Goal: Obtain resource: Download file/media

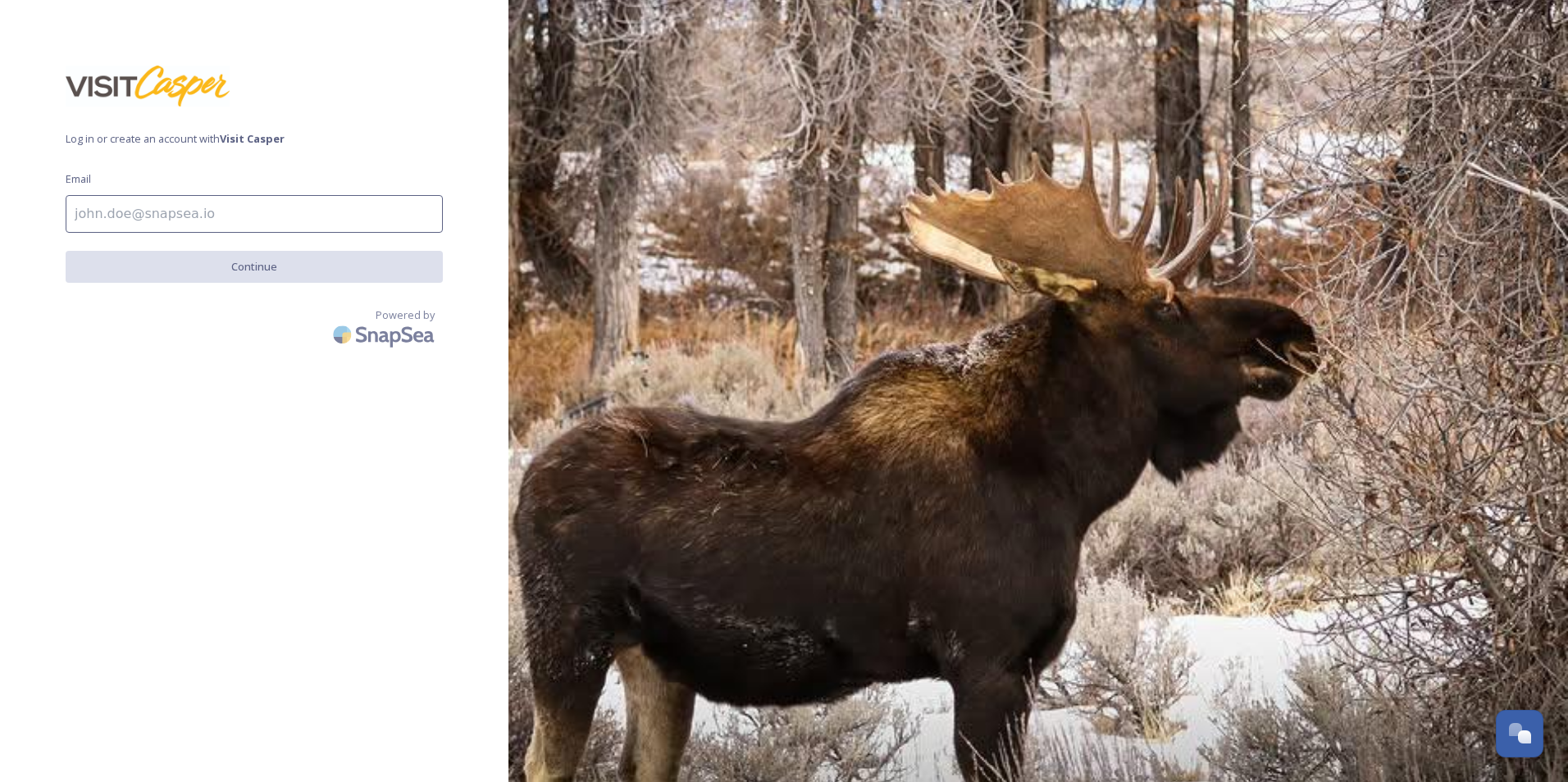
click at [242, 231] on input at bounding box center [254, 214] width 377 height 38
type input "[EMAIL_ADDRESS][DOMAIN_NAME]"
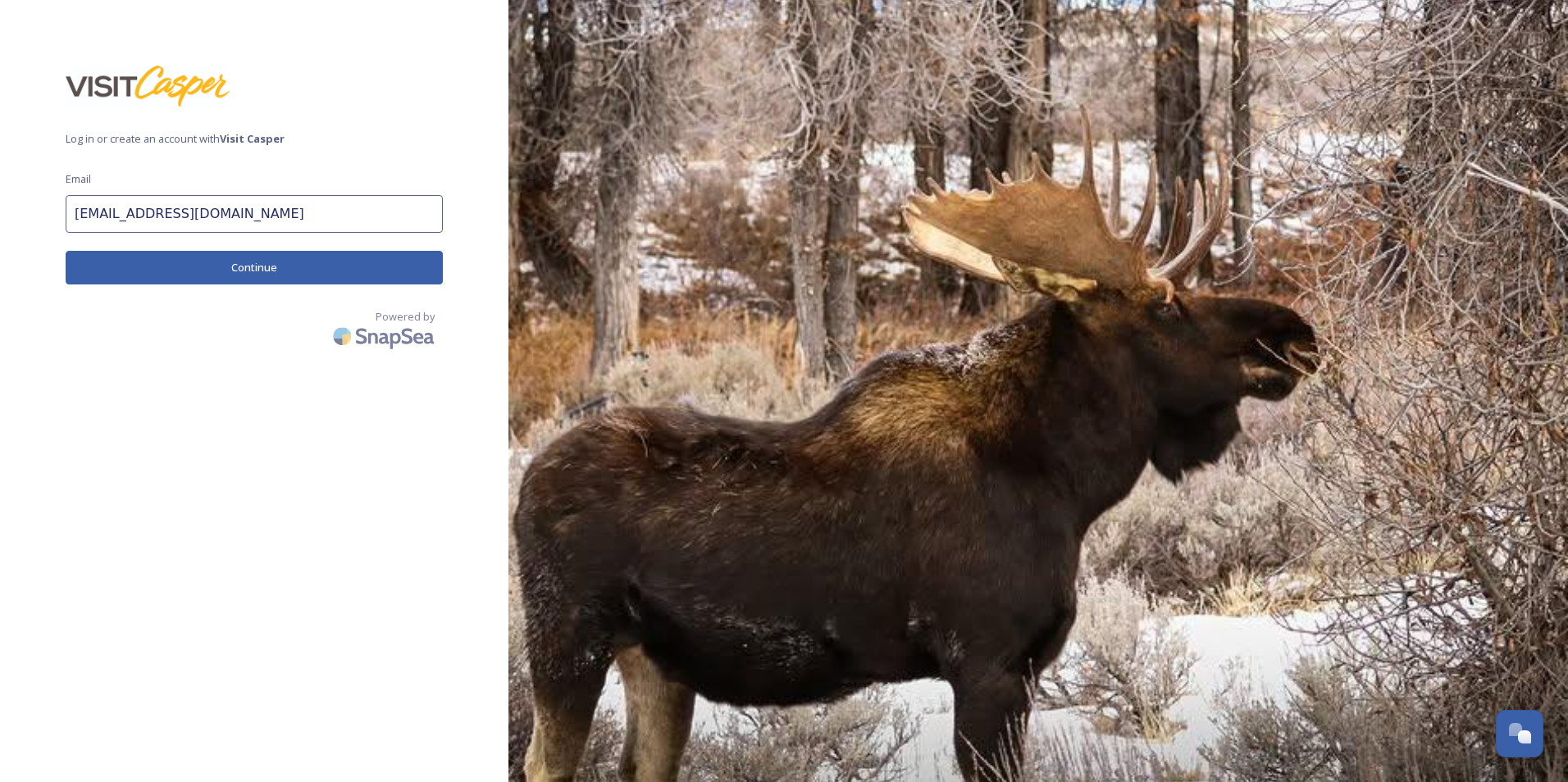
click at [238, 274] on button "Continue" at bounding box center [254, 268] width 377 height 34
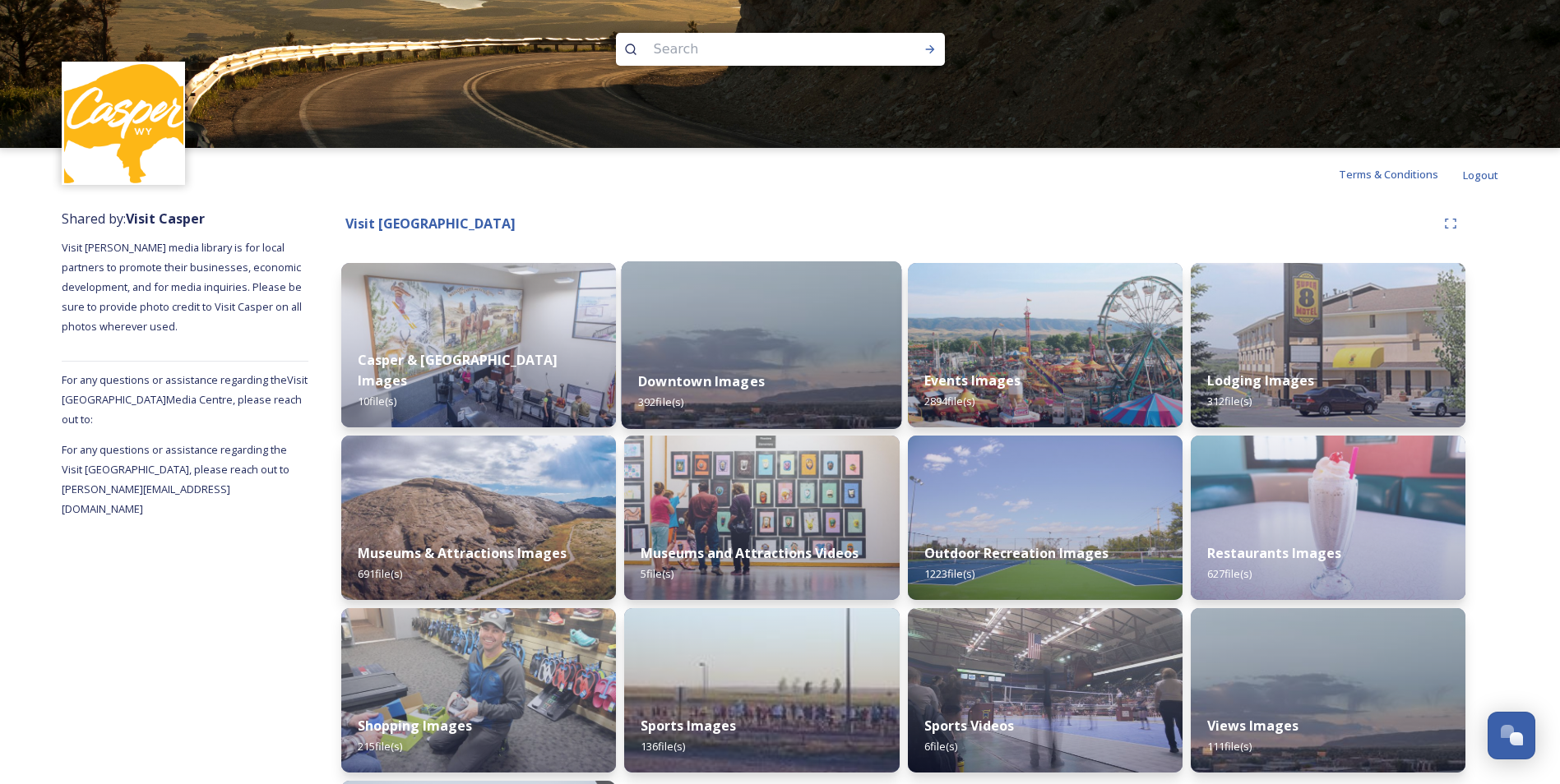
click at [803, 349] on img at bounding box center [762, 345] width 280 height 167
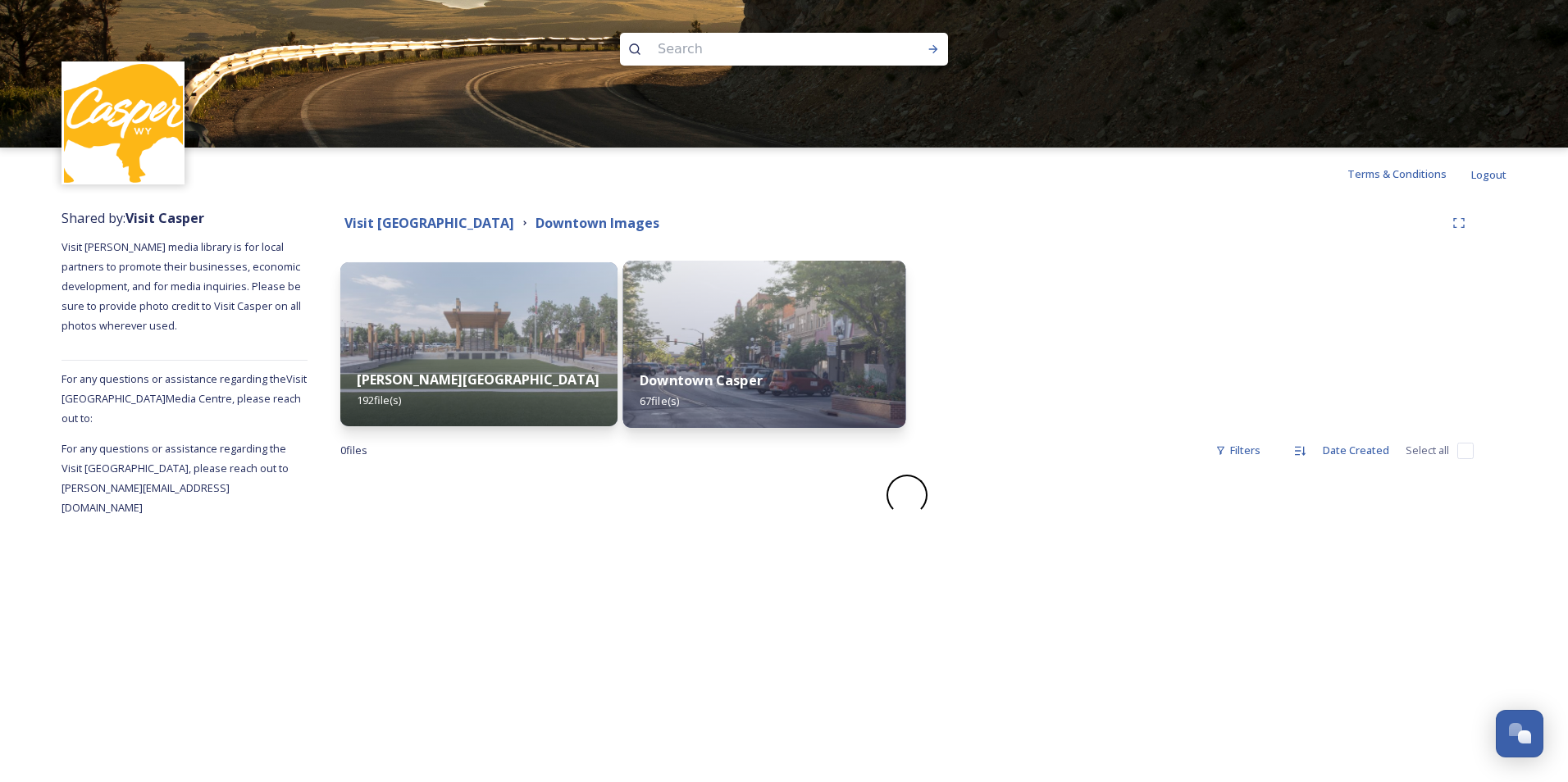
click at [709, 398] on div "Downtown Casper 67 file(s)" at bounding box center [765, 391] width 283 height 74
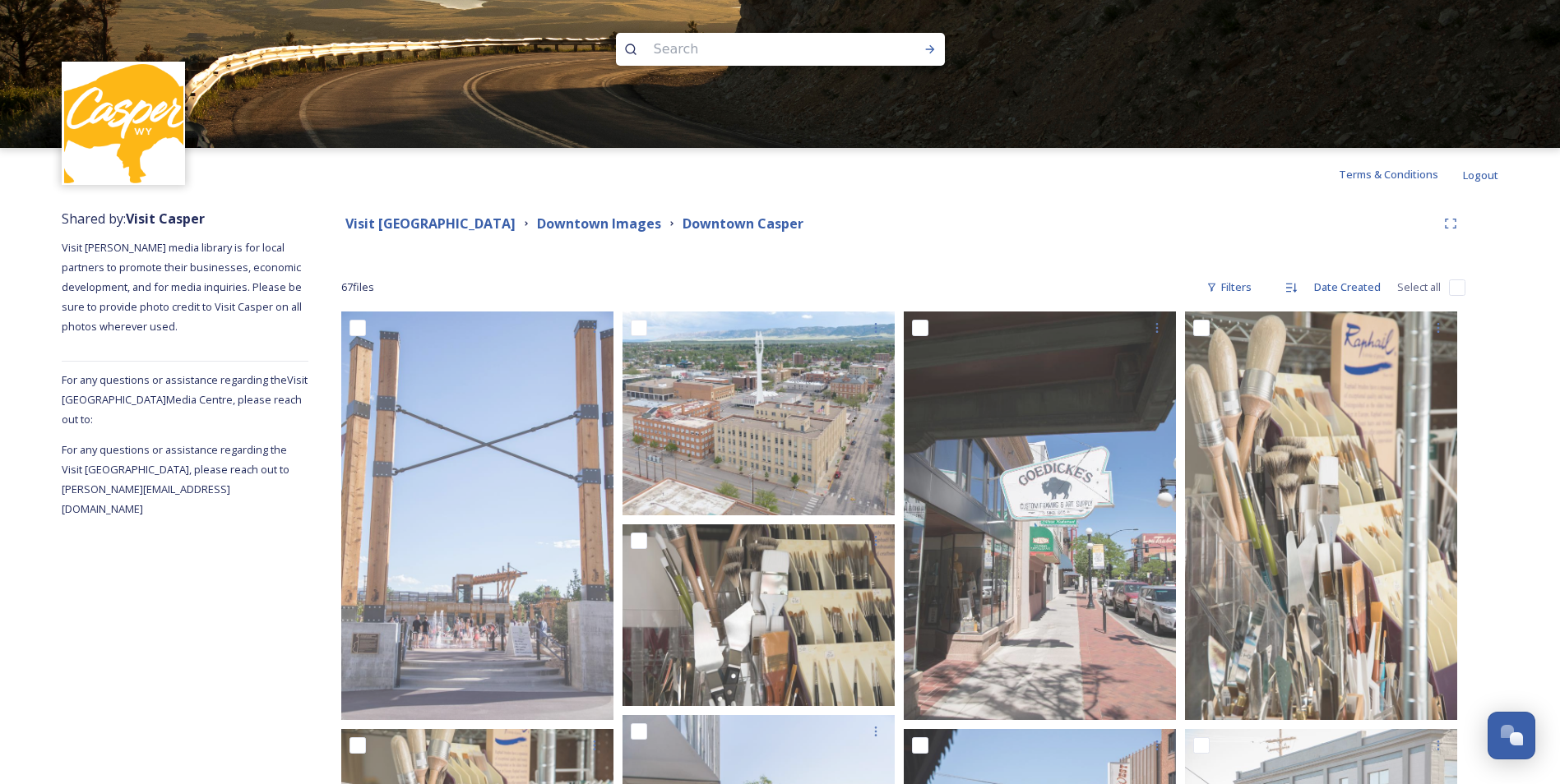
click at [947, 194] on div "Terms & Conditions Logout" at bounding box center [780, 174] width 1560 height 52
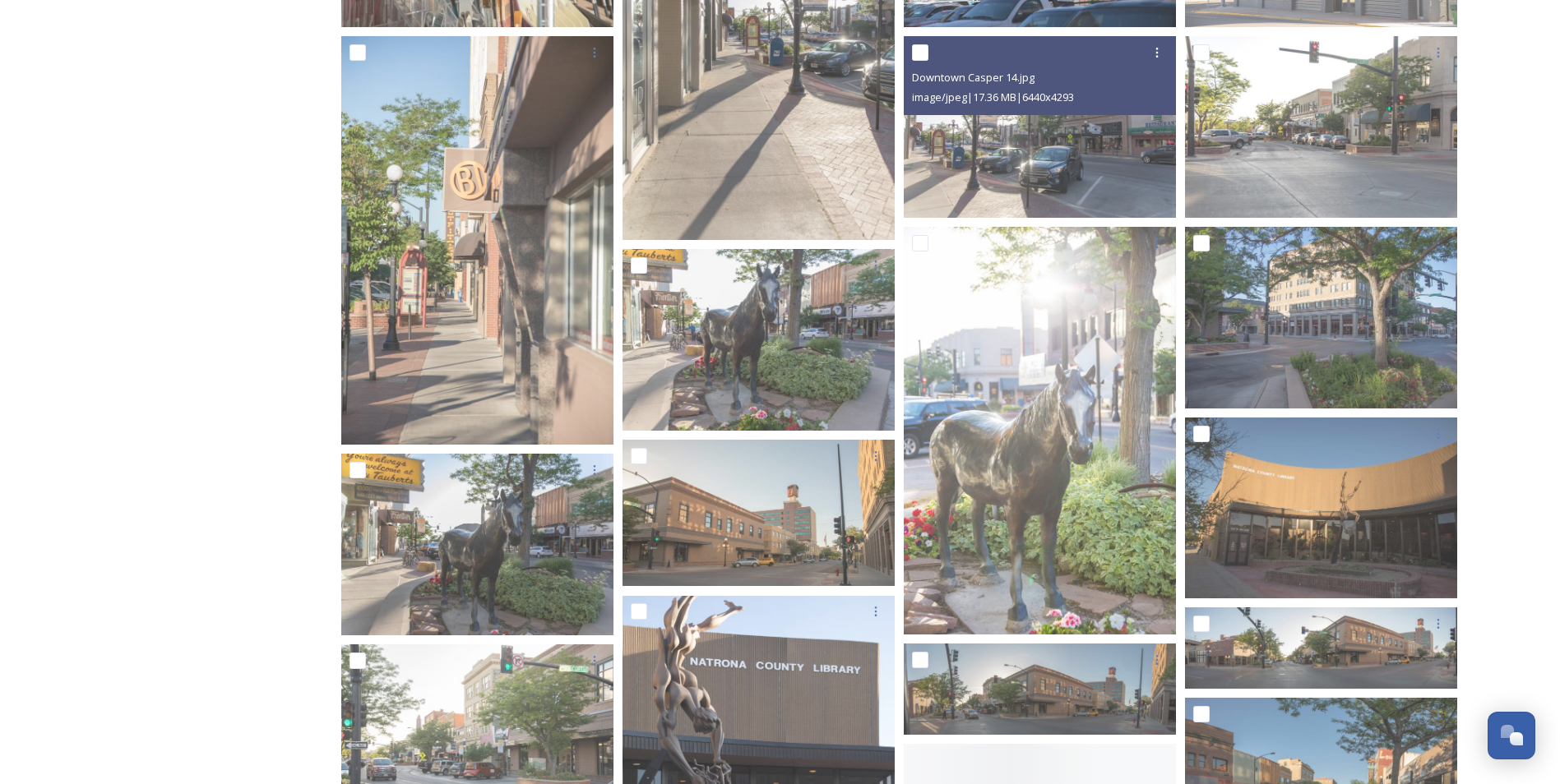
scroll to position [921, 0]
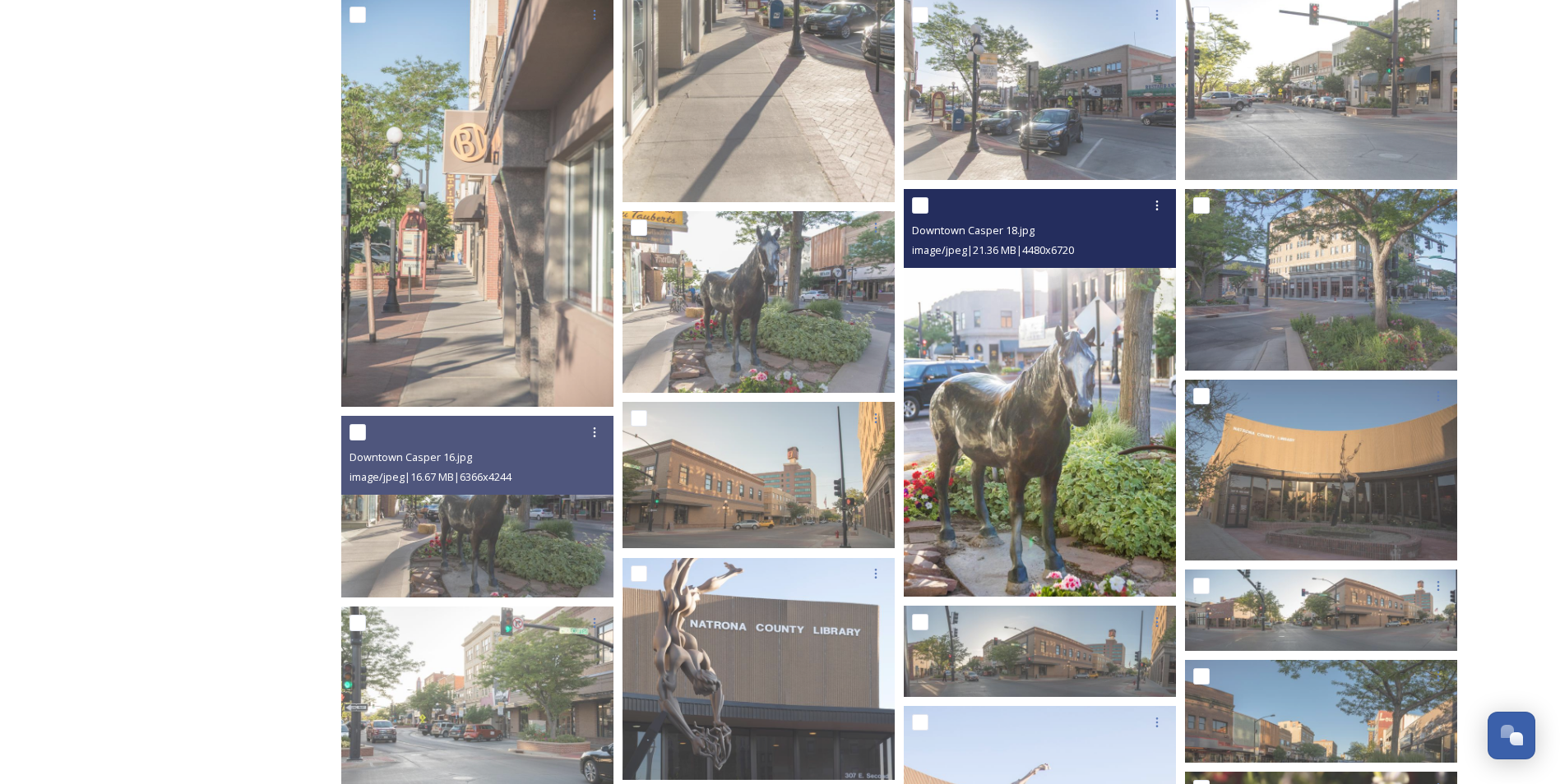
click at [923, 214] on div at bounding box center [1042, 206] width 260 height 30
click at [920, 201] on input "checkbox" at bounding box center [920, 206] width 17 height 17
checkbox input "true"
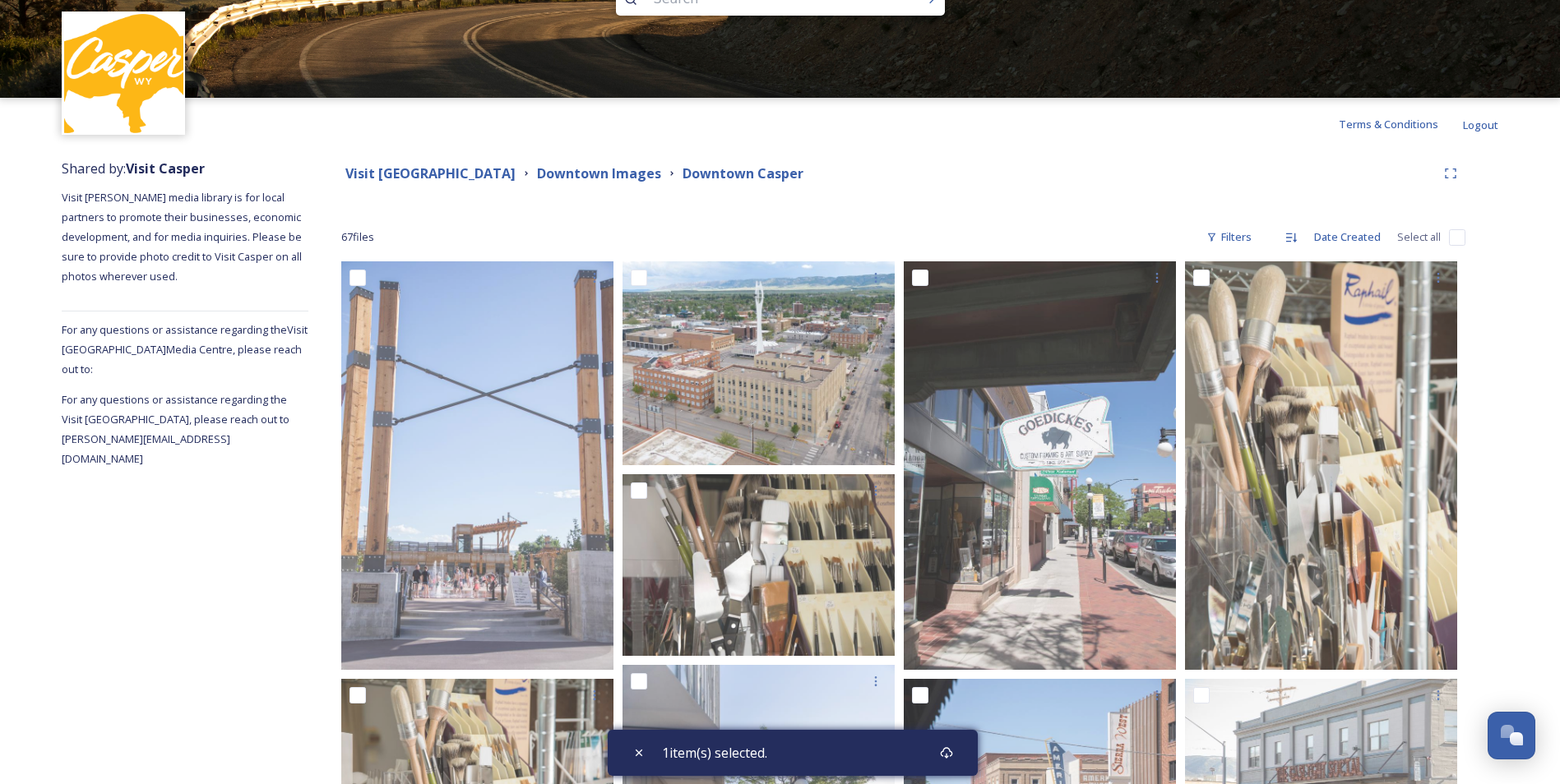
scroll to position [0, 0]
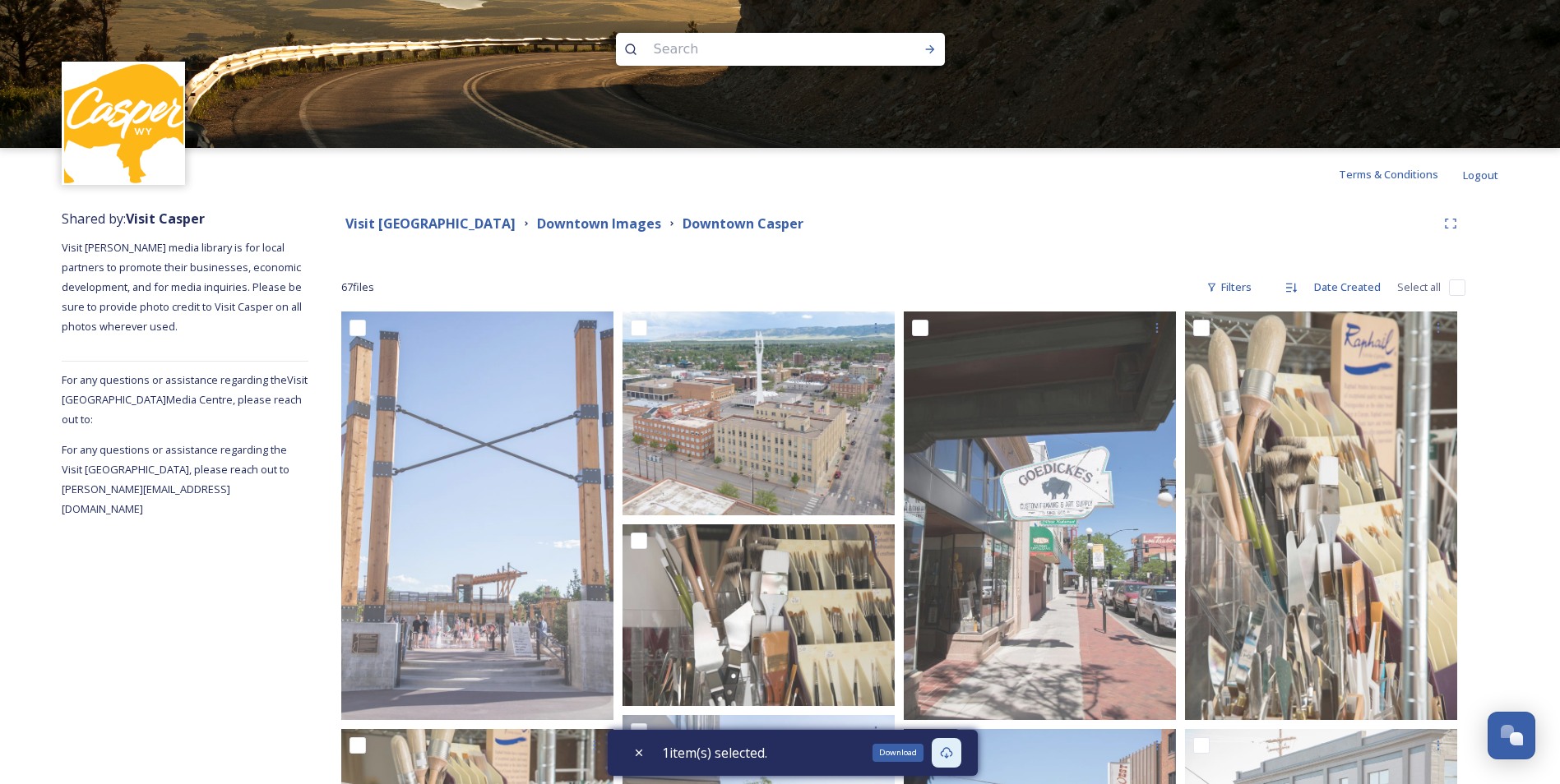
click at [953, 756] on icon at bounding box center [947, 753] width 13 height 13
click at [931, 183] on div "Terms & Conditions Logout" at bounding box center [780, 174] width 1560 height 52
click at [592, 215] on strong "Downtown Images" at bounding box center [599, 224] width 124 height 18
checkbox input "true"
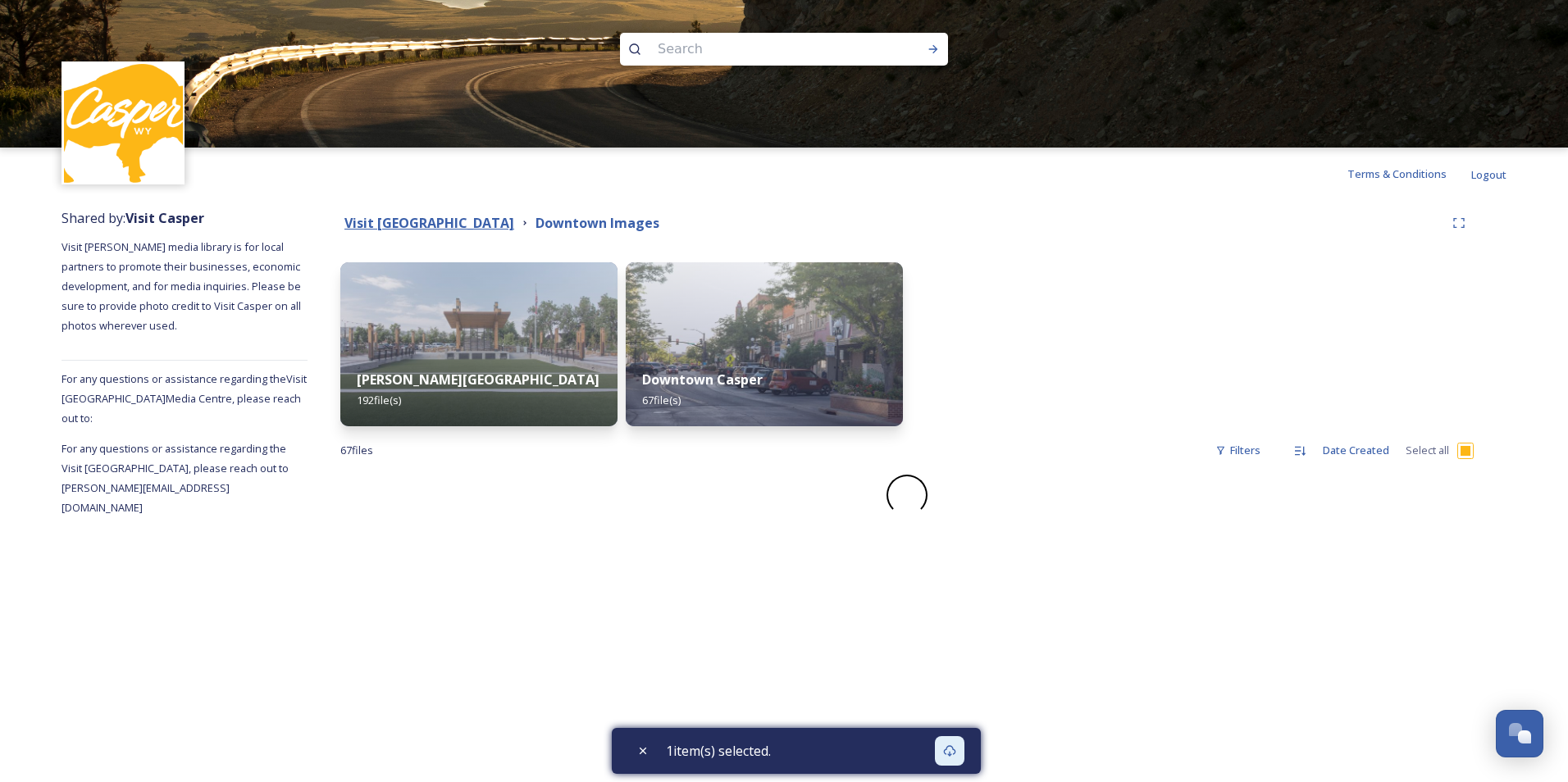
click at [427, 215] on strong "Visit [GEOGRAPHIC_DATA]" at bounding box center [429, 223] width 169 height 18
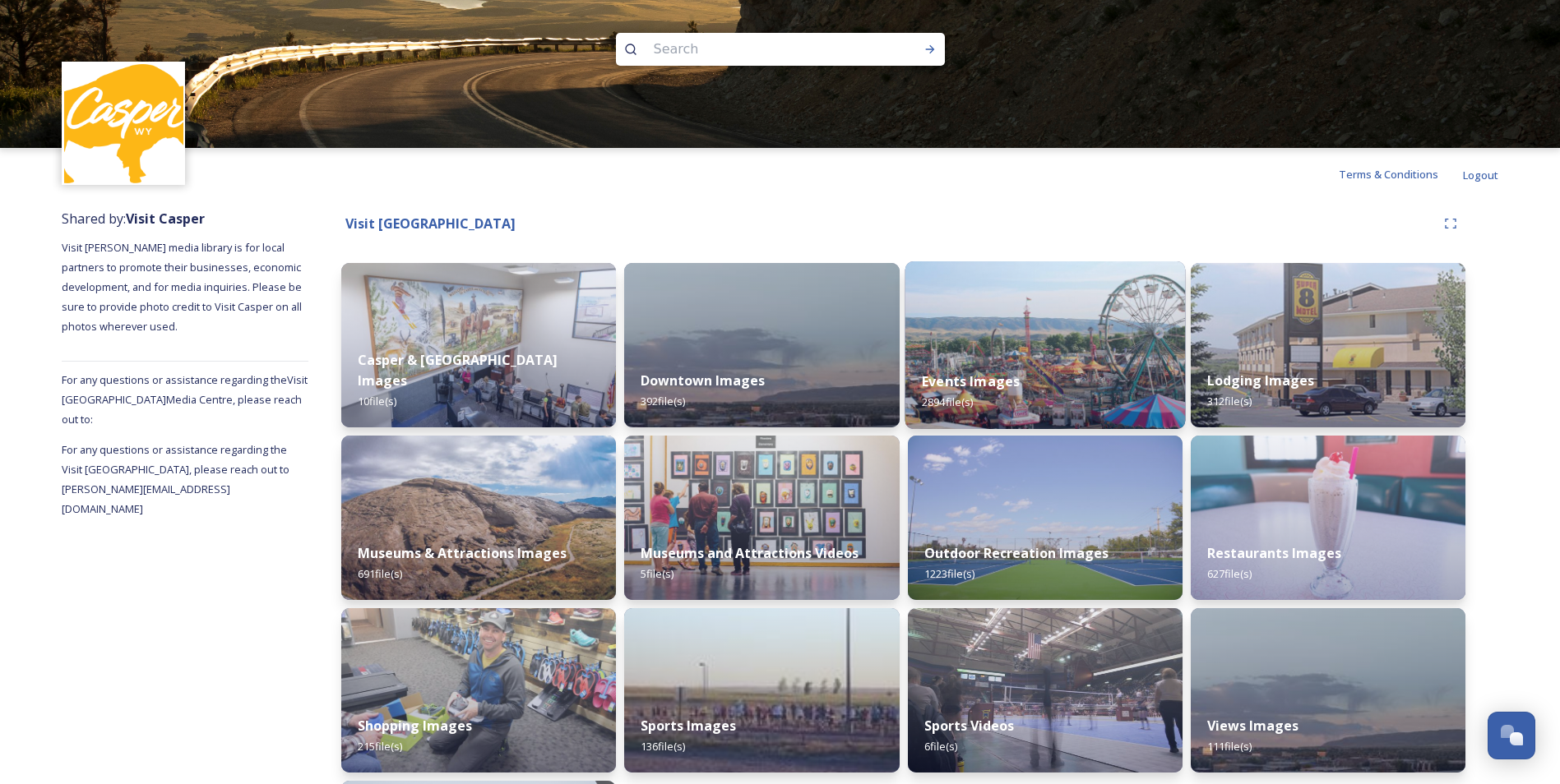
click at [1074, 357] on div "Events Images 2894 file(s)" at bounding box center [1044, 392] width 280 height 75
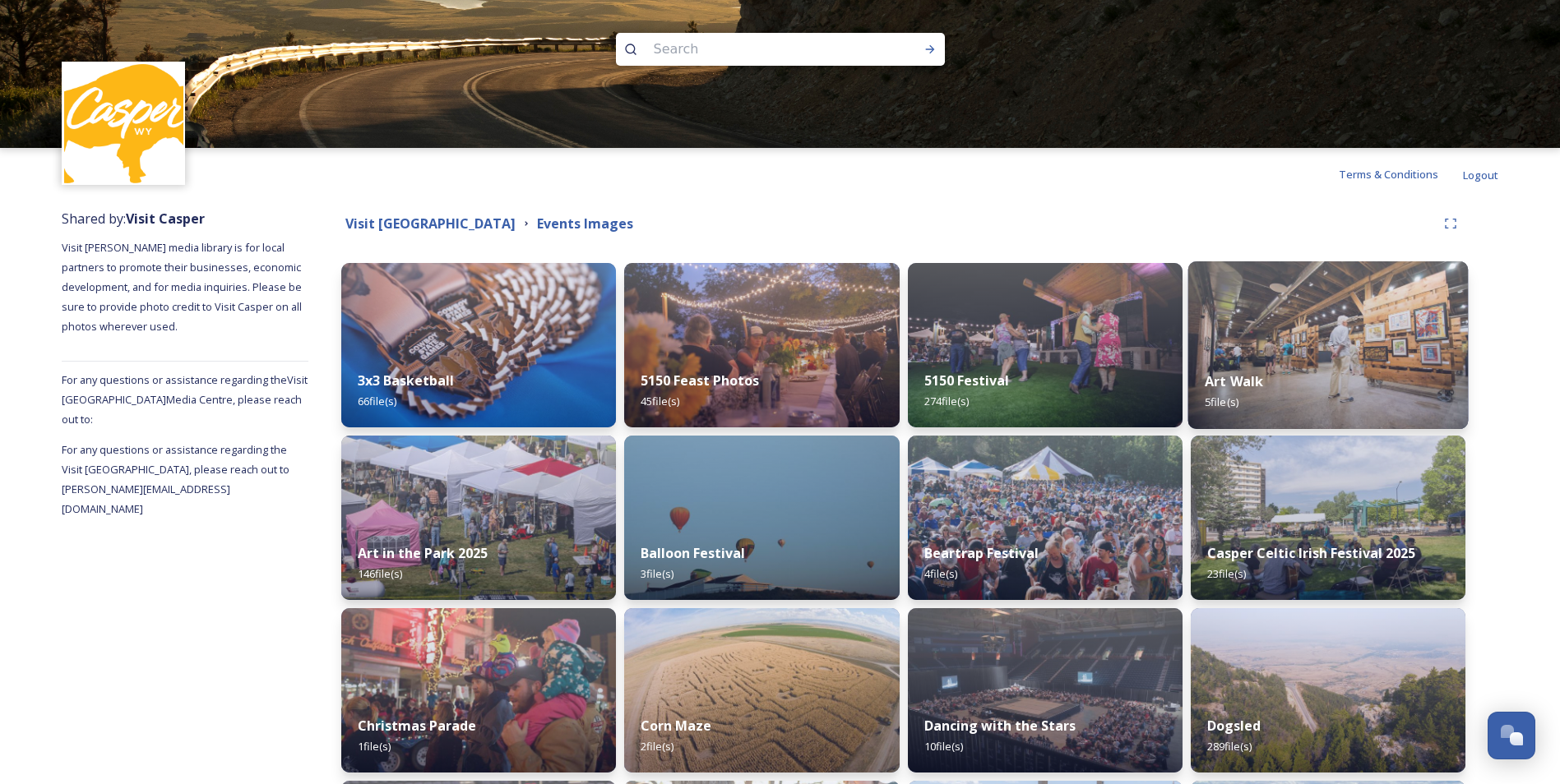
click at [1349, 328] on img at bounding box center [1328, 345] width 280 height 167
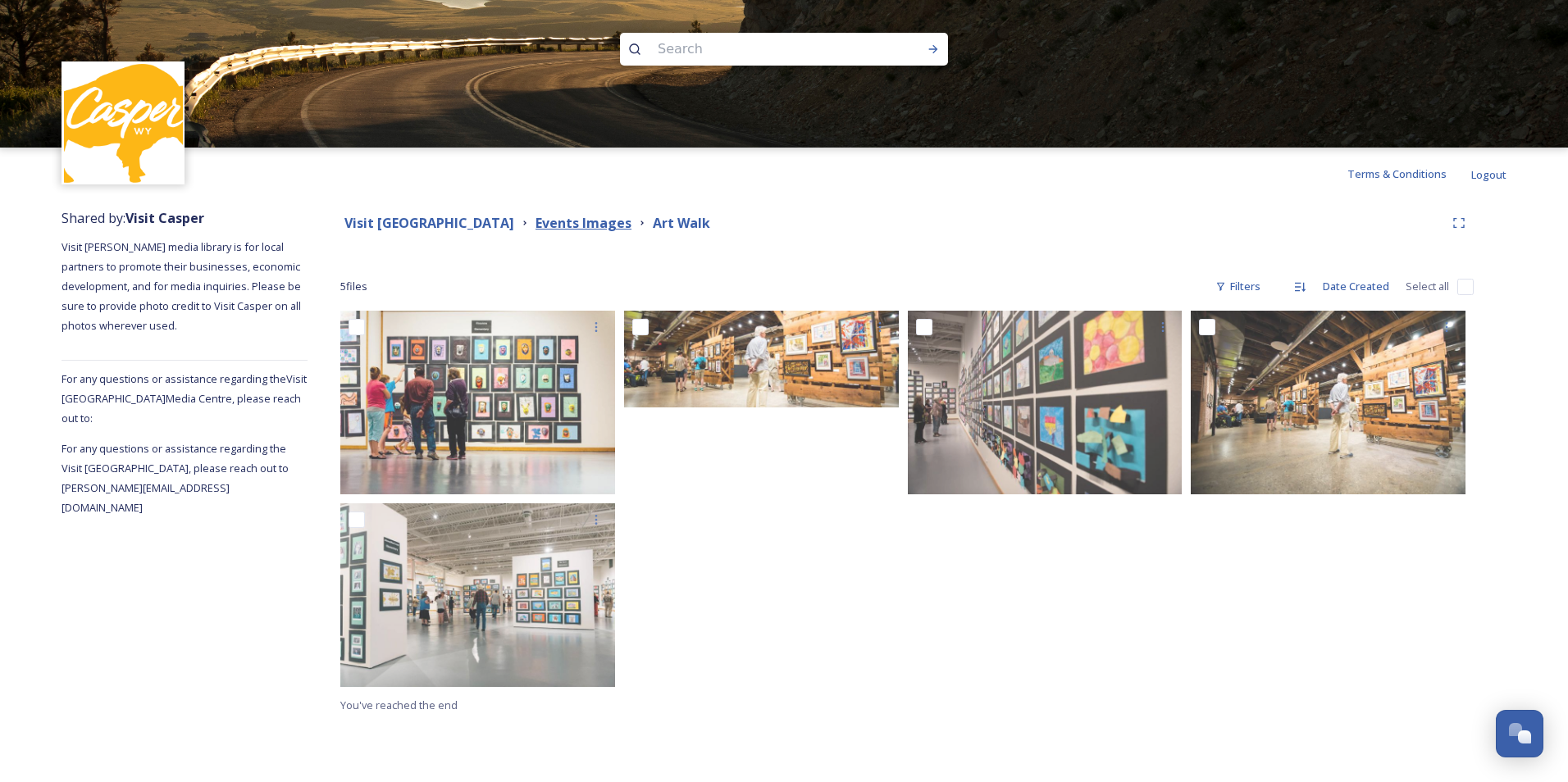
click at [564, 217] on strong "Events Images" at bounding box center [584, 223] width 96 height 18
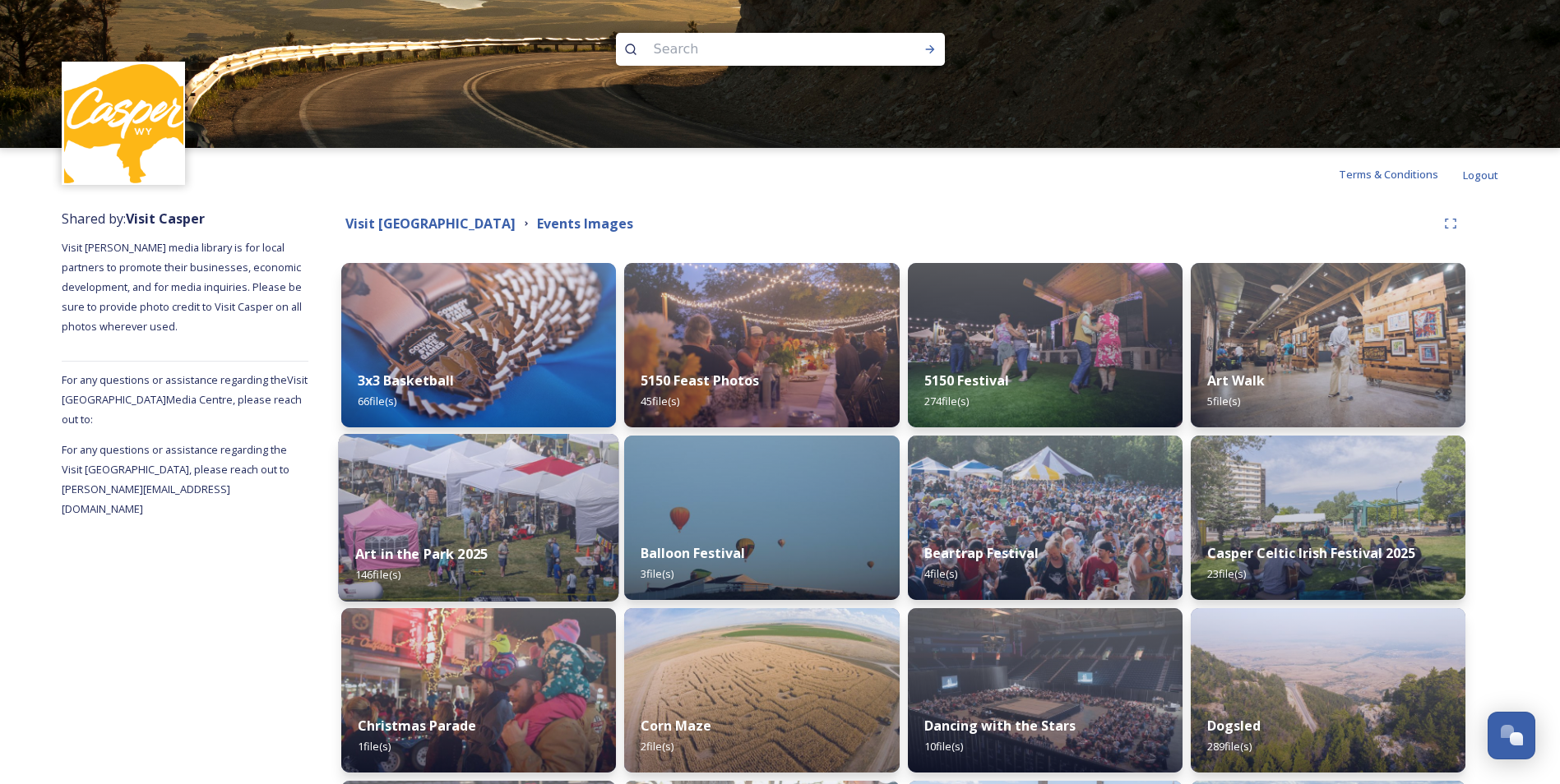
click at [488, 508] on img at bounding box center [479, 518] width 280 height 167
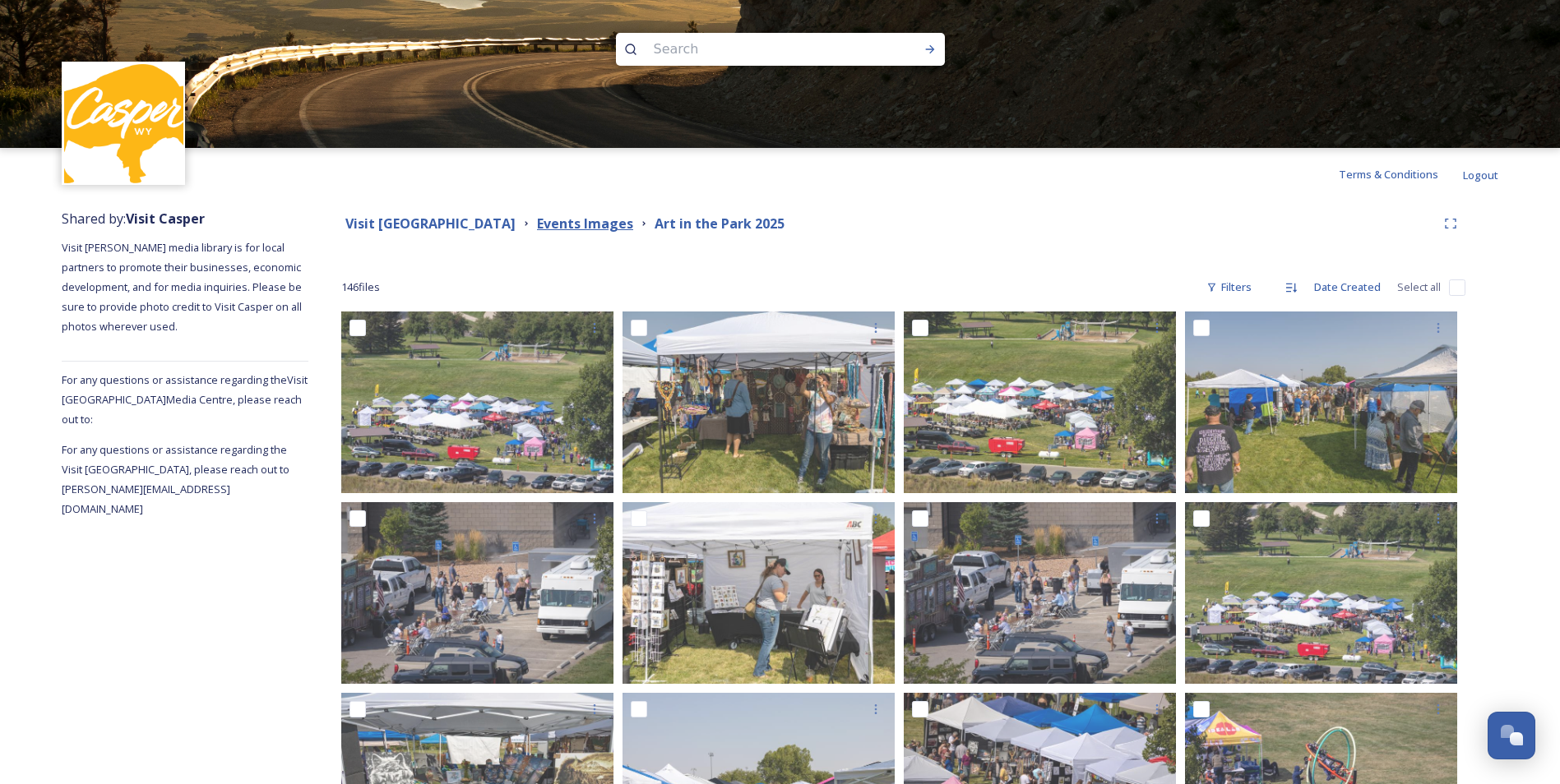
click at [607, 230] on strong "Events Images" at bounding box center [585, 224] width 96 height 18
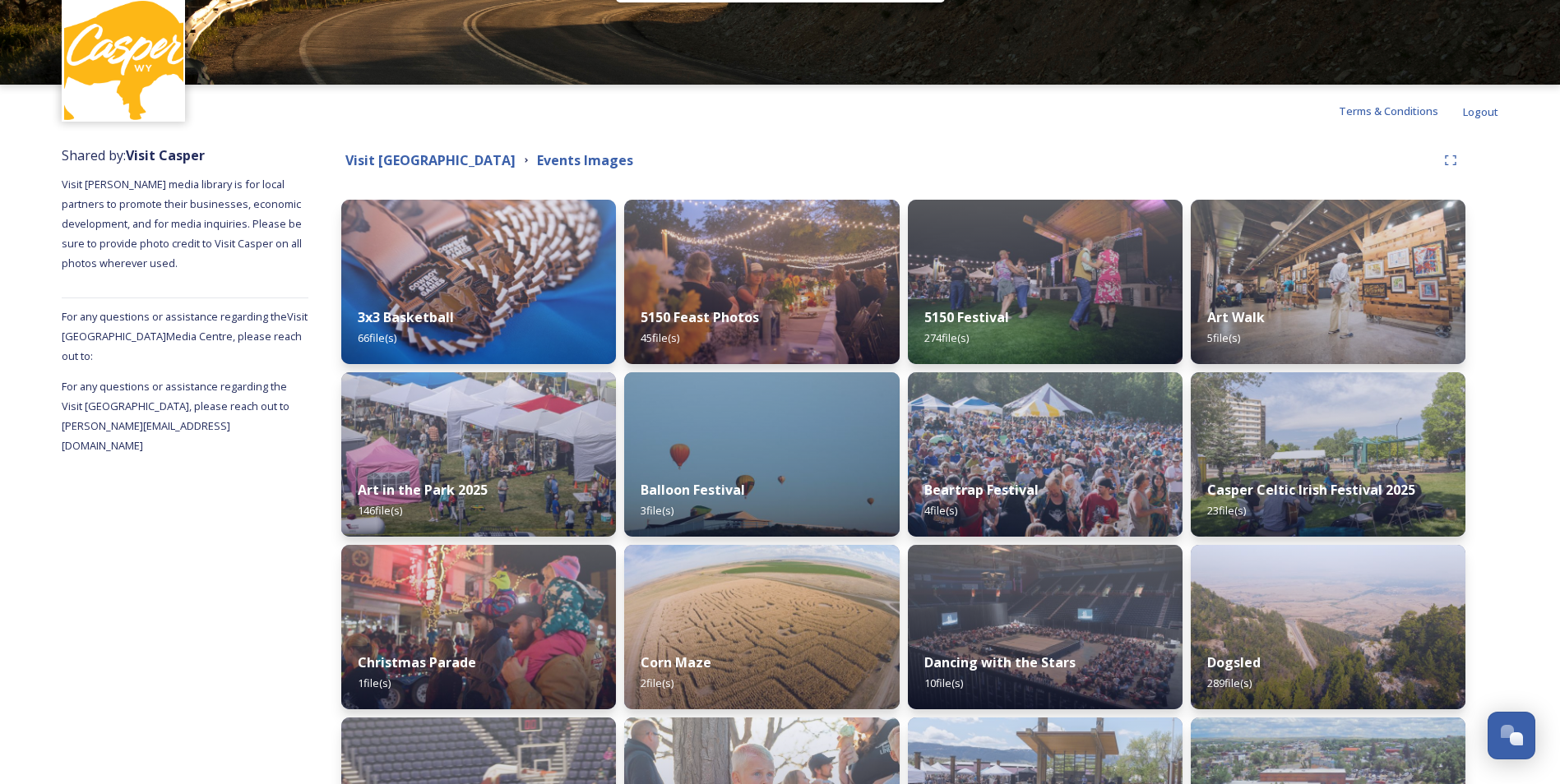
scroll to position [101, 0]
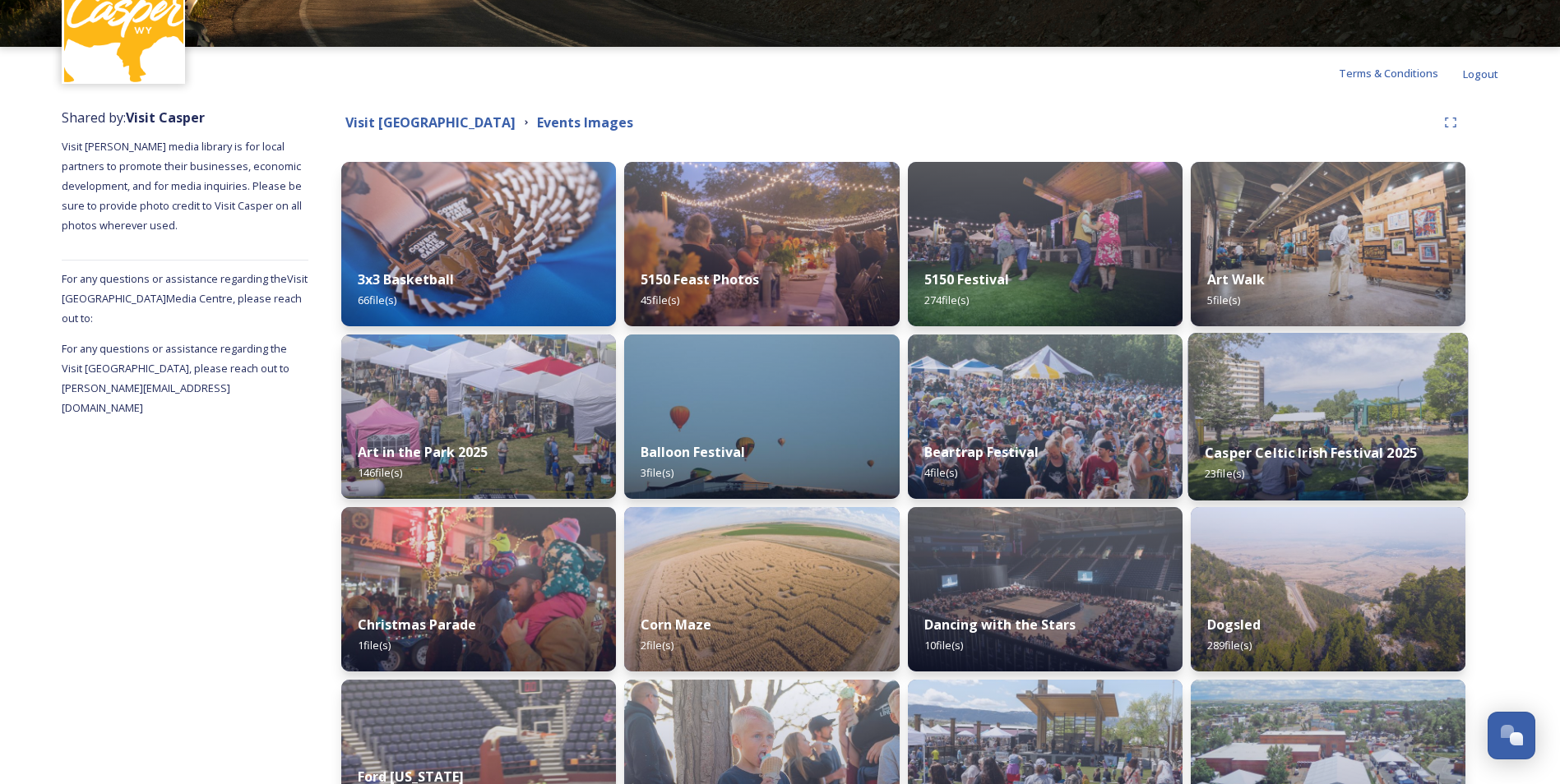
click at [1294, 473] on div "Casper Celtic Irish Festival 2025 23 file(s)" at bounding box center [1328, 463] width 280 height 75
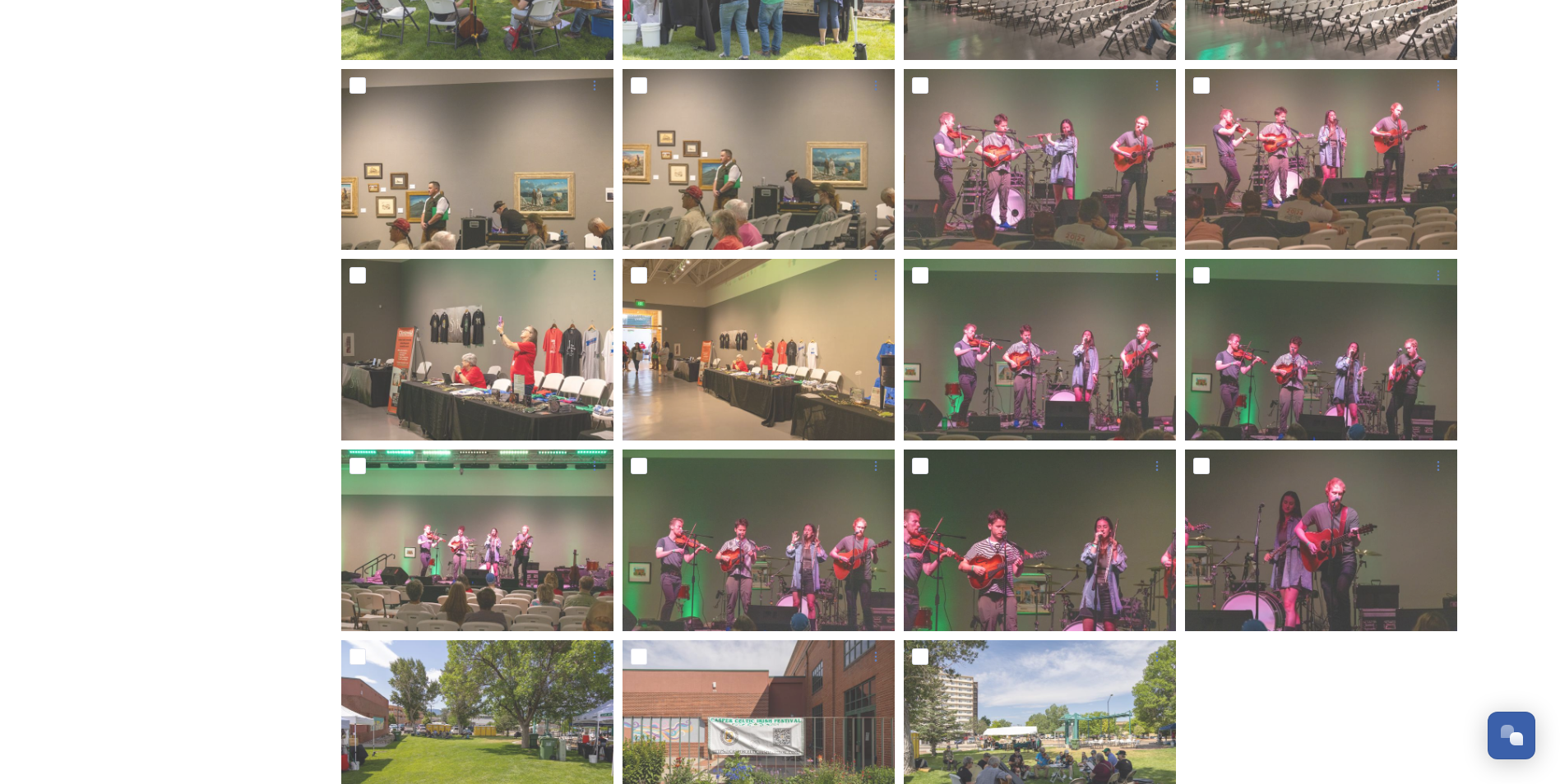
scroll to position [698, 0]
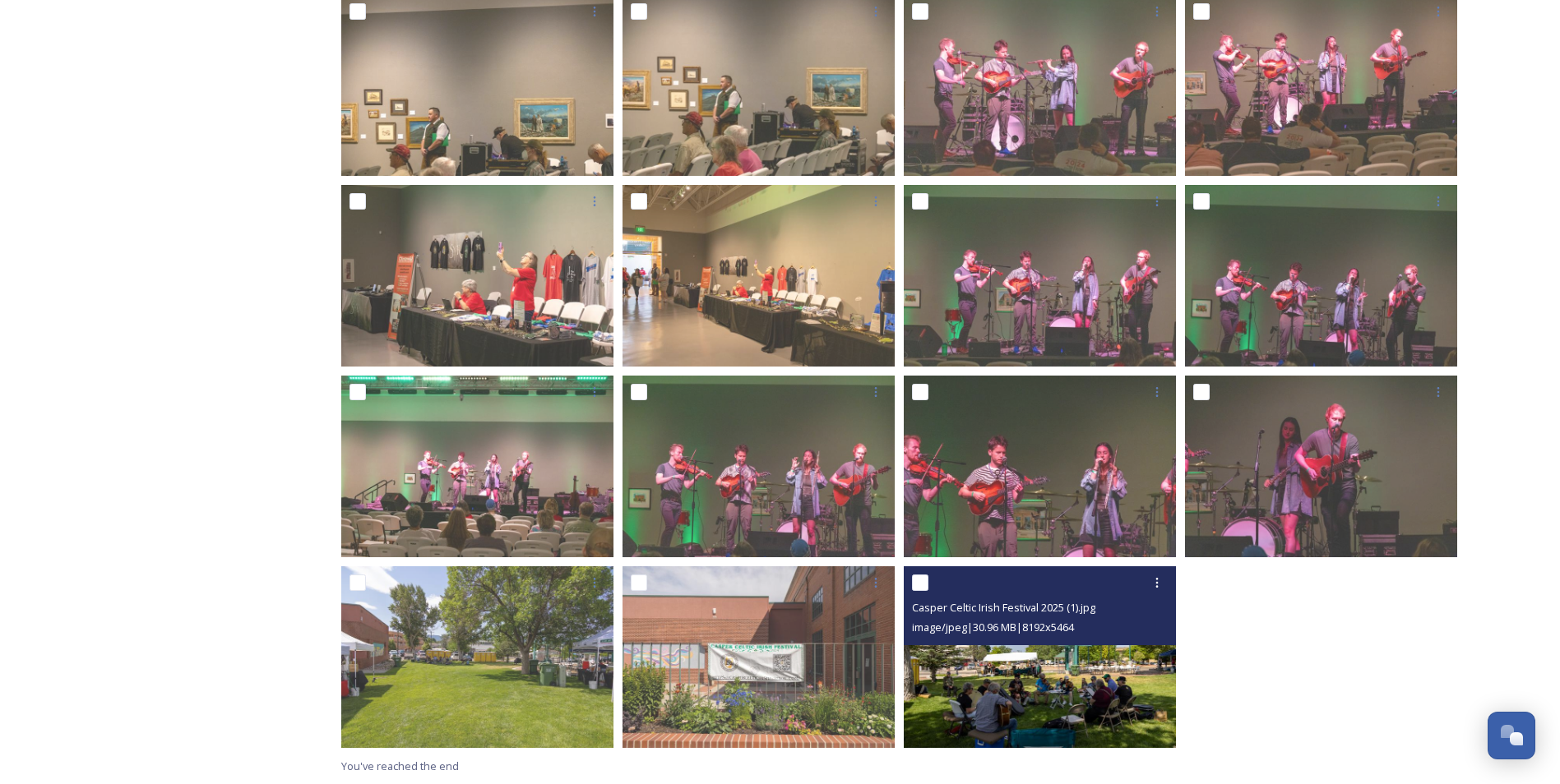
click at [917, 583] on input "checkbox" at bounding box center [920, 583] width 17 height 17
checkbox input "true"
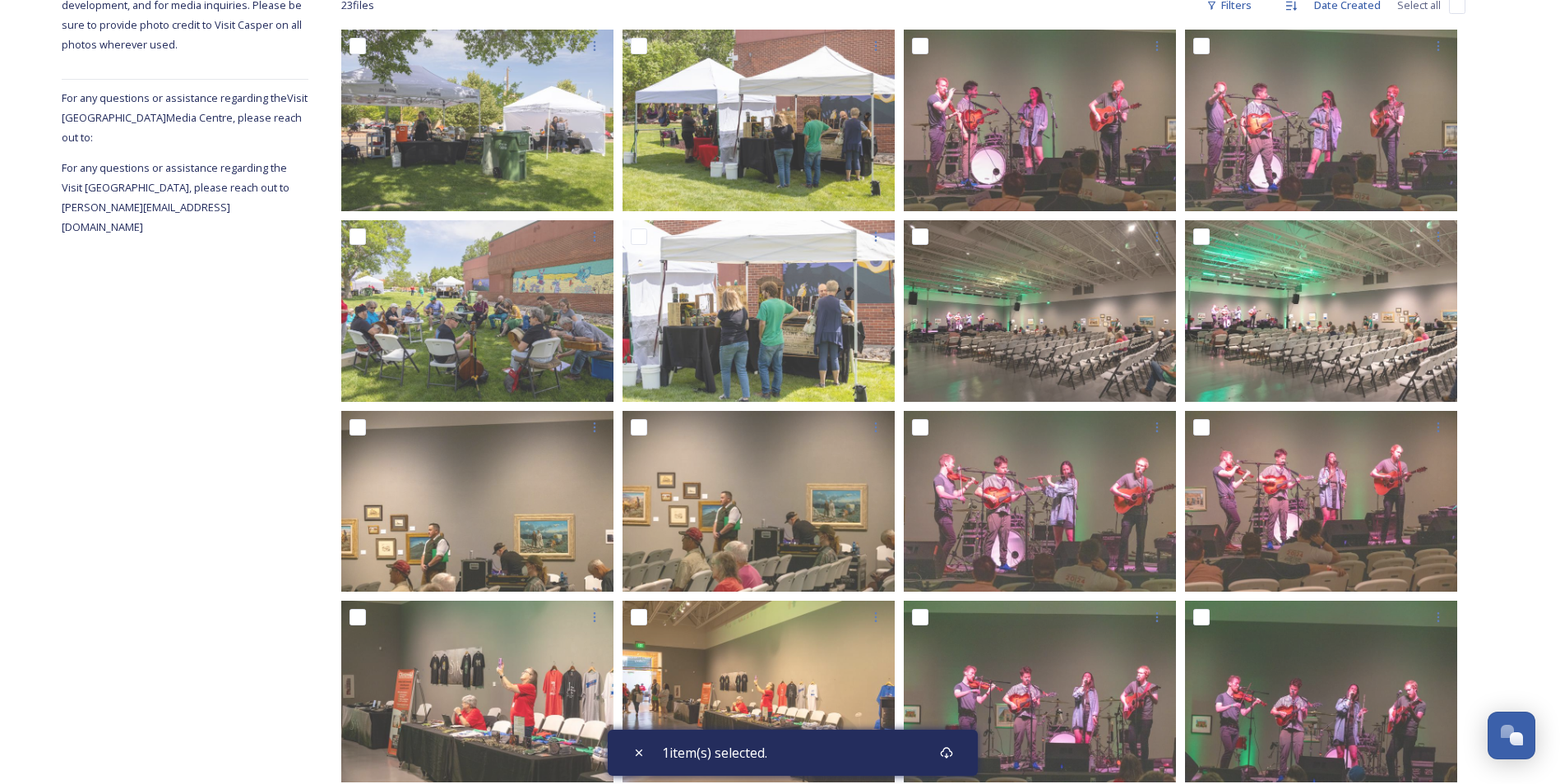
scroll to position [275, 0]
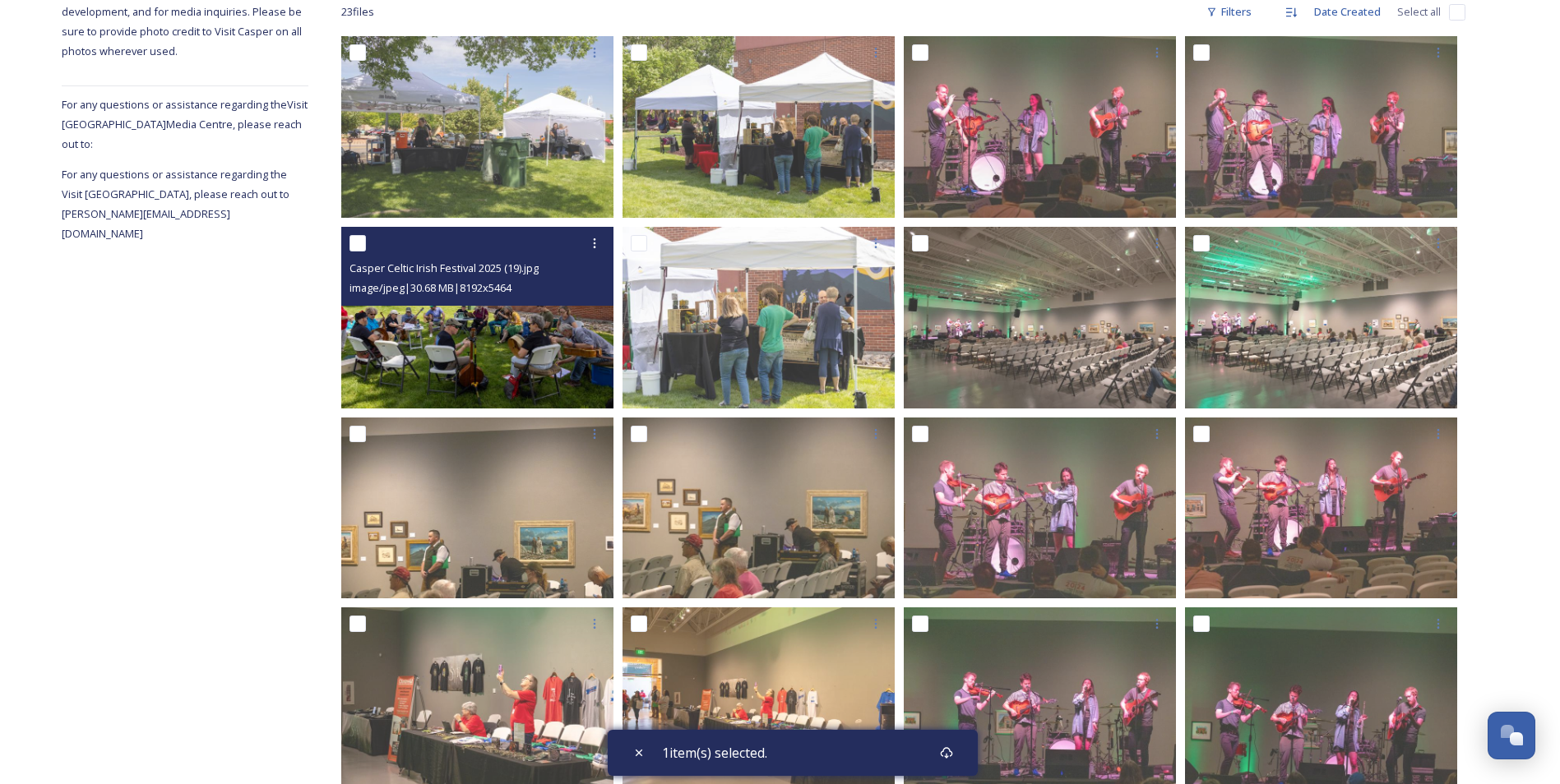
click at [361, 243] on input "checkbox" at bounding box center [358, 244] width 17 height 17
checkbox input "true"
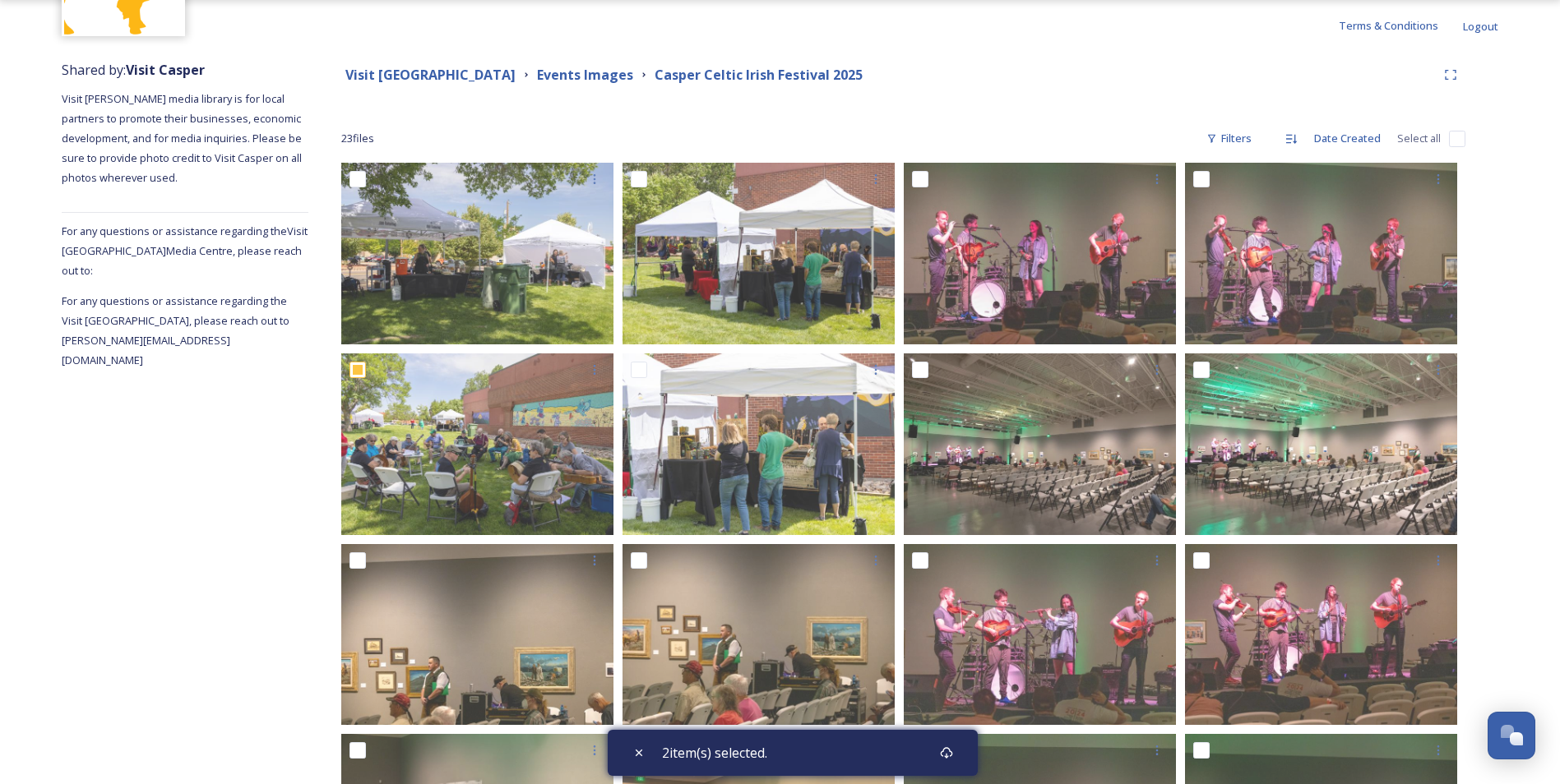
scroll to position [104, 0]
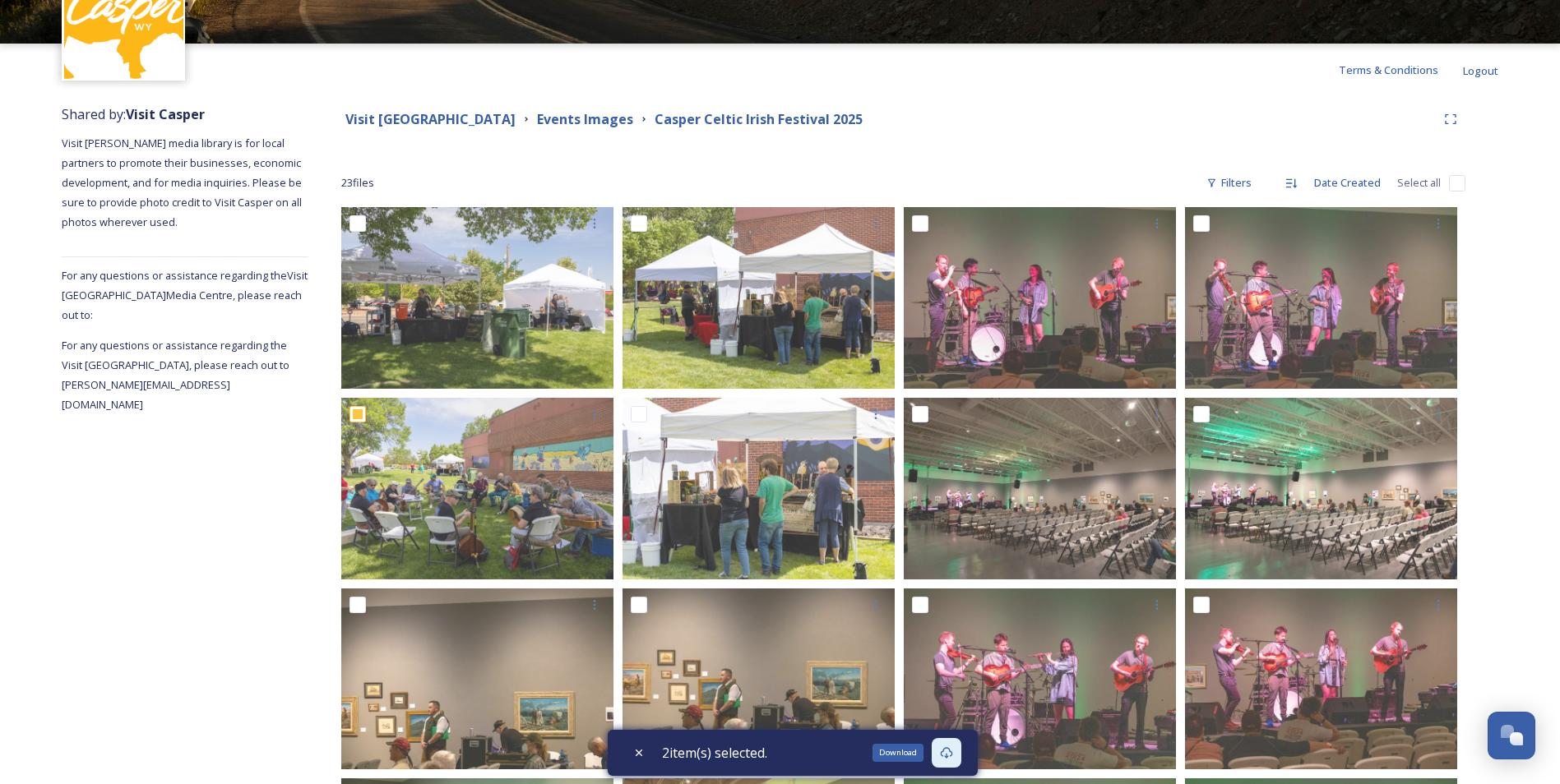
click at [958, 753] on div "Download" at bounding box center [947, 753] width 30 height 30
click at [774, 137] on div "Visit Casper Media Center Events Images Casper Celtic Irish Festival 2025 23 fi…" at bounding box center [904, 737] width 1190 height 1282
click at [567, 119] on strong "Events Images" at bounding box center [585, 119] width 96 height 18
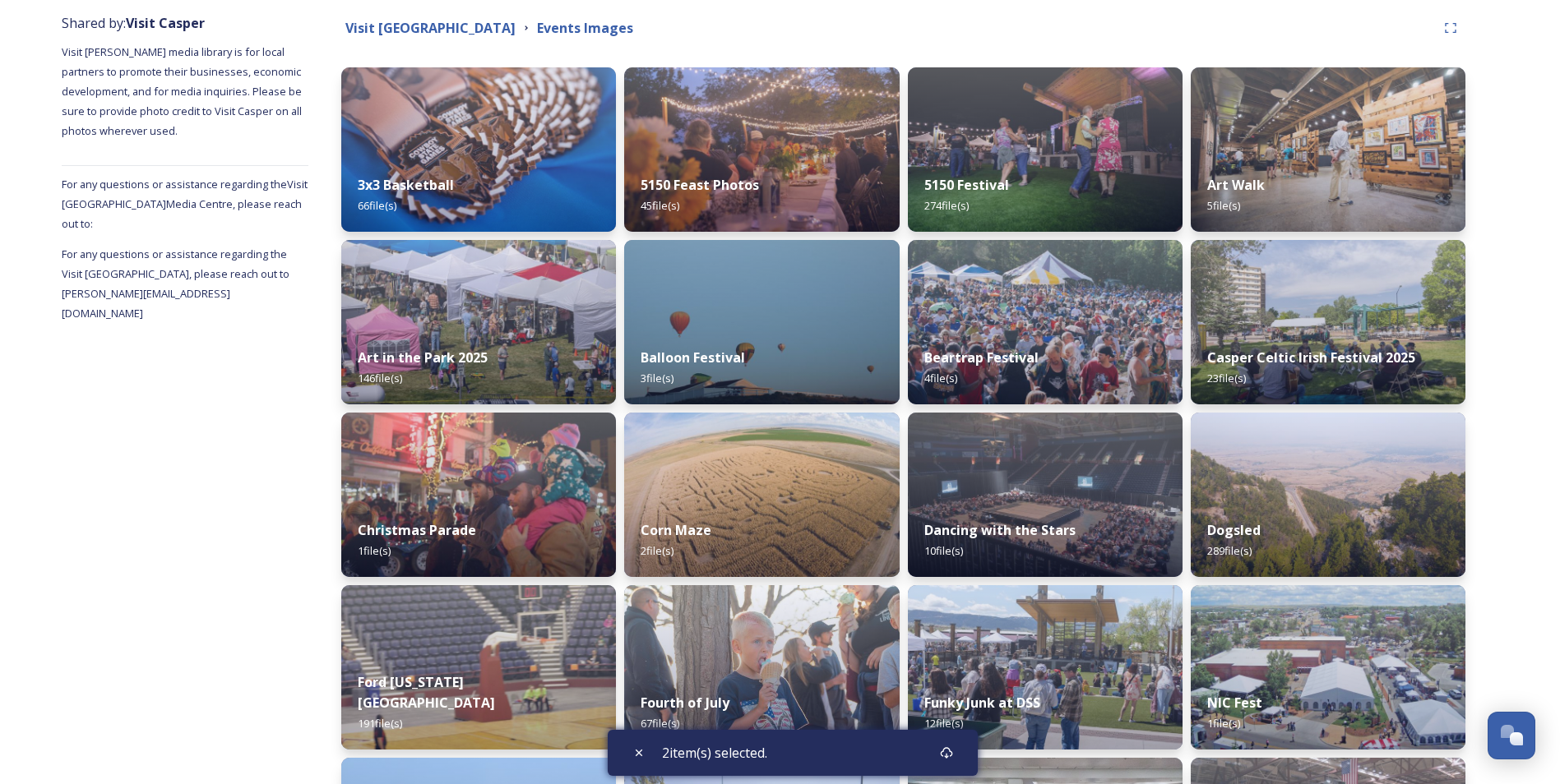
scroll to position [362, 0]
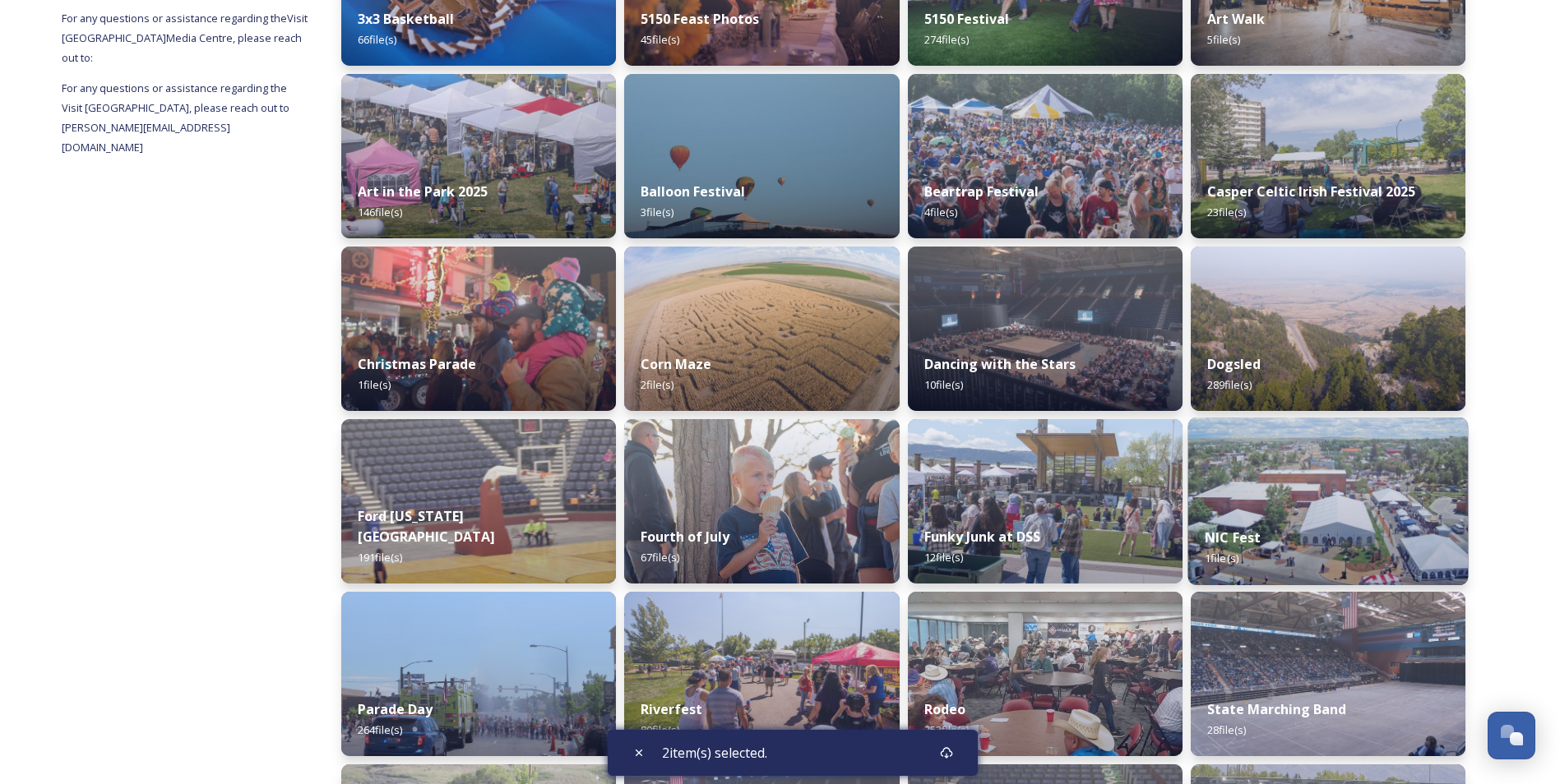
click at [1305, 472] on img at bounding box center [1328, 501] width 280 height 167
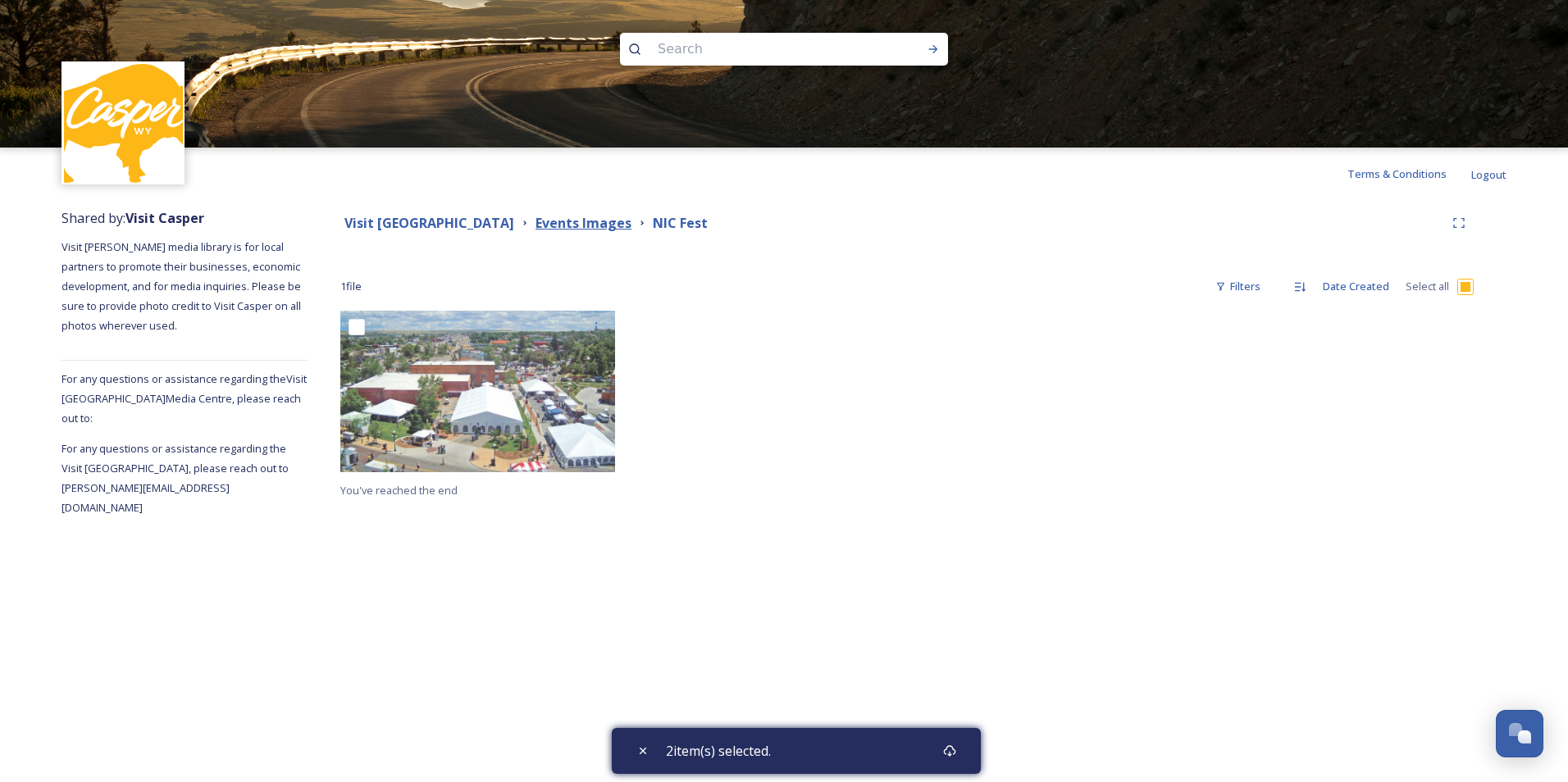
click at [560, 218] on strong "Events Images" at bounding box center [584, 223] width 96 height 18
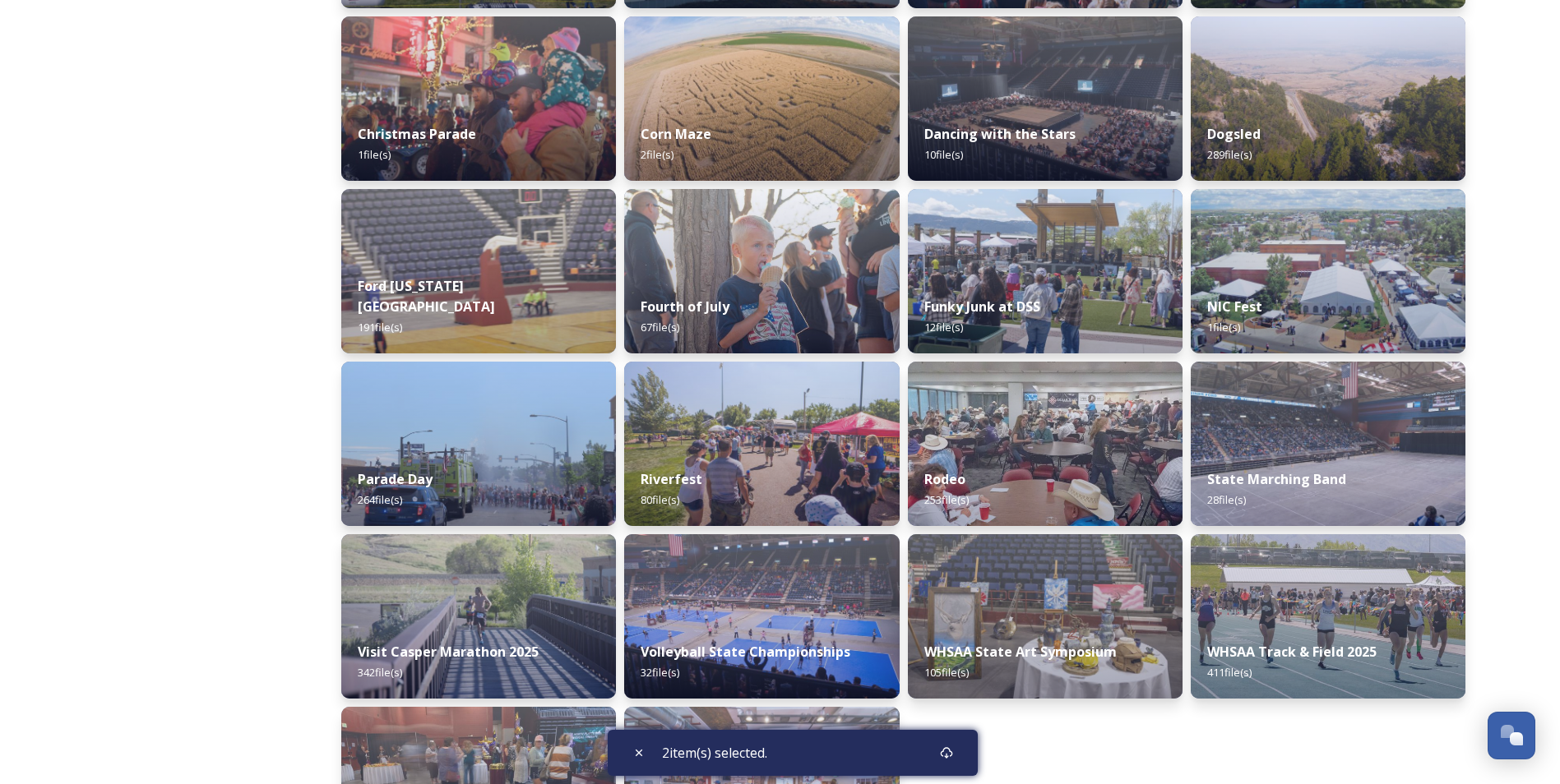
scroll to position [625, 0]
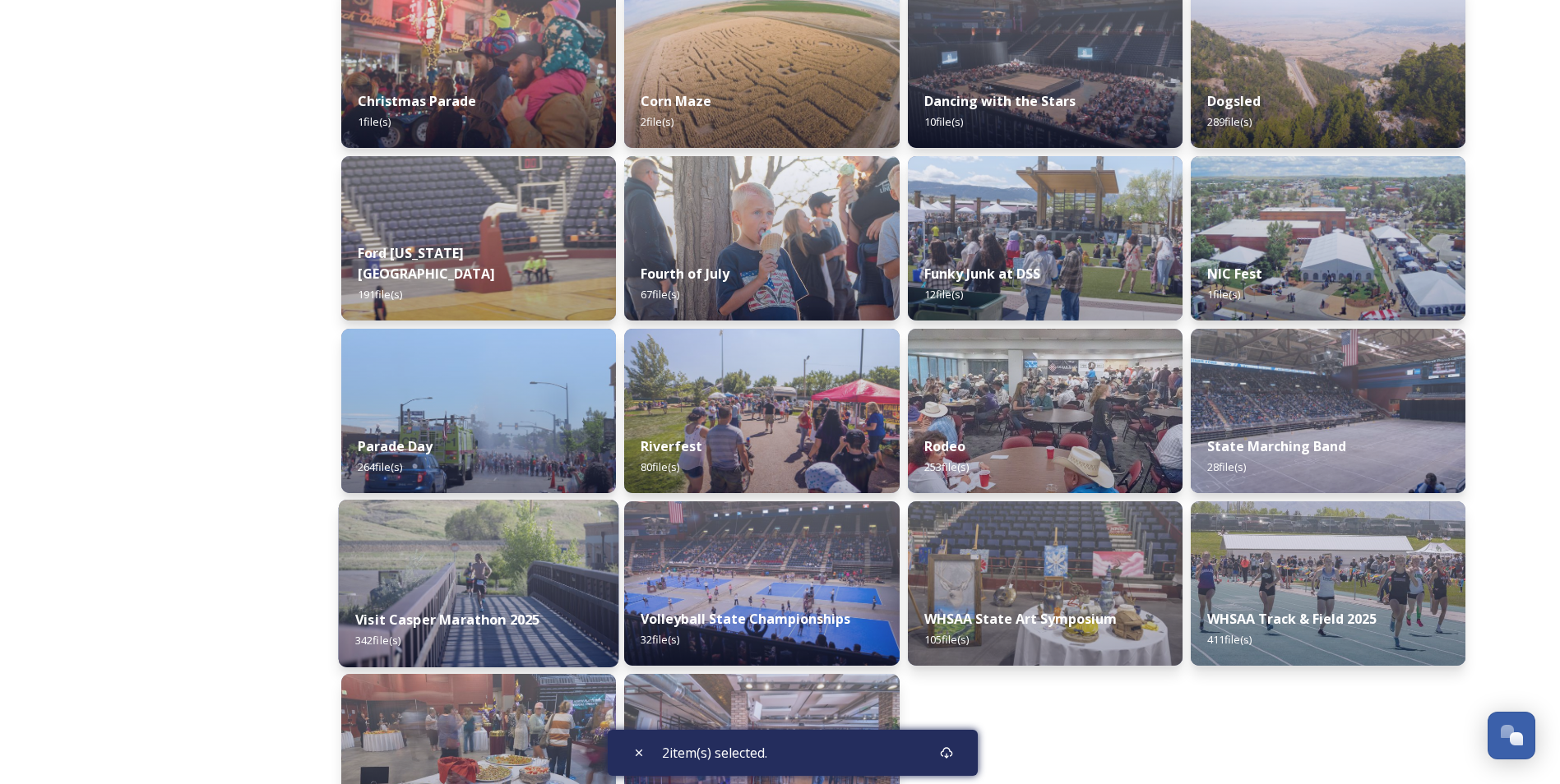
click at [433, 559] on img at bounding box center [479, 583] width 280 height 167
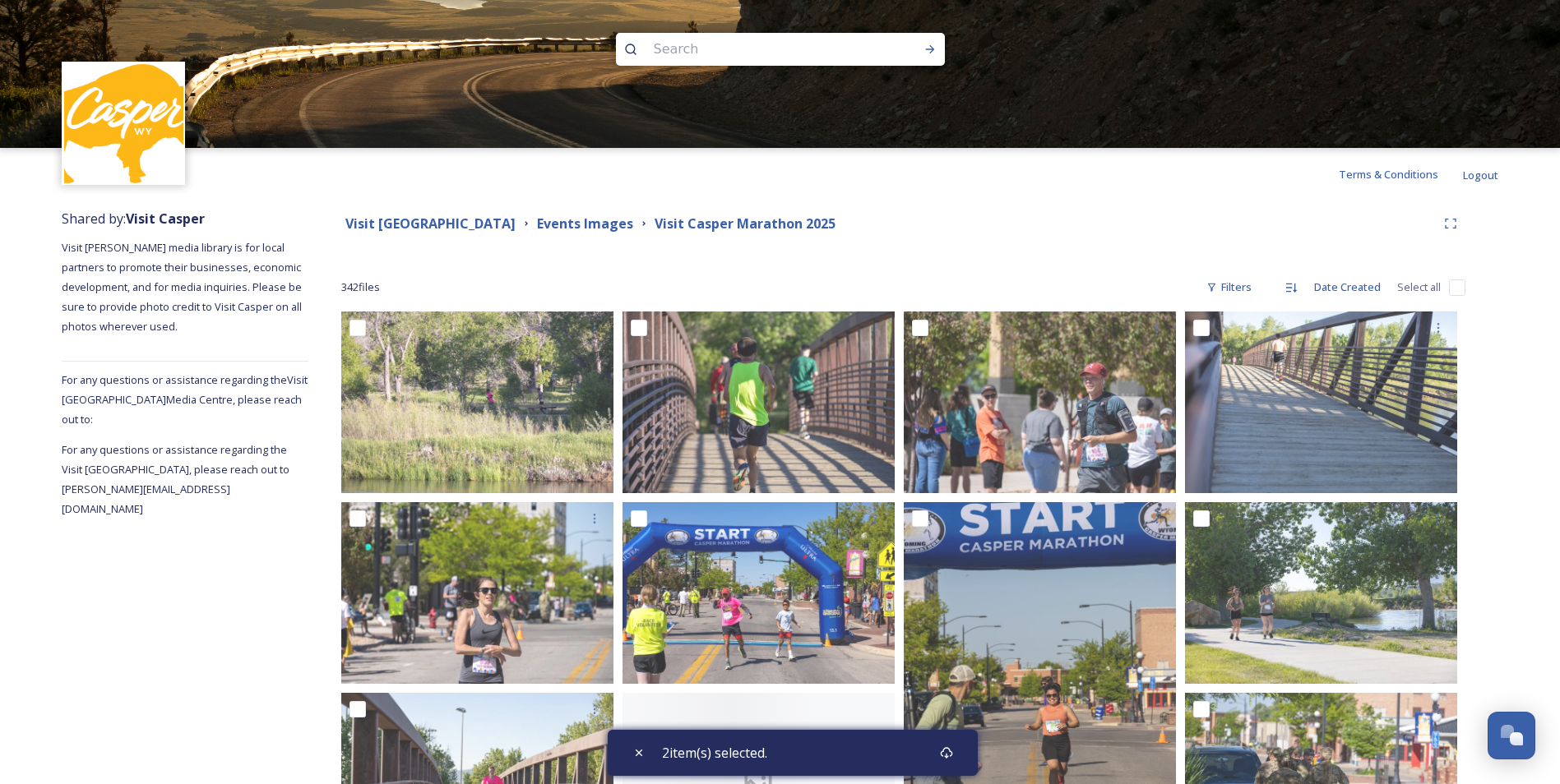
click at [1025, 180] on div "Terms & Conditions Logout" at bounding box center [780, 174] width 1560 height 52
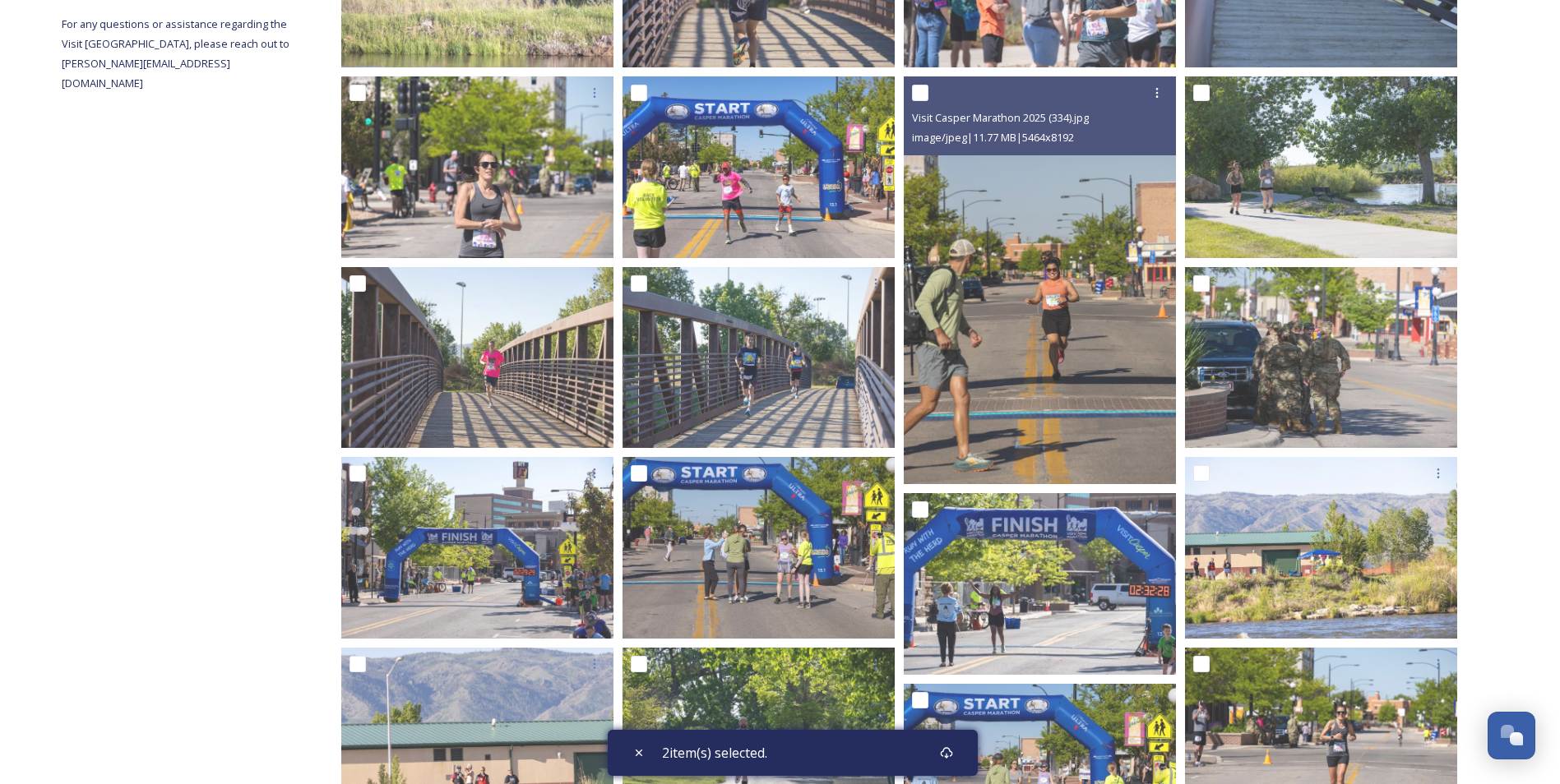
scroll to position [428, 0]
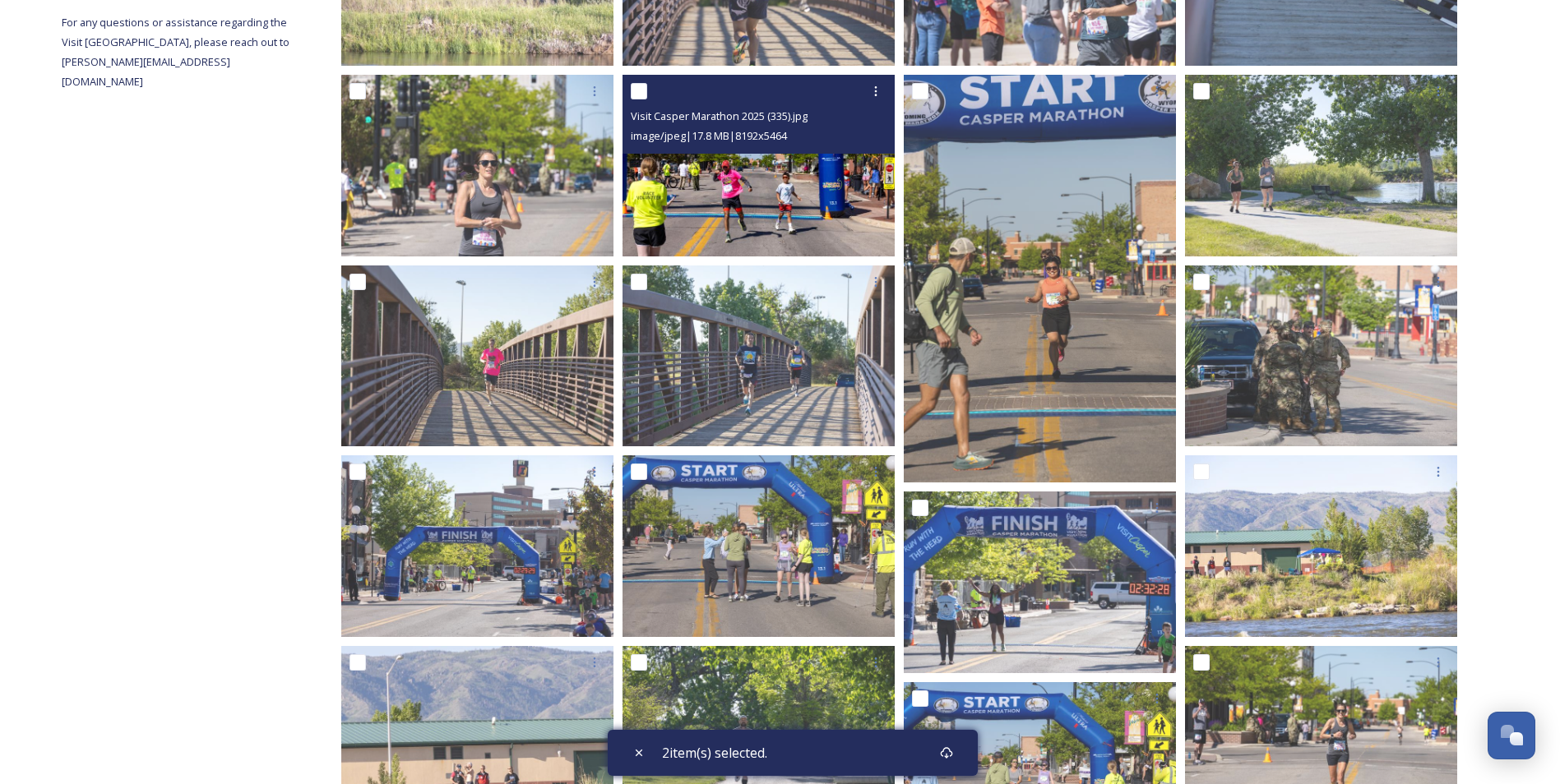
click at [705, 228] on img at bounding box center [758, 165] width 272 height 181
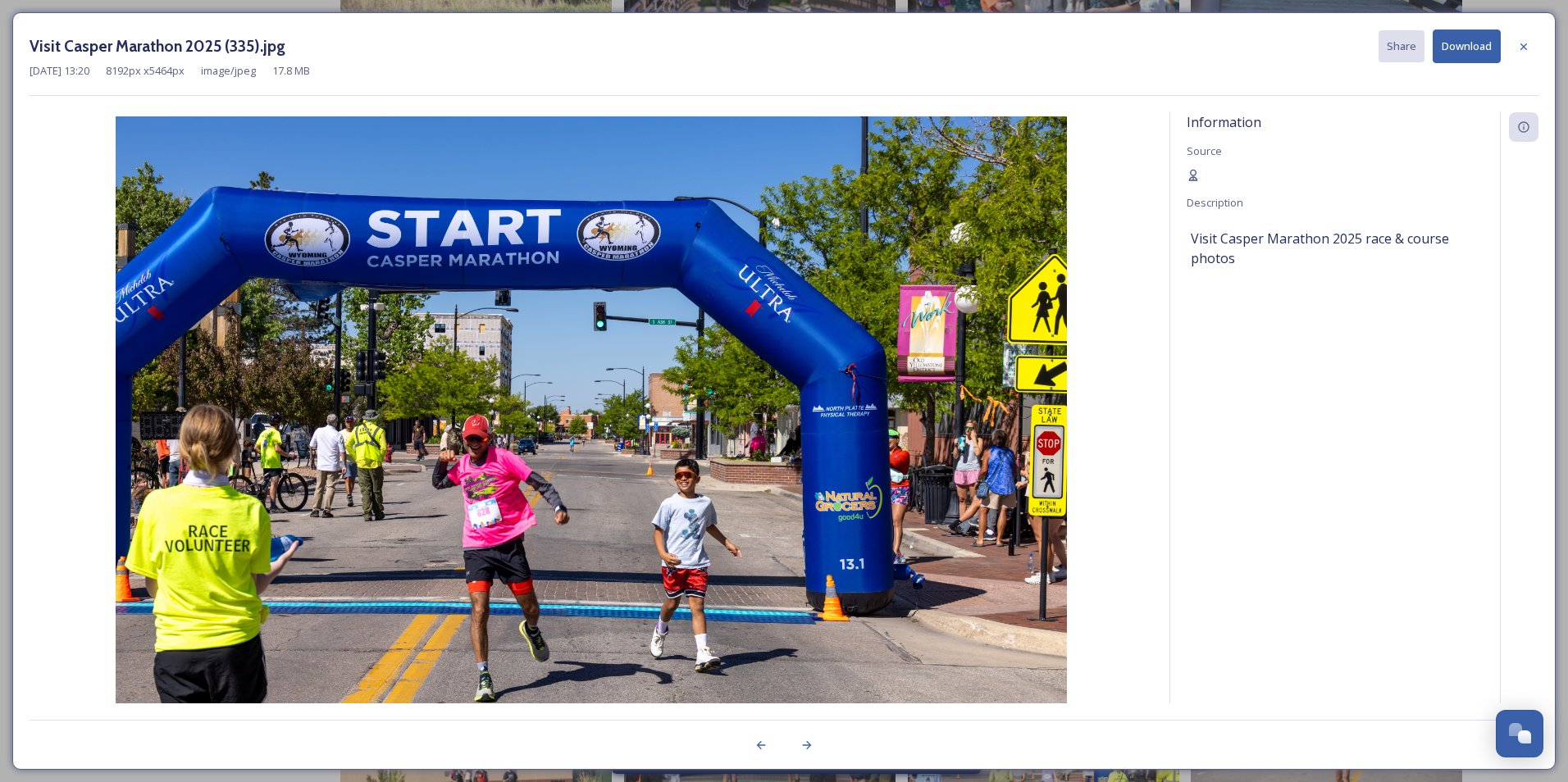
click at [1474, 48] on button "Download" at bounding box center [1466, 46] width 68 height 34
click at [1523, 43] on icon at bounding box center [1523, 47] width 13 height 13
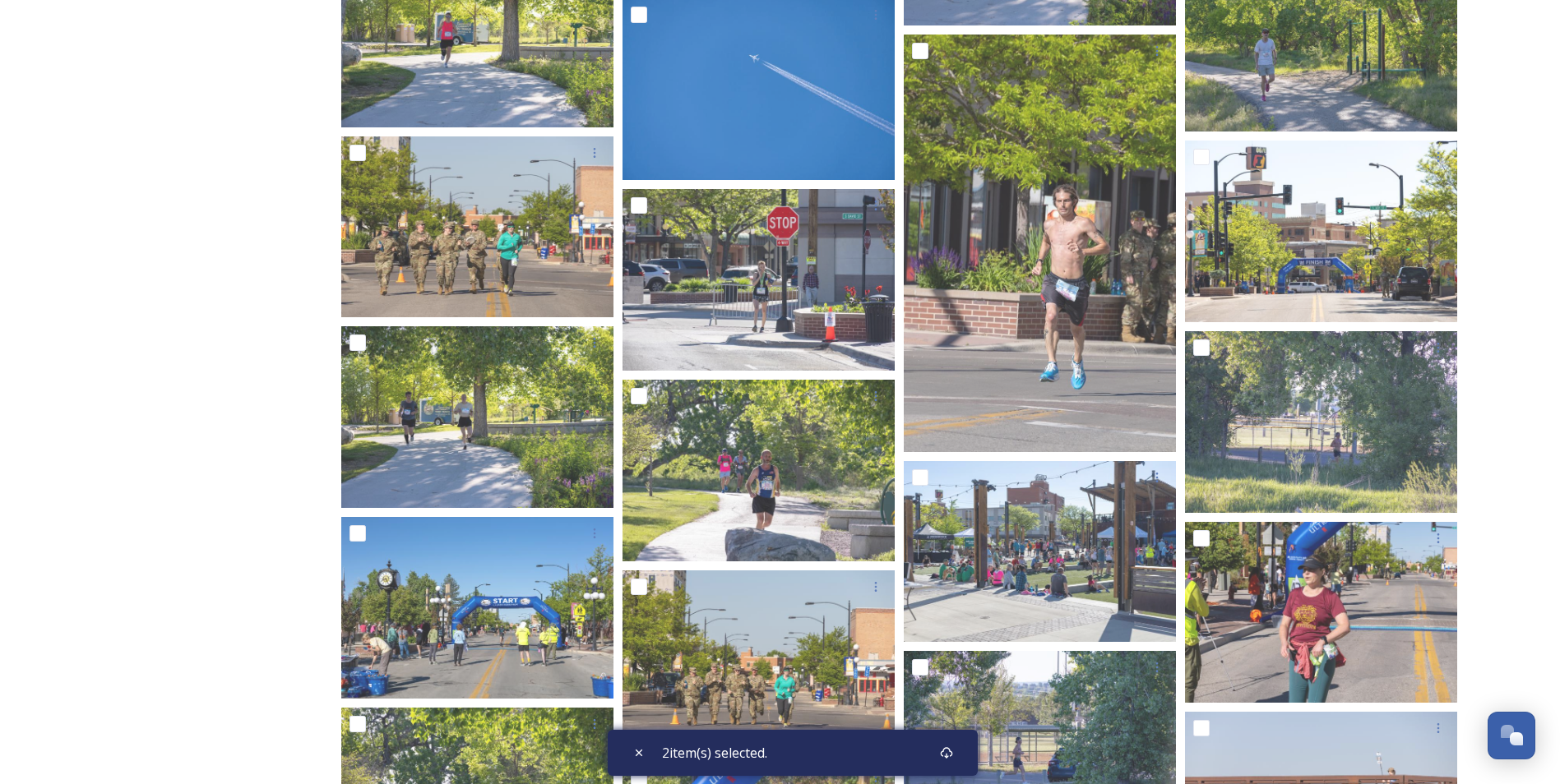
scroll to position [7761, 0]
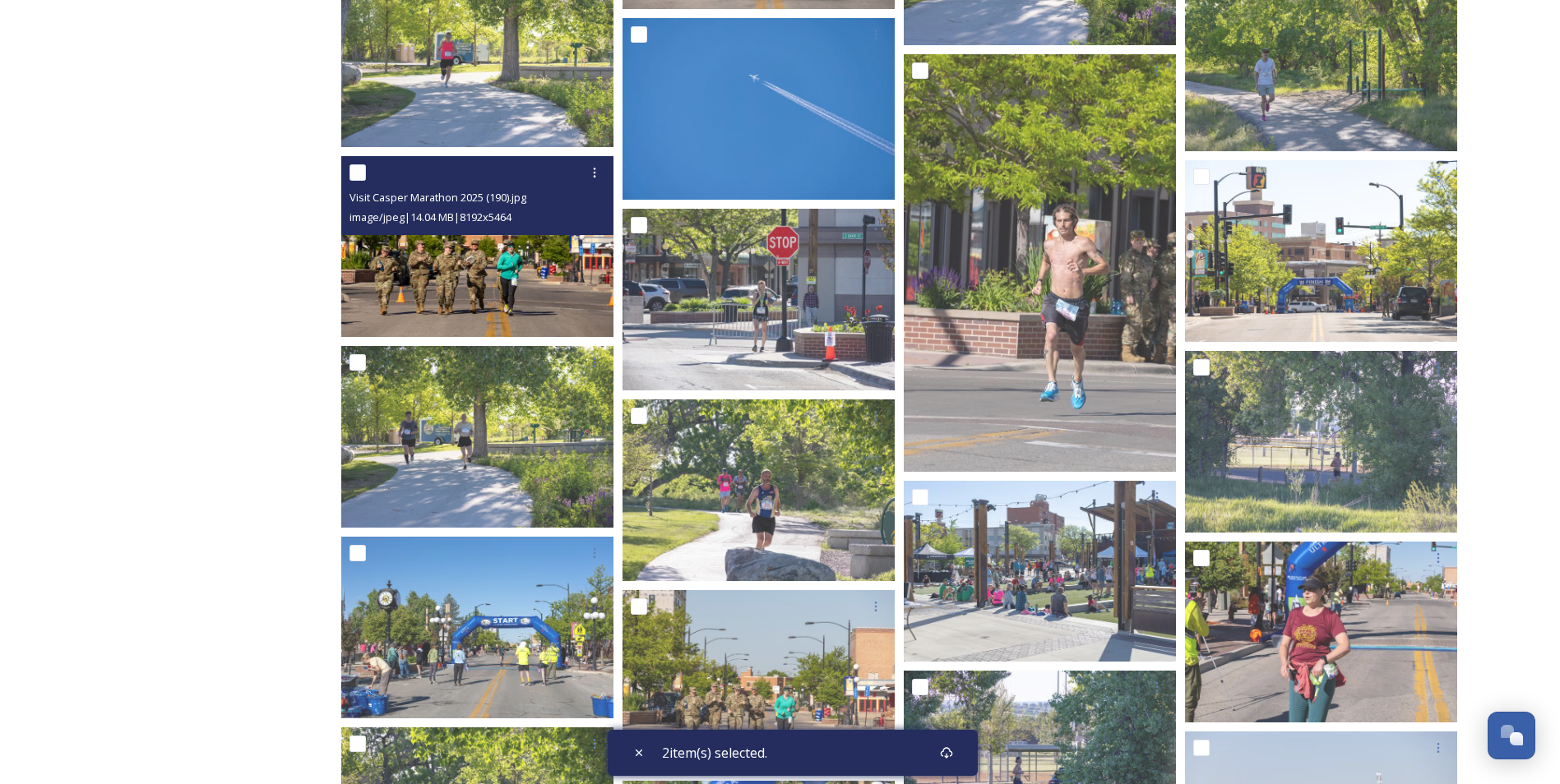
click at [438, 283] on img at bounding box center [477, 247] width 272 height 181
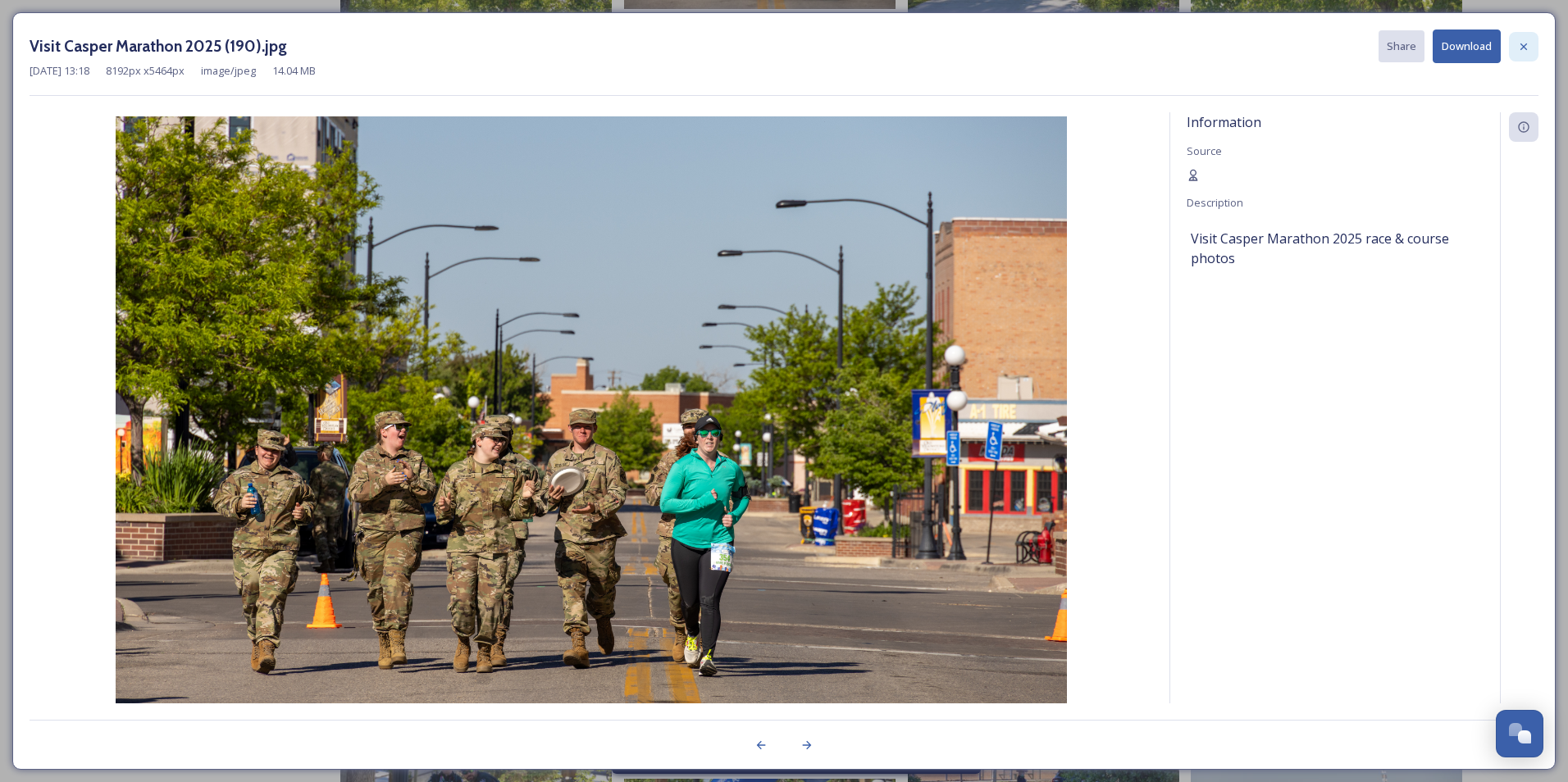
click at [1519, 41] on icon at bounding box center [1523, 47] width 13 height 13
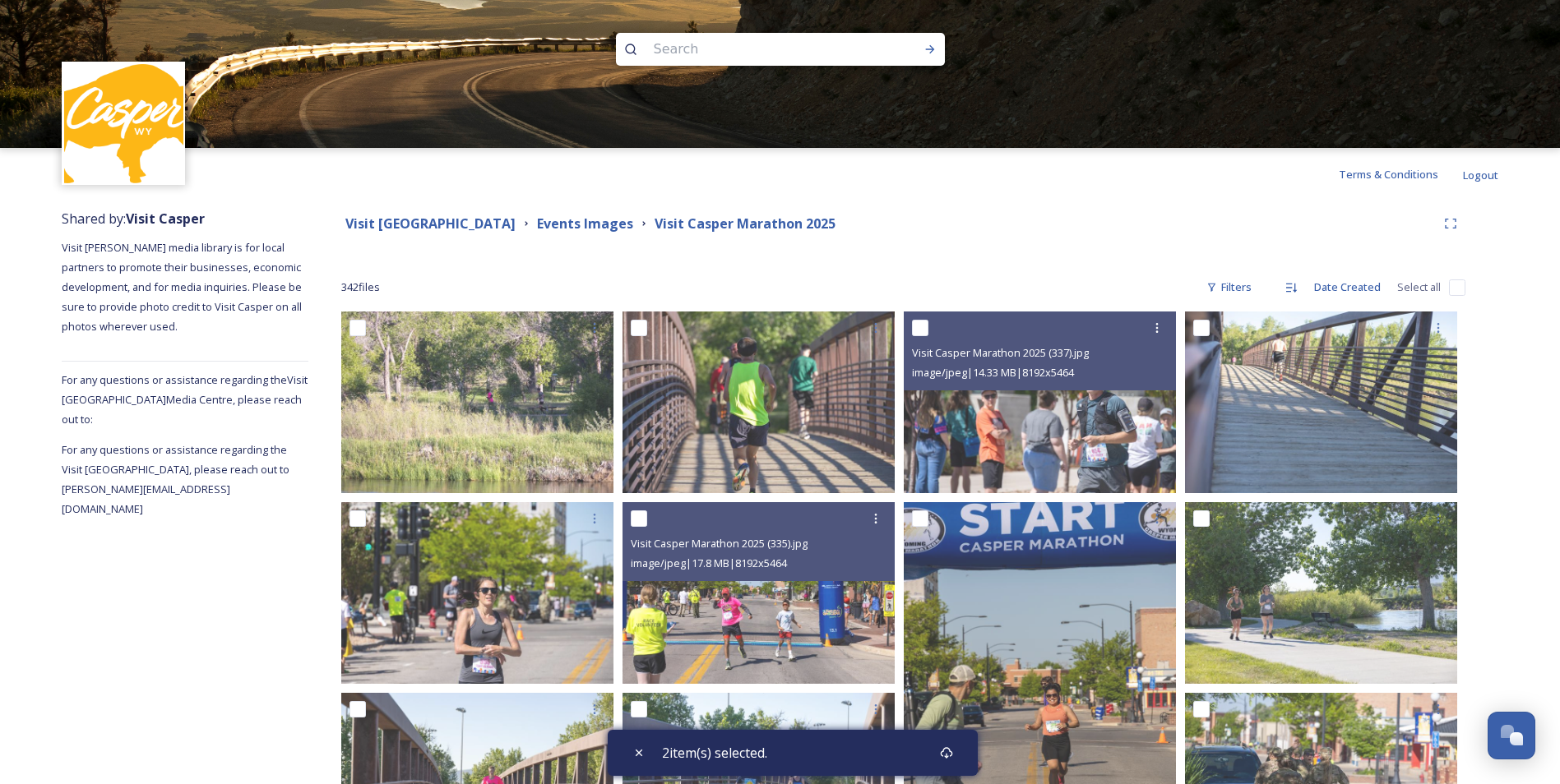
scroll to position [356, 0]
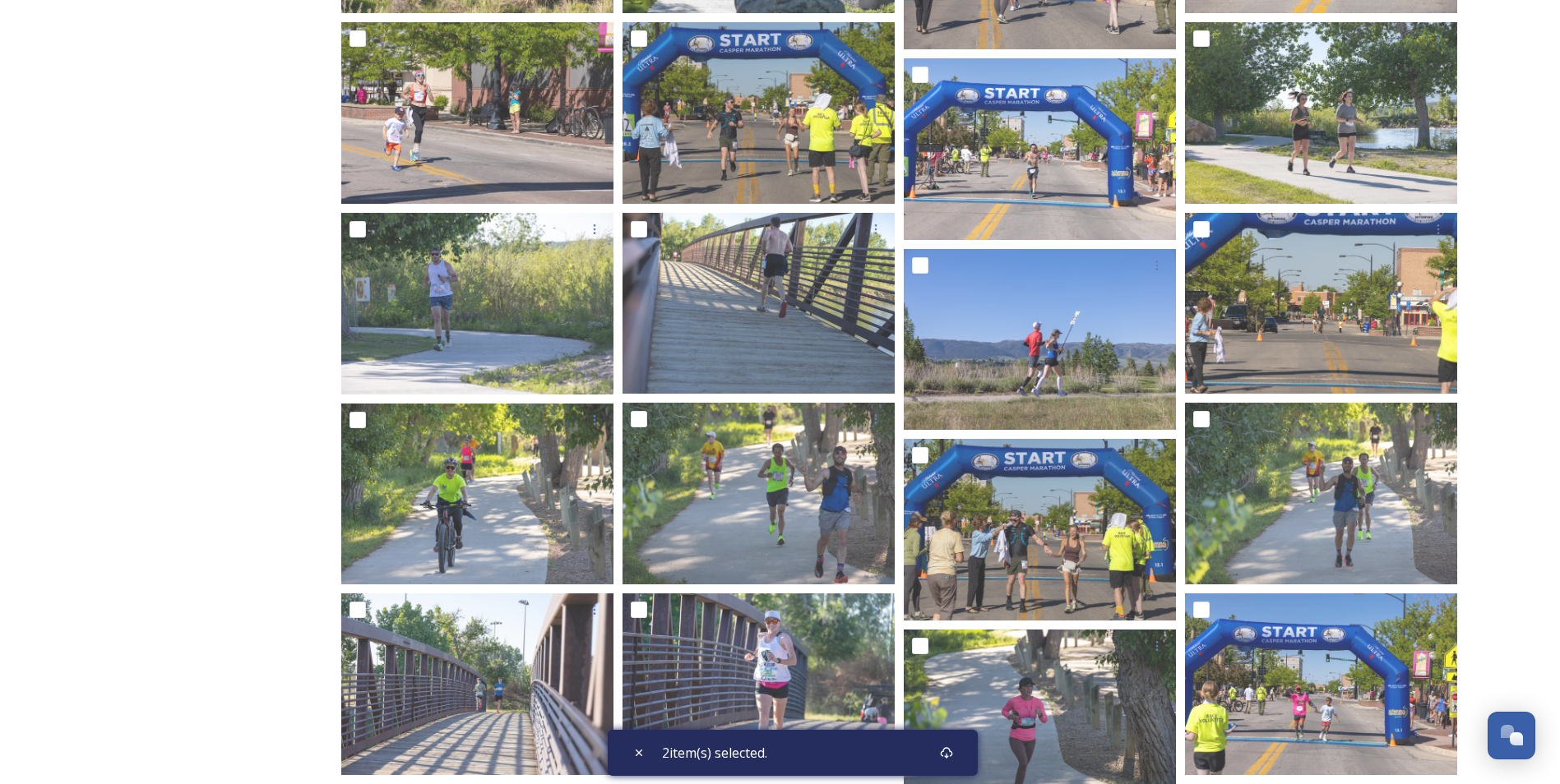
scroll to position [1262, 0]
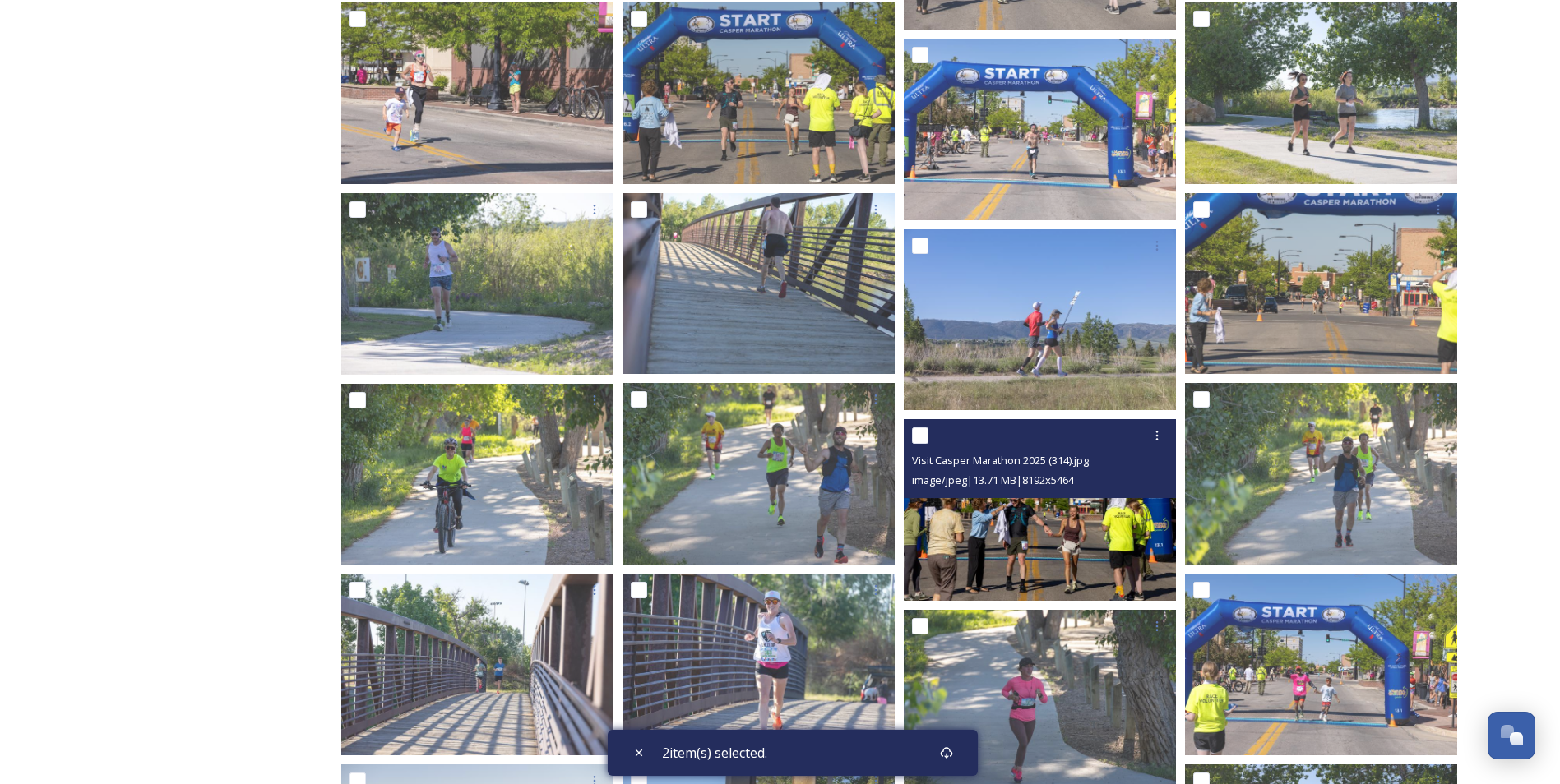
click at [1017, 531] on img at bounding box center [1039, 510] width 272 height 181
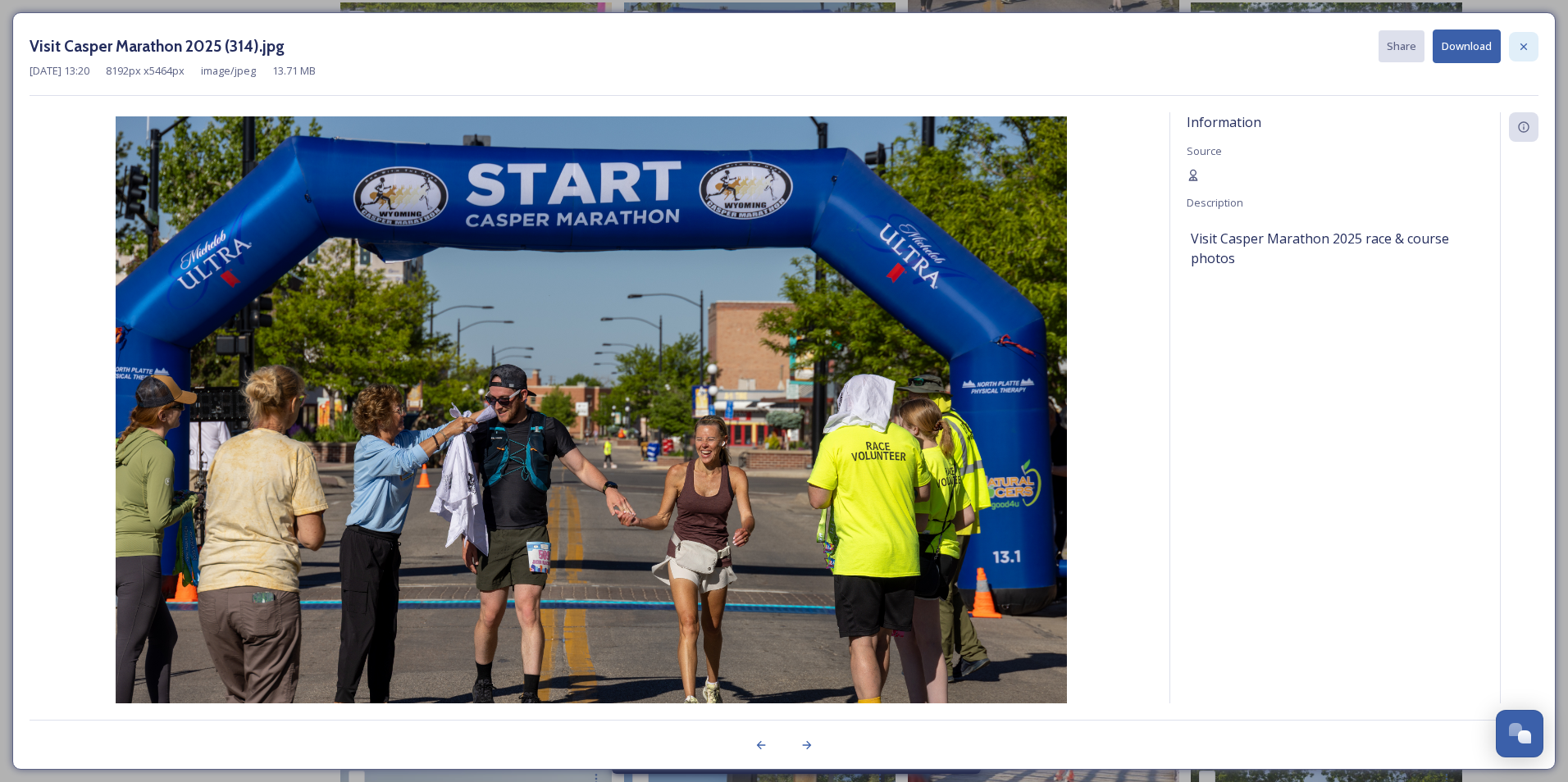
click at [1527, 43] on icon at bounding box center [1523, 47] width 13 height 13
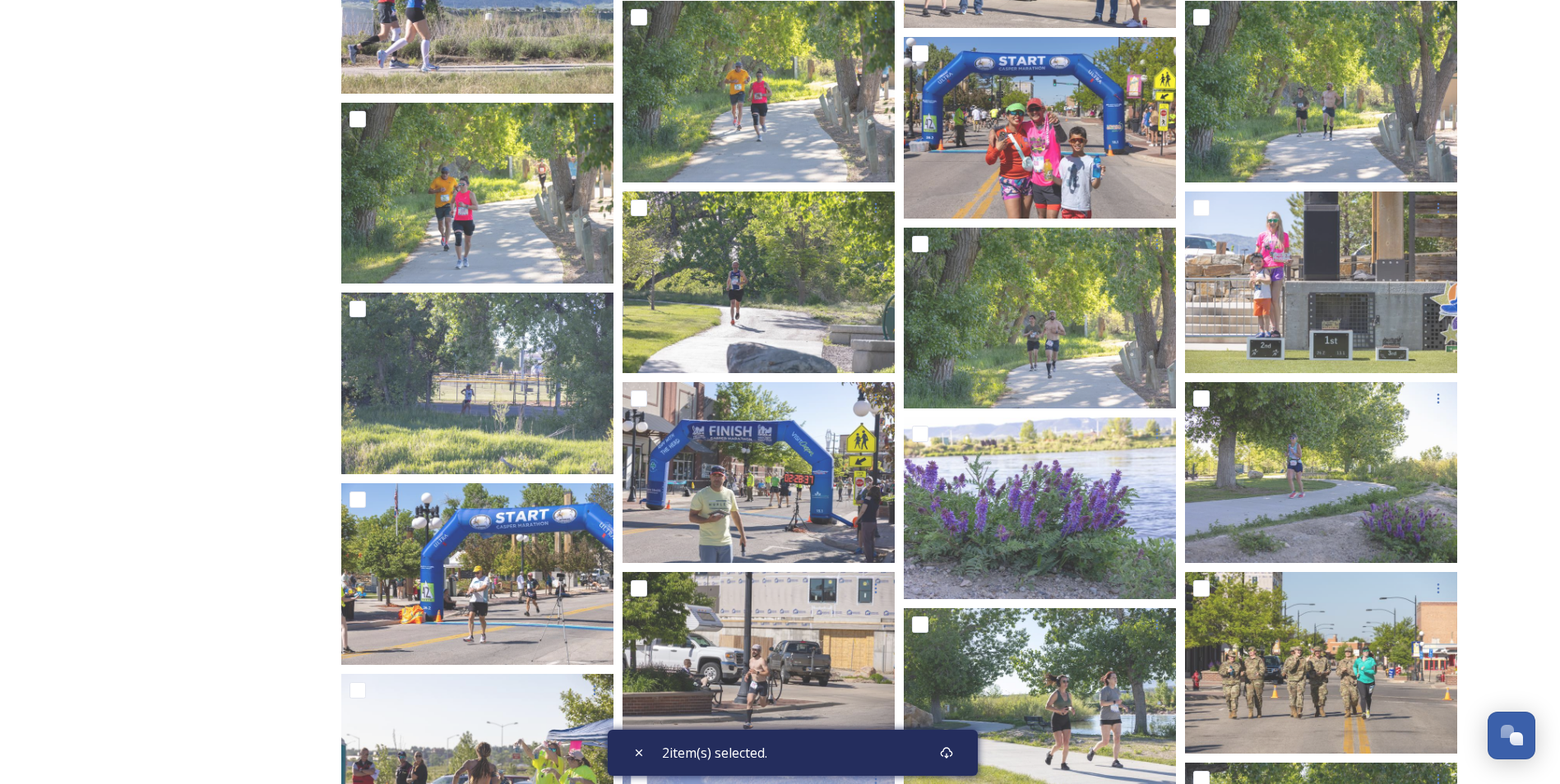
scroll to position [3609, 0]
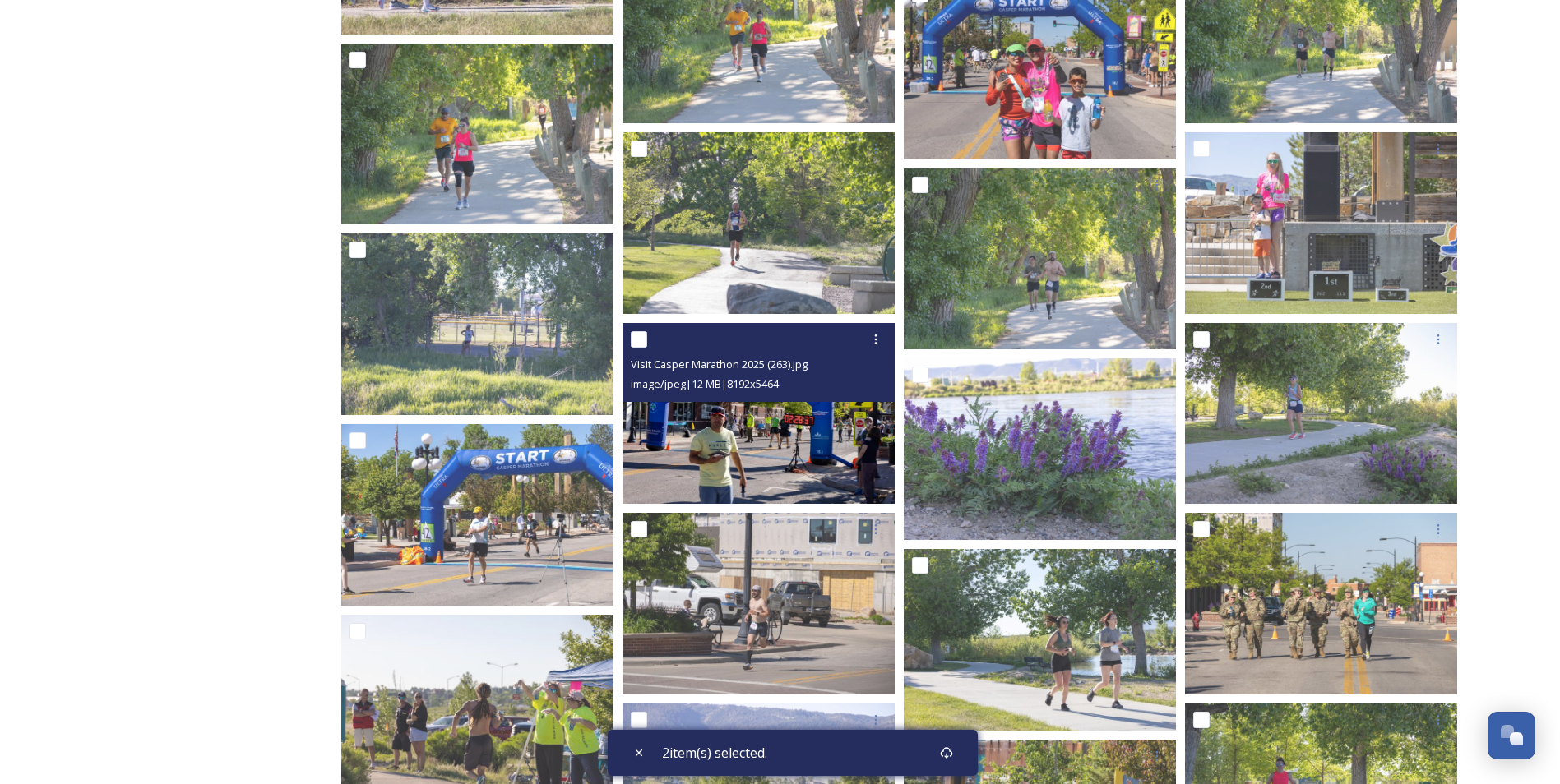
click at [782, 437] on img at bounding box center [758, 414] width 272 height 181
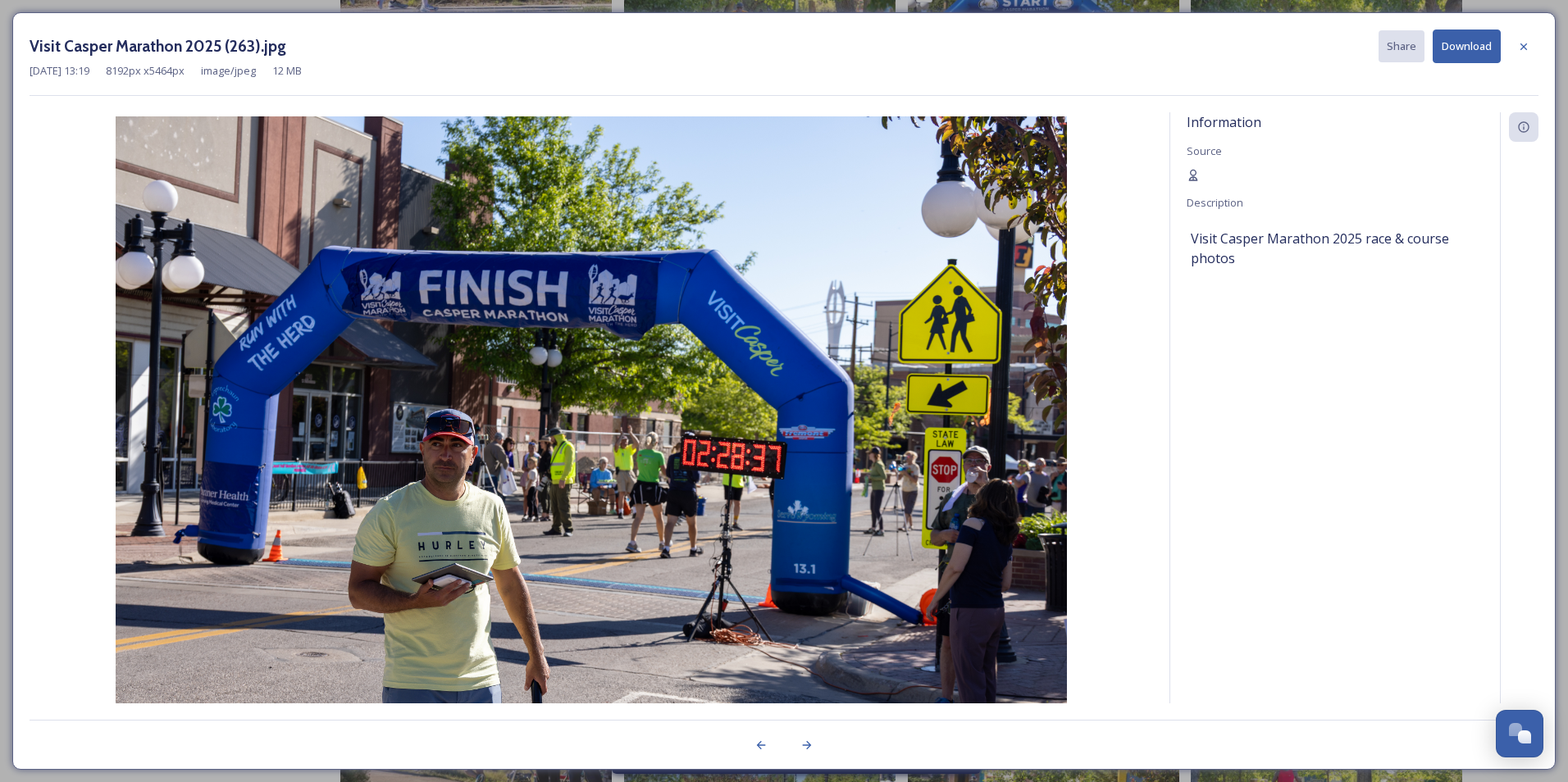
click at [1485, 46] on button "Download" at bounding box center [1466, 46] width 68 height 34
click at [1534, 48] on div at bounding box center [1524, 47] width 30 height 30
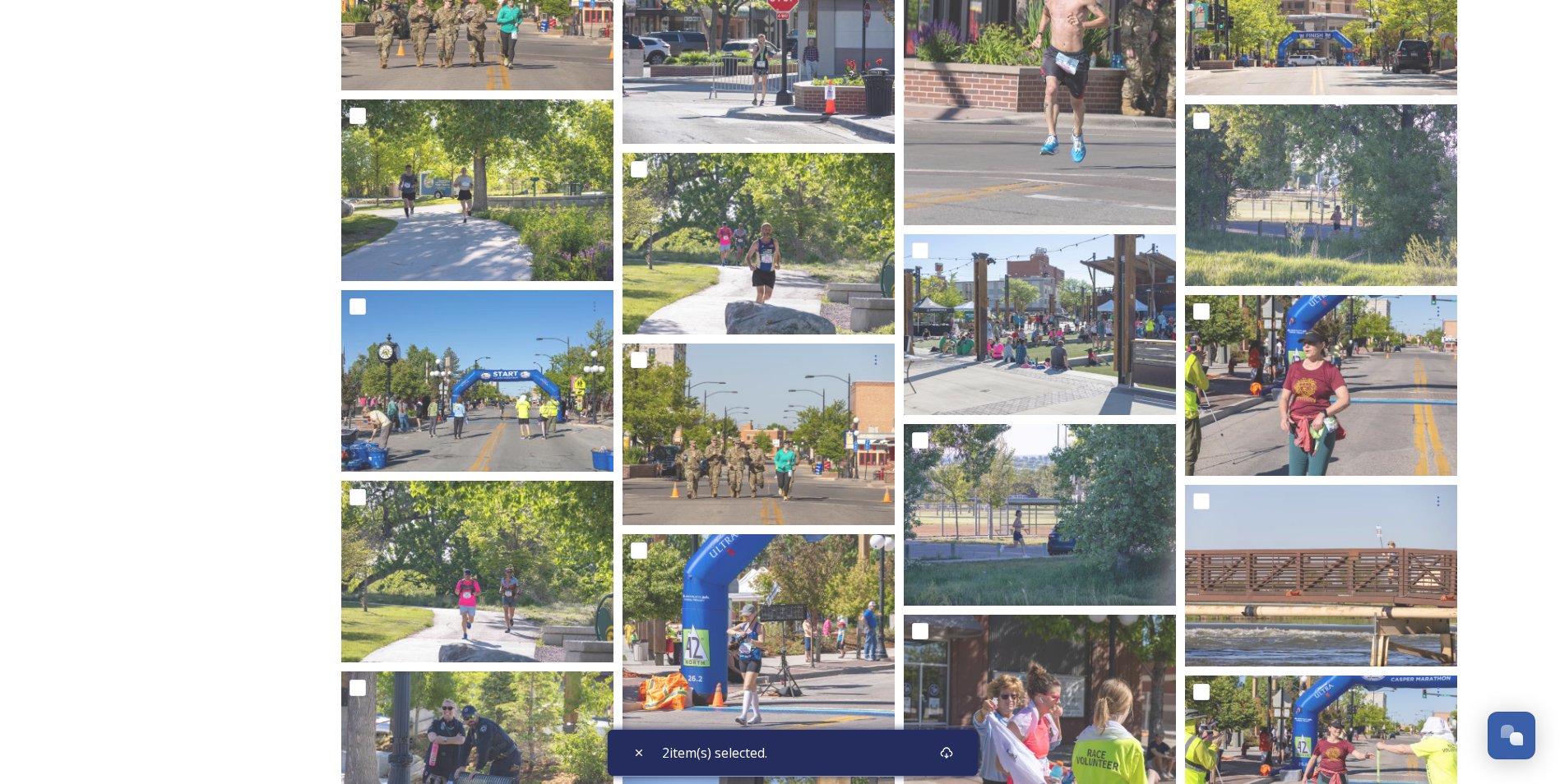
scroll to position [8047, 0]
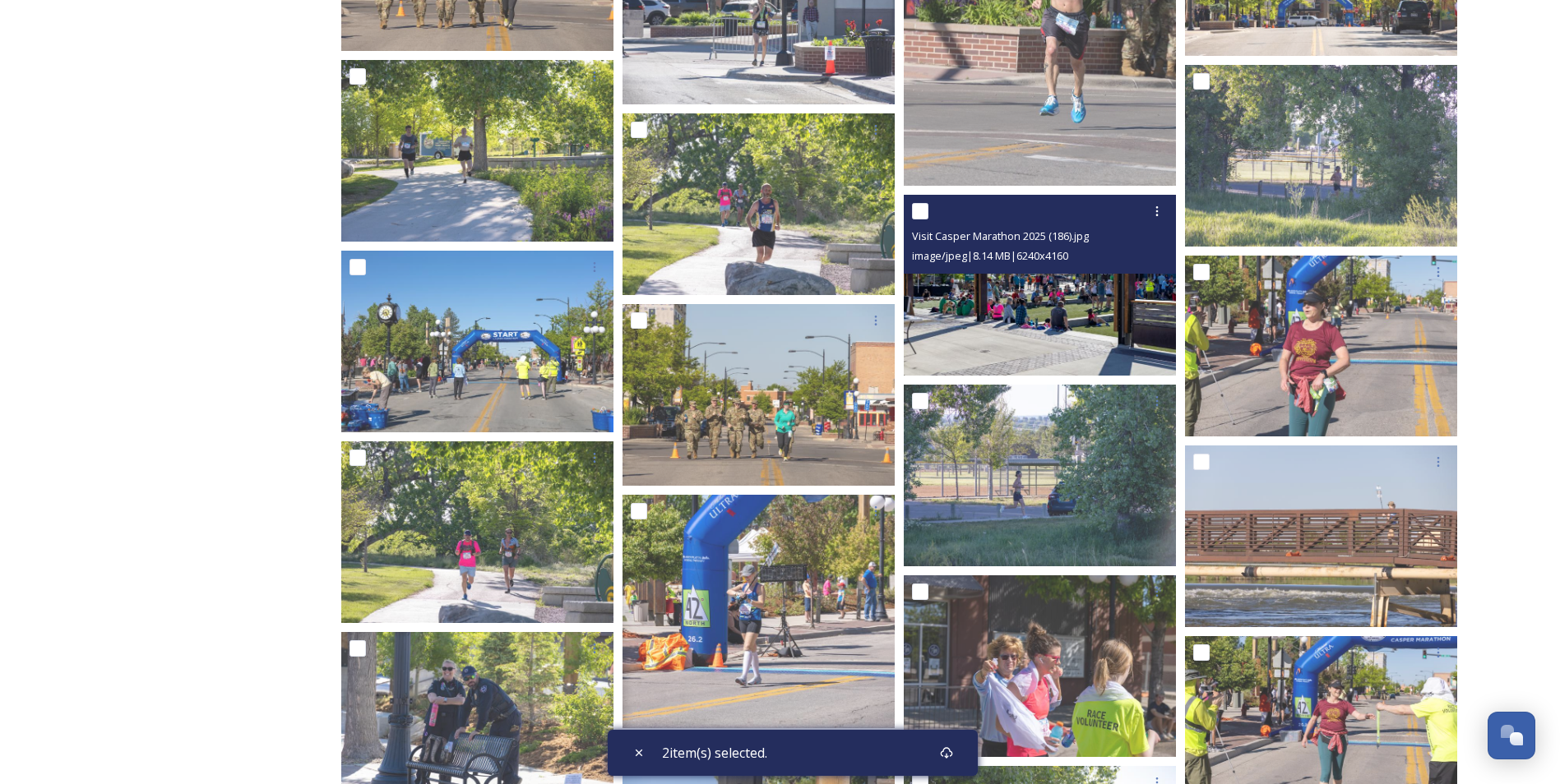
click at [1005, 317] on img at bounding box center [1039, 285] width 272 height 181
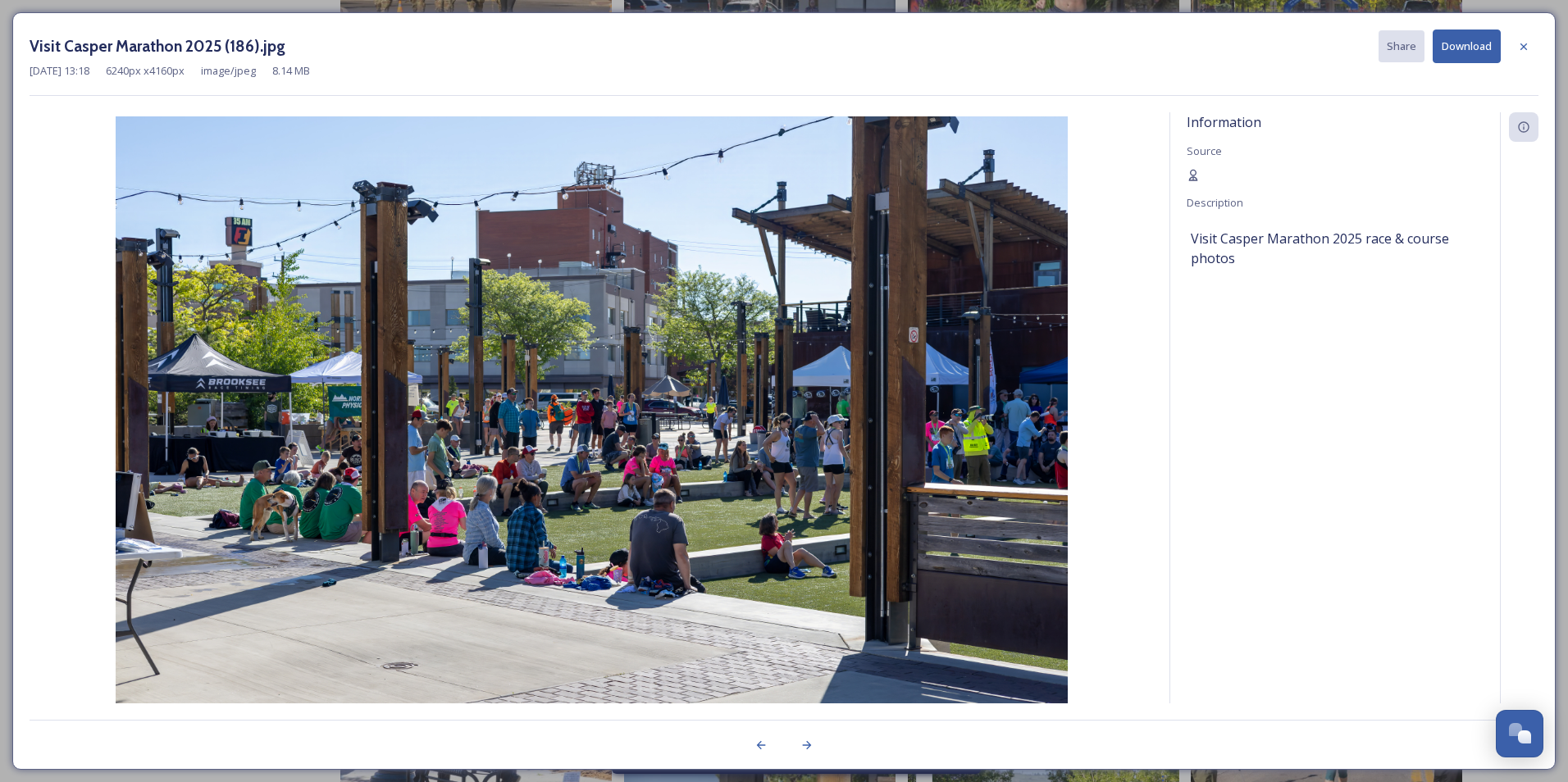
click at [1469, 50] on button "Download" at bounding box center [1466, 46] width 68 height 34
click at [1525, 38] on div at bounding box center [1524, 47] width 30 height 30
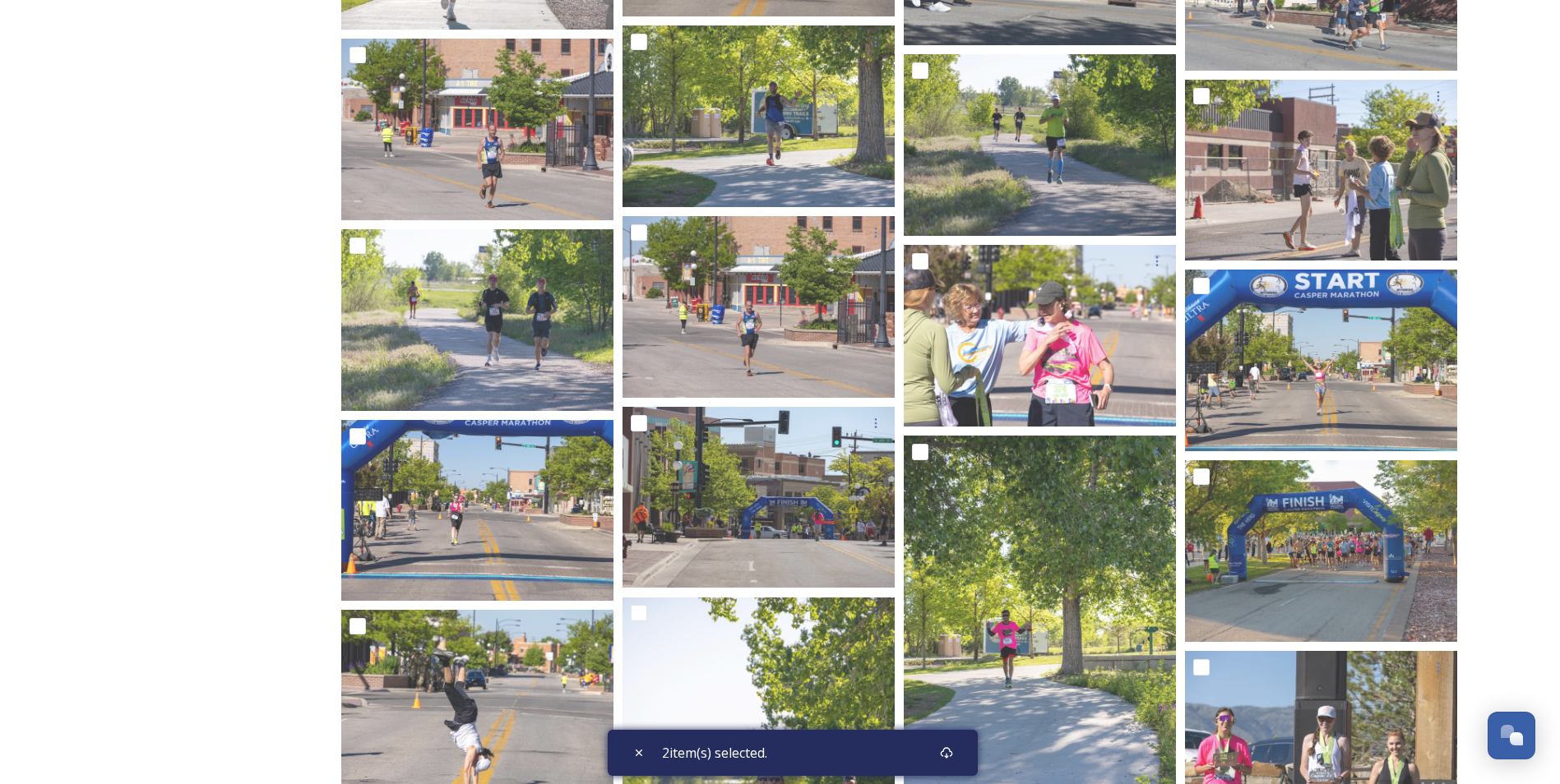
scroll to position [12169, 0]
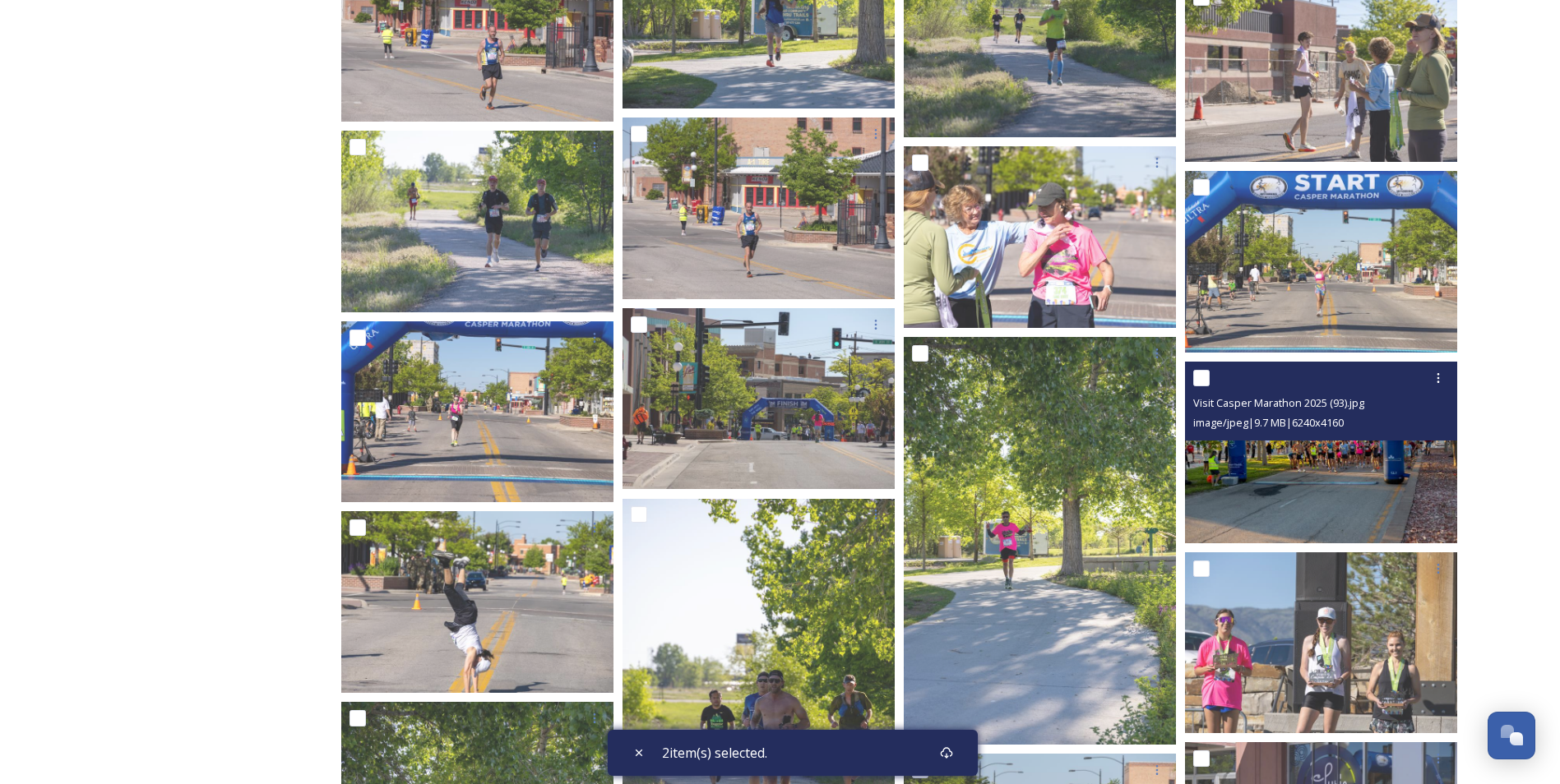
click at [1366, 455] on img at bounding box center [1321, 452] width 272 height 181
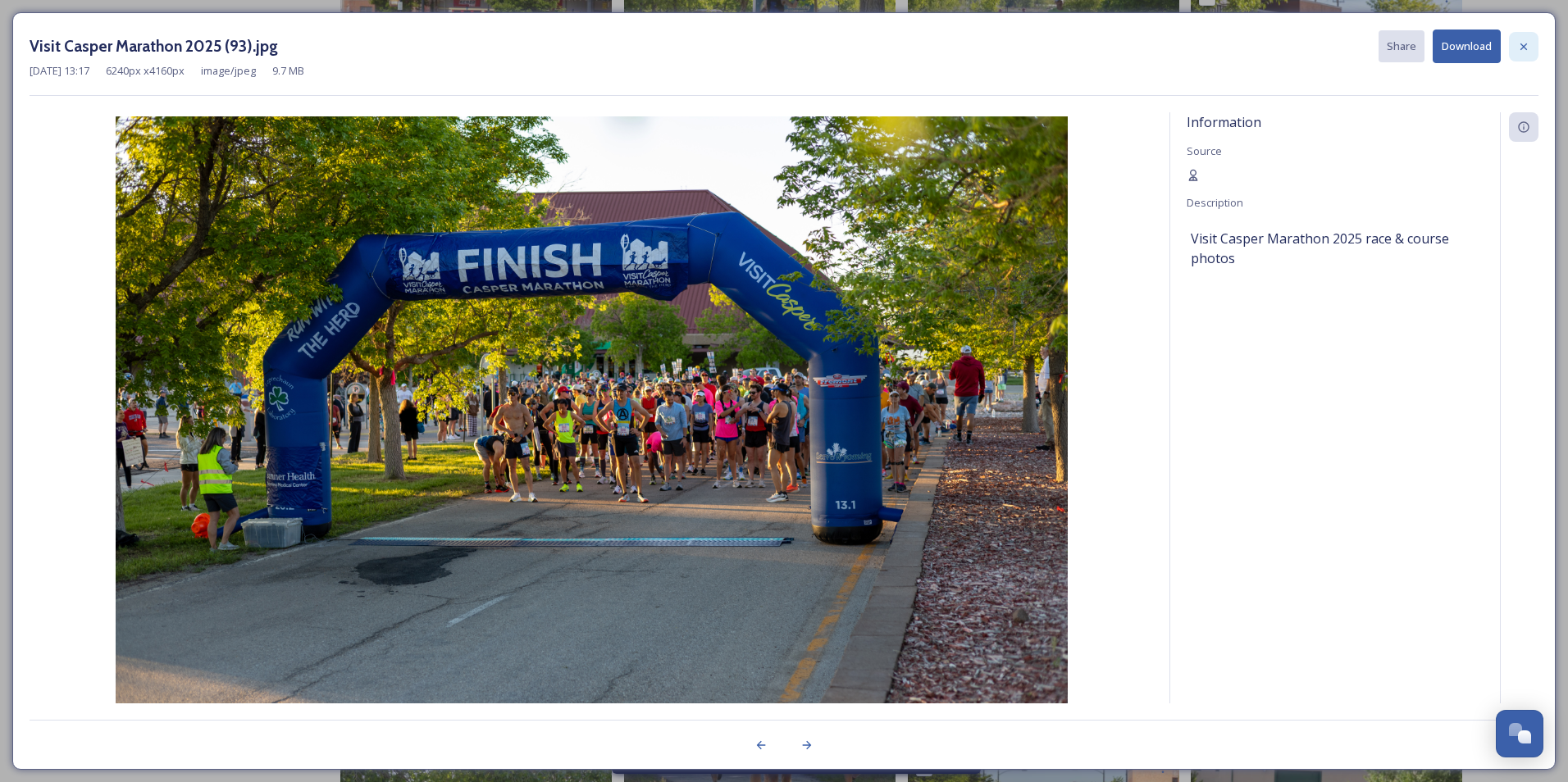
click at [1520, 43] on icon at bounding box center [1523, 47] width 13 height 13
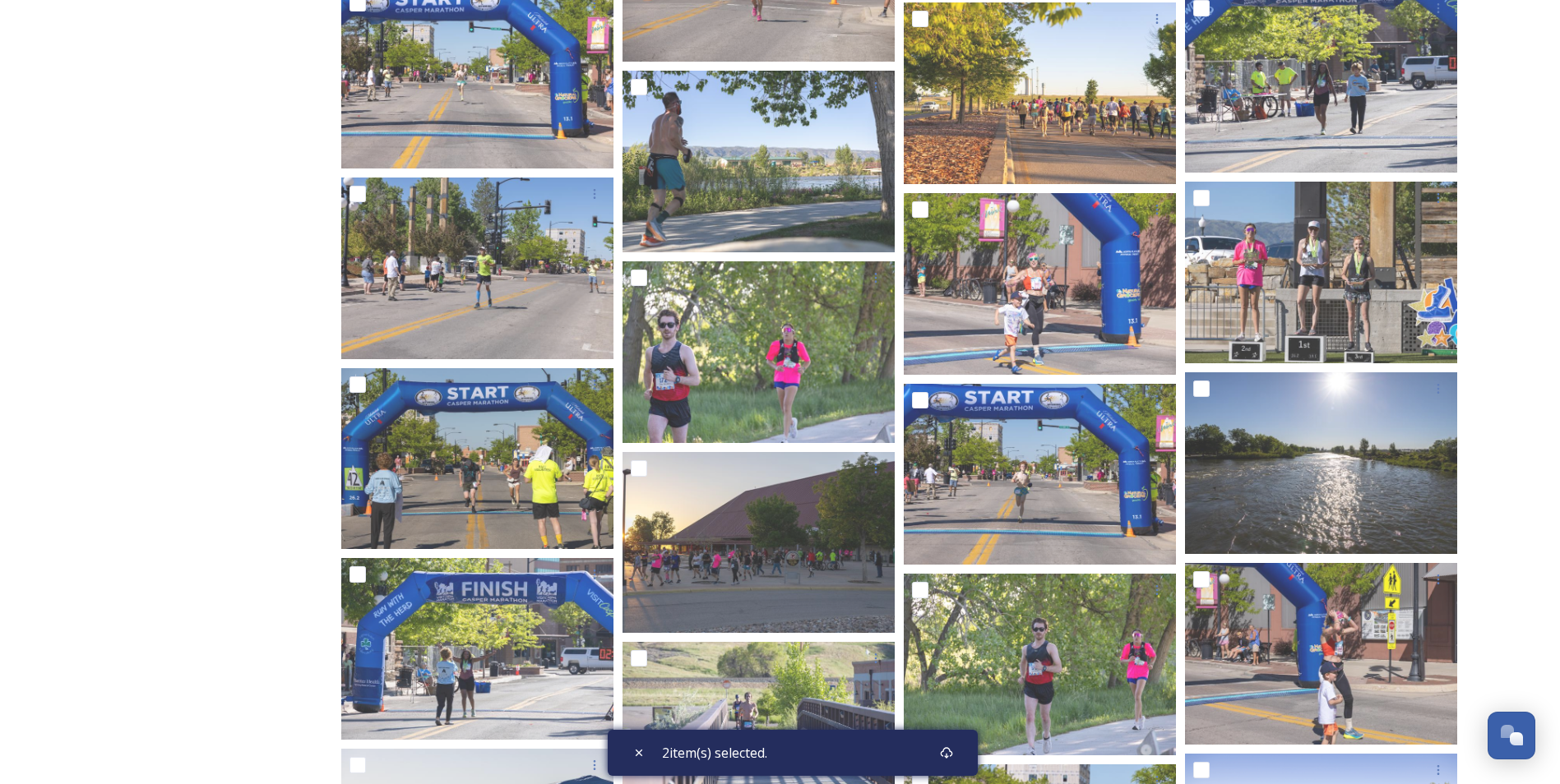
scroll to position [15799, 0]
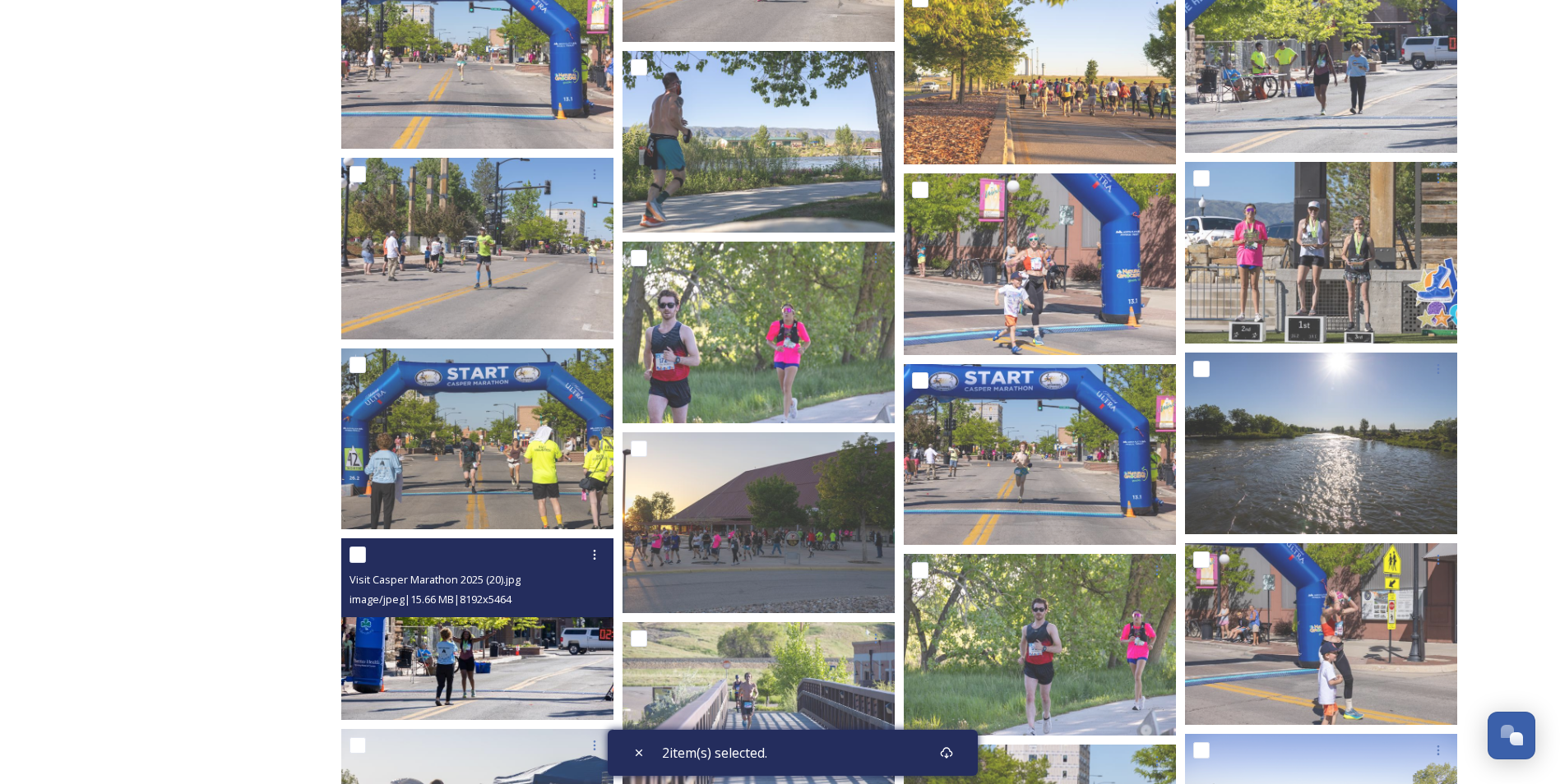
click at [497, 661] on img at bounding box center [477, 629] width 272 height 181
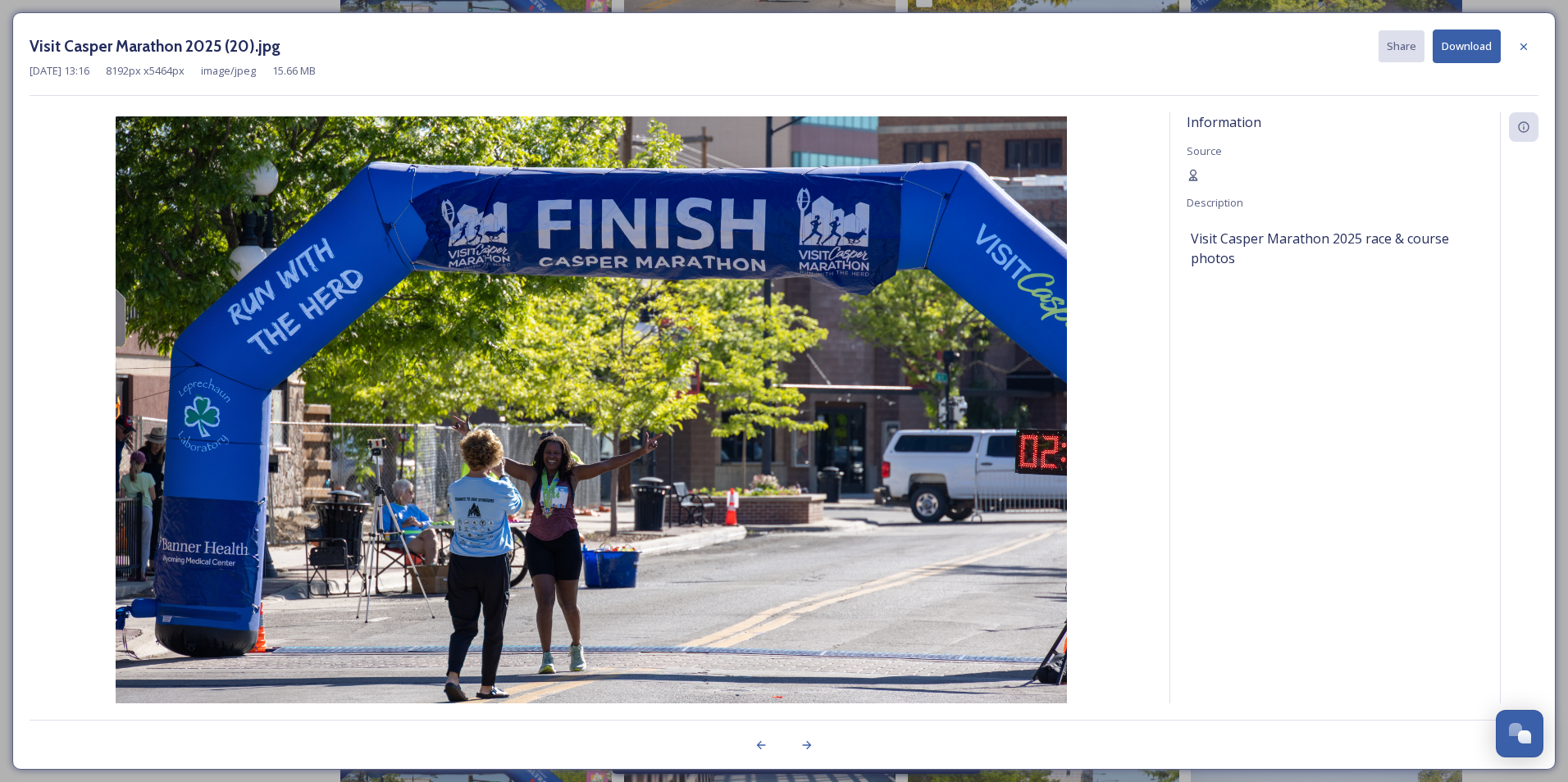
click at [1470, 52] on button "Download" at bounding box center [1466, 46] width 68 height 34
click at [1527, 43] on icon at bounding box center [1523, 47] width 13 height 13
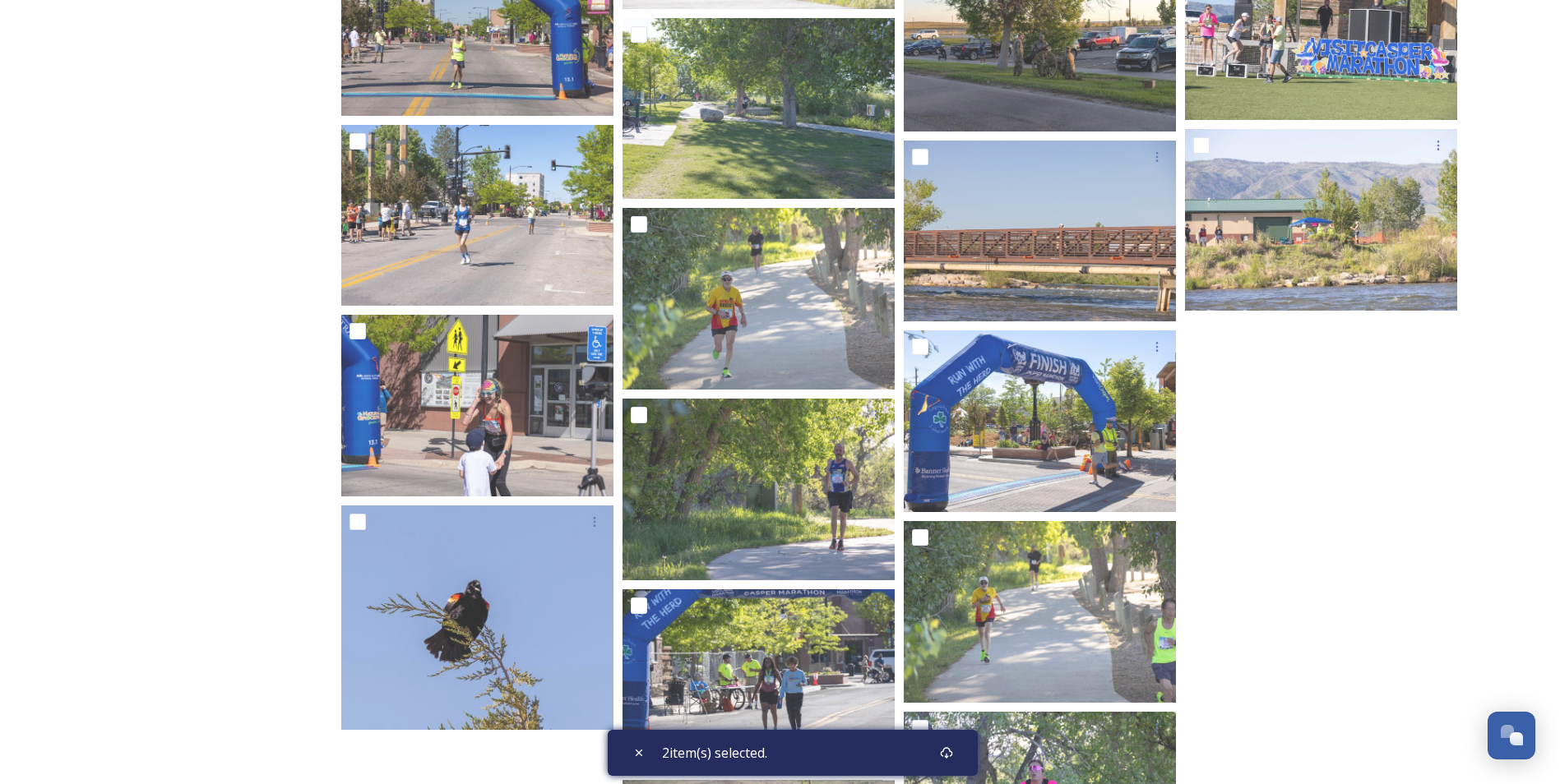
scroll to position [16804, 0]
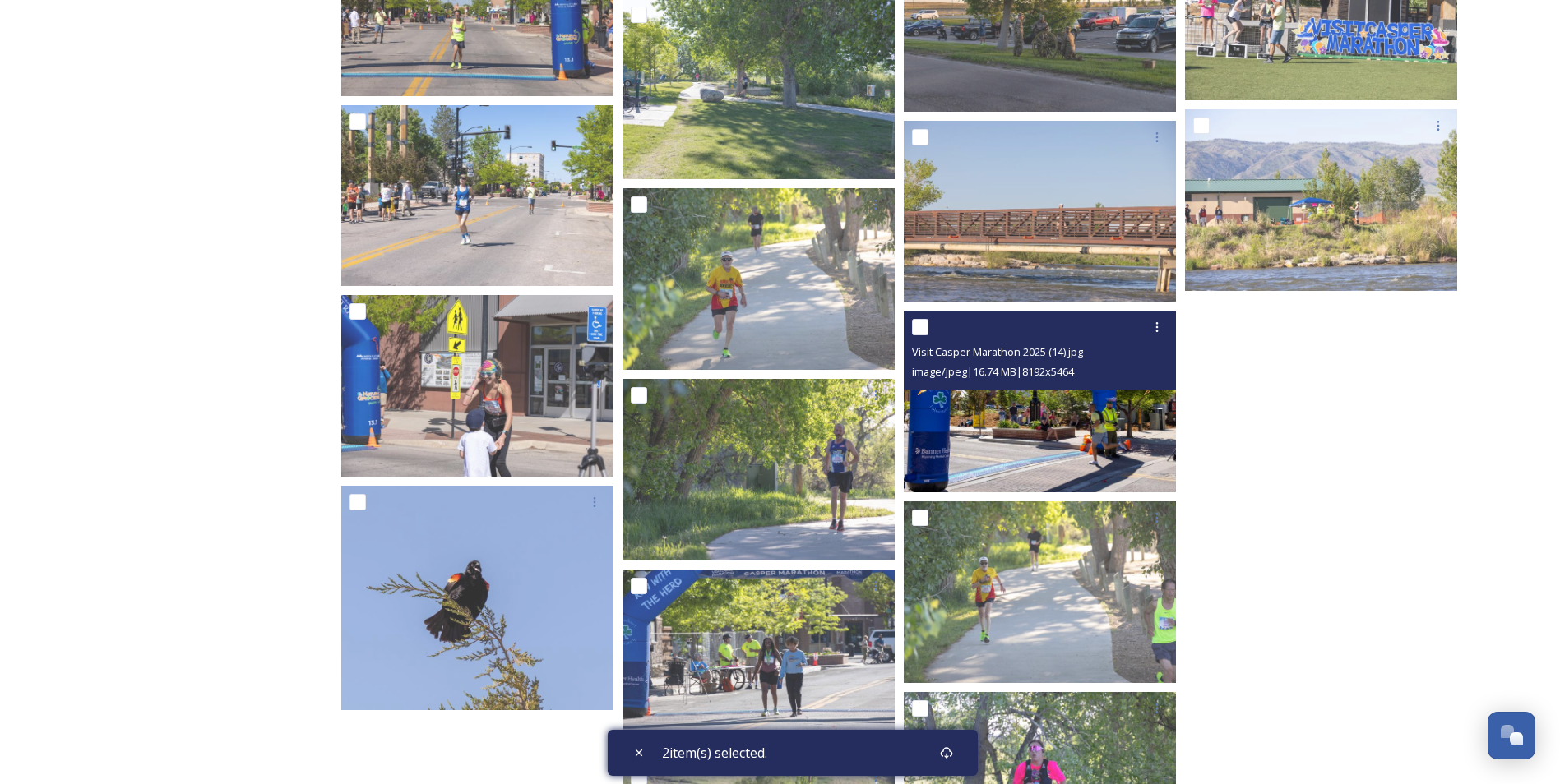
click at [1036, 423] on img at bounding box center [1039, 401] width 272 height 181
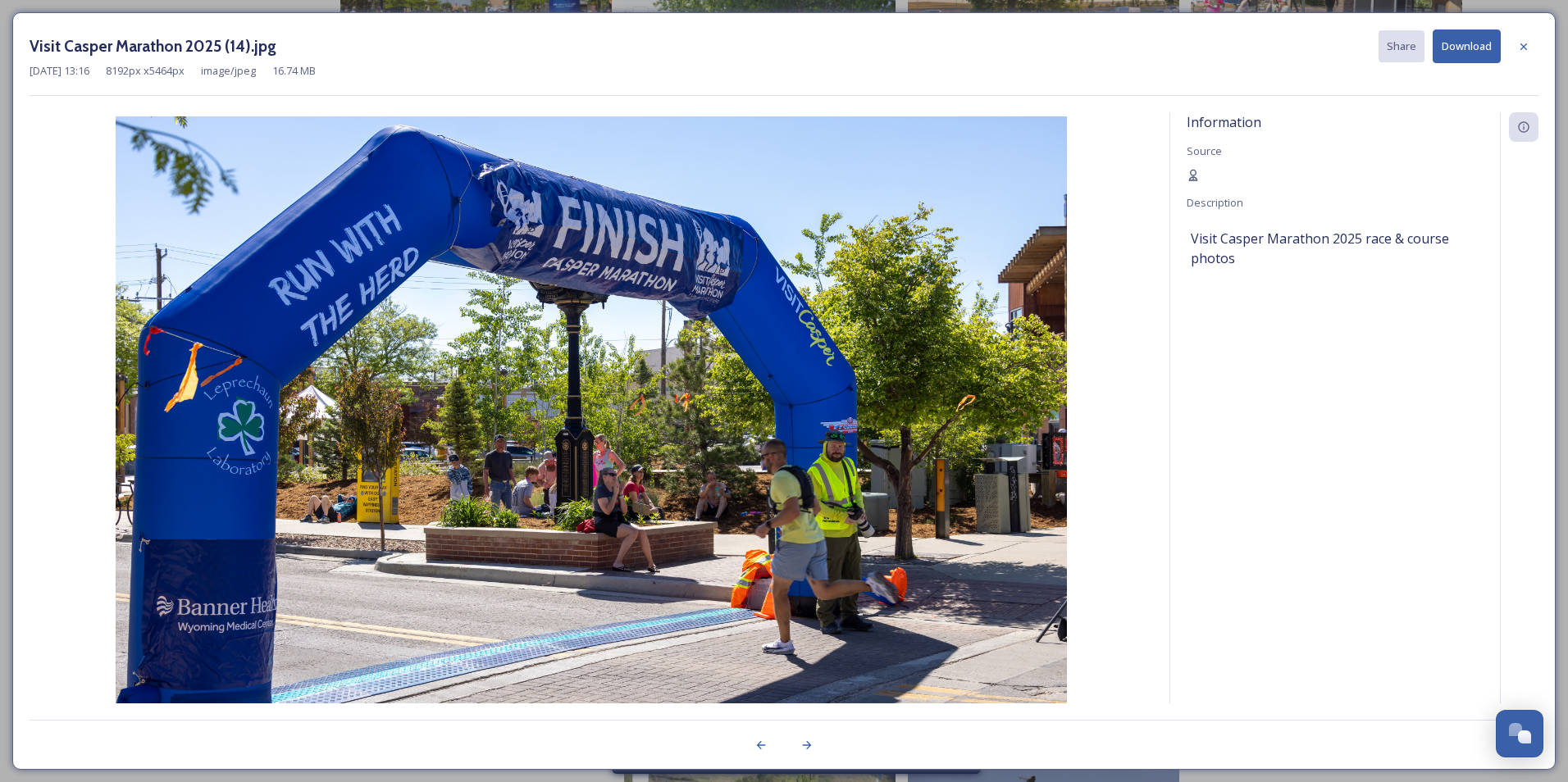
click at [1472, 52] on button "Download" at bounding box center [1466, 46] width 68 height 34
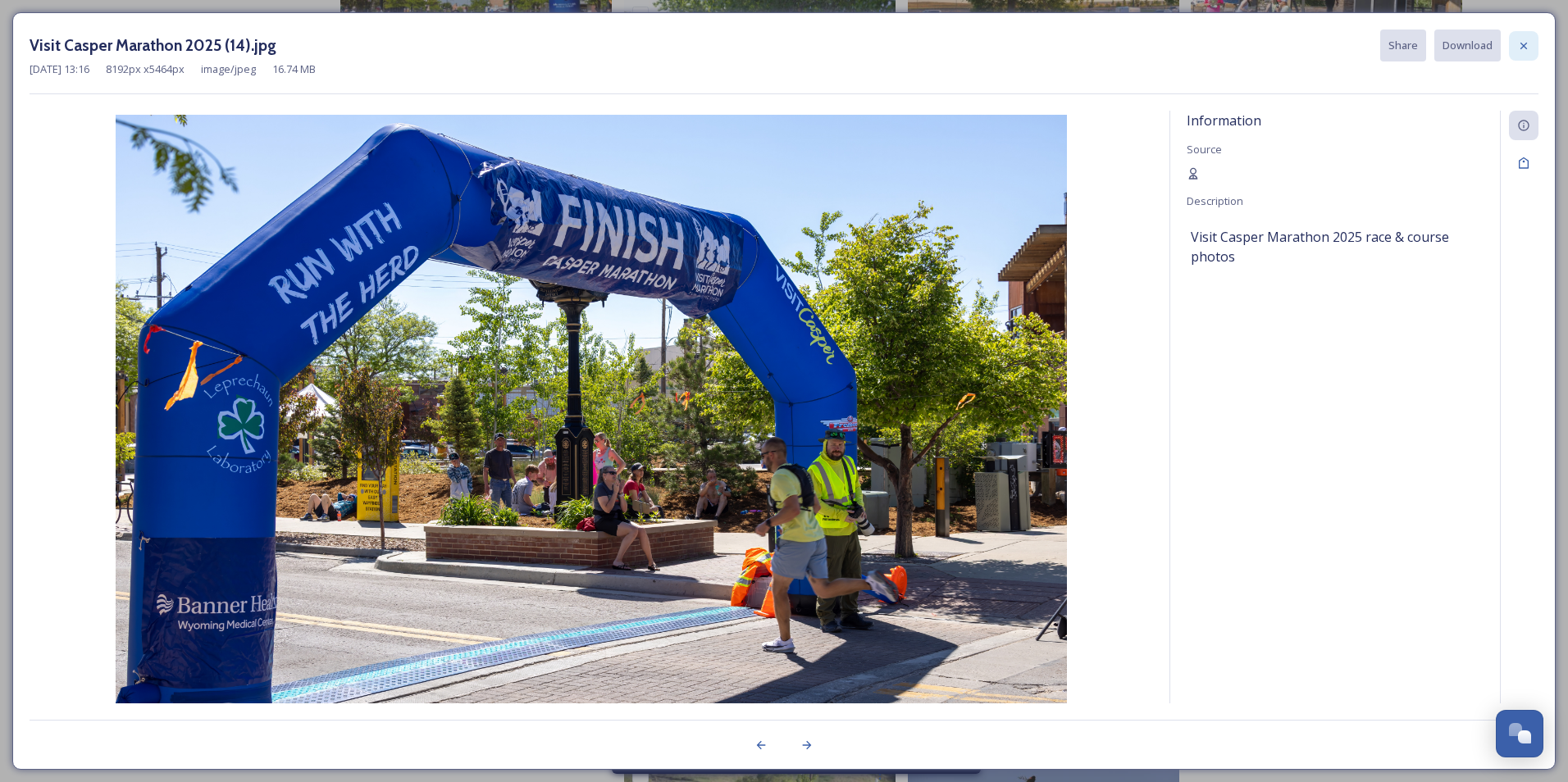
click at [1519, 48] on icon at bounding box center [1523, 46] width 13 height 13
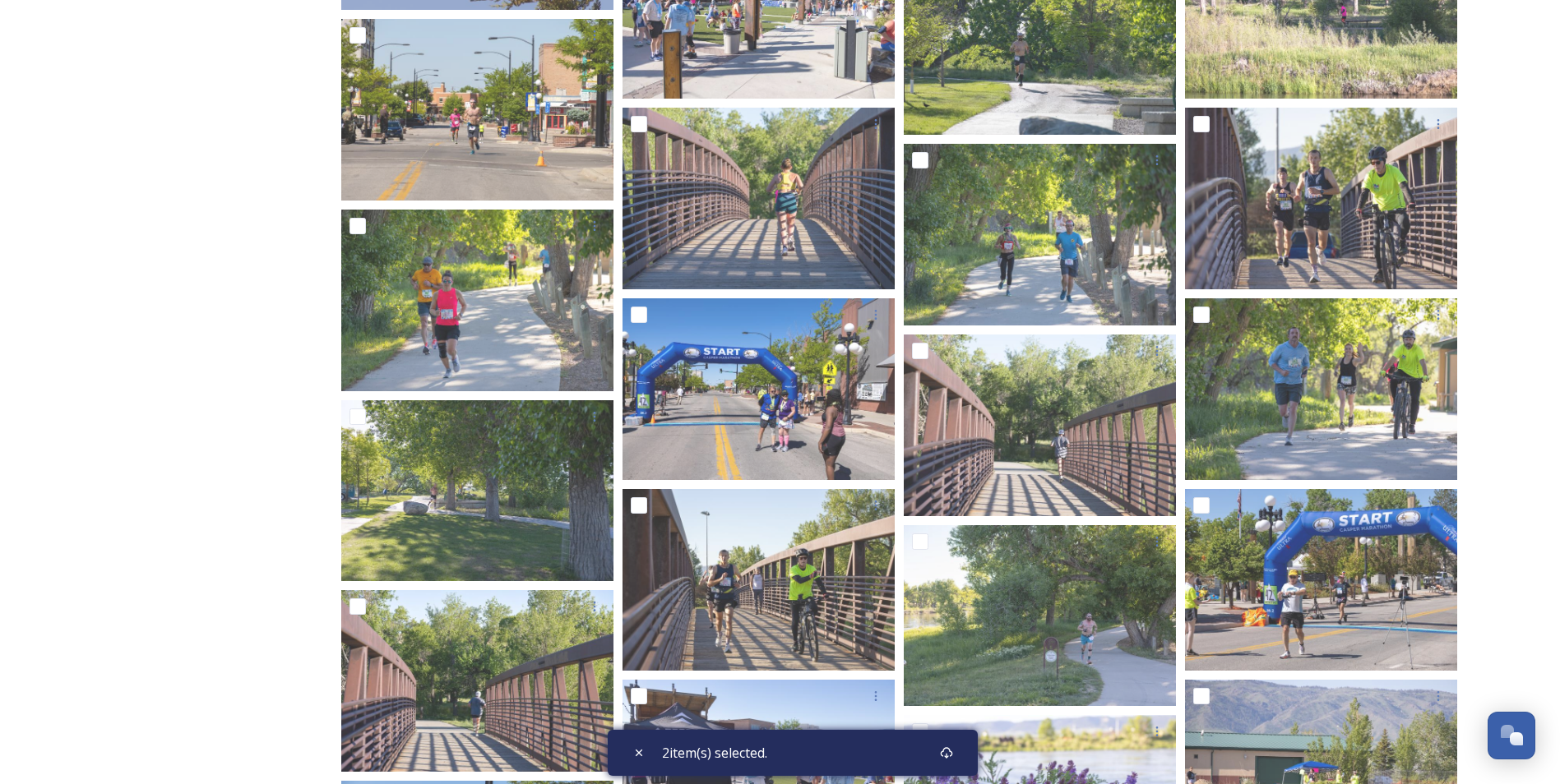
scroll to position [0, 0]
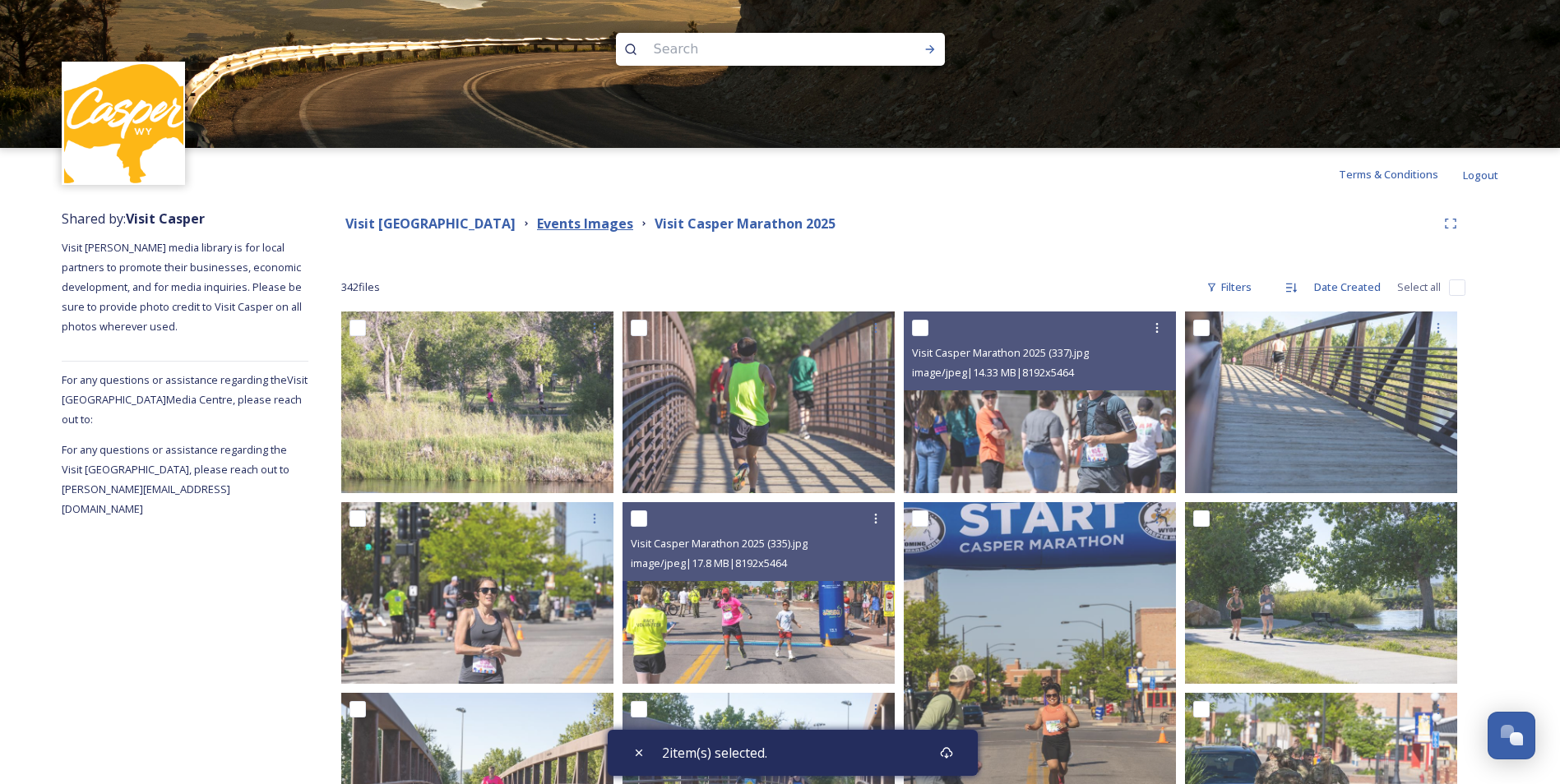
click at [587, 230] on strong "Events Images" at bounding box center [585, 224] width 96 height 18
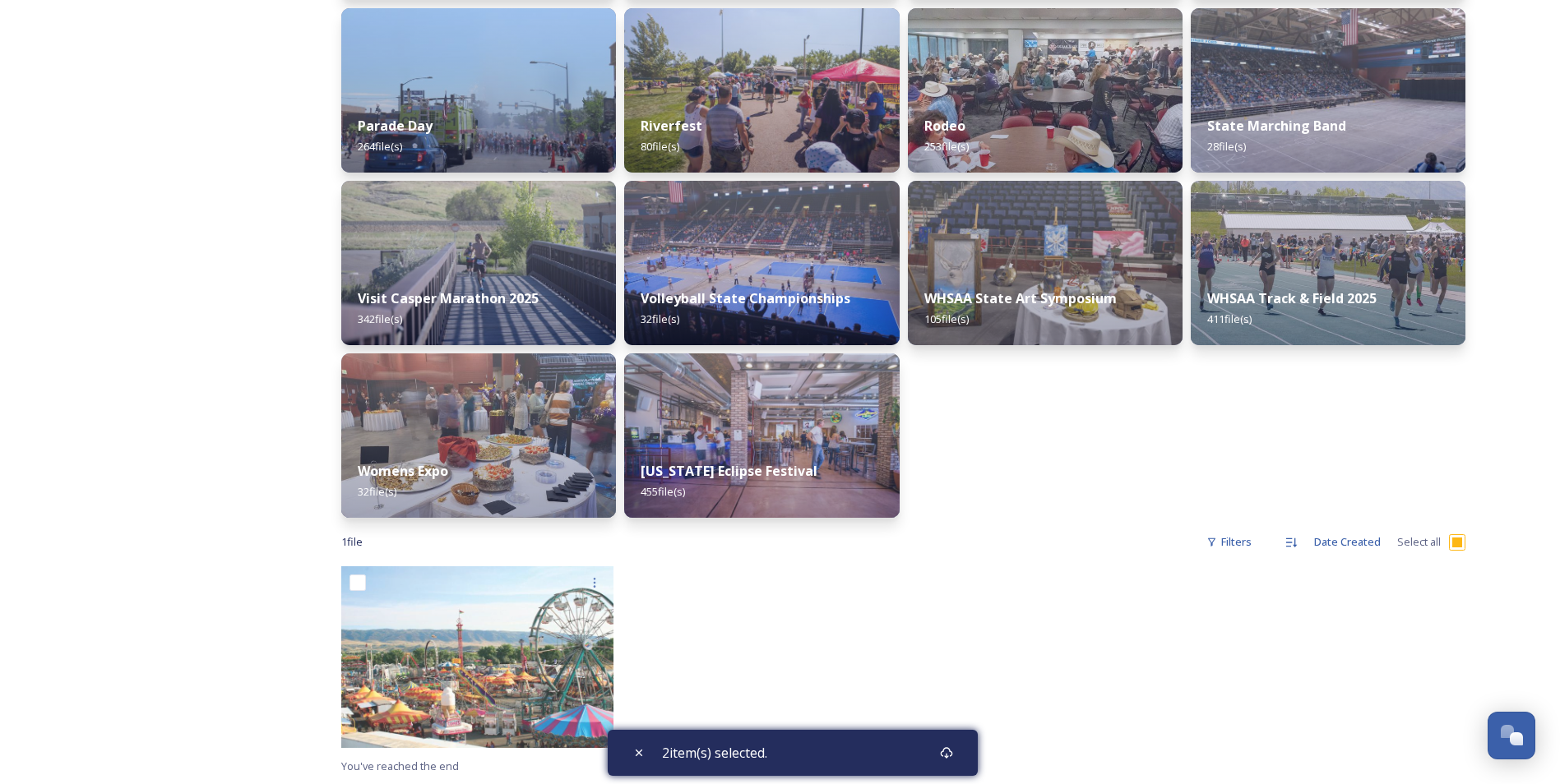
scroll to position [912, 0]
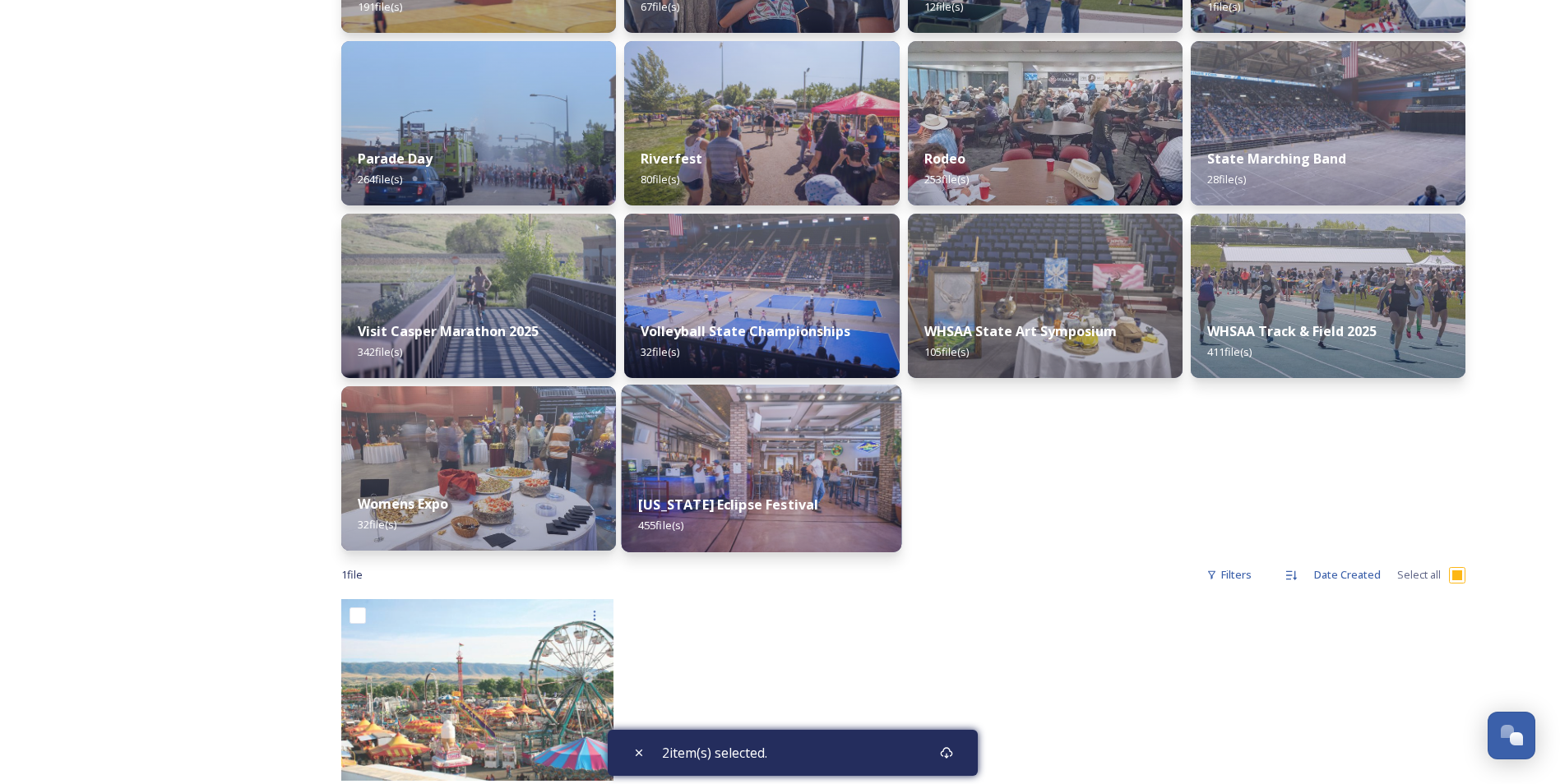
click at [758, 515] on div "[US_STATE] Eclipse Festival 455 file(s)" at bounding box center [762, 515] width 280 height 75
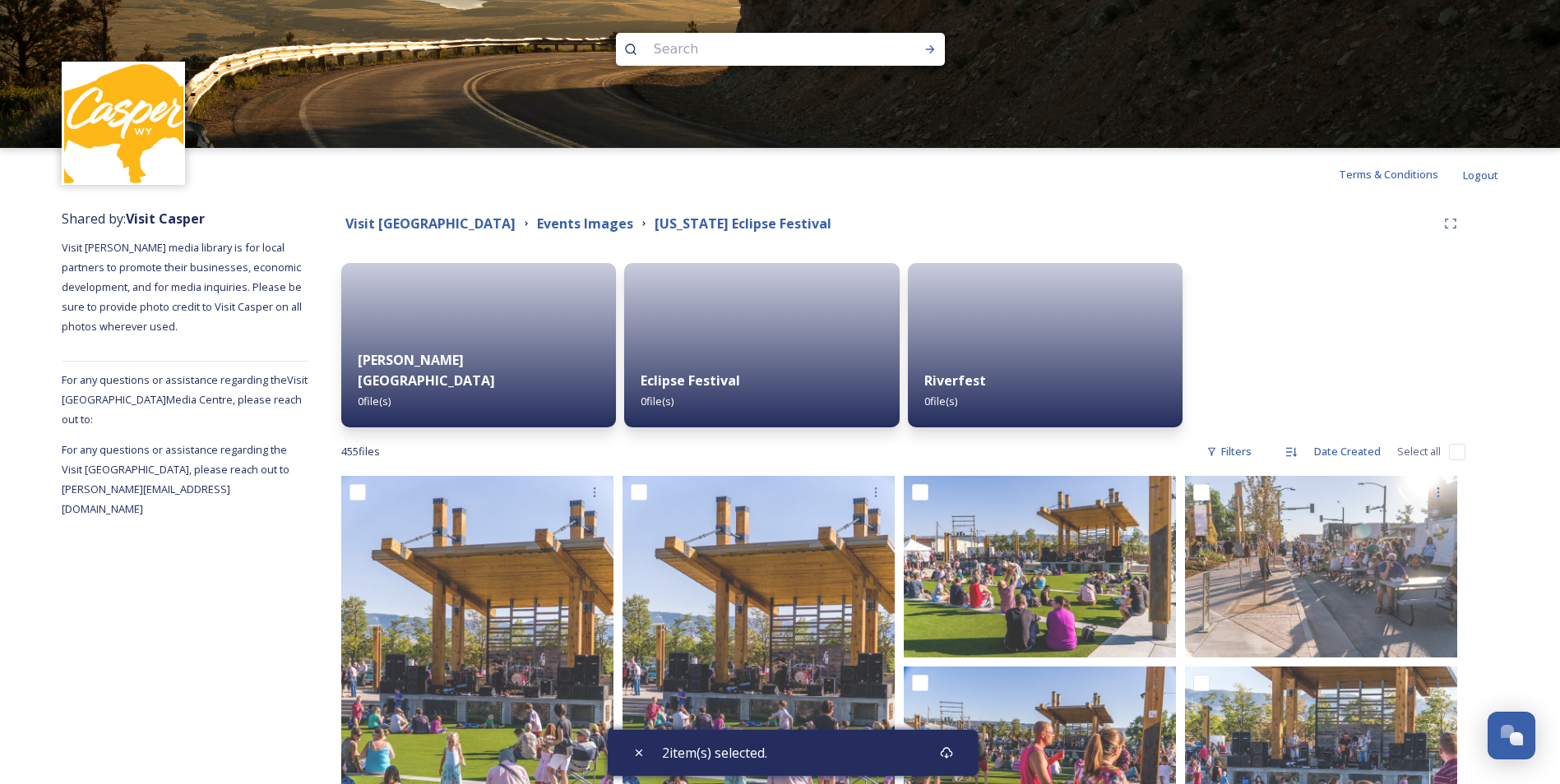
click at [1393, 287] on div at bounding box center [1328, 345] width 274 height 164
click at [589, 226] on strong "Events Images" at bounding box center [585, 224] width 96 height 18
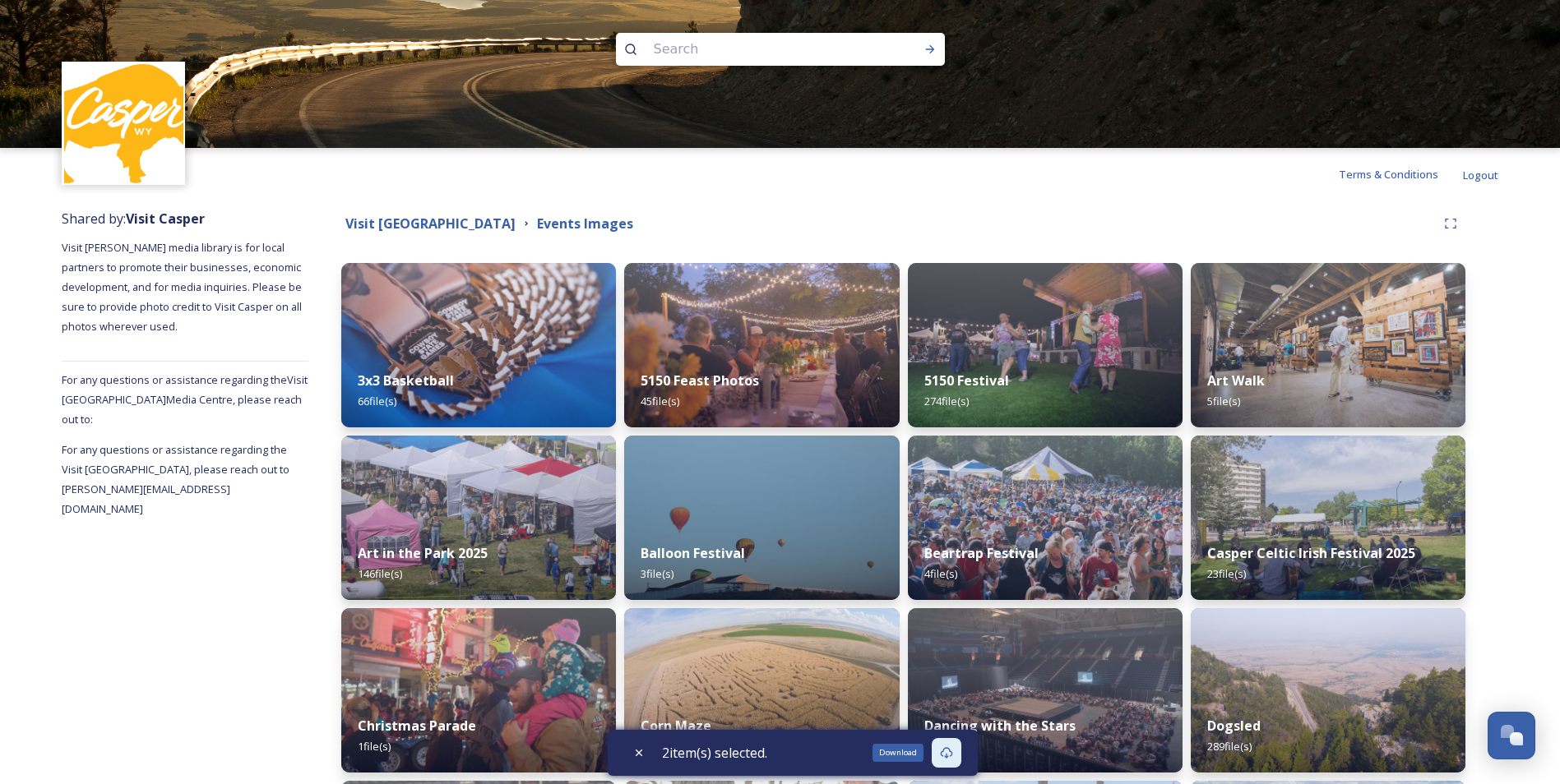
click at [950, 748] on icon at bounding box center [946, 753] width 12 height 12
click at [949, 755] on icon at bounding box center [947, 753] width 13 height 13
click at [953, 753] on icon at bounding box center [947, 753] width 13 height 13
click at [895, 749] on div "Download" at bounding box center [899, 753] width 51 height 18
click at [713, 753] on span "2 item(s) selected." at bounding box center [715, 753] width 105 height 20
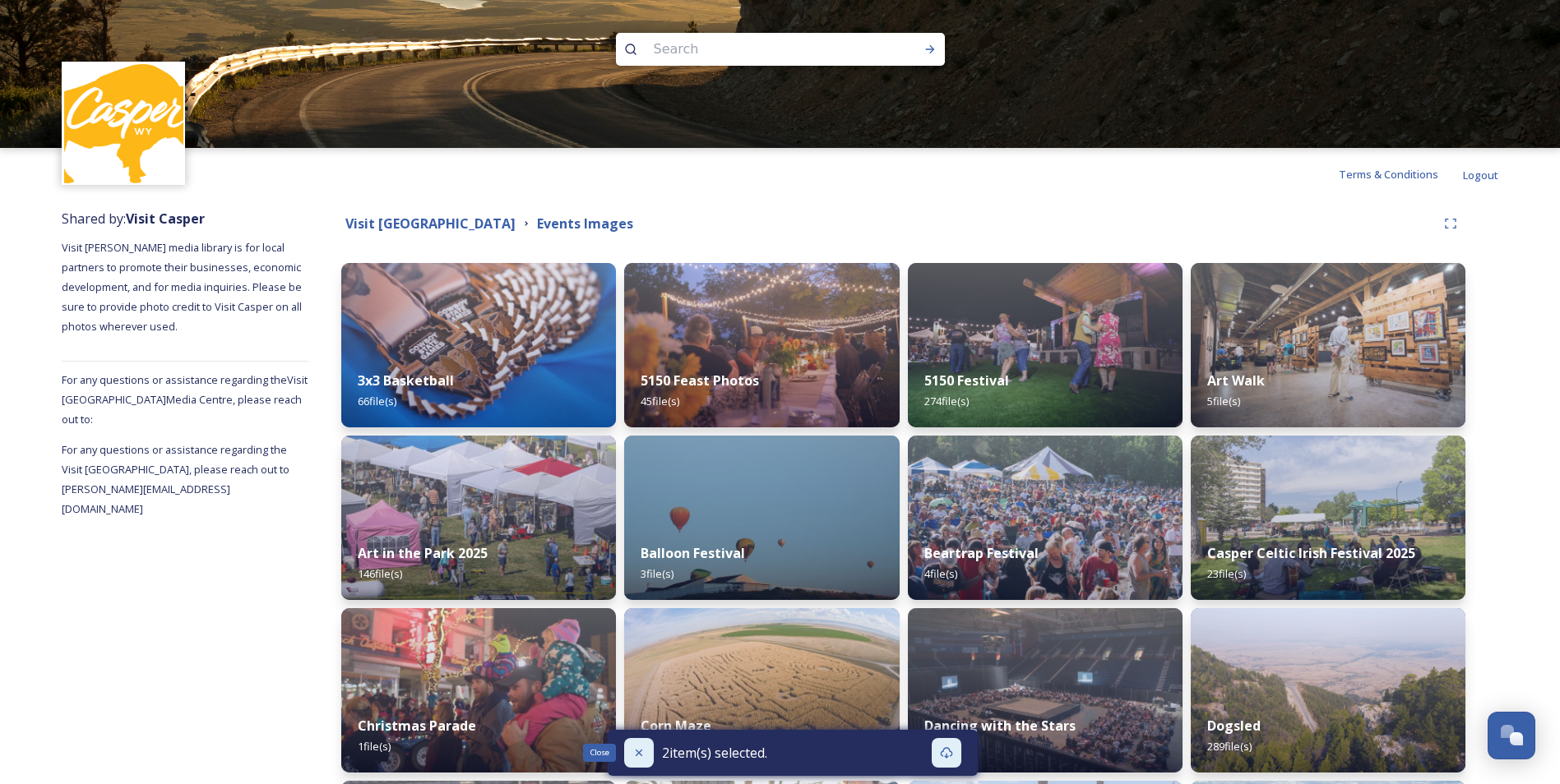
click at [633, 748] on icon at bounding box center [639, 753] width 13 height 13
checkbox input "false"
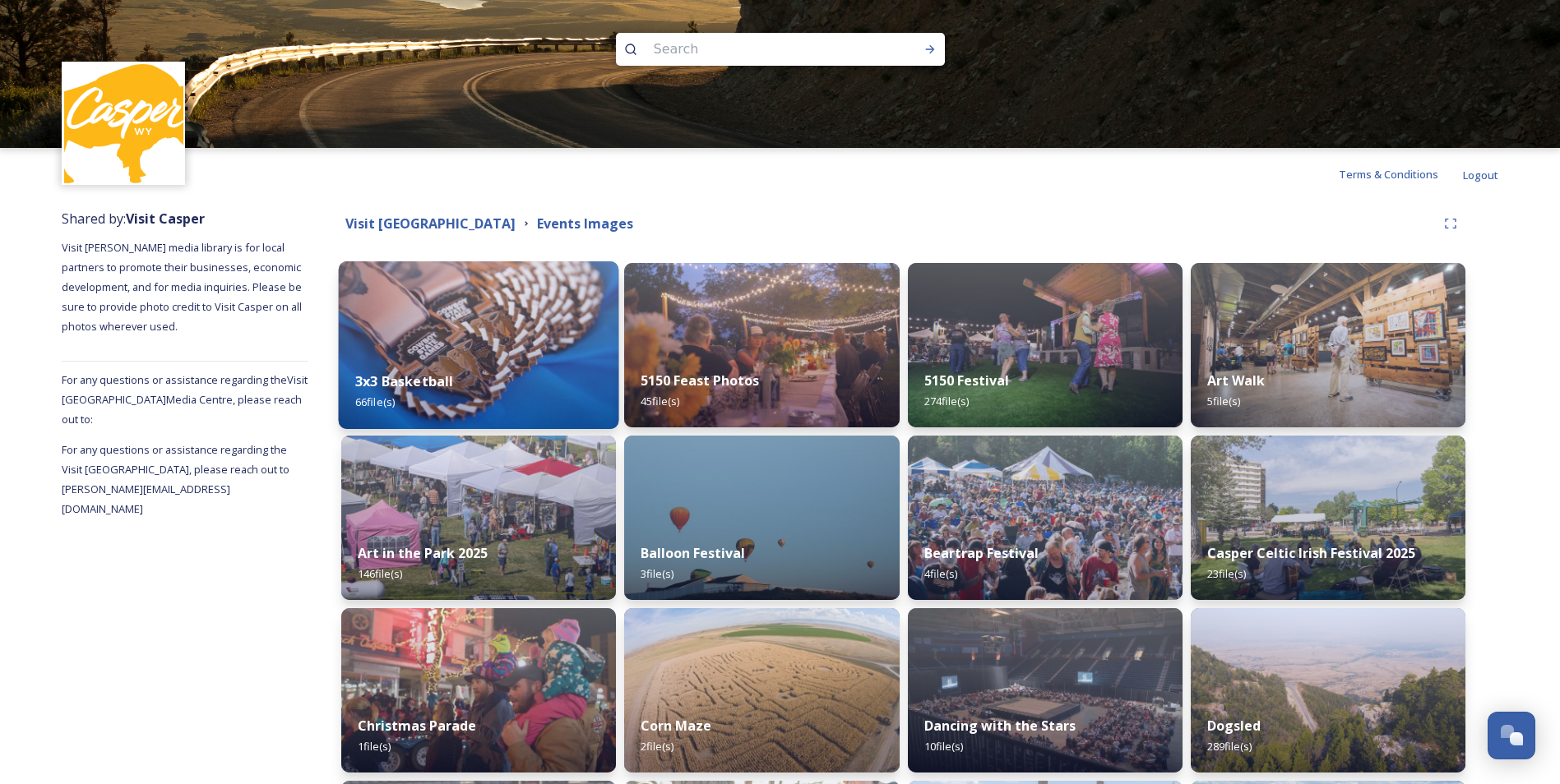
click at [467, 317] on img at bounding box center [479, 345] width 280 height 167
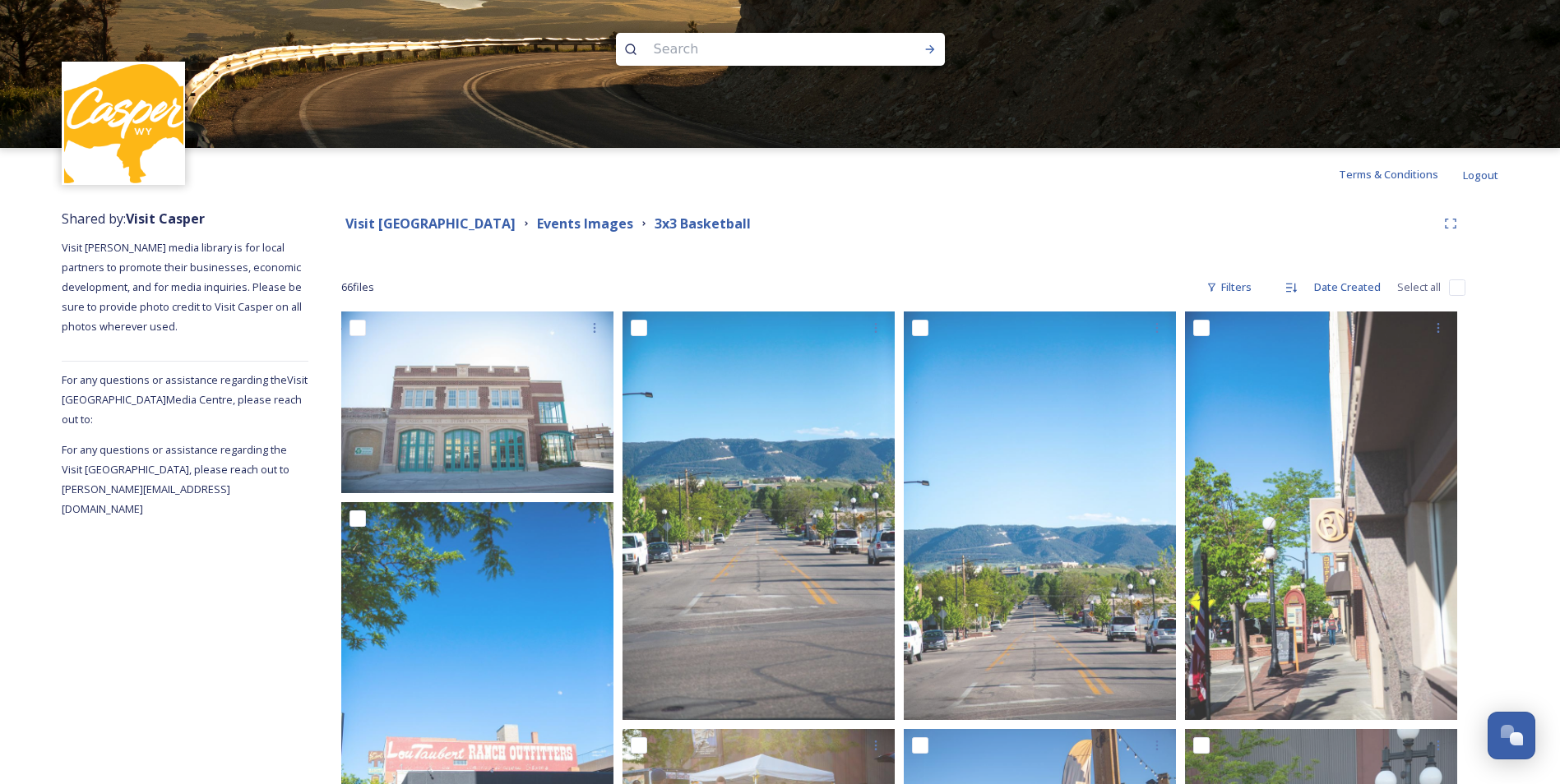
click at [1067, 223] on div "Visit Casper Media Center Events Images 3x3 Basketball" at bounding box center [889, 224] width 1095 height 21
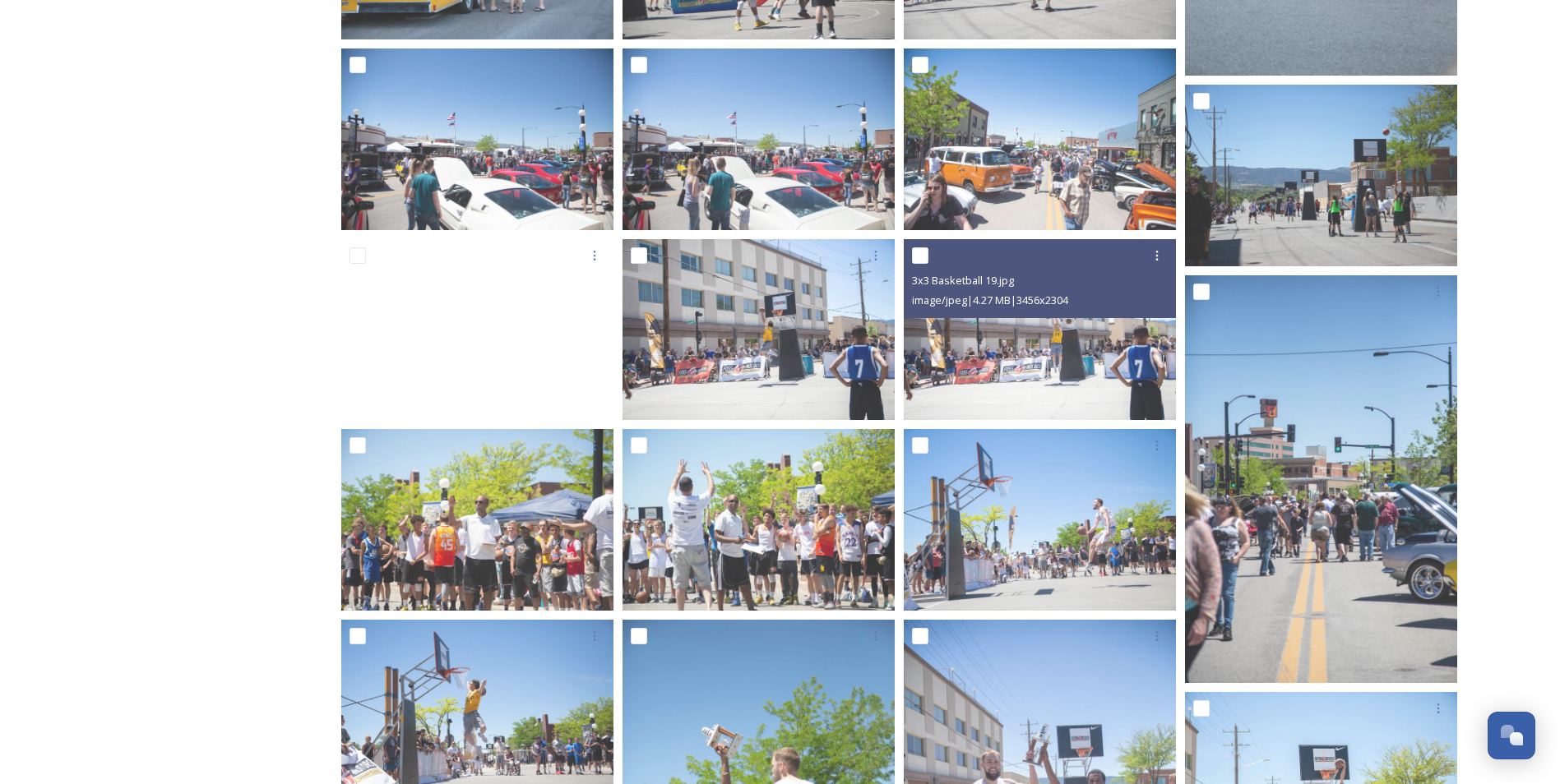
scroll to position [1086, 0]
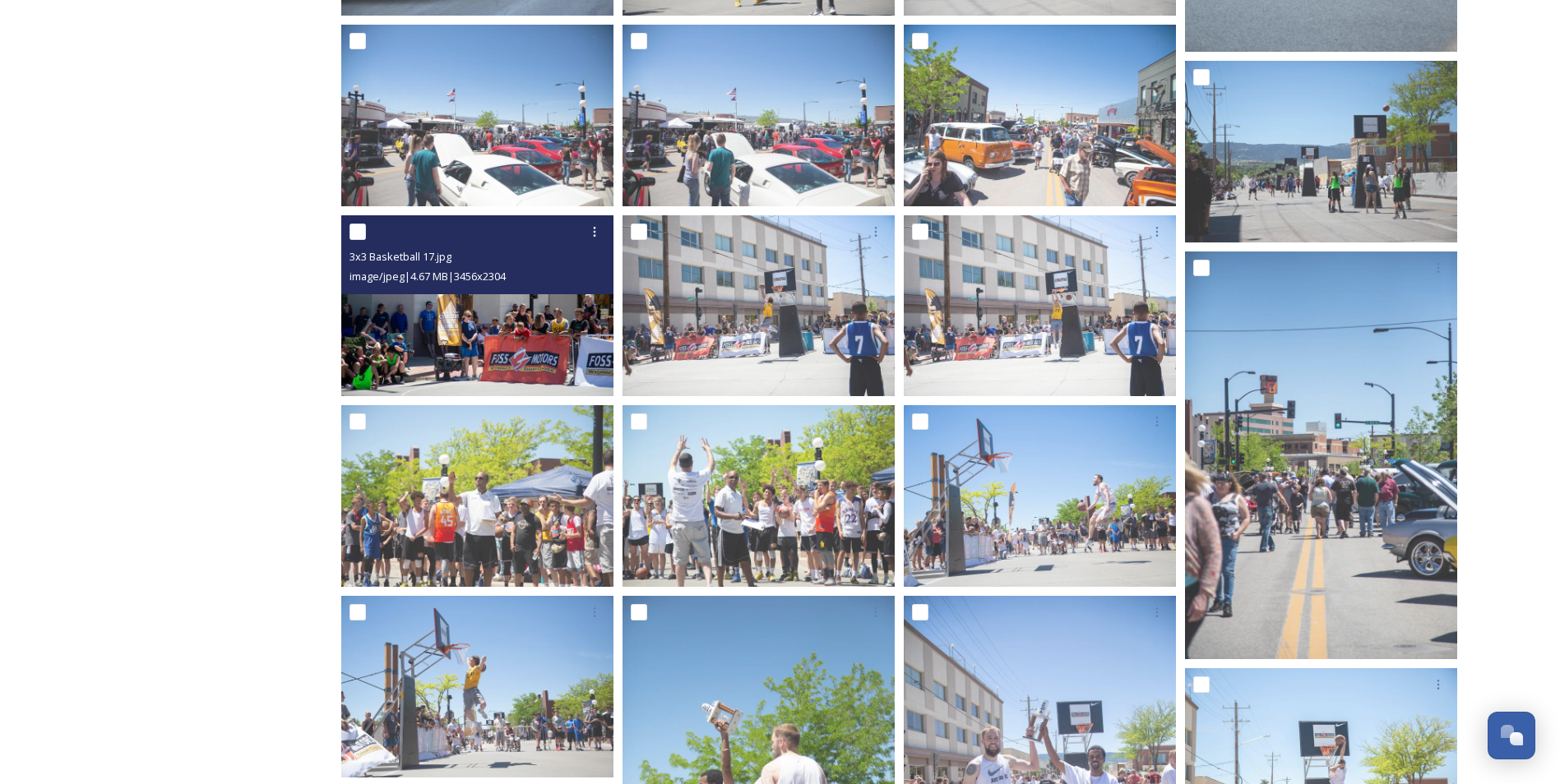
click at [474, 361] on img at bounding box center [477, 306] width 272 height 181
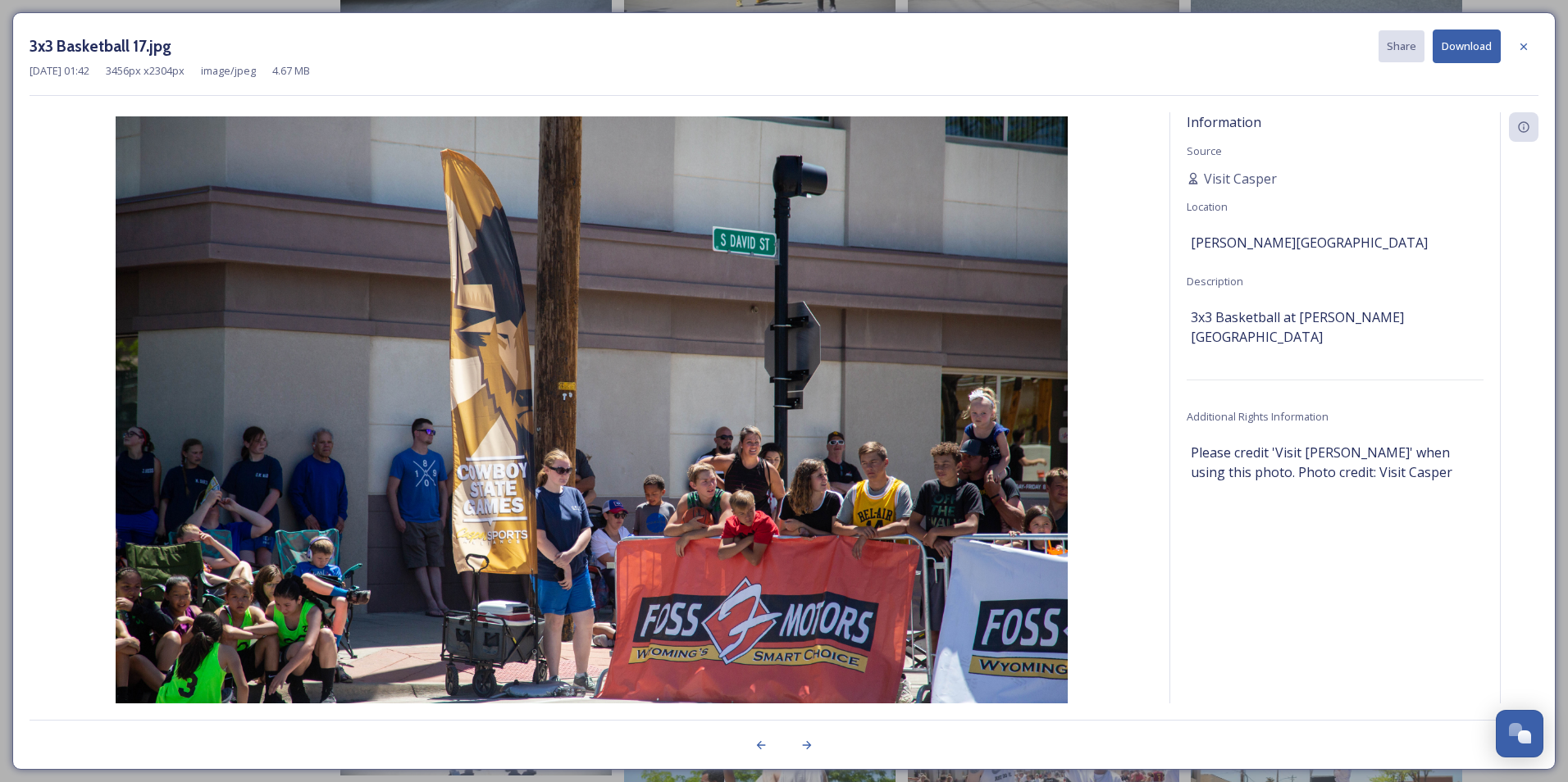
click at [1453, 44] on button "Download" at bounding box center [1466, 46] width 68 height 34
click at [1526, 41] on icon at bounding box center [1523, 47] width 13 height 13
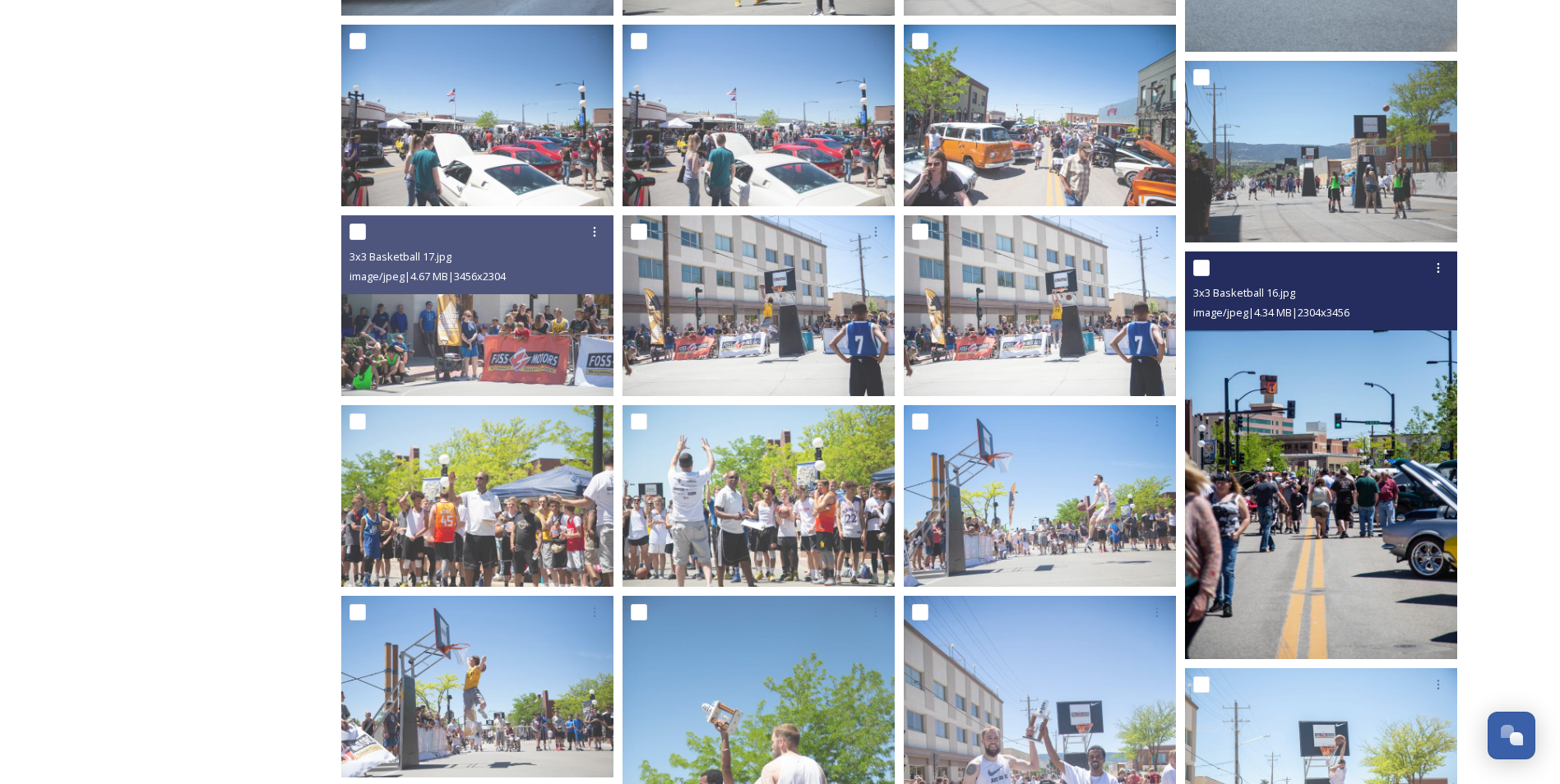
click at [1330, 478] on img at bounding box center [1321, 456] width 272 height 409
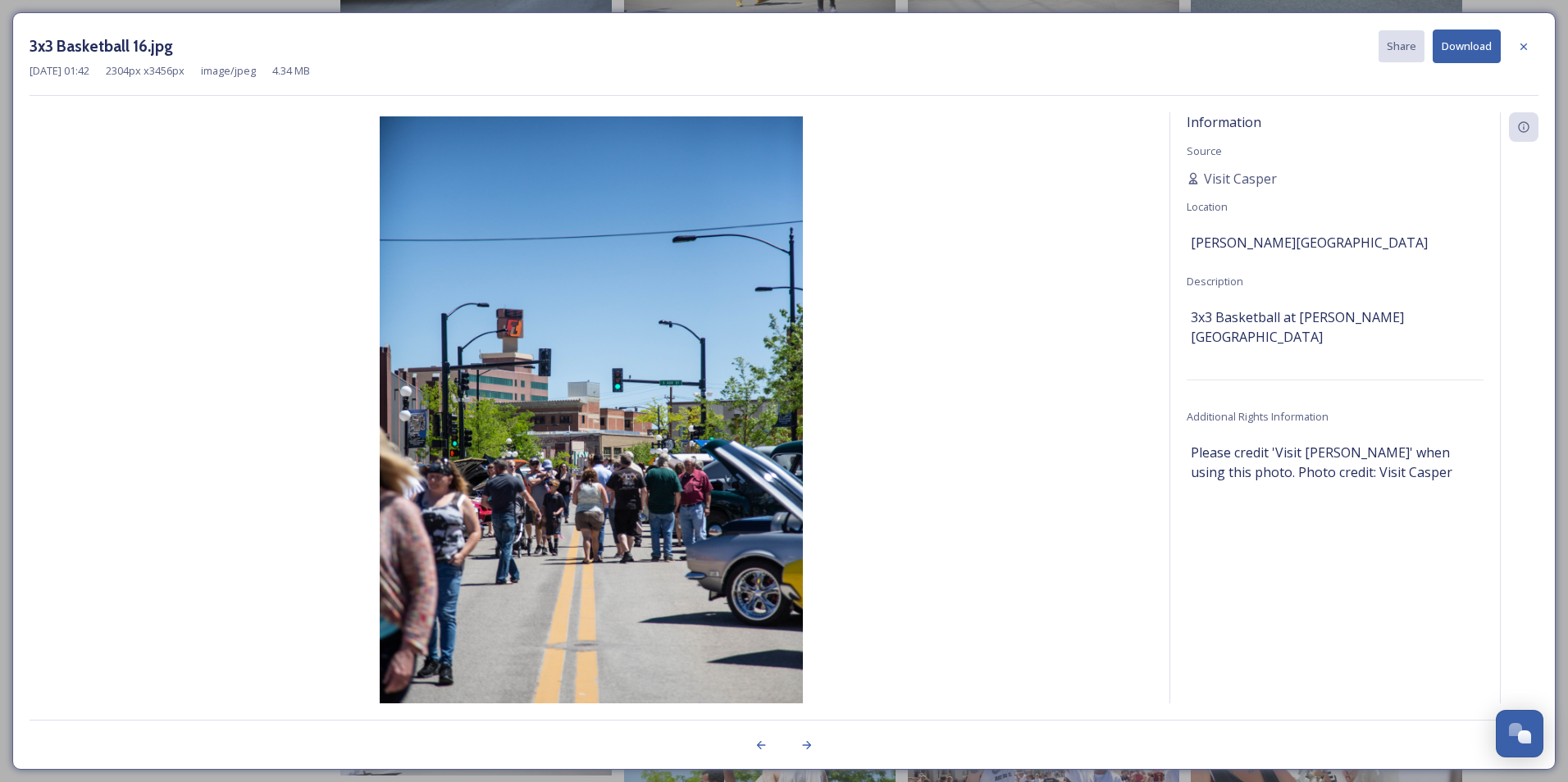
click at [1475, 43] on button "Download" at bounding box center [1466, 46] width 68 height 34
click at [1527, 50] on icon at bounding box center [1523, 46] width 7 height 7
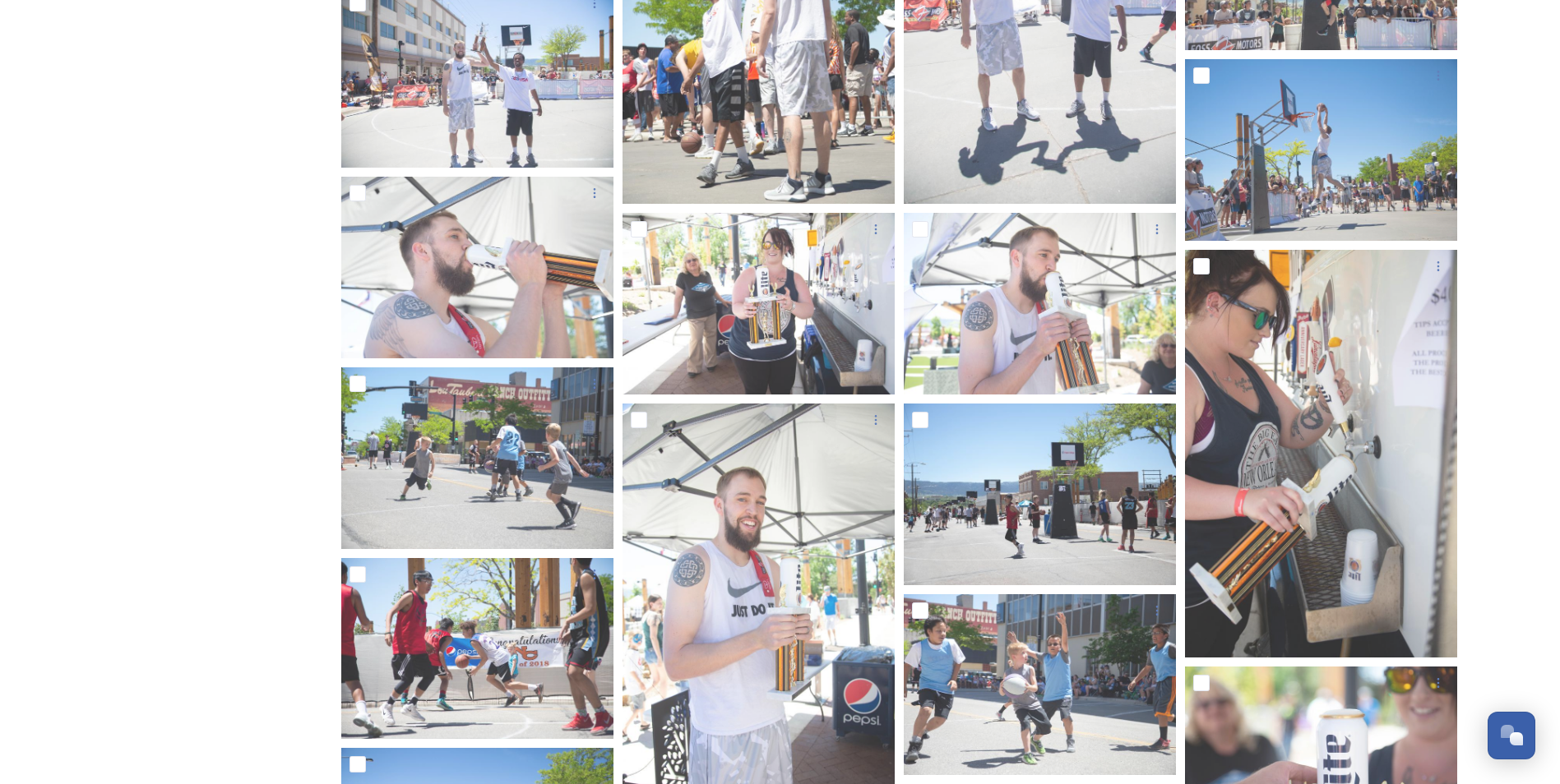
scroll to position [1908, 0]
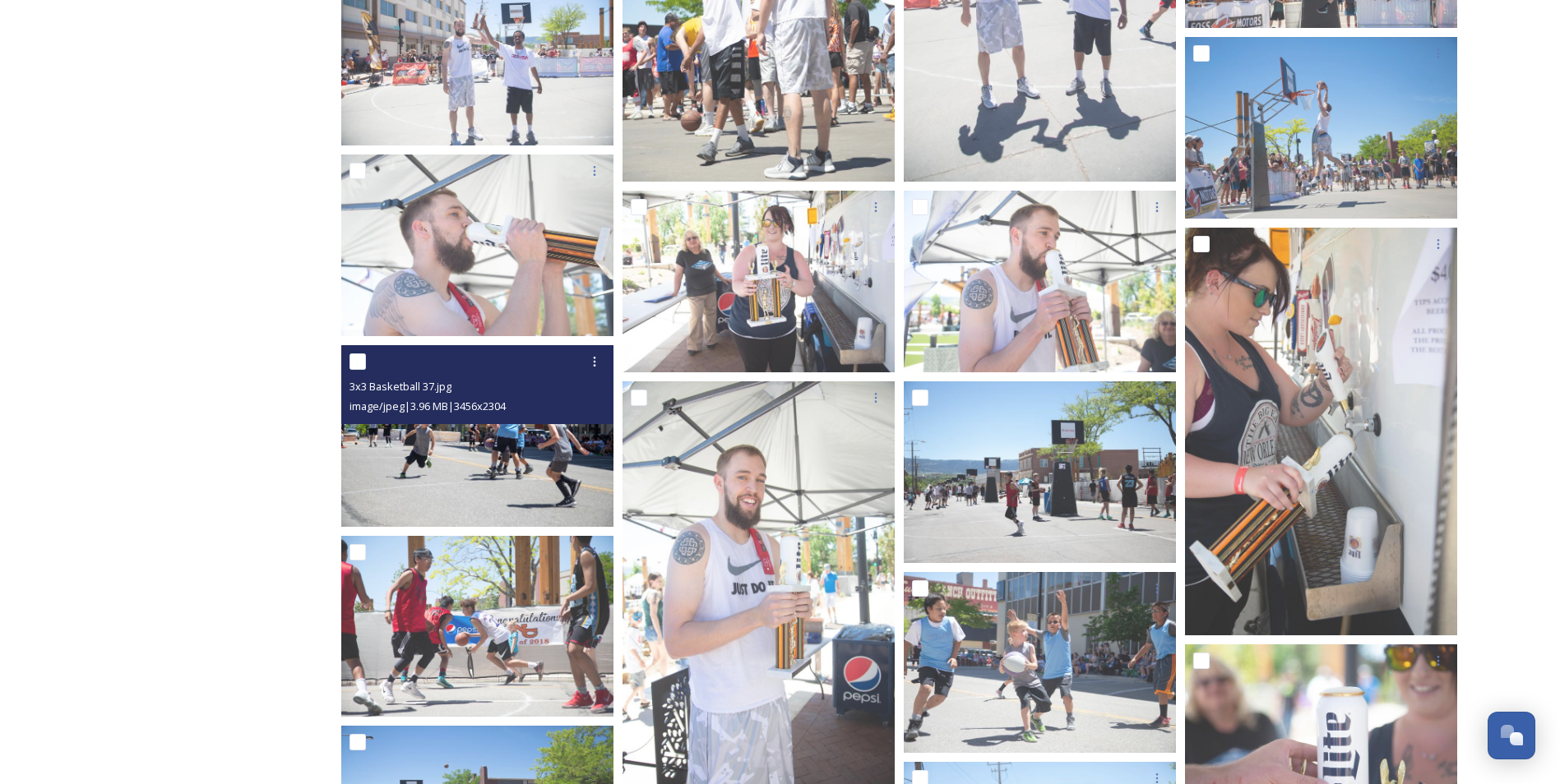
click at [434, 462] on img at bounding box center [477, 436] width 272 height 181
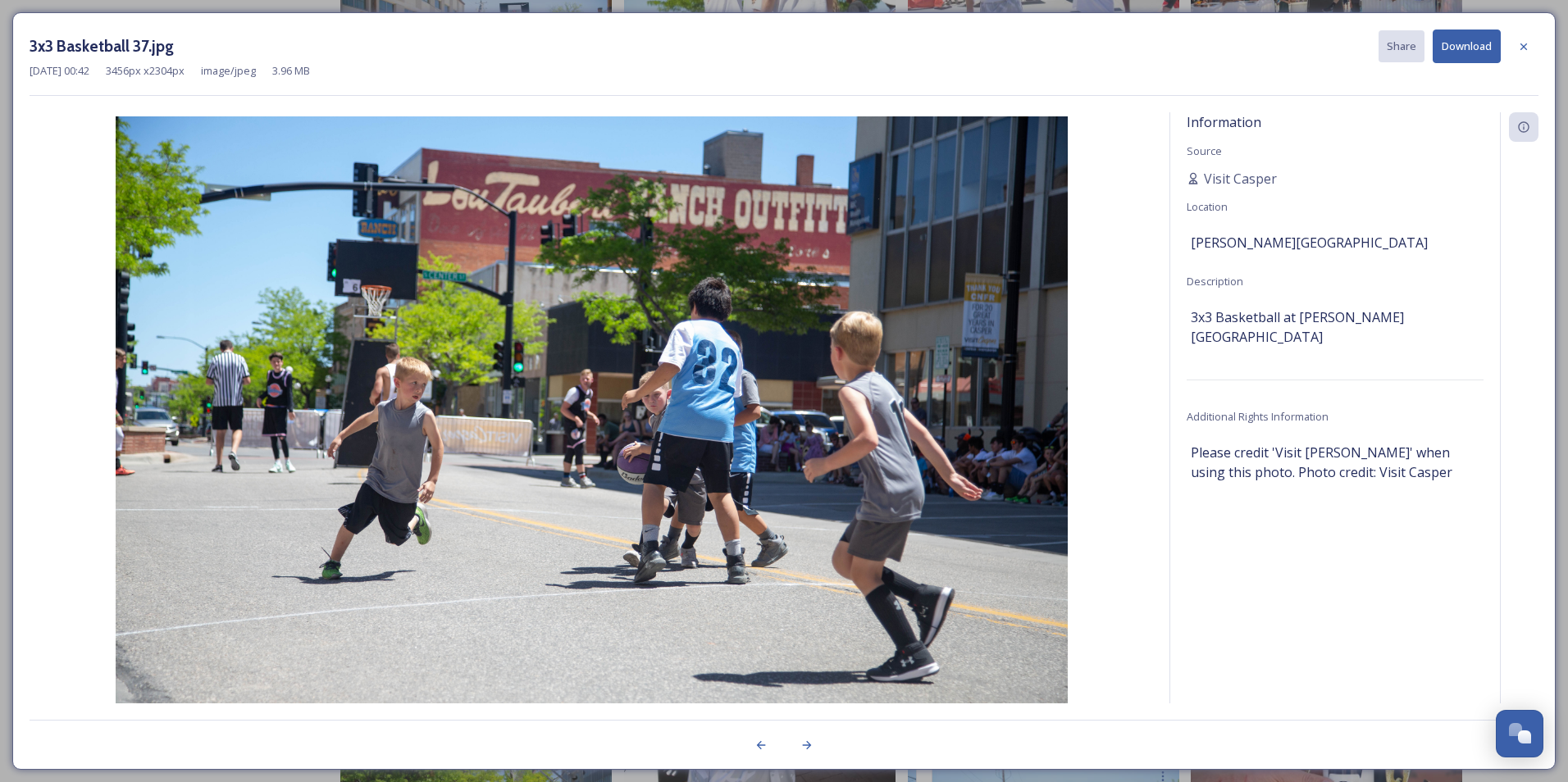
click at [1470, 56] on button "Download" at bounding box center [1466, 46] width 68 height 34
click at [1523, 45] on icon at bounding box center [1523, 46] width 7 height 7
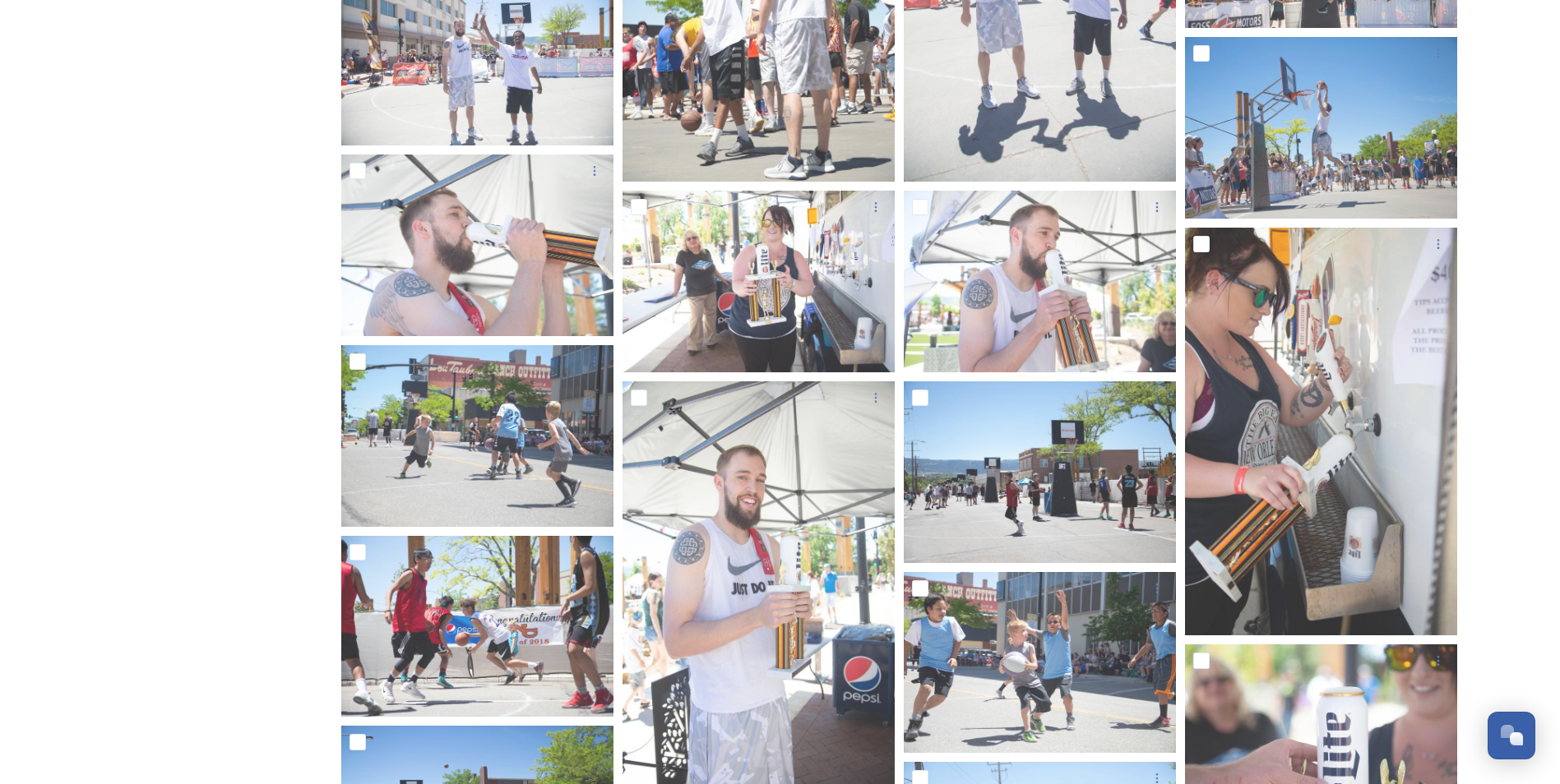
click at [246, 417] on div "Shared by: Visit [PERSON_NAME] Visit [PERSON_NAME] media library is for local p…" at bounding box center [185, 548] width 247 height 4511
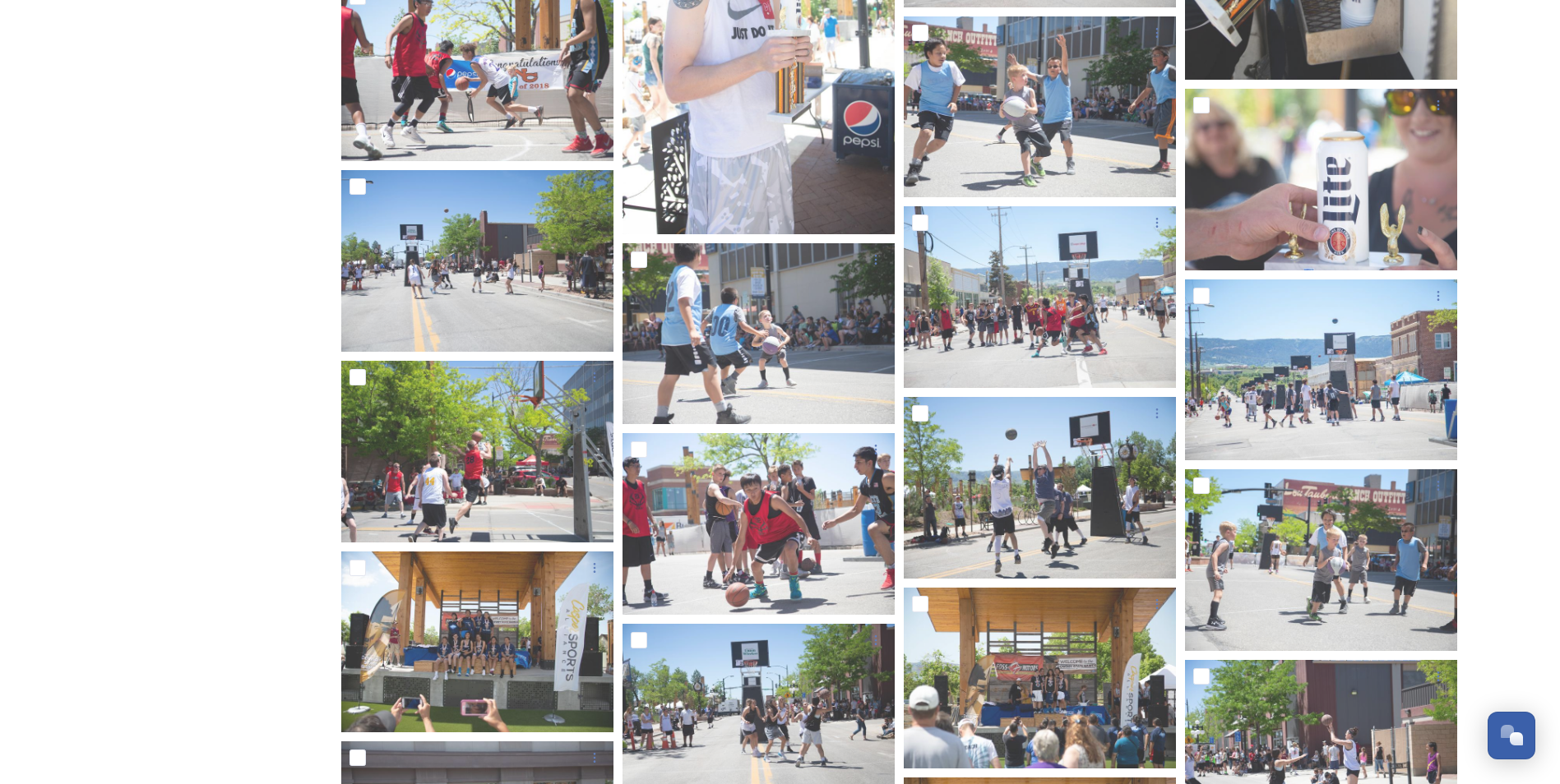
scroll to position [2500, 0]
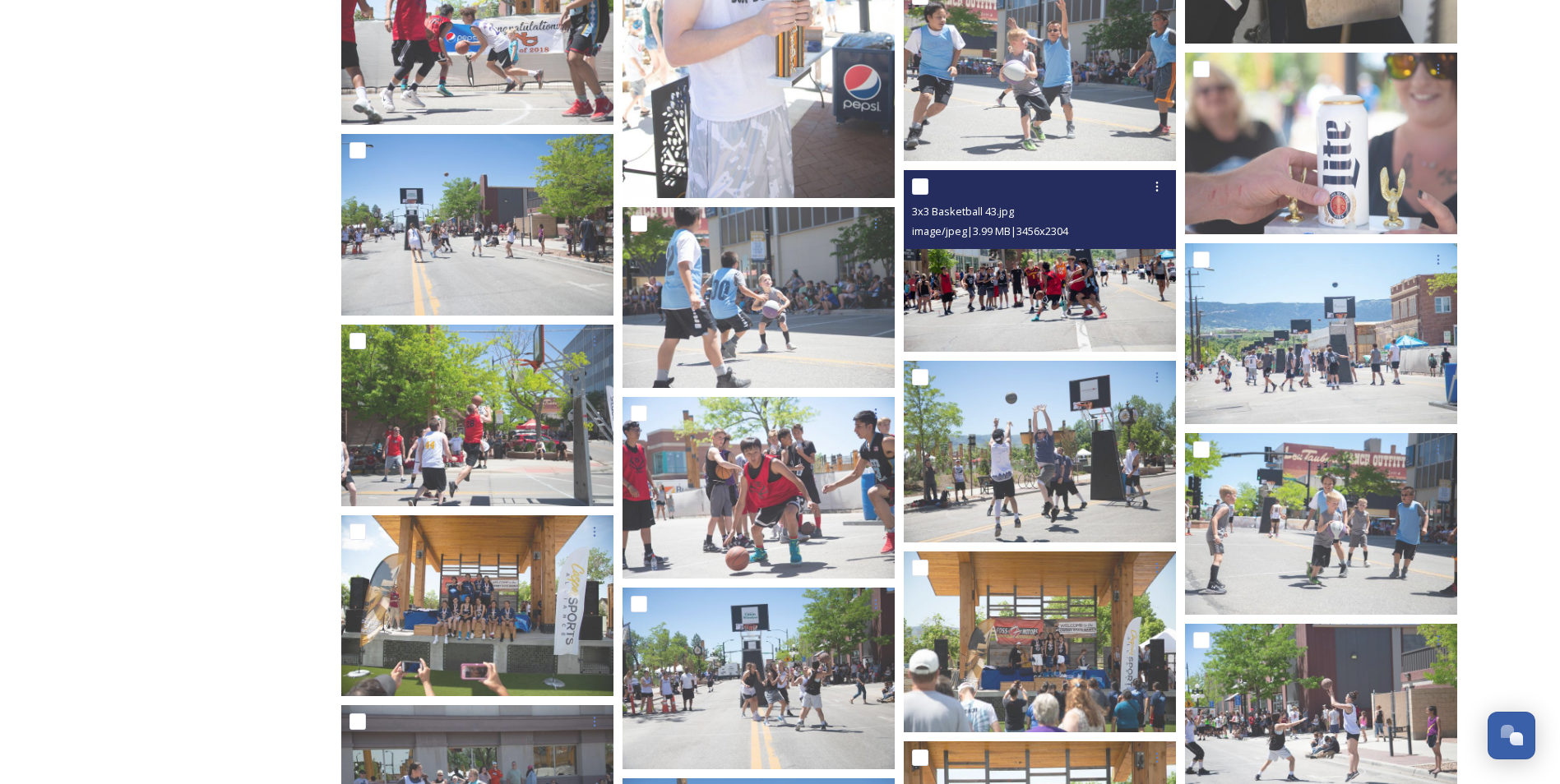
click at [993, 296] on img at bounding box center [1039, 260] width 272 height 181
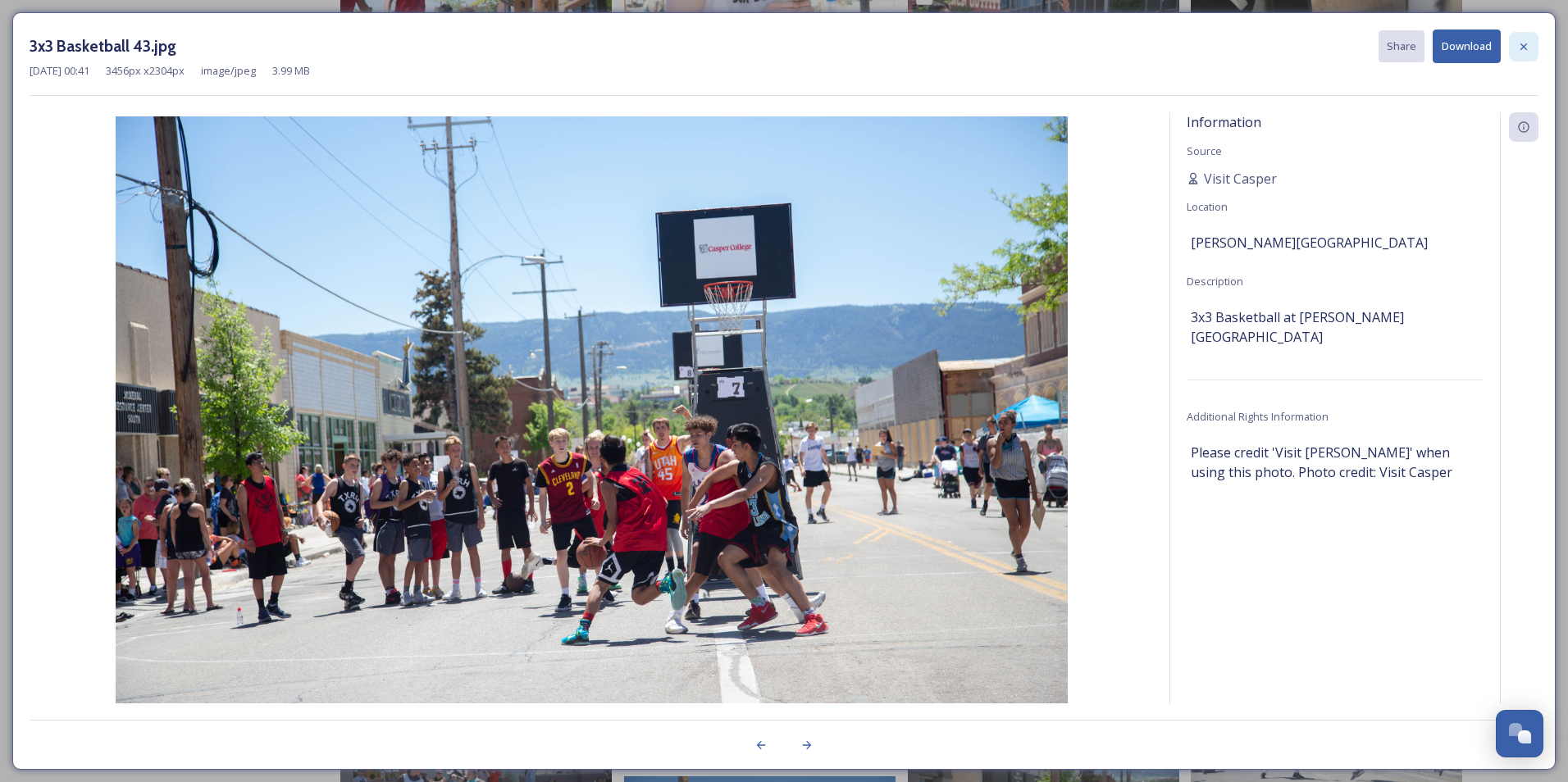
click at [1525, 43] on icon at bounding box center [1523, 47] width 13 height 13
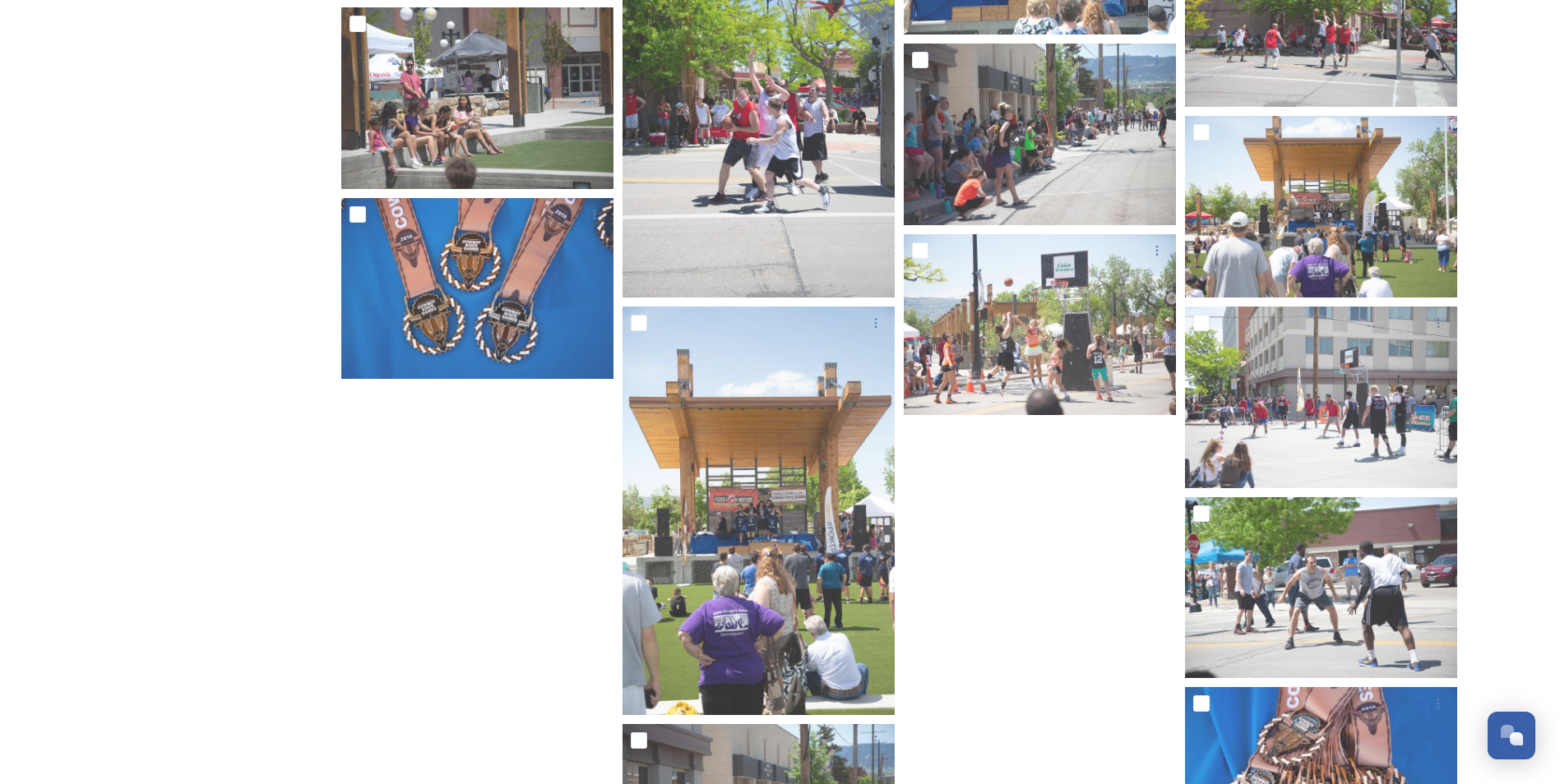
scroll to position [3420, 0]
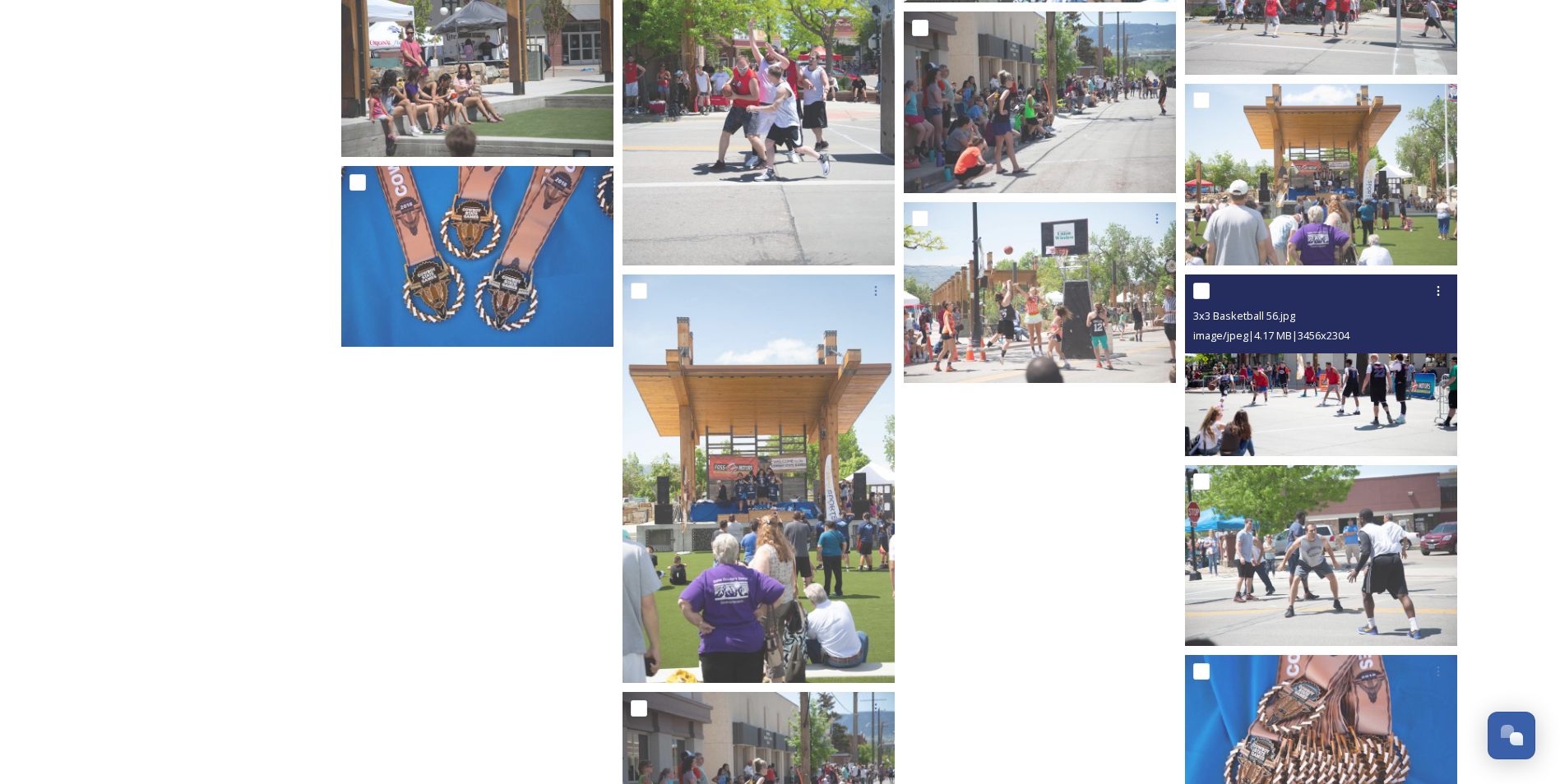
click at [1340, 386] on img at bounding box center [1321, 365] width 272 height 181
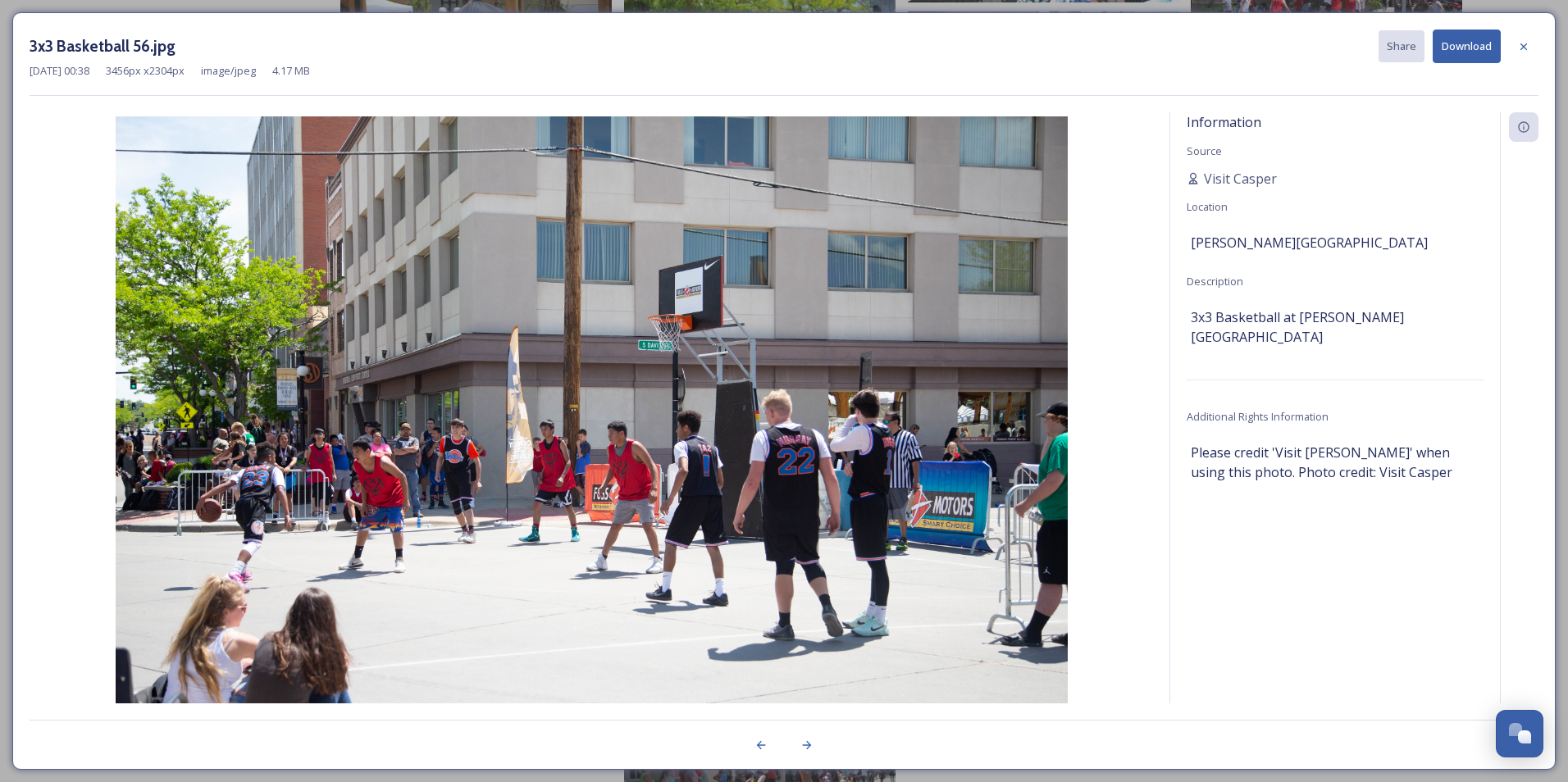
click at [1485, 45] on button "Download" at bounding box center [1466, 46] width 68 height 34
click at [1518, 53] on div at bounding box center [1524, 47] width 30 height 30
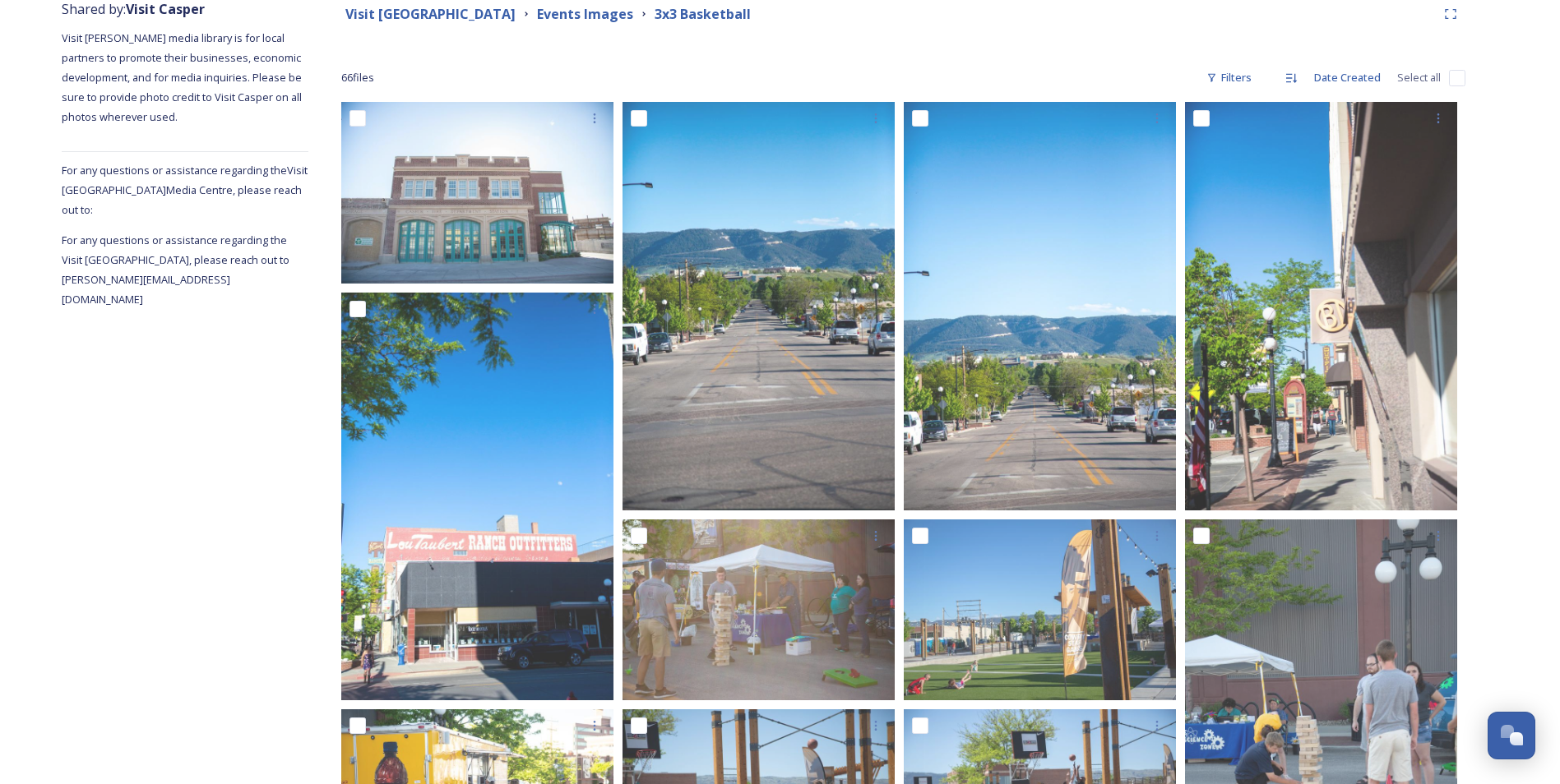
scroll to position [0, 0]
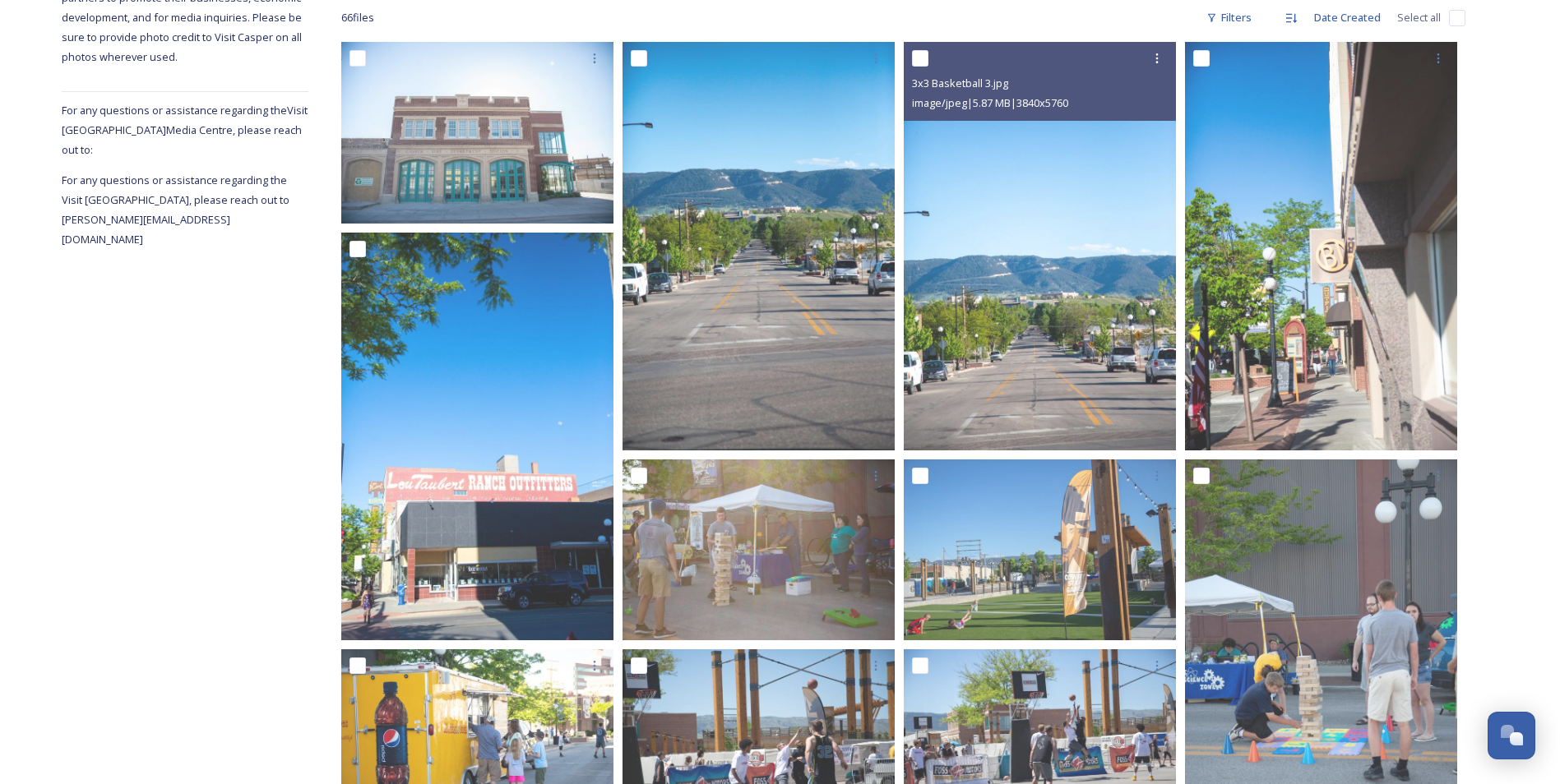
scroll to position [296, 0]
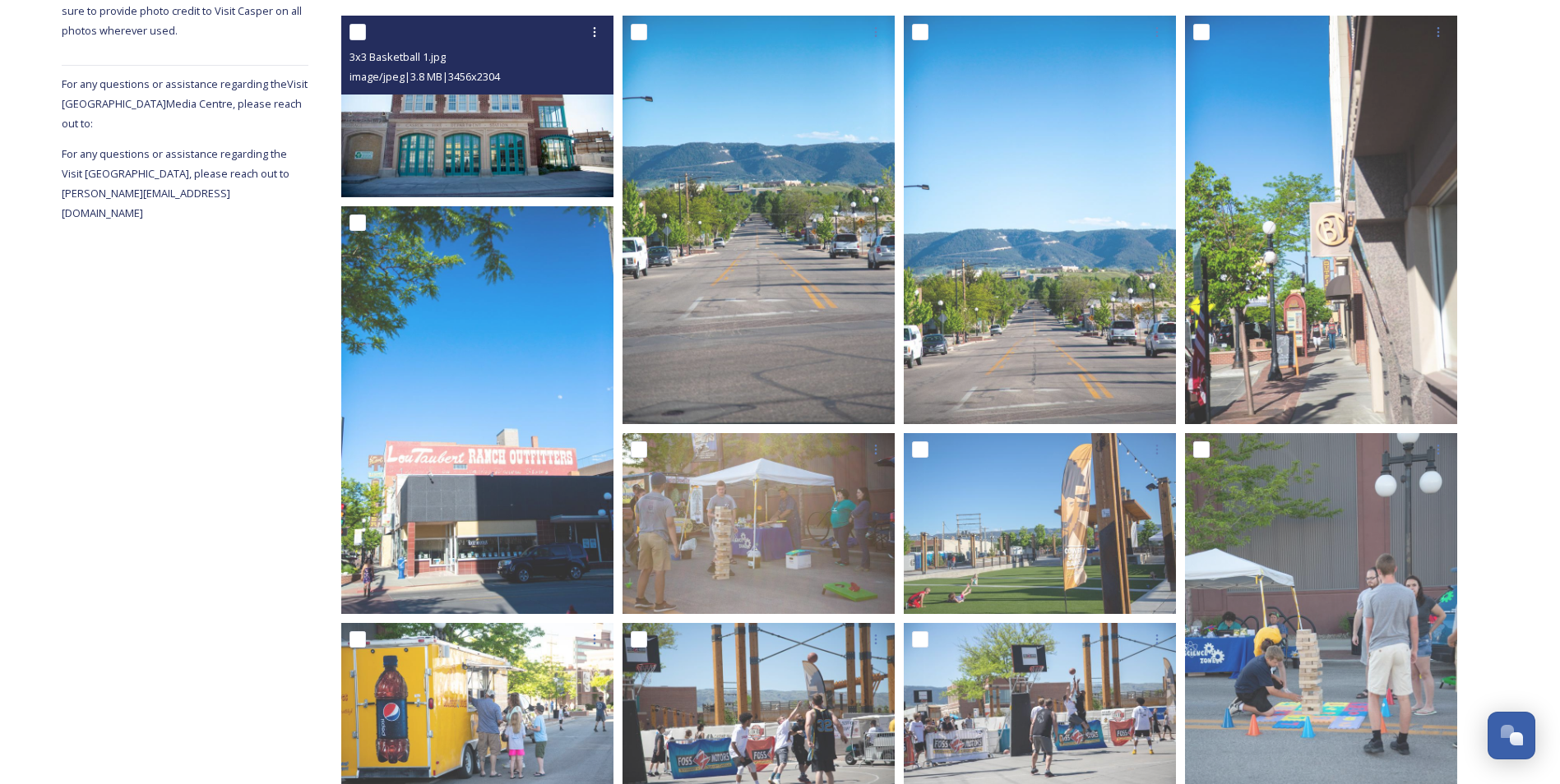
click at [520, 150] on img at bounding box center [477, 106] width 272 height 181
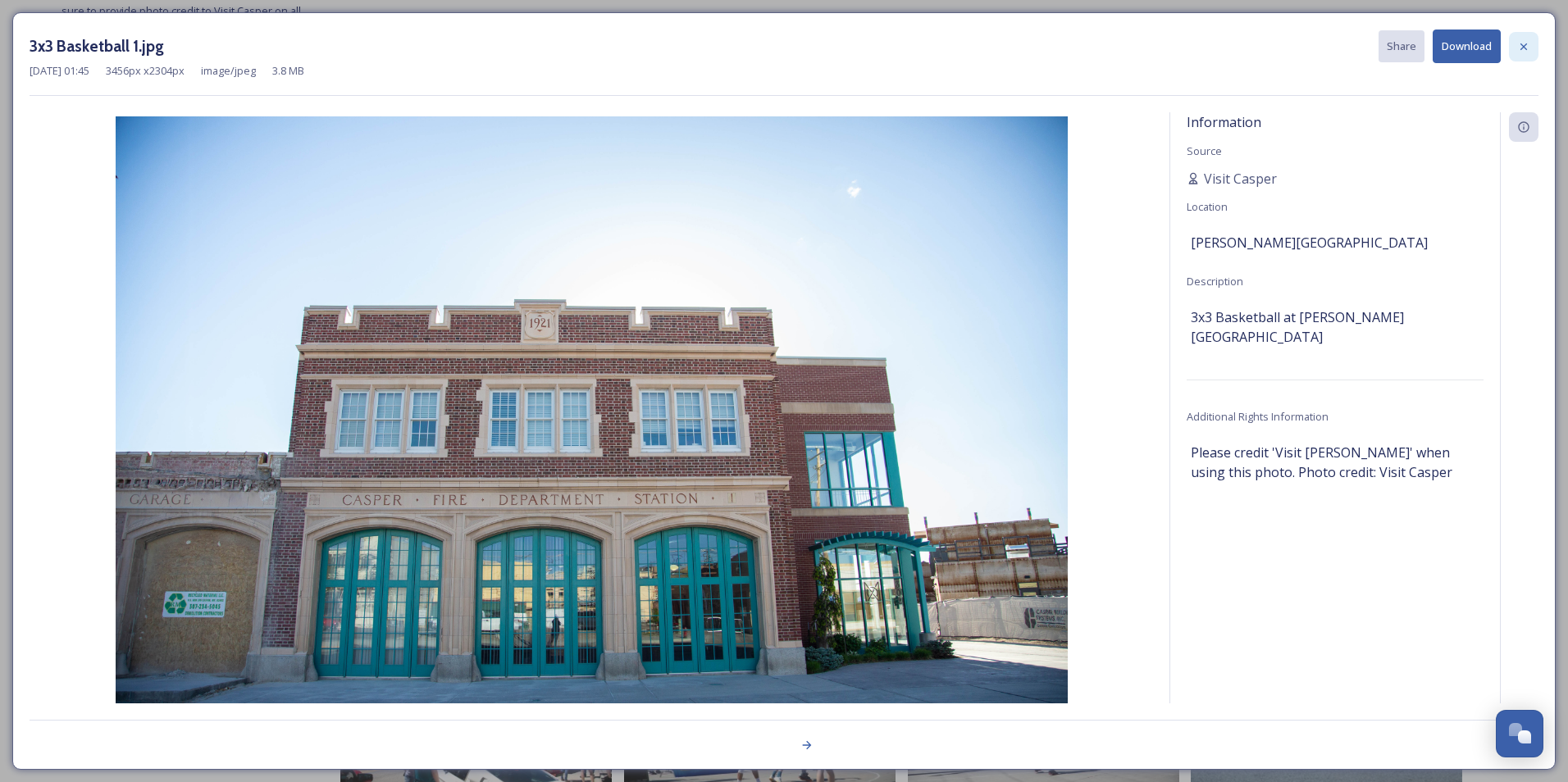
click at [1531, 45] on div at bounding box center [1524, 47] width 30 height 30
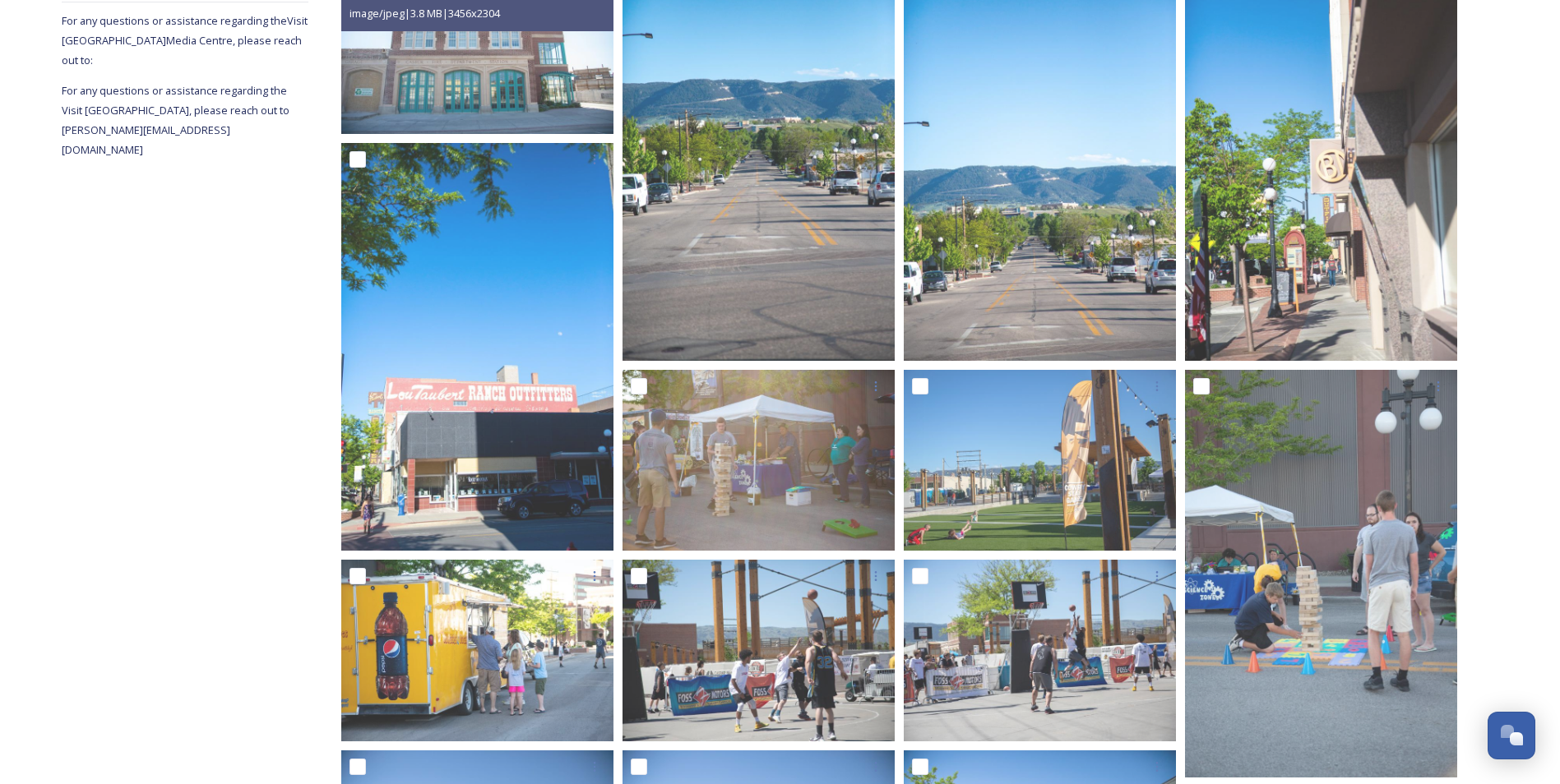
scroll to position [362, 0]
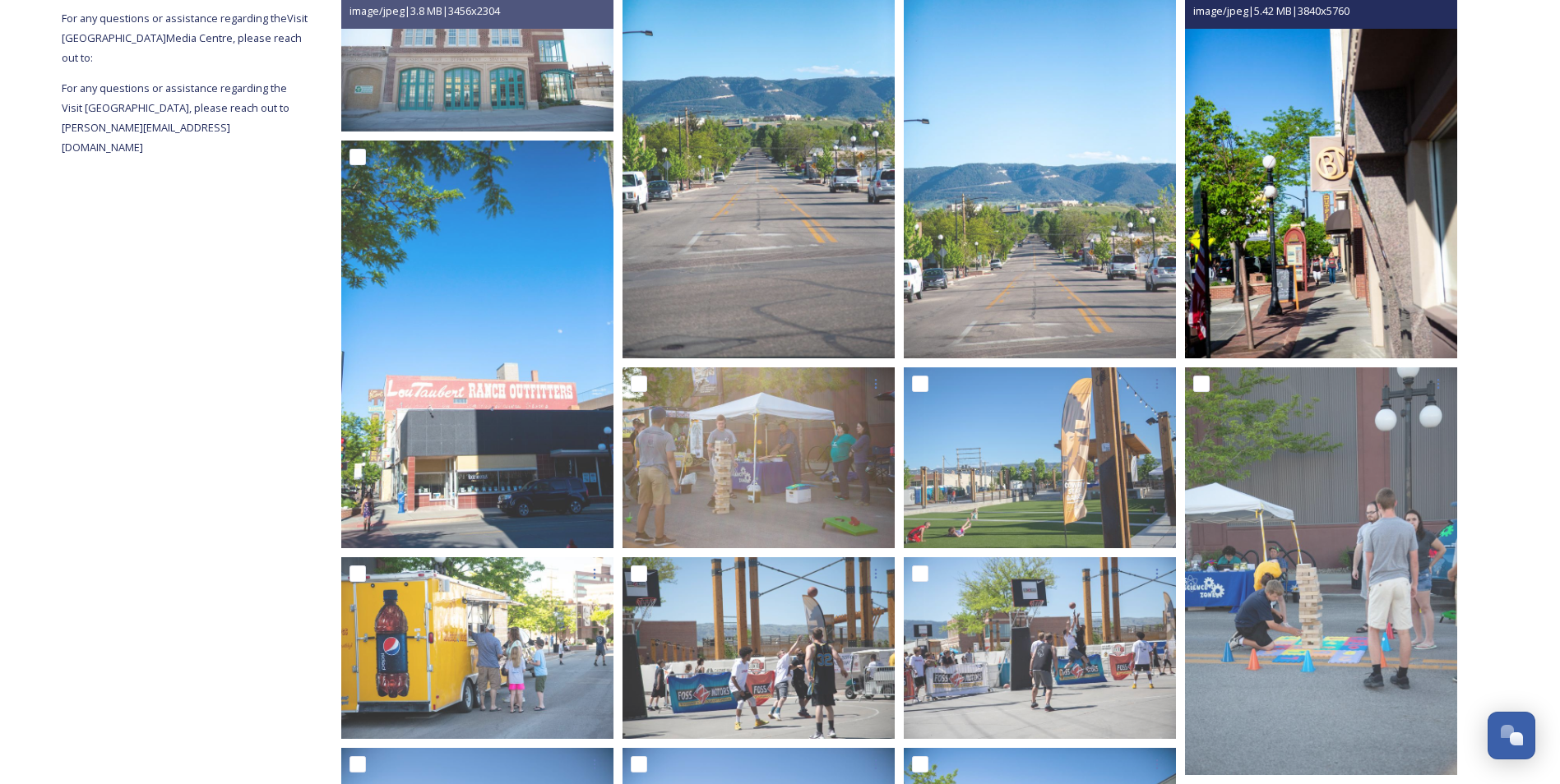
click at [1291, 201] on img at bounding box center [1321, 153] width 272 height 409
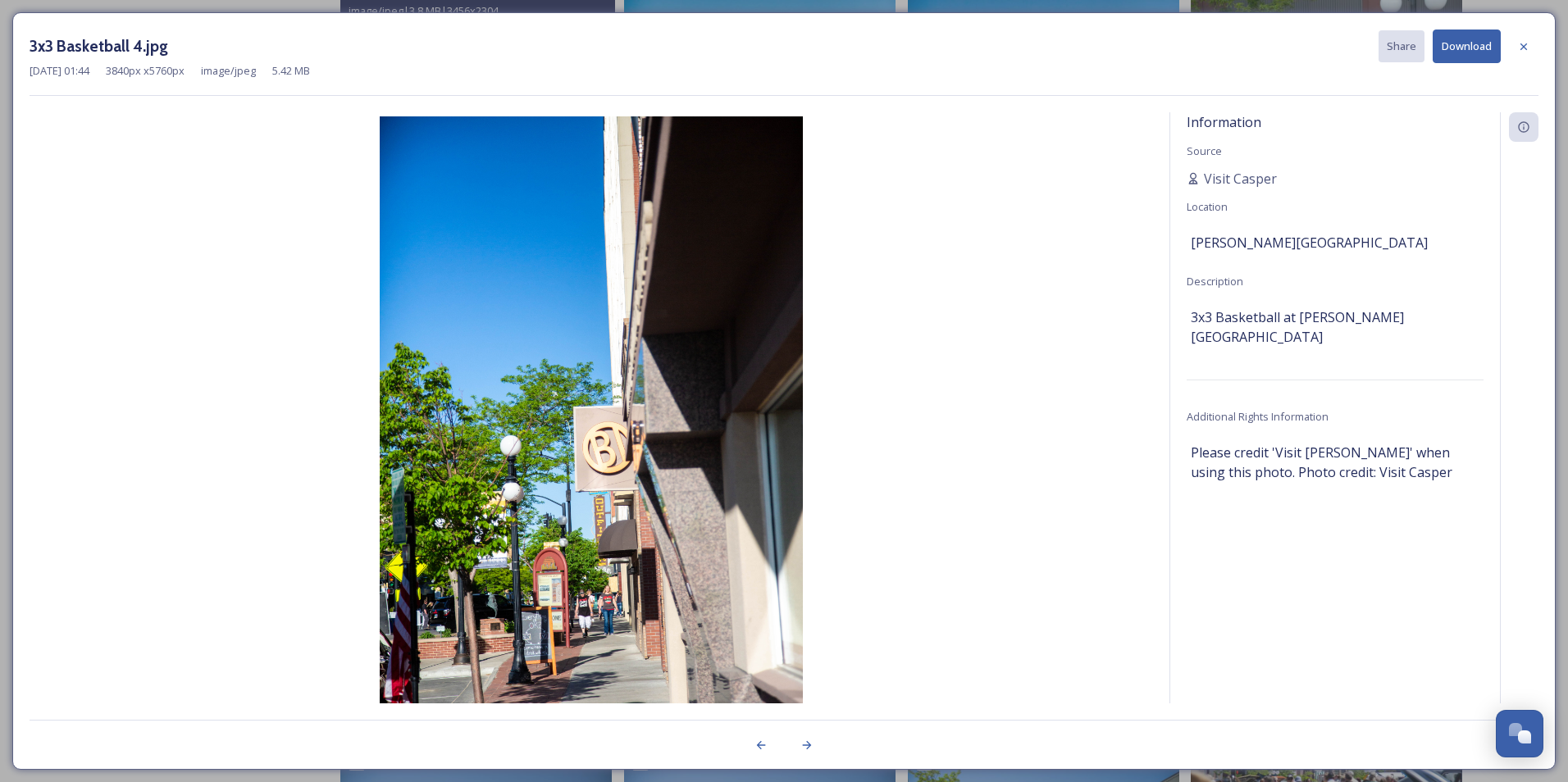
click at [1468, 34] on button "Download" at bounding box center [1466, 46] width 68 height 34
click at [1523, 41] on icon at bounding box center [1523, 47] width 13 height 13
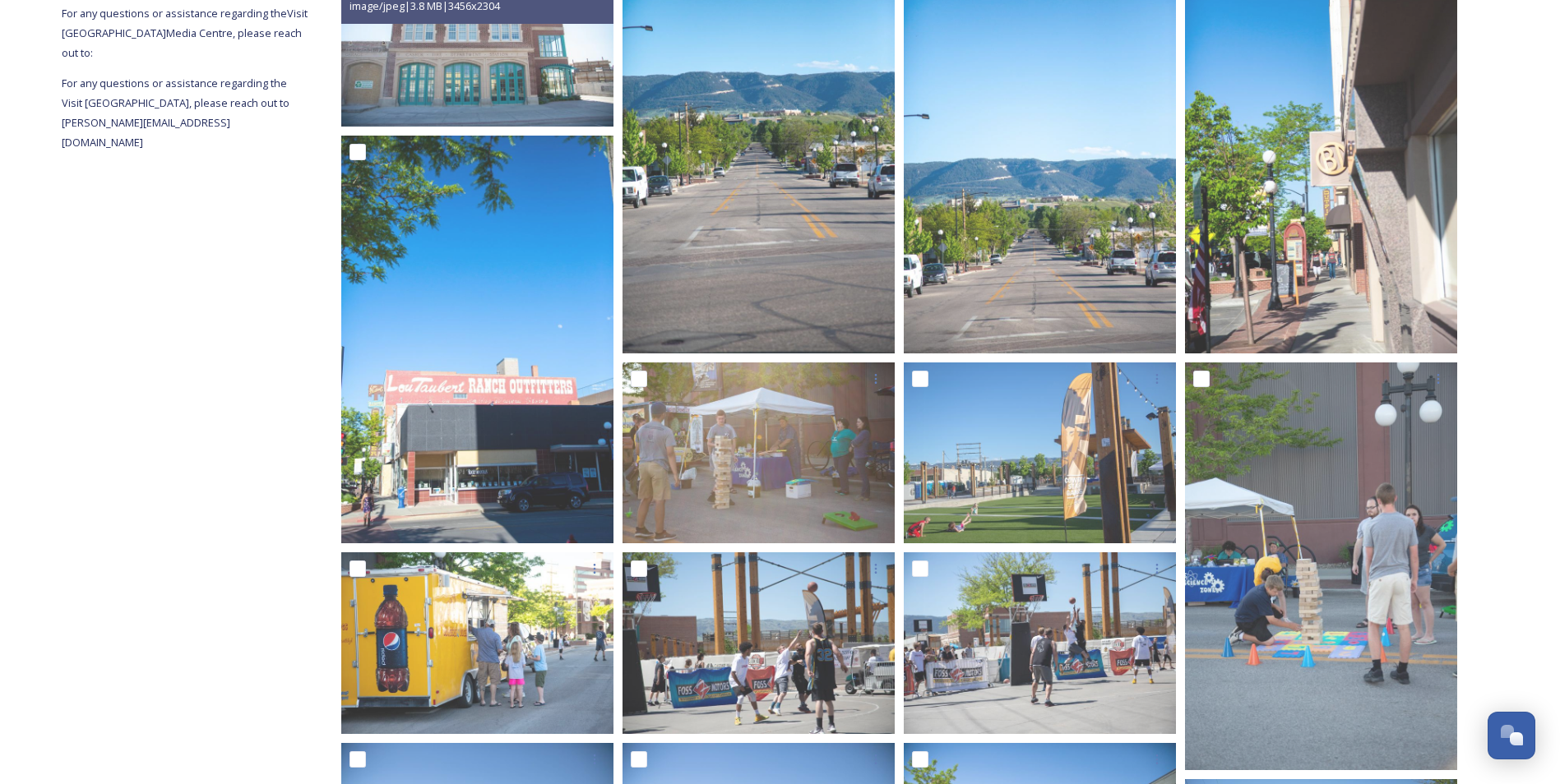
scroll to position [0, 0]
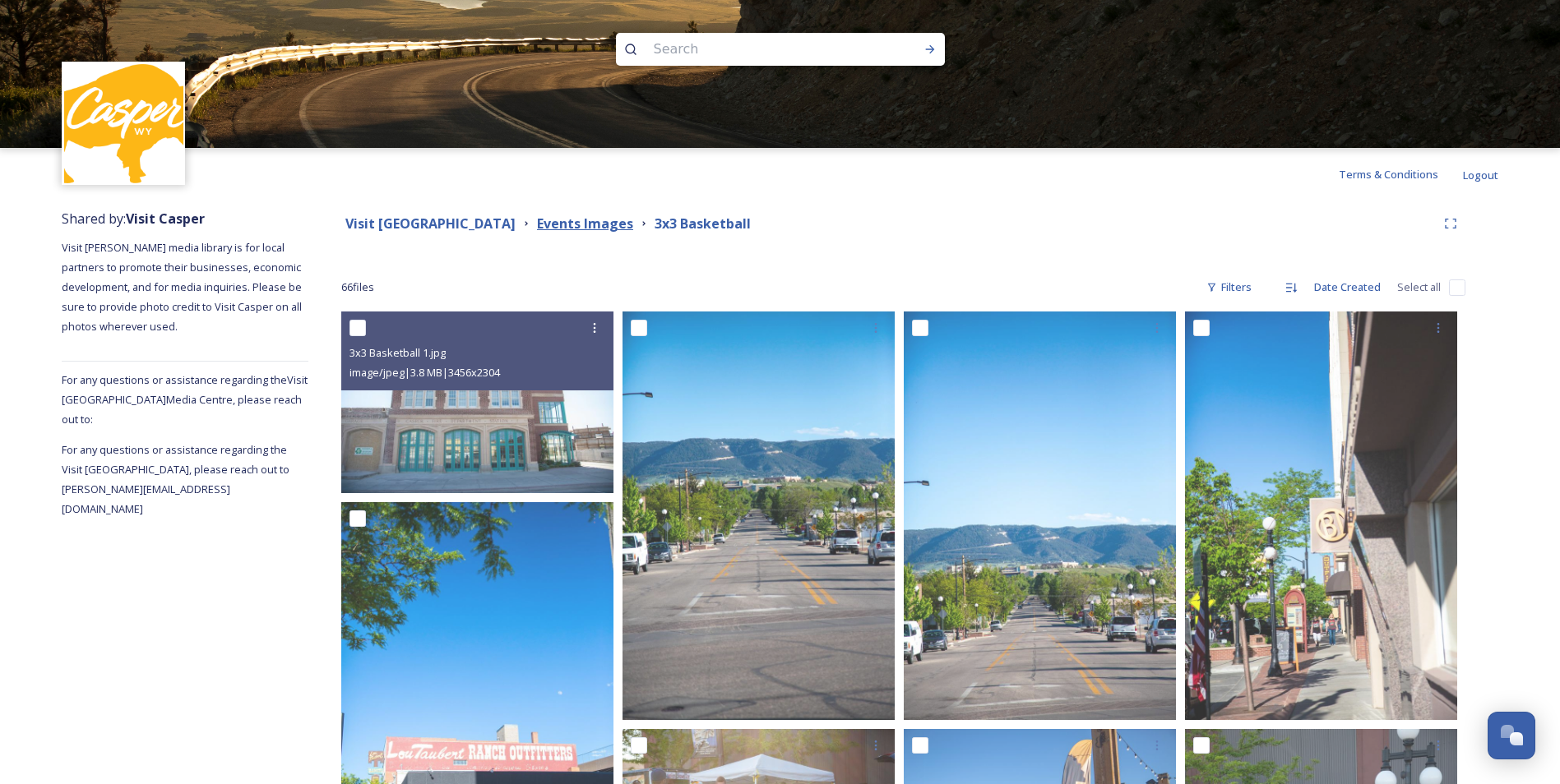
click at [583, 226] on strong "Events Images" at bounding box center [585, 224] width 96 height 18
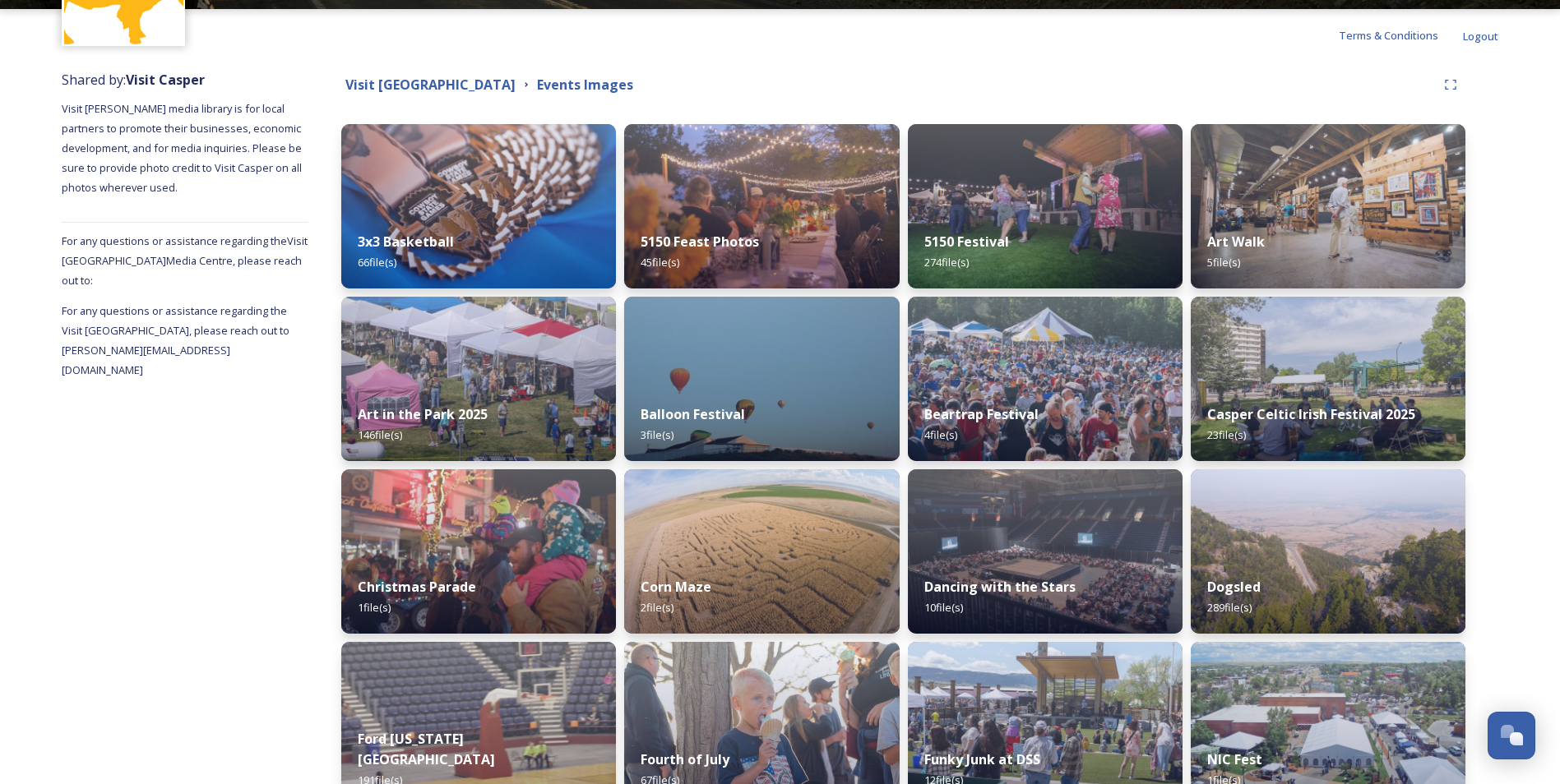
scroll to position [164, 0]
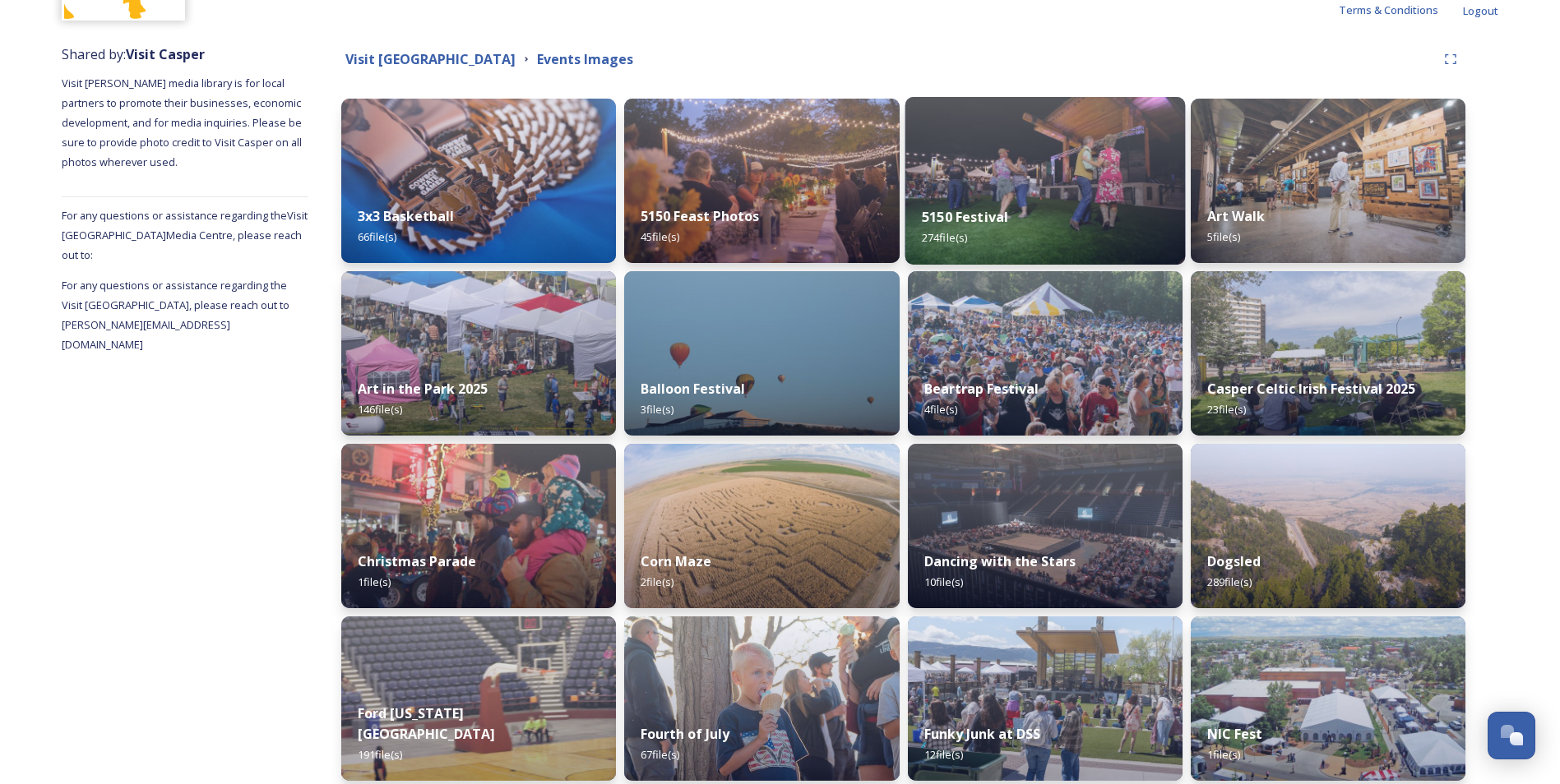
click at [977, 198] on div "5150 Festival 274 file(s)" at bounding box center [1044, 227] width 280 height 75
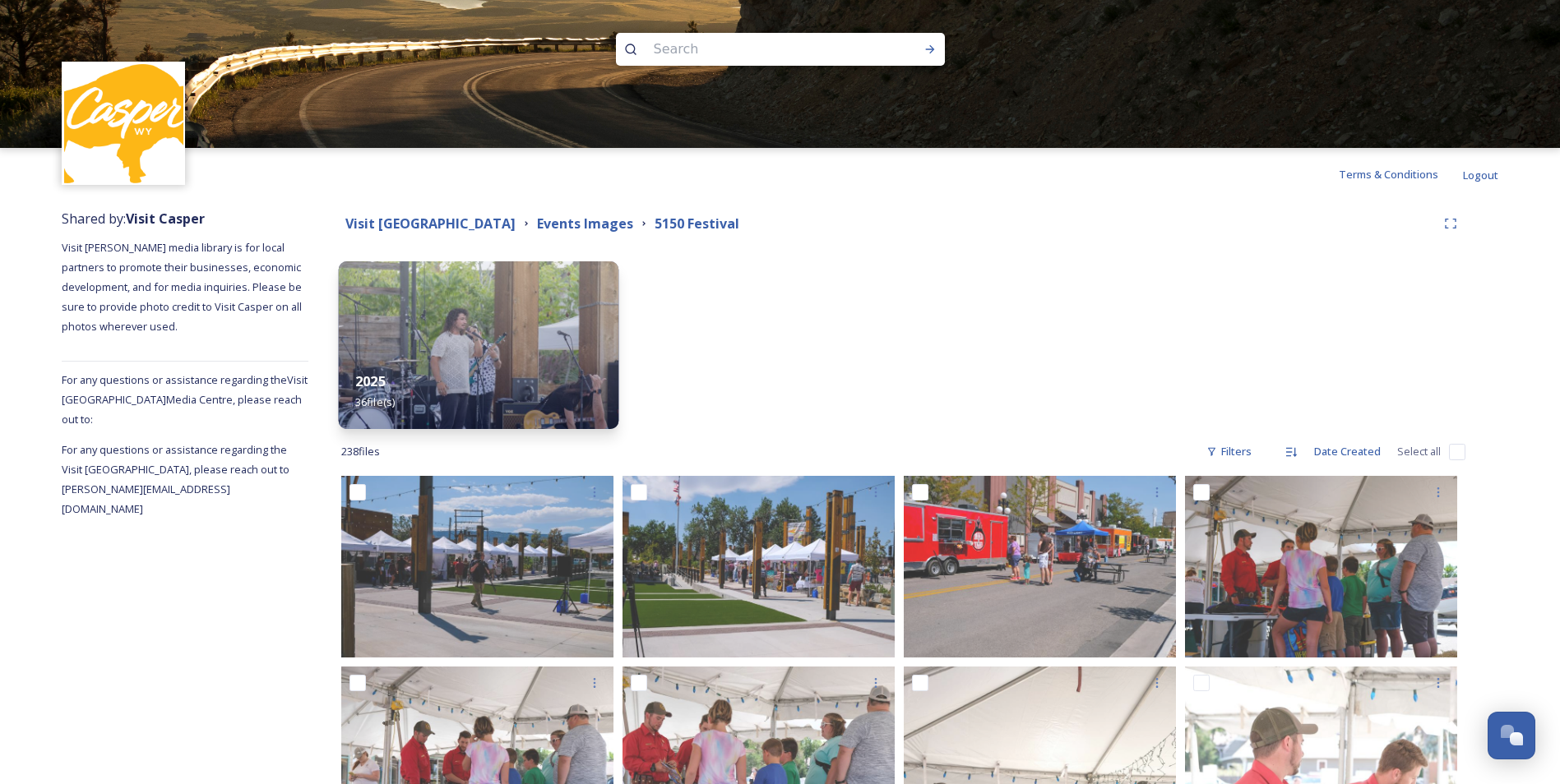
click at [492, 328] on img at bounding box center [479, 345] width 280 height 167
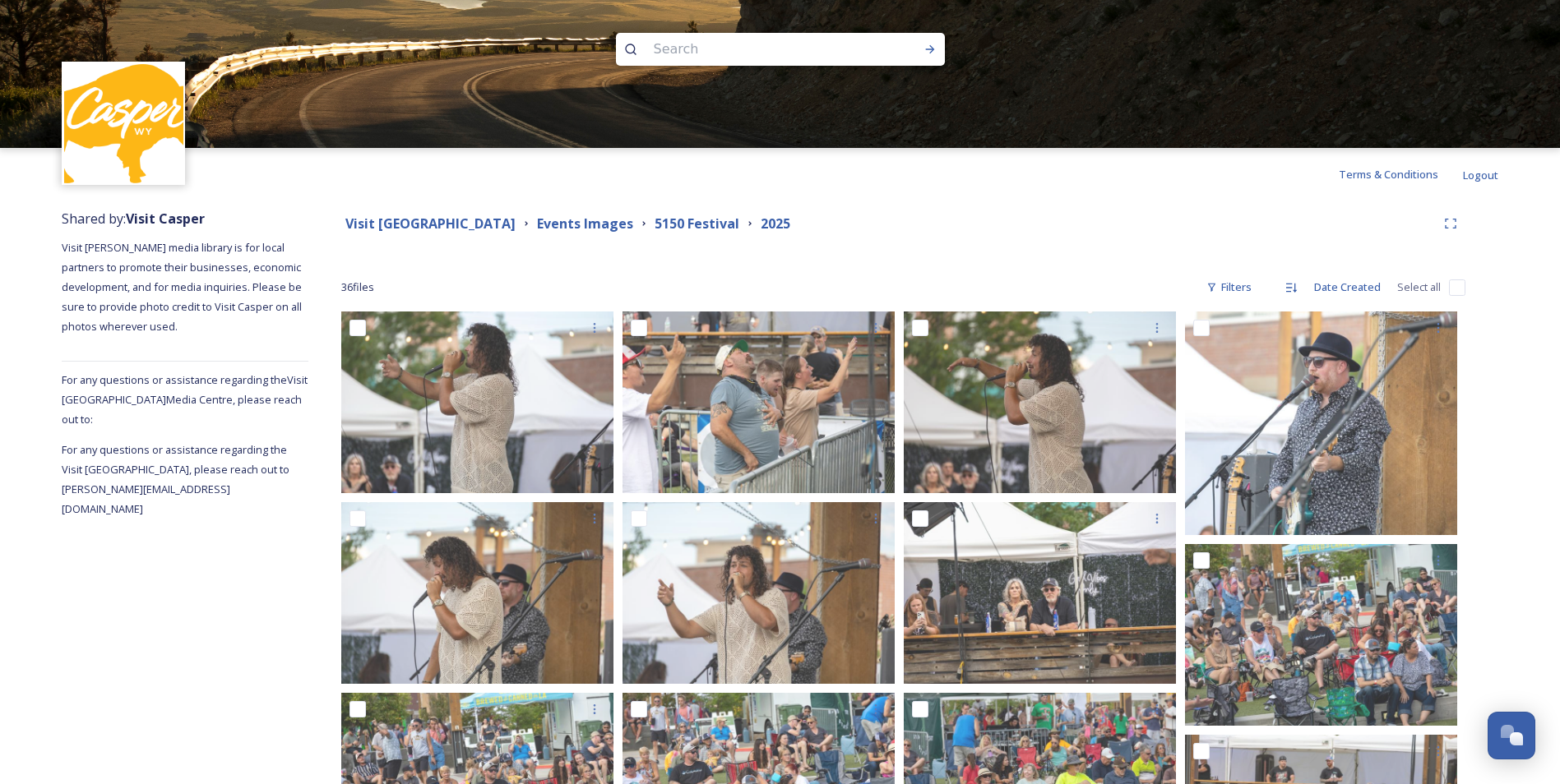
click at [1009, 211] on div "Visit Casper Media Center Events Images 5150 Festival 2025" at bounding box center [904, 224] width 1124 height 30
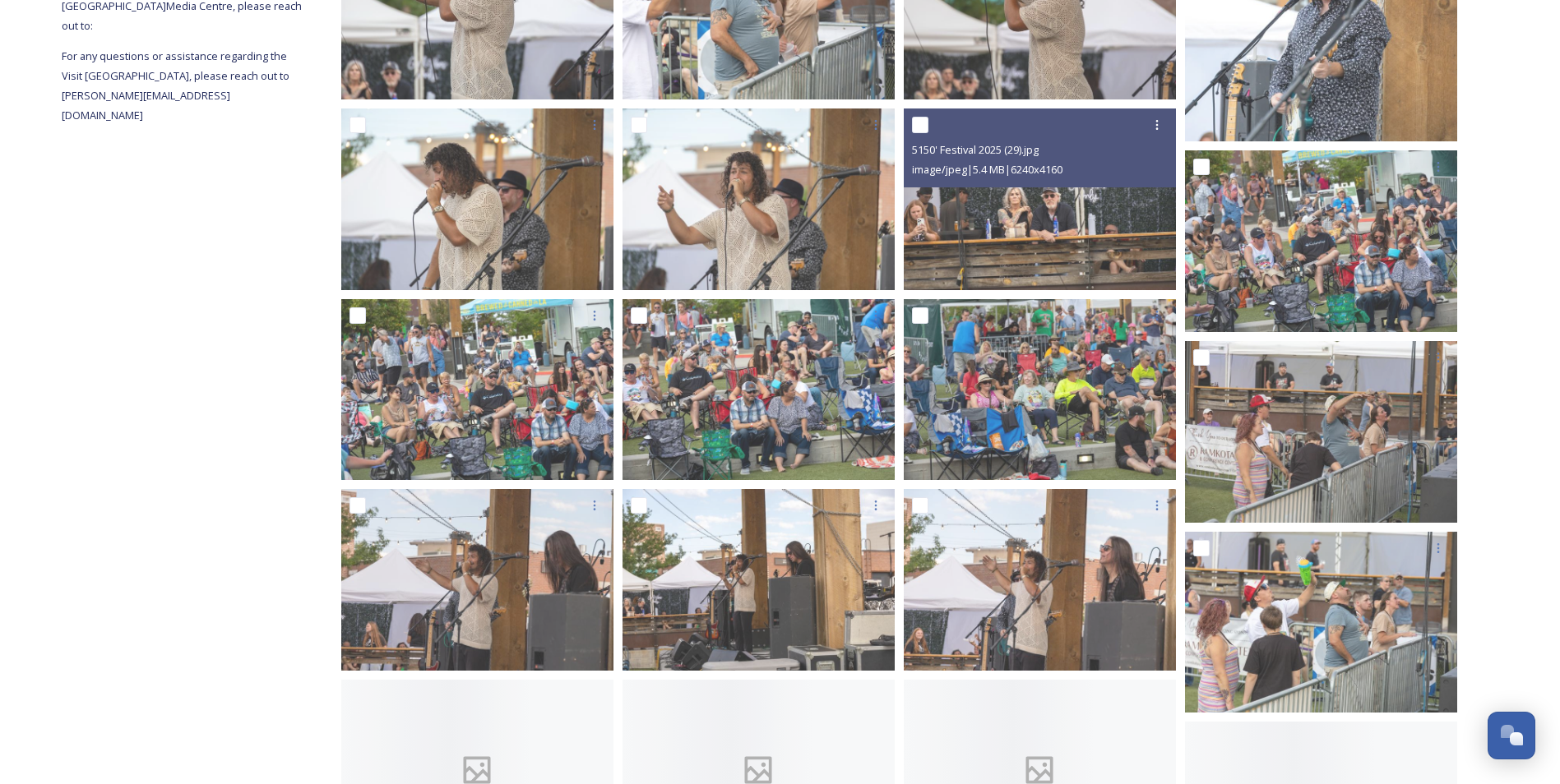
scroll to position [394, 0]
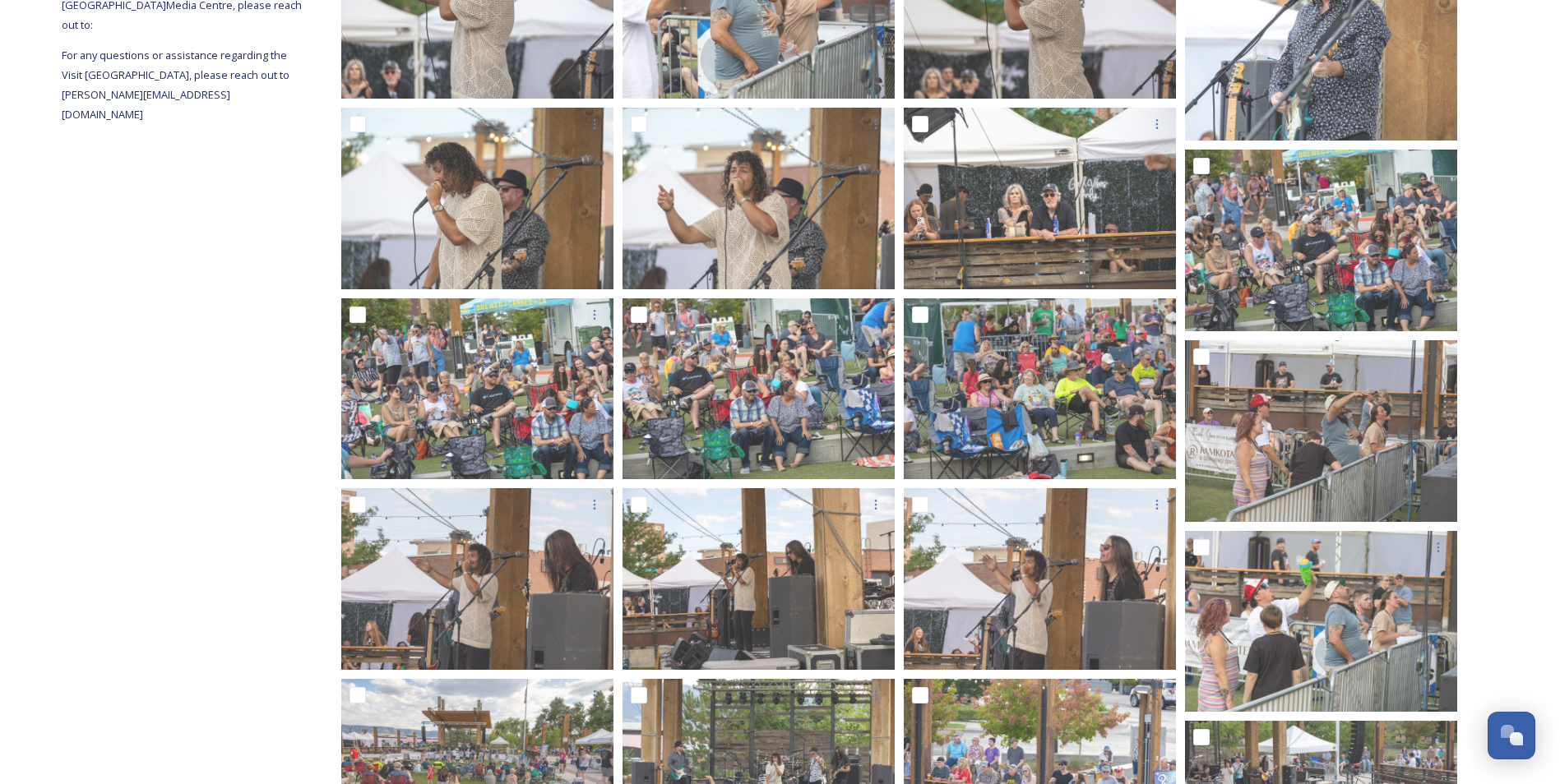
click at [1481, 230] on div "Visit Casper Media Center Events Images 5150 Festival 2025 36 file s Filters Da…" at bounding box center [904, 753] width 1190 height 1895
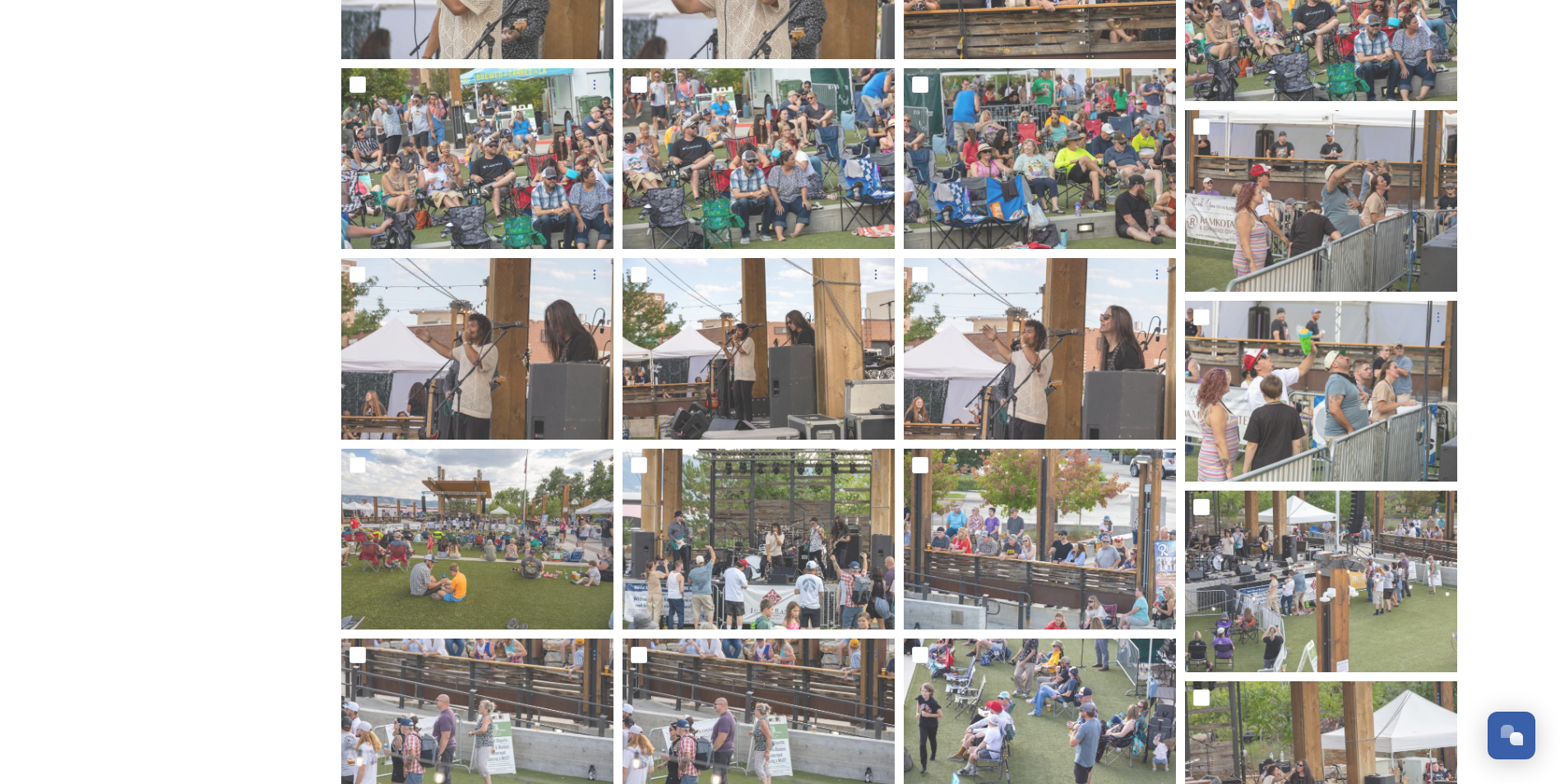
scroll to position [0, 0]
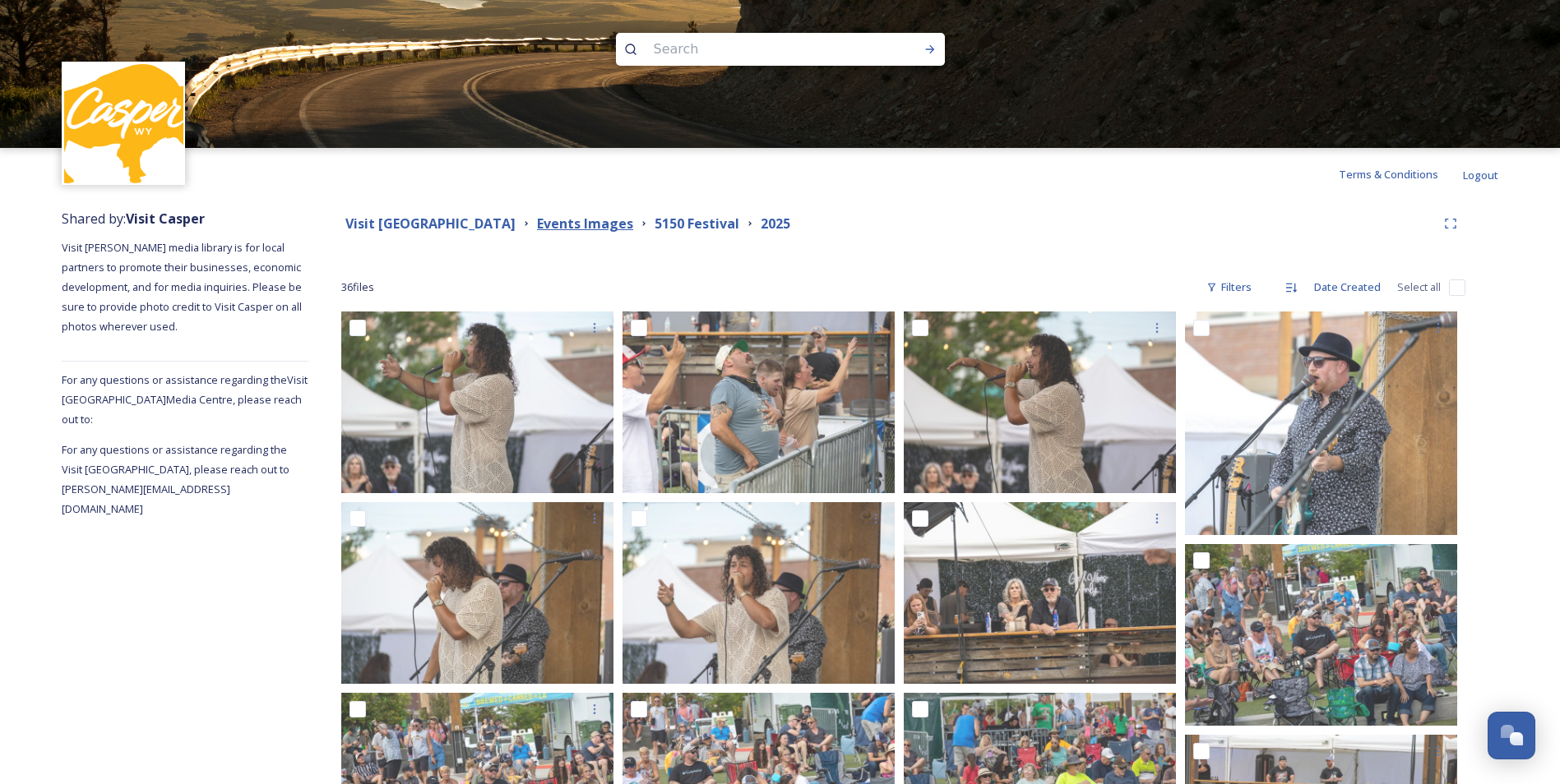
click at [569, 223] on strong "Events Images" at bounding box center [585, 224] width 96 height 18
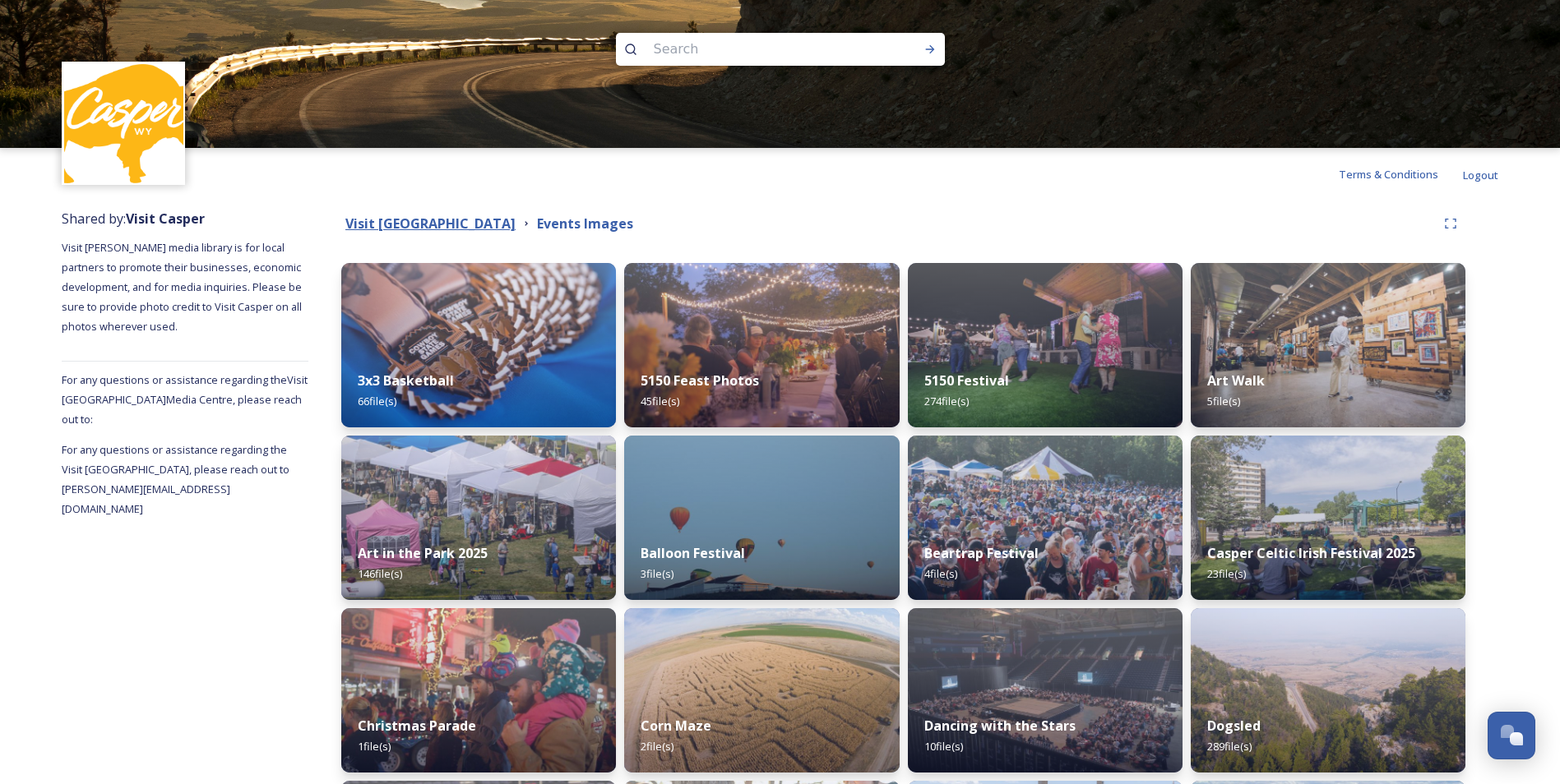
click at [449, 227] on strong "Visit [GEOGRAPHIC_DATA]" at bounding box center [430, 224] width 170 height 18
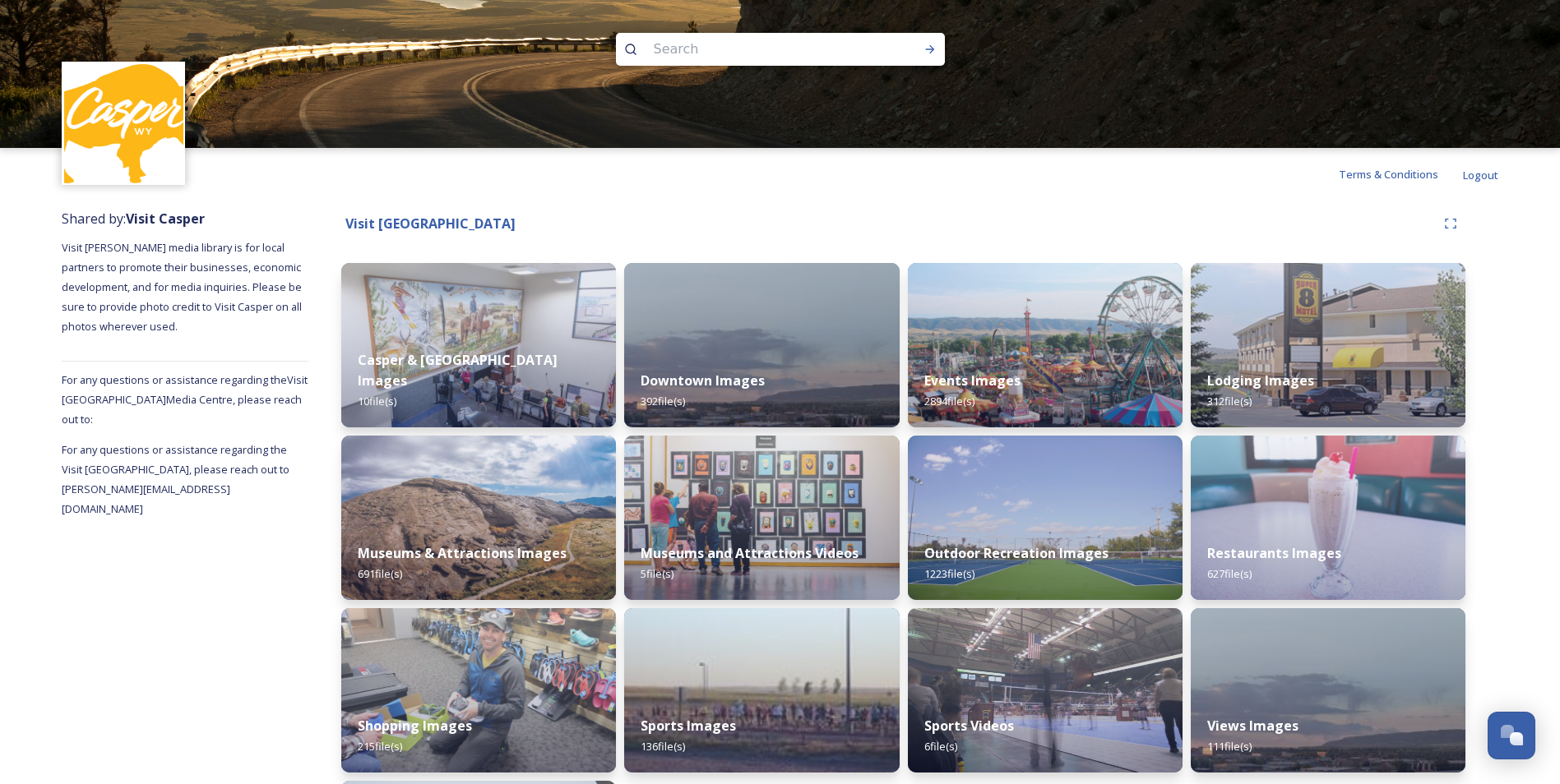
click at [251, 595] on div "Shared by: Visit [PERSON_NAME] Visit [PERSON_NAME] media library is for local p…" at bounding box center [185, 581] width 247 height 762
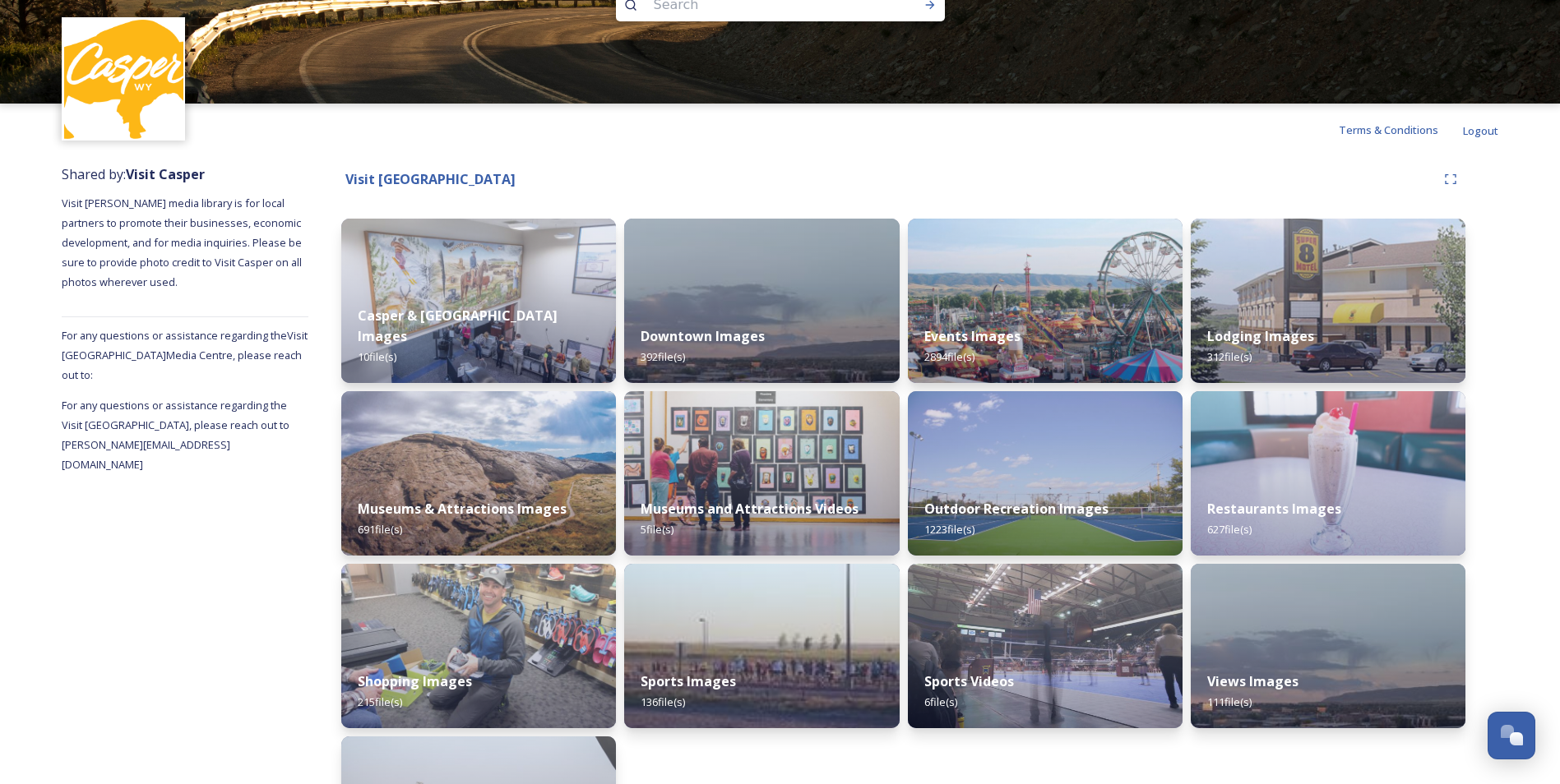
scroll to position [65, 0]
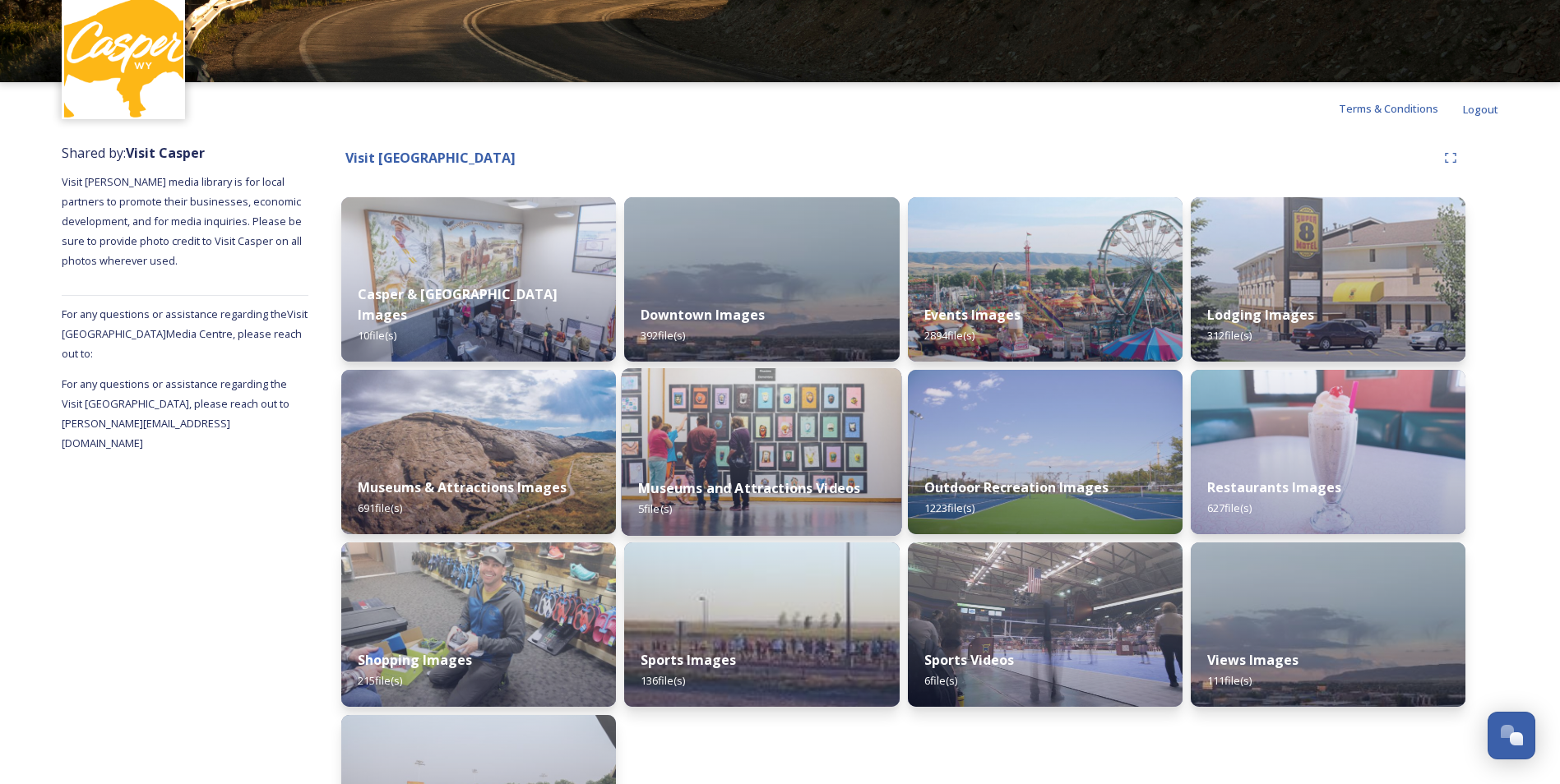
click at [708, 482] on strong "Museums and Attractions Videos" at bounding box center [749, 488] width 222 height 18
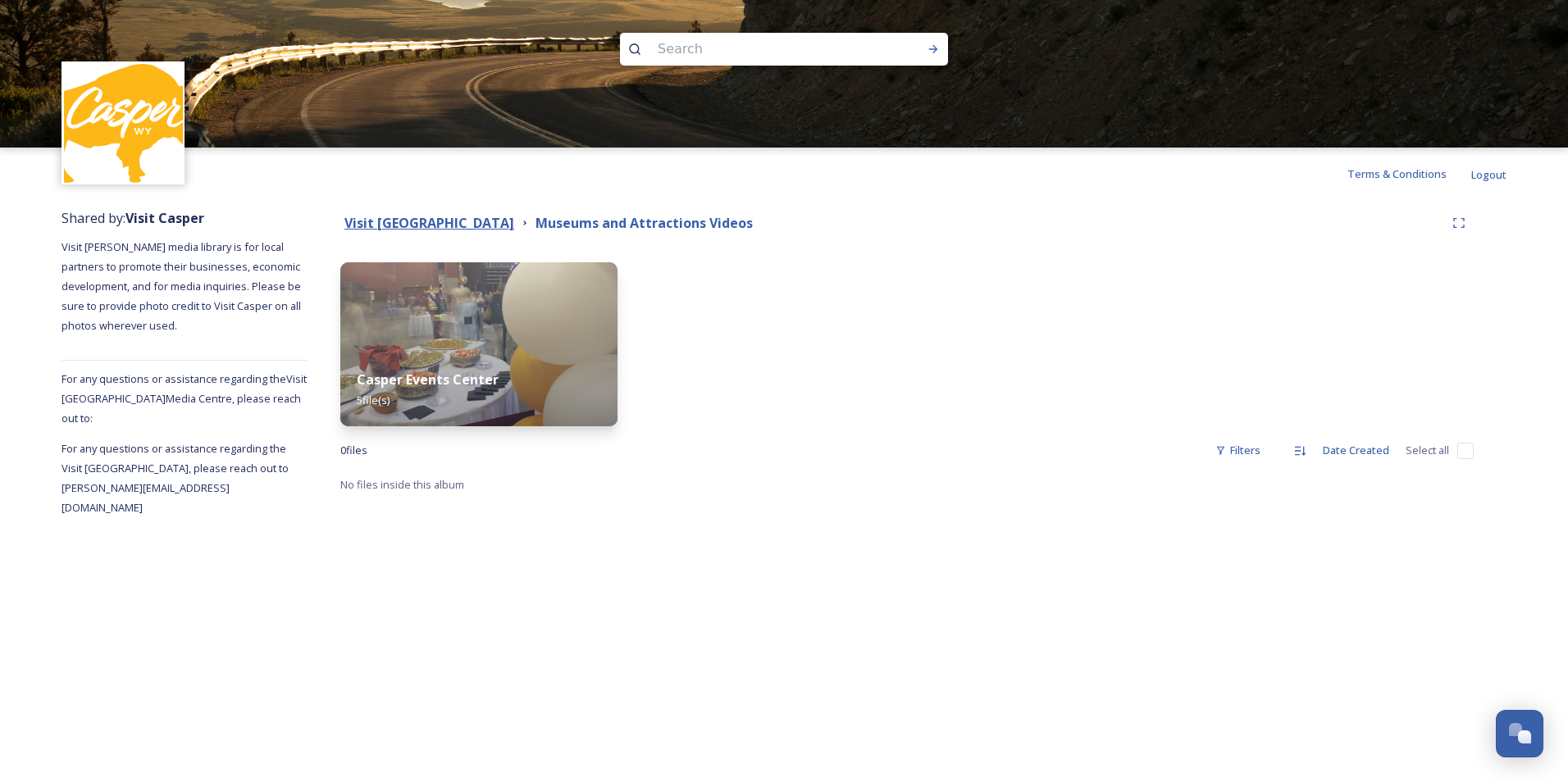
click at [473, 220] on strong "Visit [GEOGRAPHIC_DATA]" at bounding box center [429, 223] width 169 height 18
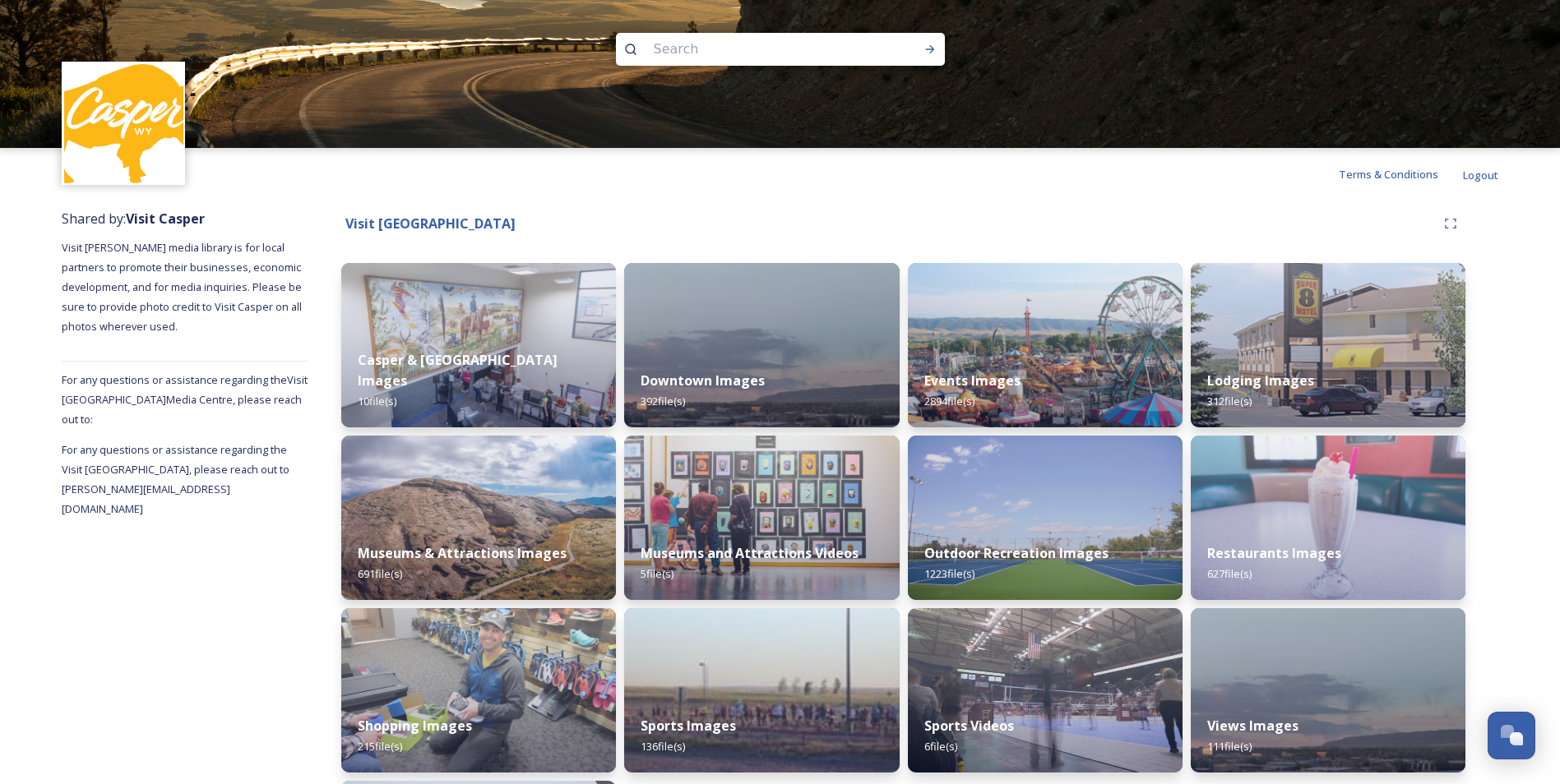
click at [1489, 451] on div "Visit [GEOGRAPHIC_DATA] Casper & [GEOGRAPHIC_DATA] Images 10 file(s) Museums & …" at bounding box center [904, 581] width 1190 height 762
click at [1339, 512] on img at bounding box center [1328, 518] width 280 height 167
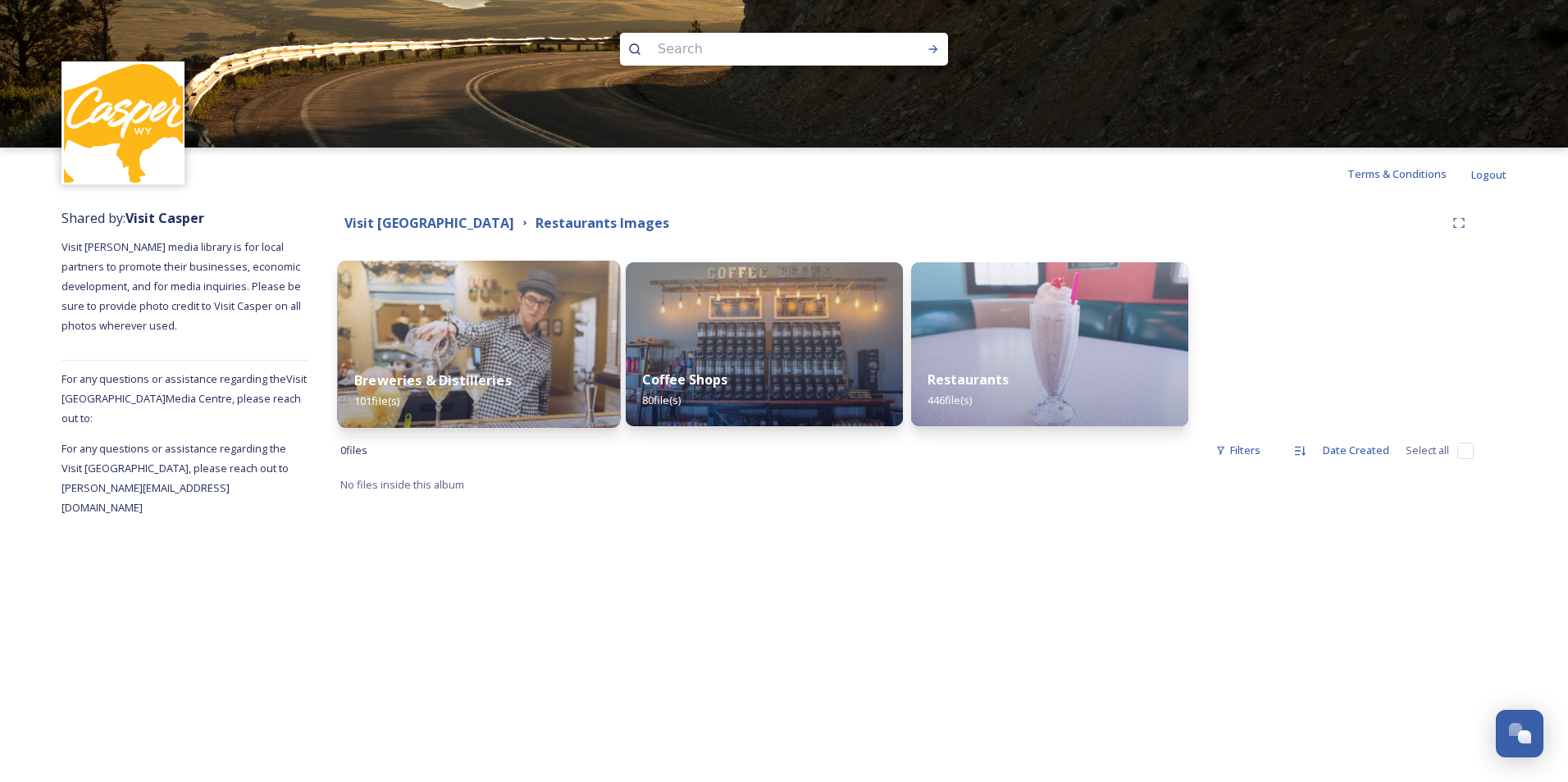
click at [451, 370] on div "Breweries & Distilleries 101 file(s)" at bounding box center [479, 391] width 283 height 74
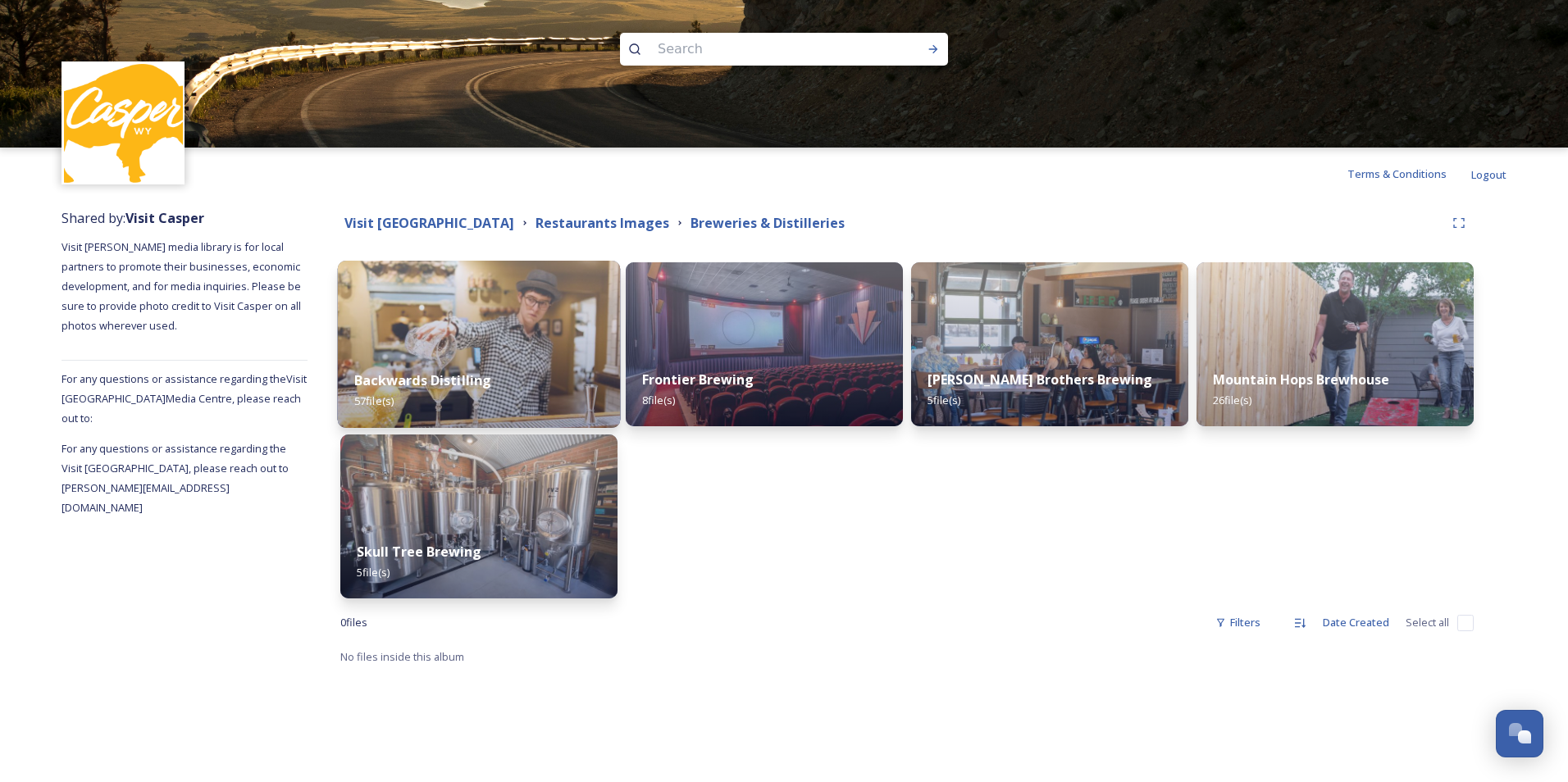
click at [464, 382] on strong "Backwards Distilling" at bounding box center [423, 380] width 137 height 18
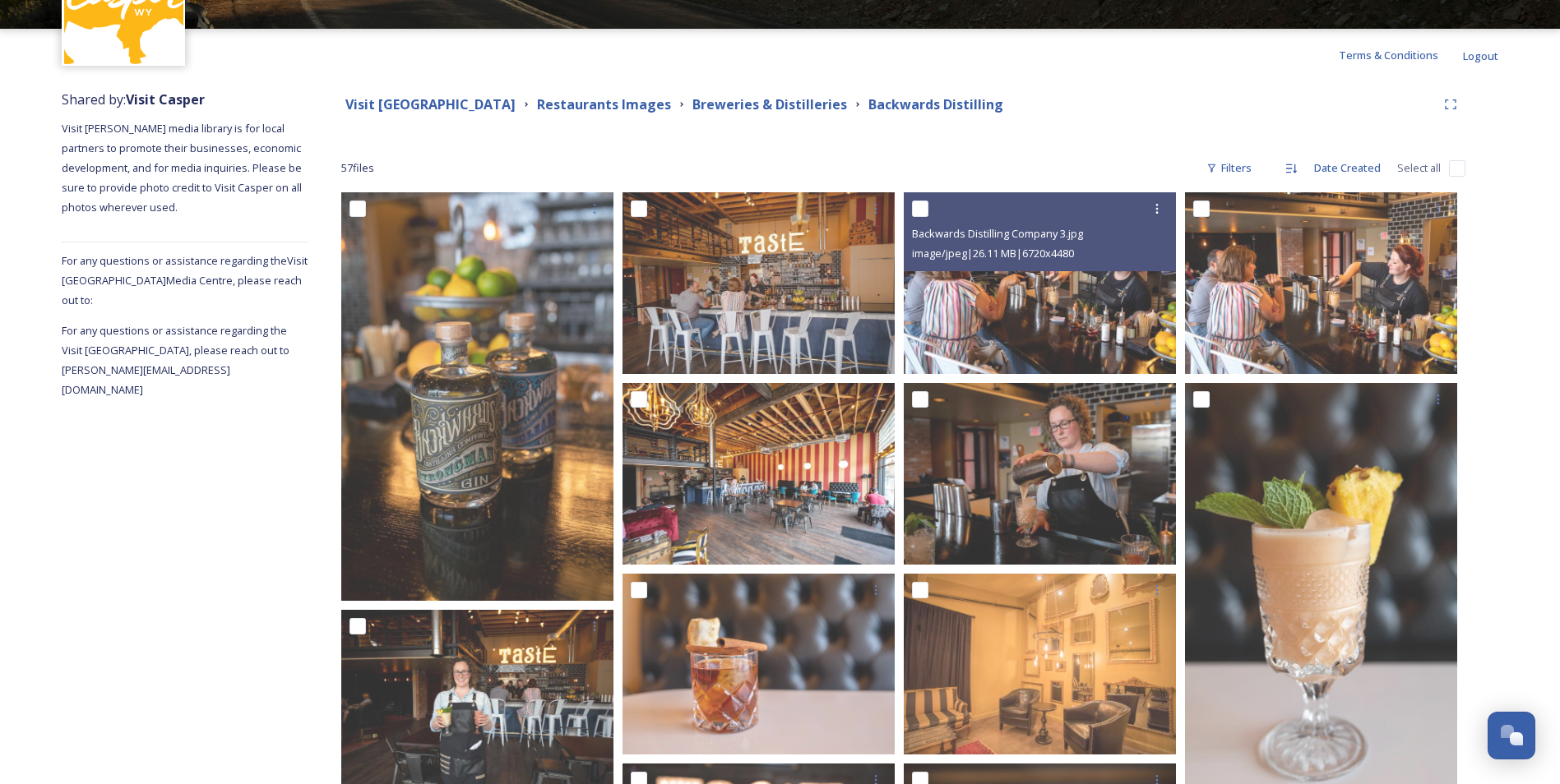
scroll to position [99, 0]
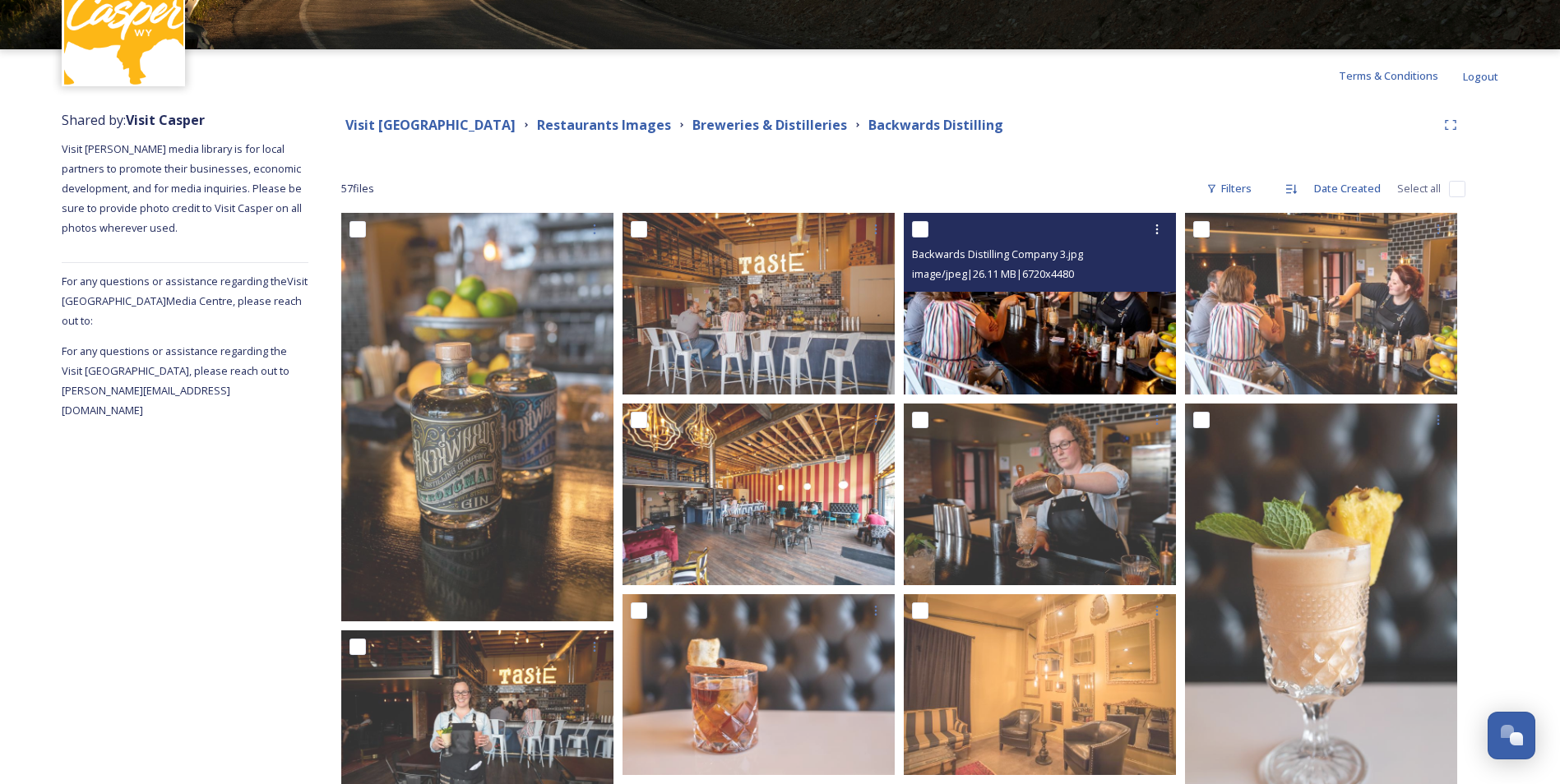
click at [1055, 338] on img at bounding box center [1039, 303] width 272 height 181
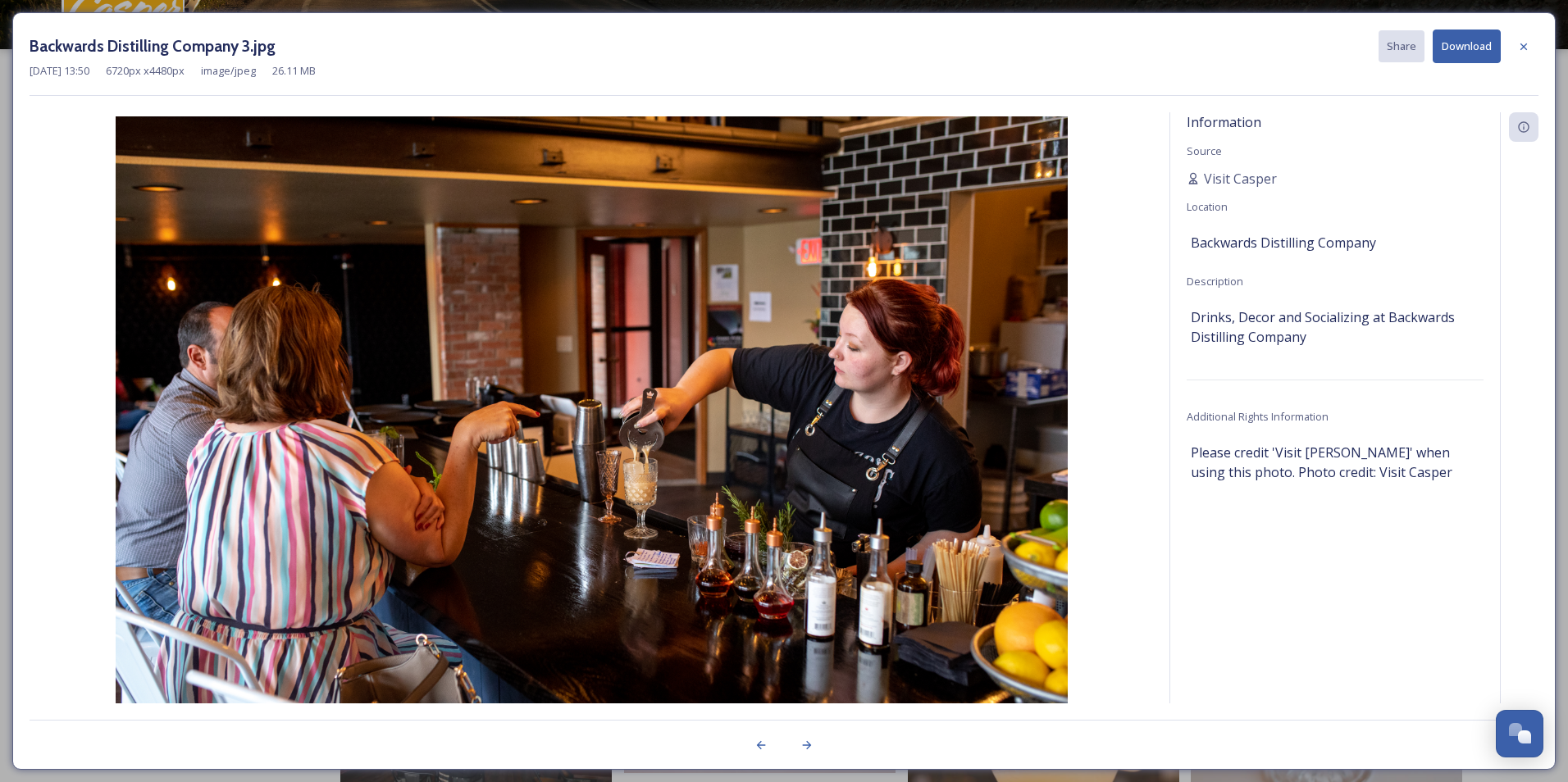
click at [1494, 45] on button "Download" at bounding box center [1466, 46] width 68 height 34
click at [1528, 49] on icon at bounding box center [1523, 47] width 13 height 13
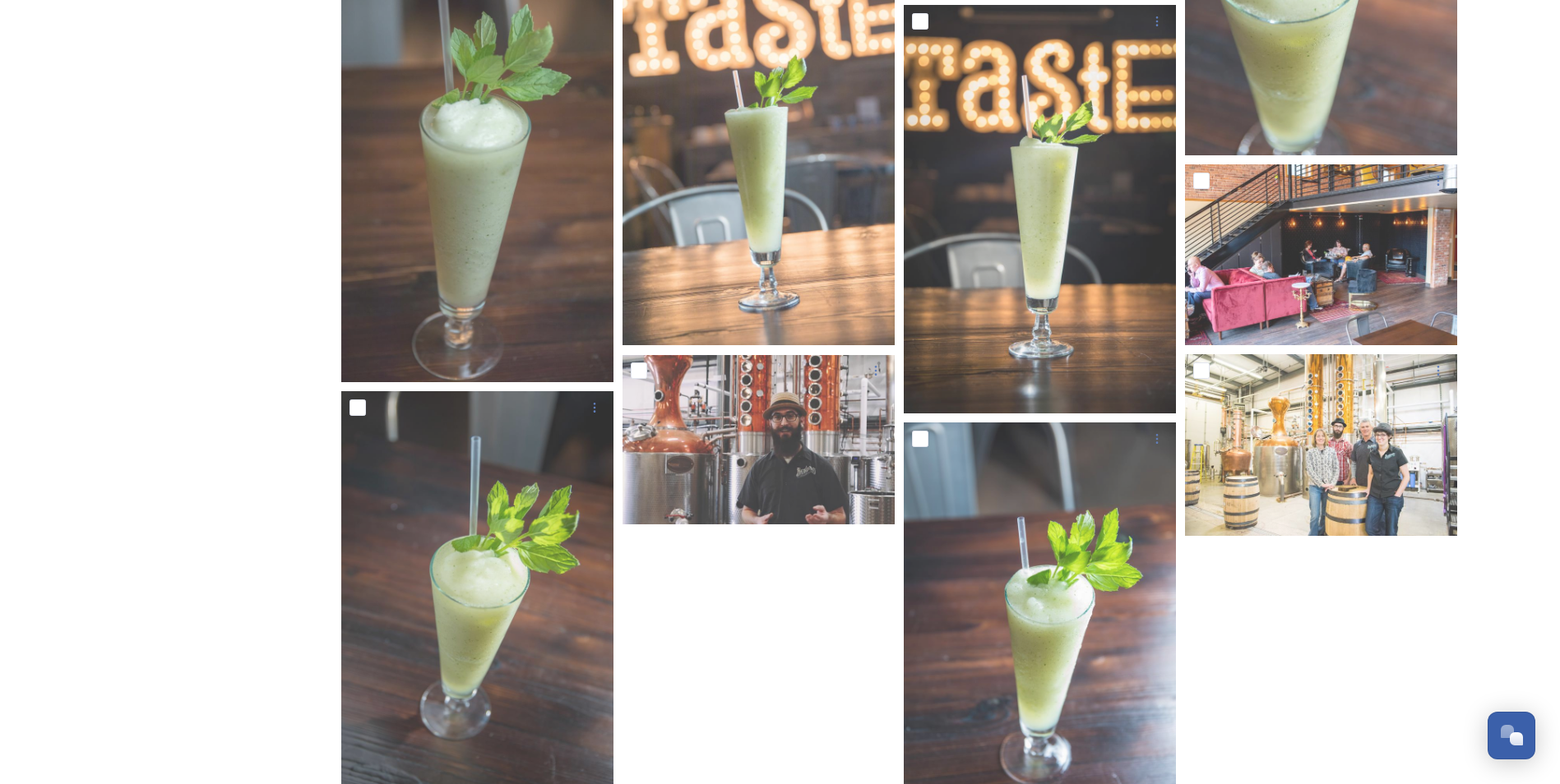
scroll to position [4088, 0]
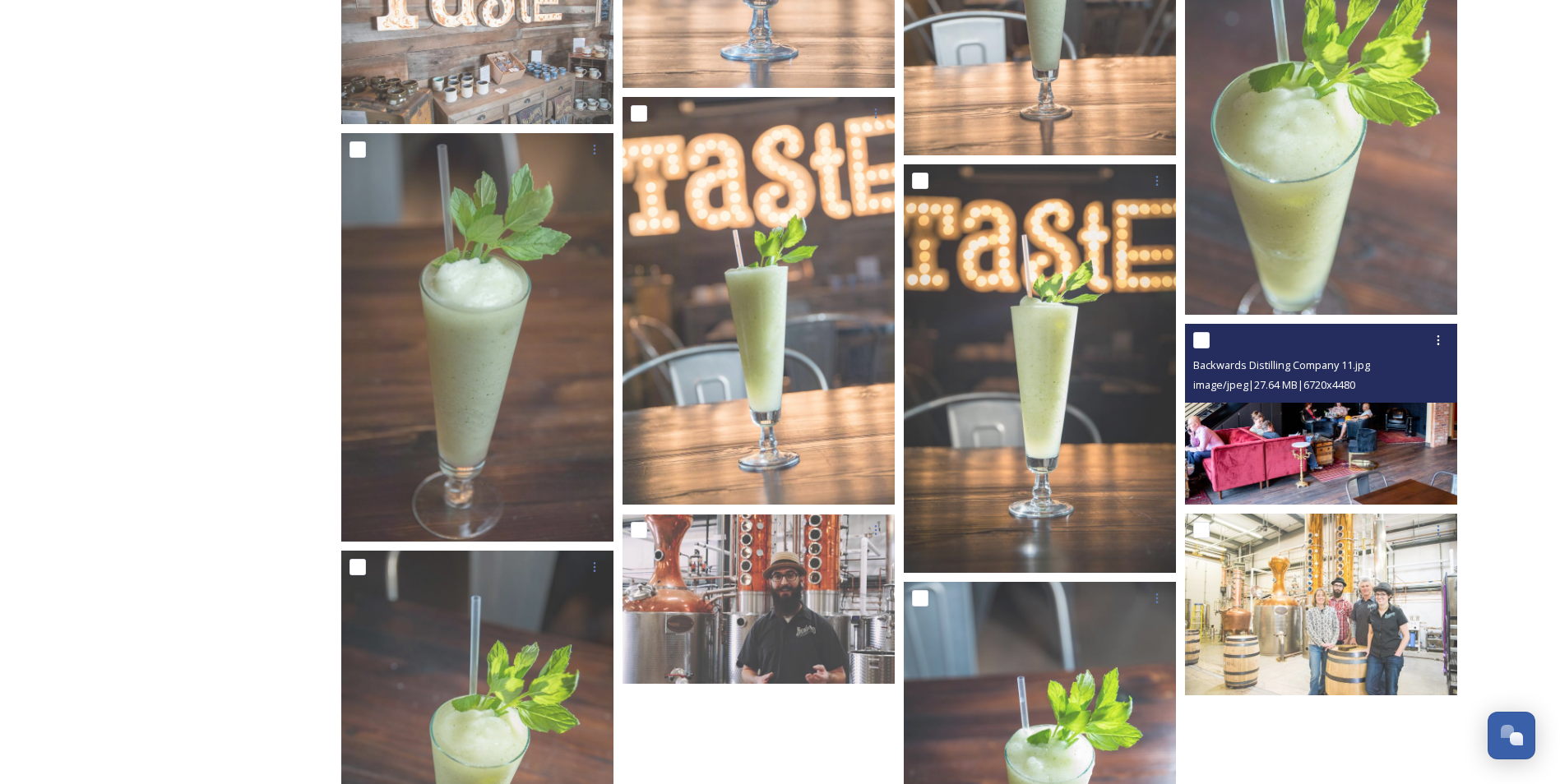
click at [1291, 419] on img at bounding box center [1321, 414] width 272 height 181
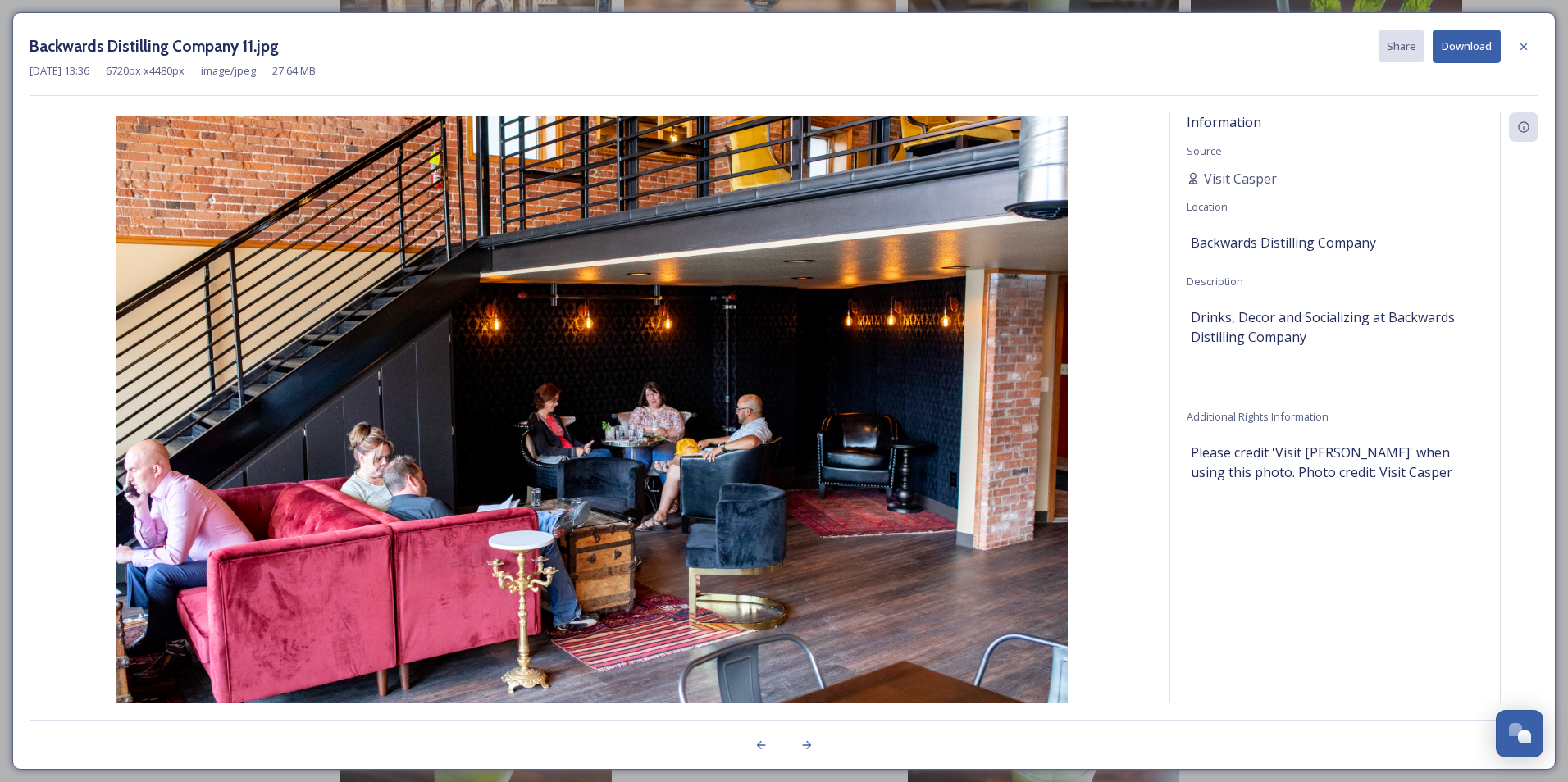
click at [1464, 49] on button "Download" at bounding box center [1466, 46] width 68 height 34
click at [1527, 43] on icon at bounding box center [1523, 47] width 13 height 13
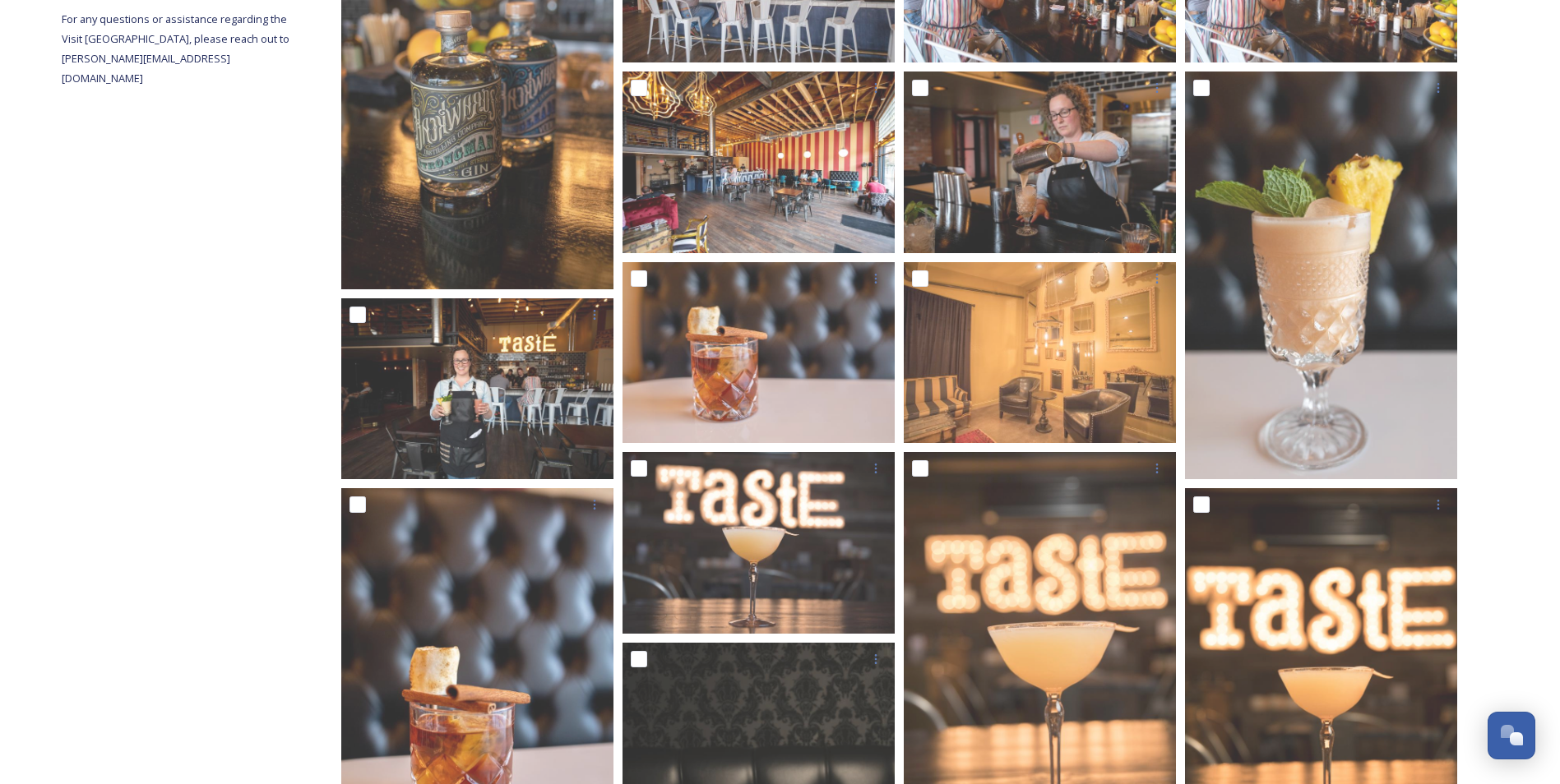
scroll to position [0, 0]
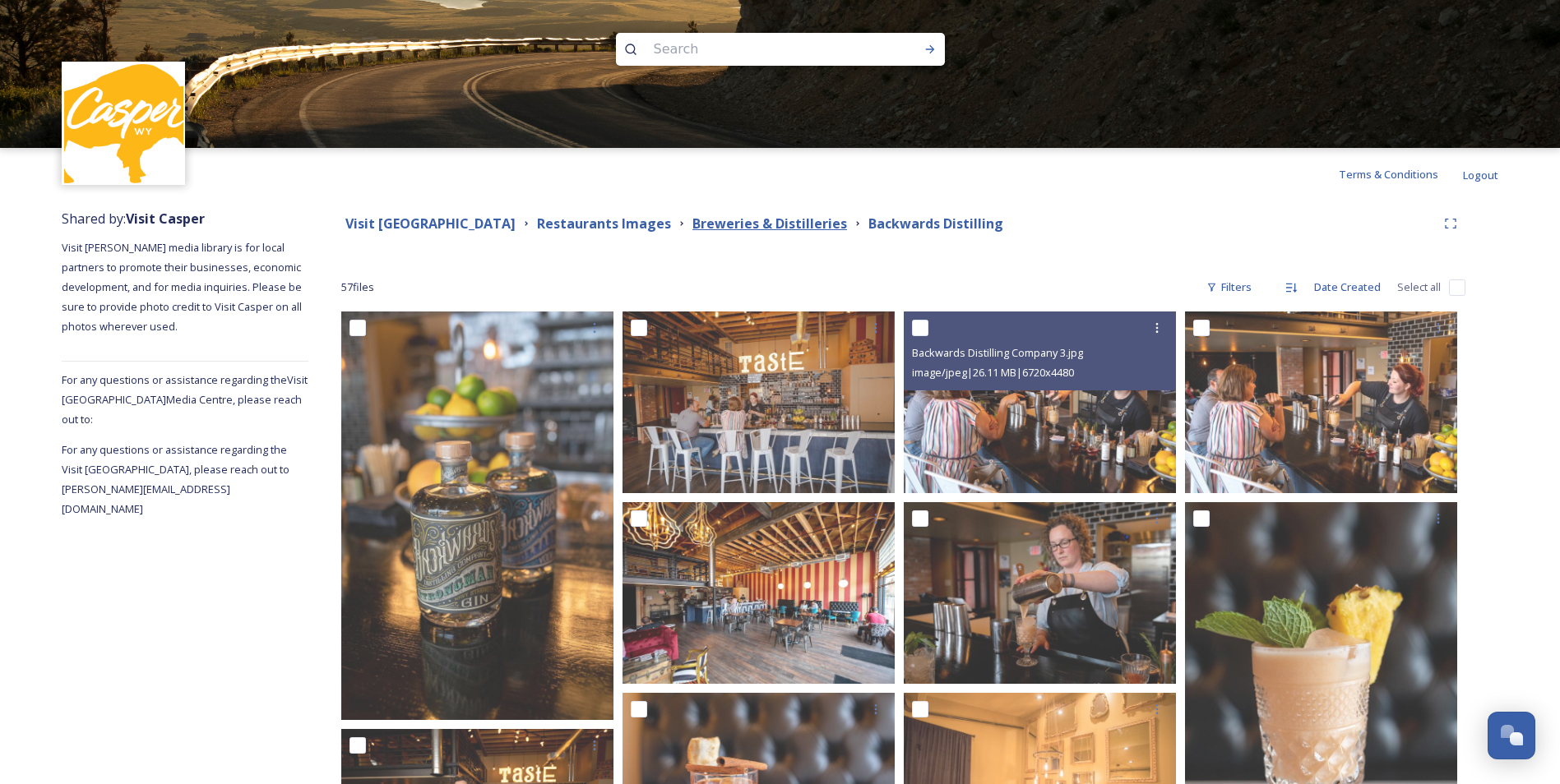
click at [811, 219] on strong "Breweries & Distilleries" at bounding box center [769, 224] width 155 height 18
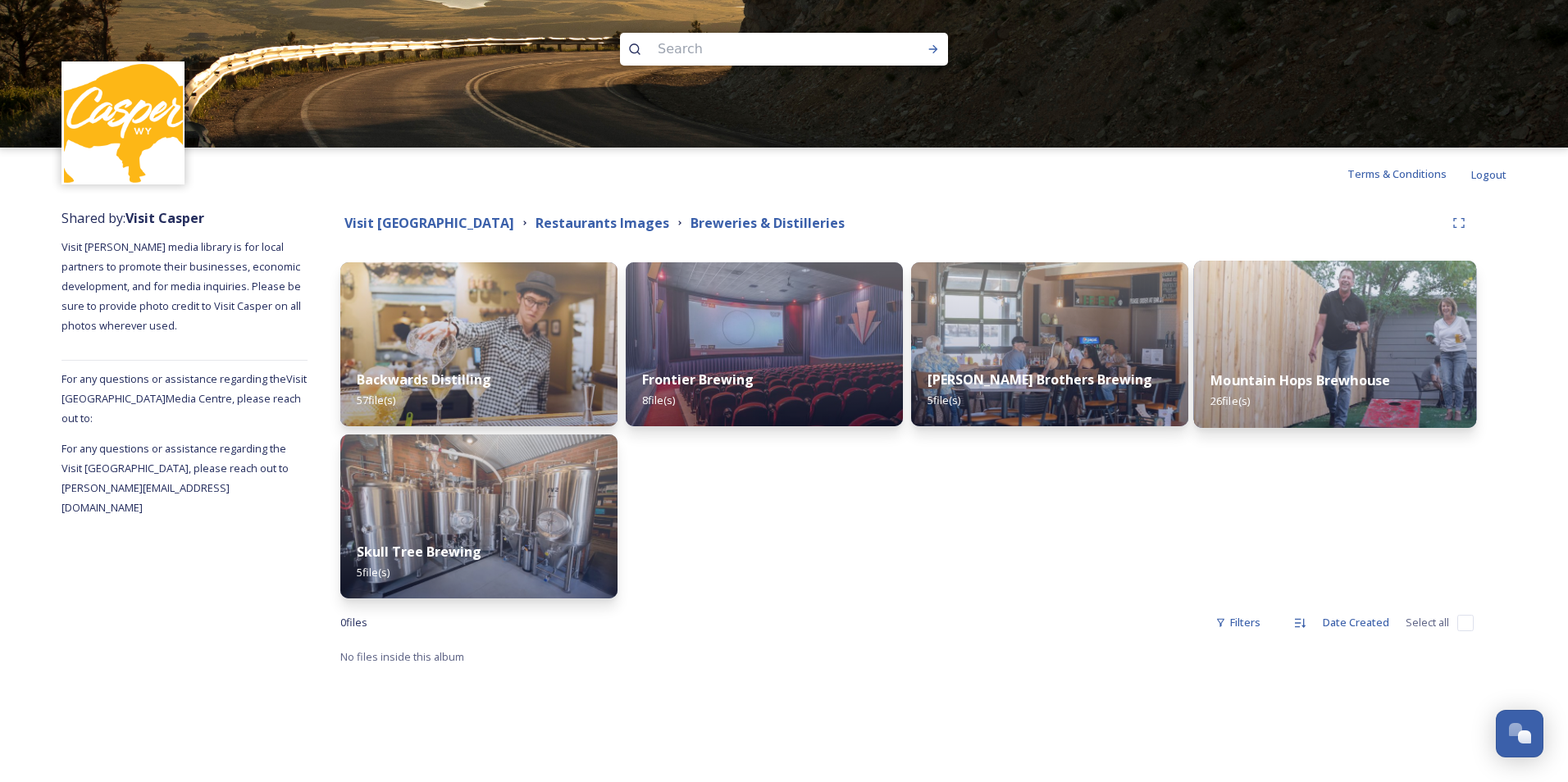
click at [1367, 334] on img at bounding box center [1336, 344] width 283 height 167
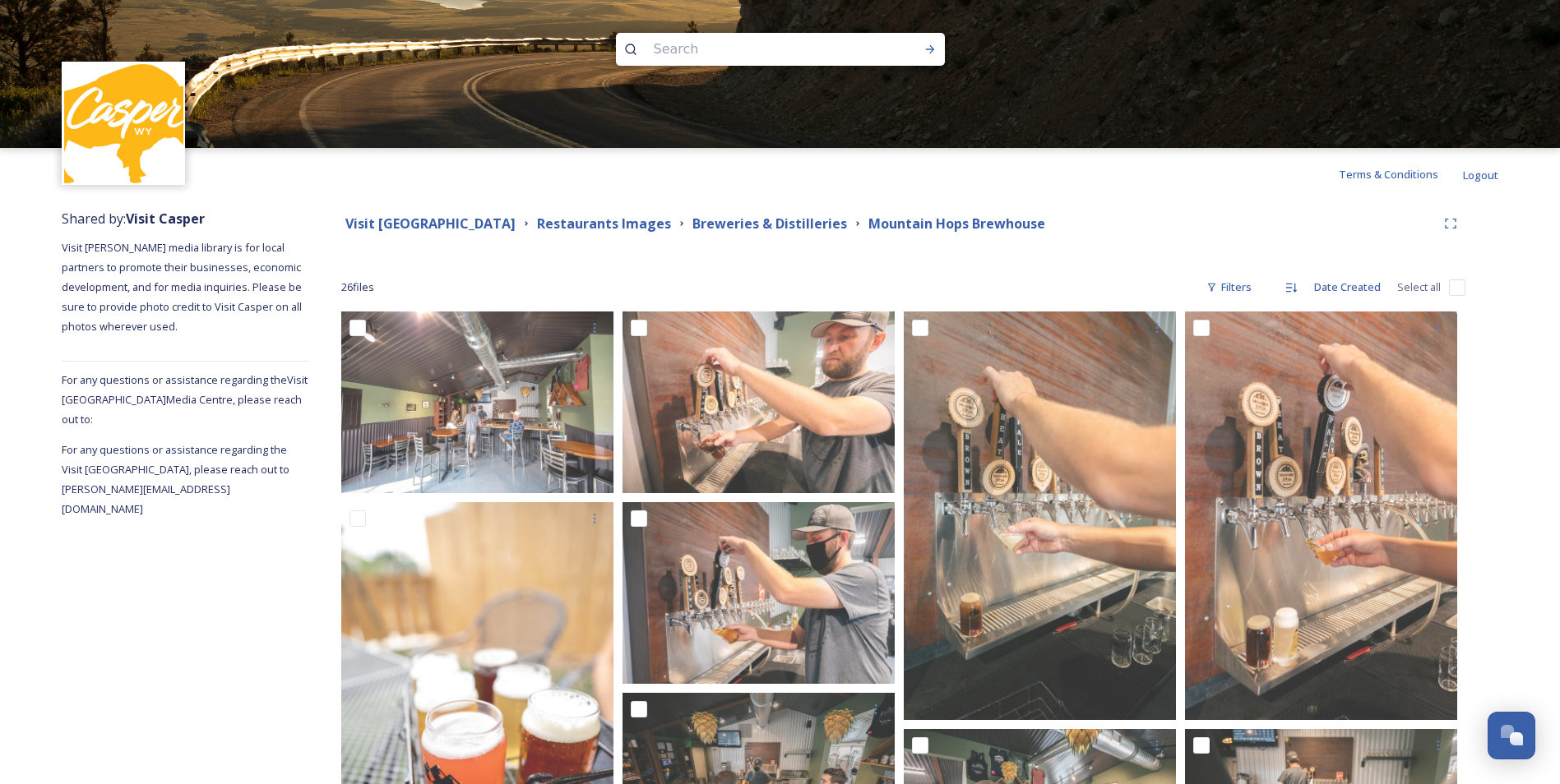
click at [1105, 197] on div "Terms & Conditions Logout" at bounding box center [780, 174] width 1560 height 52
click at [777, 225] on strong "Breweries & Distilleries" at bounding box center [769, 224] width 155 height 18
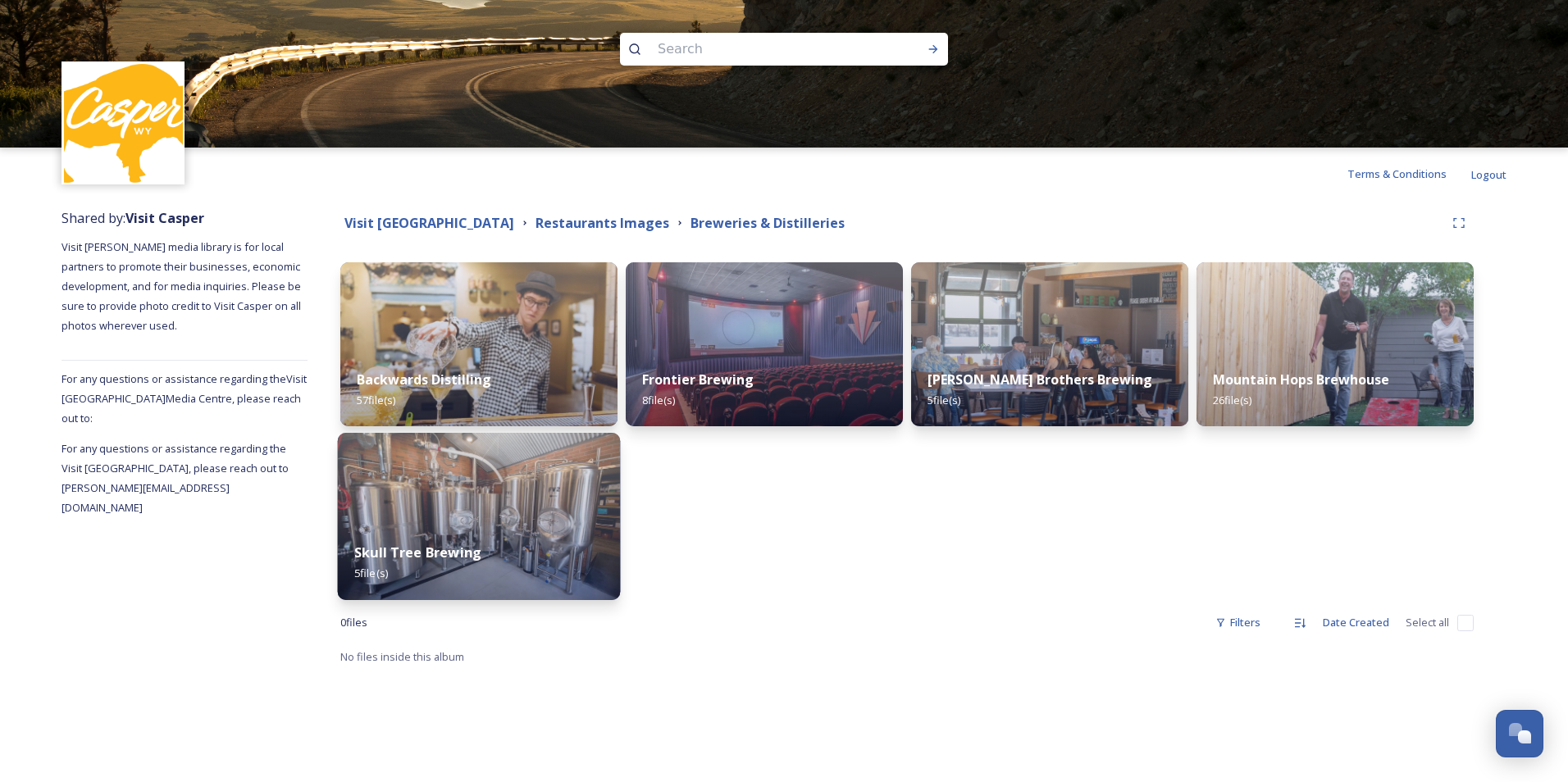
click at [412, 534] on div "Skull Tree Brewing 5 file(s)" at bounding box center [479, 563] width 283 height 74
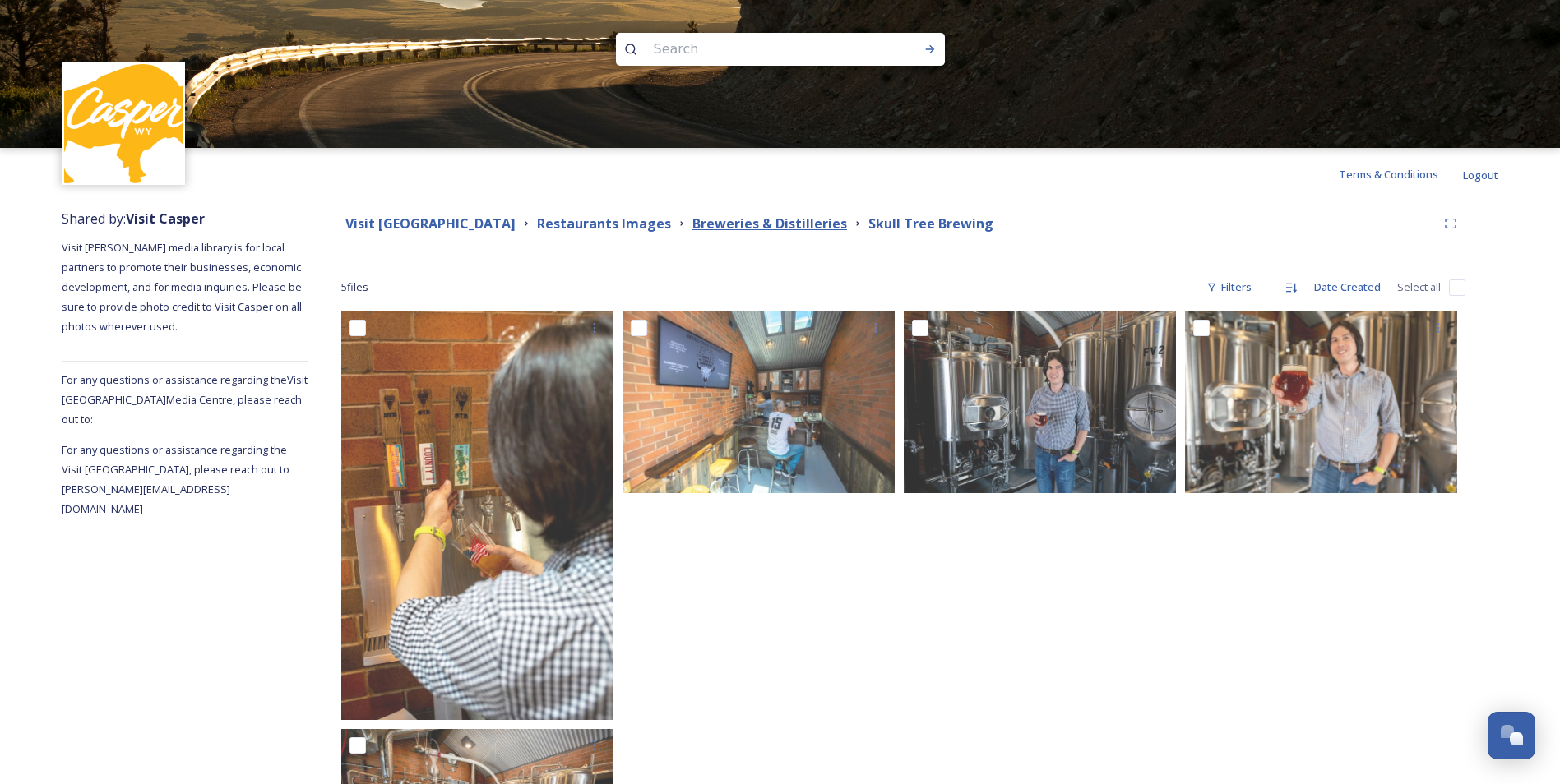
click at [748, 221] on strong "Breweries & Distilleries" at bounding box center [769, 224] width 155 height 18
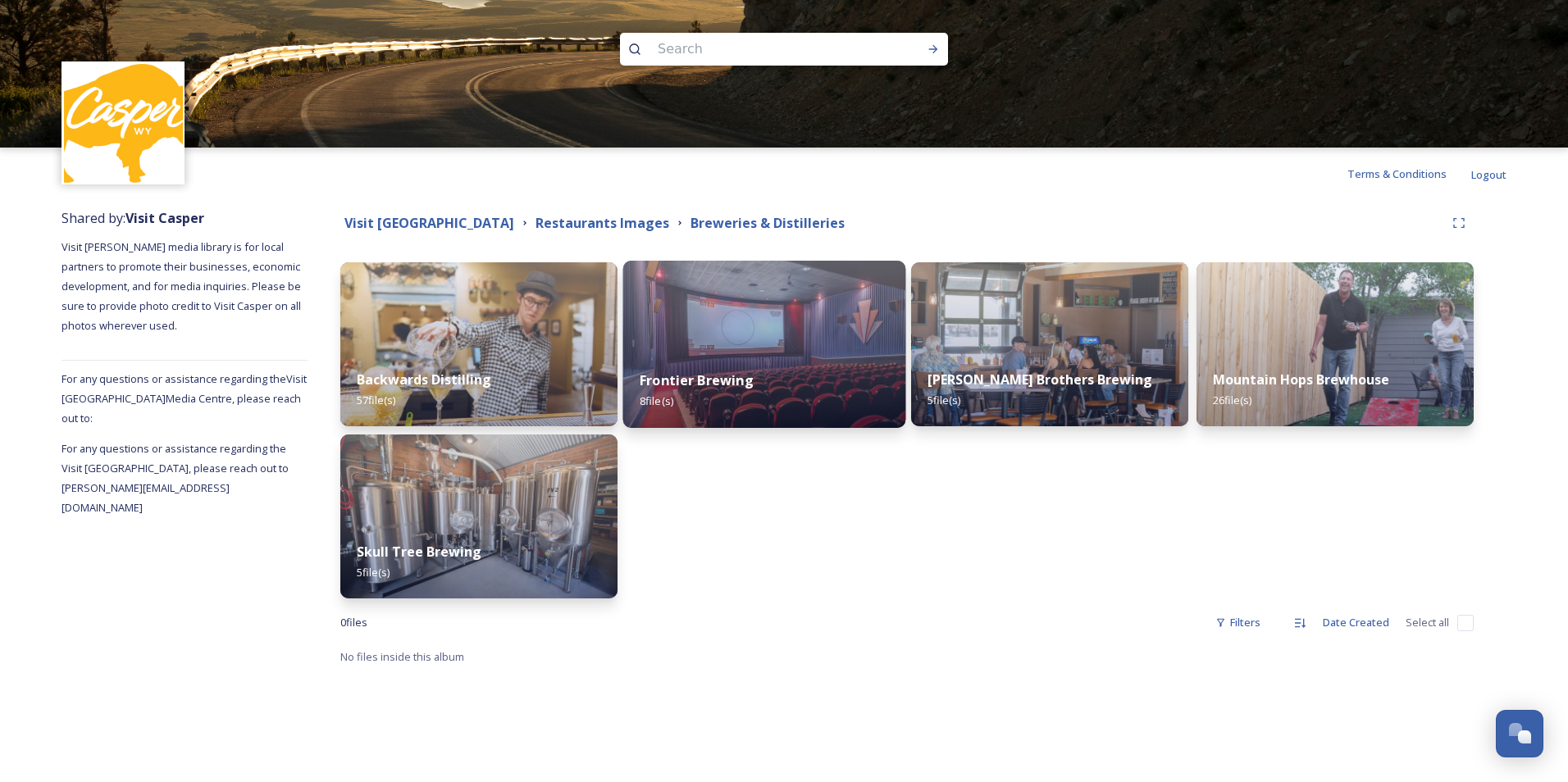
click at [740, 383] on strong "Frontier Brewing" at bounding box center [697, 380] width 114 height 18
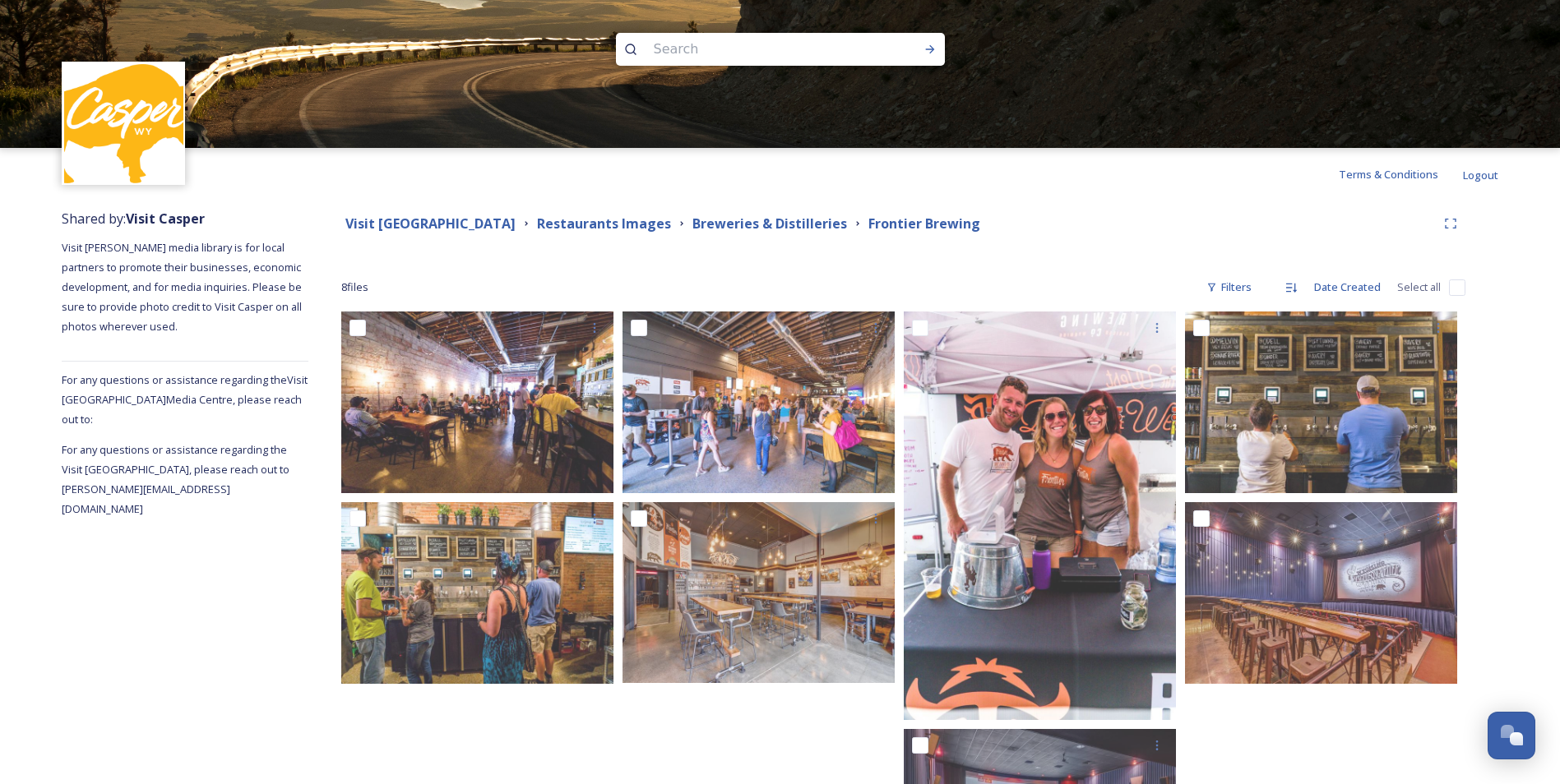
click at [1103, 206] on div "Visit Casper Media Center Restaurants Images Breweries & Distilleries Frontier …" at bounding box center [904, 573] width 1190 height 746
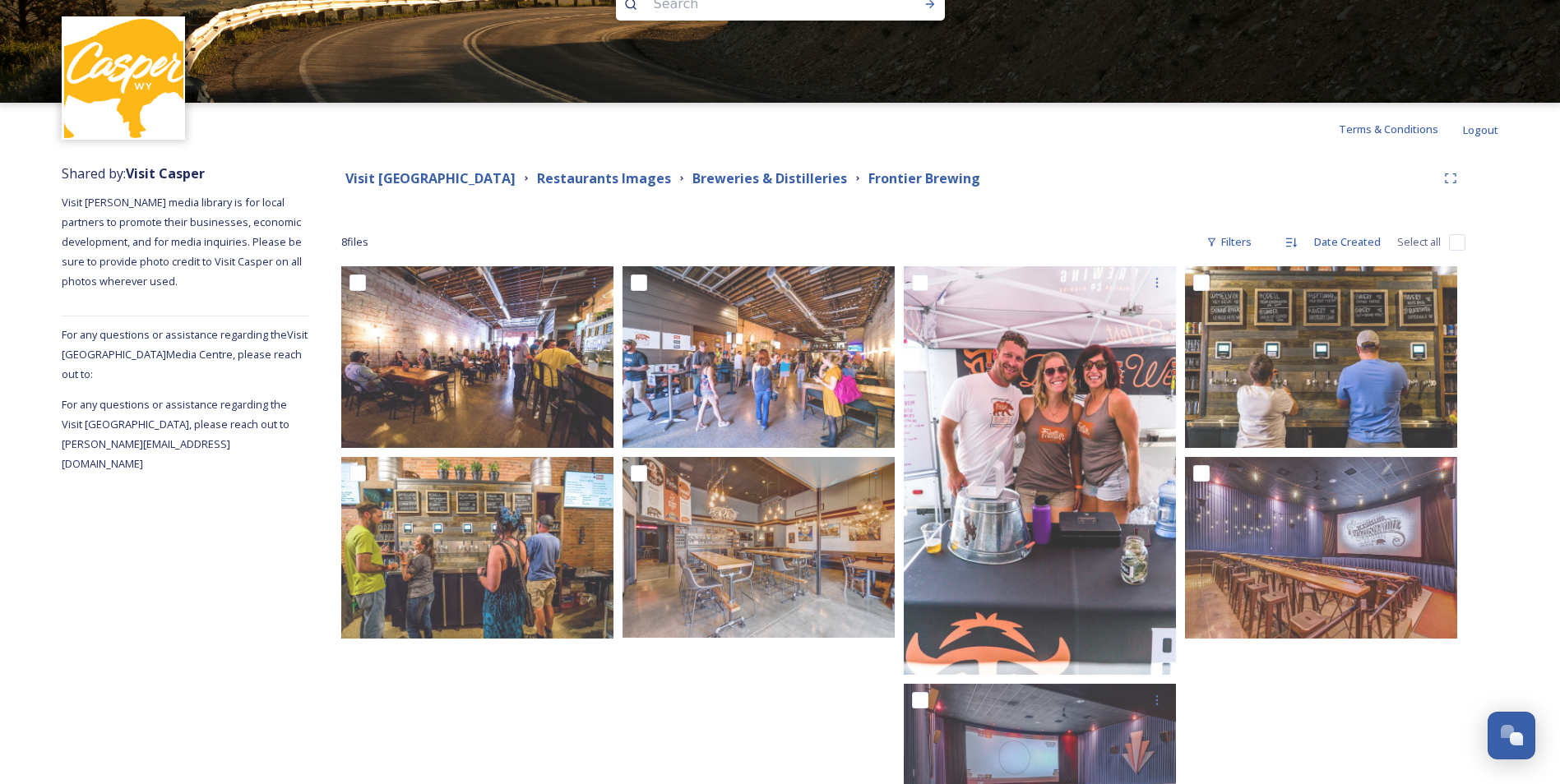
scroll to position [65, 0]
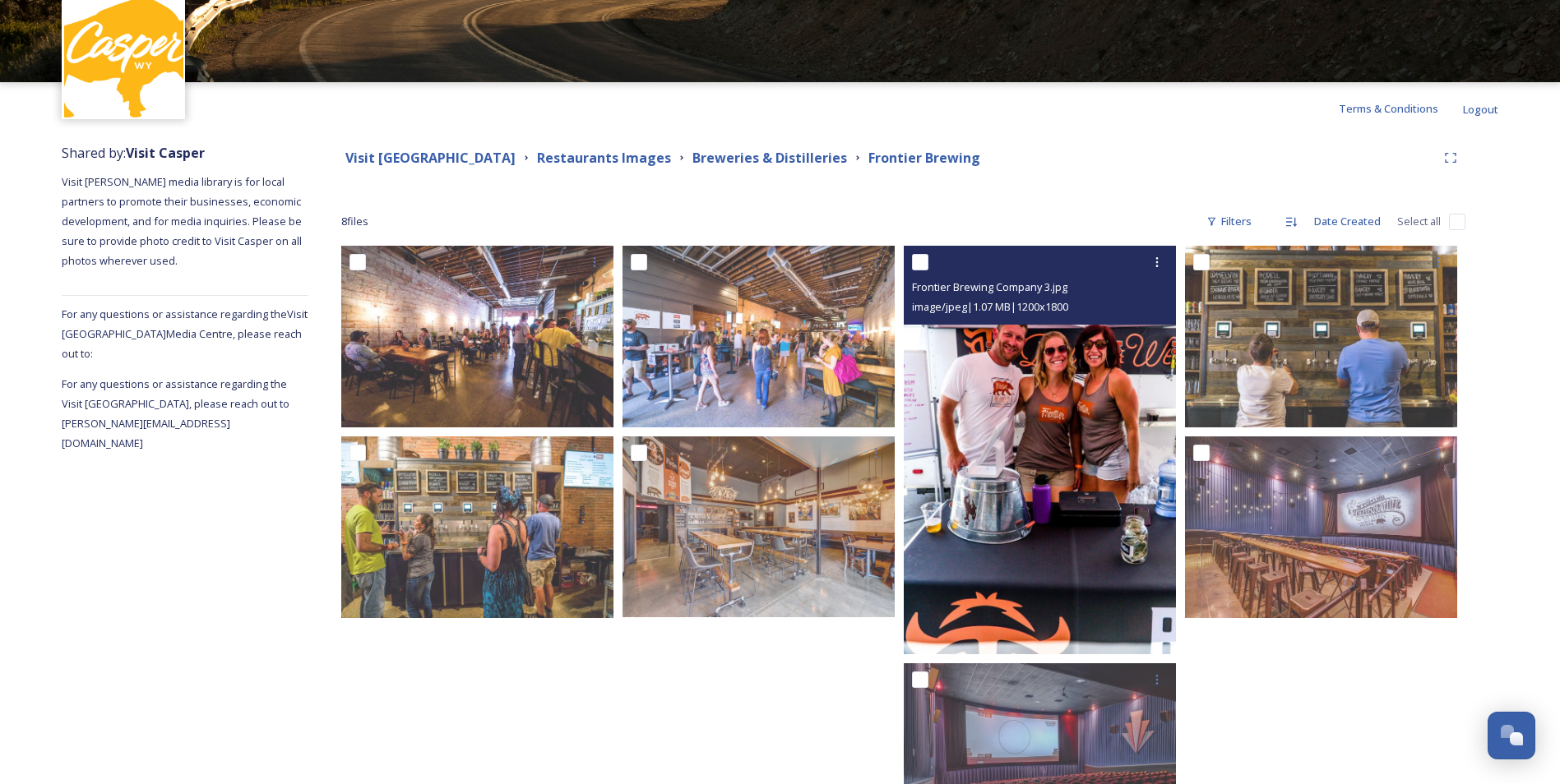
click at [1046, 427] on img at bounding box center [1039, 450] width 272 height 409
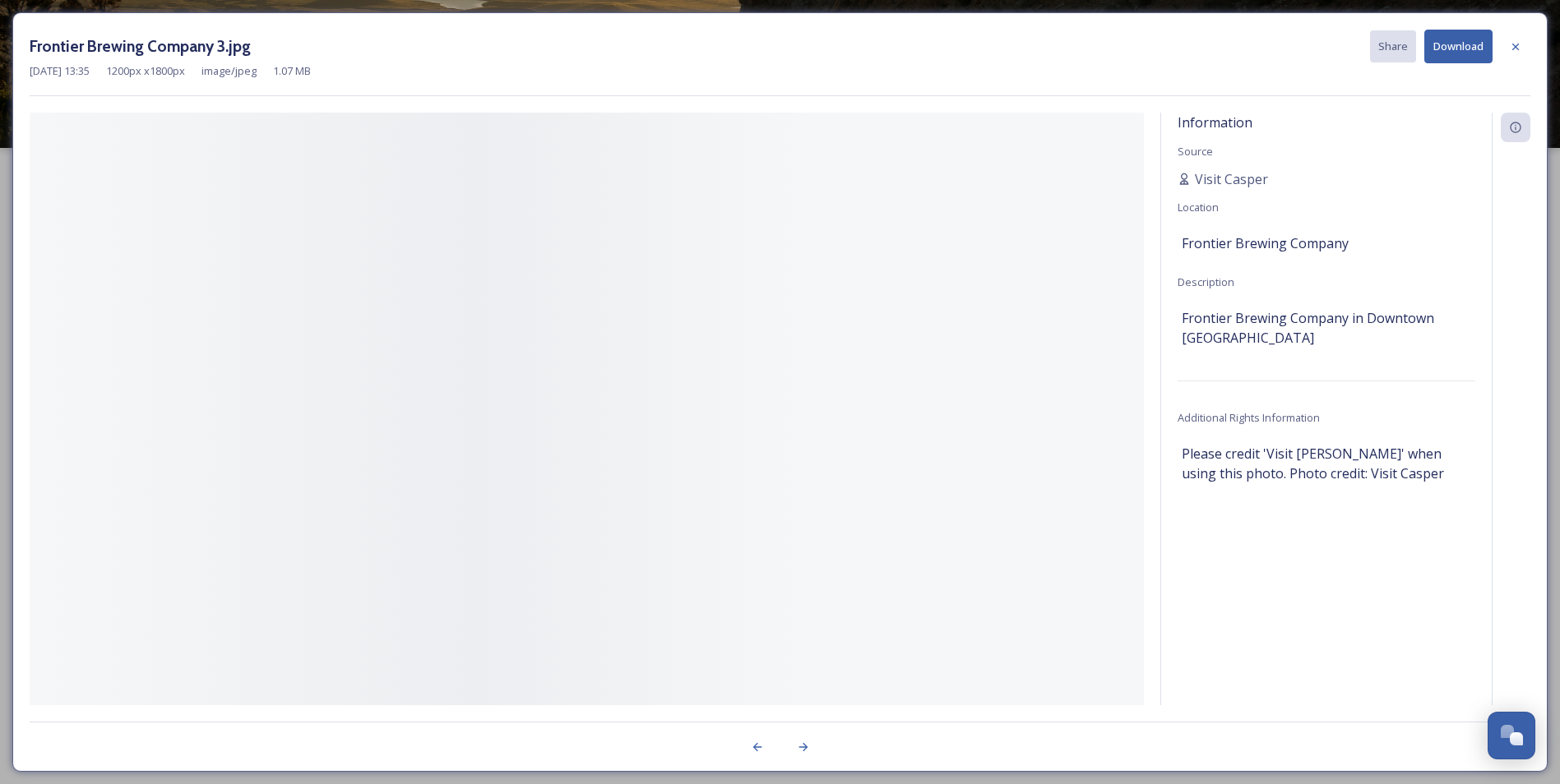
scroll to position [0, 0]
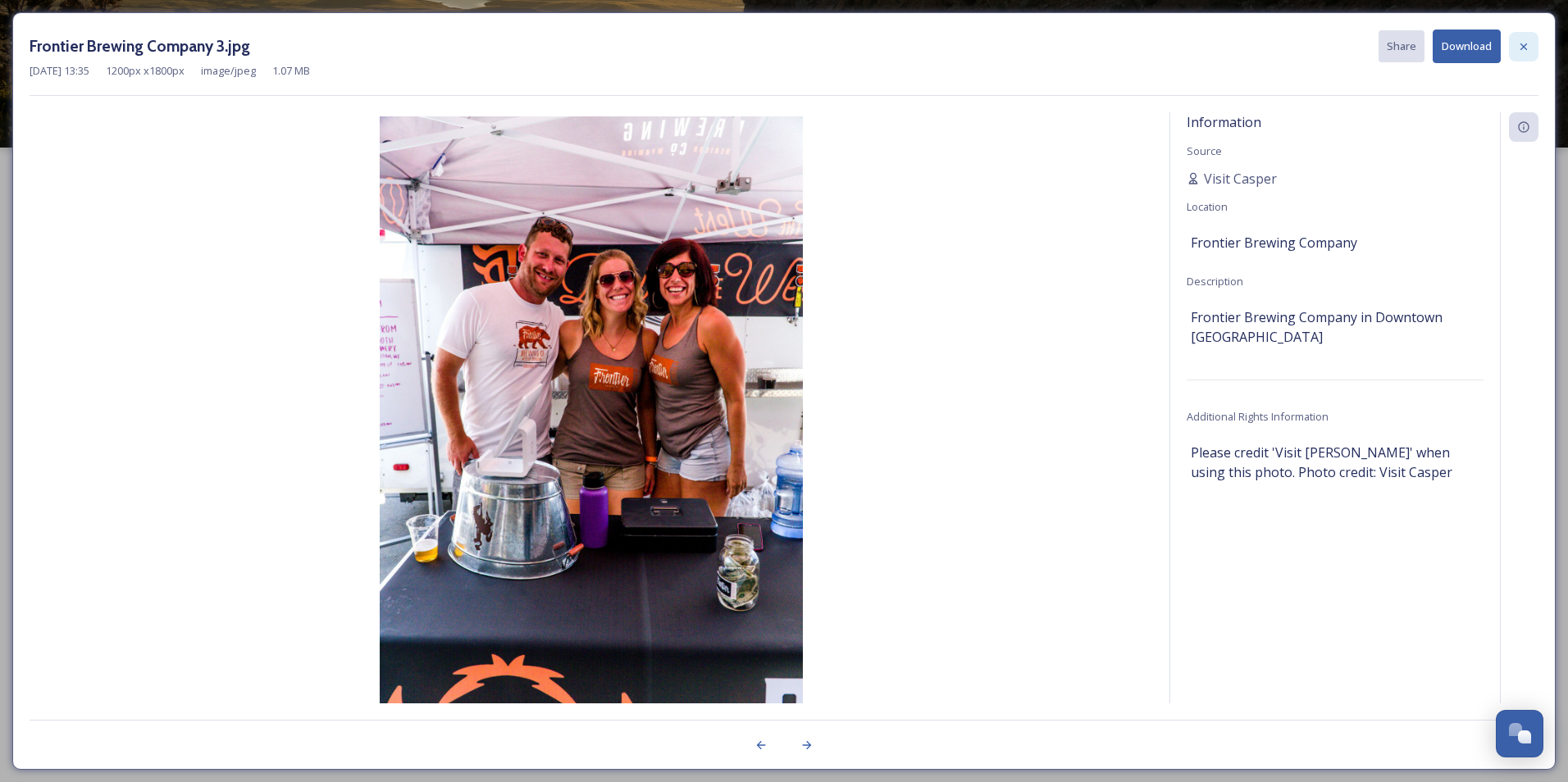
click at [1532, 45] on div at bounding box center [1524, 47] width 30 height 30
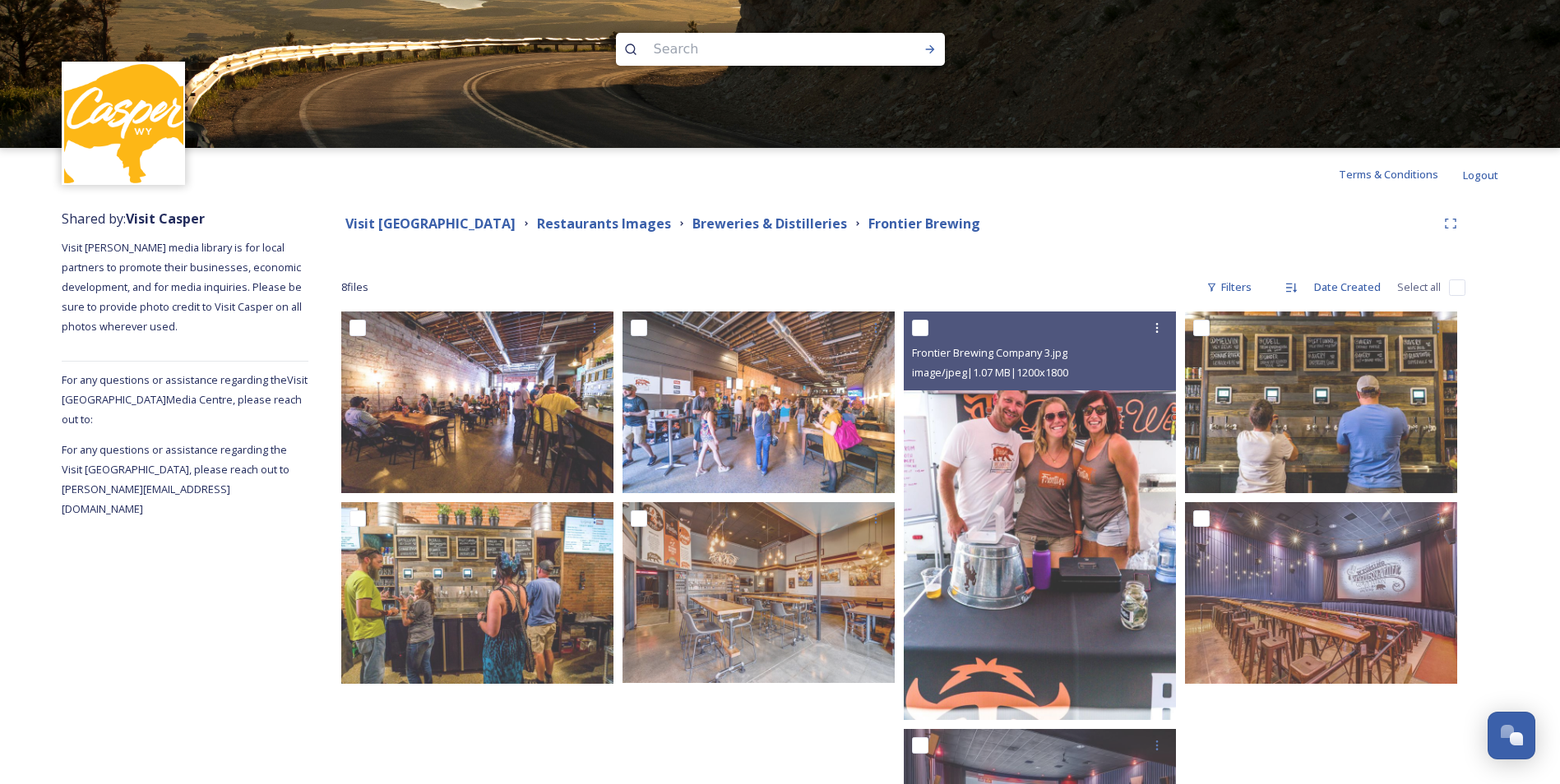
click at [667, 749] on div at bounding box center [763, 615] width 280 height 607
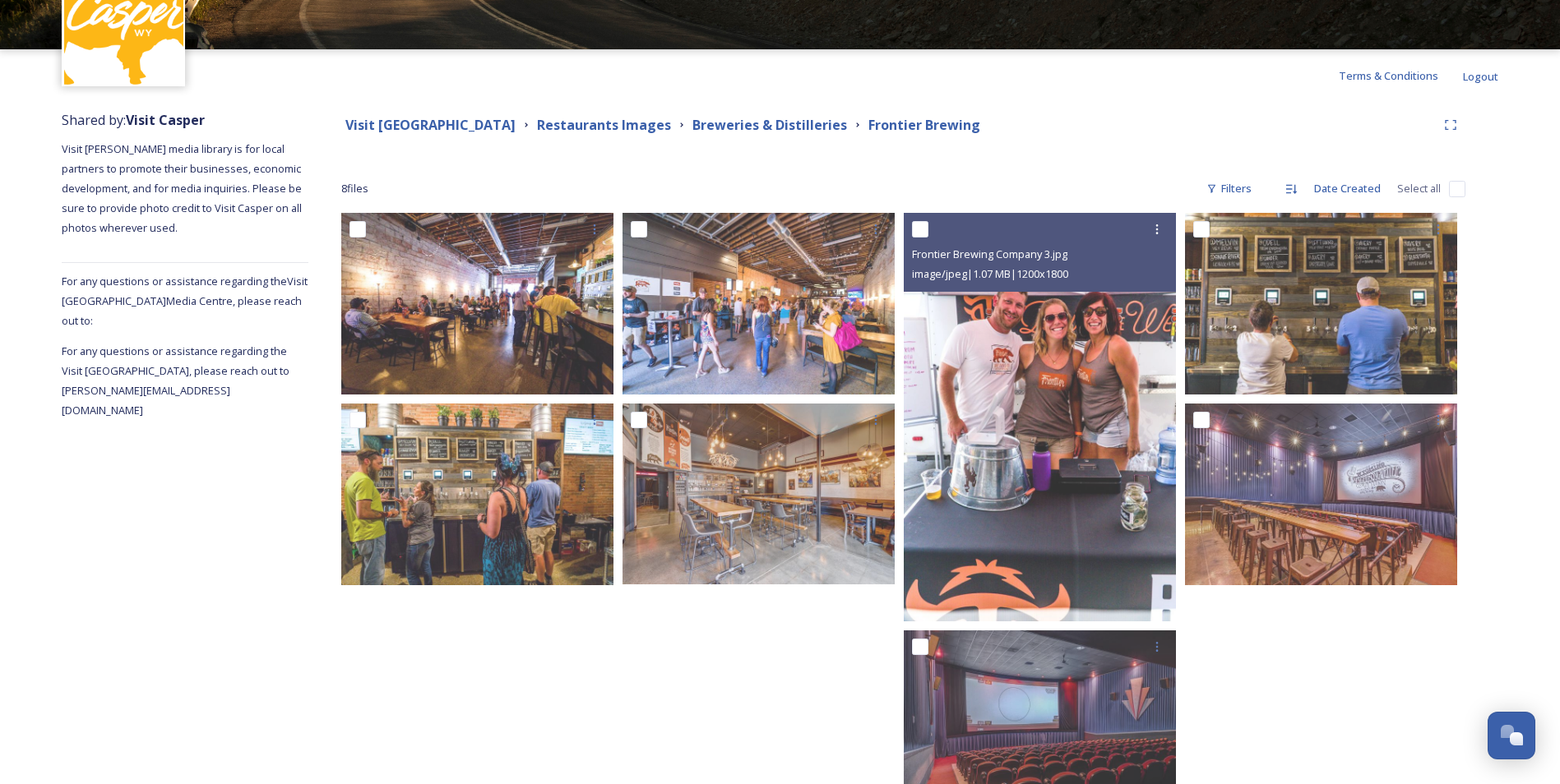
scroll to position [65, 0]
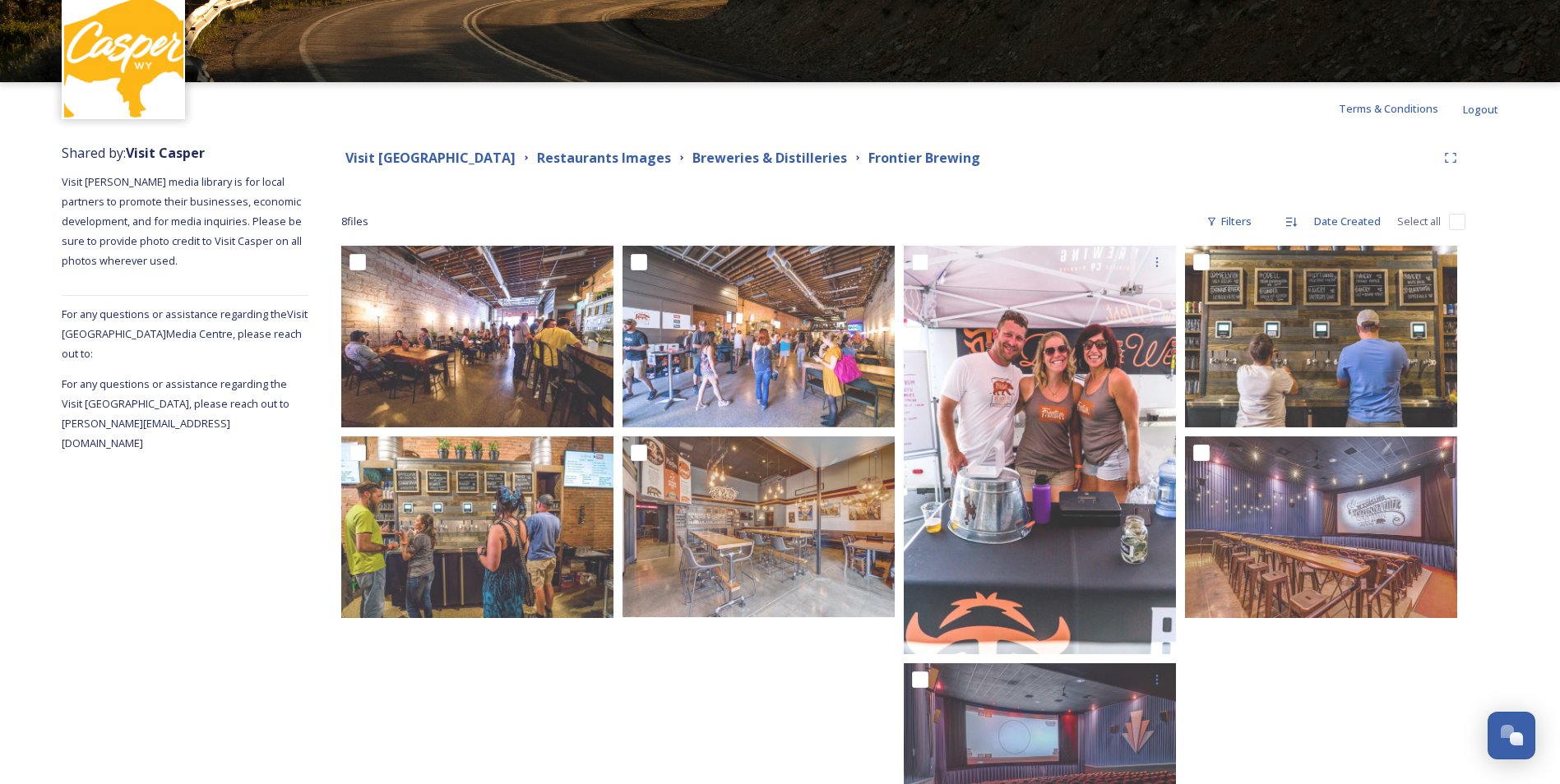
click at [1283, 726] on div at bounding box center [1325, 549] width 280 height 607
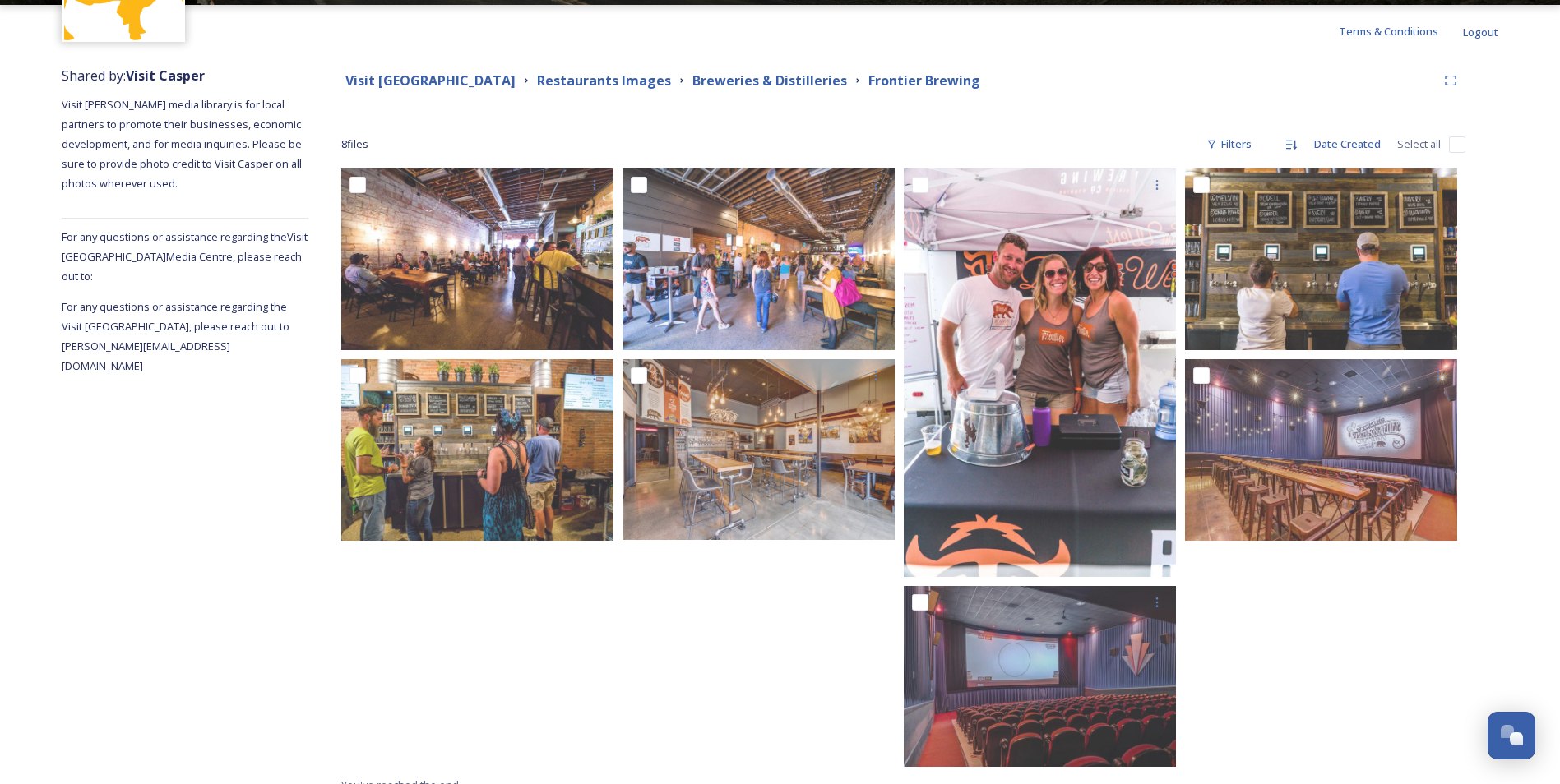
scroll to position [162, 0]
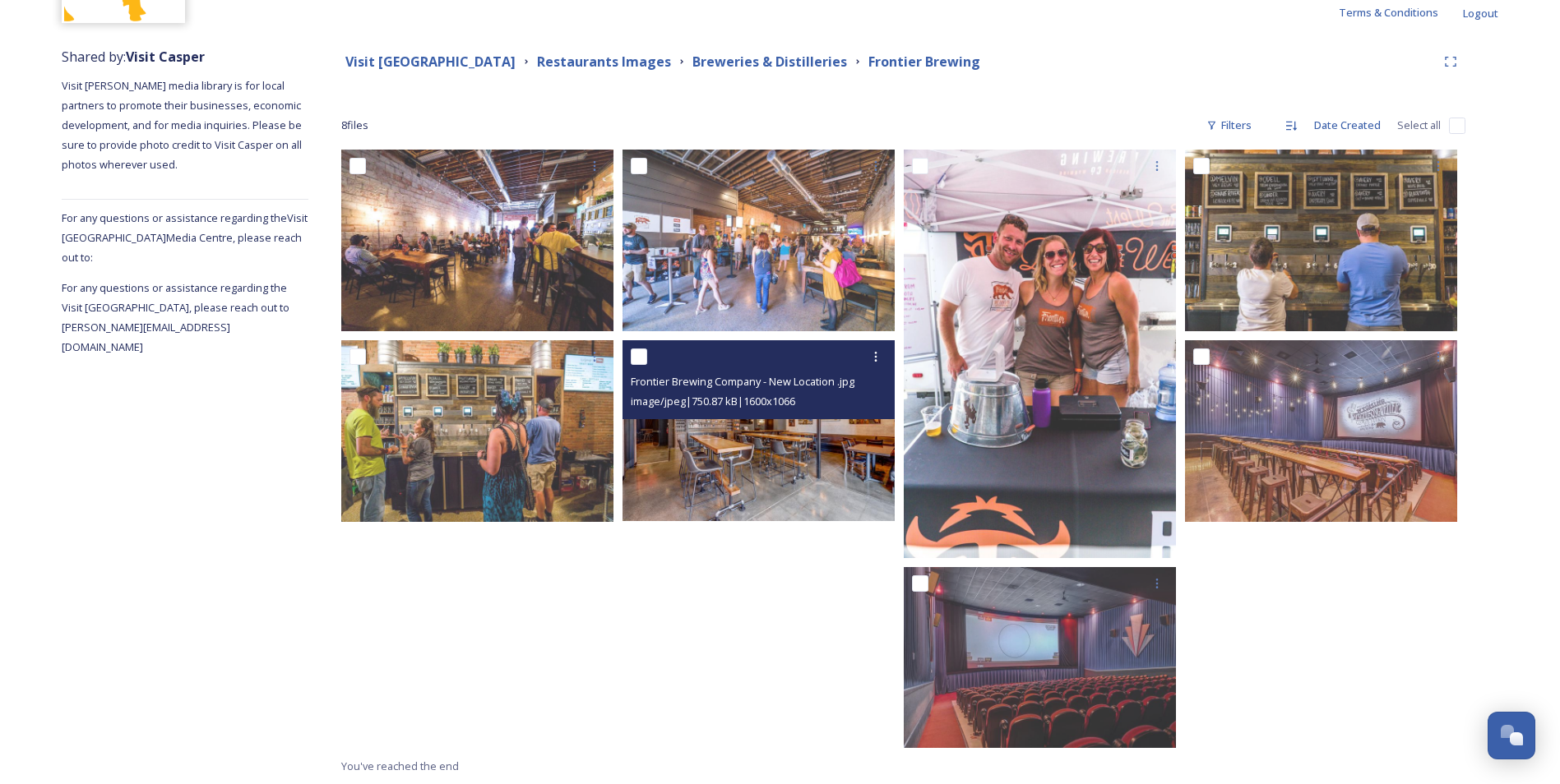
click at [695, 480] on img at bounding box center [758, 431] width 272 height 181
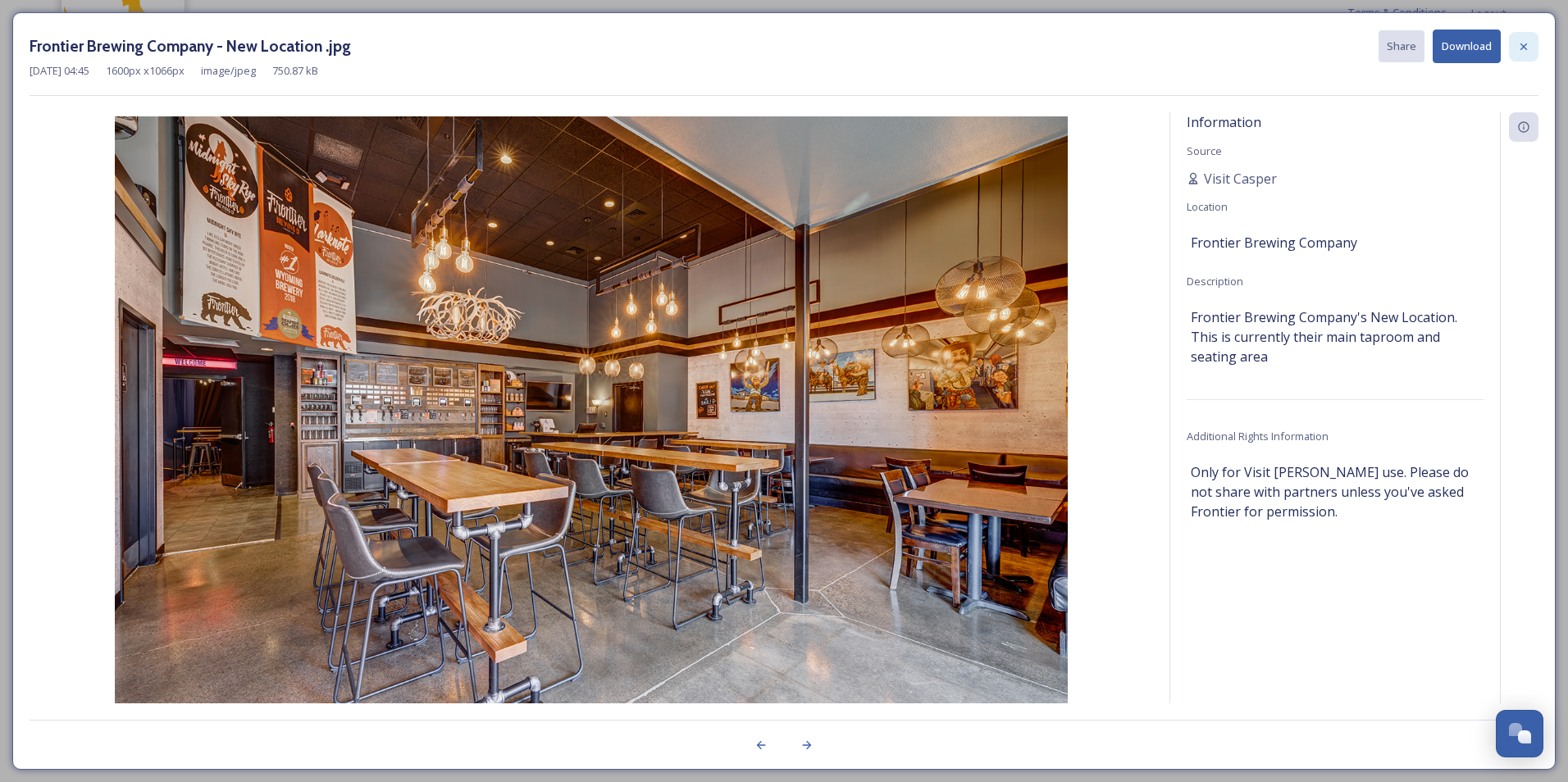
click at [1532, 43] on div at bounding box center [1524, 47] width 30 height 30
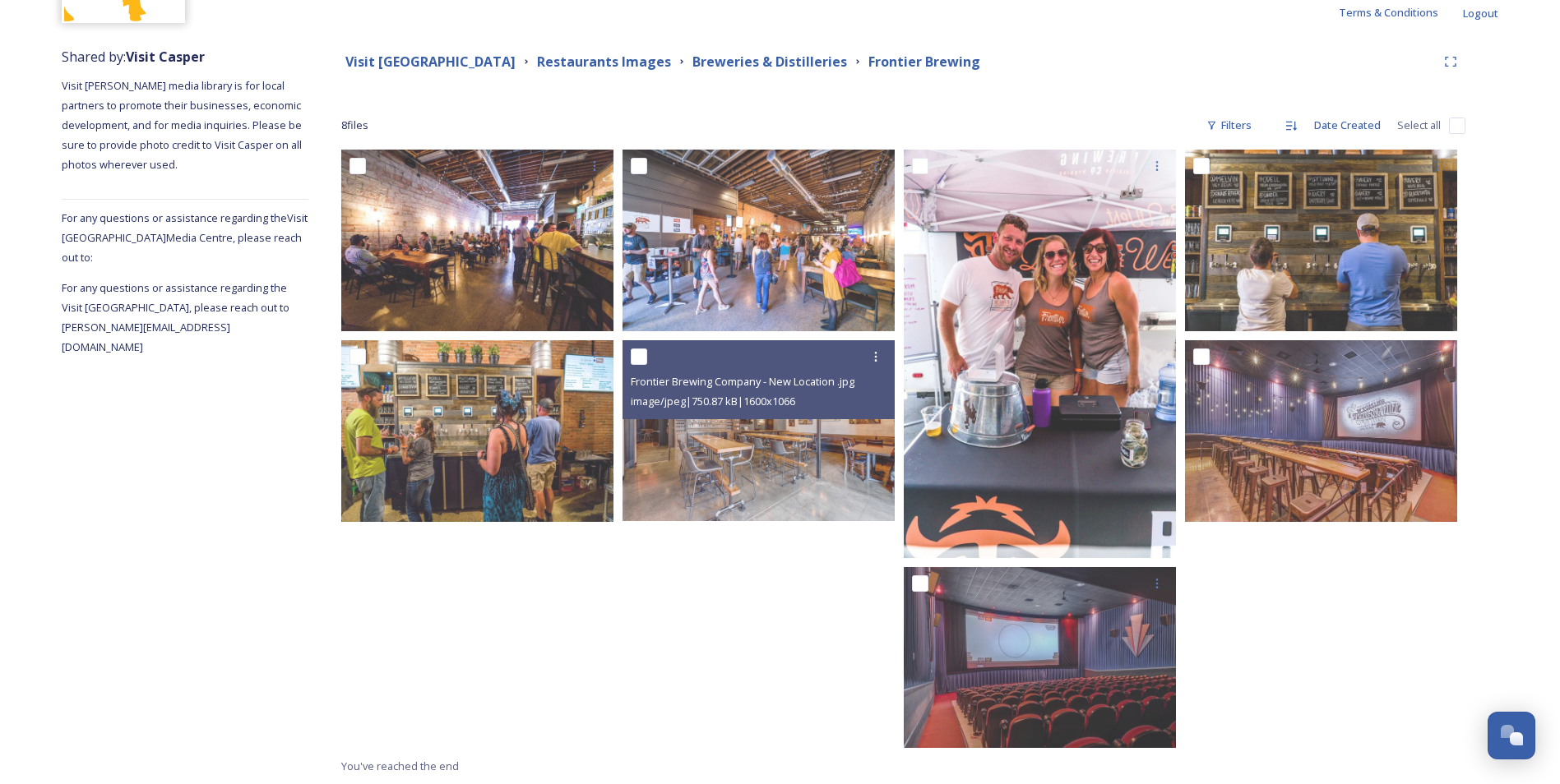
click at [1047, 52] on div "Visit Casper Media Center Restaurants Images Breweries & Distilleries Frontier …" at bounding box center [889, 62] width 1095 height 21
click at [778, 60] on strong "Breweries & Distilleries" at bounding box center [769, 61] width 155 height 18
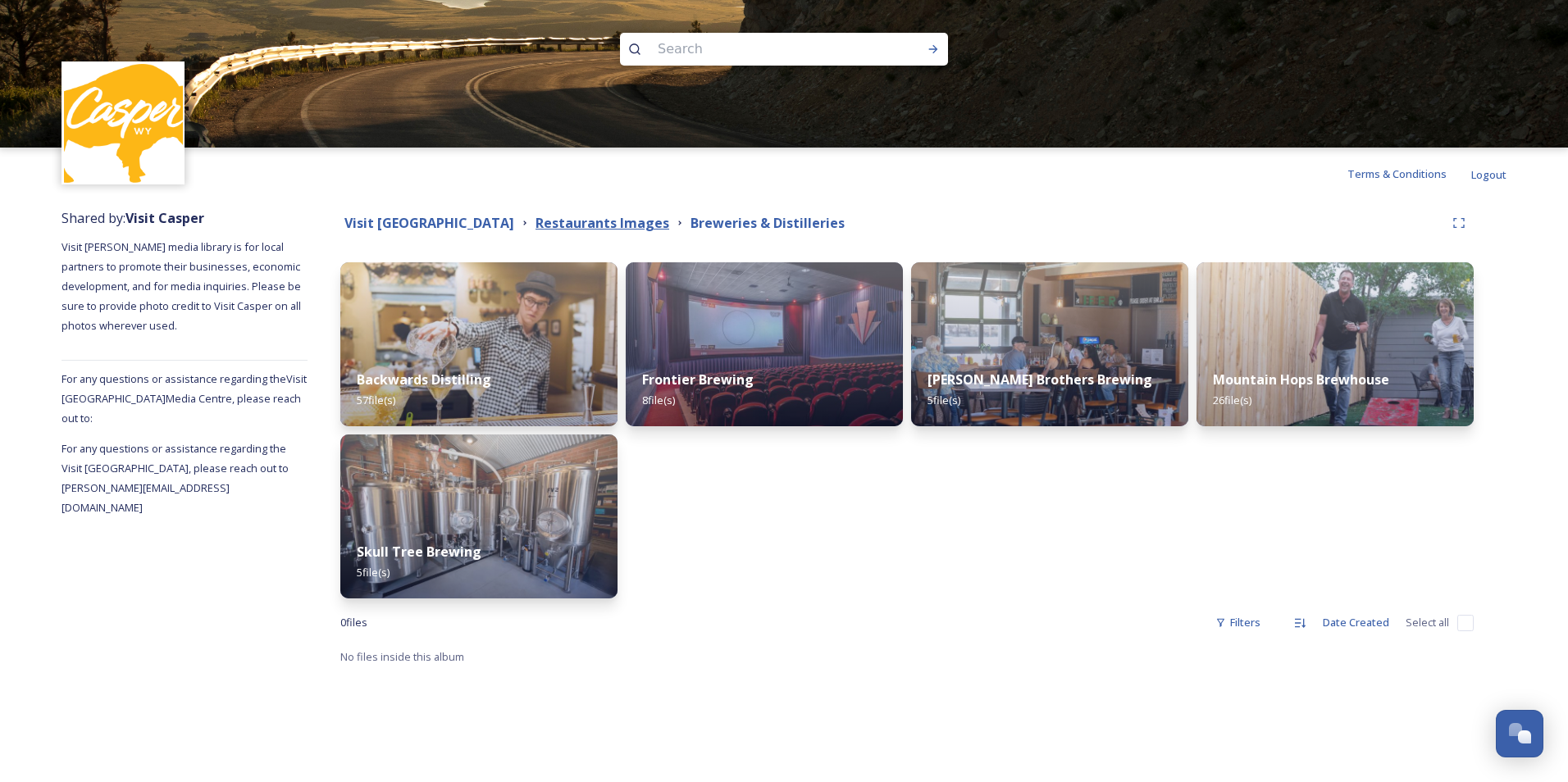
click at [632, 216] on strong "Restaurants Images" at bounding box center [603, 223] width 134 height 18
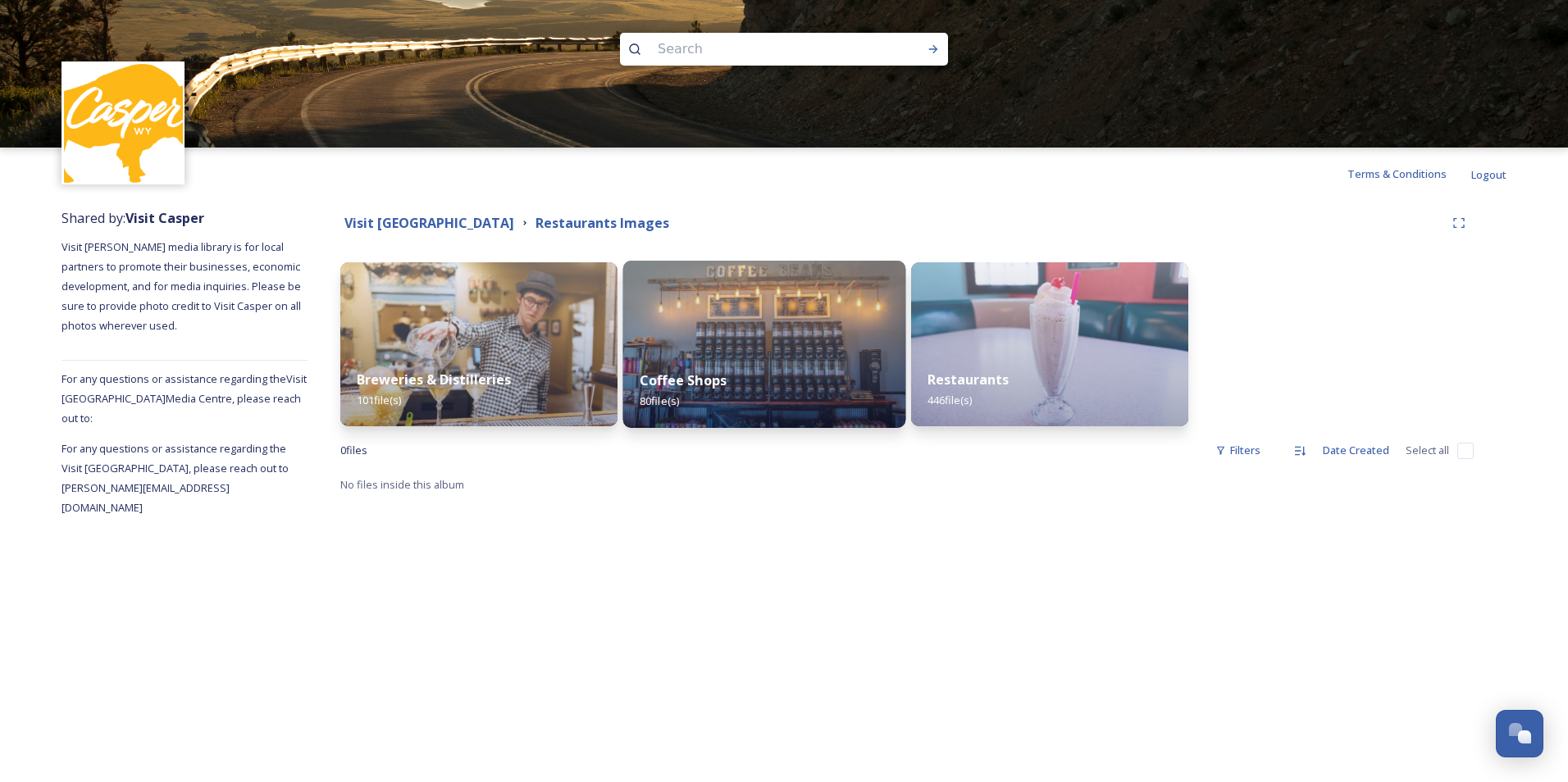
click at [774, 393] on div "Coffee Shops 80 file(s)" at bounding box center [765, 391] width 283 height 74
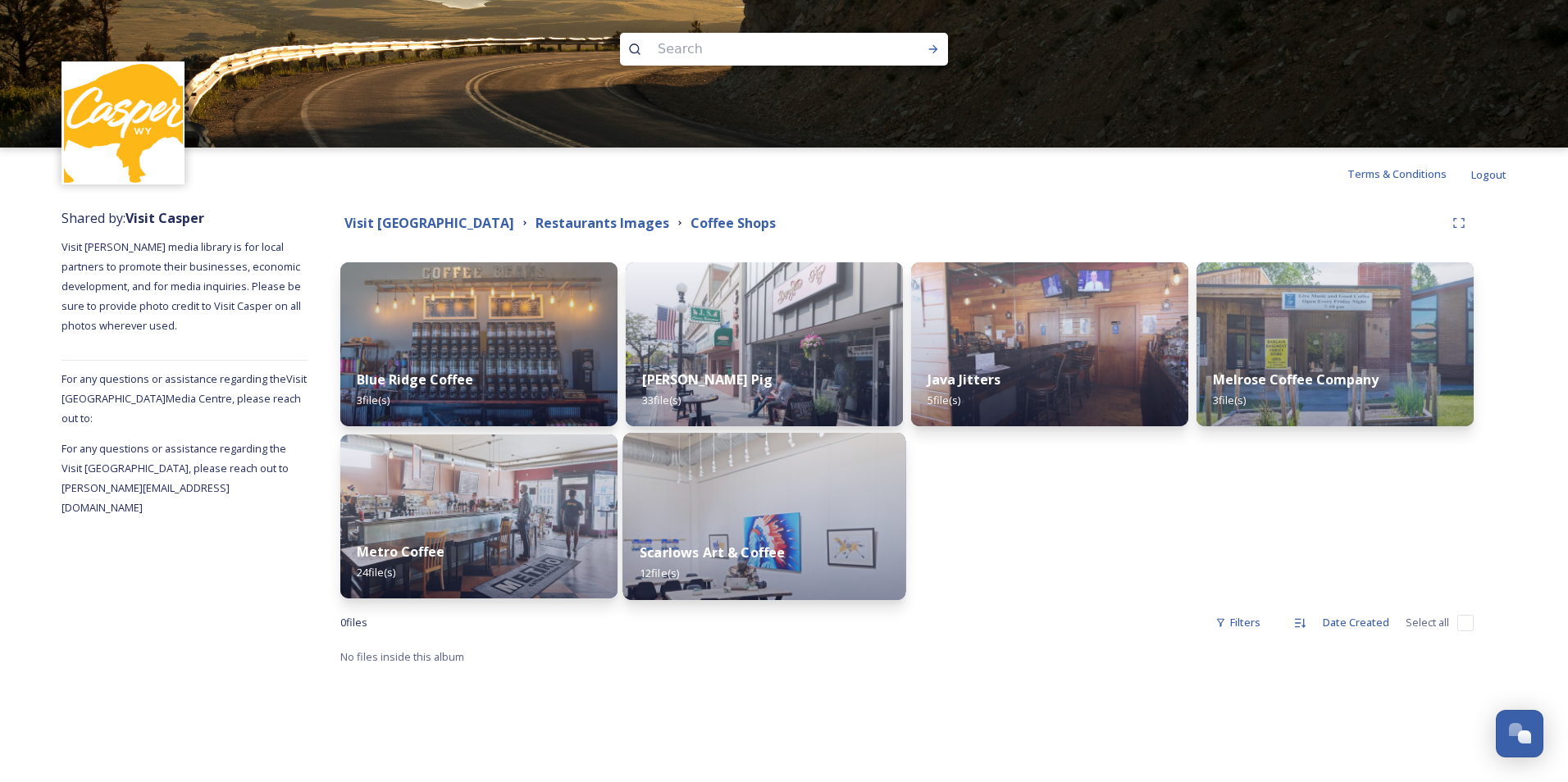
click at [756, 544] on strong "Scarlows Art & Coffee" at bounding box center [713, 553] width 145 height 18
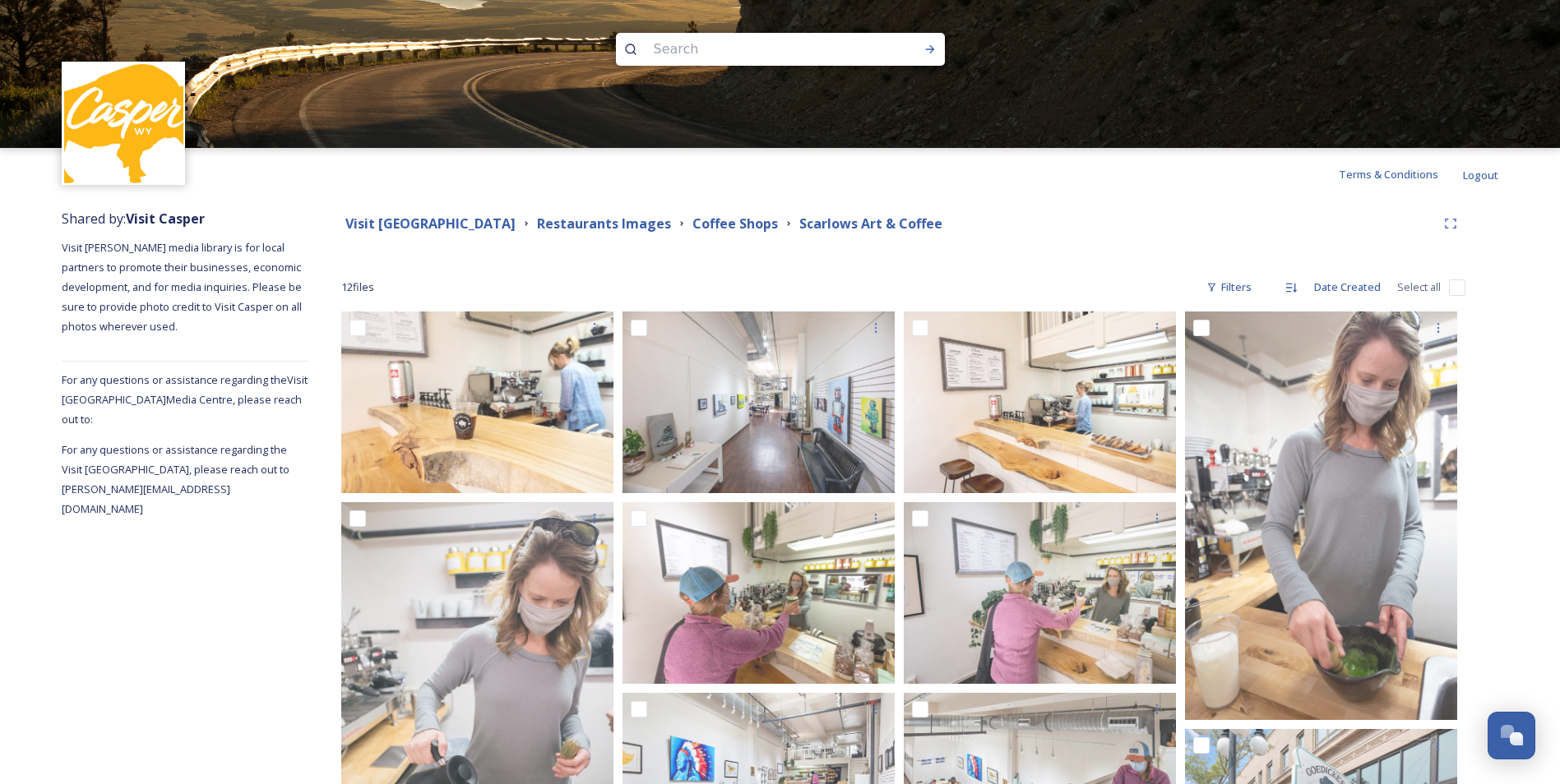
click at [1093, 193] on div "Terms & Conditions Logout" at bounding box center [780, 174] width 1560 height 52
click at [726, 217] on strong "Coffee Shops" at bounding box center [734, 224] width 85 height 18
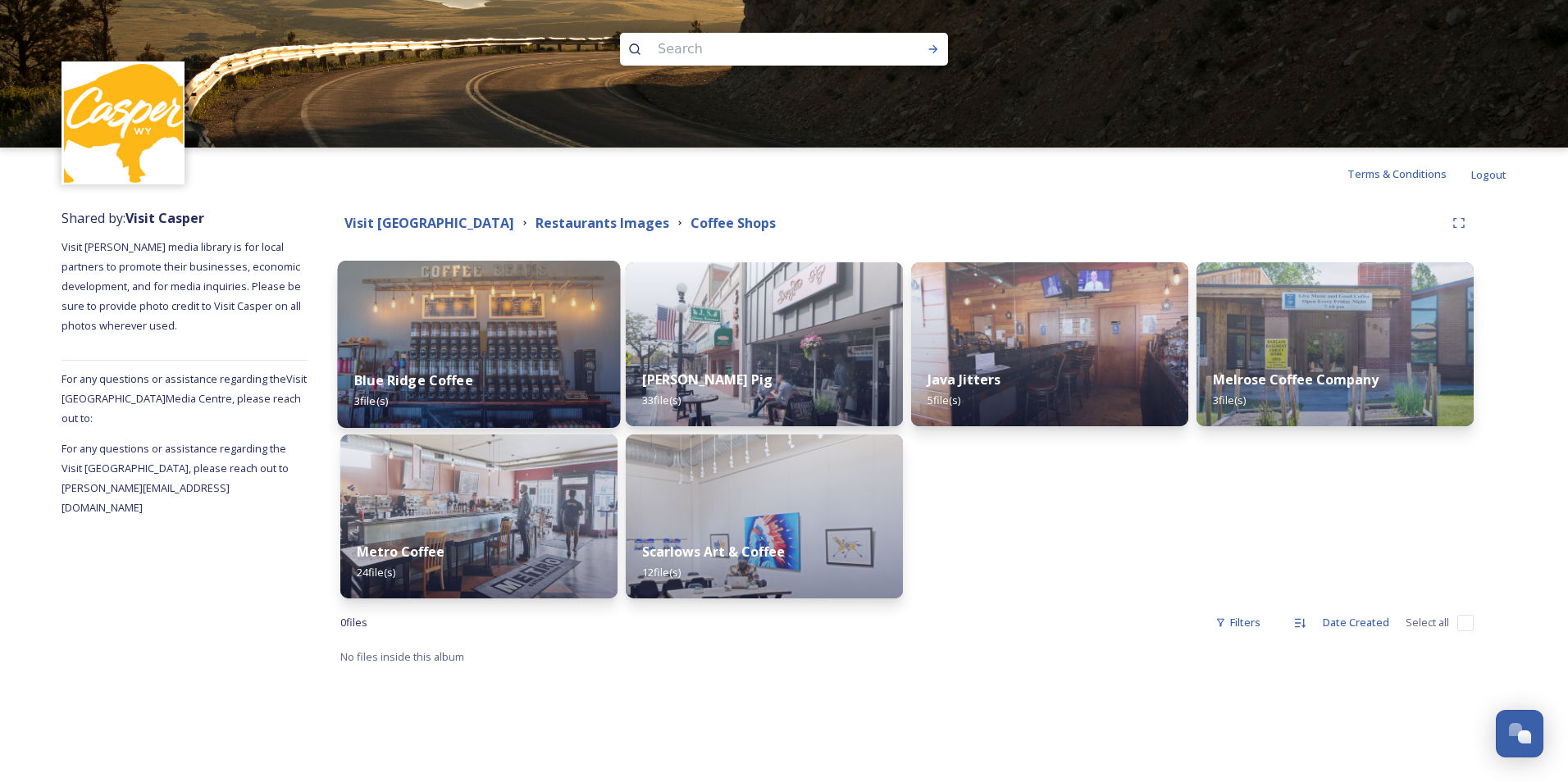
click at [444, 359] on div "Blue Ridge Coffee 3 file(s)" at bounding box center [479, 391] width 283 height 74
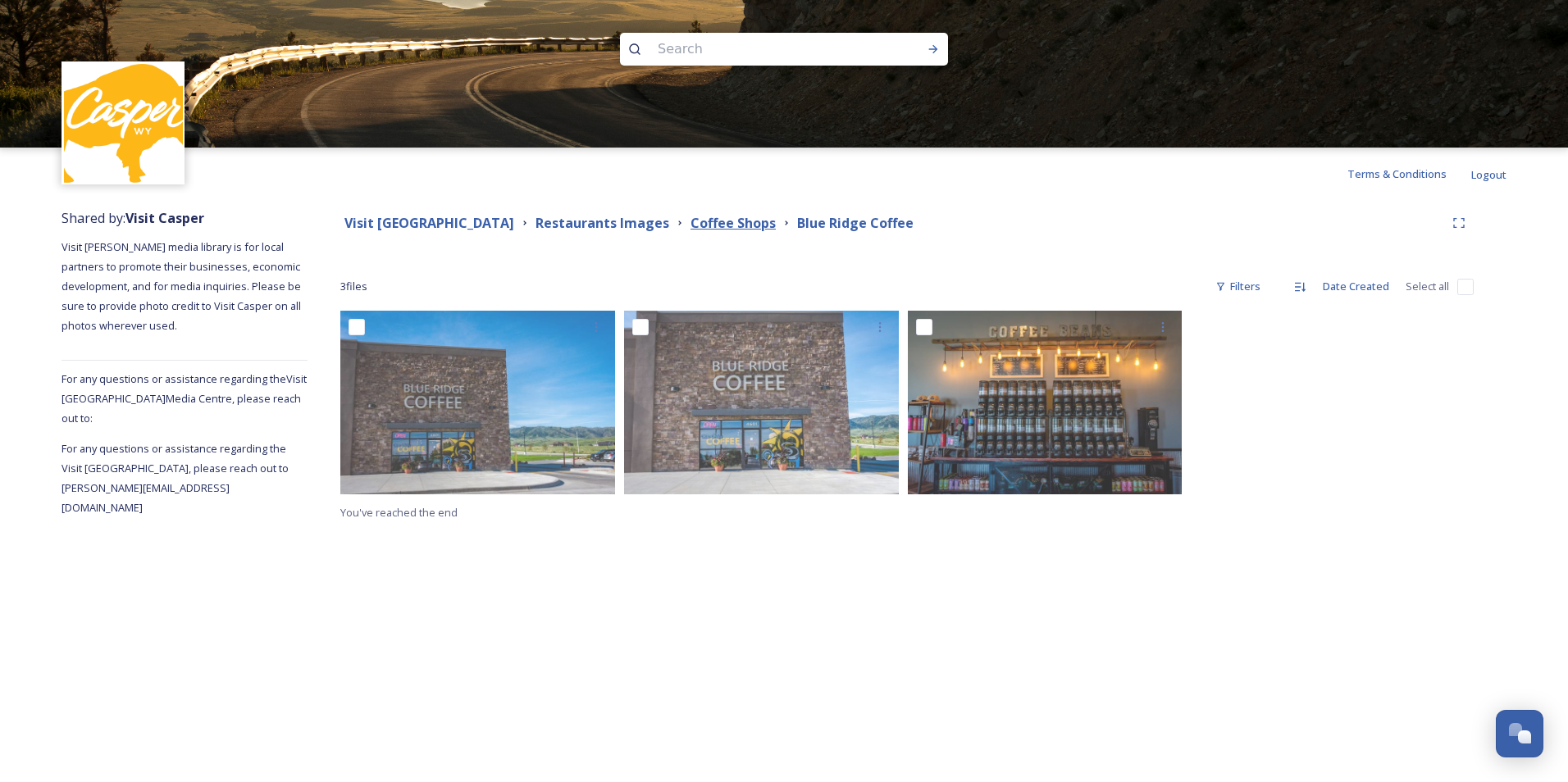
click at [723, 222] on strong "Coffee Shops" at bounding box center [732, 223] width 85 height 18
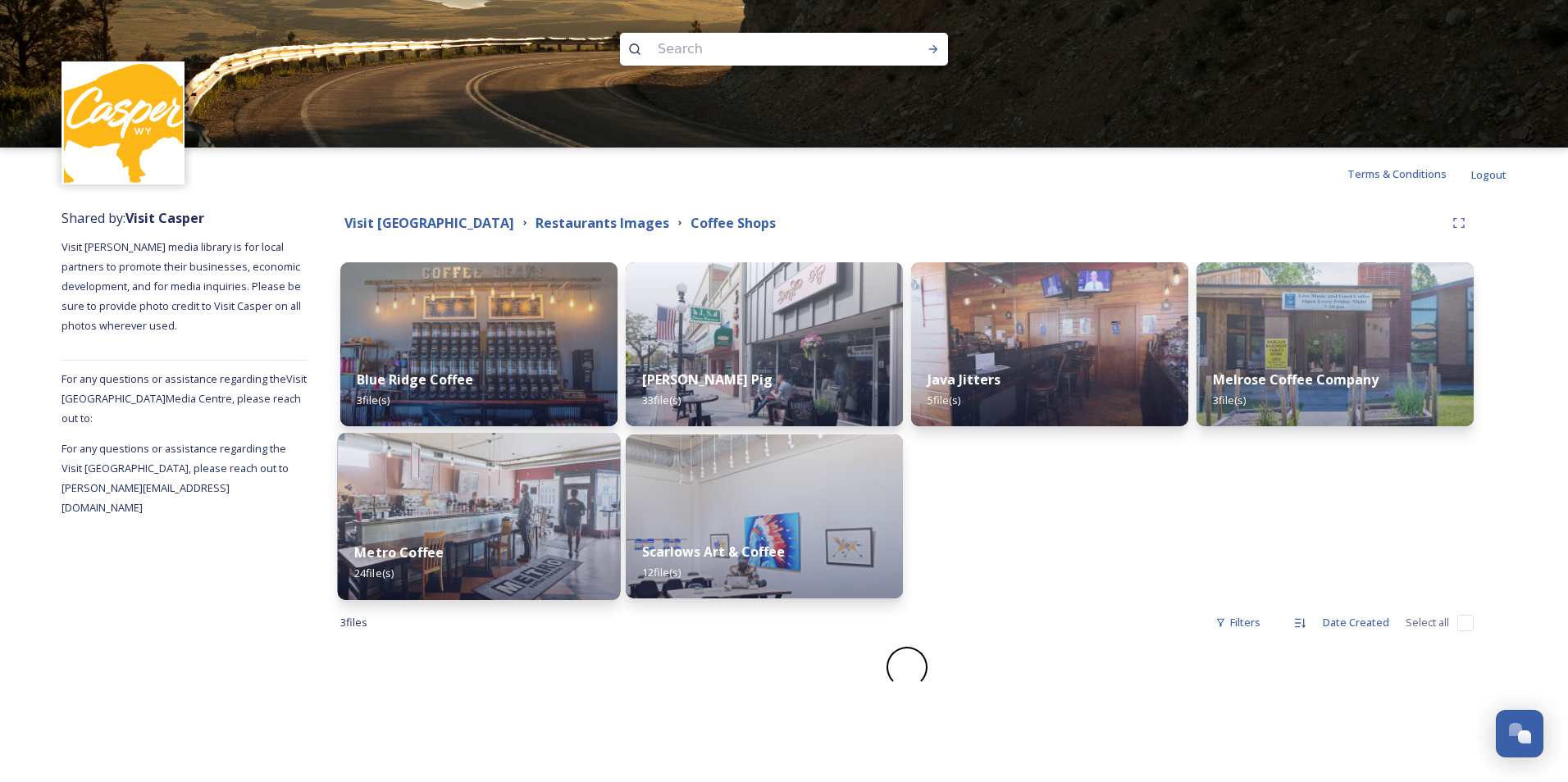
click at [409, 588] on div "Metro Coffee 24 file(s)" at bounding box center [479, 563] width 283 height 74
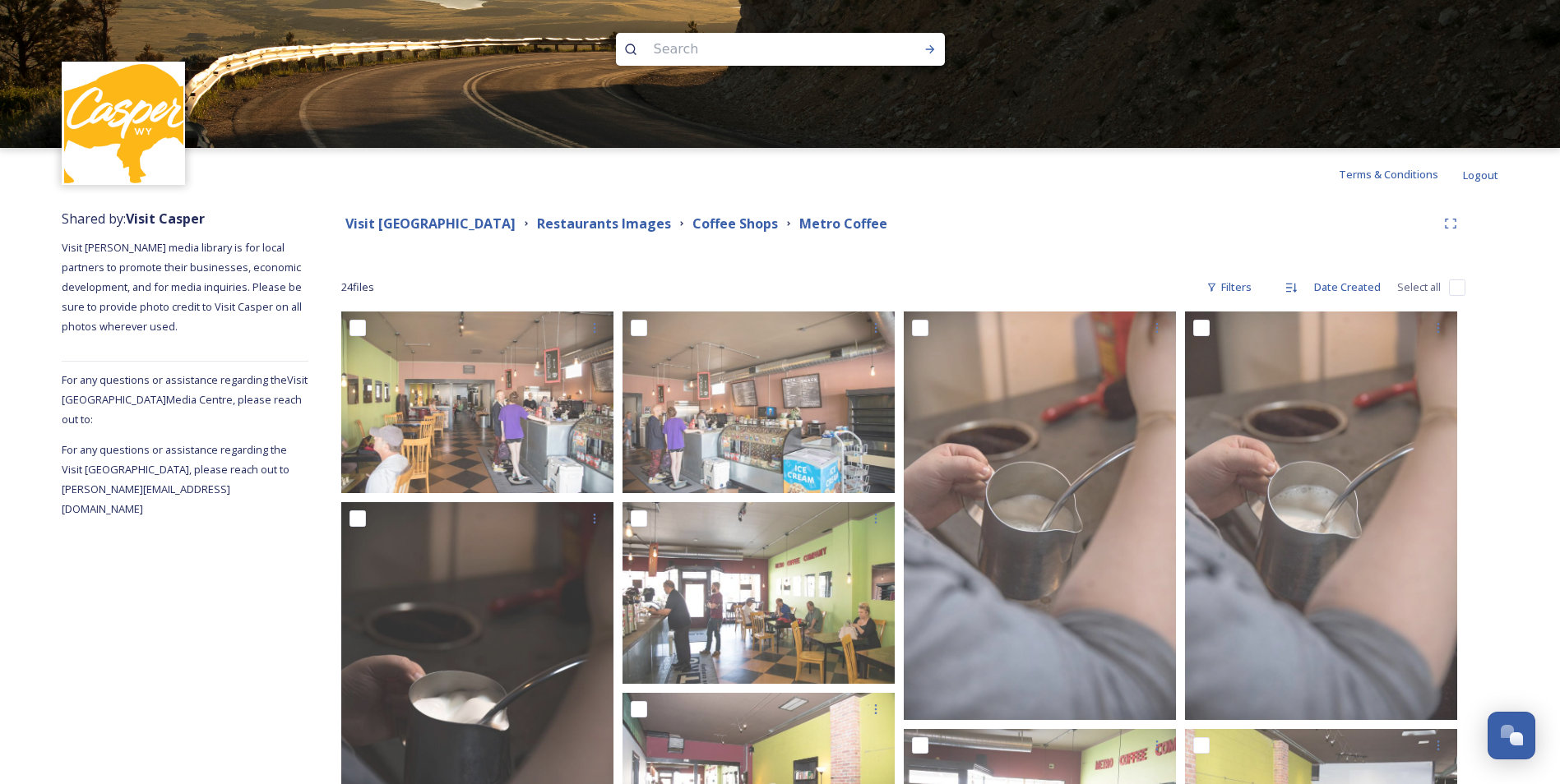
click at [1010, 188] on div "Terms & Conditions Logout" at bounding box center [780, 174] width 1560 height 52
click at [584, 215] on strong "Restaurants Images" at bounding box center [604, 224] width 134 height 18
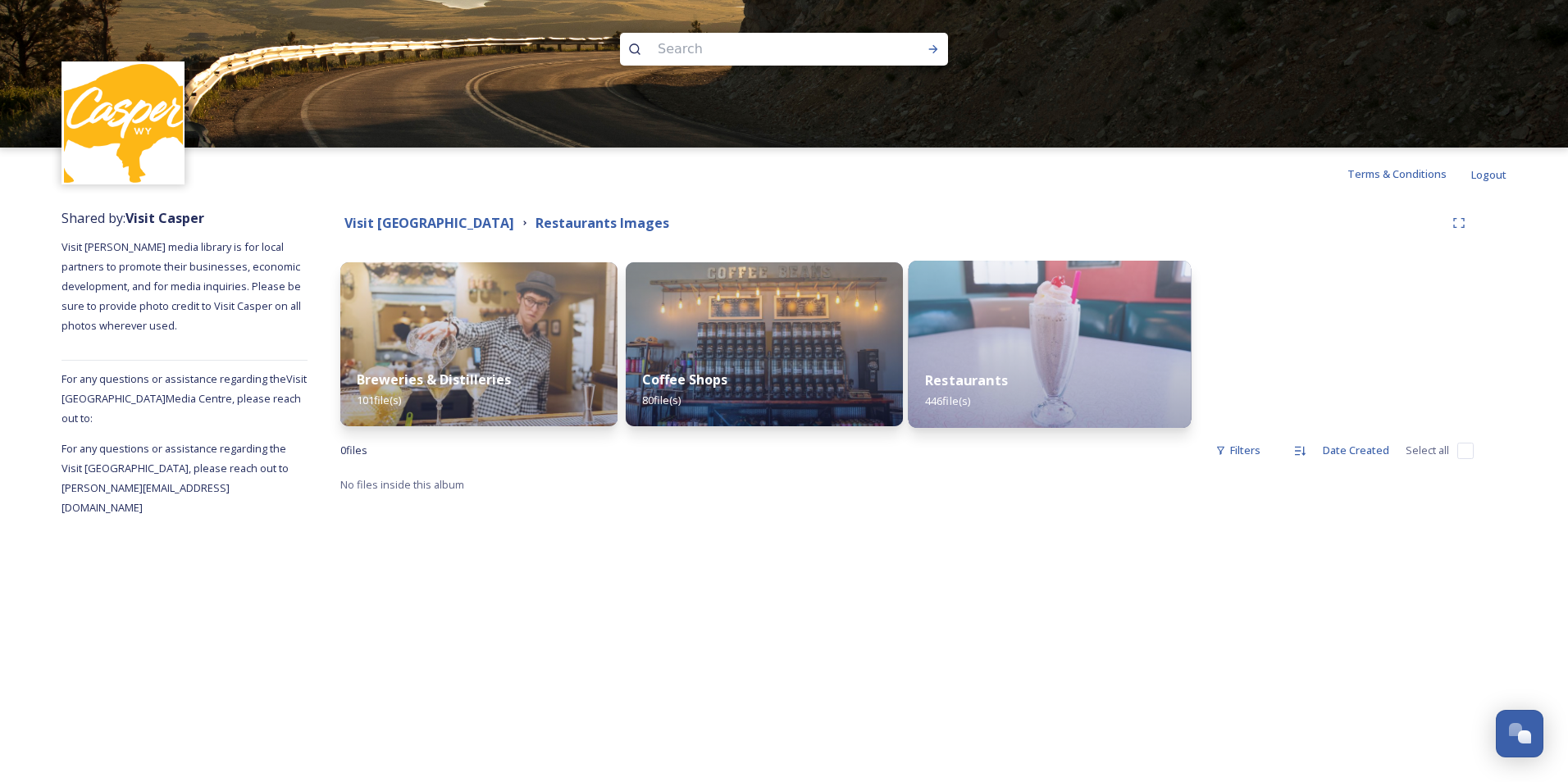
click at [1102, 356] on div "Restaurants 446 file(s)" at bounding box center [1050, 391] width 283 height 74
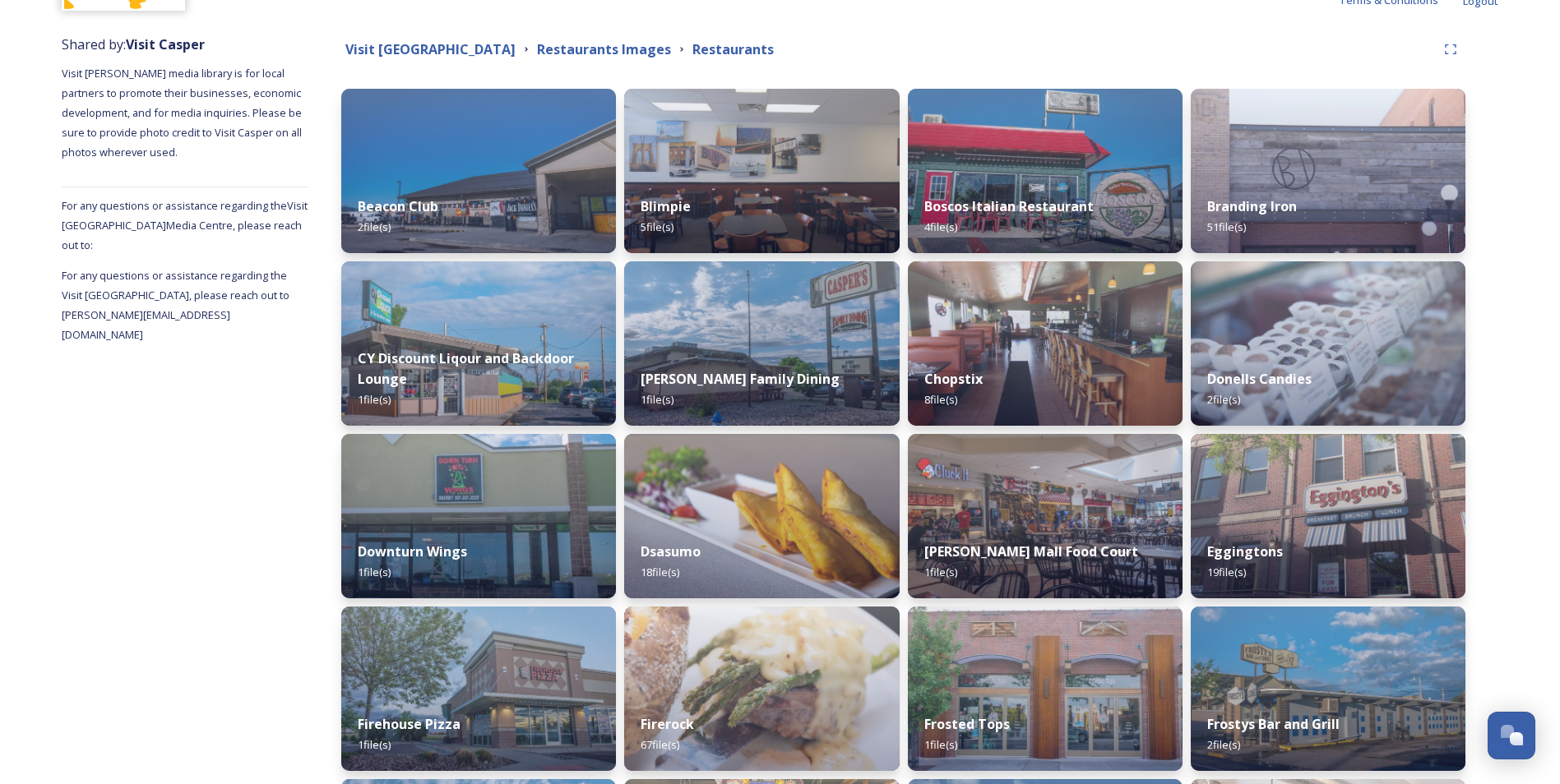
scroll to position [197, 0]
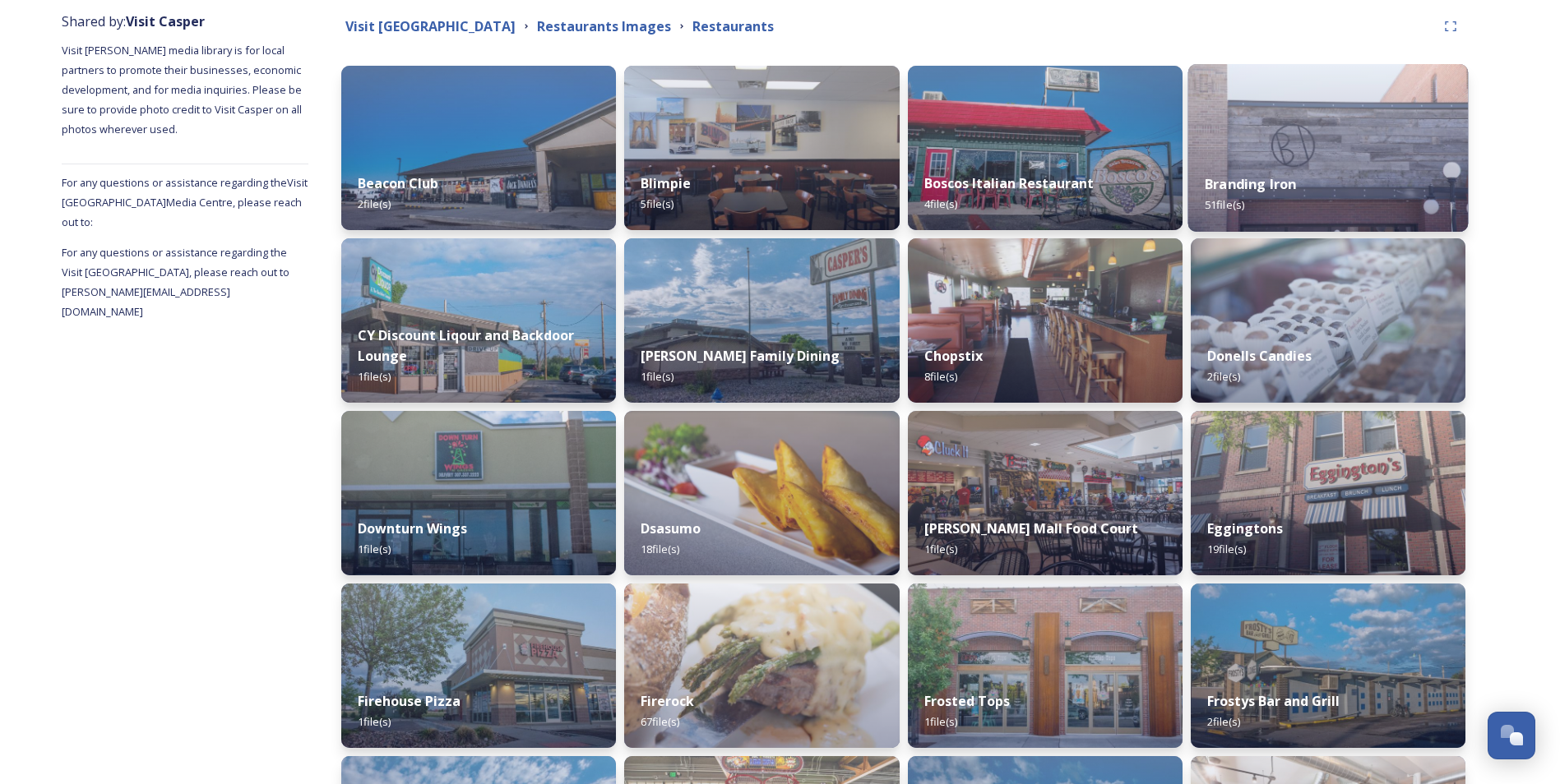
click at [1372, 189] on div "Branding Iron 51 file(s)" at bounding box center [1328, 194] width 280 height 75
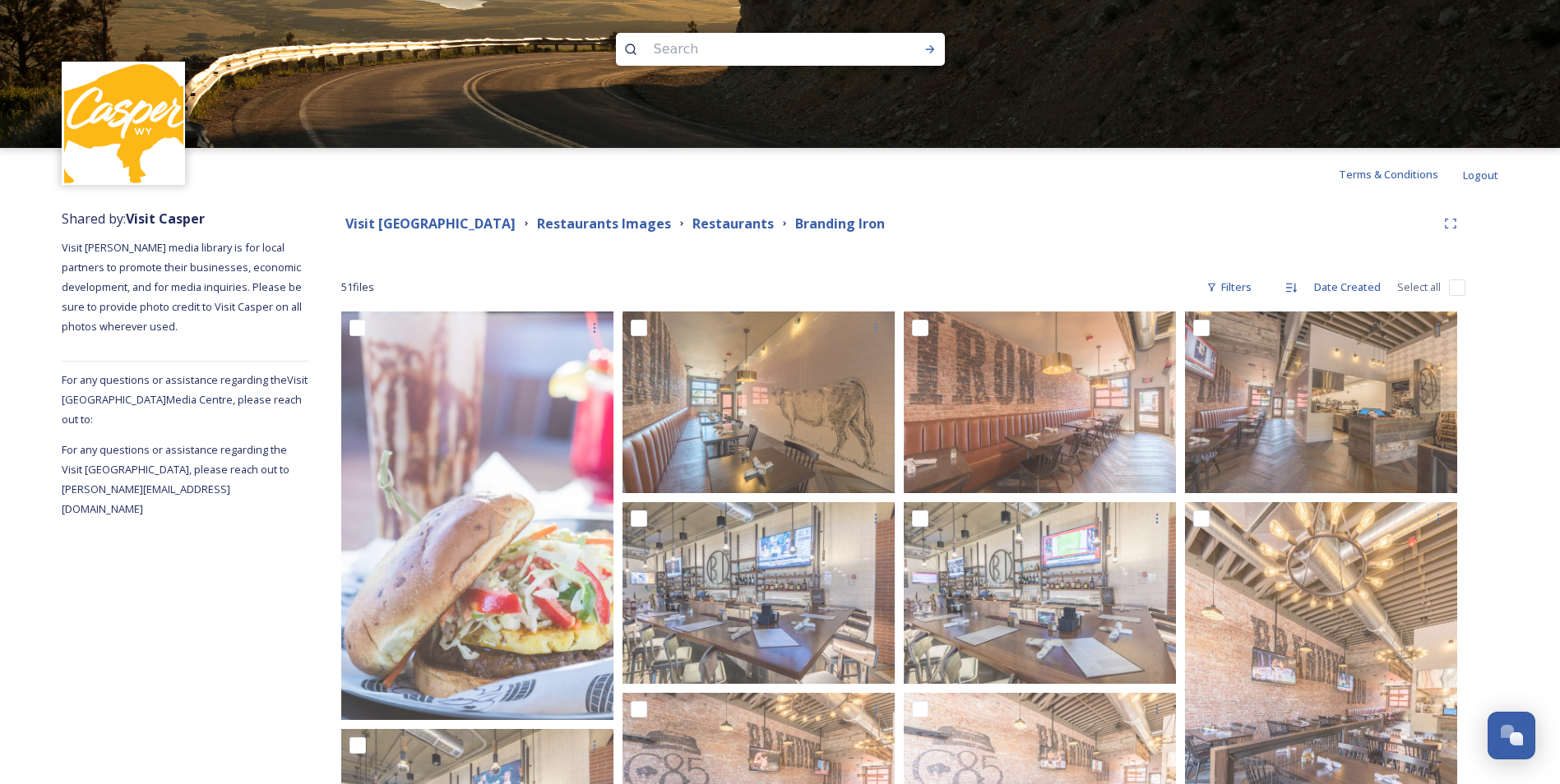
click at [726, 226] on strong "Restaurants" at bounding box center [733, 224] width 81 height 18
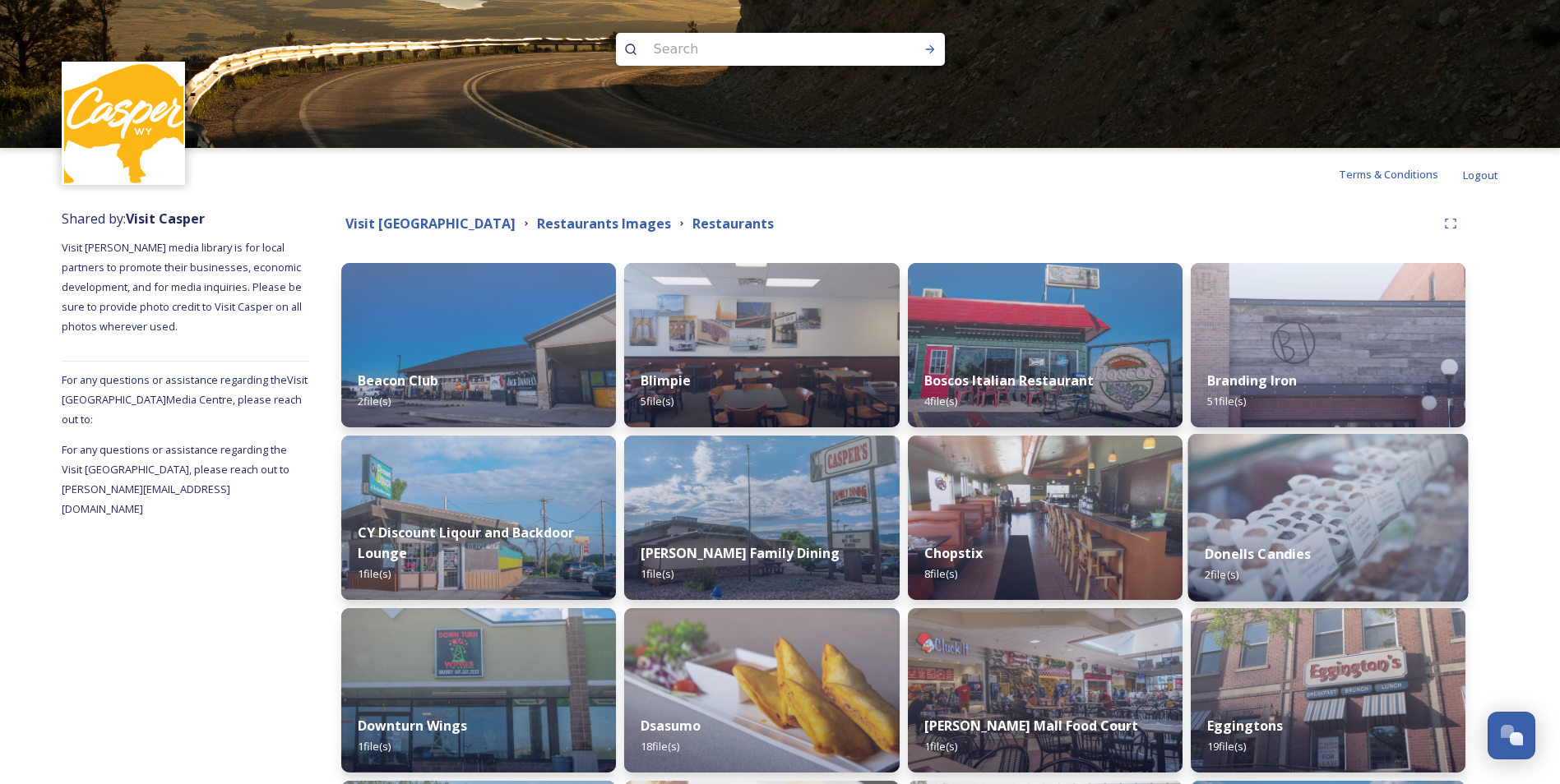
click at [1267, 509] on img at bounding box center [1328, 518] width 280 height 167
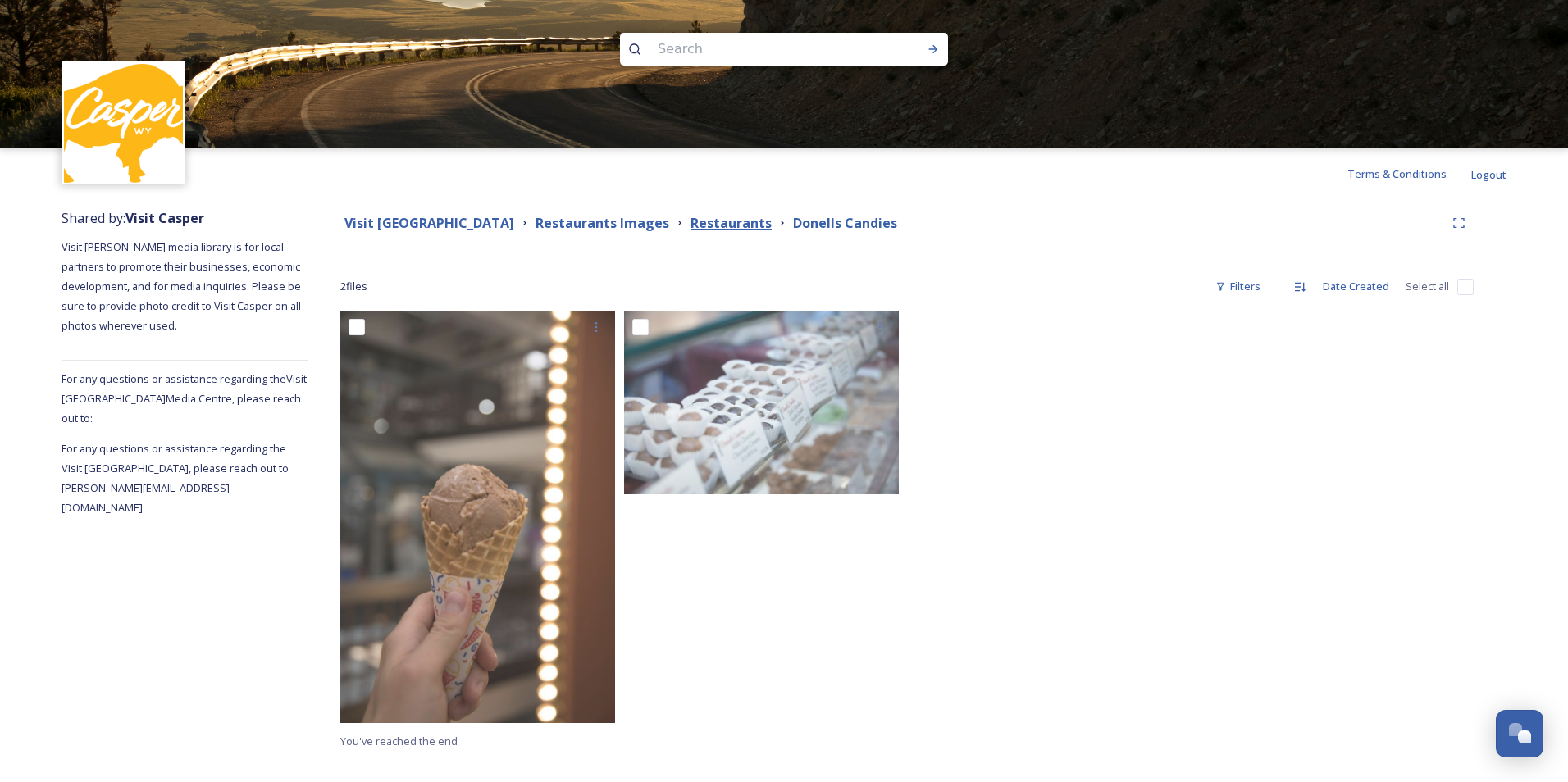
click at [719, 219] on strong "Restaurants" at bounding box center [731, 223] width 81 height 18
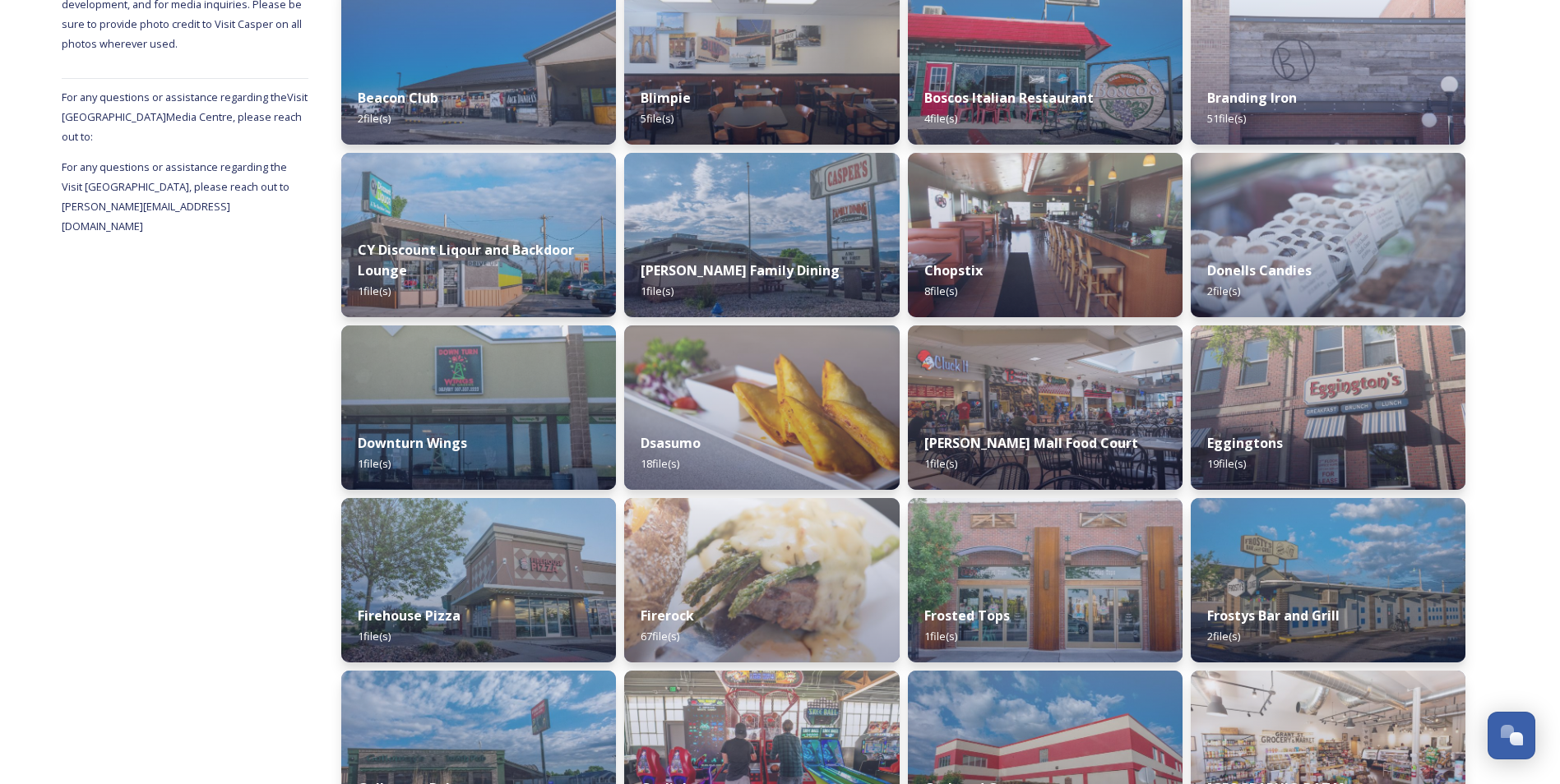
scroll to position [329, 0]
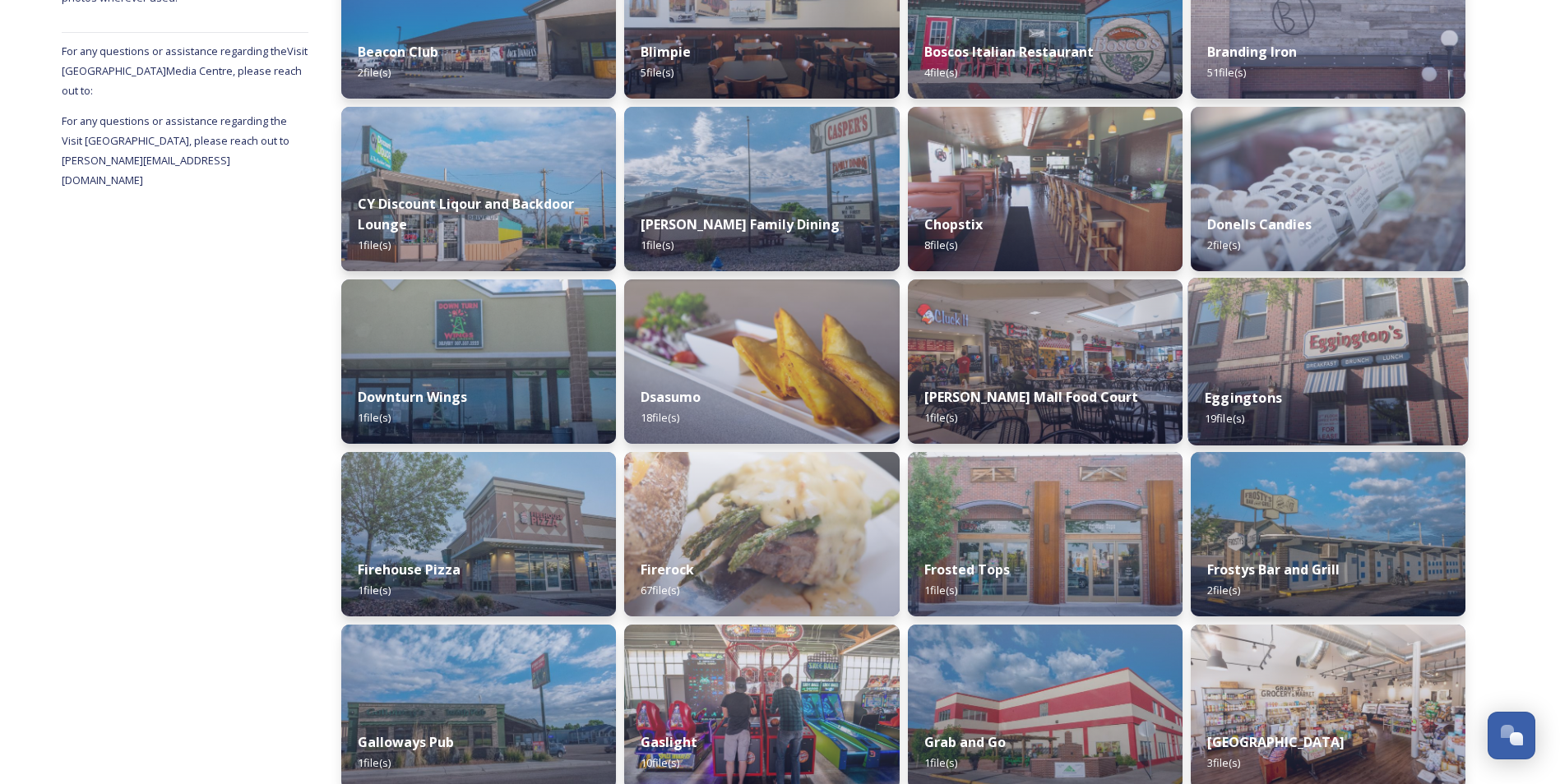
click at [1341, 335] on img at bounding box center [1328, 361] width 280 height 167
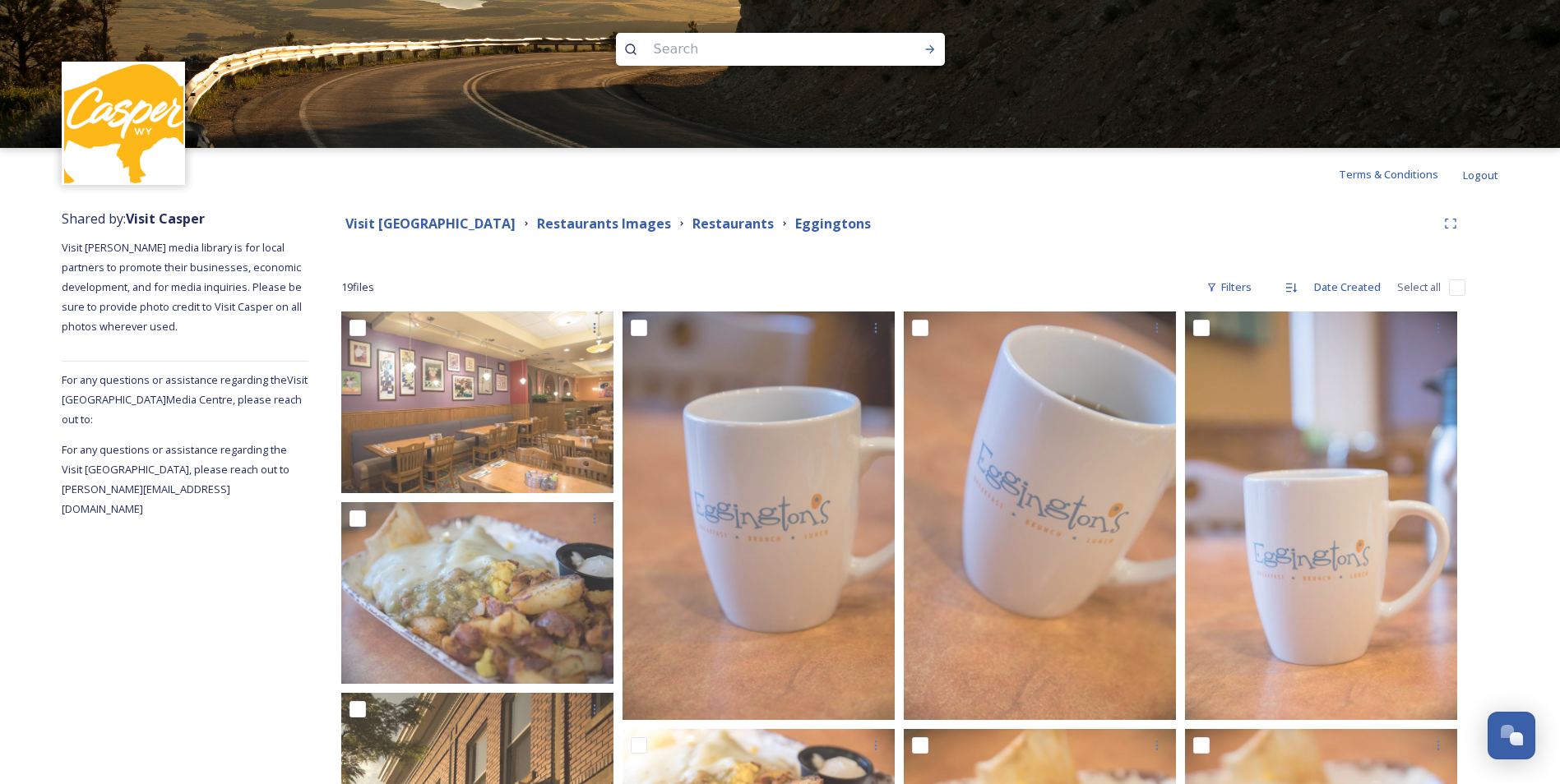
click at [922, 230] on div "Visit Casper Media Center Restaurants Images Restaurants [GEOGRAPHIC_DATA]" at bounding box center [889, 224] width 1095 height 21
click at [720, 223] on strong "Restaurants" at bounding box center [733, 224] width 81 height 18
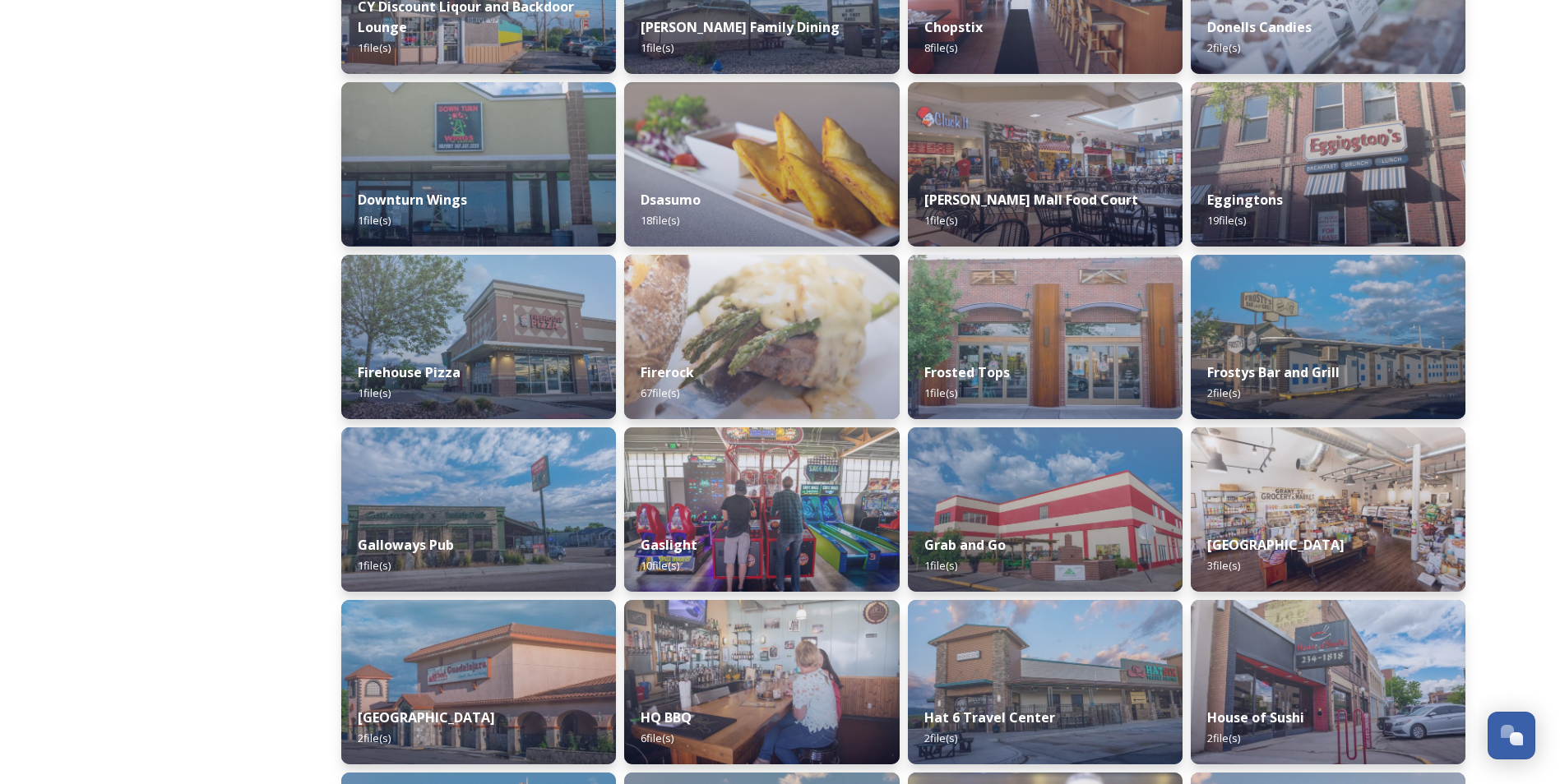
scroll to position [559, 0]
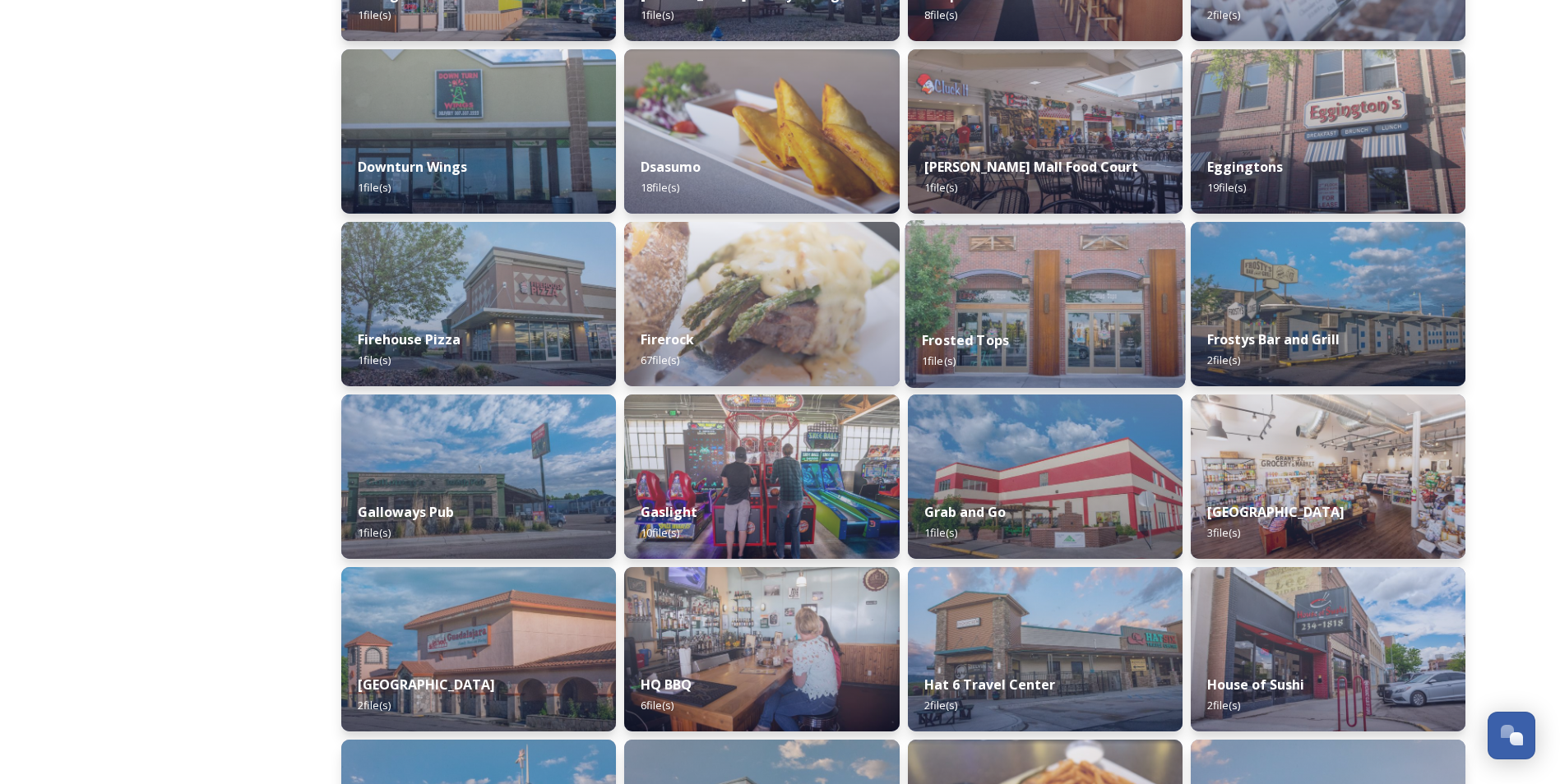
click at [980, 309] on img at bounding box center [1044, 304] width 280 height 167
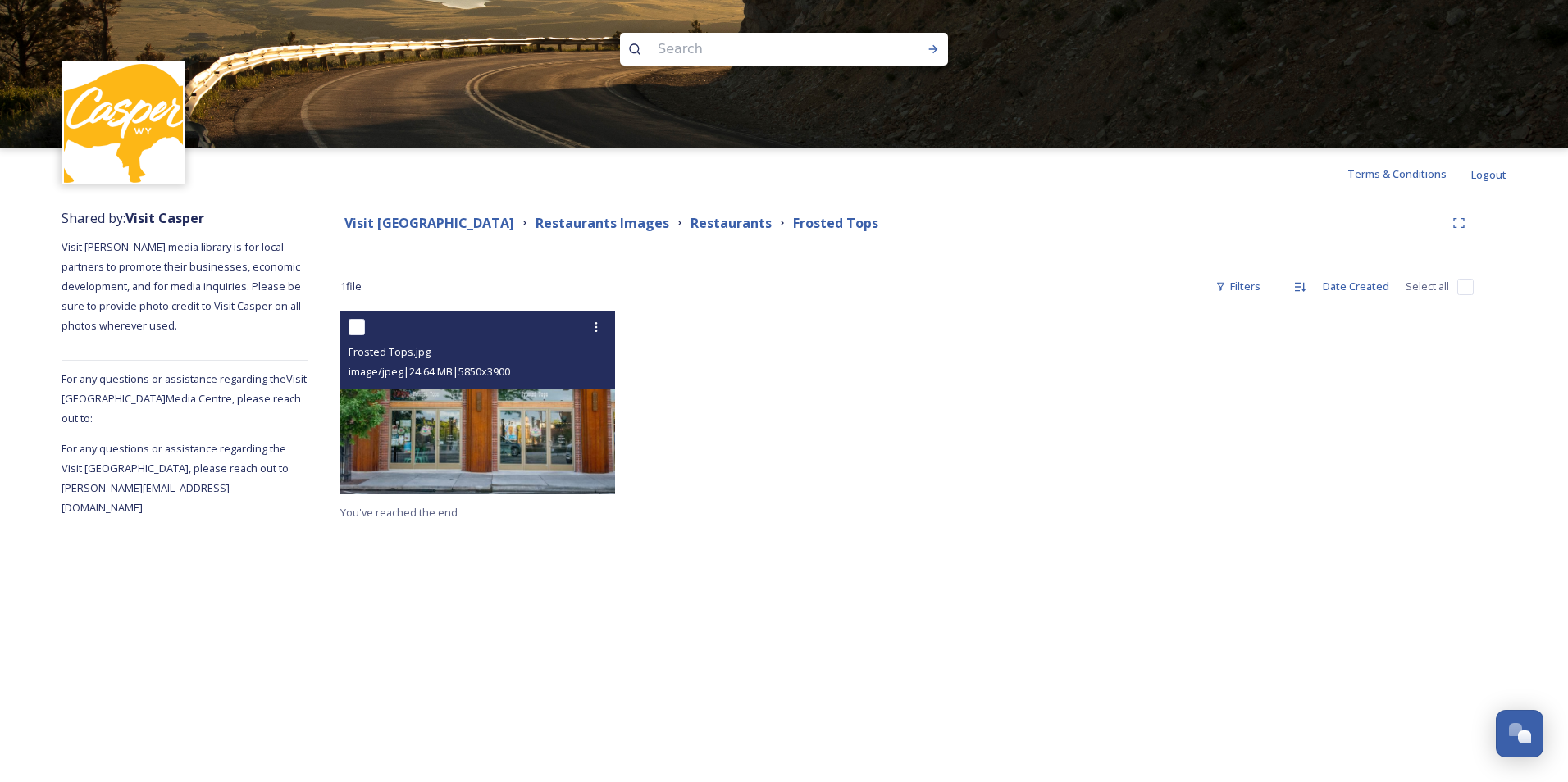
click at [475, 407] on img at bounding box center [478, 402] width 274 height 183
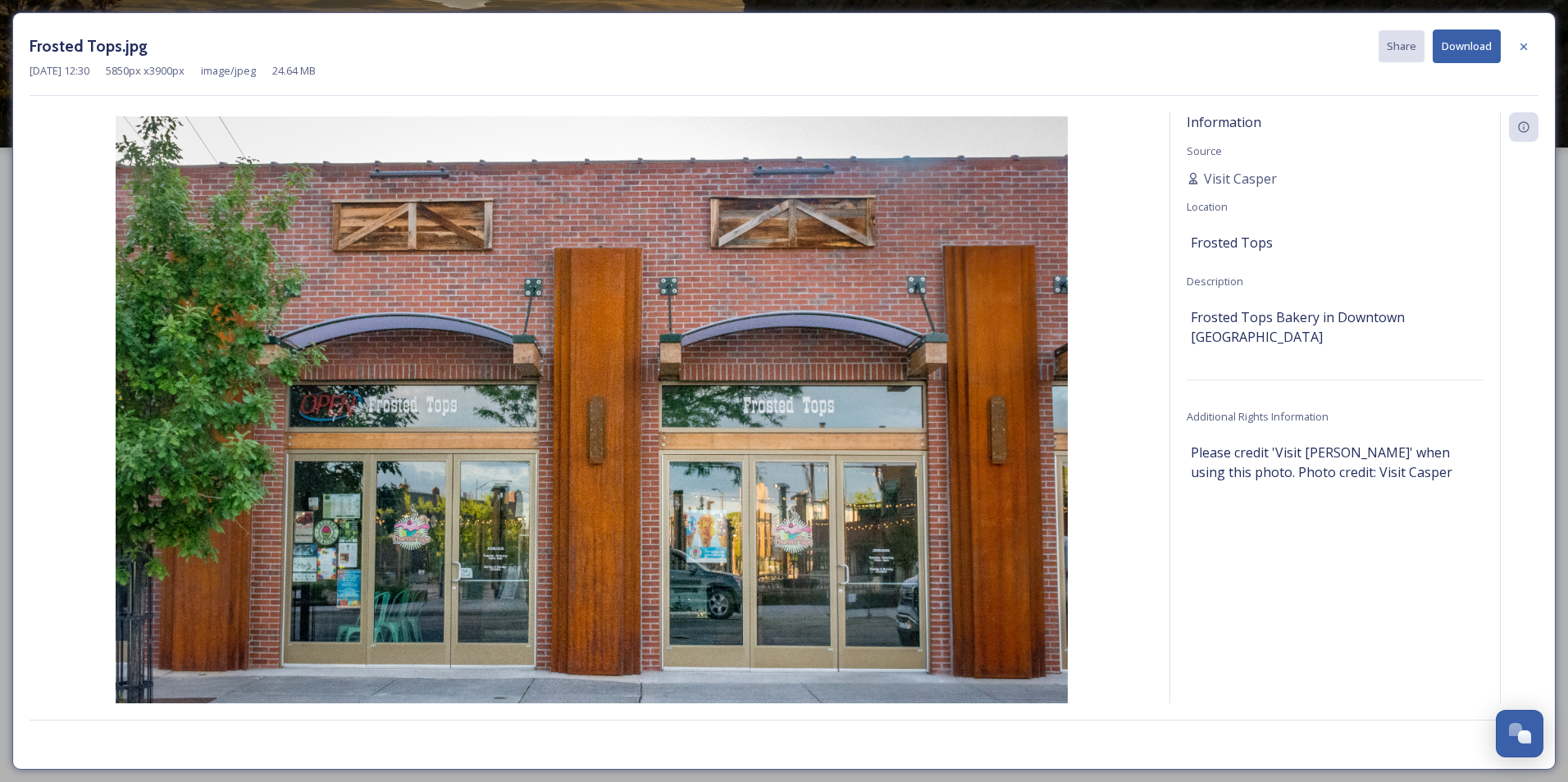
click at [1456, 54] on button "Download" at bounding box center [1466, 46] width 68 height 34
click at [1531, 47] on div at bounding box center [1524, 47] width 30 height 30
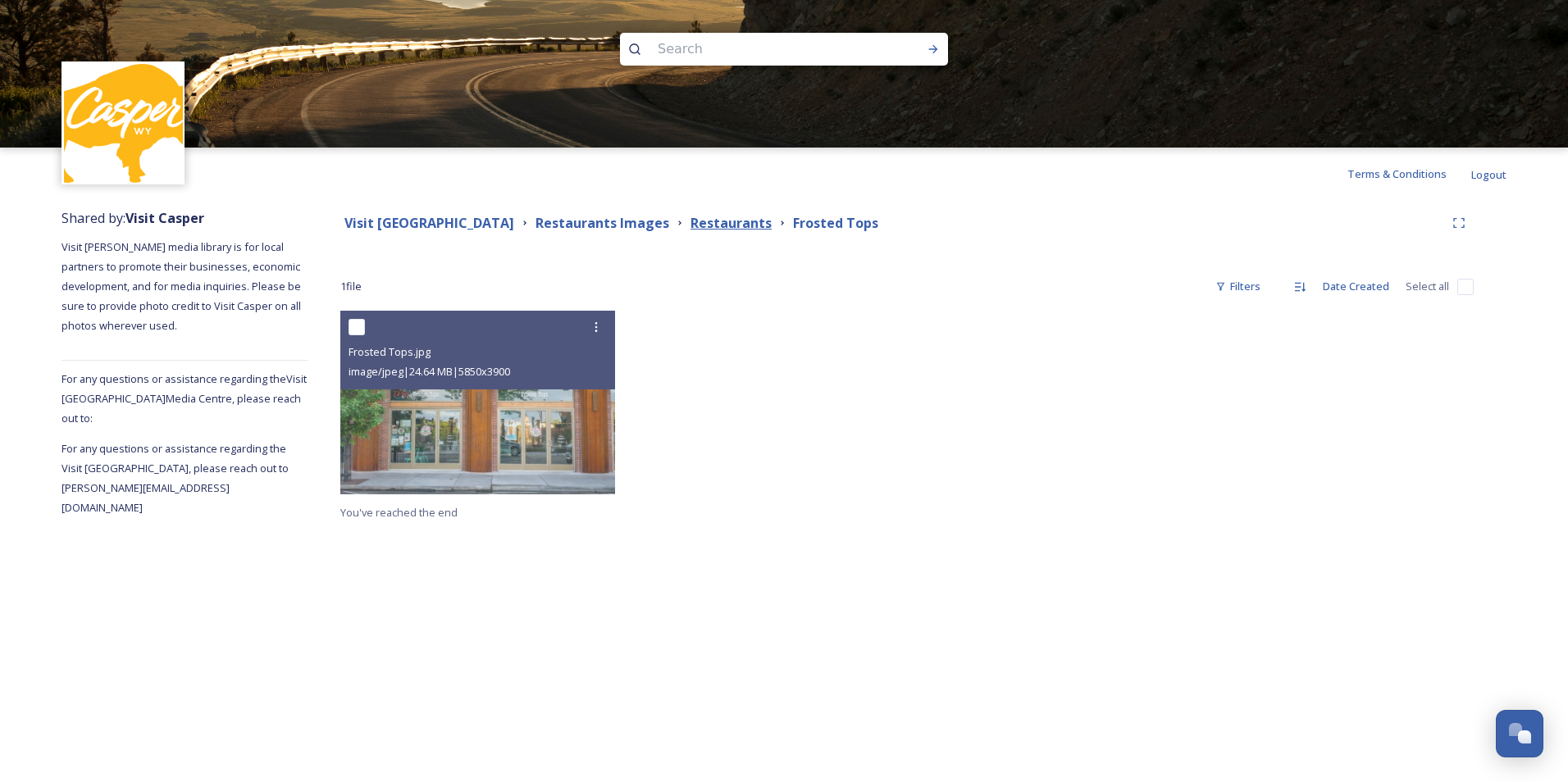
click at [733, 216] on strong "Restaurants" at bounding box center [731, 223] width 81 height 18
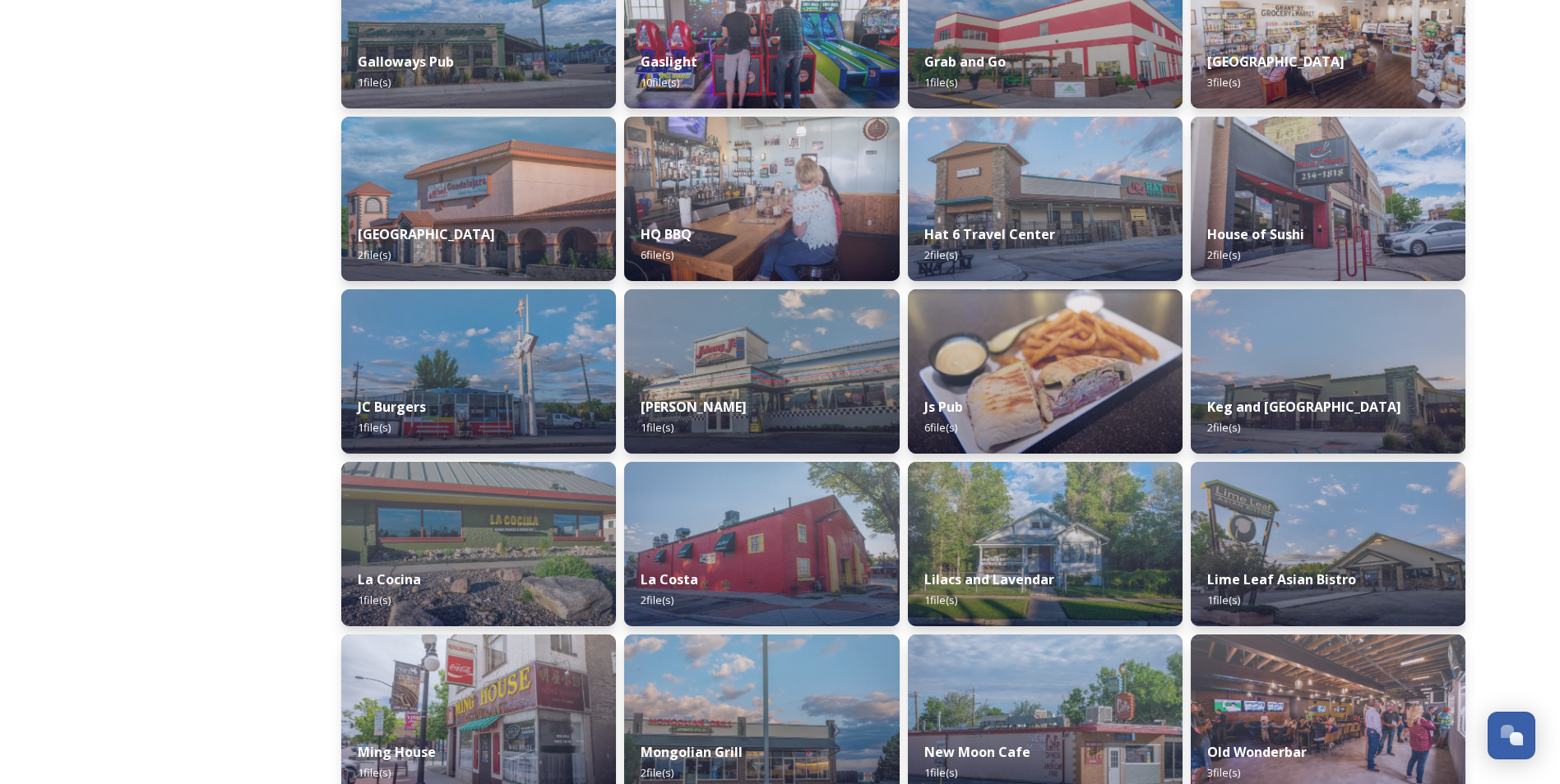
scroll to position [1019, 0]
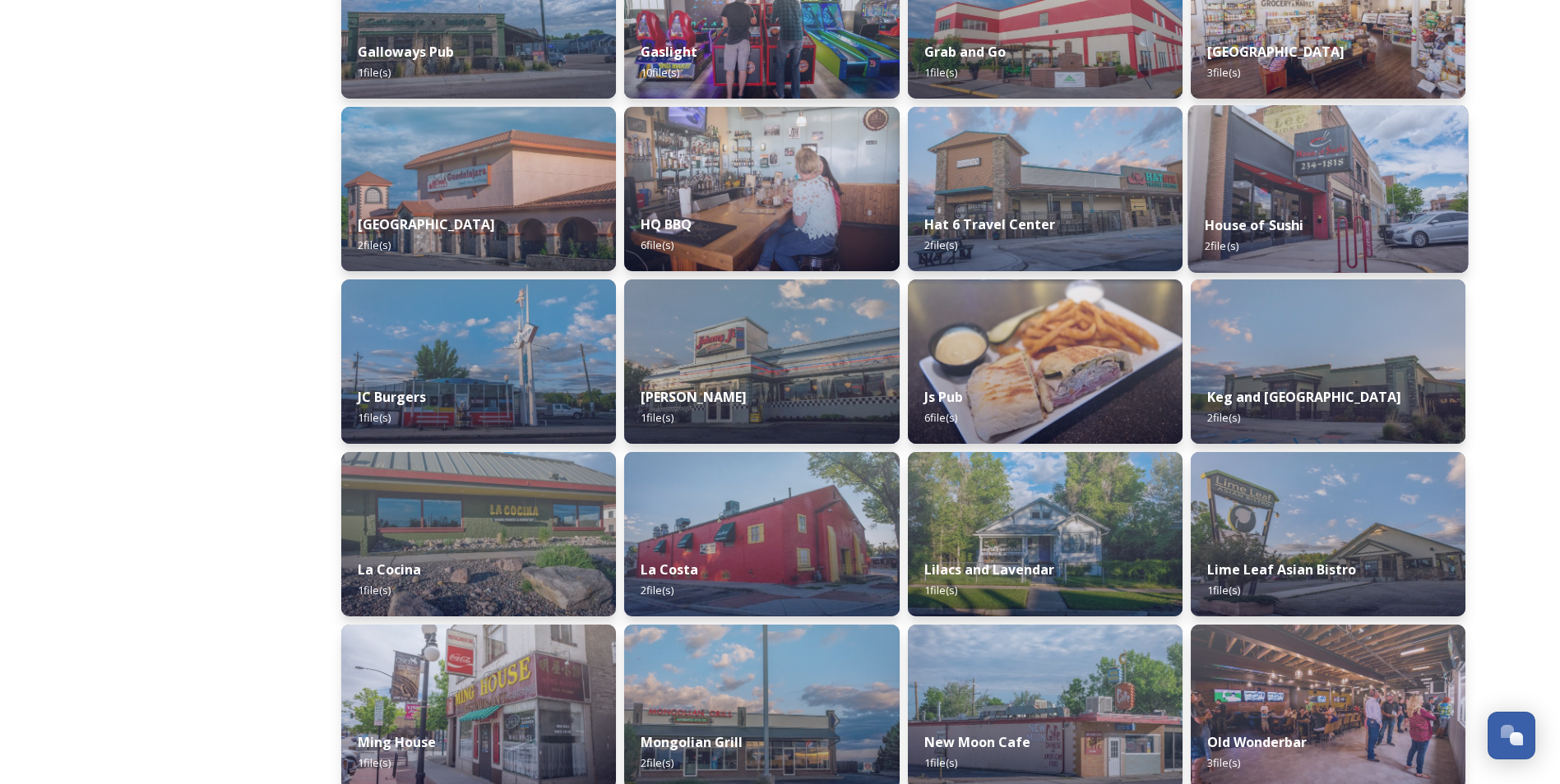
click at [1325, 206] on div "House of Sushi 2 file(s)" at bounding box center [1328, 235] width 280 height 75
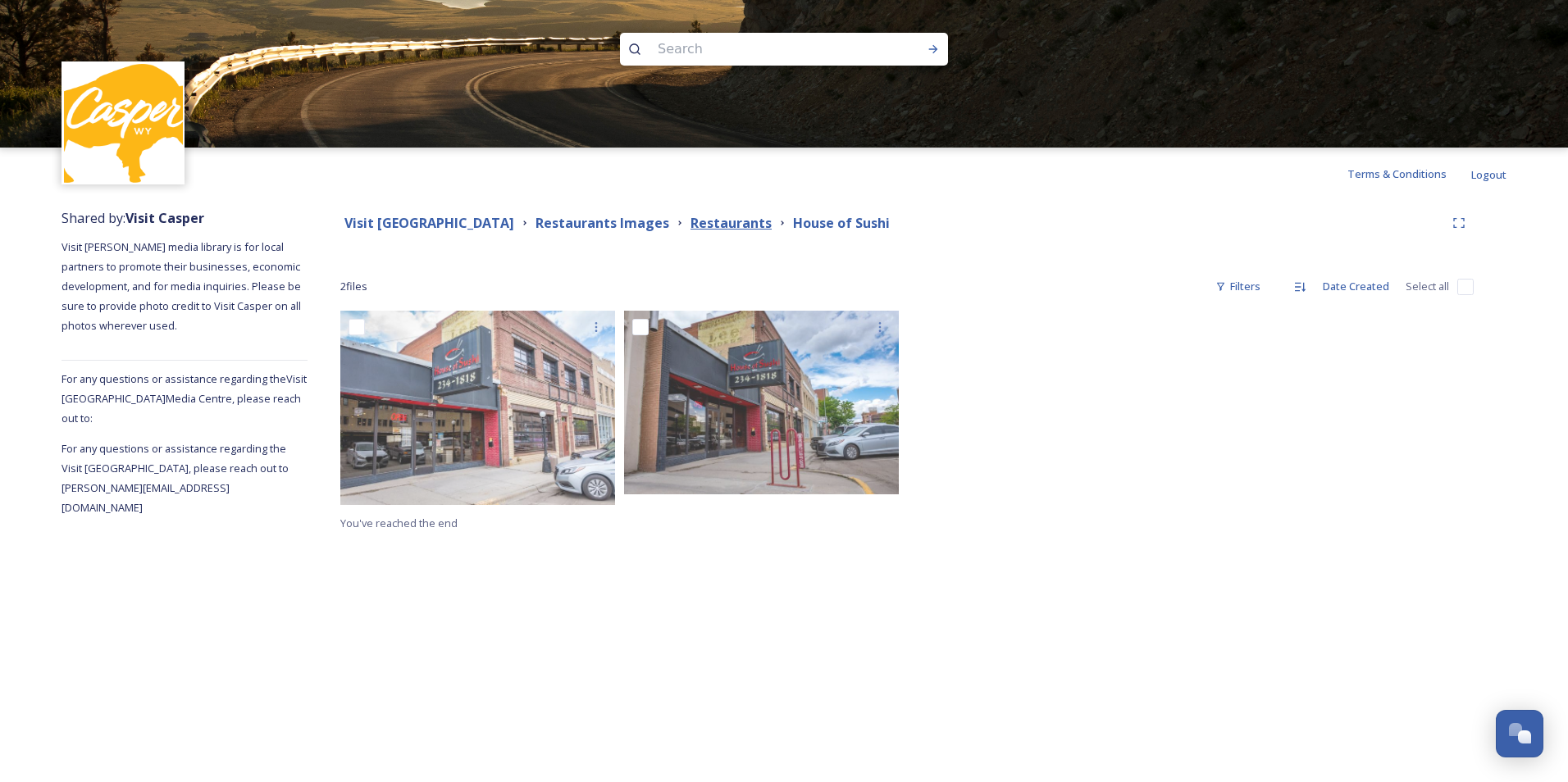
click at [747, 224] on strong "Restaurants" at bounding box center [731, 223] width 81 height 18
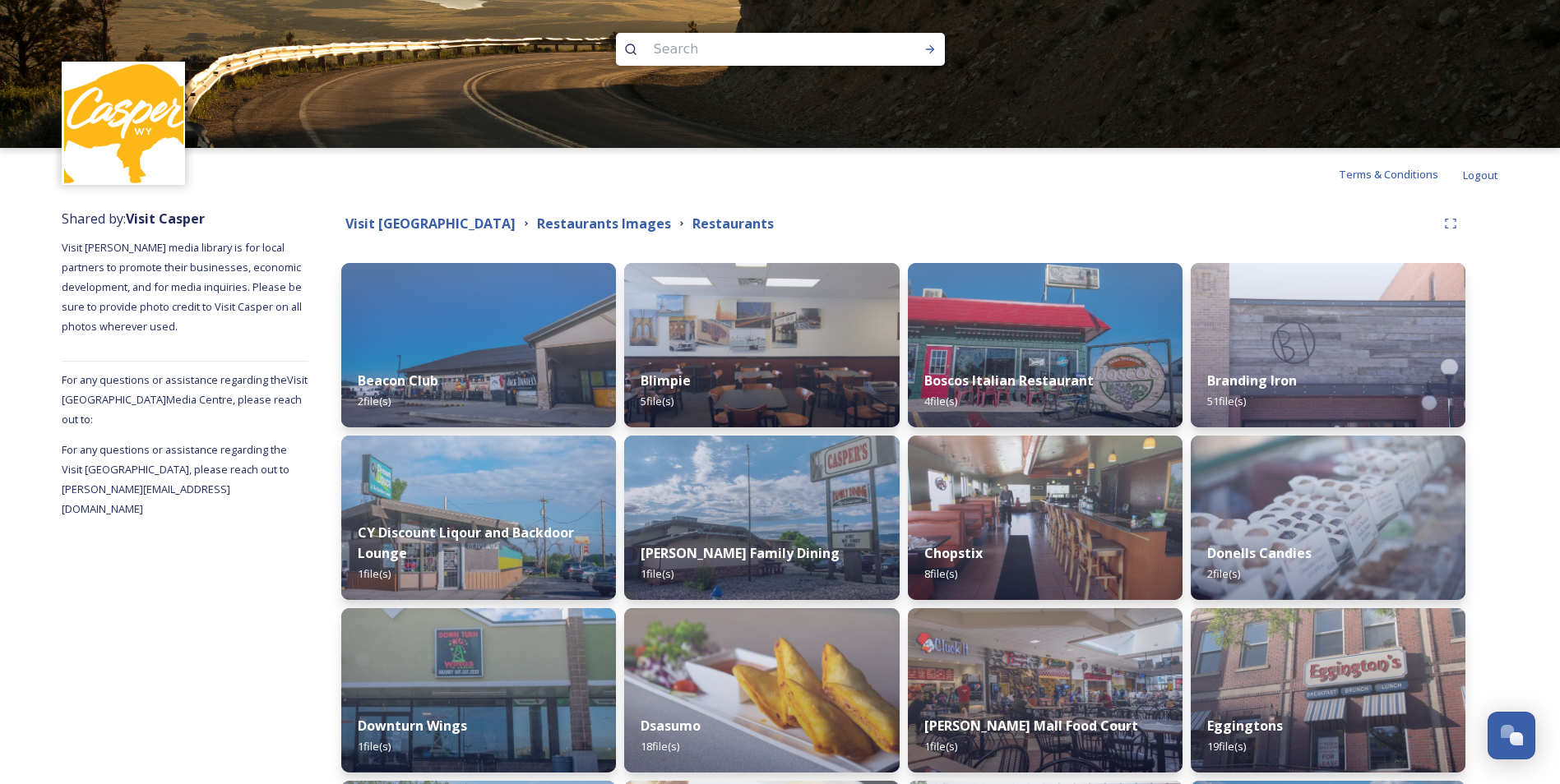
click at [177, 688] on div "Shared by: Visit [PERSON_NAME] Visit [PERSON_NAME] media library is for local p…" at bounding box center [185, 708] width 247 height 1015
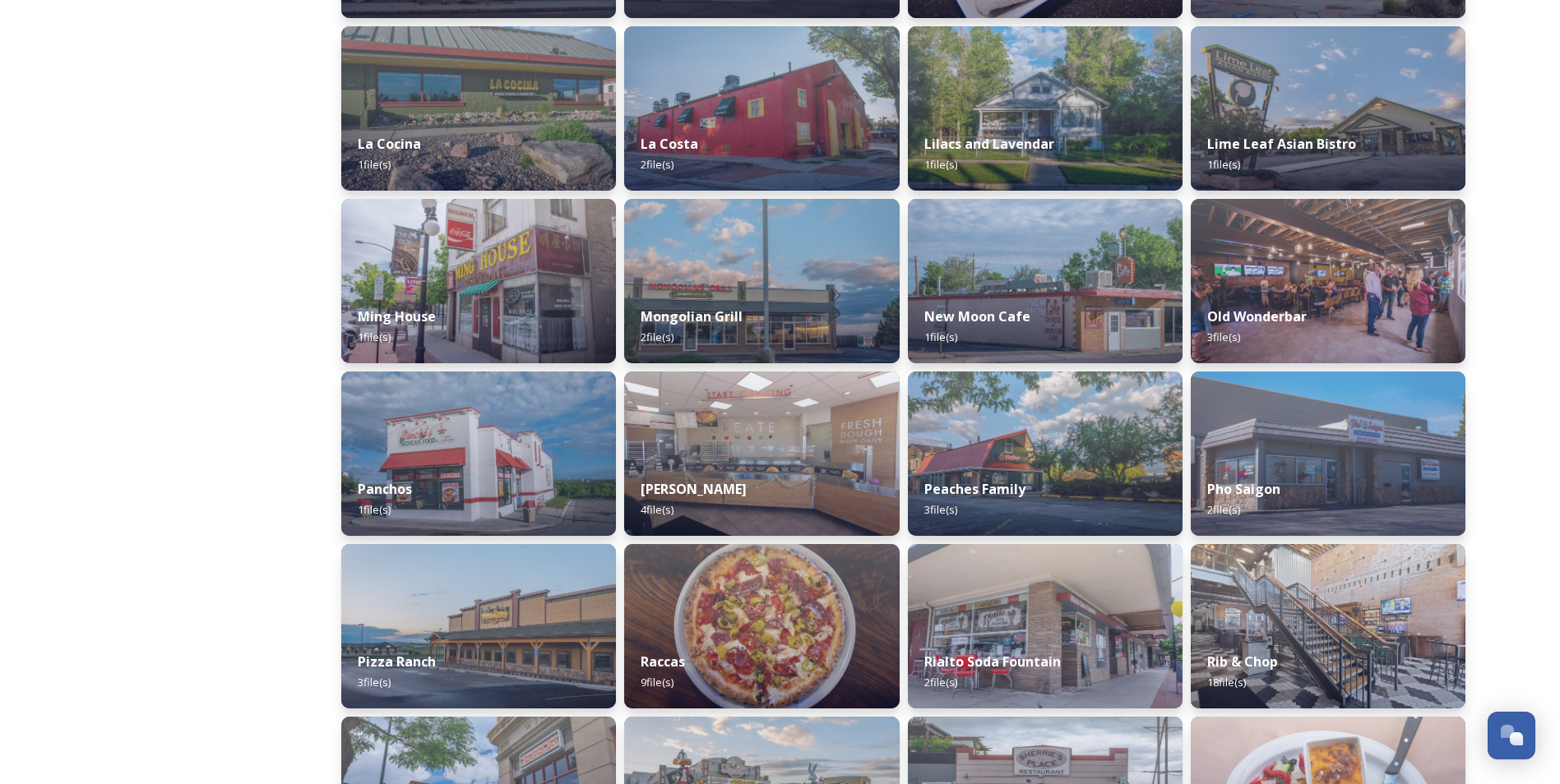
scroll to position [1447, 0]
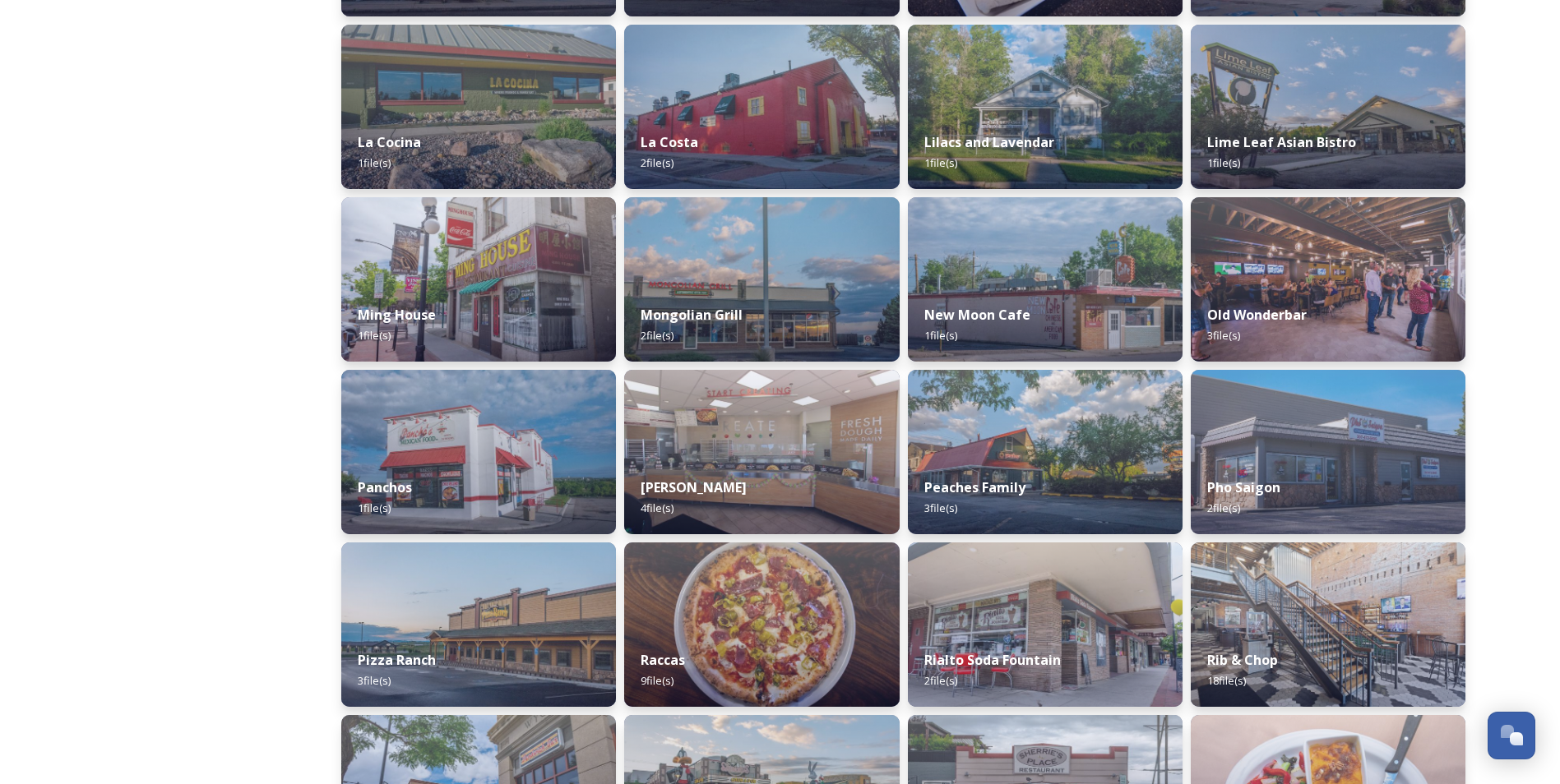
click at [1038, 654] on strong "Rialto Soda Fountain" at bounding box center [991, 661] width 139 height 18
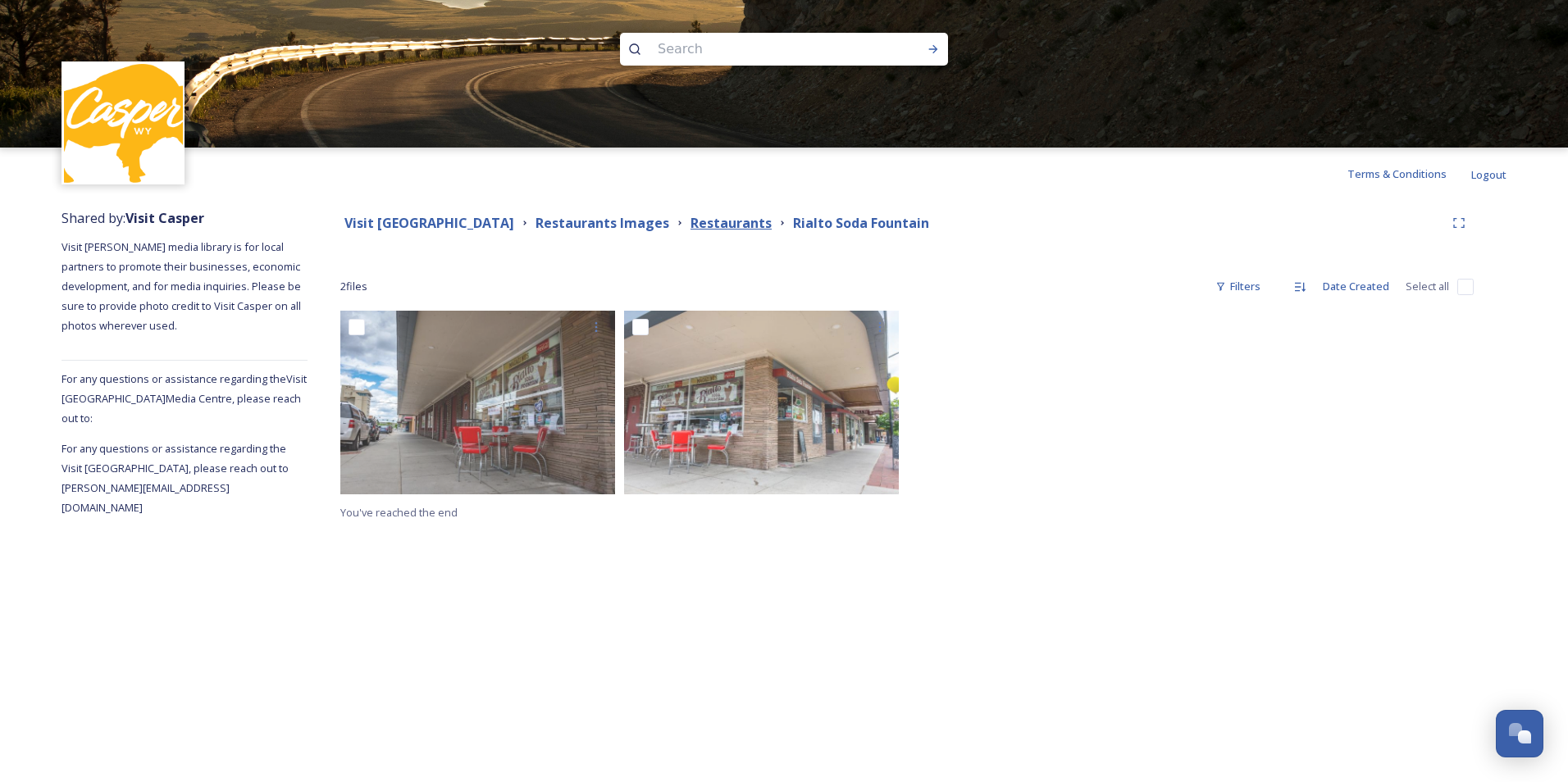
click at [728, 219] on strong "Restaurants" at bounding box center [731, 223] width 81 height 18
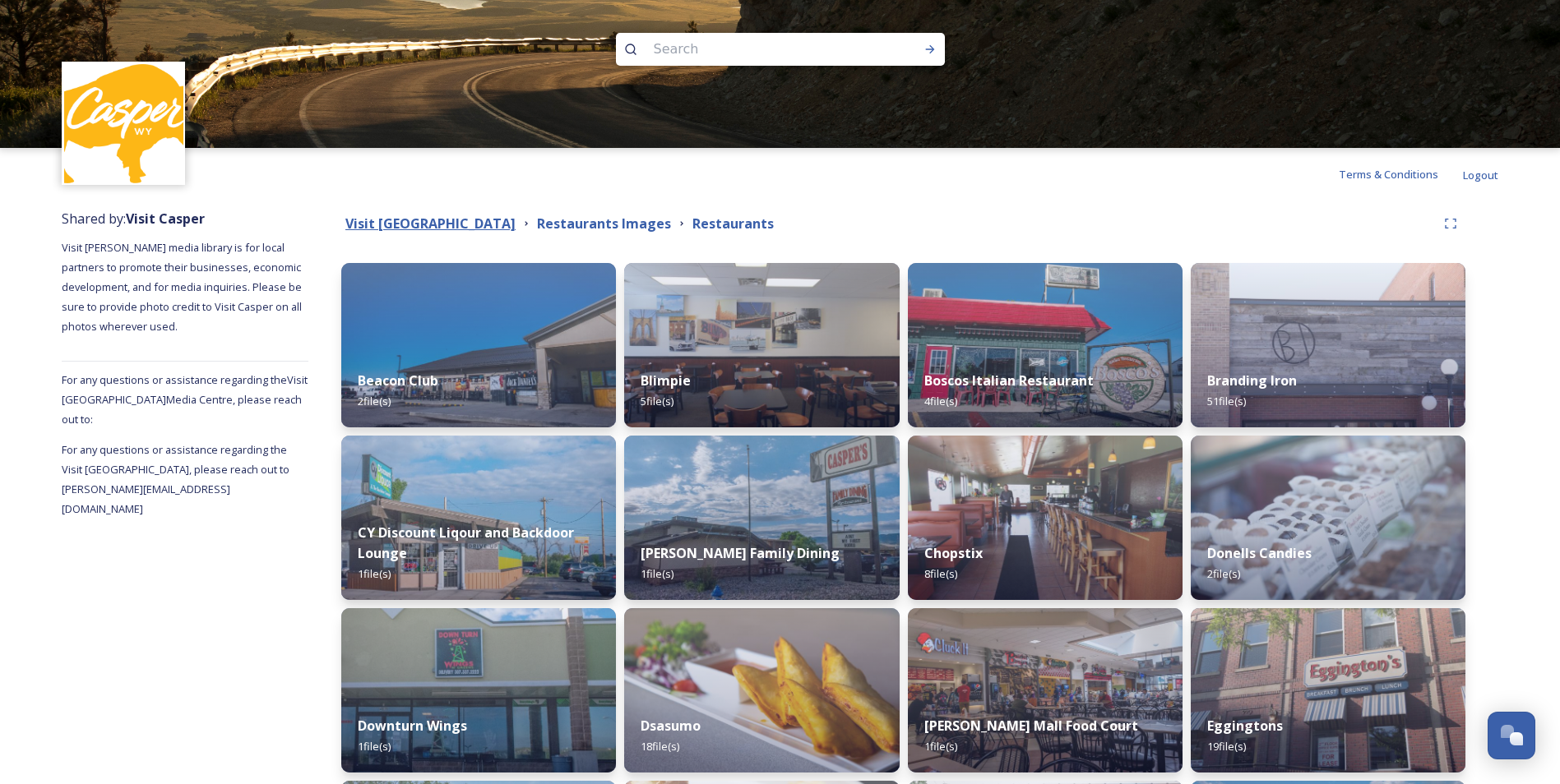
click at [496, 224] on strong "Visit [GEOGRAPHIC_DATA]" at bounding box center [430, 224] width 170 height 18
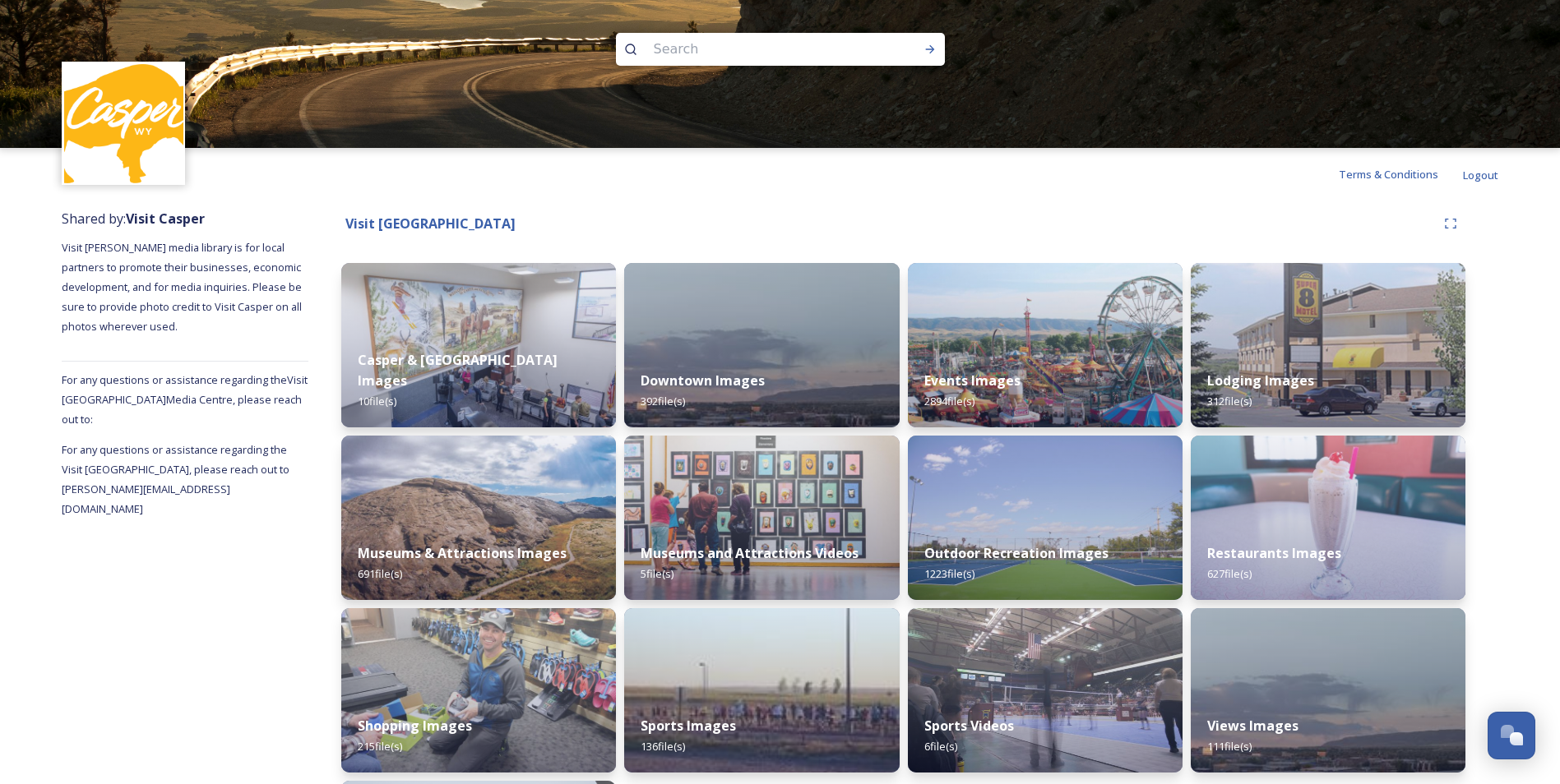
click at [1223, 198] on div "Terms & Conditions Logout" at bounding box center [780, 174] width 1560 height 52
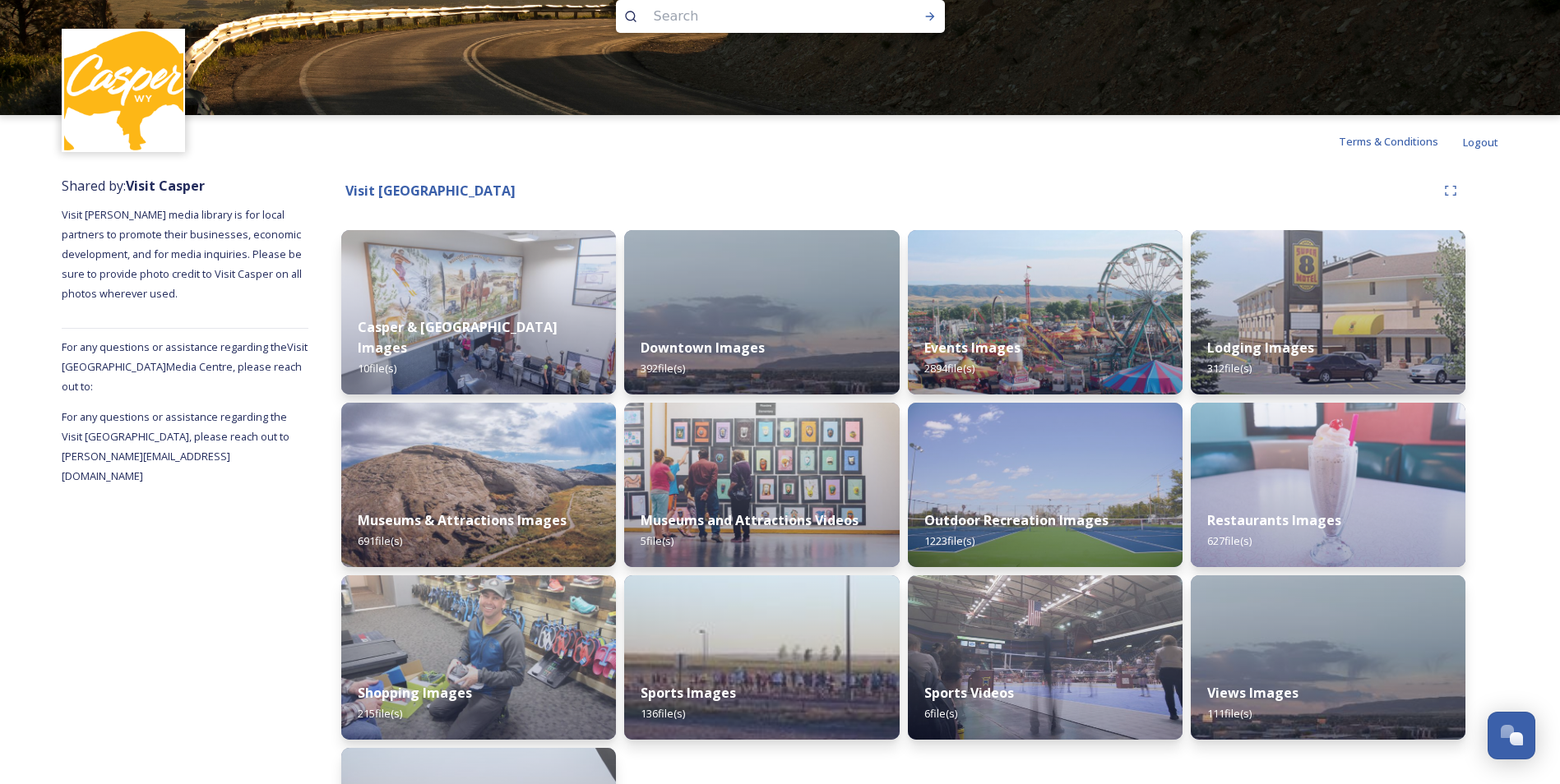
scroll to position [65, 0]
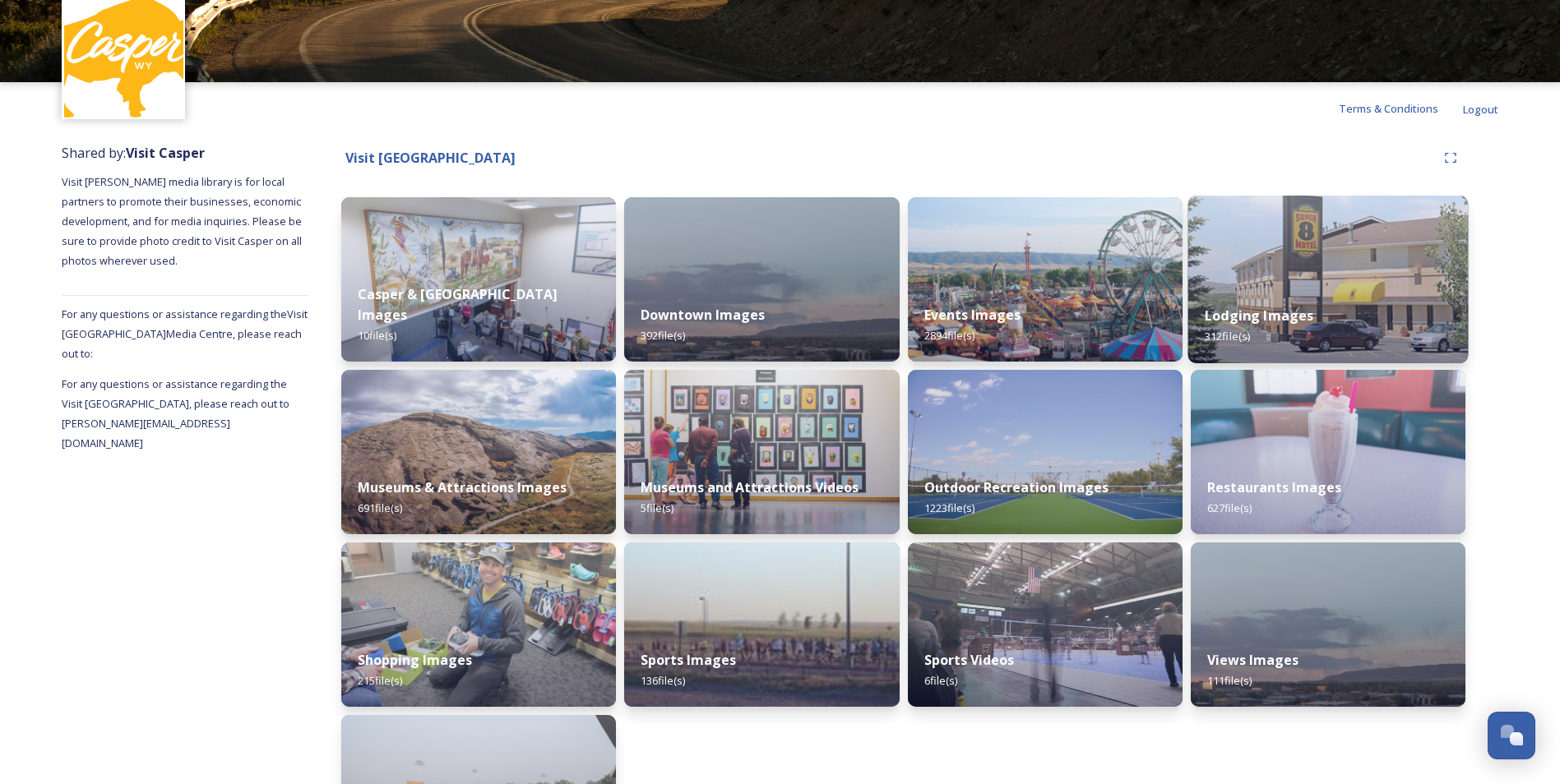
click at [1334, 259] on img at bounding box center [1328, 279] width 280 height 167
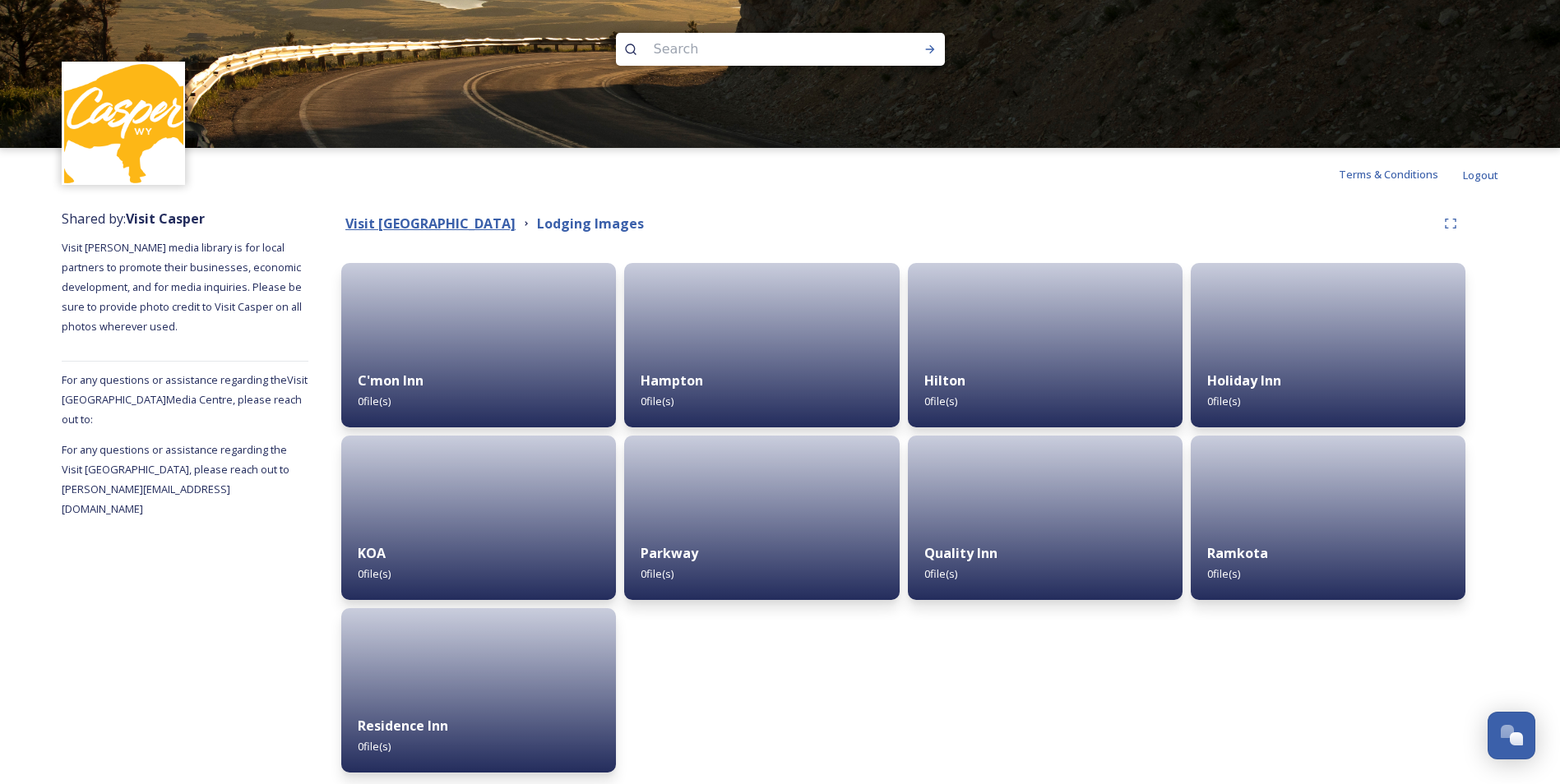
click at [457, 231] on strong "Visit [GEOGRAPHIC_DATA]" at bounding box center [430, 224] width 170 height 18
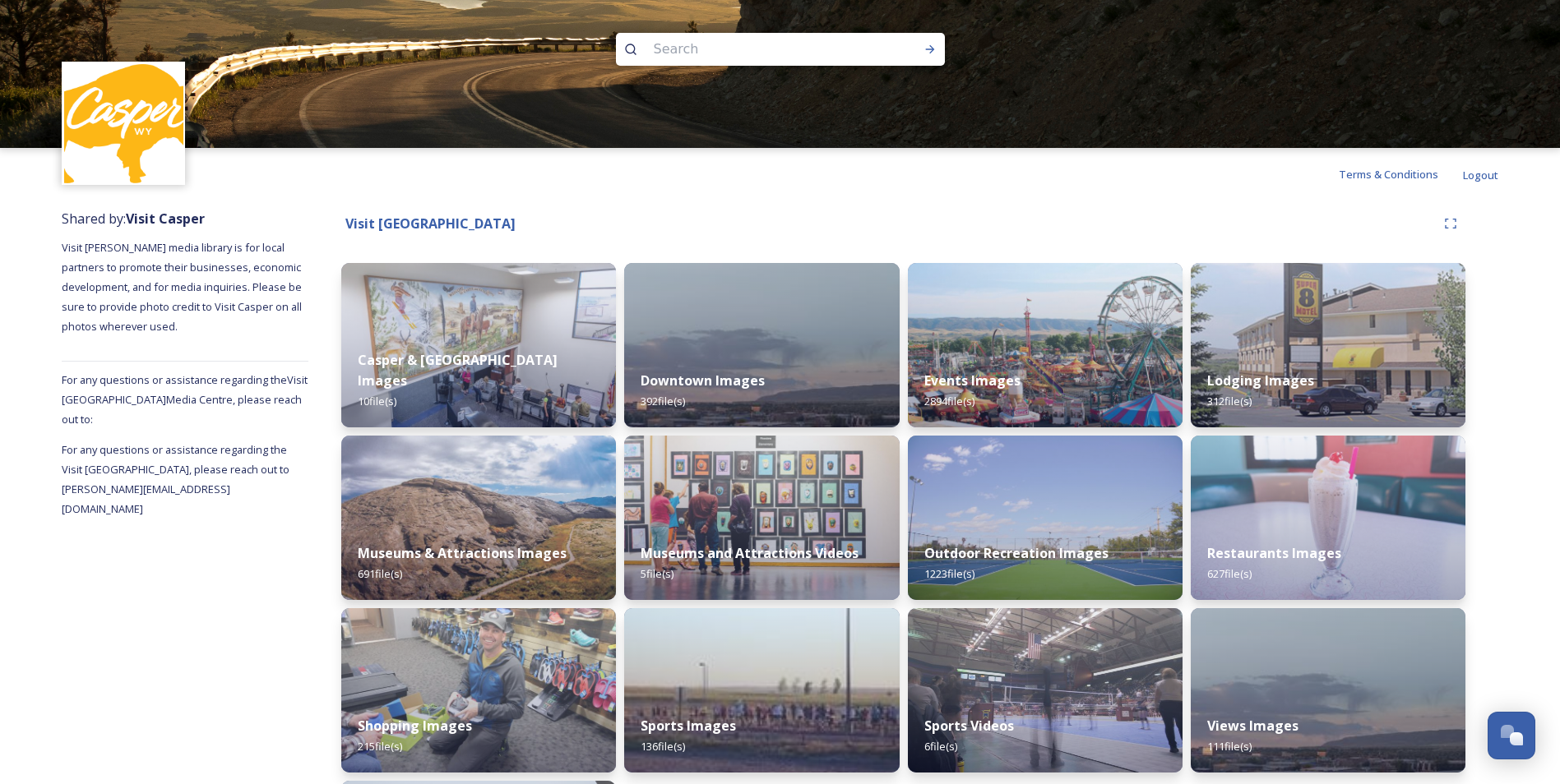
click at [845, 211] on div "Visit [GEOGRAPHIC_DATA]" at bounding box center [904, 224] width 1124 height 30
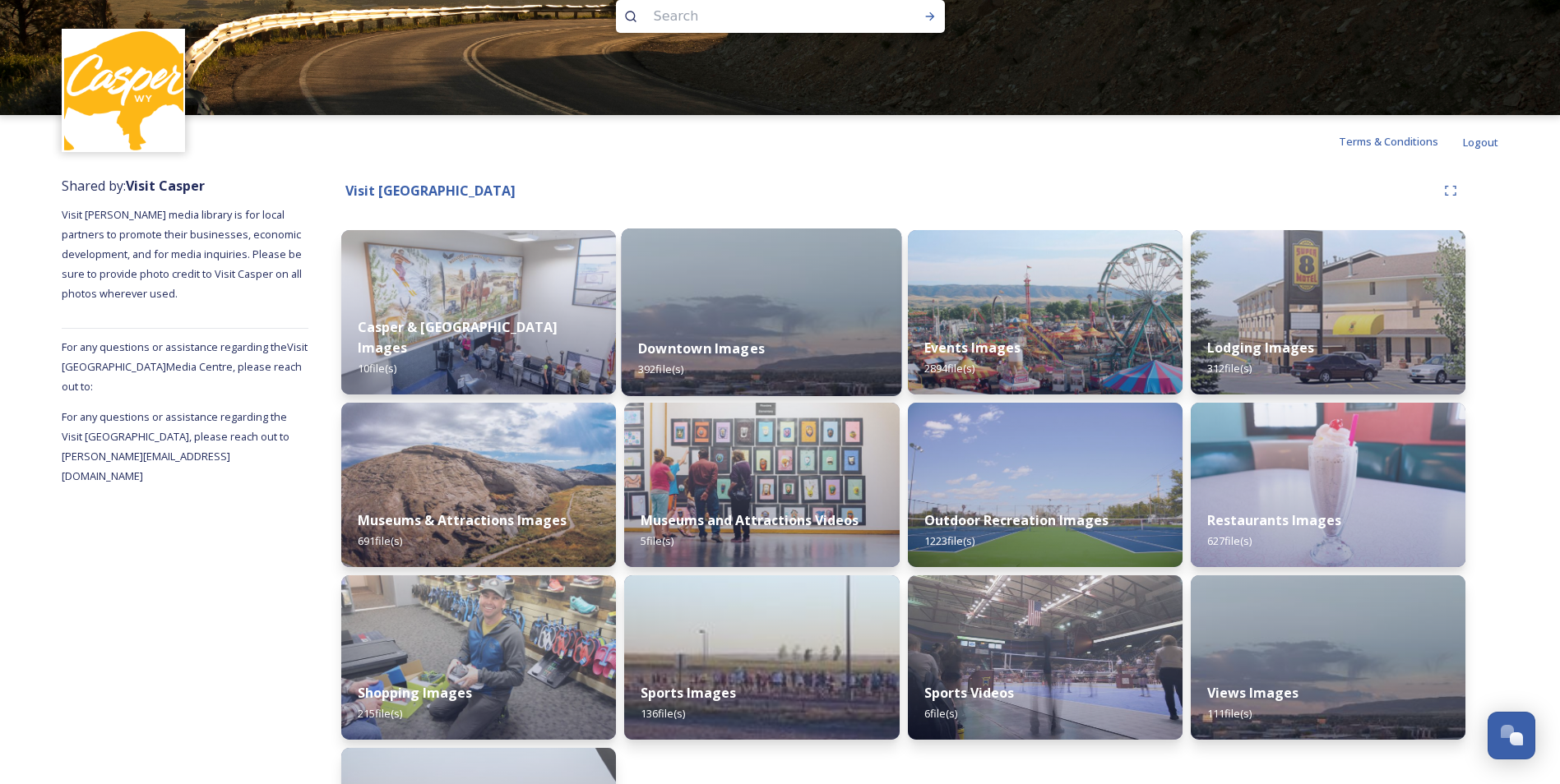
click at [779, 303] on img at bounding box center [762, 312] width 280 height 167
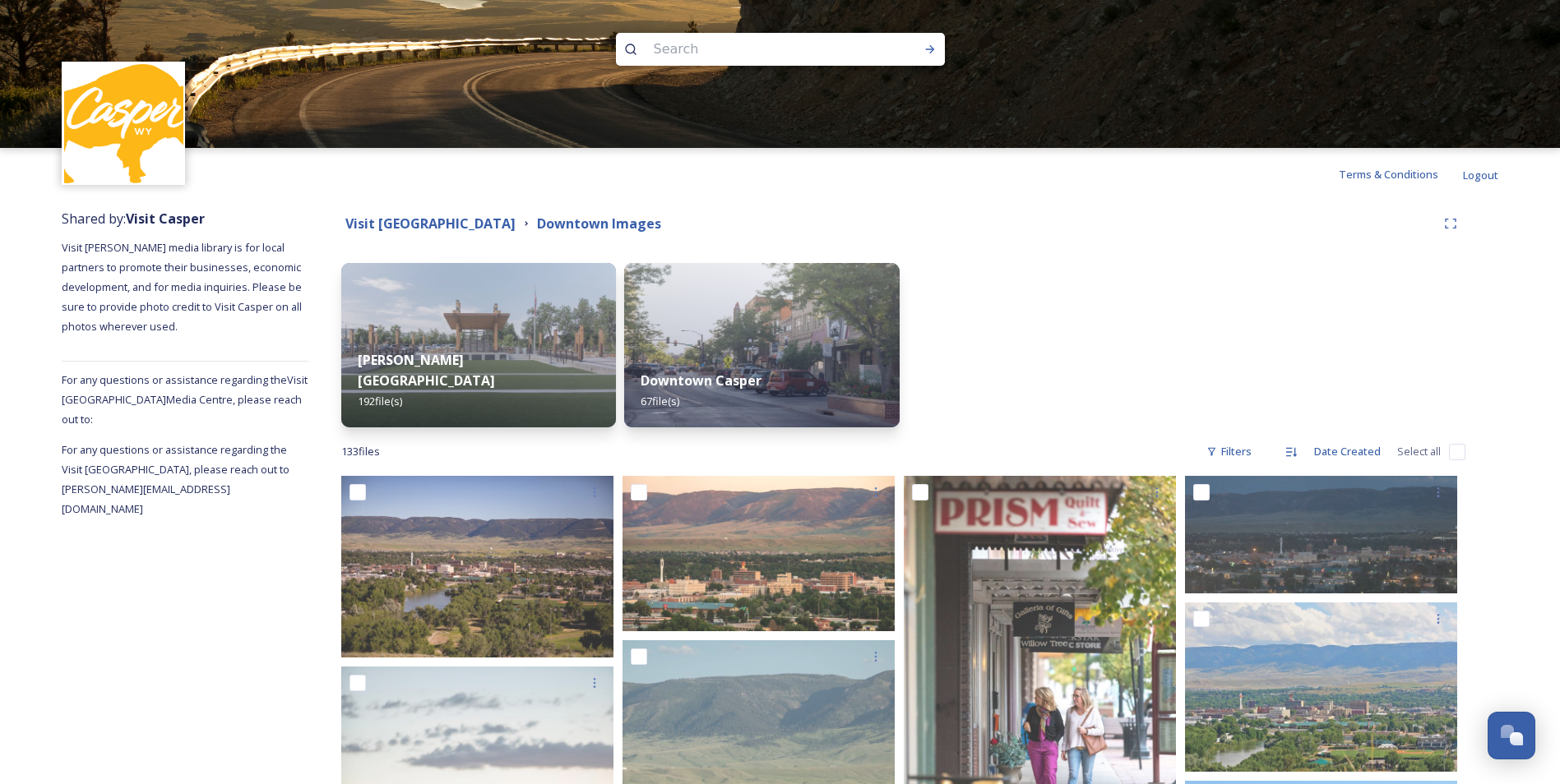
click at [1046, 375] on div at bounding box center [1044, 345] width 274 height 164
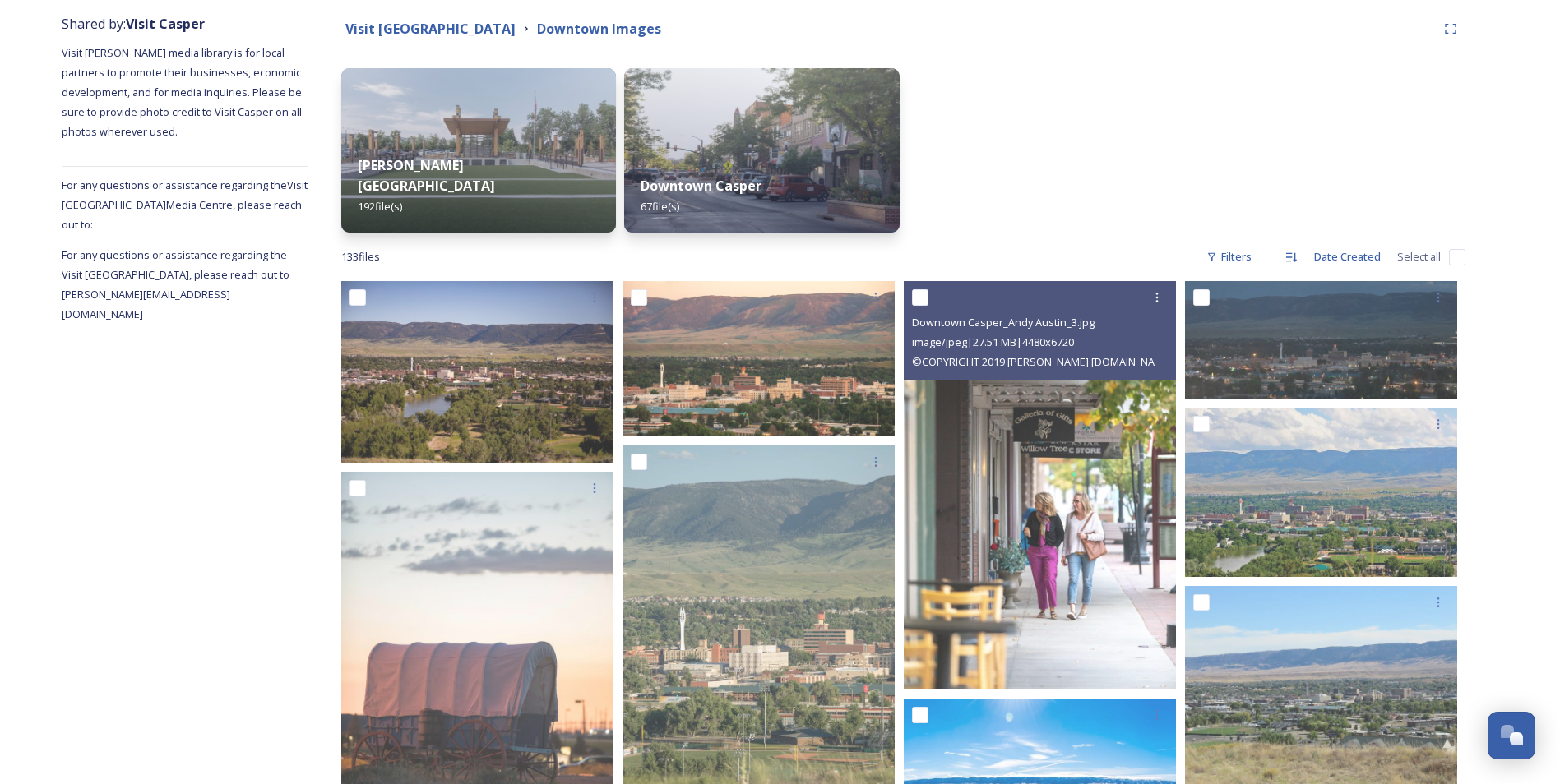
scroll to position [362, 0]
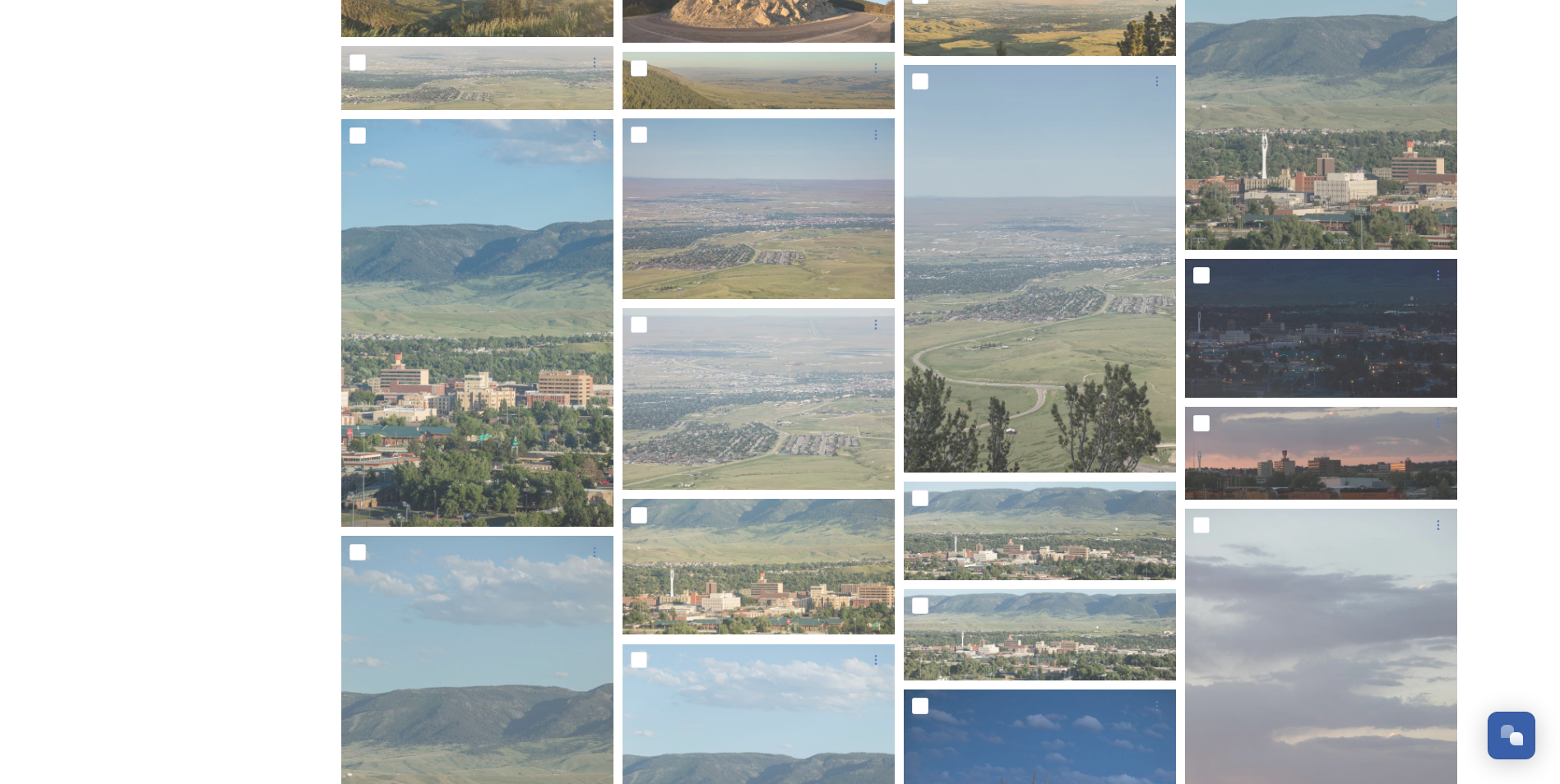
scroll to position [2862, 0]
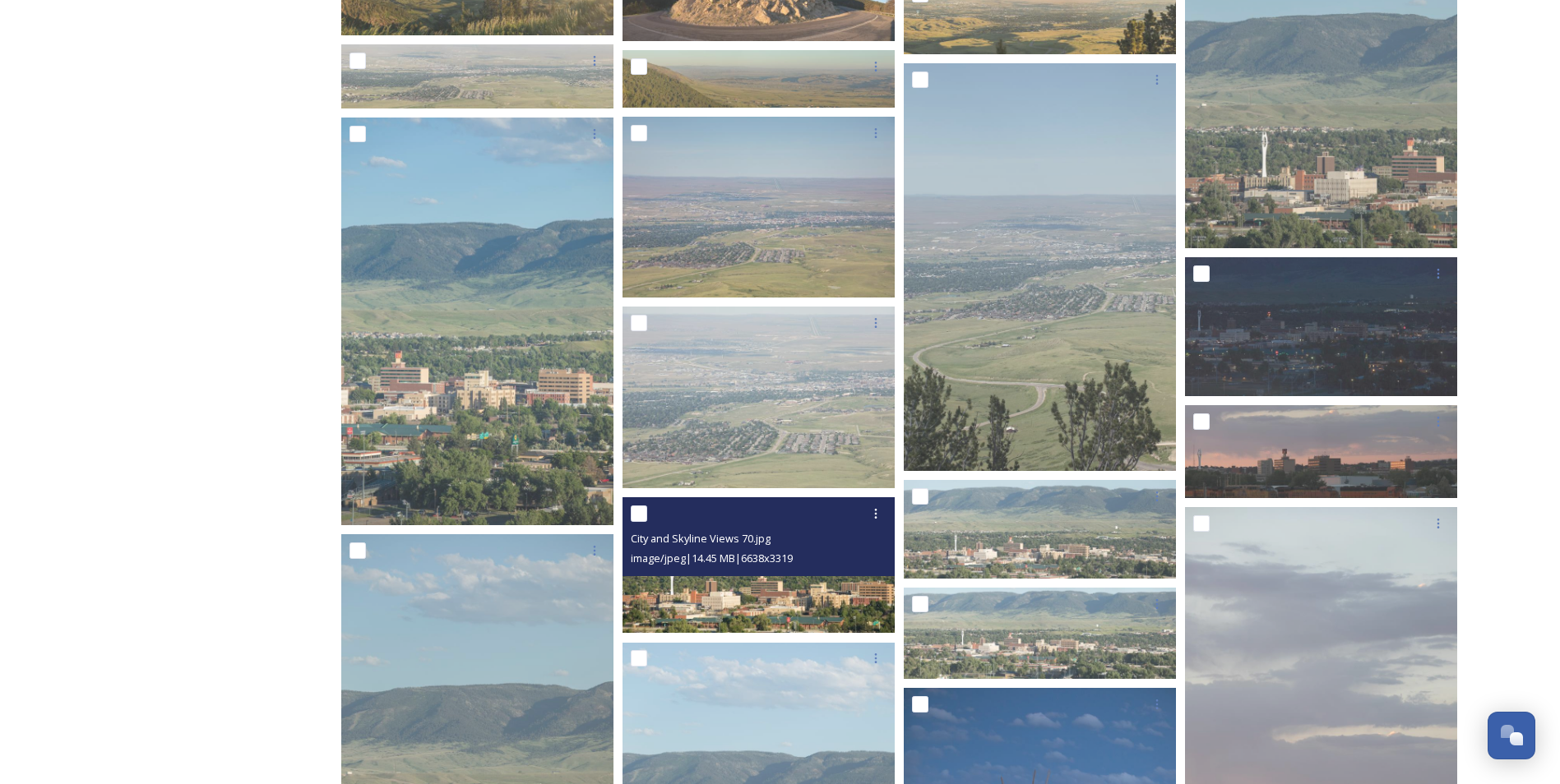
click at [730, 549] on div "image/jpeg | 14.45 MB | 6638 x 3319" at bounding box center [761, 559] width 260 height 20
click at [773, 608] on img at bounding box center [758, 565] width 272 height 137
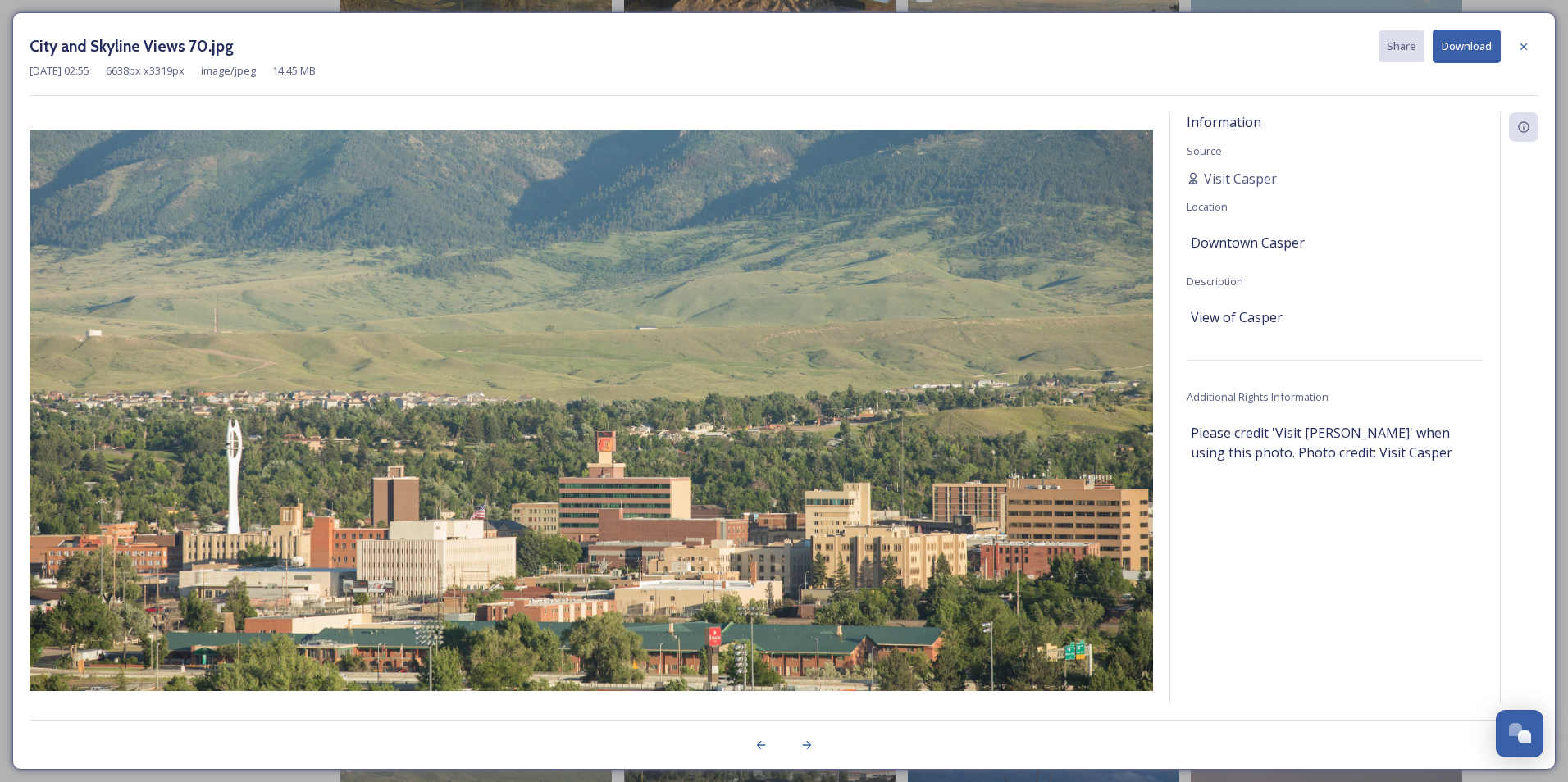
click at [1489, 42] on button "Download" at bounding box center [1466, 46] width 68 height 34
click at [1484, 42] on button "Download" at bounding box center [1466, 46] width 68 height 34
click at [1526, 46] on icon at bounding box center [1523, 47] width 13 height 13
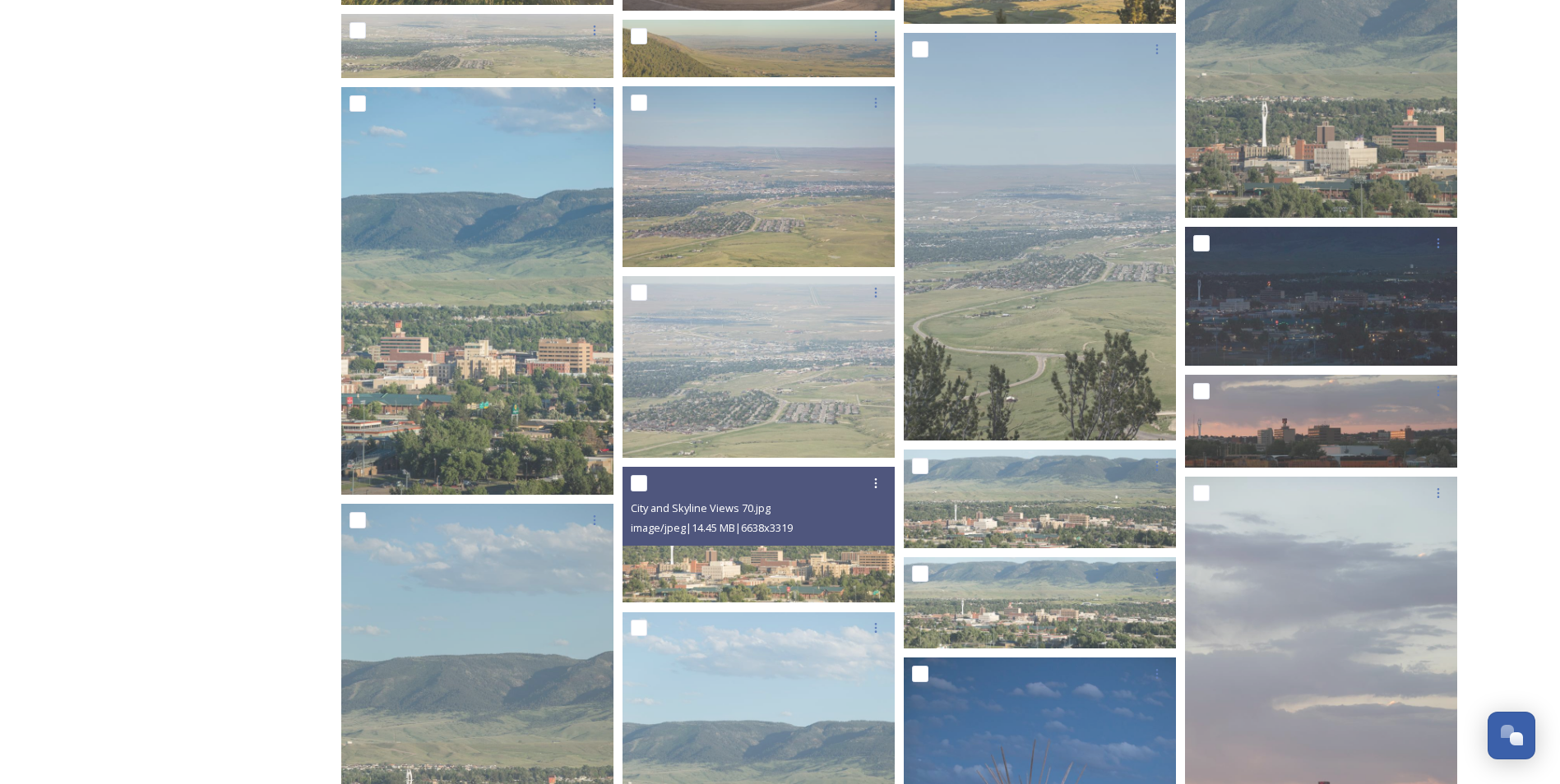
scroll to position [2927, 0]
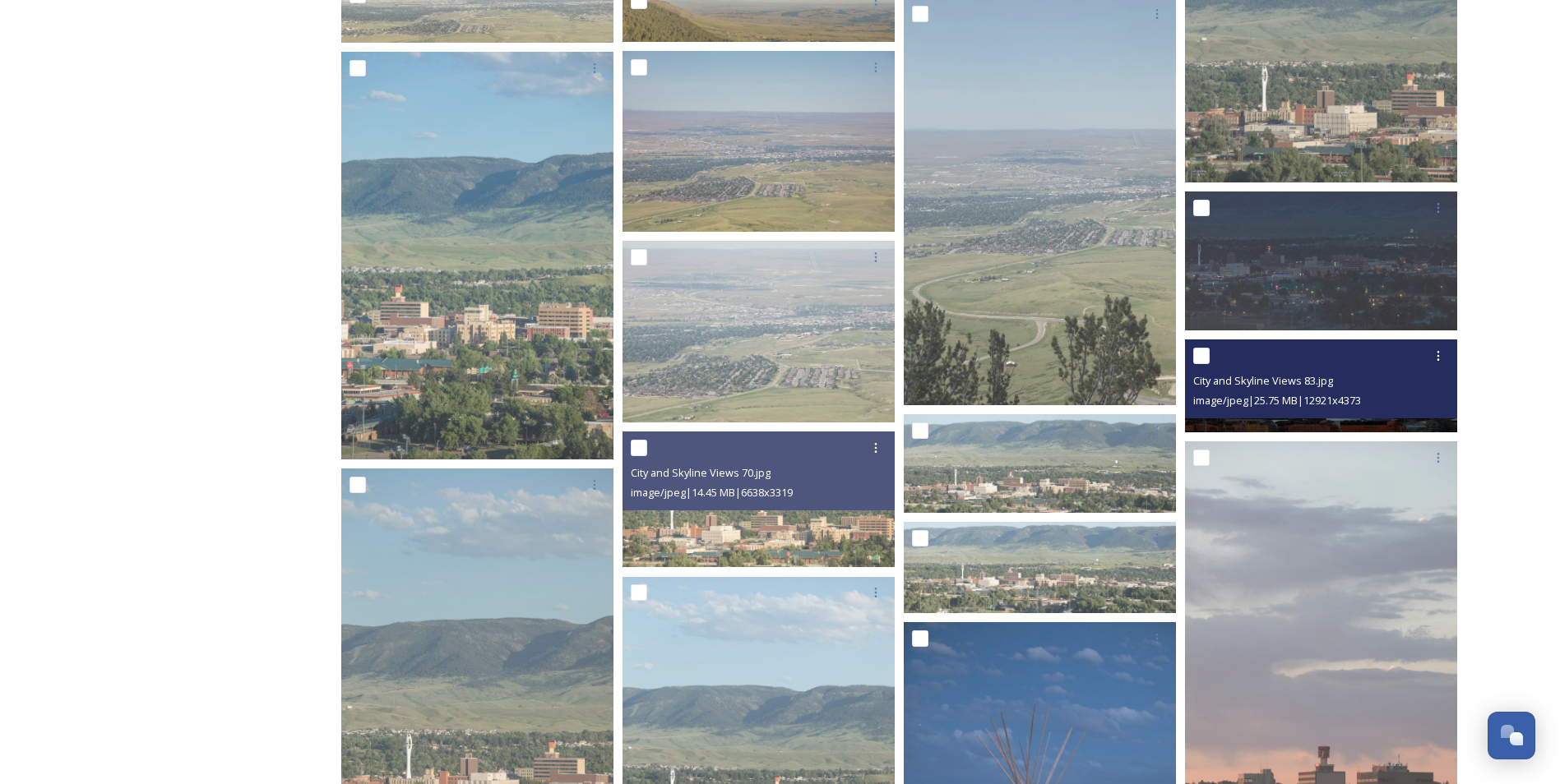
click at [1331, 392] on div "image/jpeg | 25.75 MB | 12921 x 4373" at bounding box center [1324, 400] width 260 height 20
click at [1325, 417] on div "City and Skyline Views 83.jpg image/jpeg | 25.75 MB | 12921 x 4373" at bounding box center [1321, 379] width 272 height 79
click at [1325, 429] on img at bounding box center [1321, 385] width 272 height 92
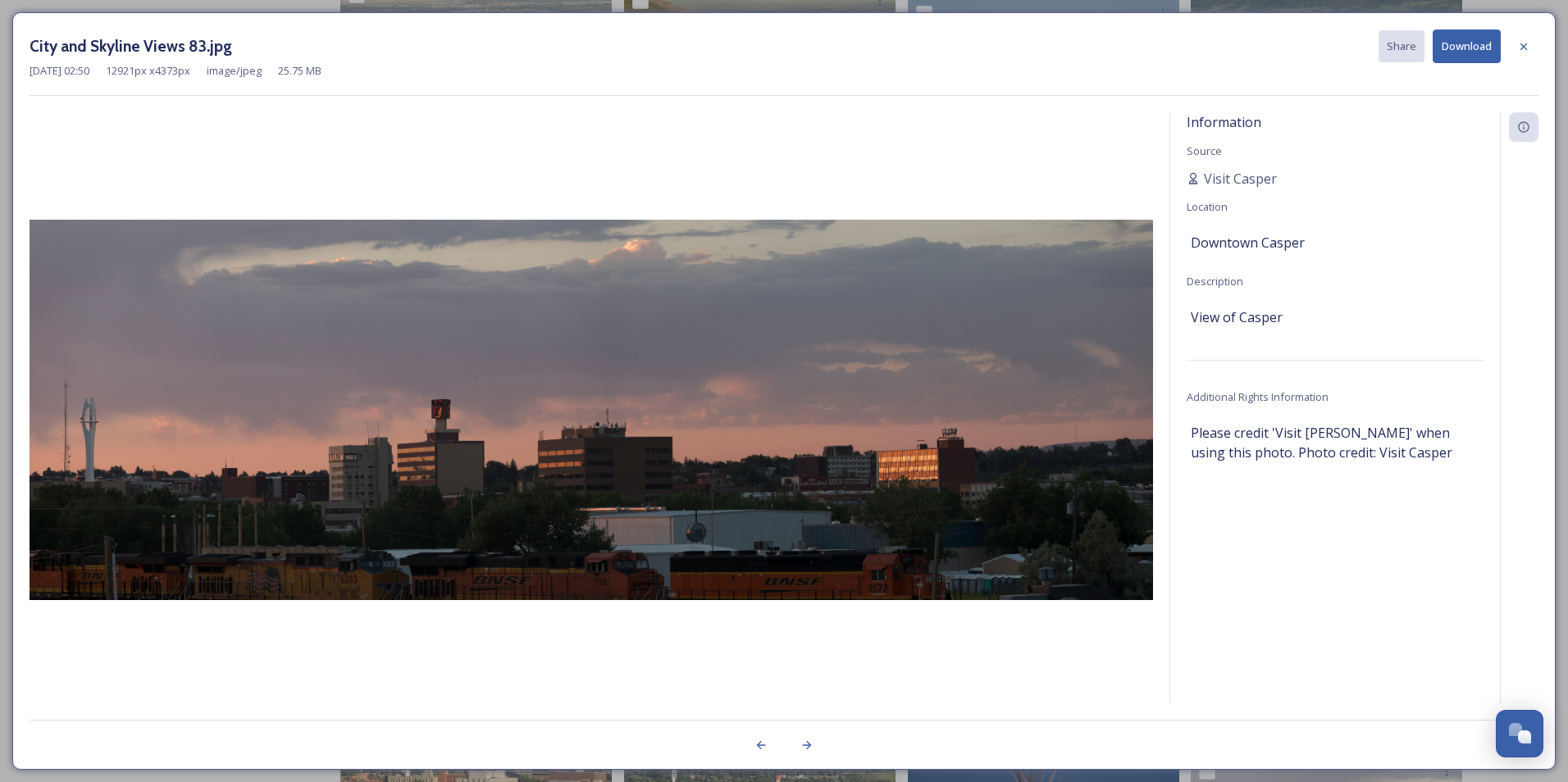
click at [1485, 47] on button "Download" at bounding box center [1466, 46] width 68 height 34
click at [1520, 47] on icon at bounding box center [1523, 47] width 13 height 13
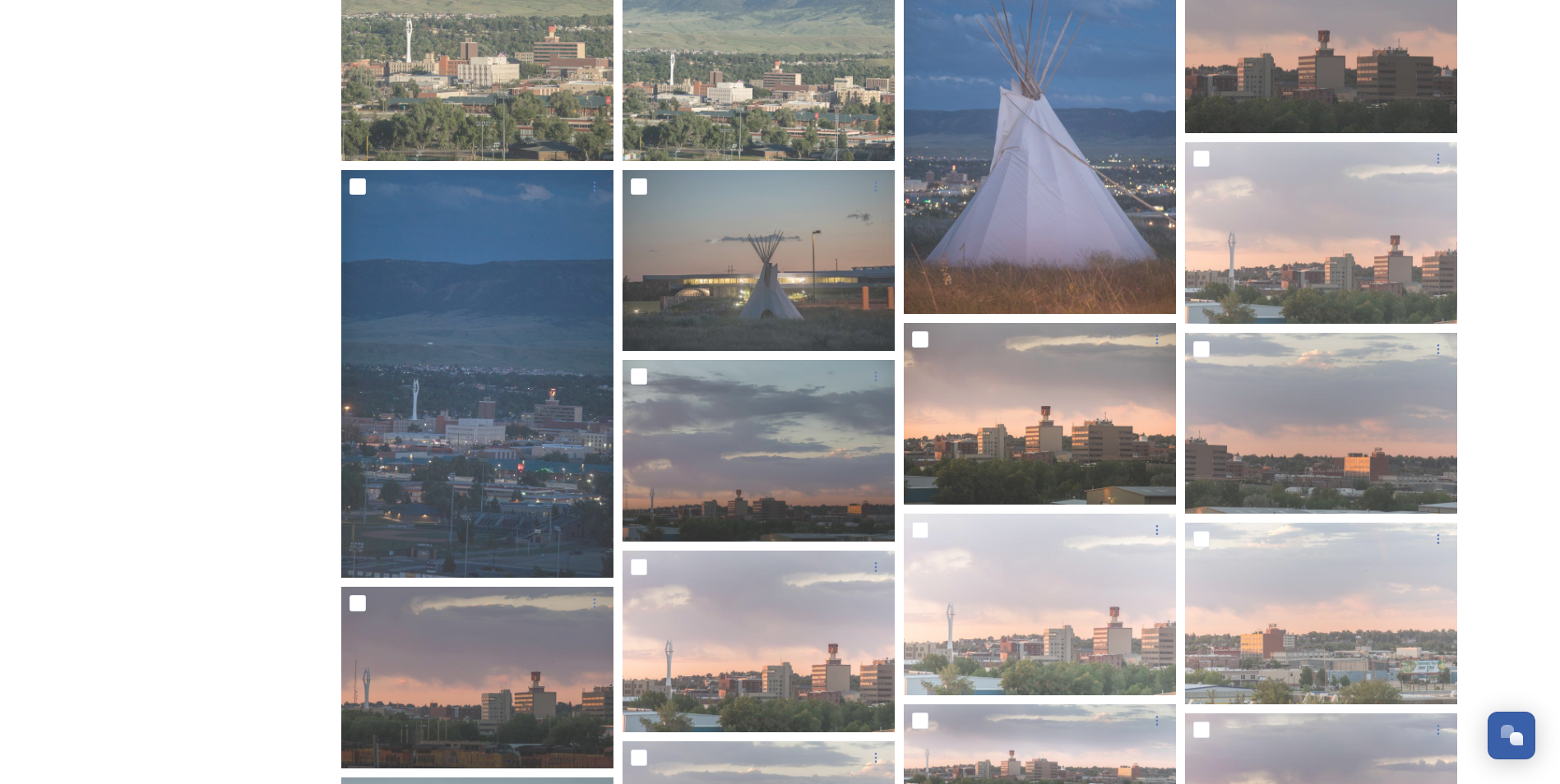
scroll to position [3651, 0]
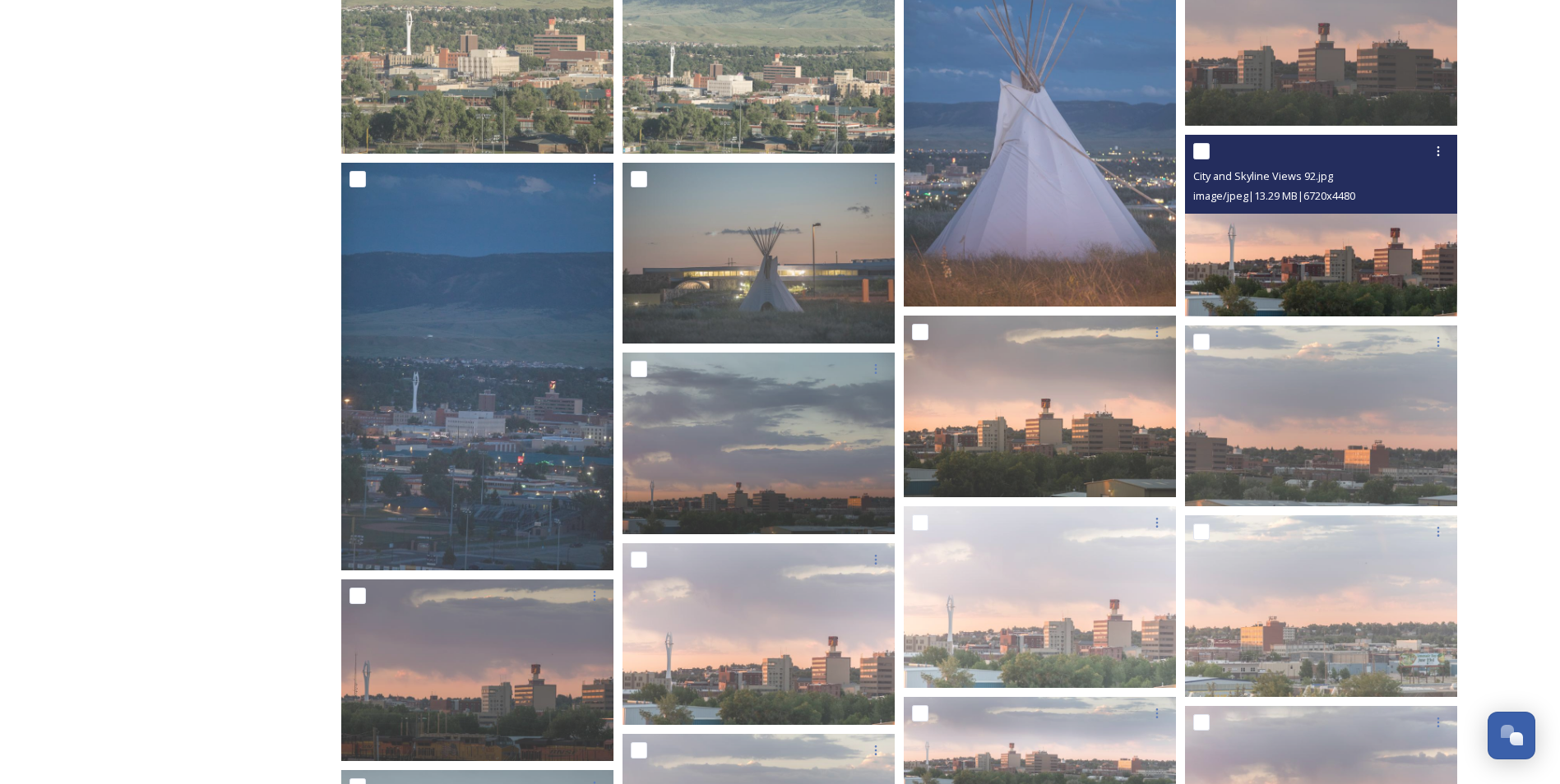
click at [1289, 256] on img at bounding box center [1321, 225] width 272 height 181
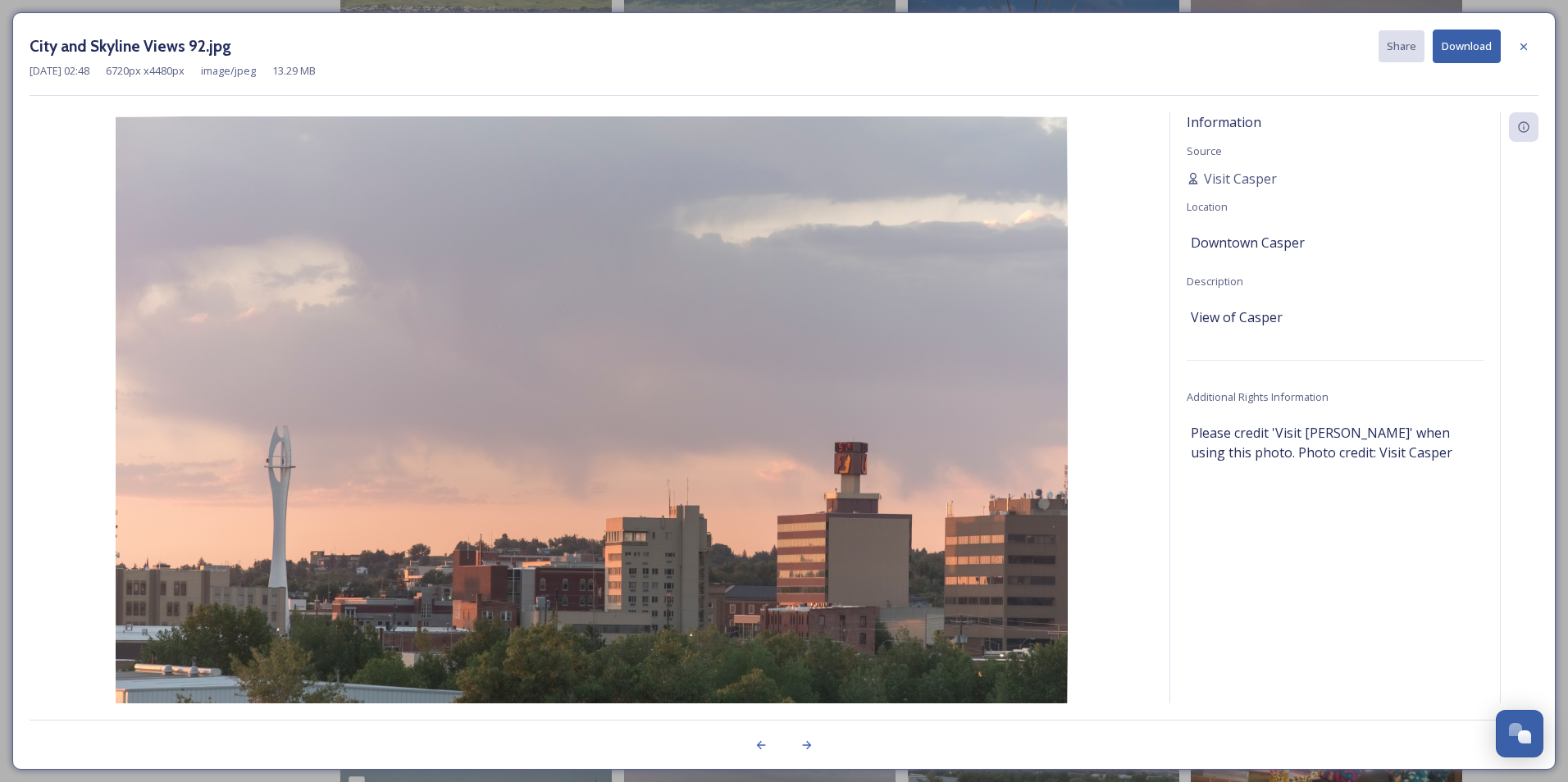
click at [1483, 48] on button "Download" at bounding box center [1466, 46] width 68 height 34
click at [1533, 45] on div at bounding box center [1524, 47] width 30 height 30
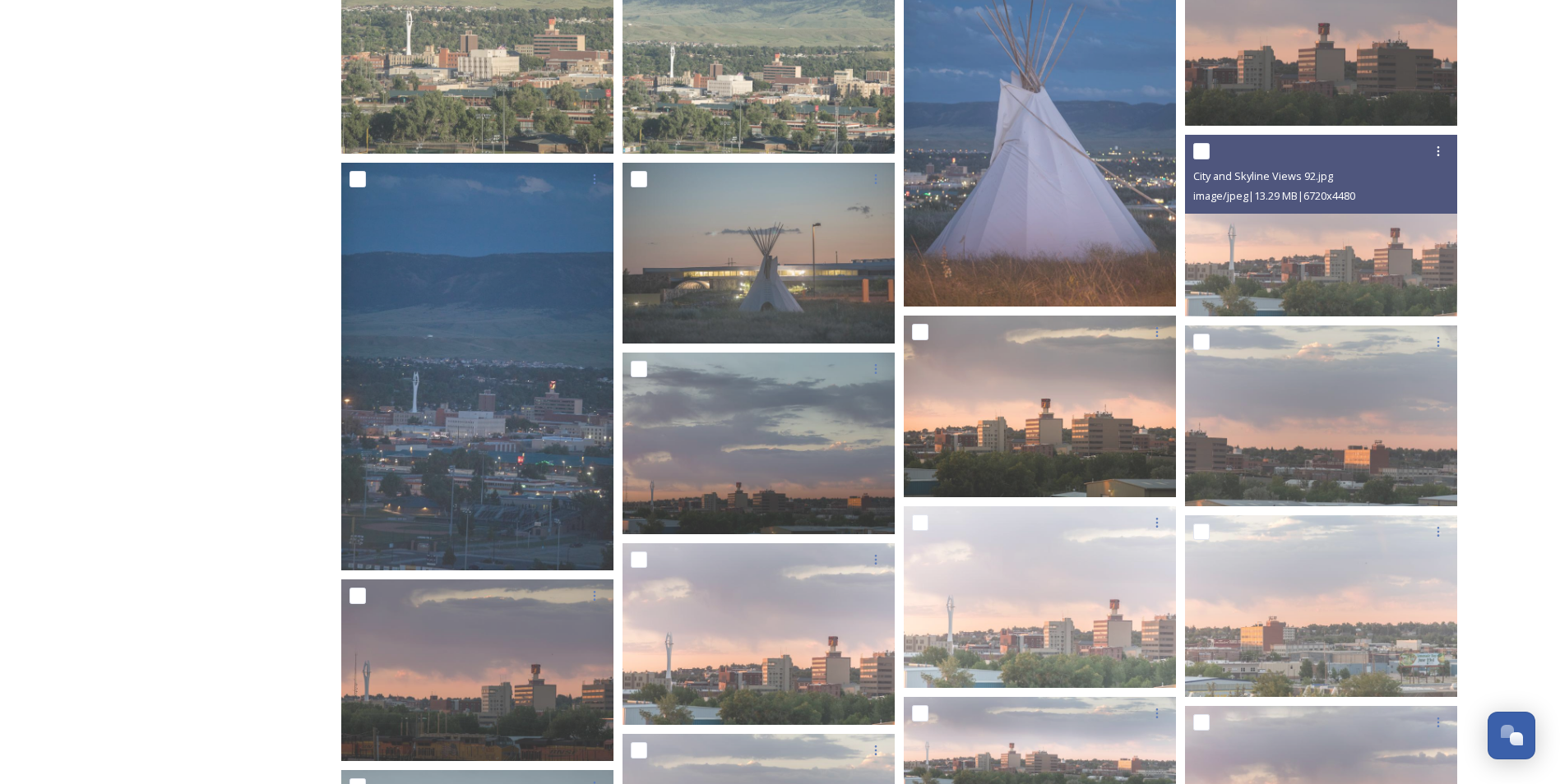
click at [1514, 342] on div "Shared by: Visit [PERSON_NAME] Visit [PERSON_NAME] media library is for local p…" at bounding box center [780, 504] width 1560 height 7909
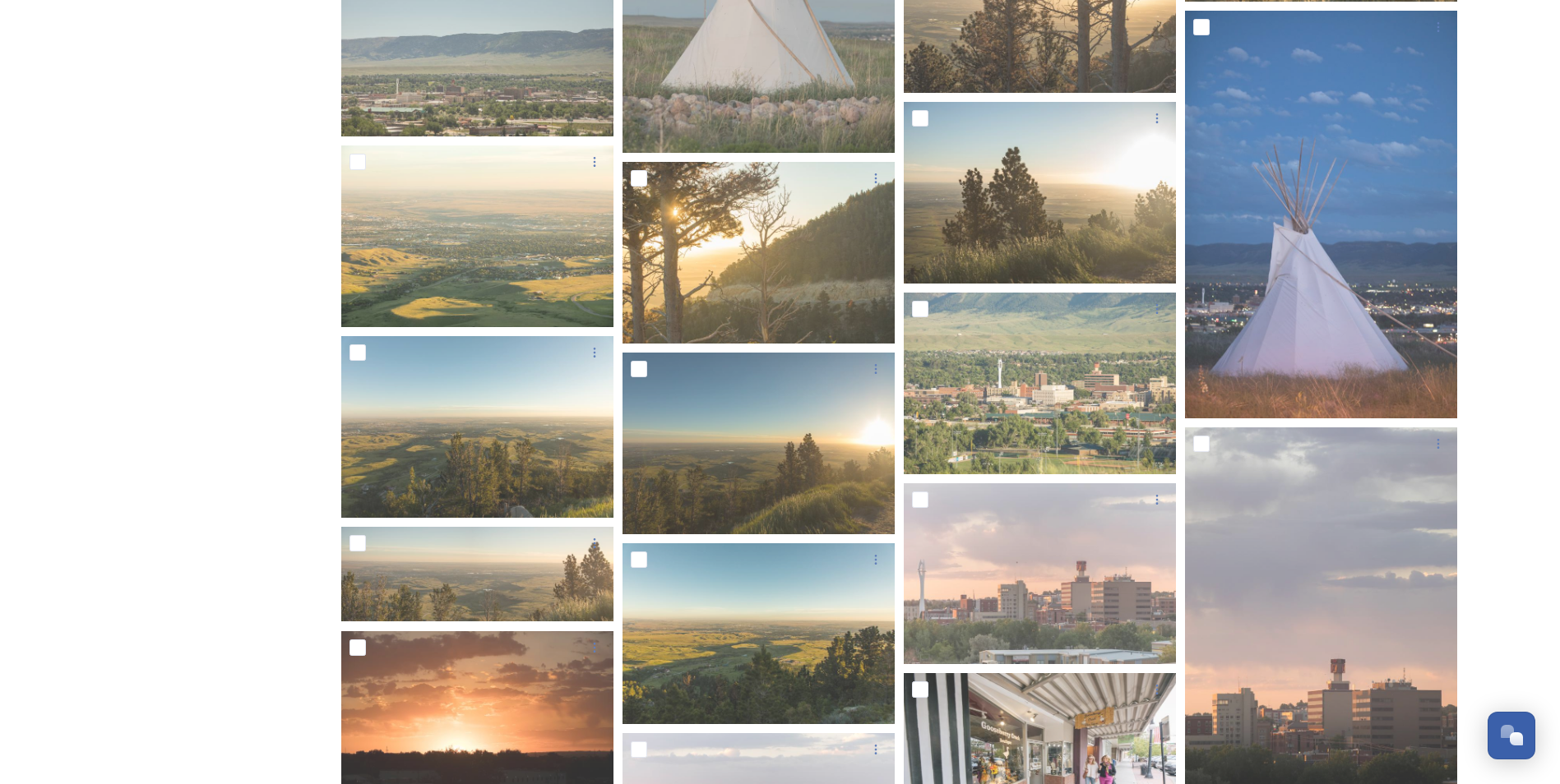
scroll to position [5558, 0]
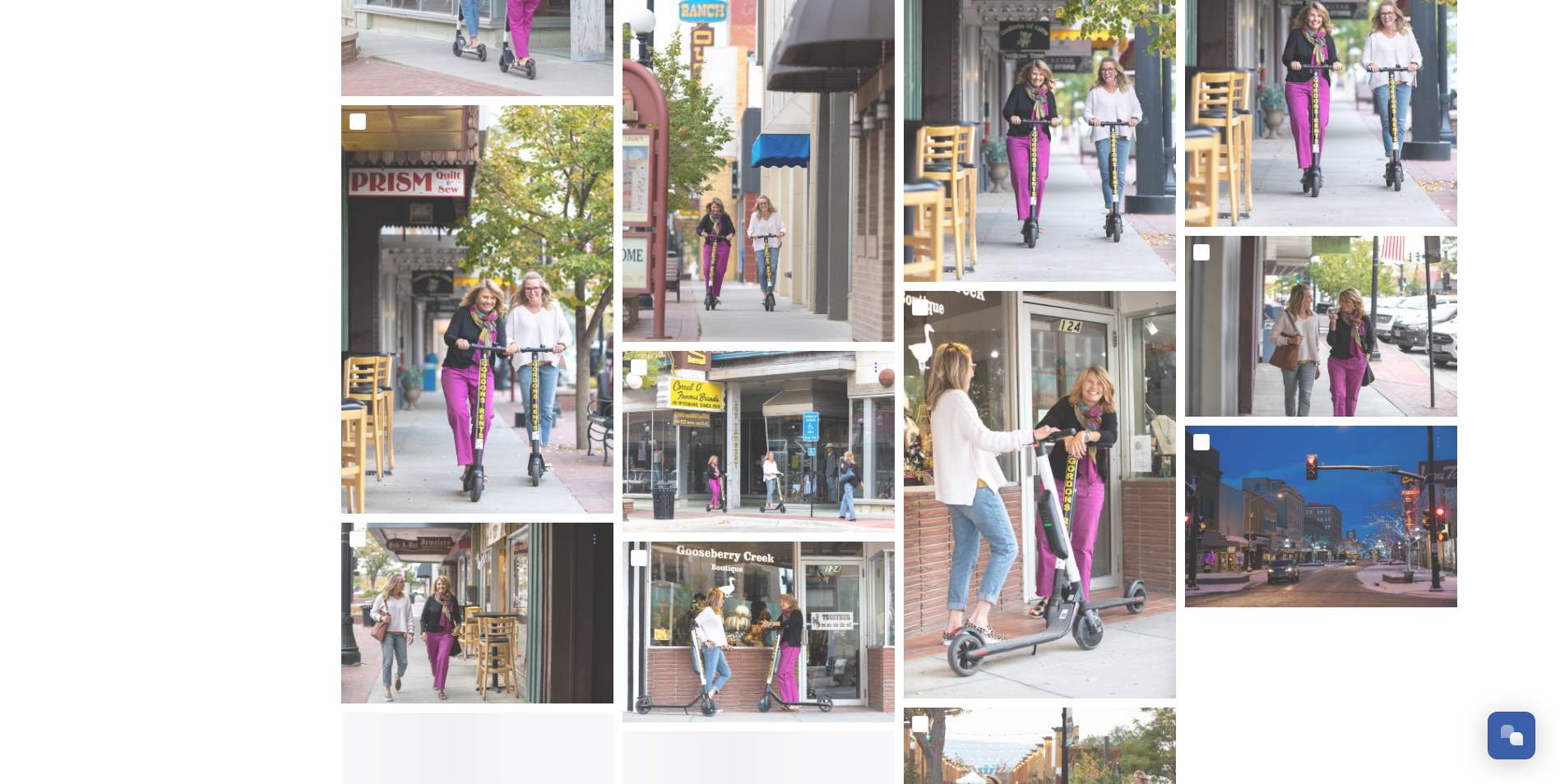
scroll to position [6939, 0]
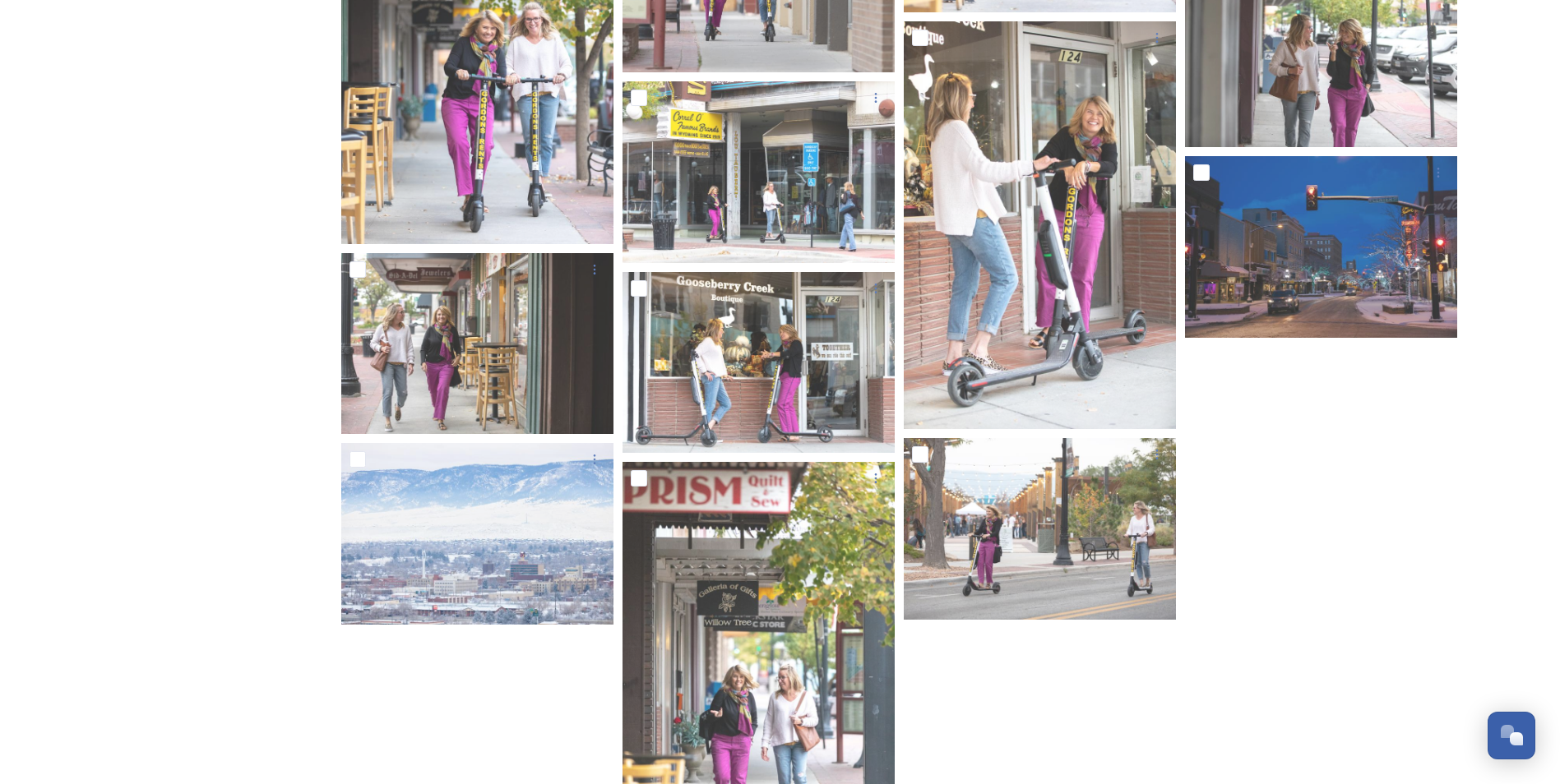
scroll to position [7236, 0]
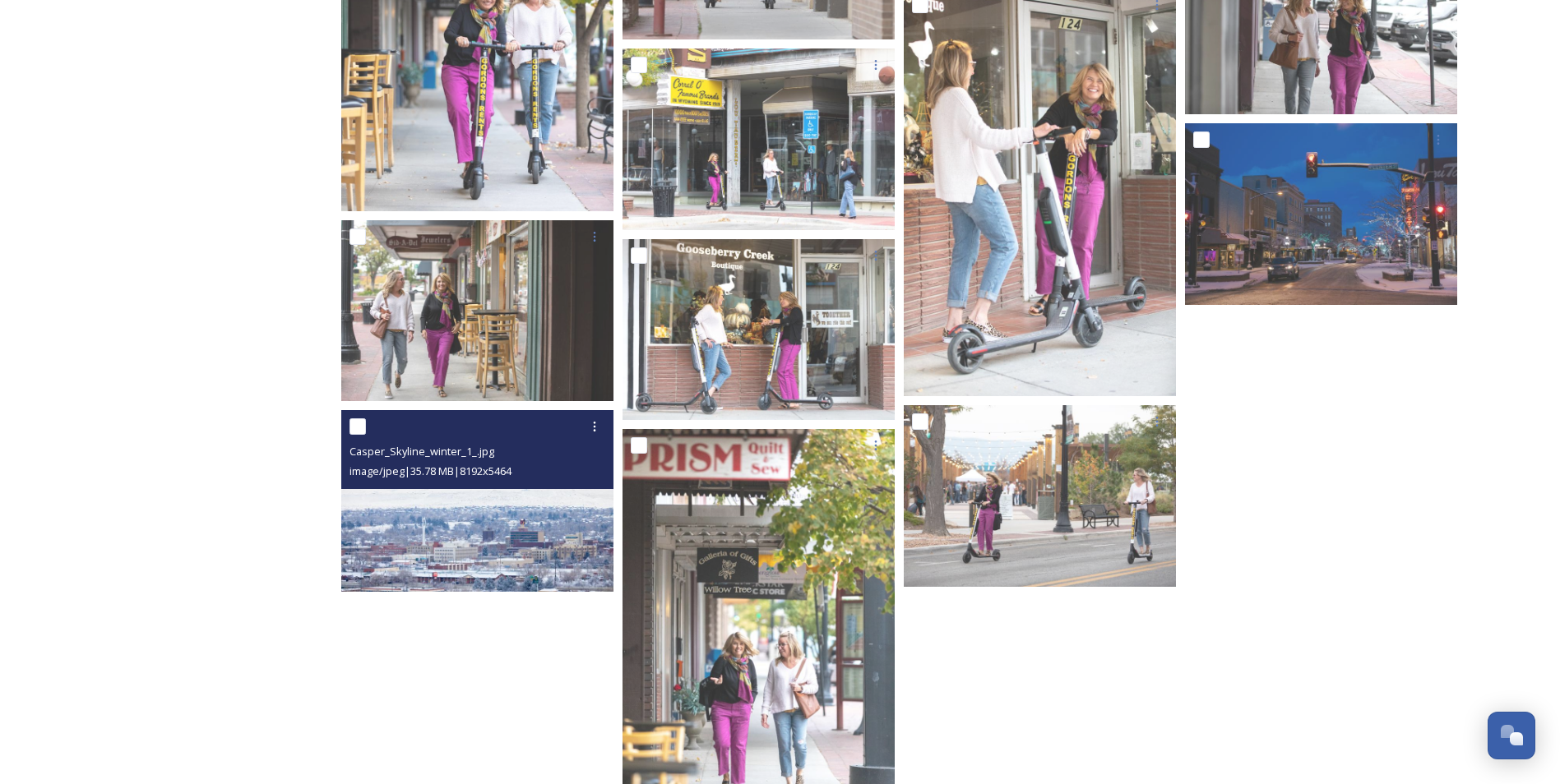
click at [470, 512] on img at bounding box center [477, 501] width 272 height 181
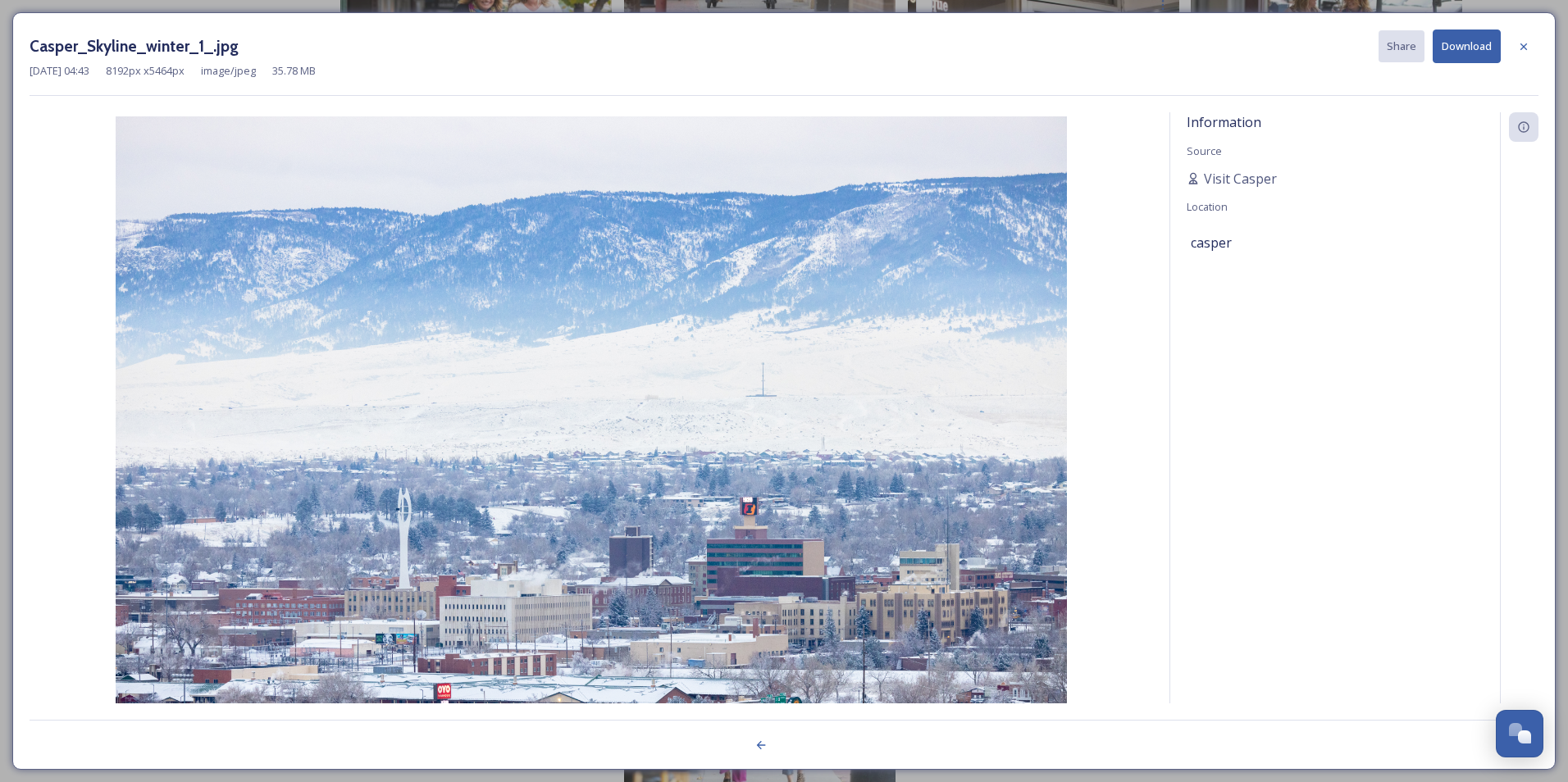
click at [1479, 54] on button "Download" at bounding box center [1466, 46] width 68 height 34
click at [1531, 39] on div at bounding box center [1524, 47] width 30 height 30
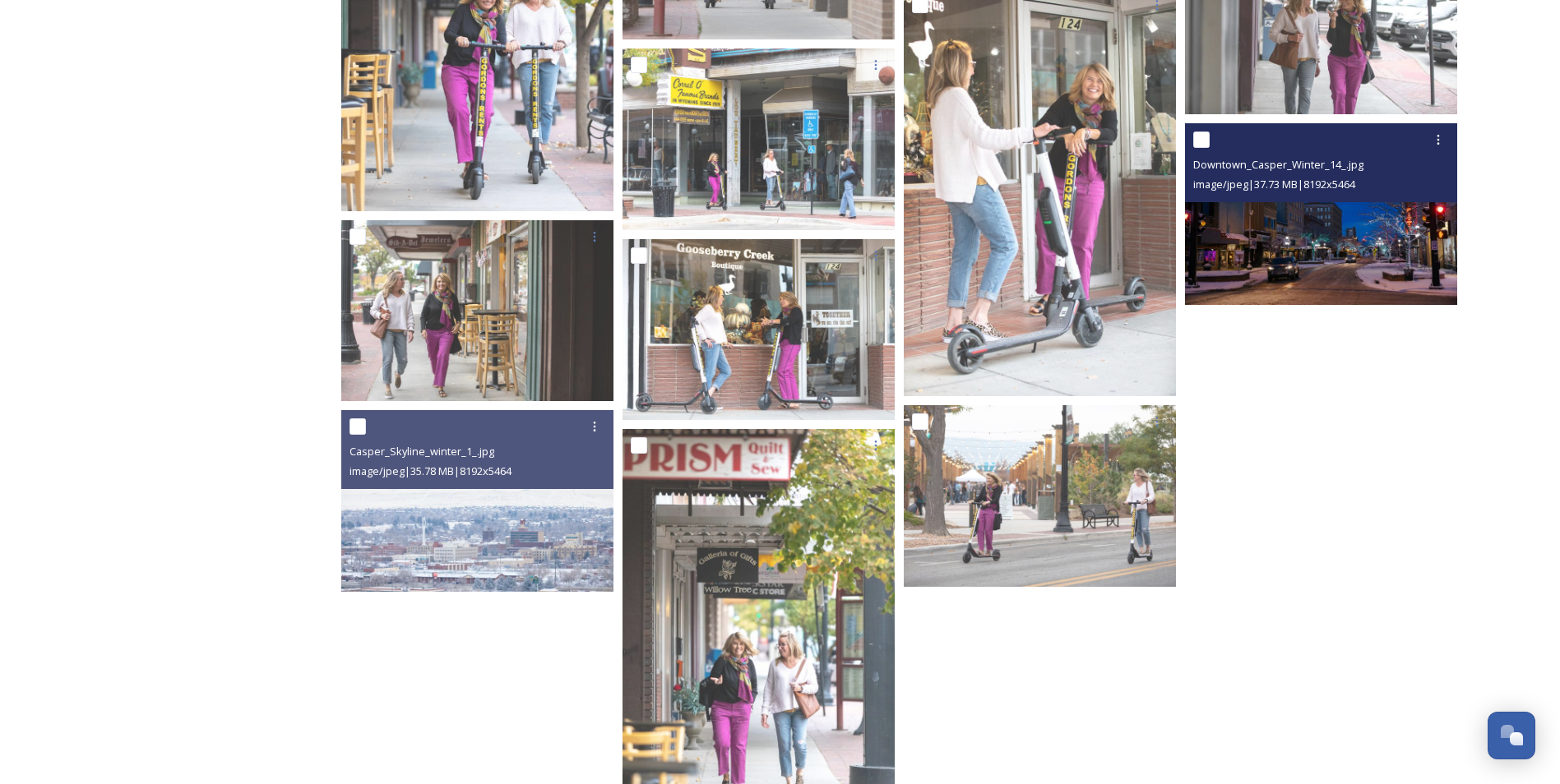
click at [1319, 224] on img at bounding box center [1321, 214] width 272 height 181
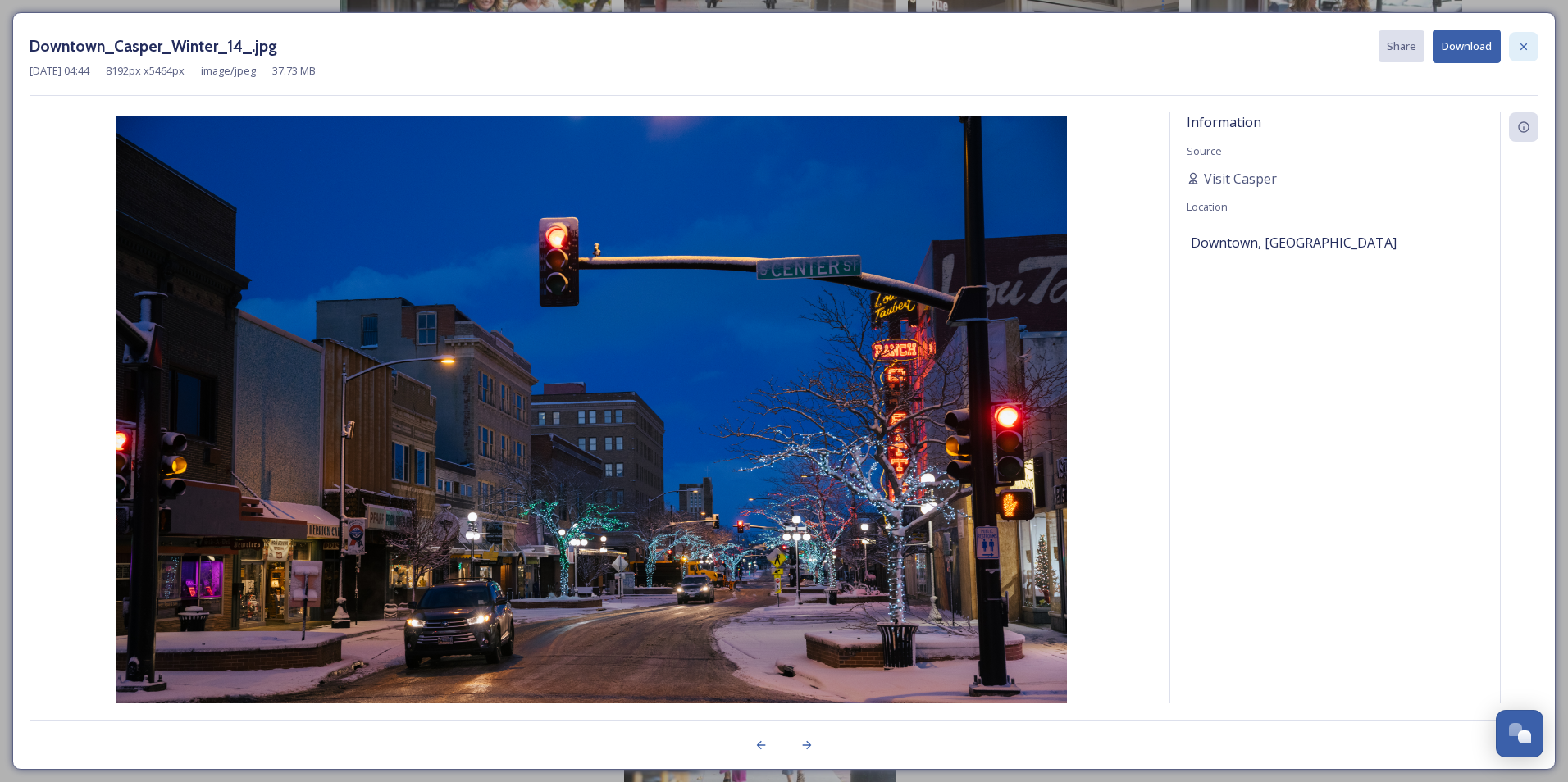
click at [1519, 45] on icon at bounding box center [1523, 47] width 13 height 13
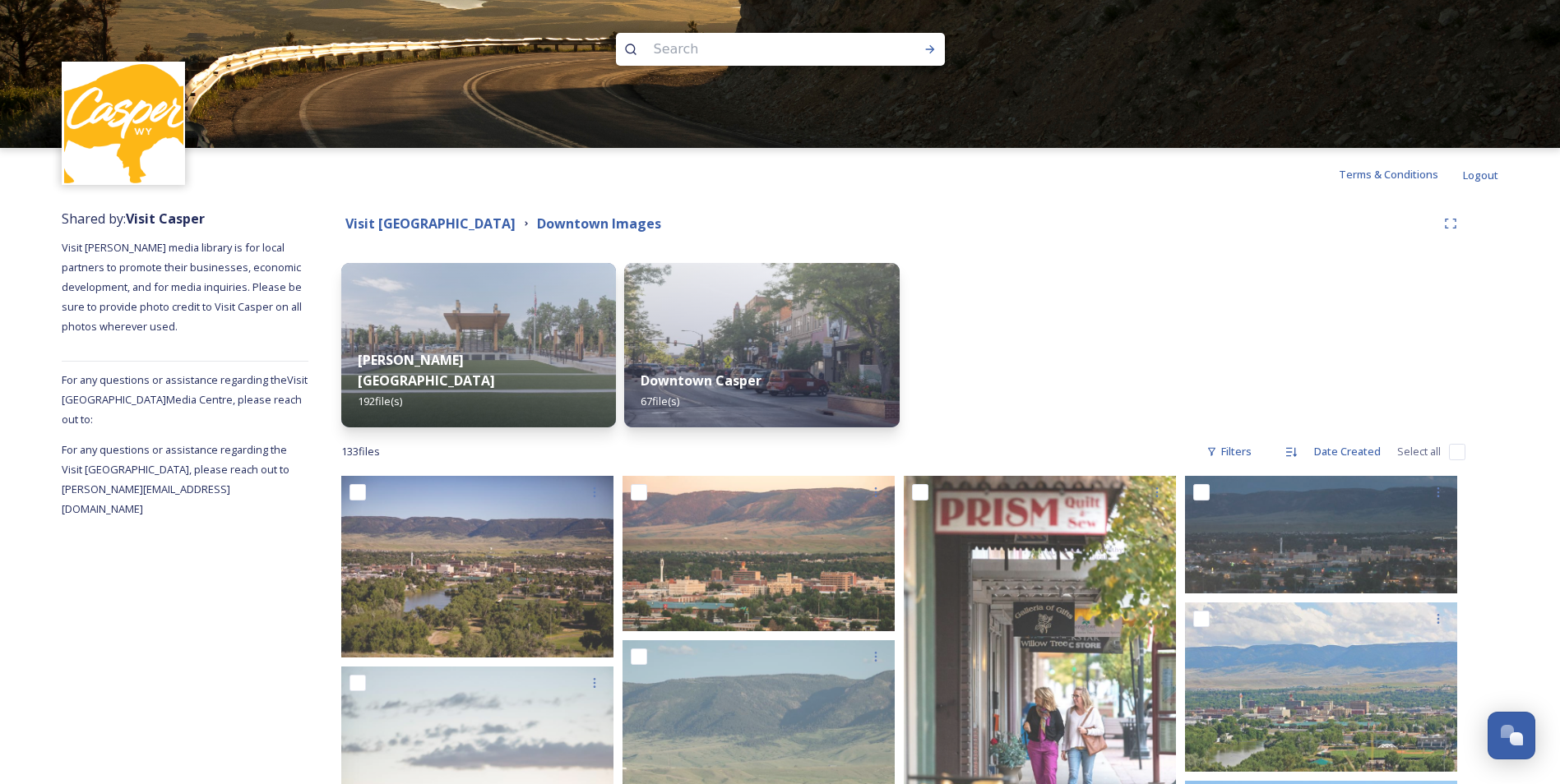
scroll to position [45, 0]
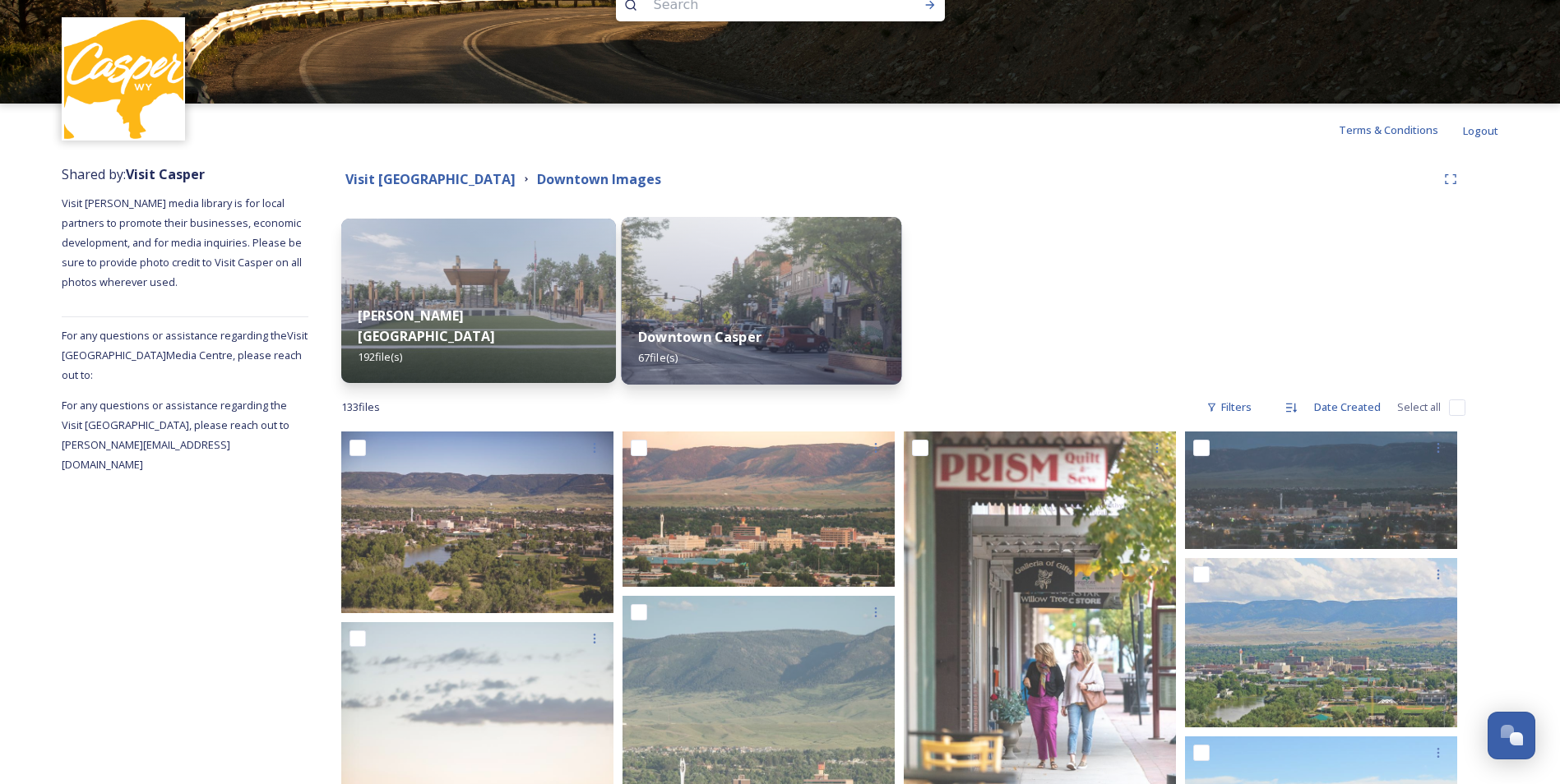
click at [750, 346] on strong "Downtown Casper" at bounding box center [700, 337] width 124 height 18
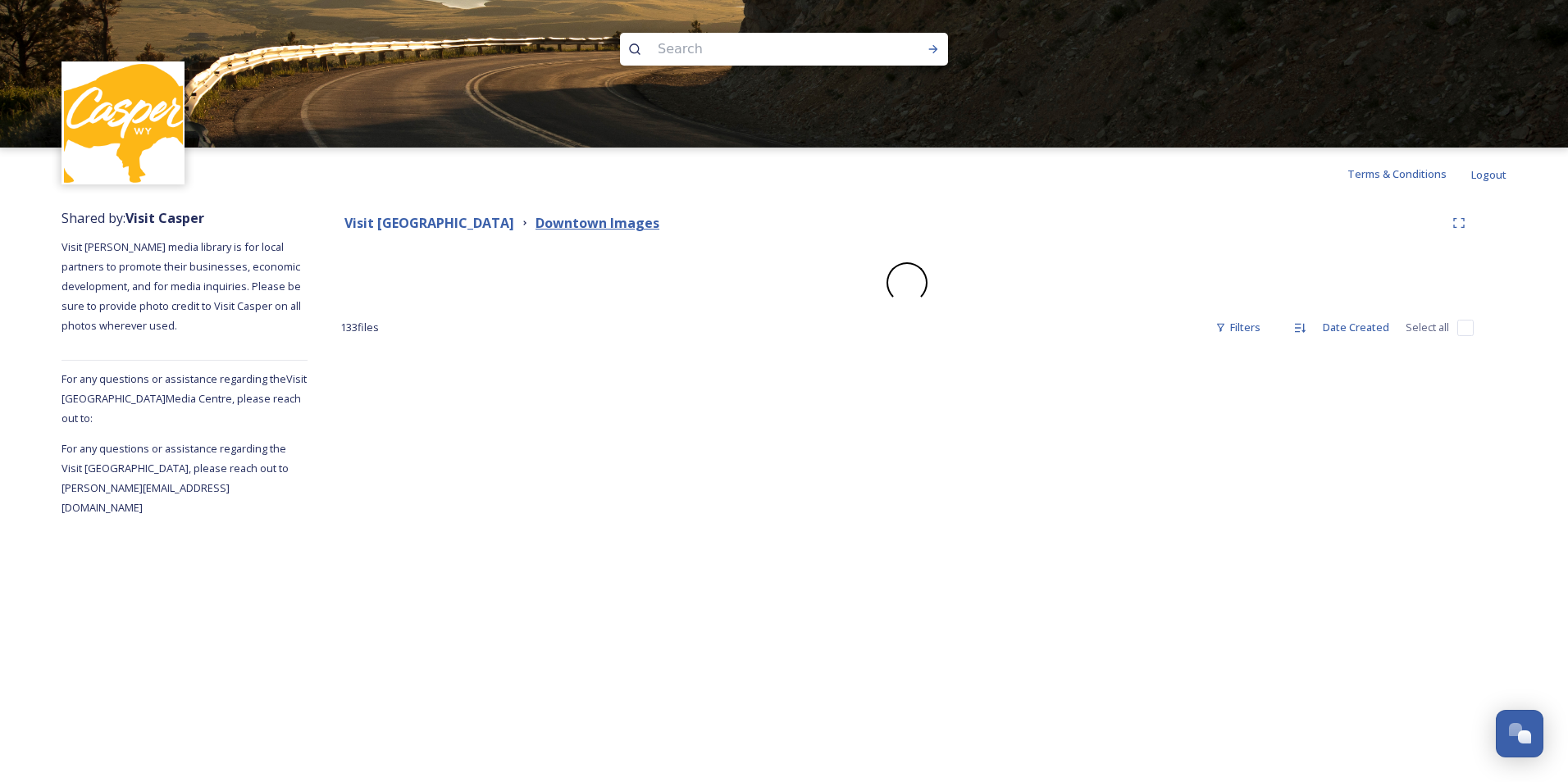
click at [614, 221] on strong "Downtown Images" at bounding box center [598, 223] width 124 height 18
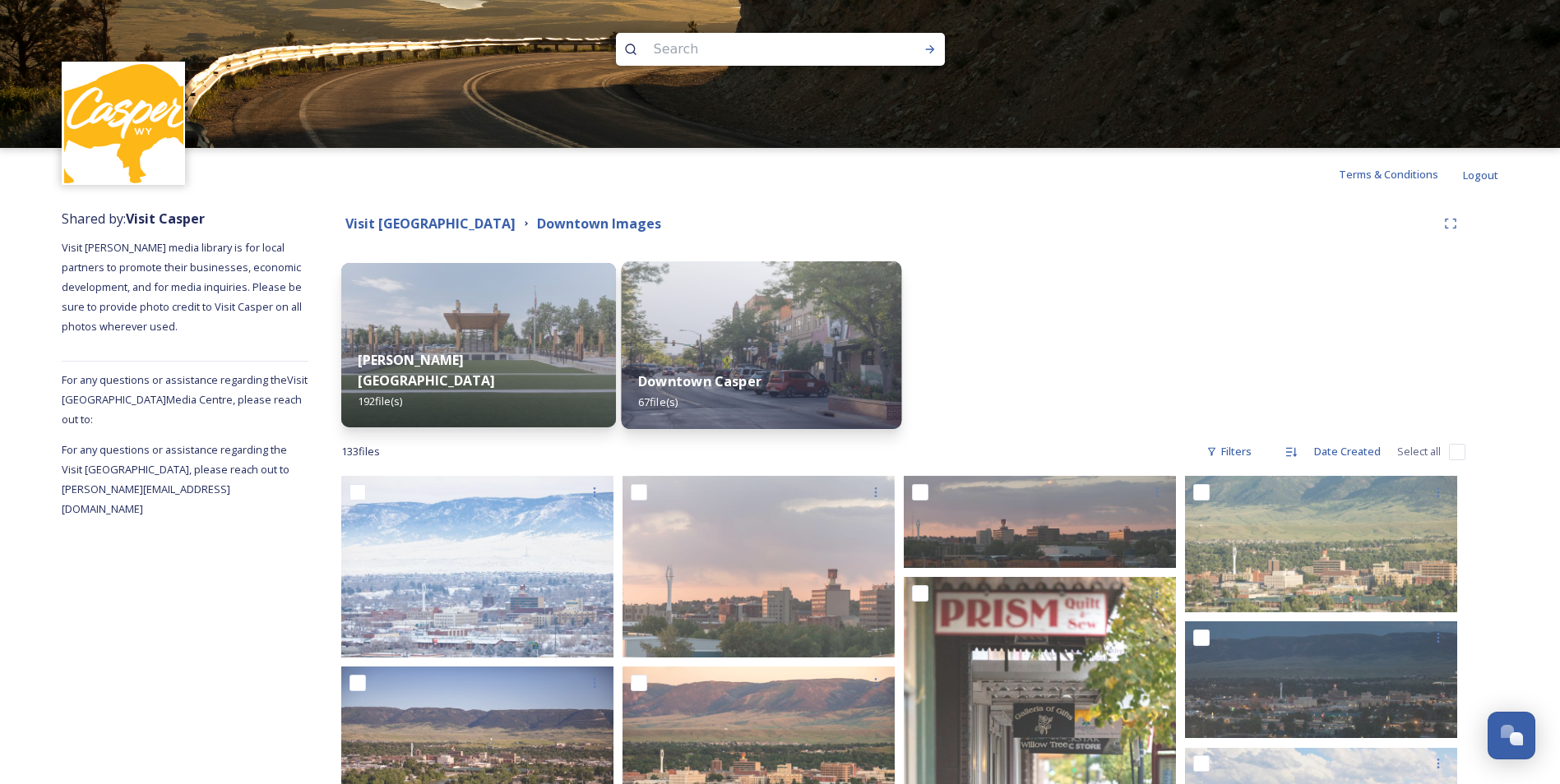
click at [690, 375] on strong "Downtown Casper" at bounding box center [700, 381] width 124 height 18
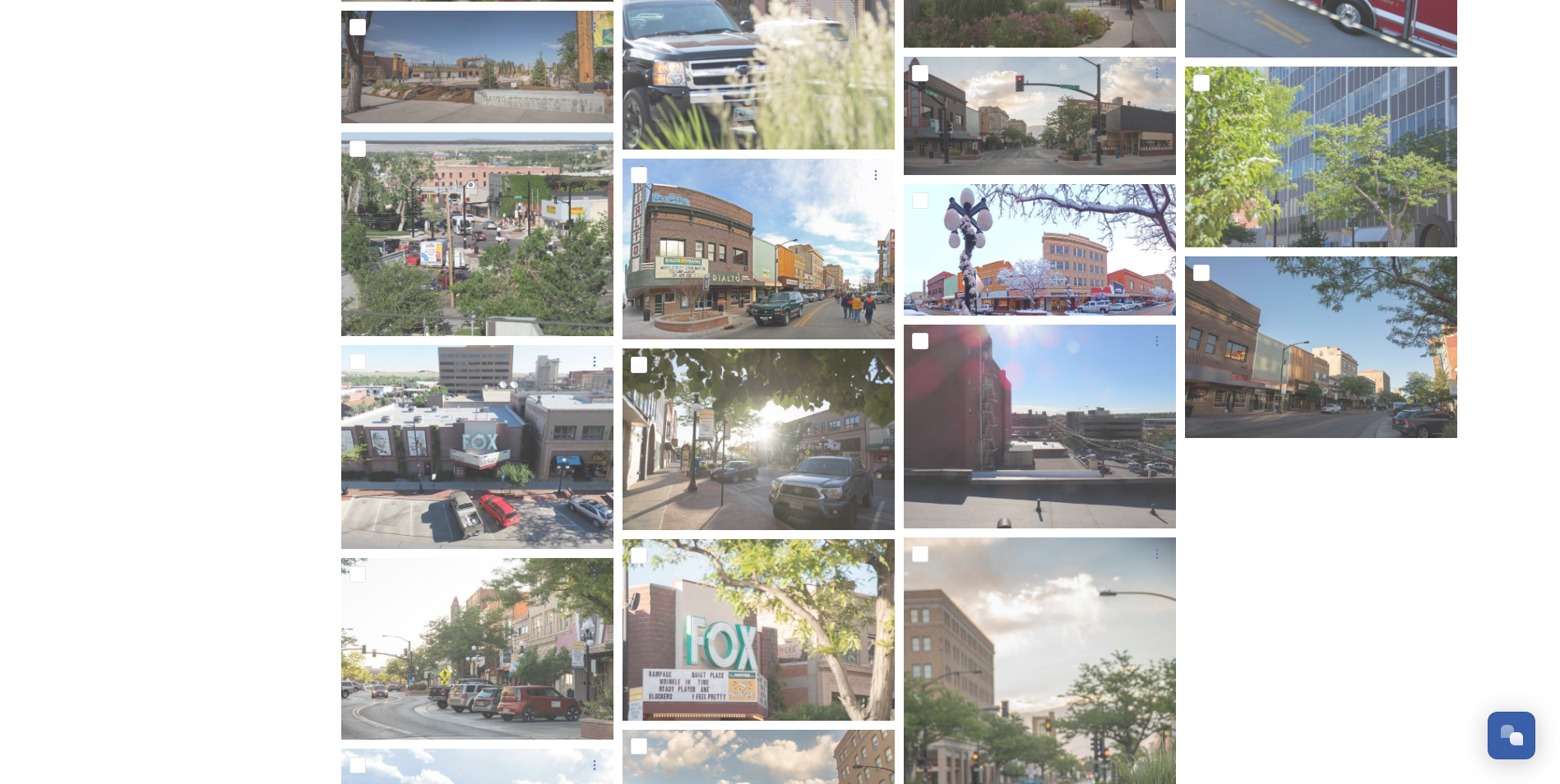
scroll to position [3273, 0]
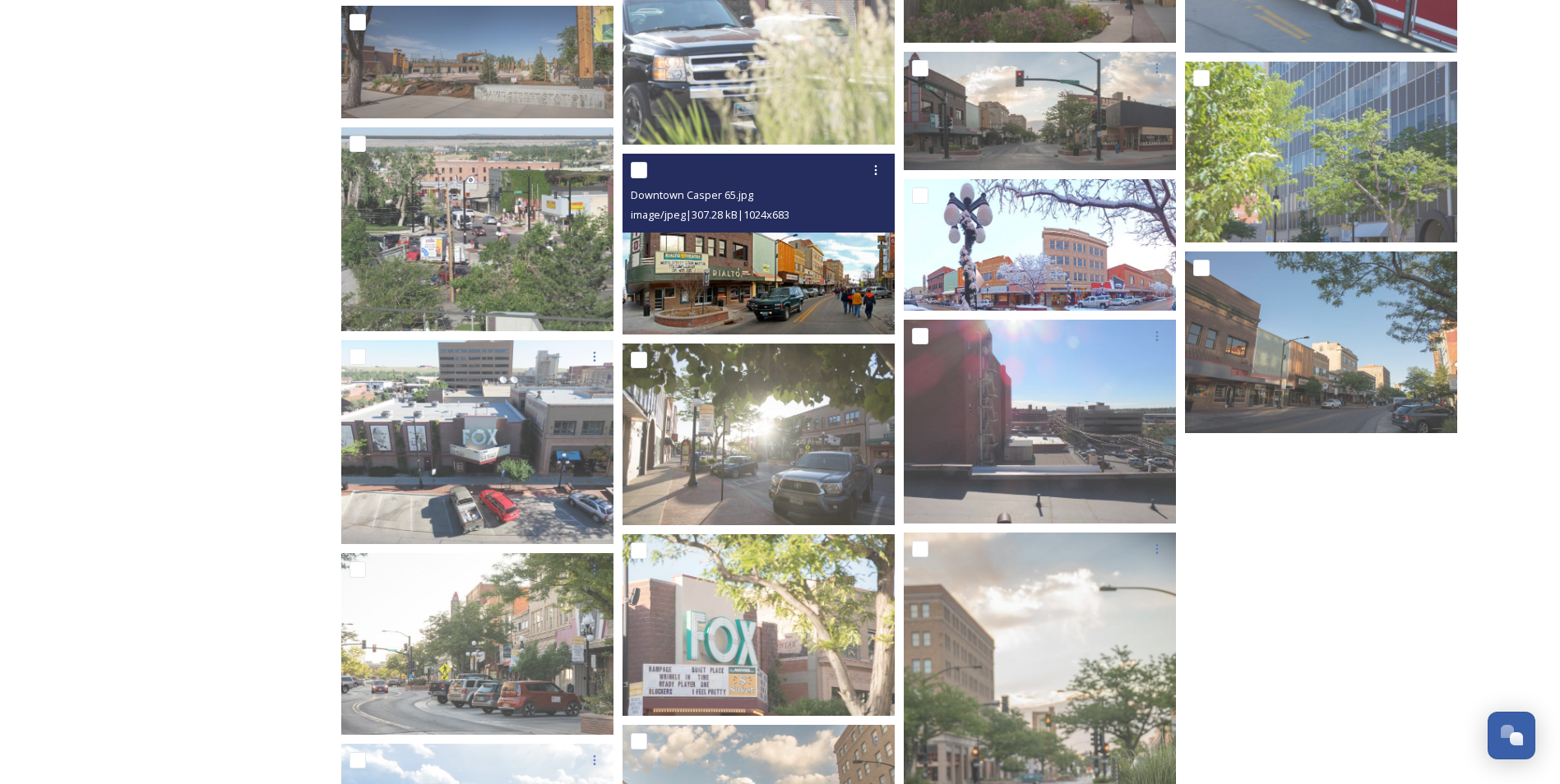
click at [739, 261] on img at bounding box center [758, 244] width 272 height 181
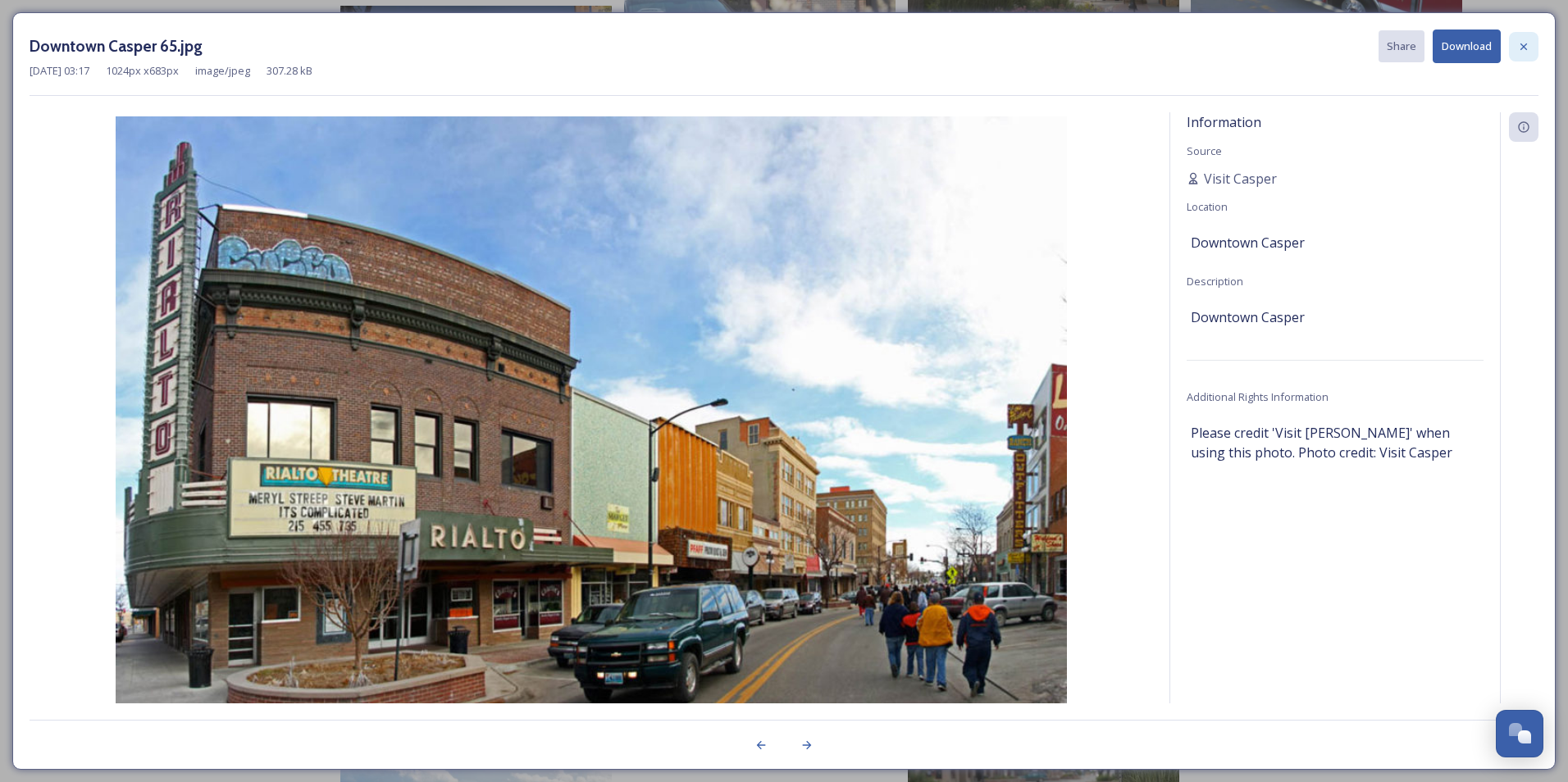
click at [1522, 42] on icon at bounding box center [1523, 47] width 13 height 13
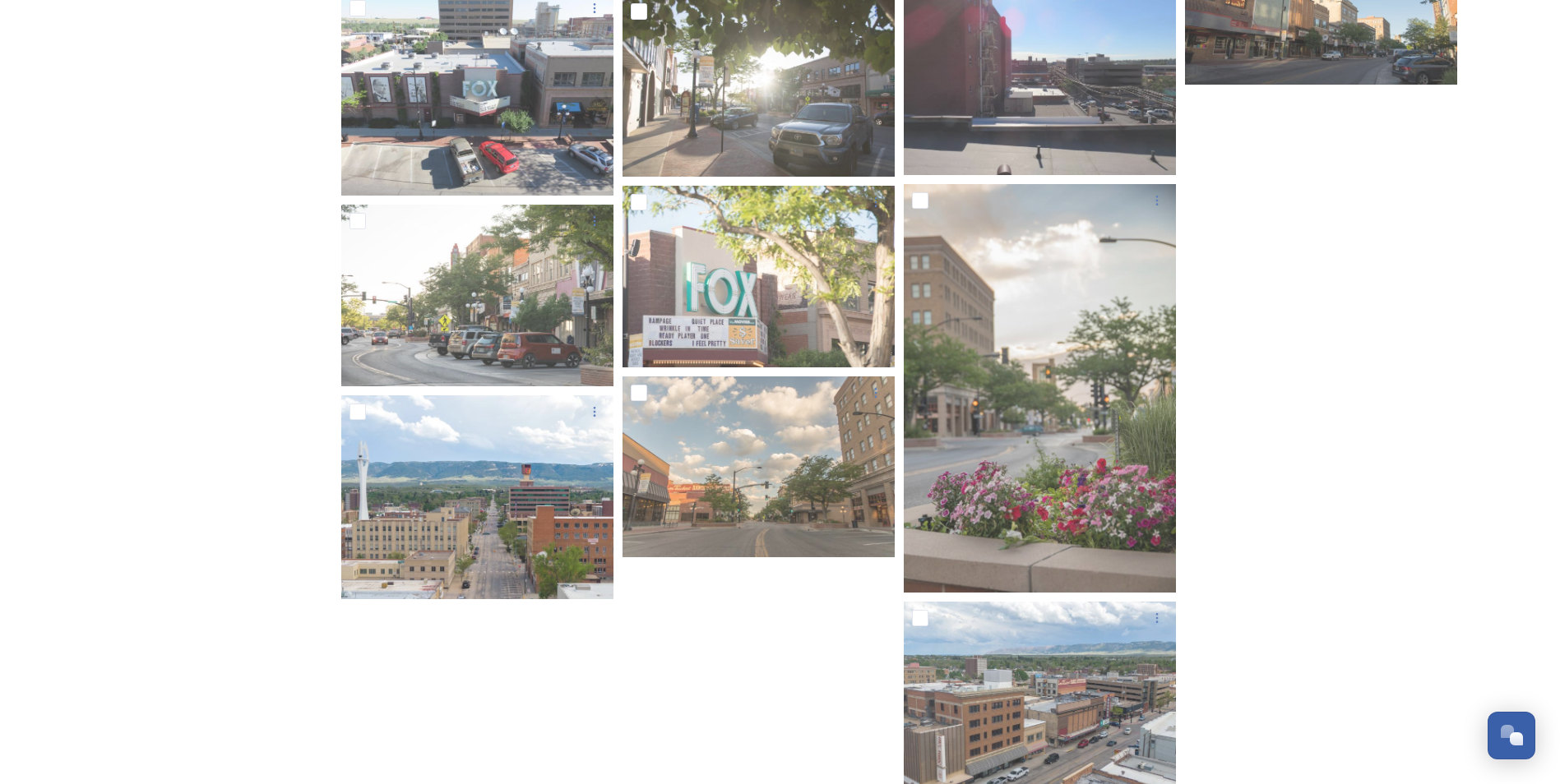
scroll to position [3667, 0]
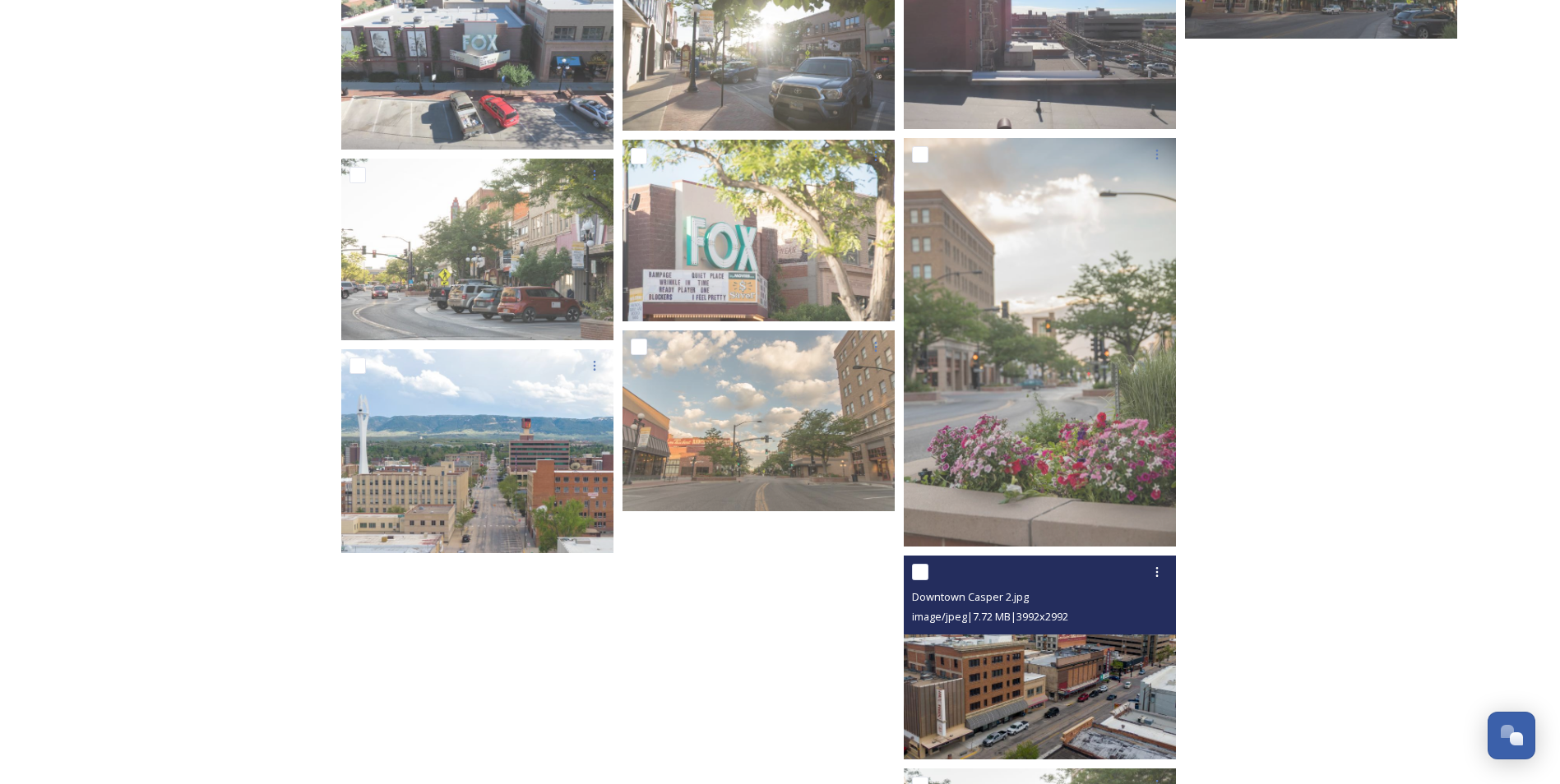
click at [1039, 656] on img at bounding box center [1039, 658] width 272 height 204
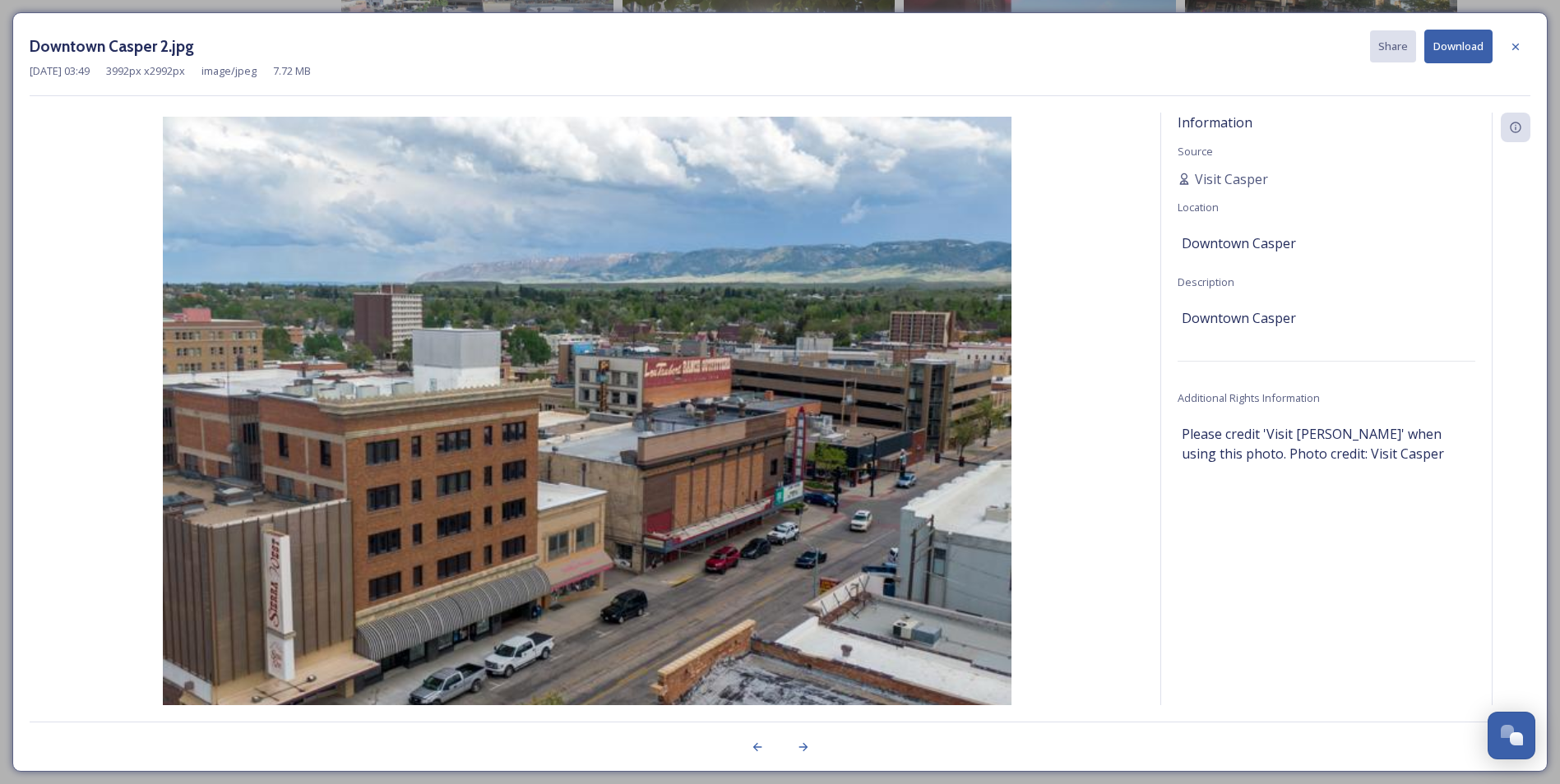
scroll to position [3656, 0]
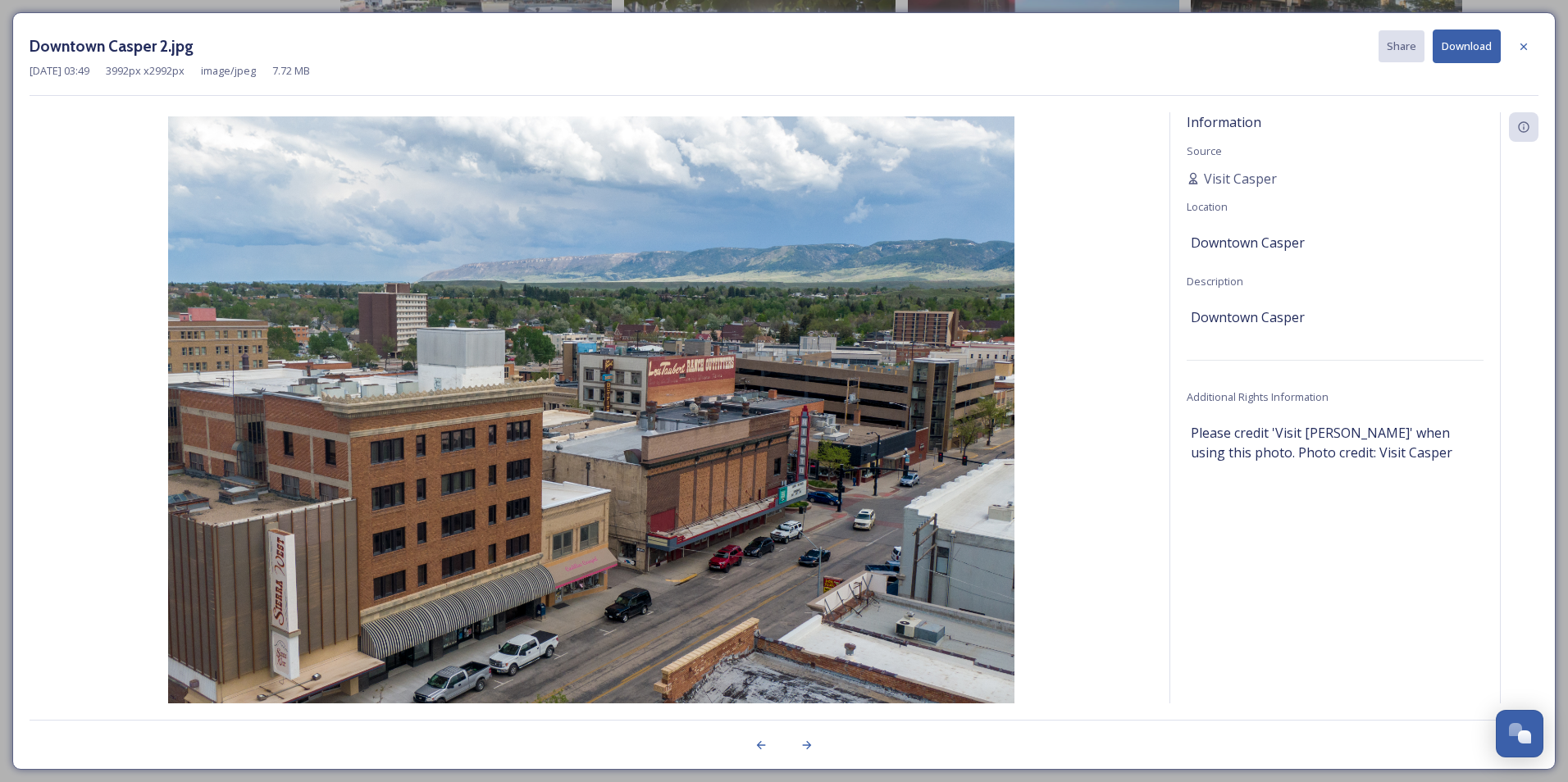
click at [1470, 30] on button "Download" at bounding box center [1466, 46] width 68 height 34
click at [1471, 49] on button "Download" at bounding box center [1466, 46] width 68 height 34
click at [1527, 50] on icon at bounding box center [1523, 47] width 13 height 13
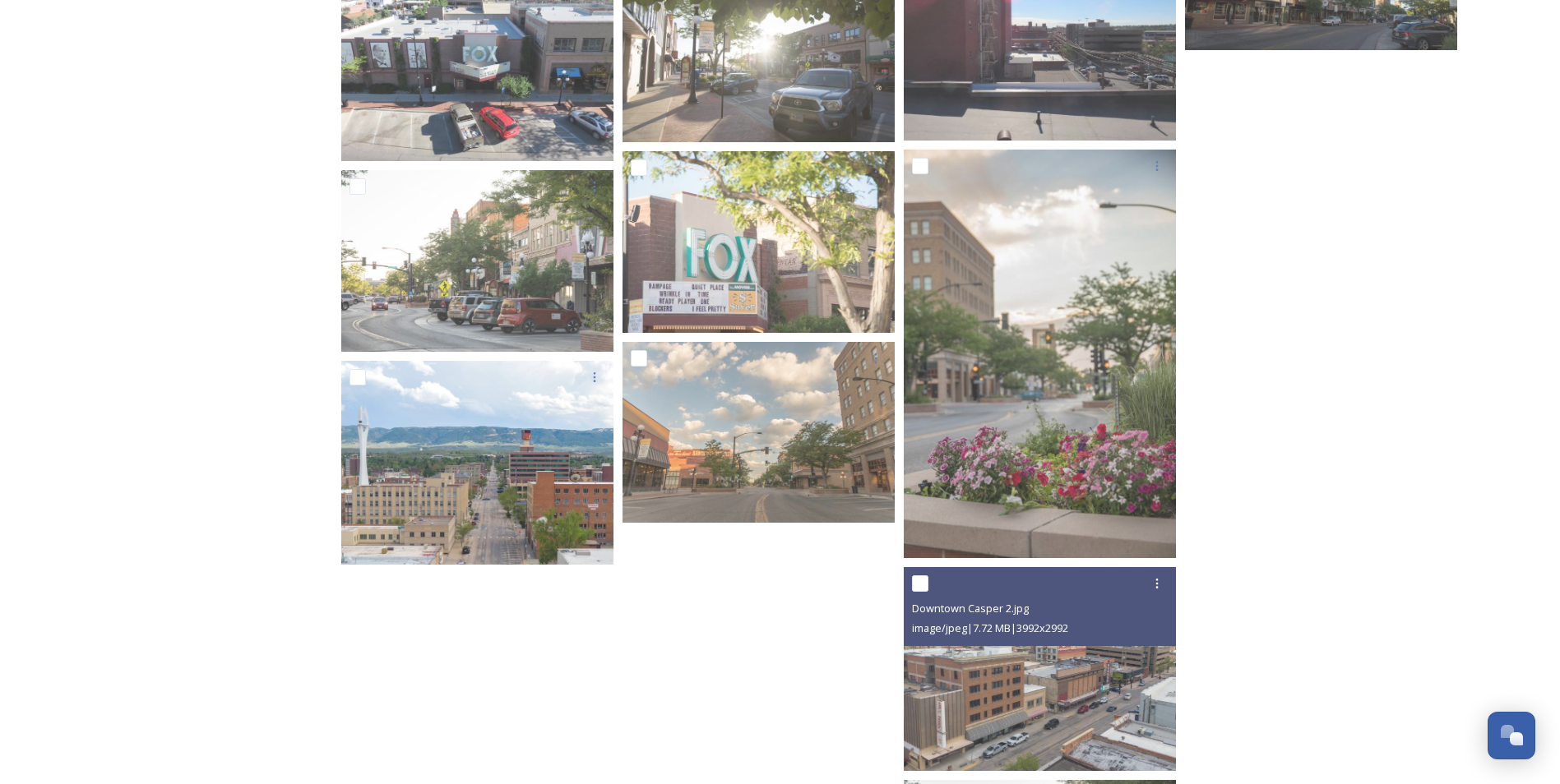
drag, startPoint x: 1558, startPoint y: 679, endPoint x: 1560, endPoint y: 261, distance: 418.0
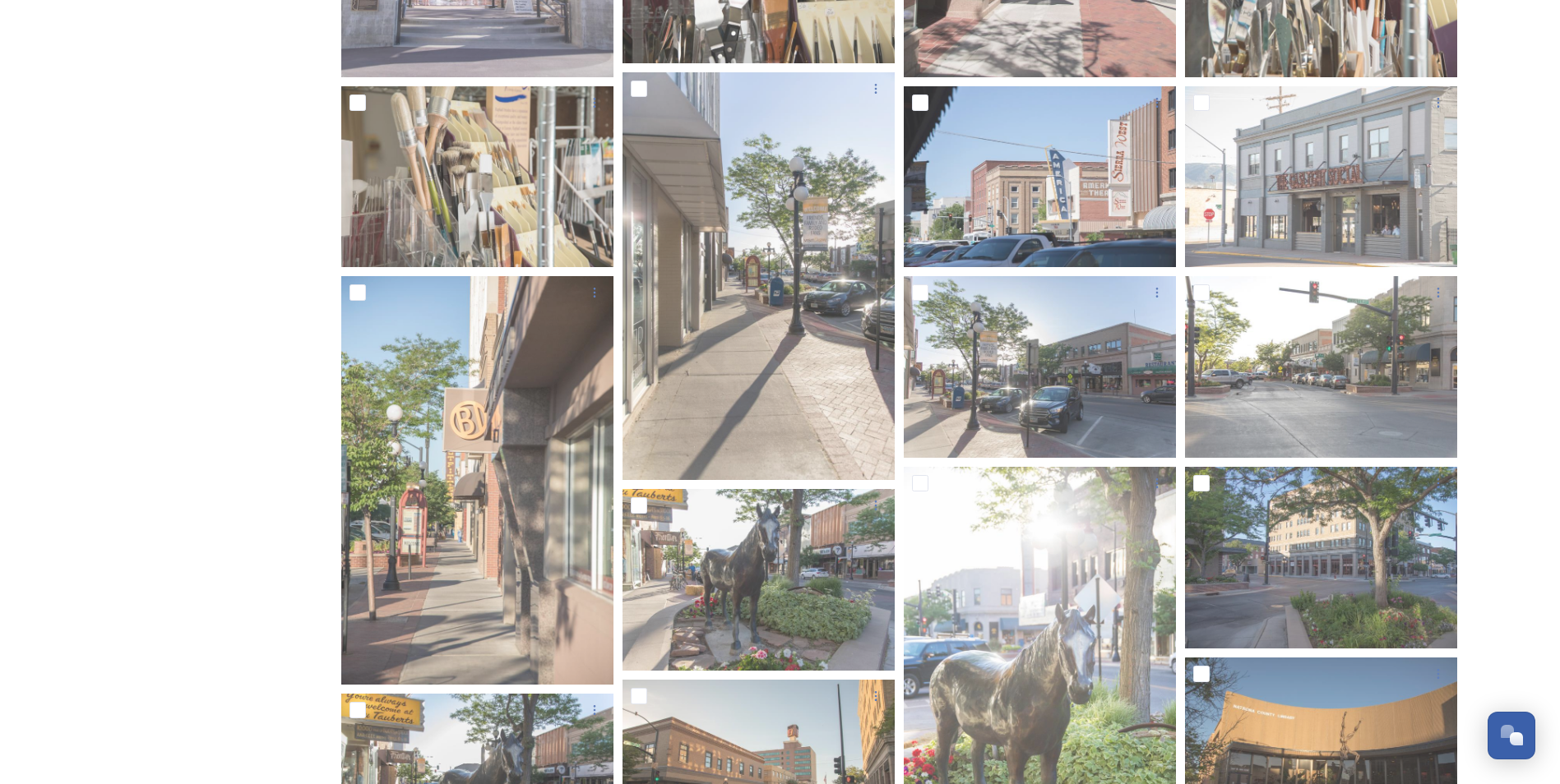
scroll to position [0, 0]
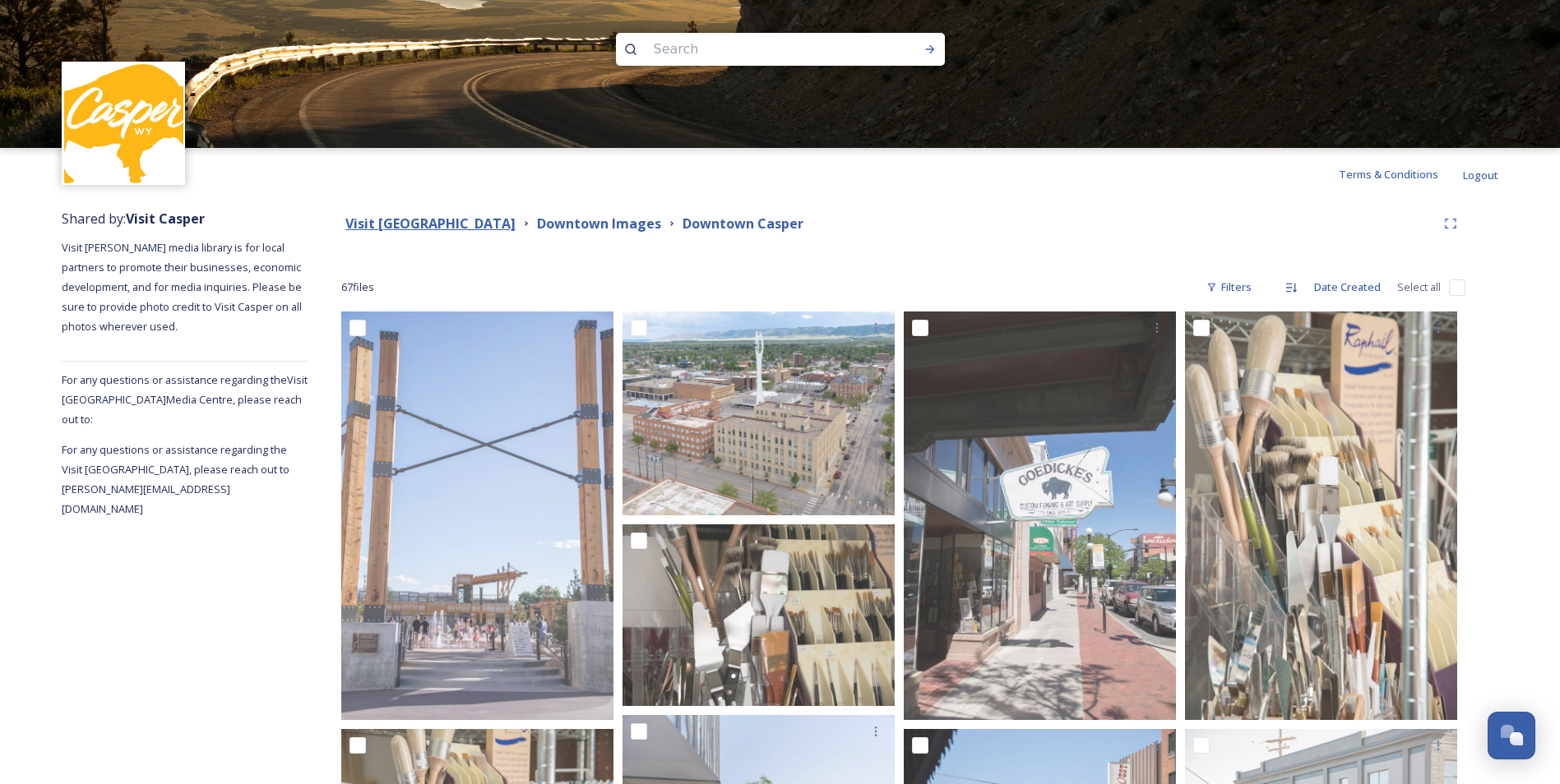
click at [448, 220] on strong "Visit [GEOGRAPHIC_DATA]" at bounding box center [430, 224] width 170 height 18
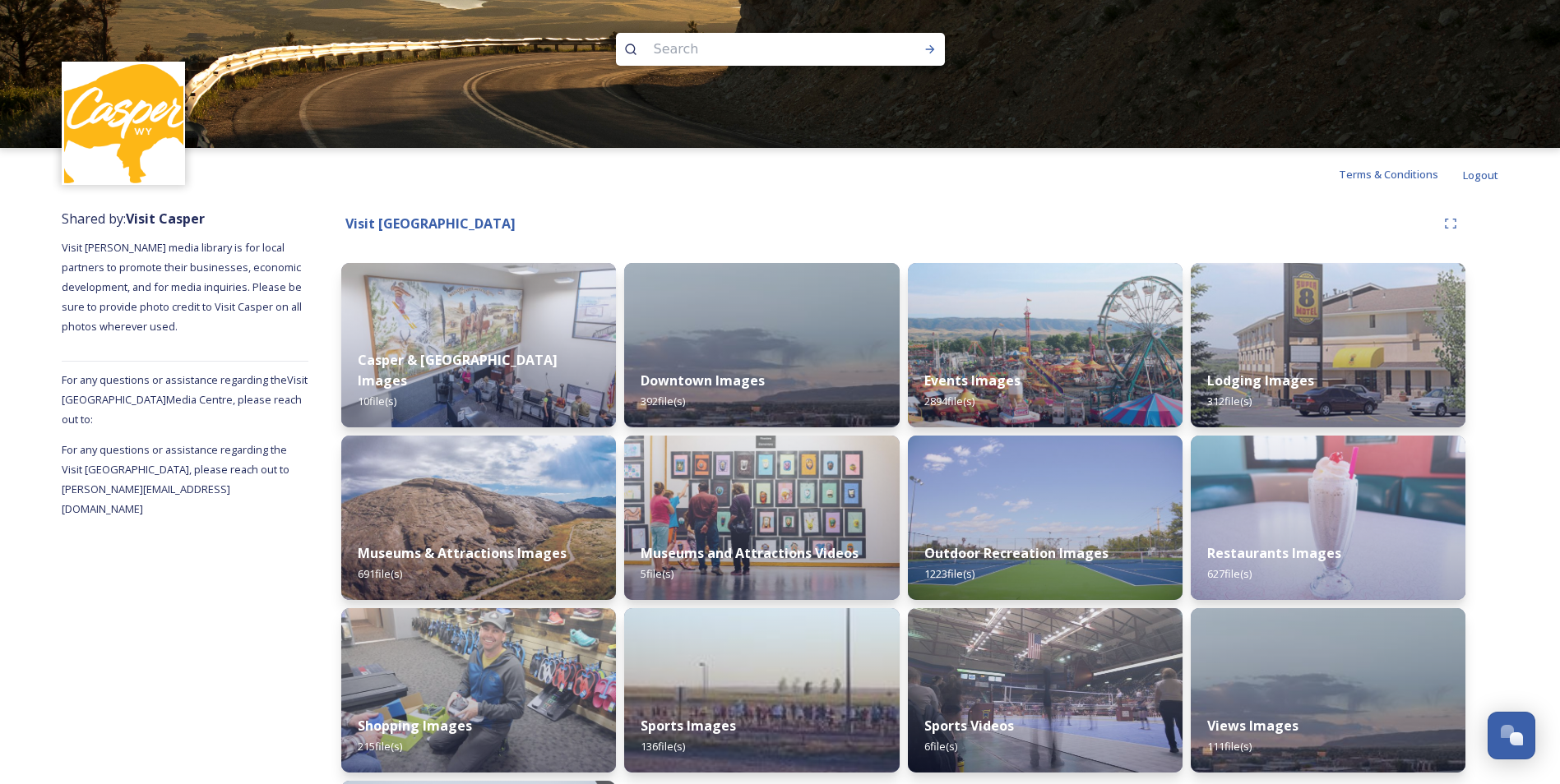
drag, startPoint x: 1100, startPoint y: 191, endPoint x: 1335, endPoint y: 191, distance: 235.0
click at [1138, 181] on div "Terms & Conditions Logout" at bounding box center [780, 174] width 1560 height 52
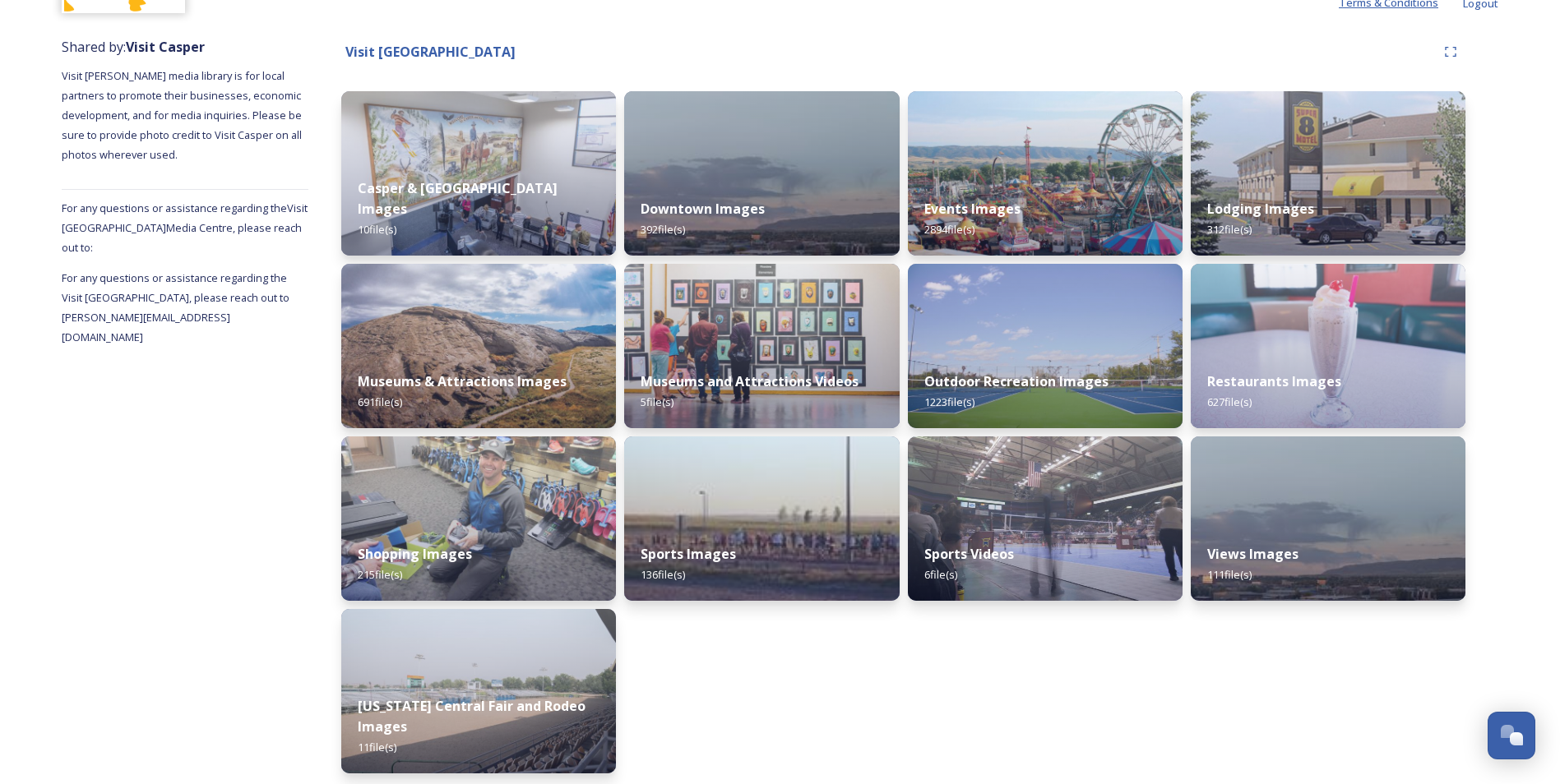
scroll to position [177, 0]
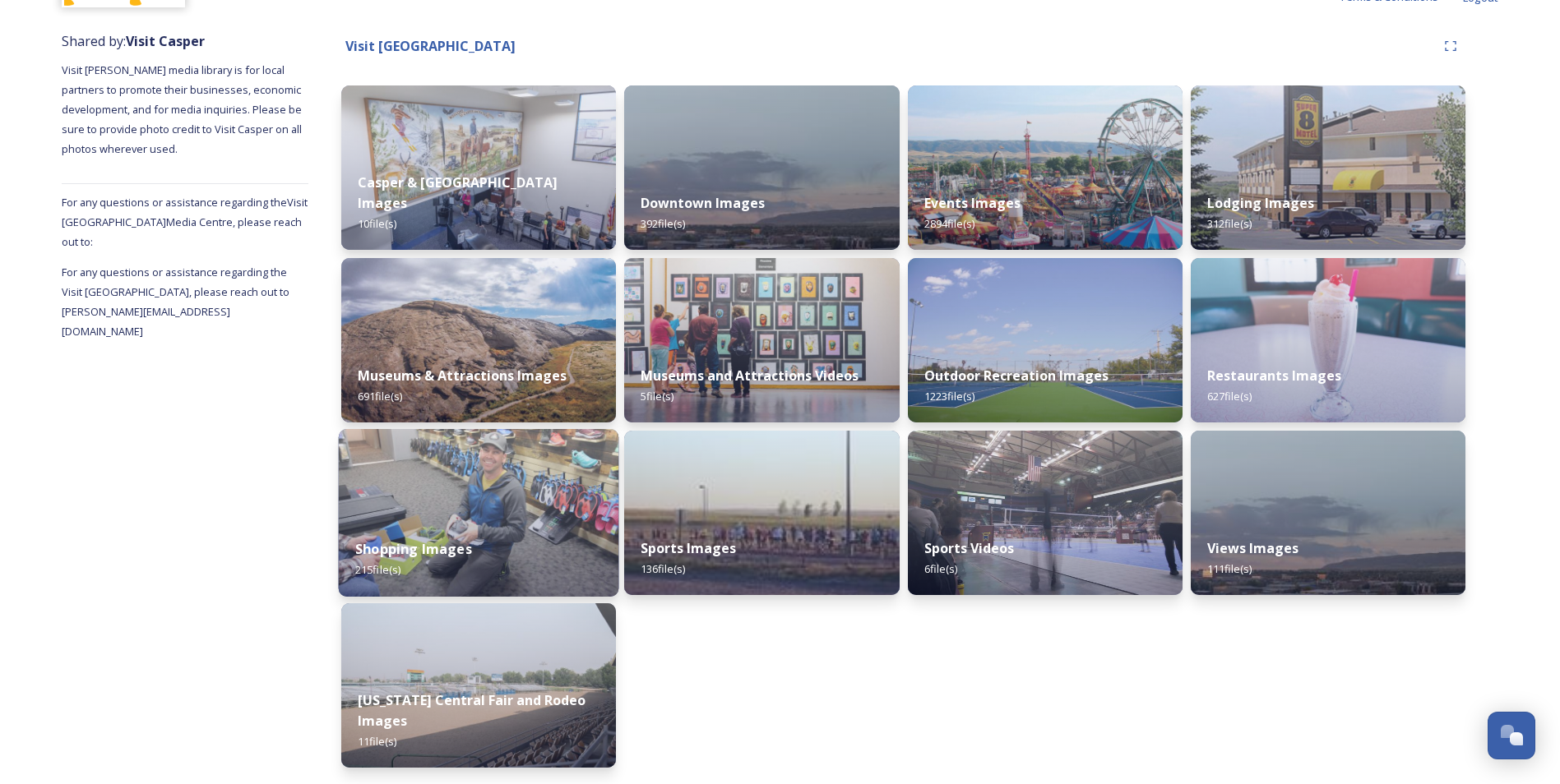
click at [392, 548] on strong "Shopping Images" at bounding box center [414, 549] width 117 height 18
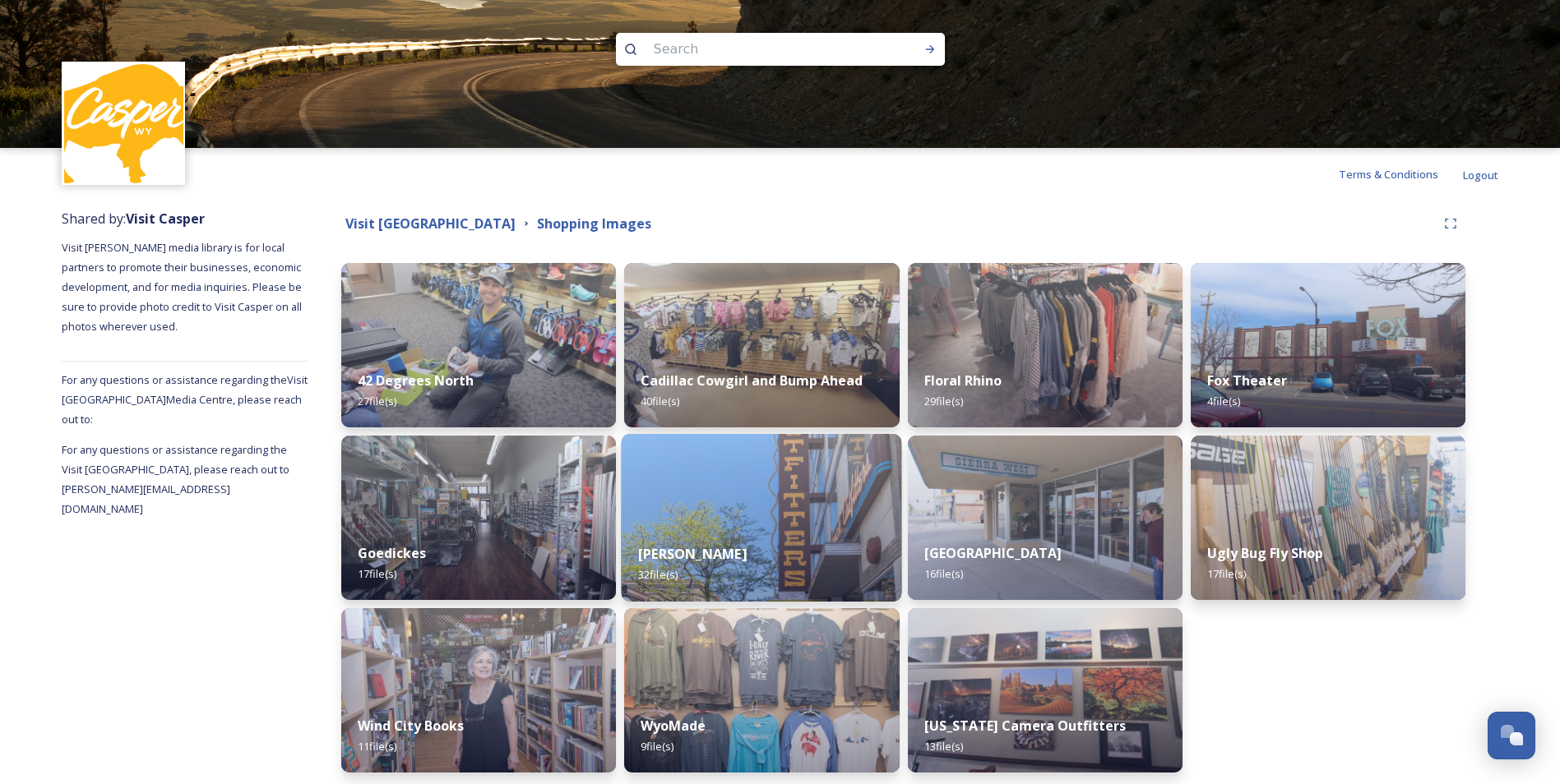
click at [799, 511] on img at bounding box center [762, 518] width 280 height 167
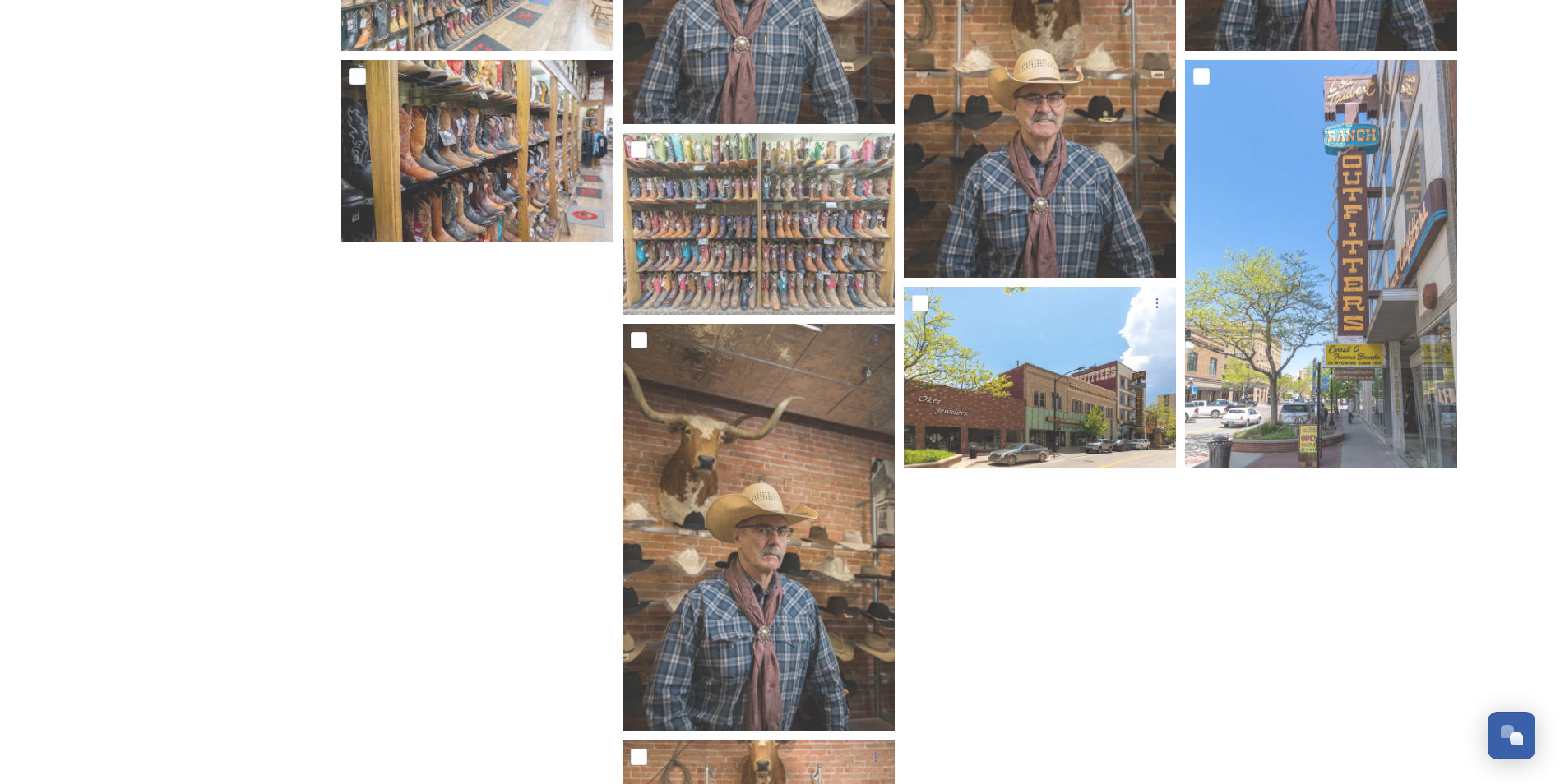
scroll to position [2041, 0]
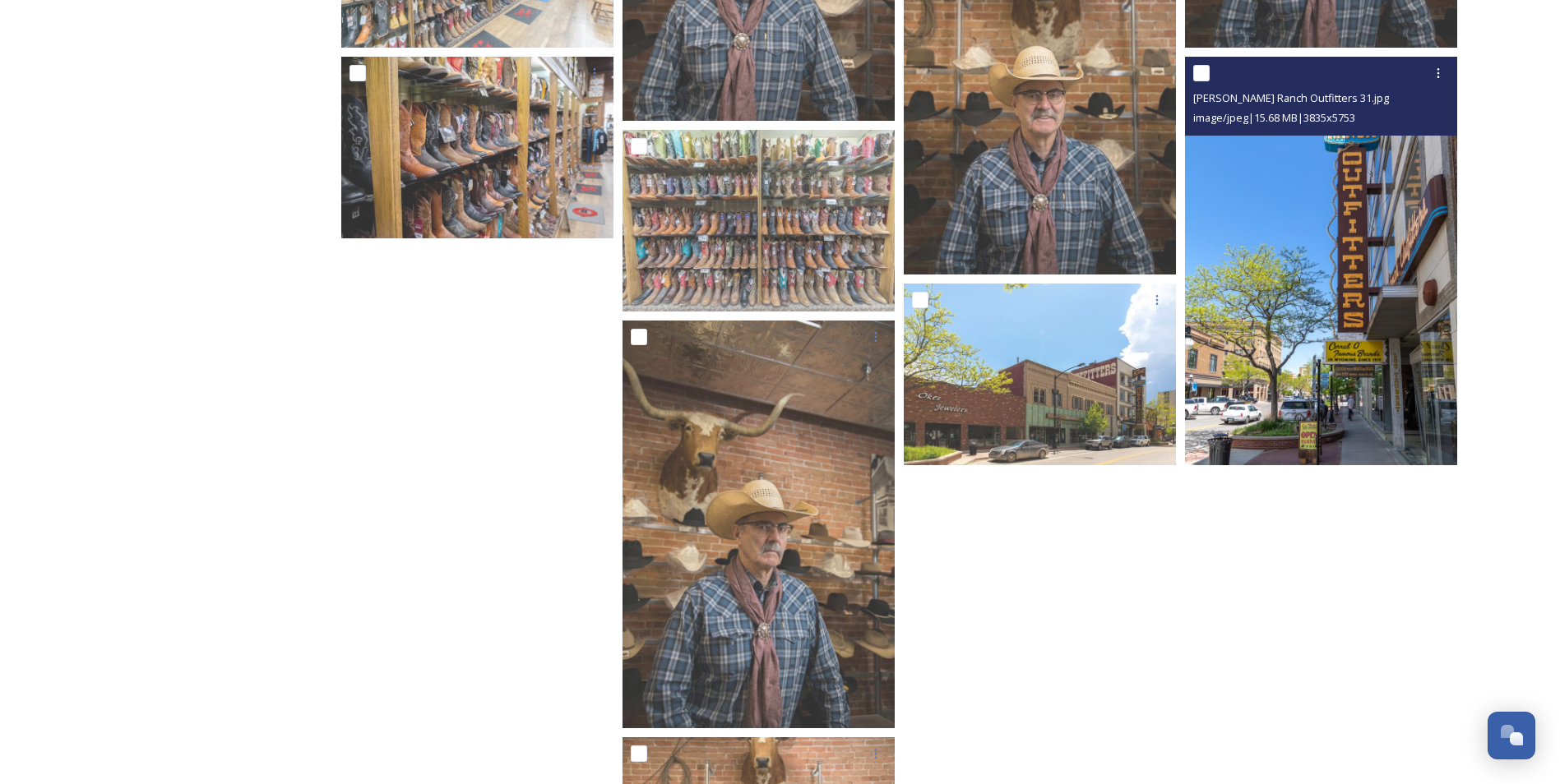
click at [1382, 192] on img at bounding box center [1321, 260] width 272 height 409
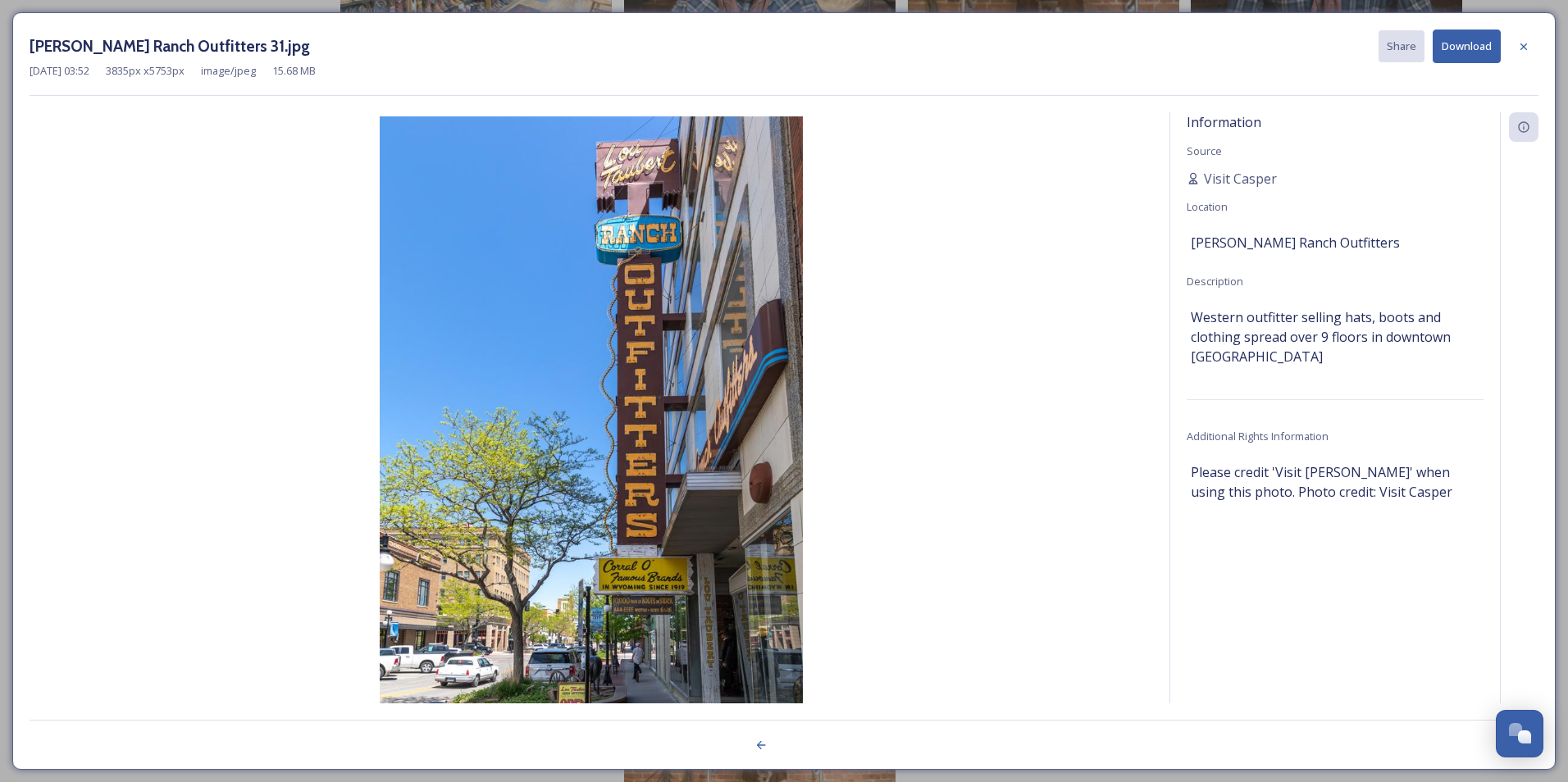
click at [1460, 52] on button "Download" at bounding box center [1466, 46] width 68 height 34
click at [1519, 45] on icon at bounding box center [1523, 47] width 13 height 13
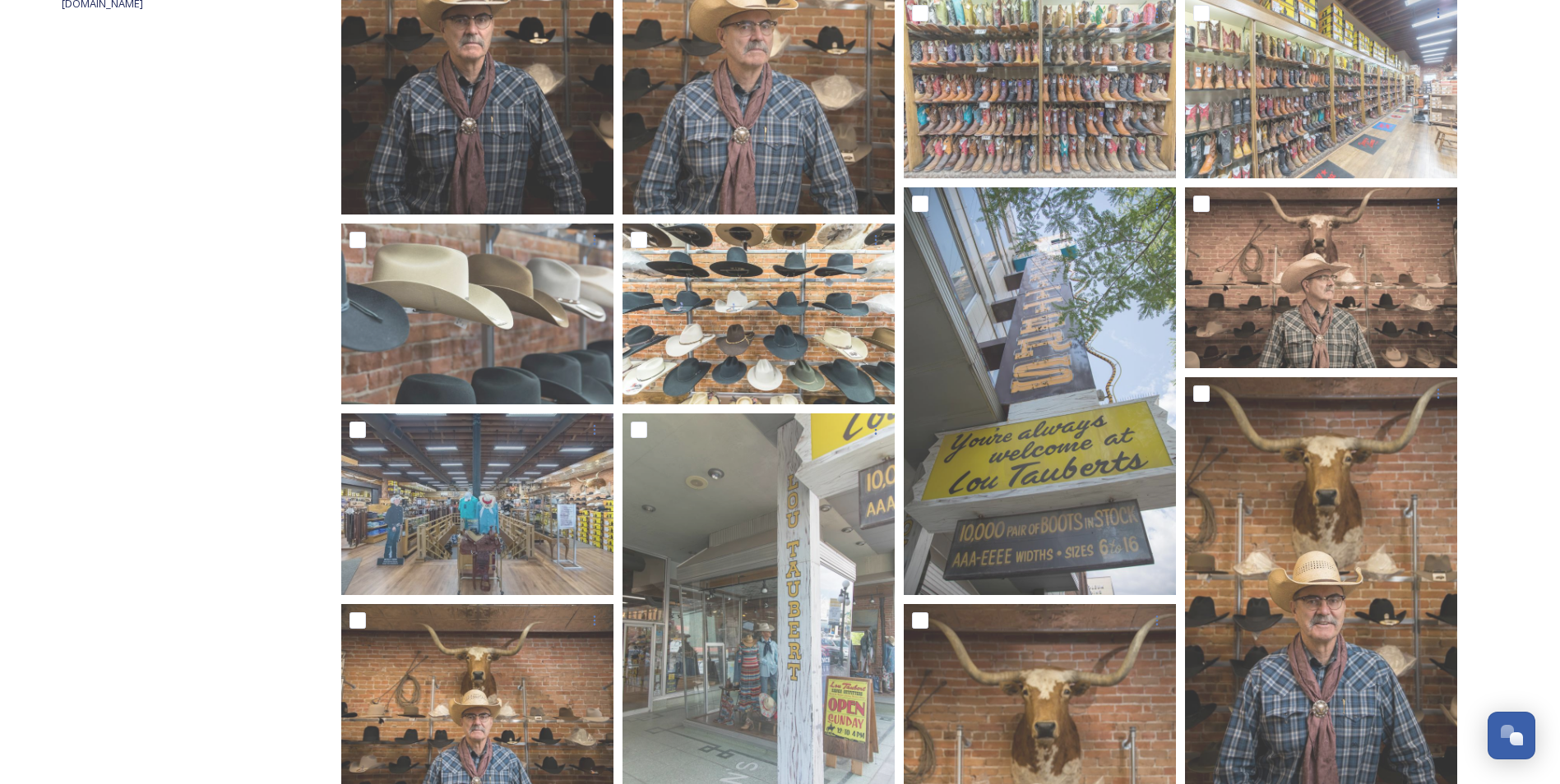
scroll to position [486, 0]
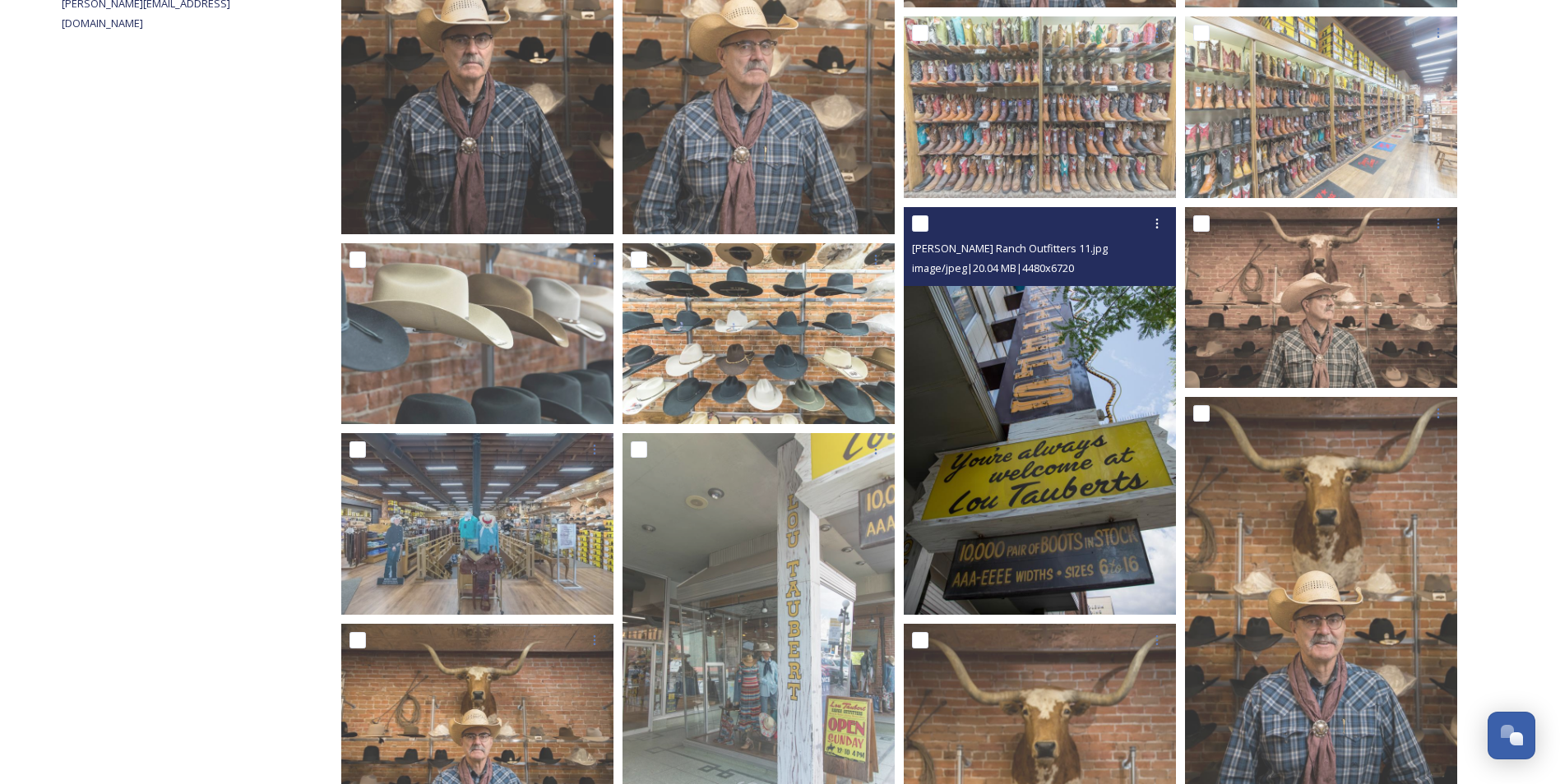
click at [1034, 325] on img at bounding box center [1039, 411] width 272 height 409
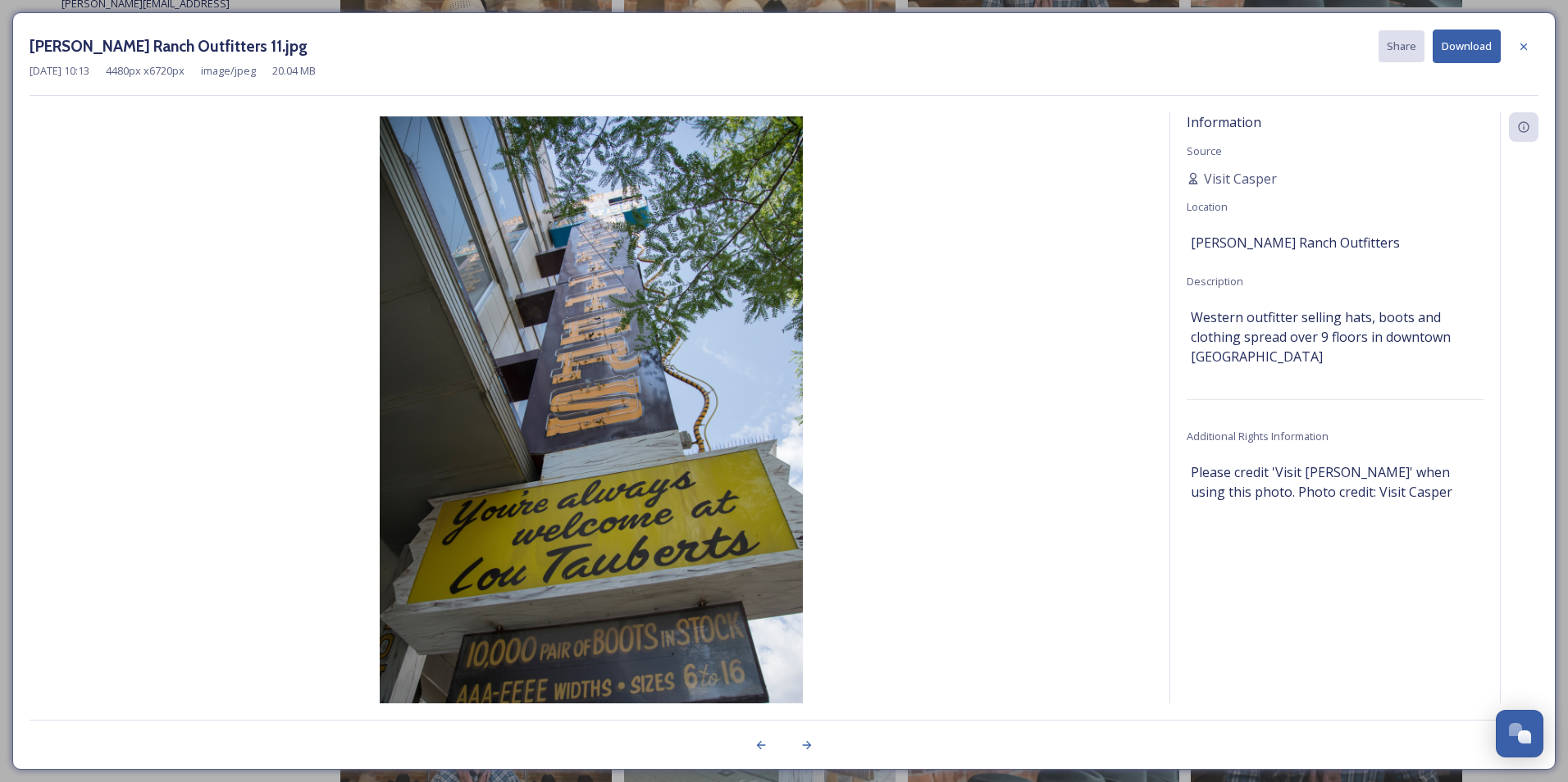
click at [1474, 44] on button "Download" at bounding box center [1466, 46] width 68 height 34
click at [1523, 44] on icon at bounding box center [1523, 47] width 13 height 13
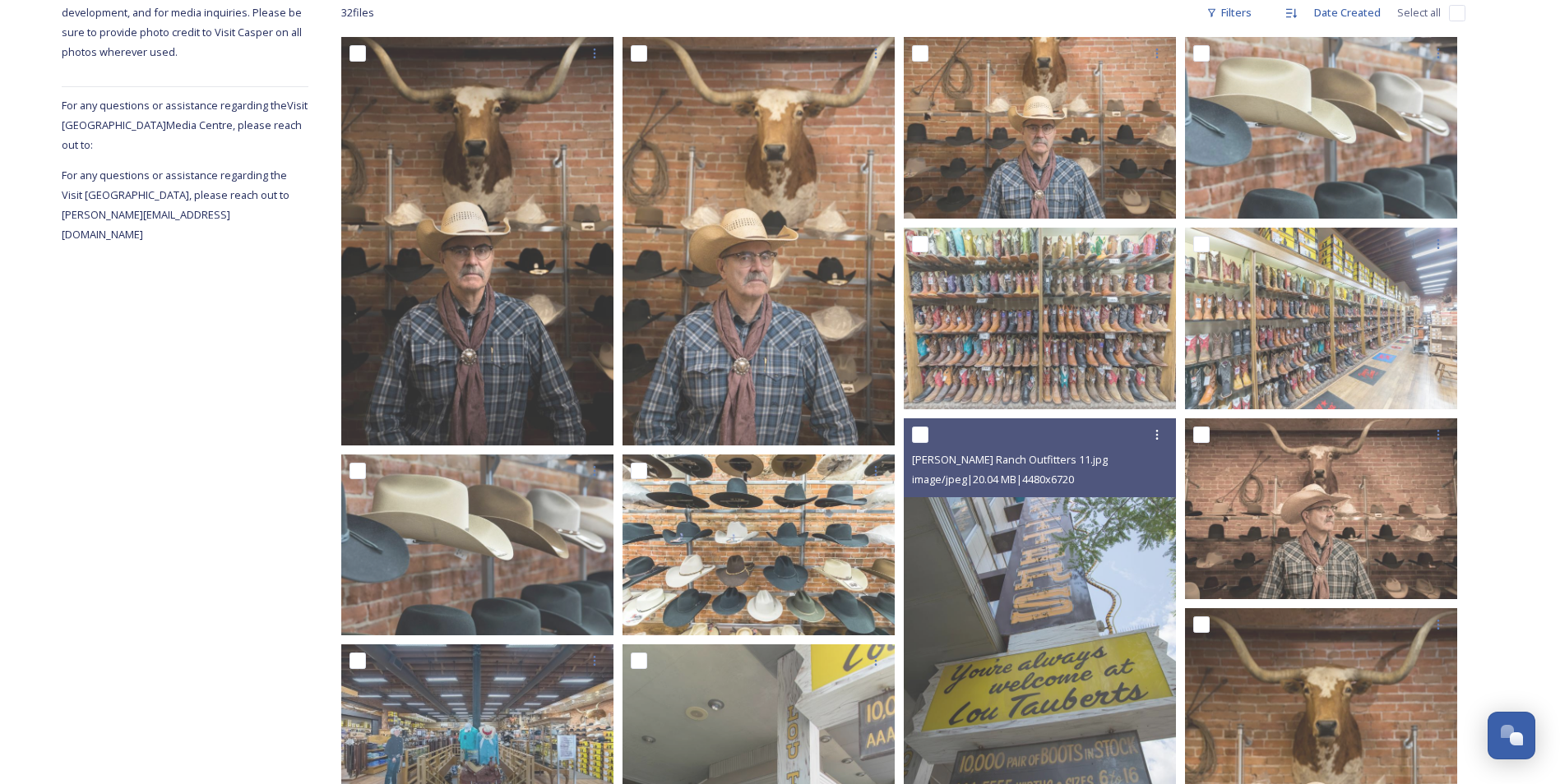
scroll to position [222, 0]
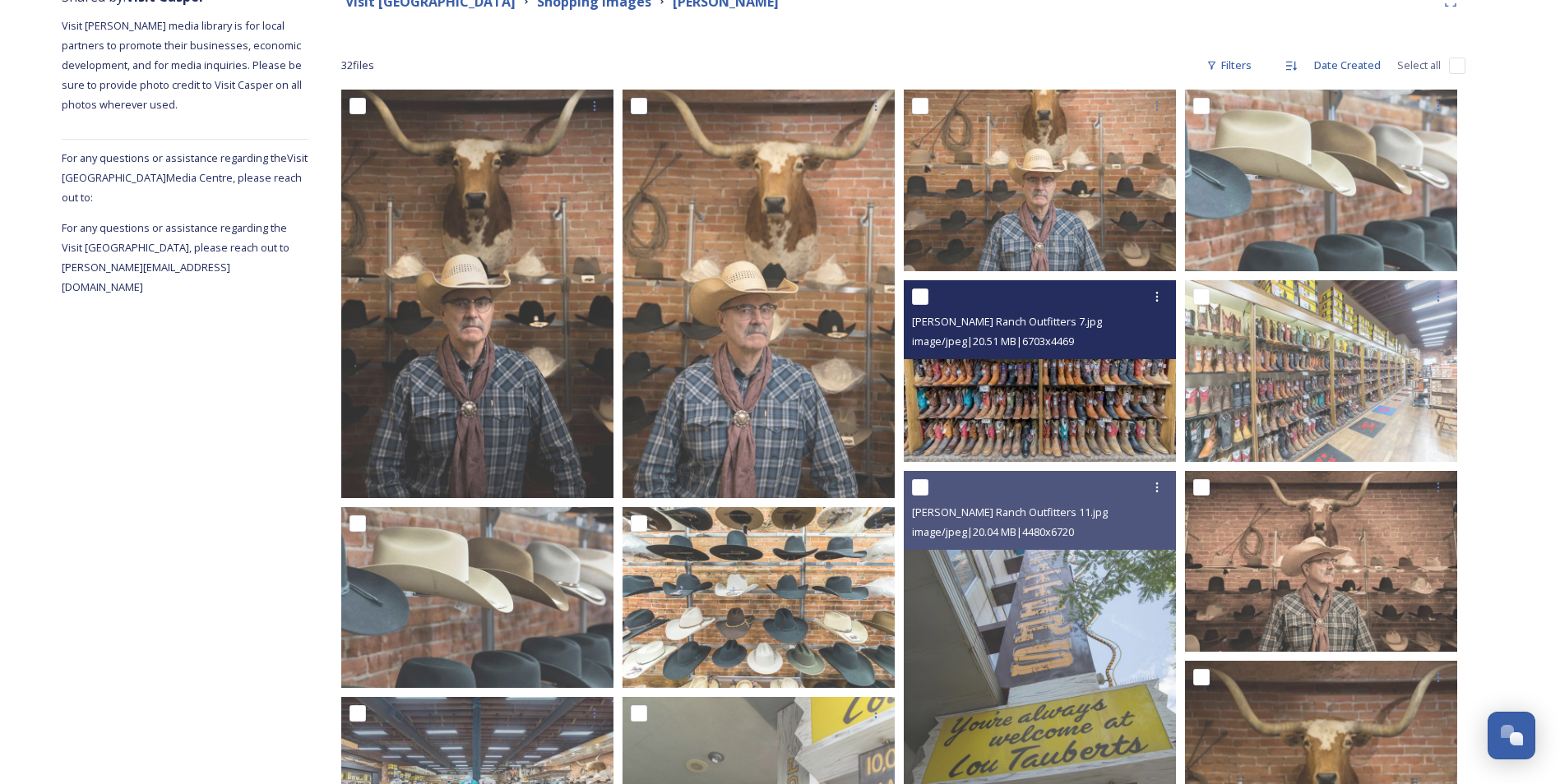
click at [1073, 367] on img at bounding box center [1039, 370] width 272 height 181
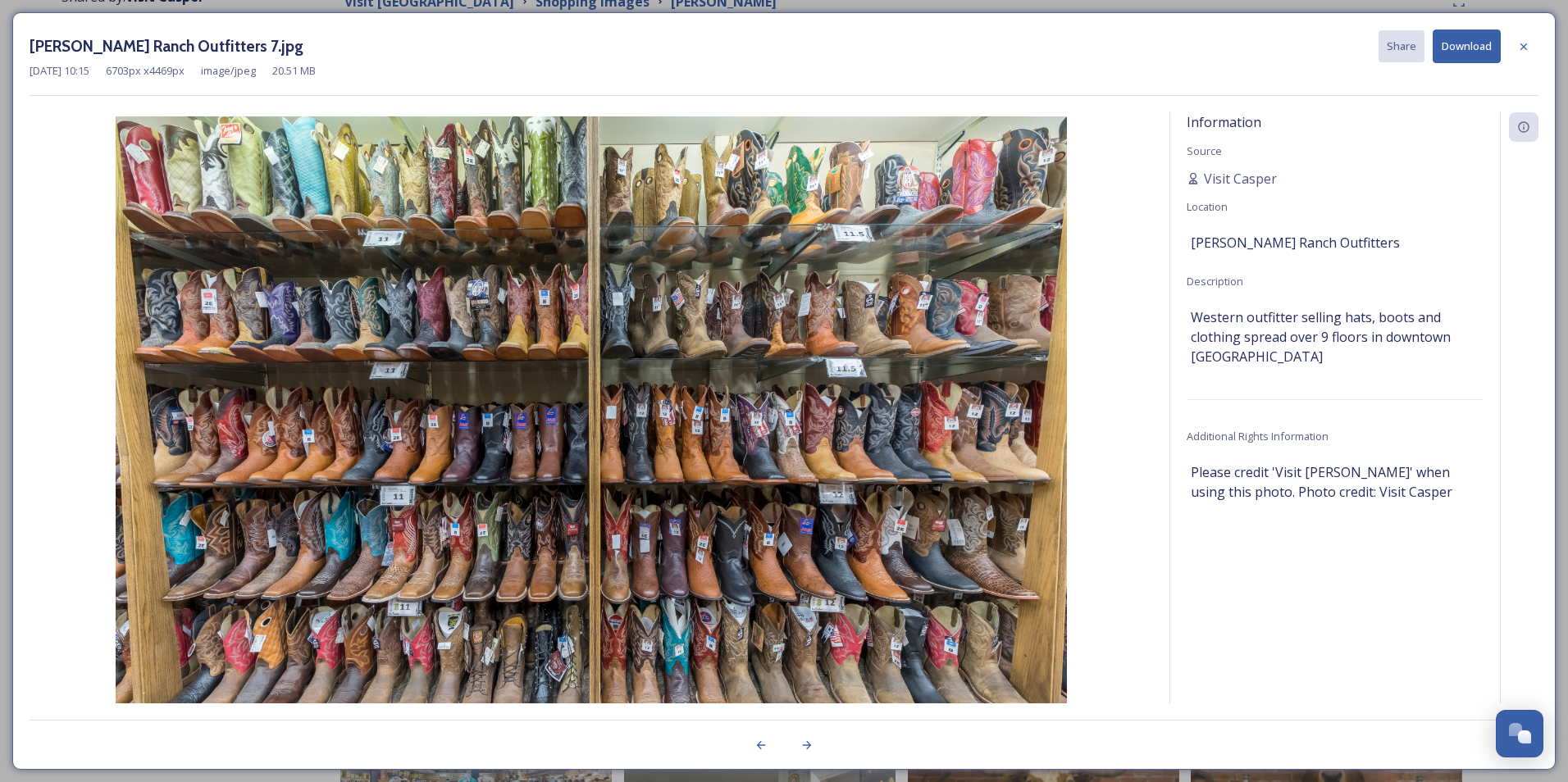
click at [1482, 46] on button "Download" at bounding box center [1466, 46] width 68 height 34
click at [1528, 47] on icon at bounding box center [1523, 47] width 13 height 13
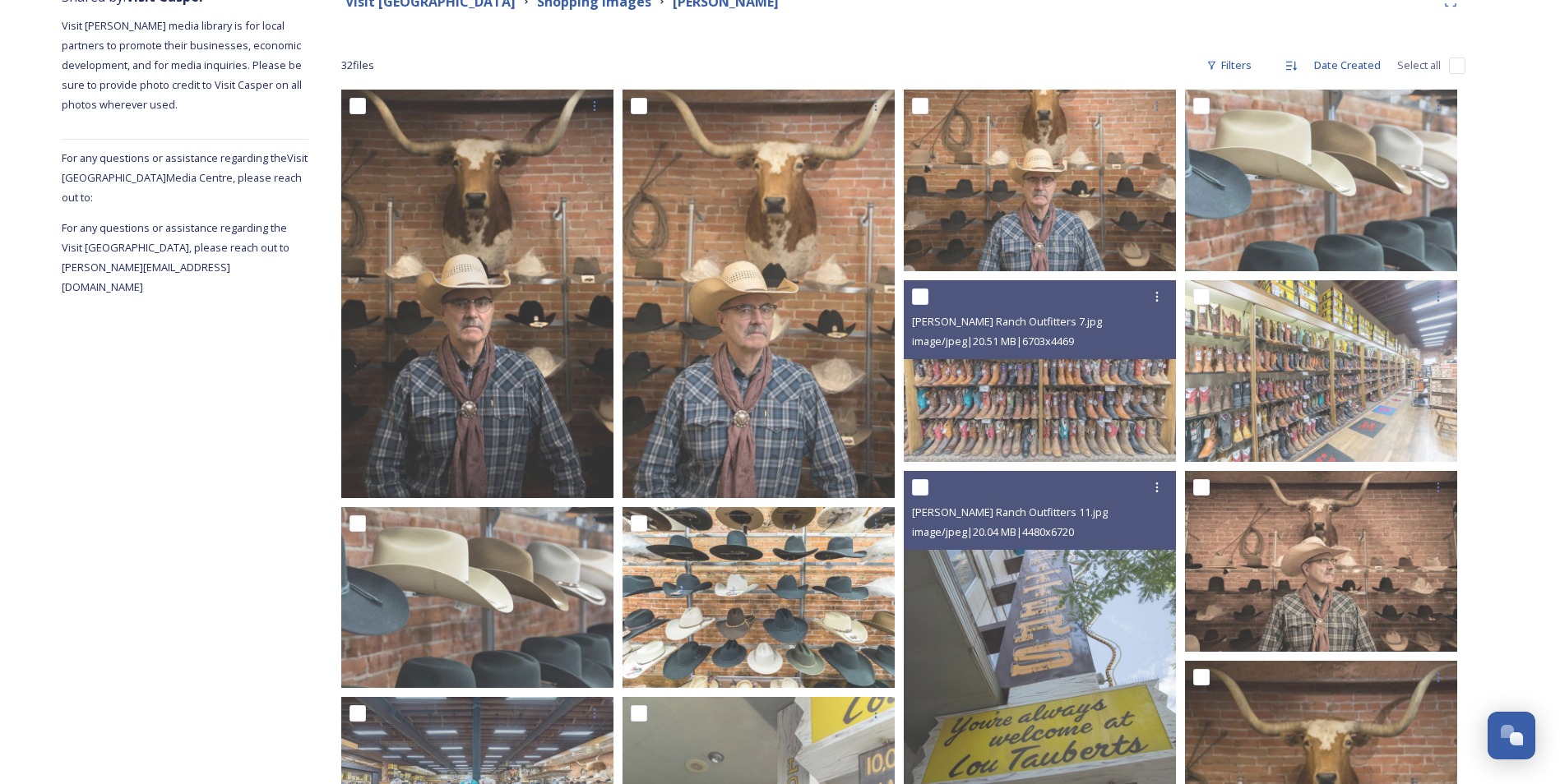
click at [1029, 52] on div "32 file s Filters Date Created Select all" at bounding box center [904, 65] width 1124 height 32
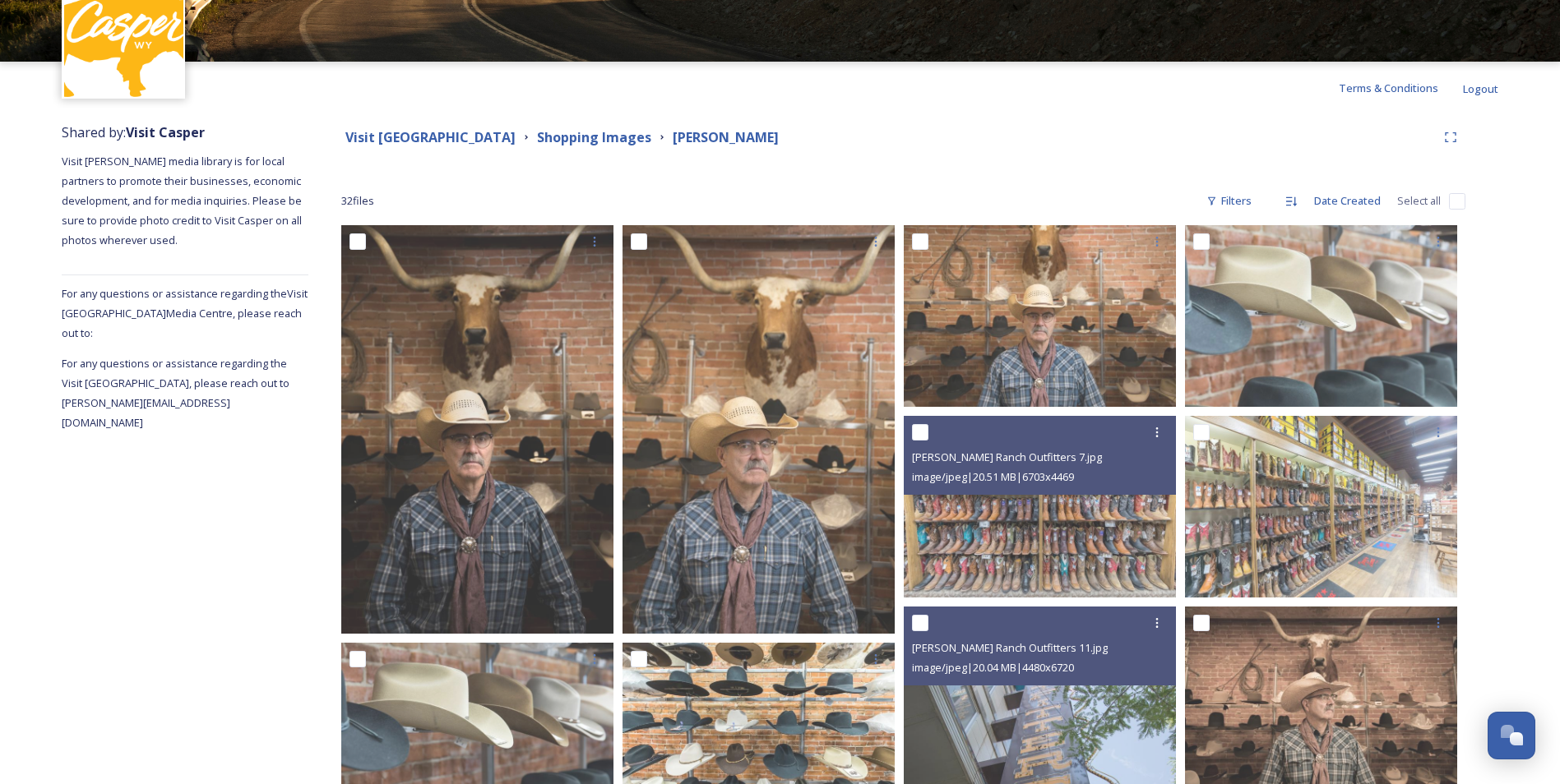
scroll to position [0, 0]
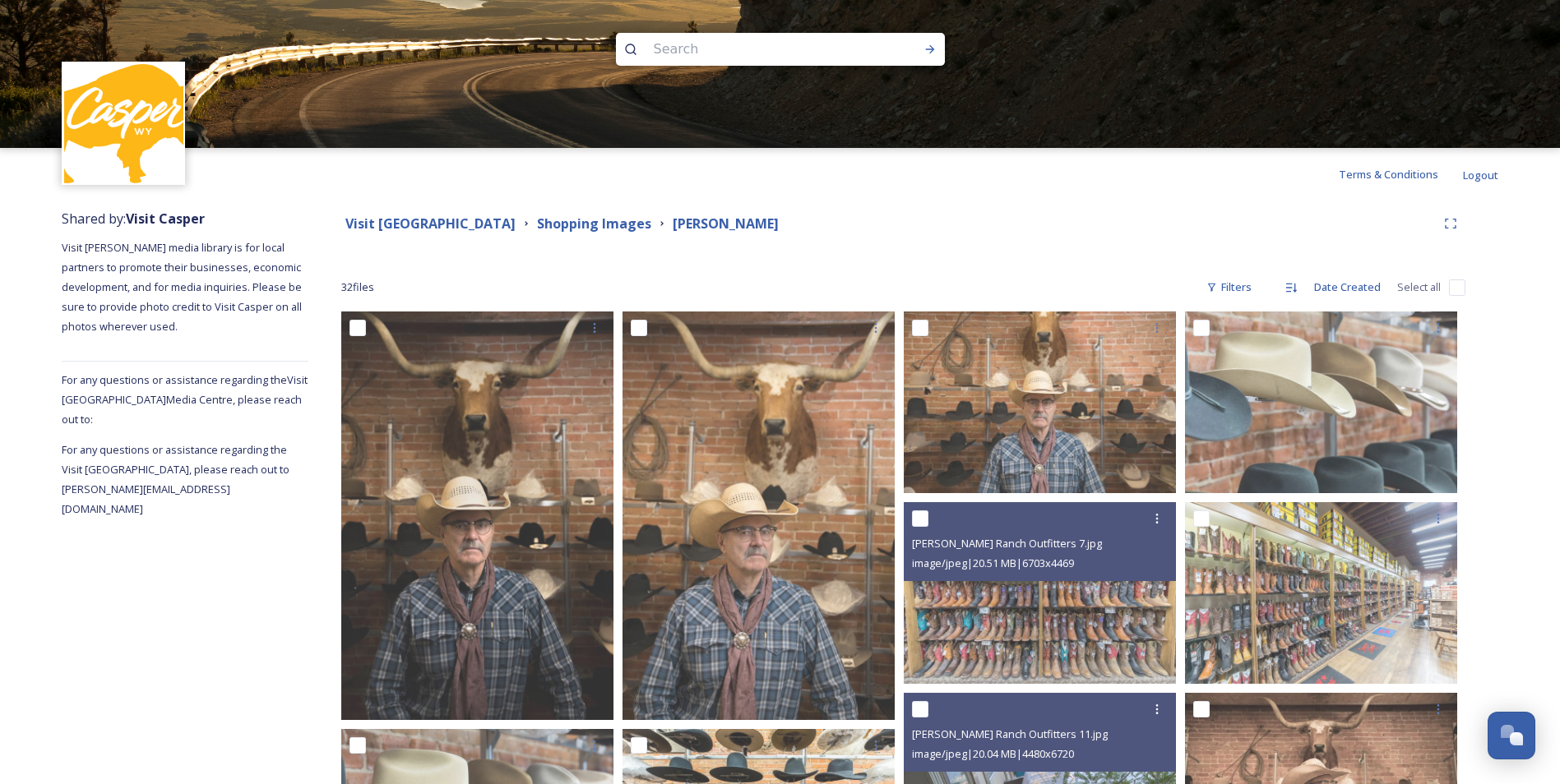
click at [580, 234] on div "Visit Casper Media Center Shopping Images [PERSON_NAME]" at bounding box center [904, 224] width 1124 height 30
click at [577, 223] on strong "Shopping Images" at bounding box center [594, 224] width 114 height 18
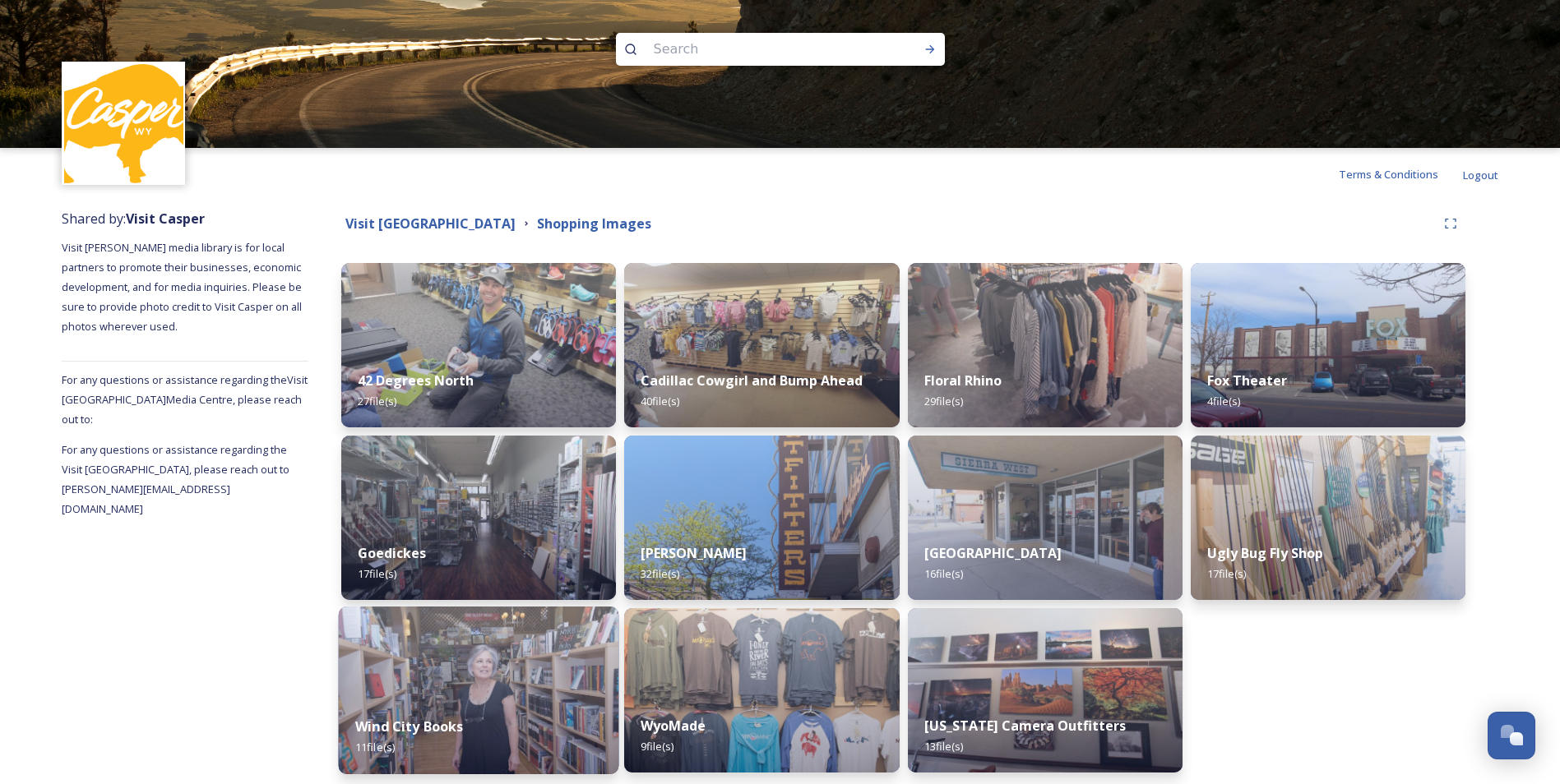
click at [453, 724] on strong "Wind City Books" at bounding box center [409, 727] width 109 height 18
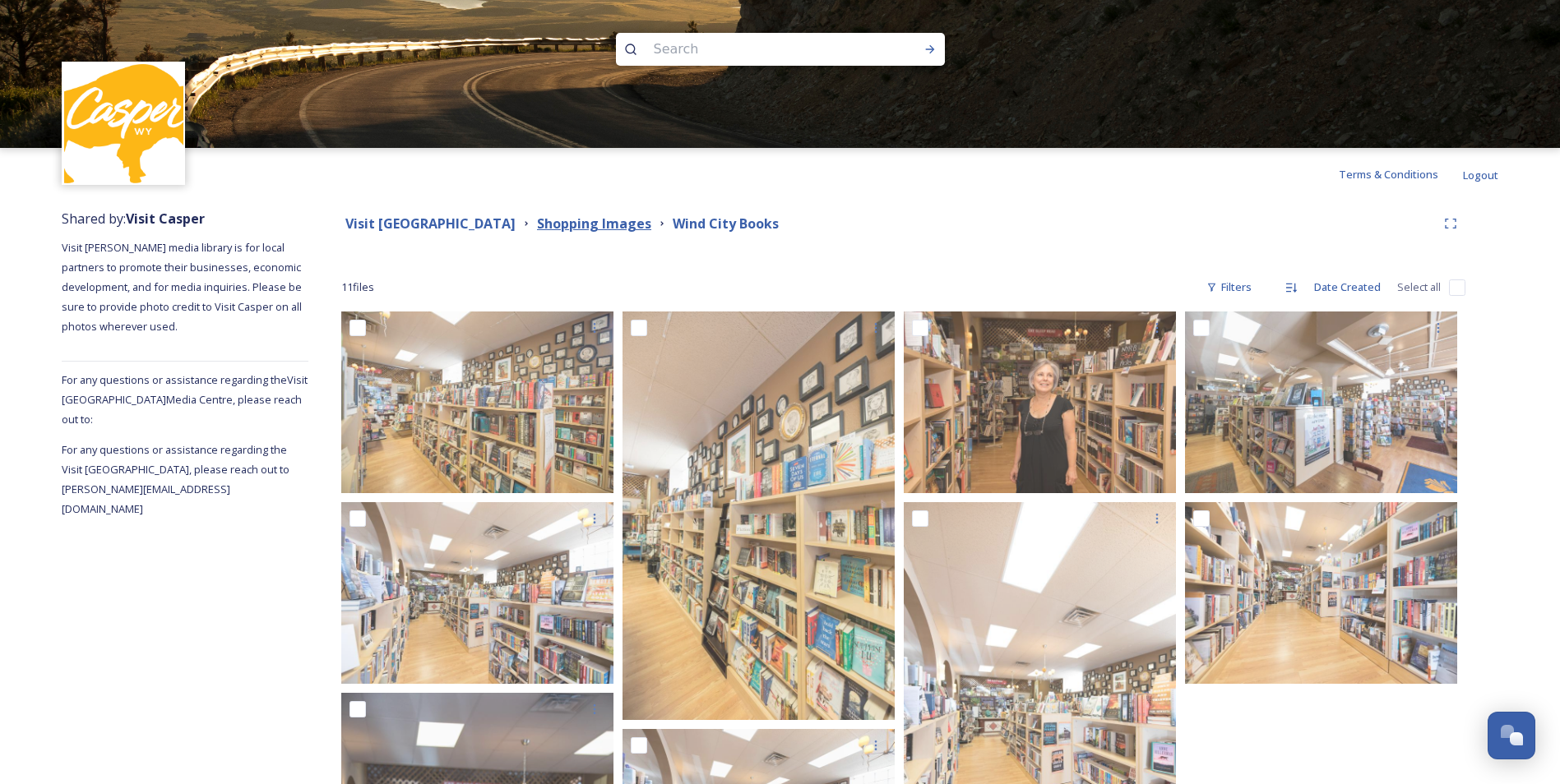
click at [575, 228] on strong "Shopping Images" at bounding box center [594, 224] width 114 height 18
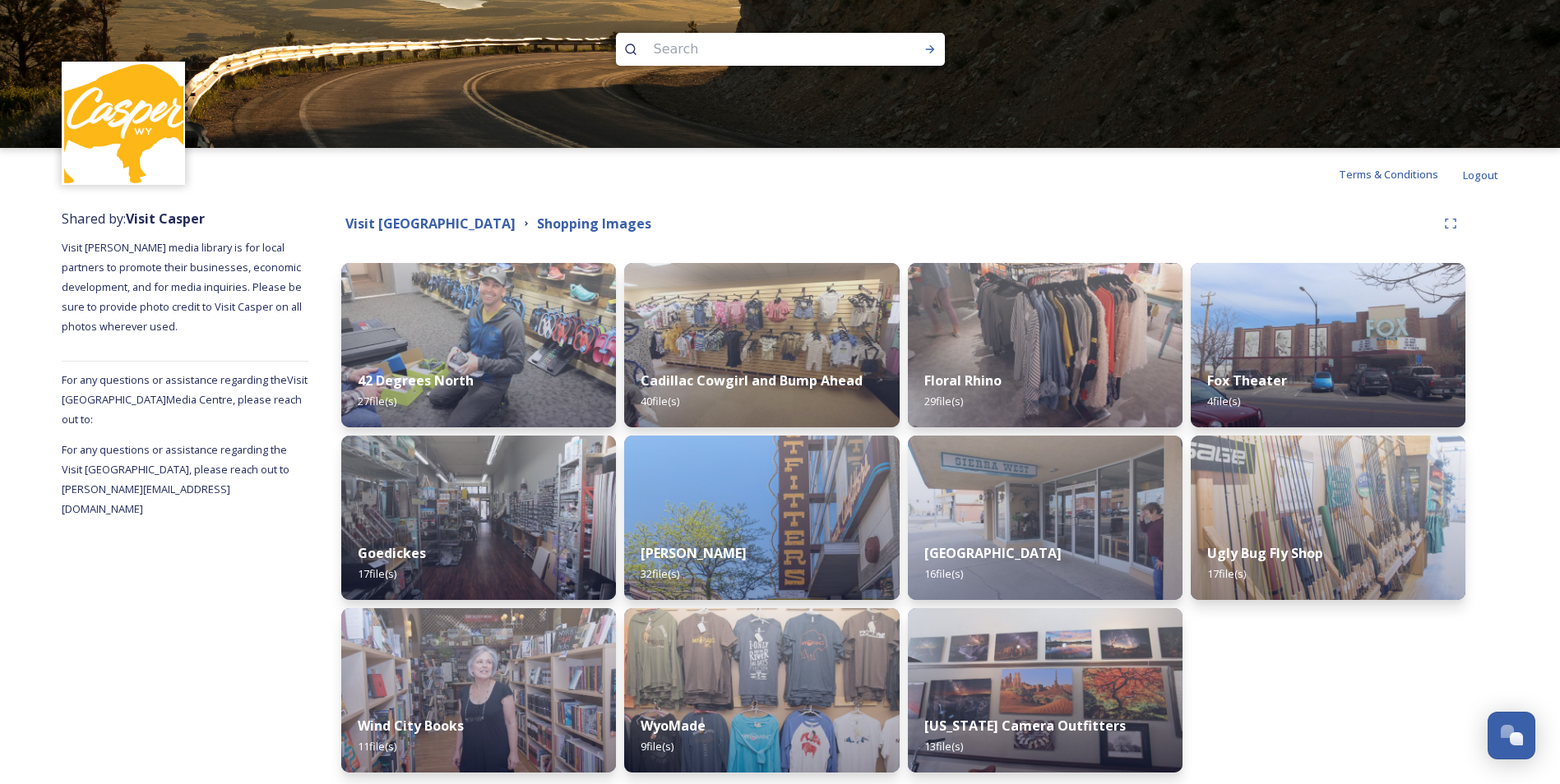
click at [1272, 720] on div "Fox Theater 4 file(s) Ugly Bug Fly Shop 17 file(s)" at bounding box center [1328, 517] width 274 height 510
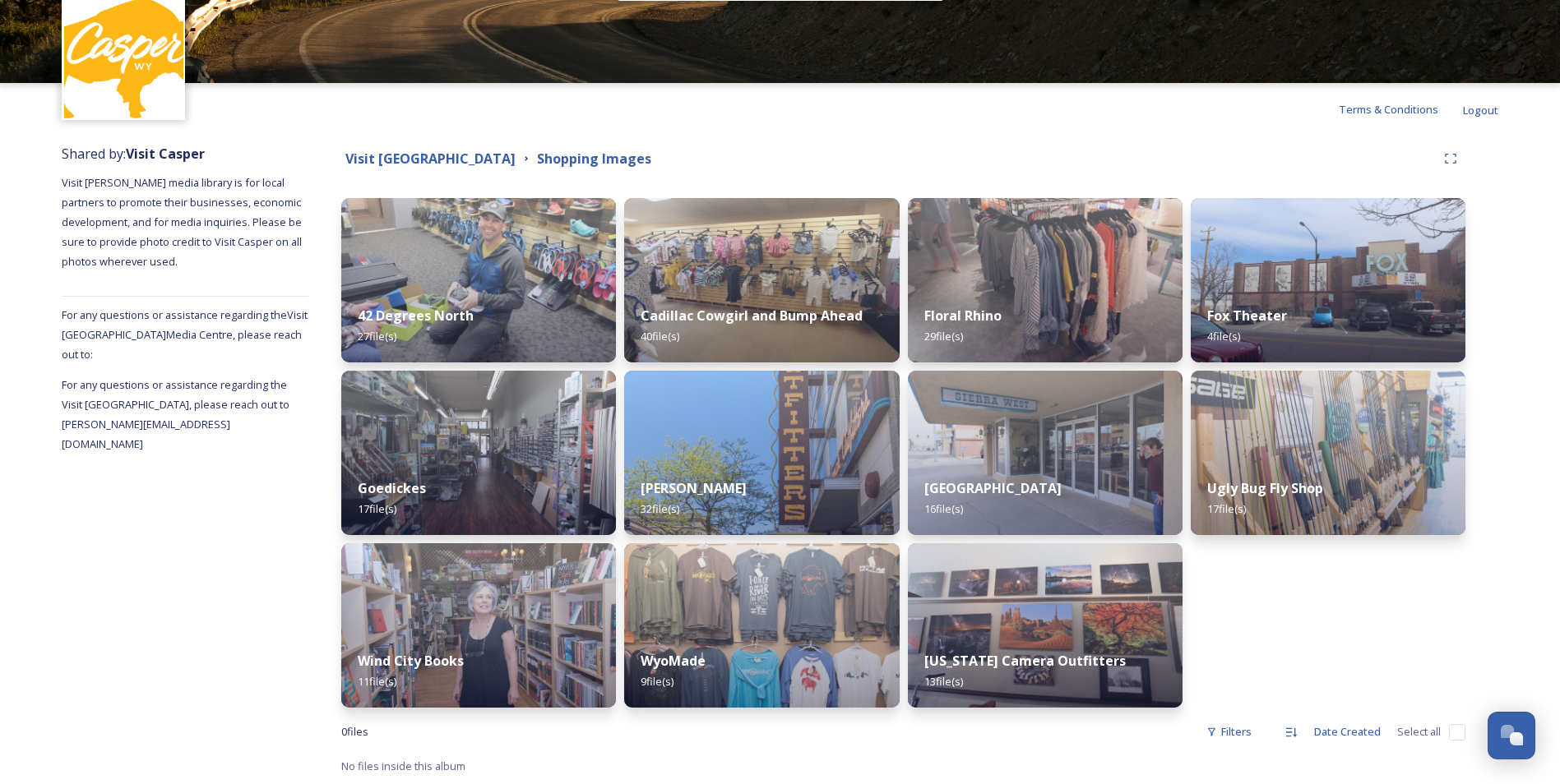
scroll to position [32, 0]
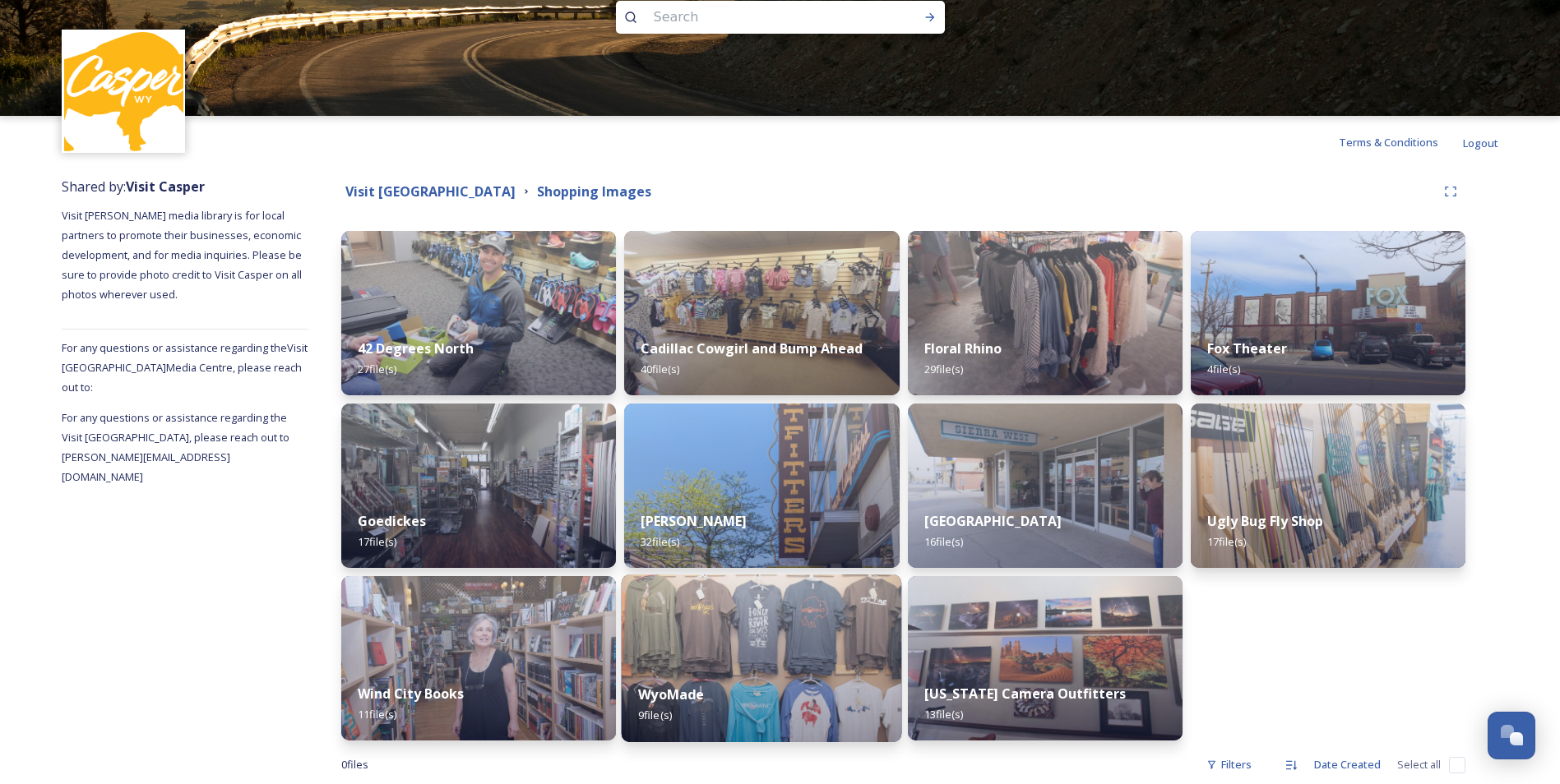
click at [710, 677] on div "WyoMade 9 file(s)" at bounding box center [762, 705] width 280 height 75
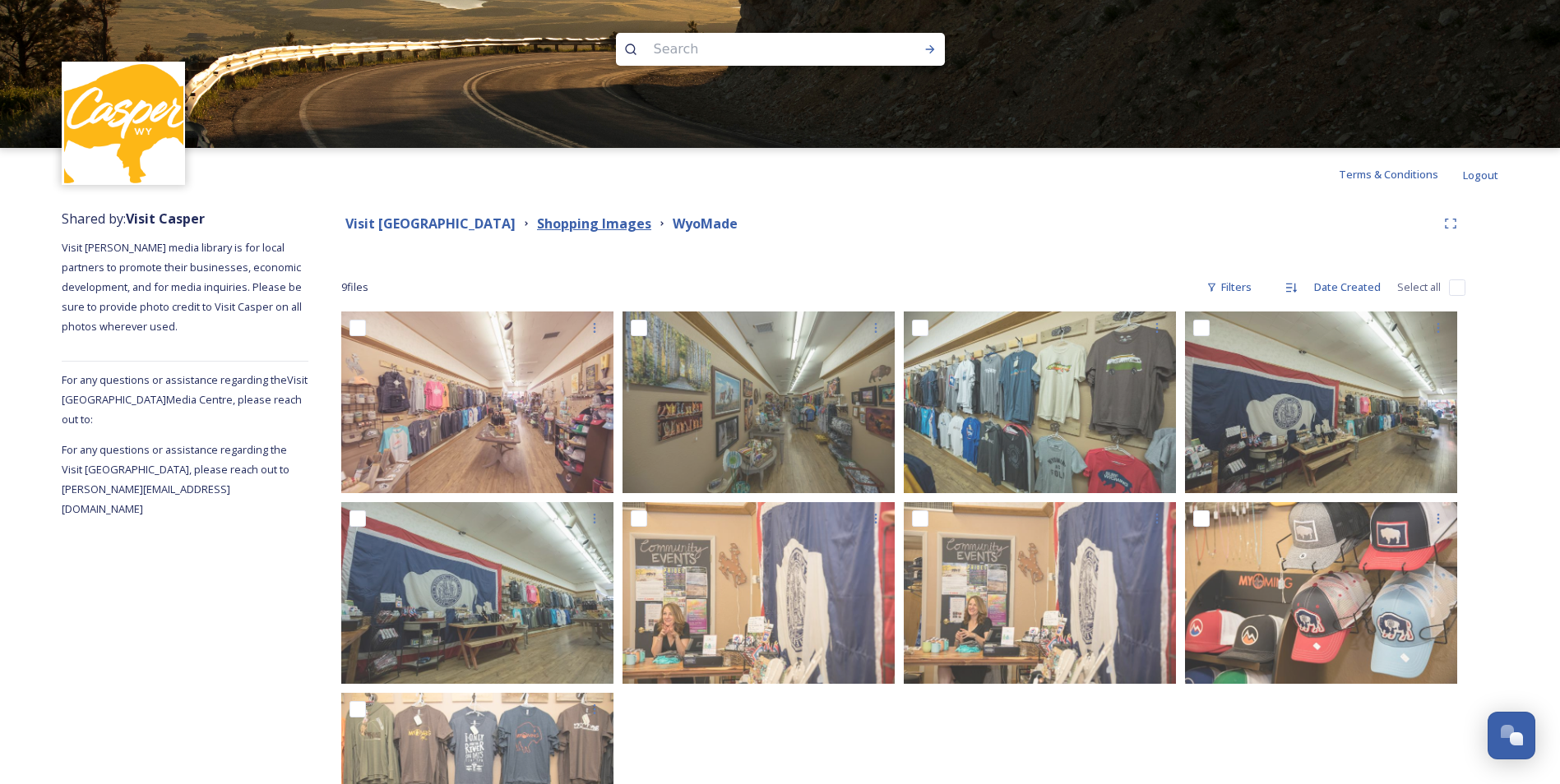
click at [580, 223] on strong "Shopping Images" at bounding box center [594, 224] width 114 height 18
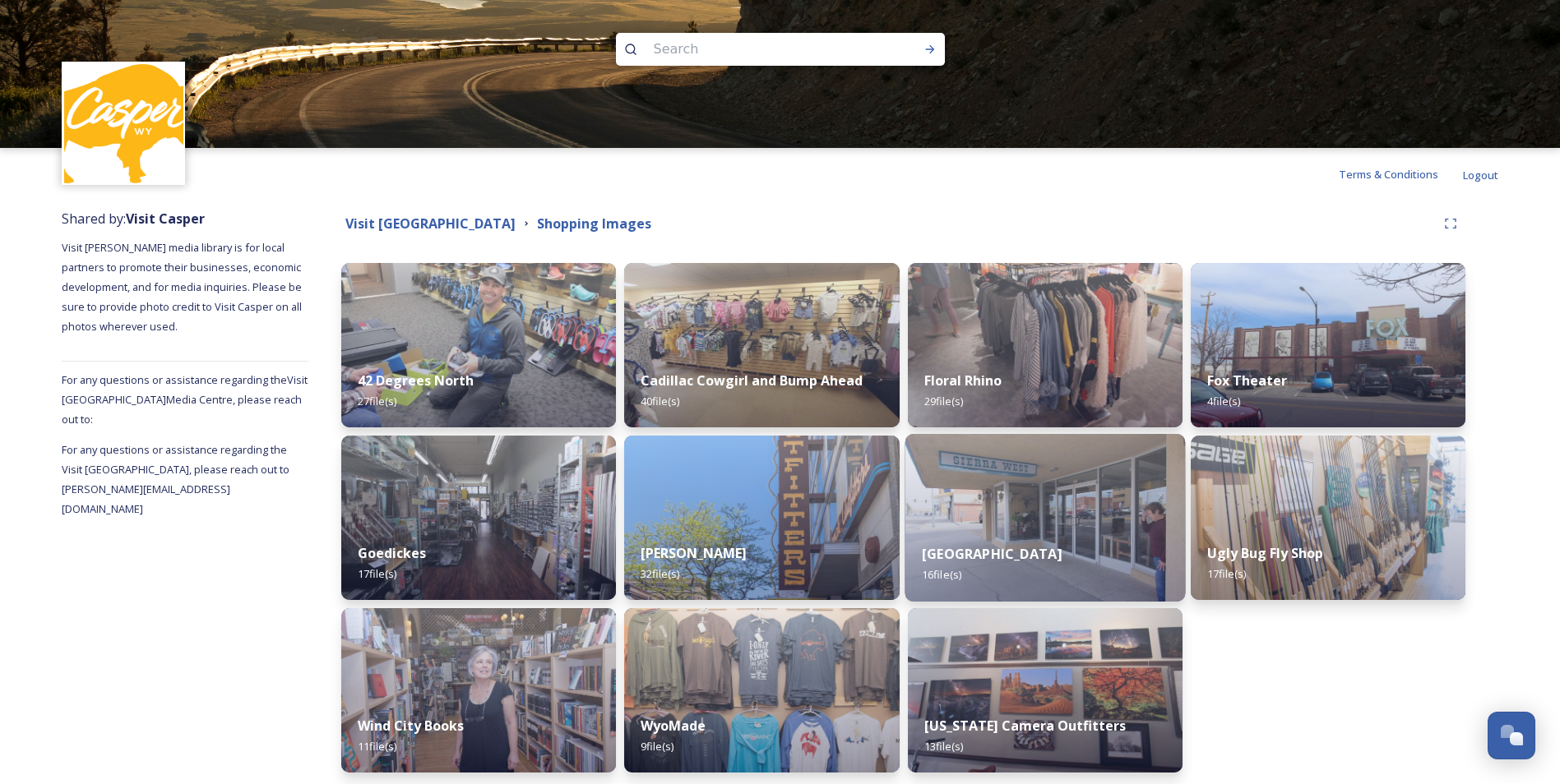
click at [1042, 539] on div "Sierra West 16 file(s)" at bounding box center [1044, 564] width 280 height 75
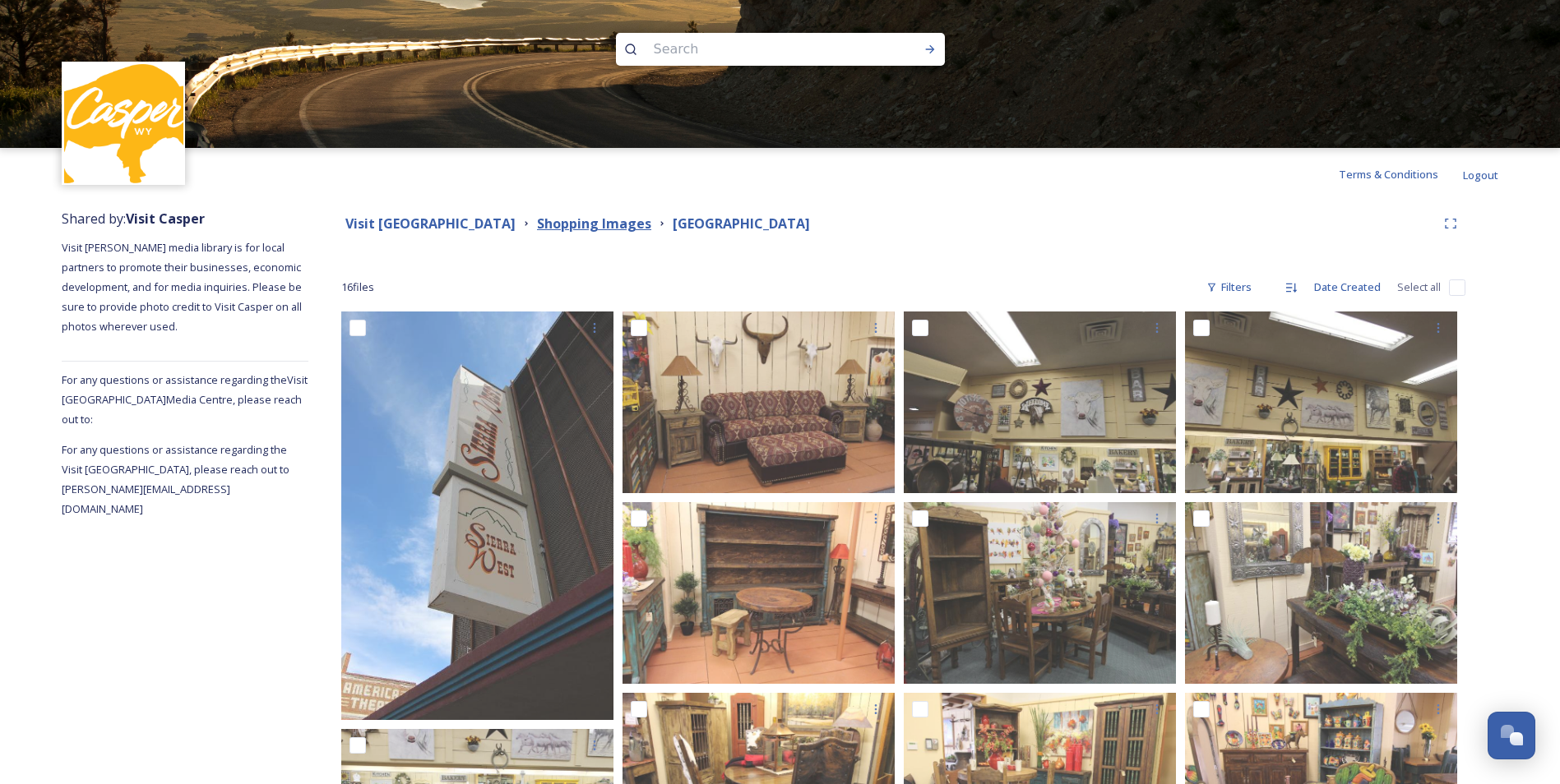
click at [598, 220] on strong "Shopping Images" at bounding box center [594, 224] width 114 height 18
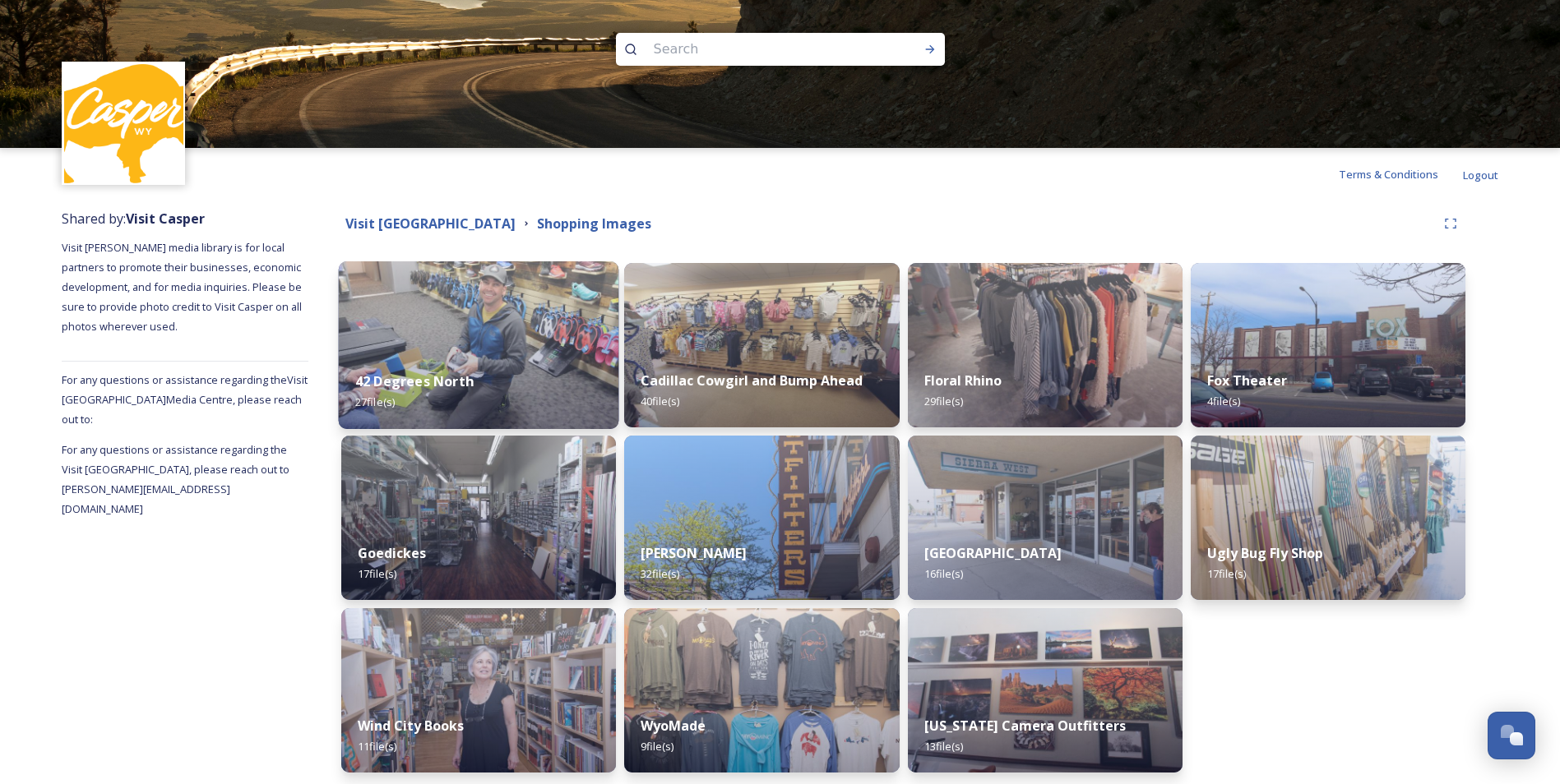
click at [438, 357] on div "42 Degrees North 27 file(s)" at bounding box center [479, 392] width 280 height 75
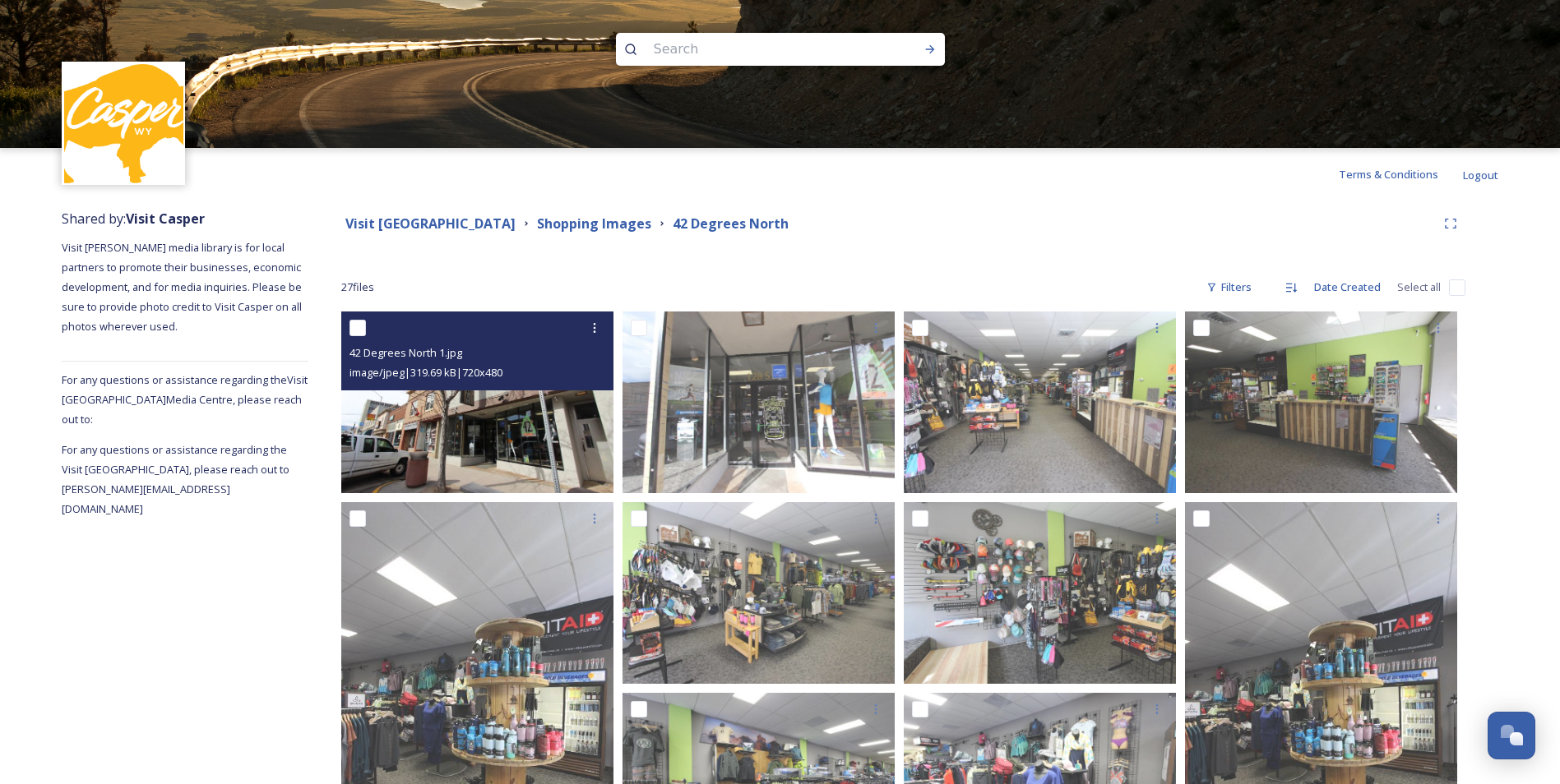
click at [513, 423] on img at bounding box center [477, 402] width 272 height 181
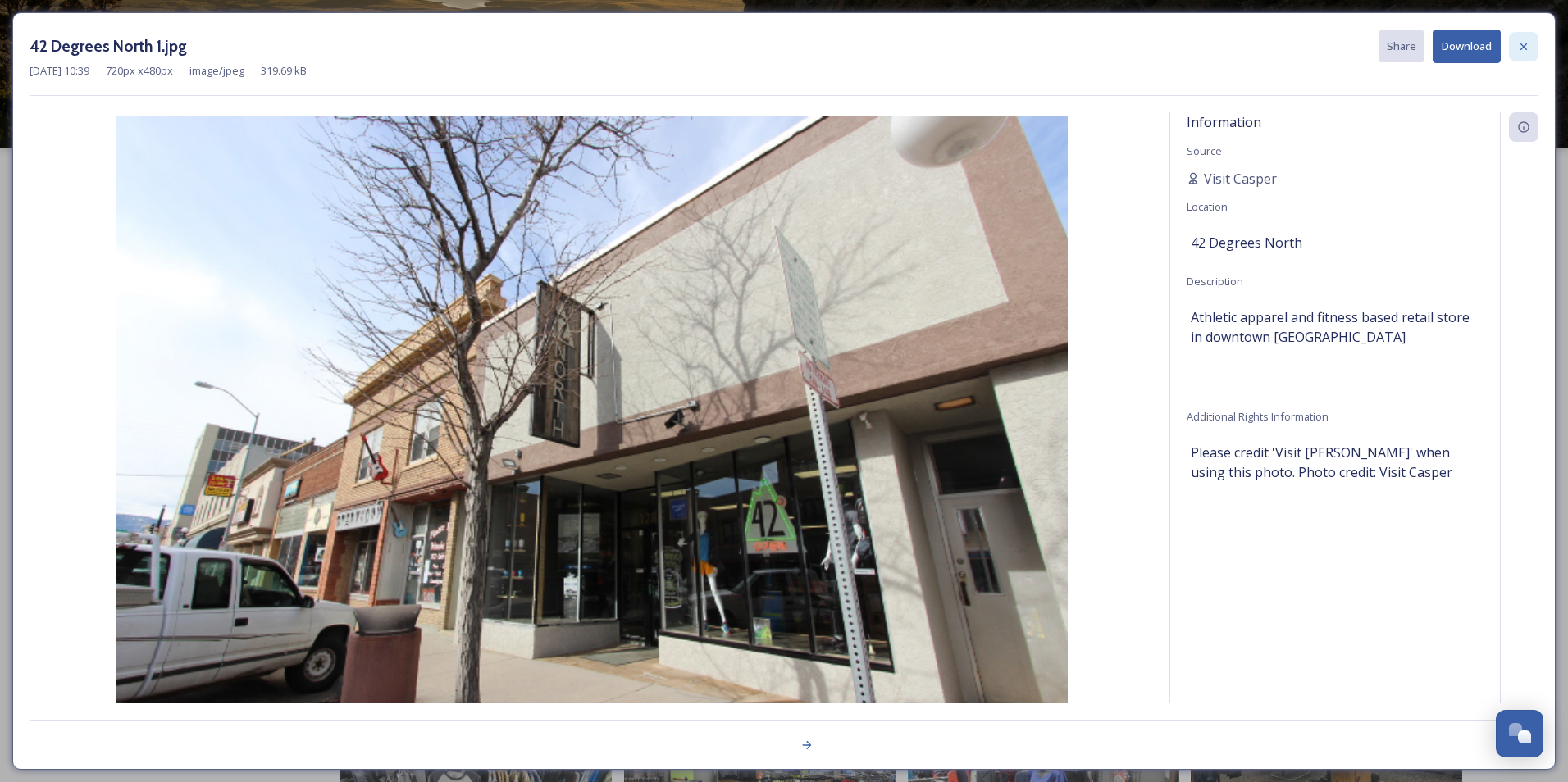
click at [1520, 45] on icon at bounding box center [1523, 47] width 13 height 13
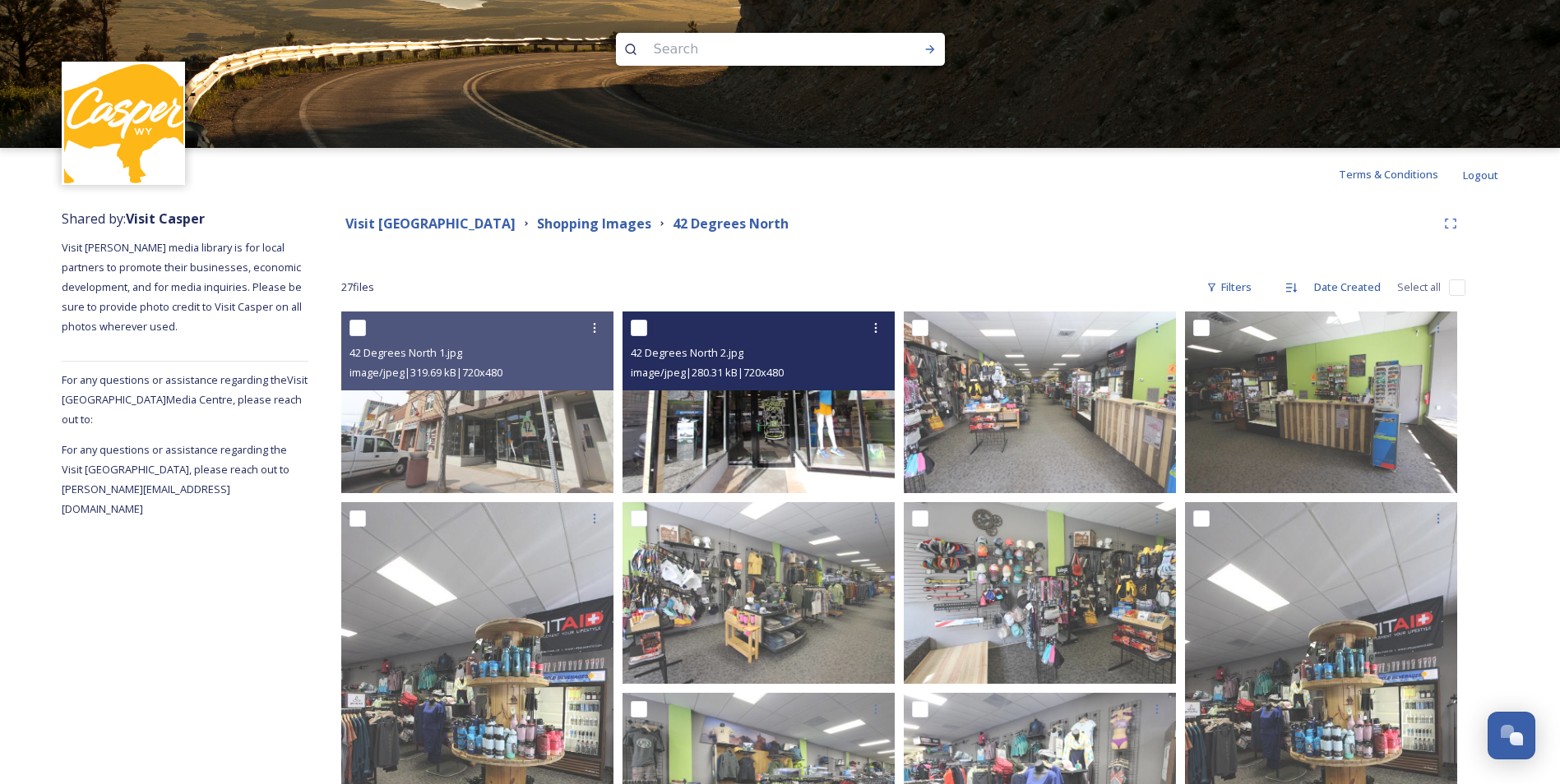
click at [722, 421] on img at bounding box center [758, 402] width 272 height 181
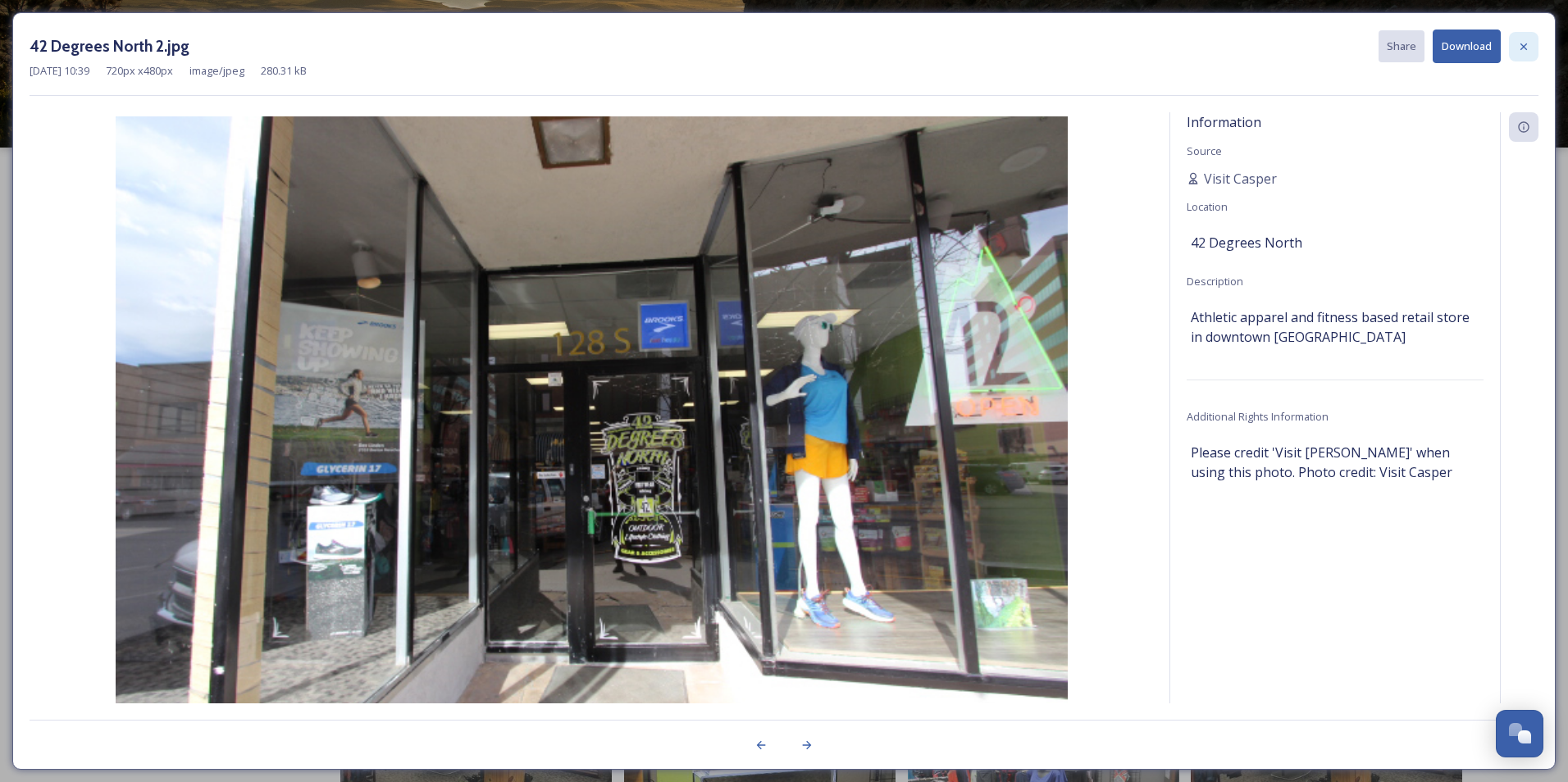
click at [1516, 50] on div at bounding box center [1524, 47] width 30 height 30
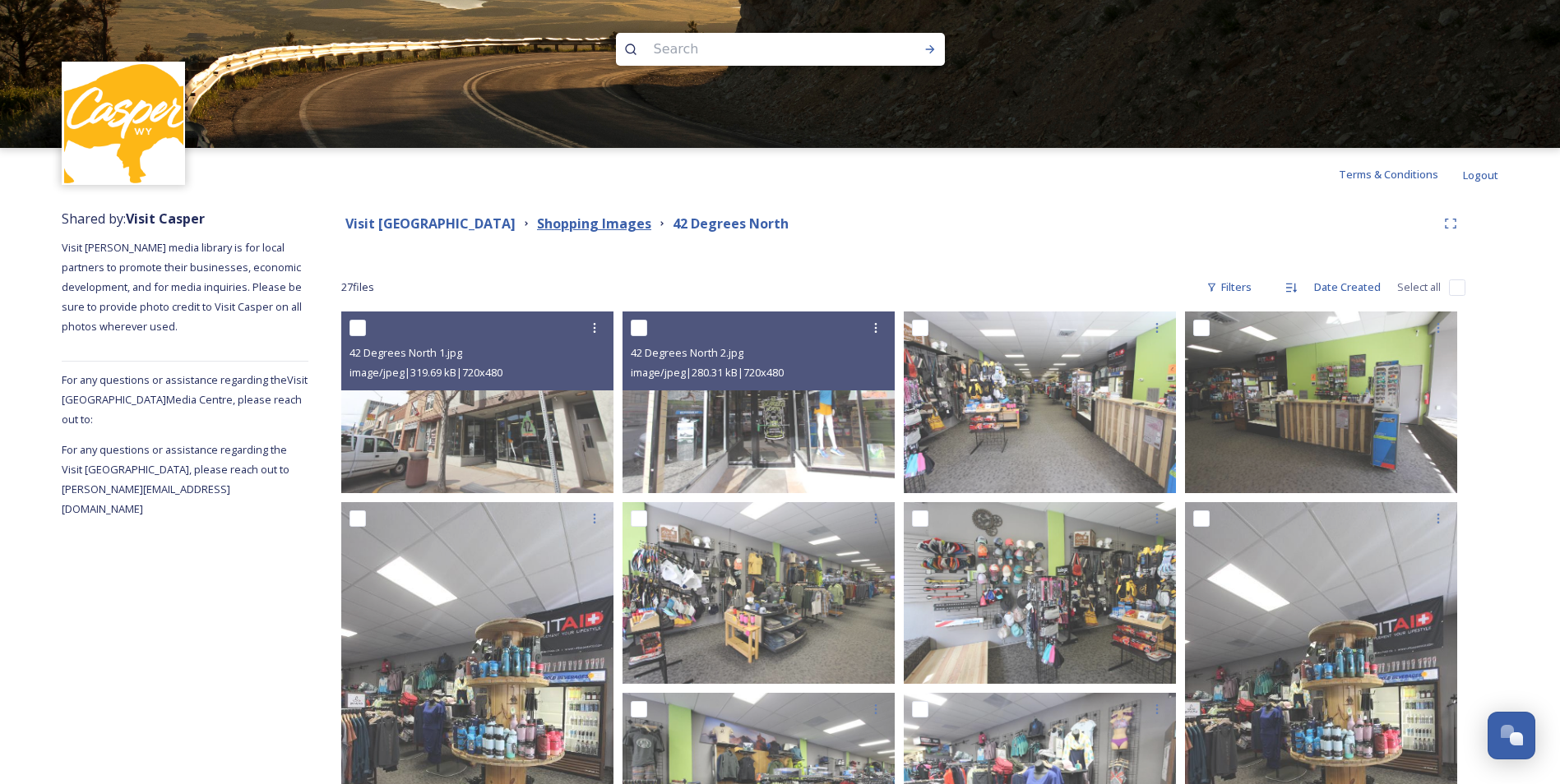
click at [593, 217] on strong "Shopping Images" at bounding box center [594, 224] width 114 height 18
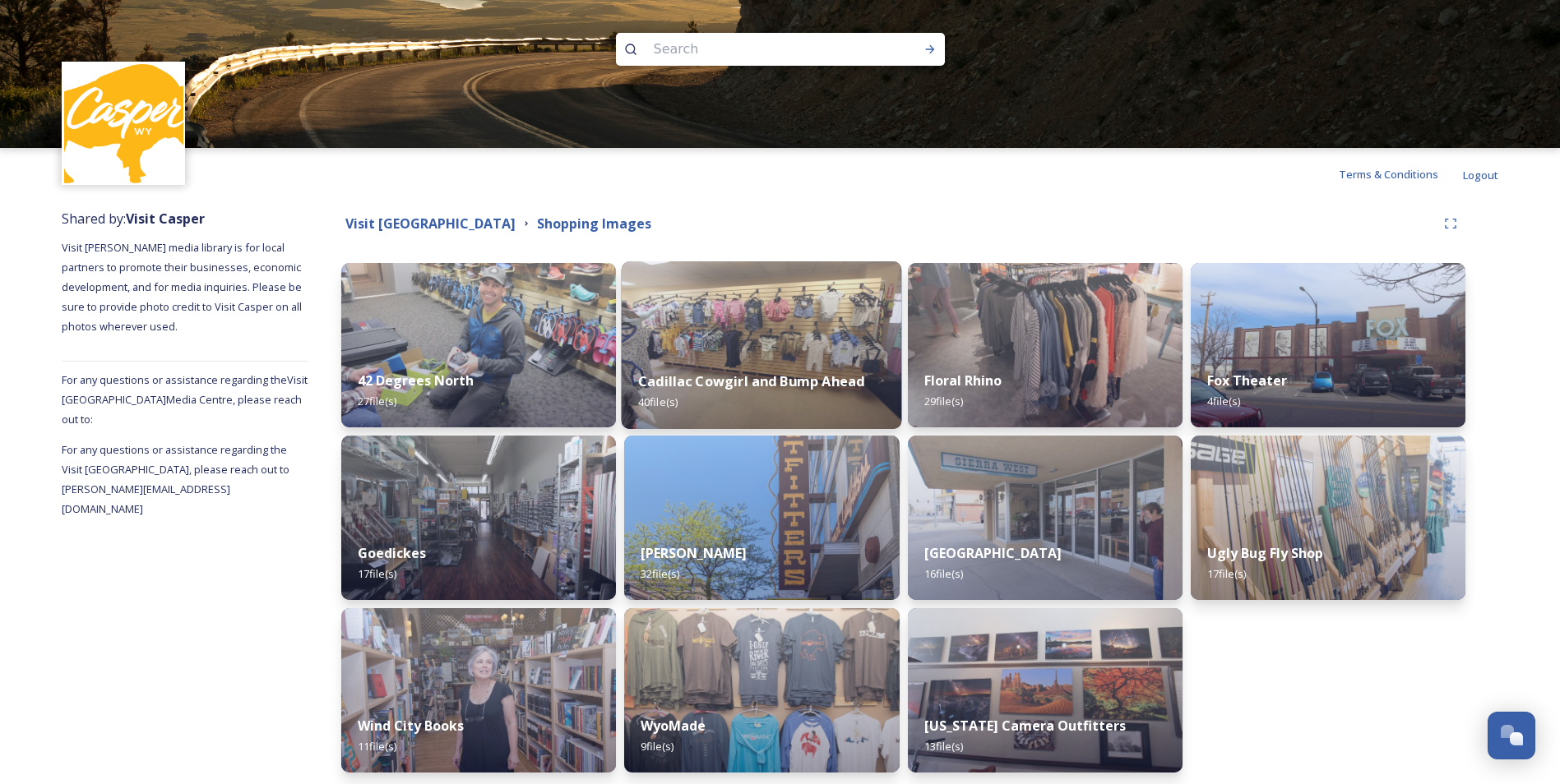
click at [846, 322] on img at bounding box center [762, 345] width 280 height 167
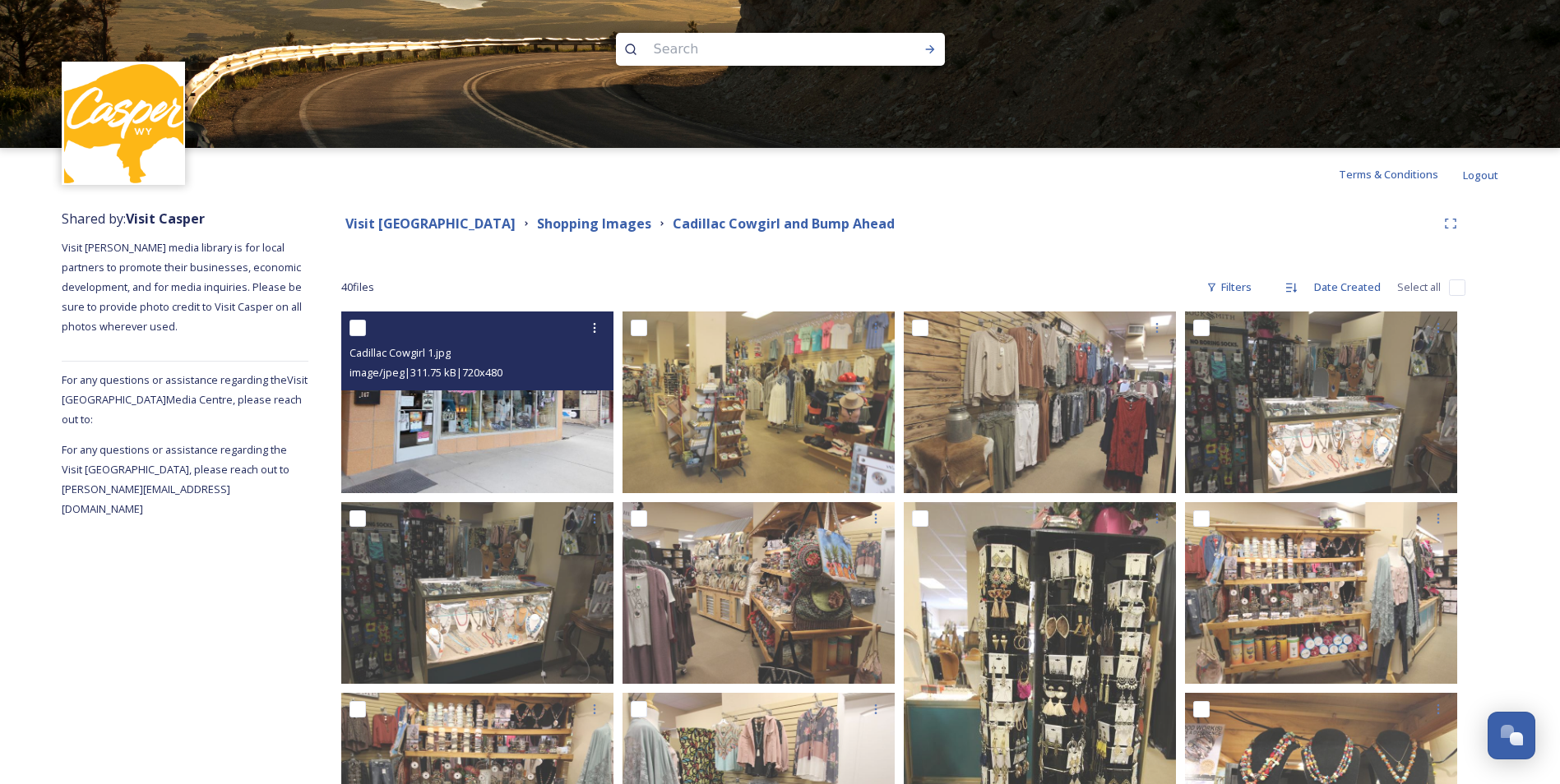
click at [459, 443] on img at bounding box center [477, 402] width 272 height 181
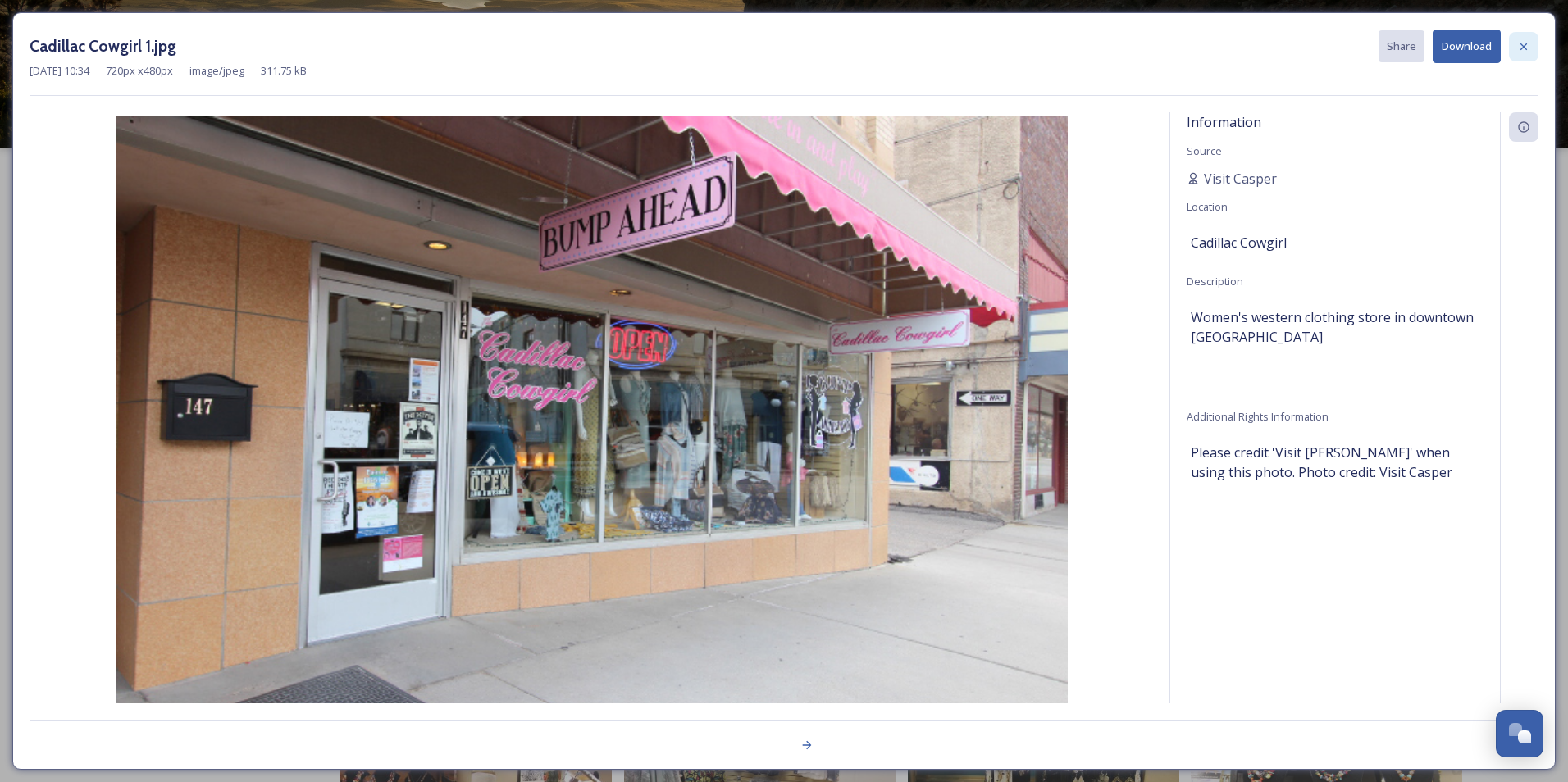
click at [1530, 42] on div at bounding box center [1524, 47] width 30 height 30
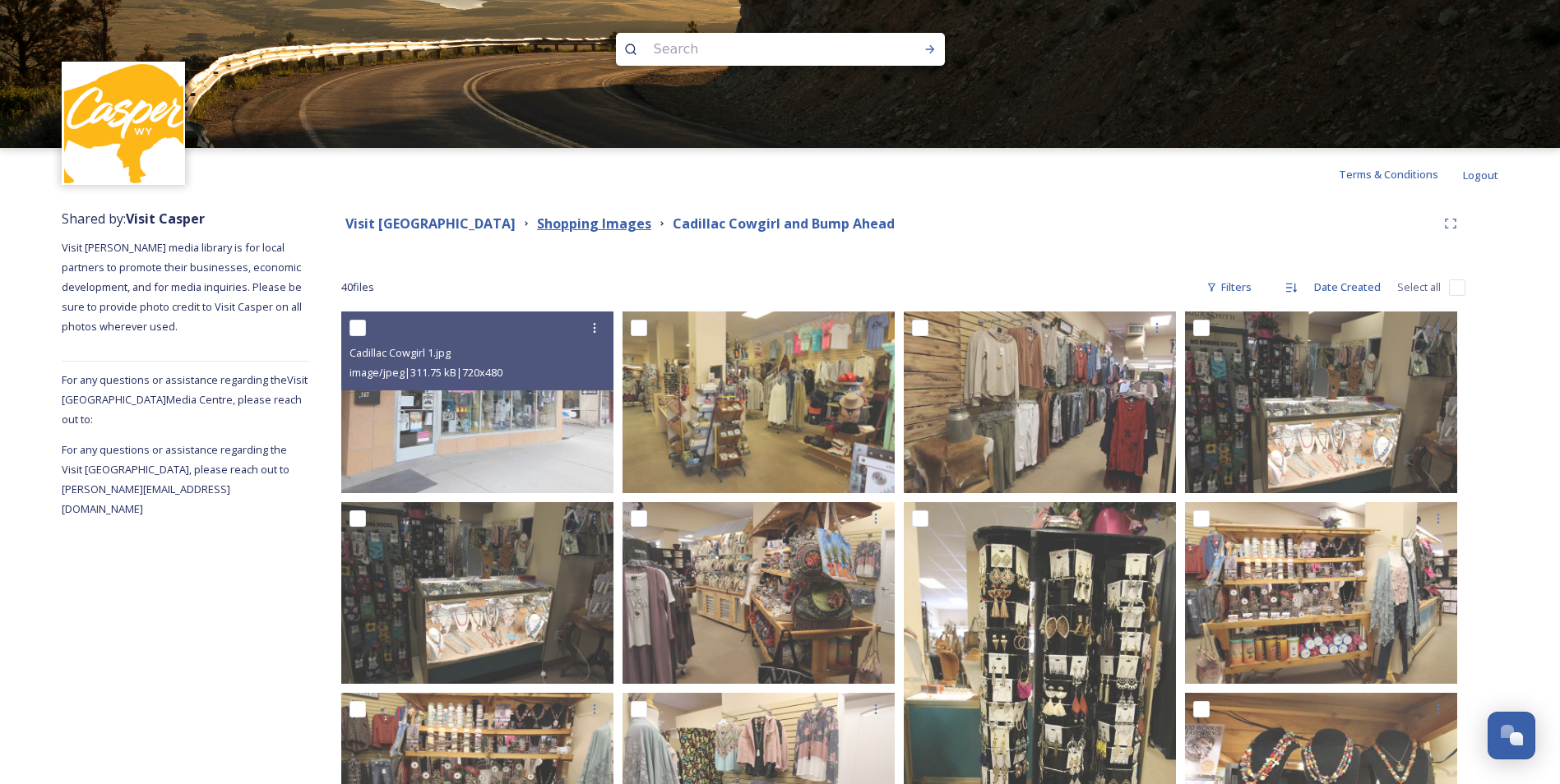
click at [618, 222] on strong "Shopping Images" at bounding box center [594, 224] width 114 height 18
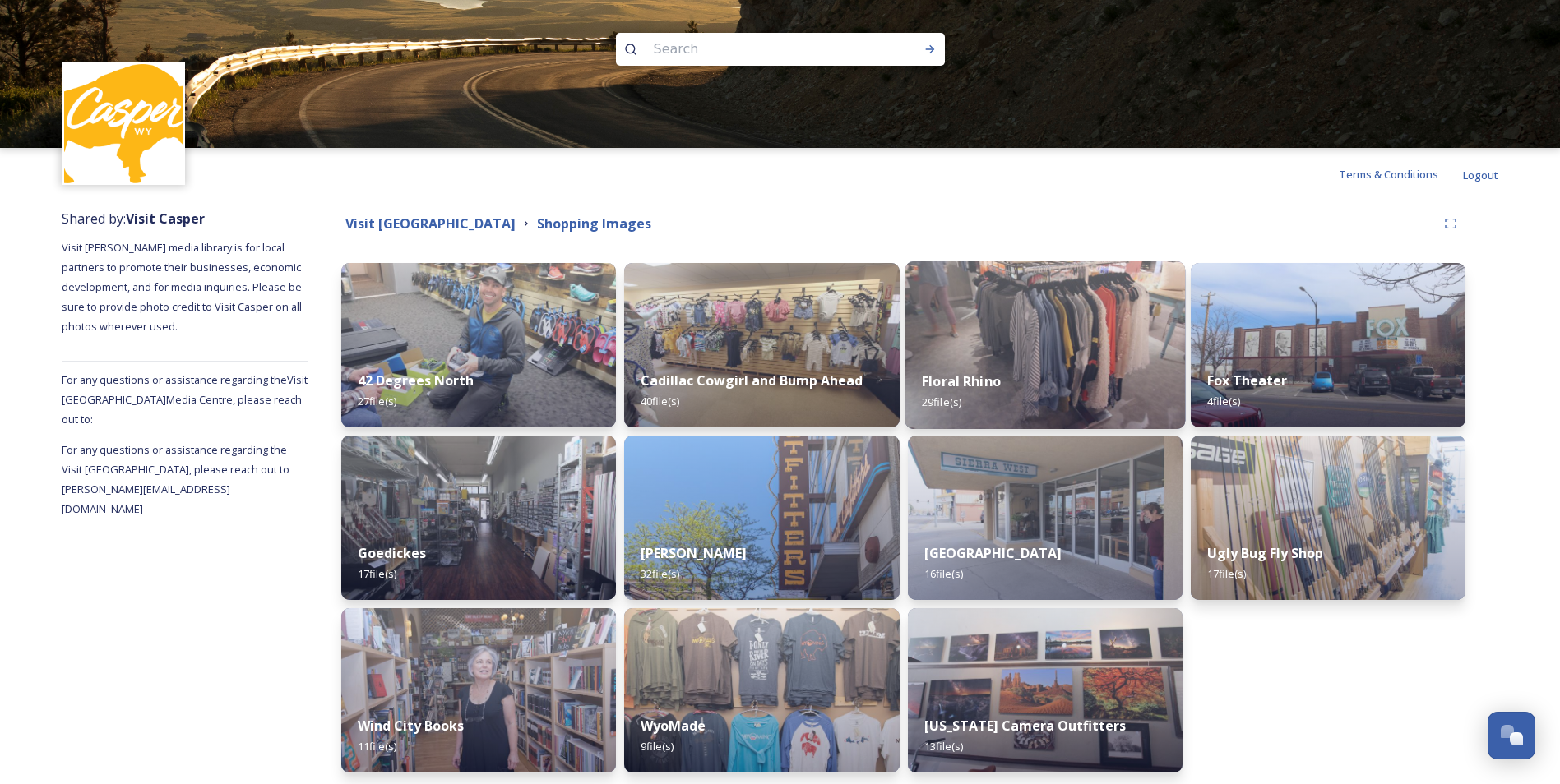
click at [981, 348] on img at bounding box center [1044, 345] width 280 height 167
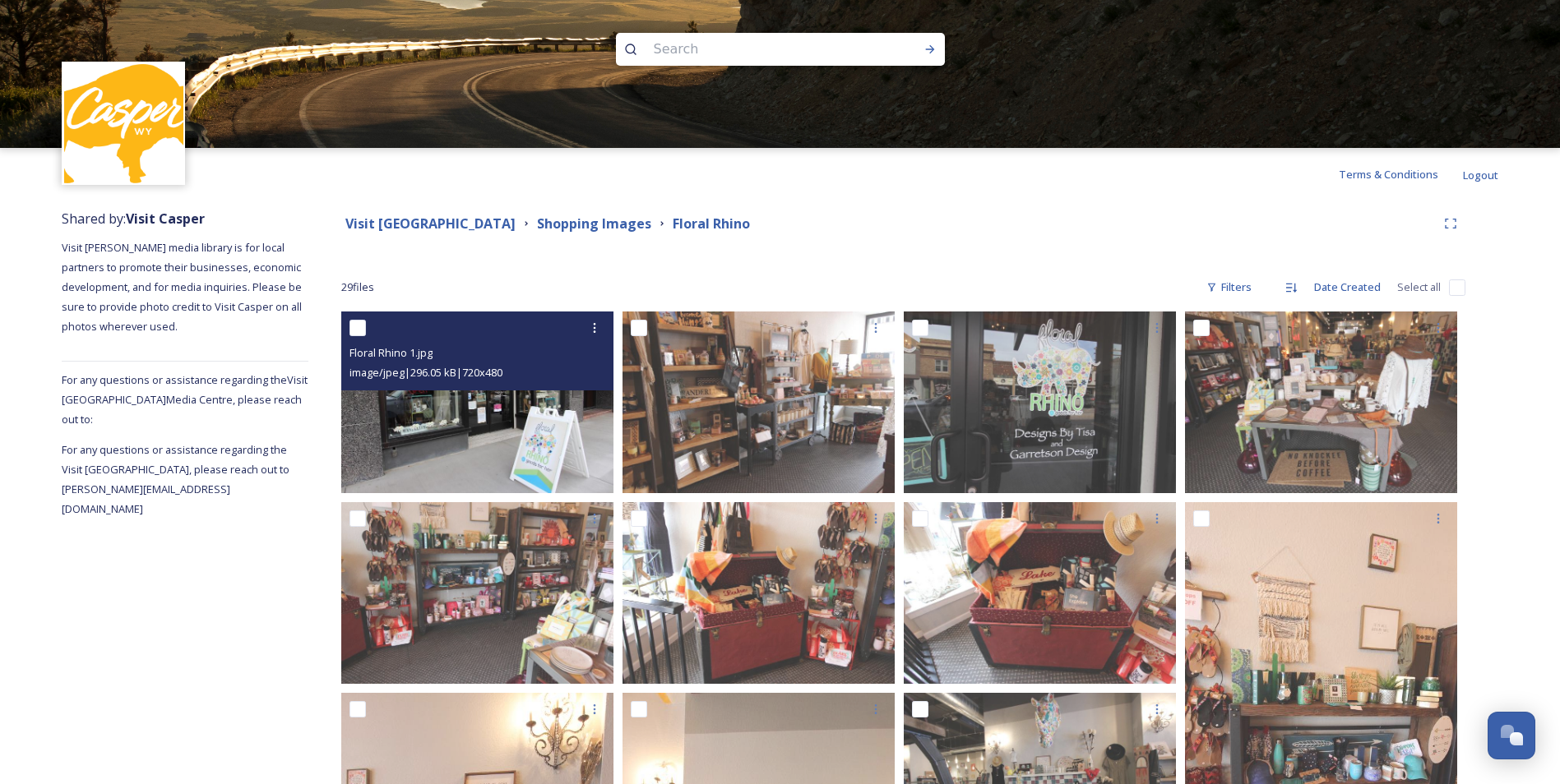
click at [470, 435] on img at bounding box center [477, 402] width 272 height 181
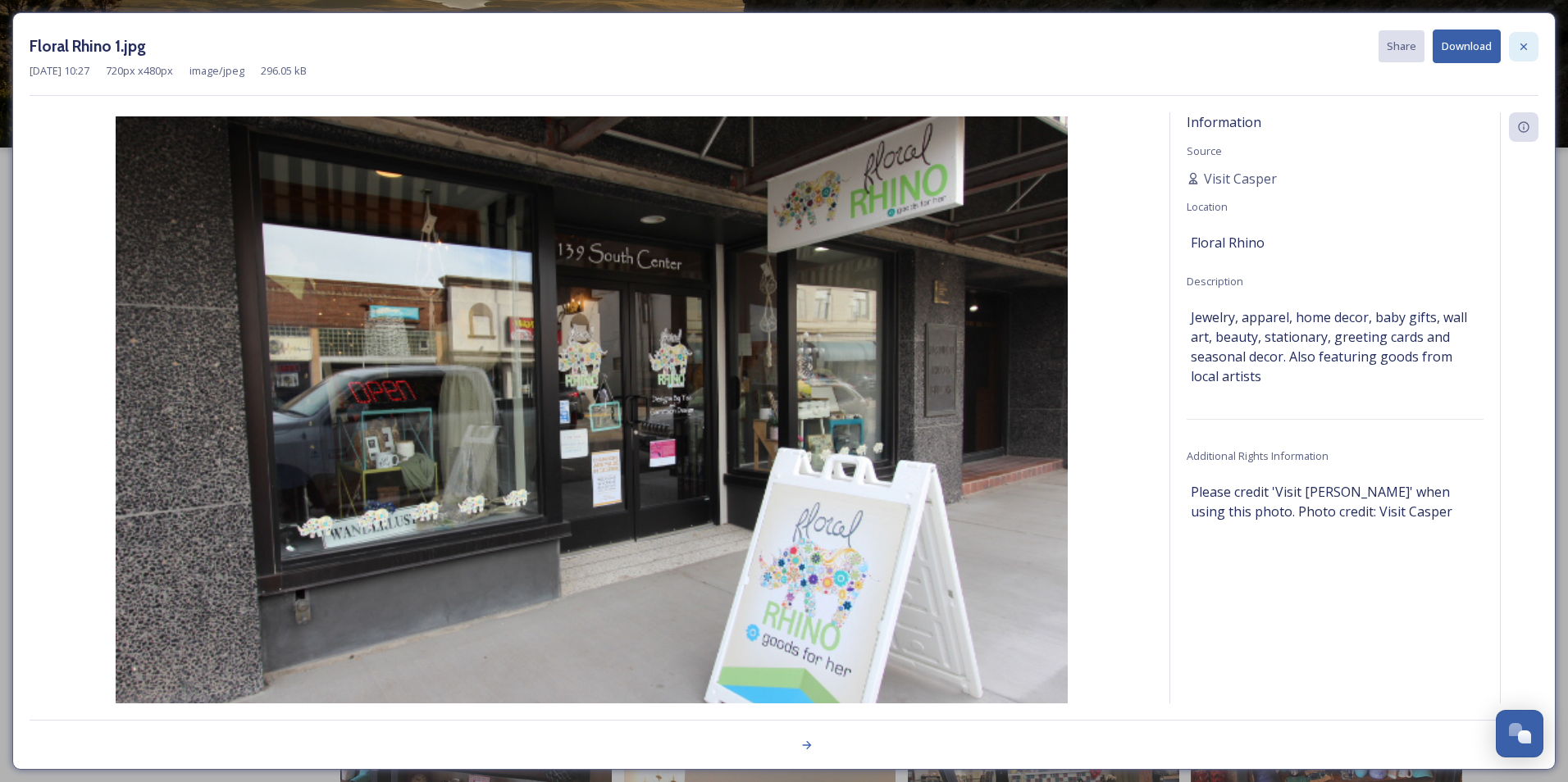
click at [1528, 46] on icon at bounding box center [1523, 47] width 13 height 13
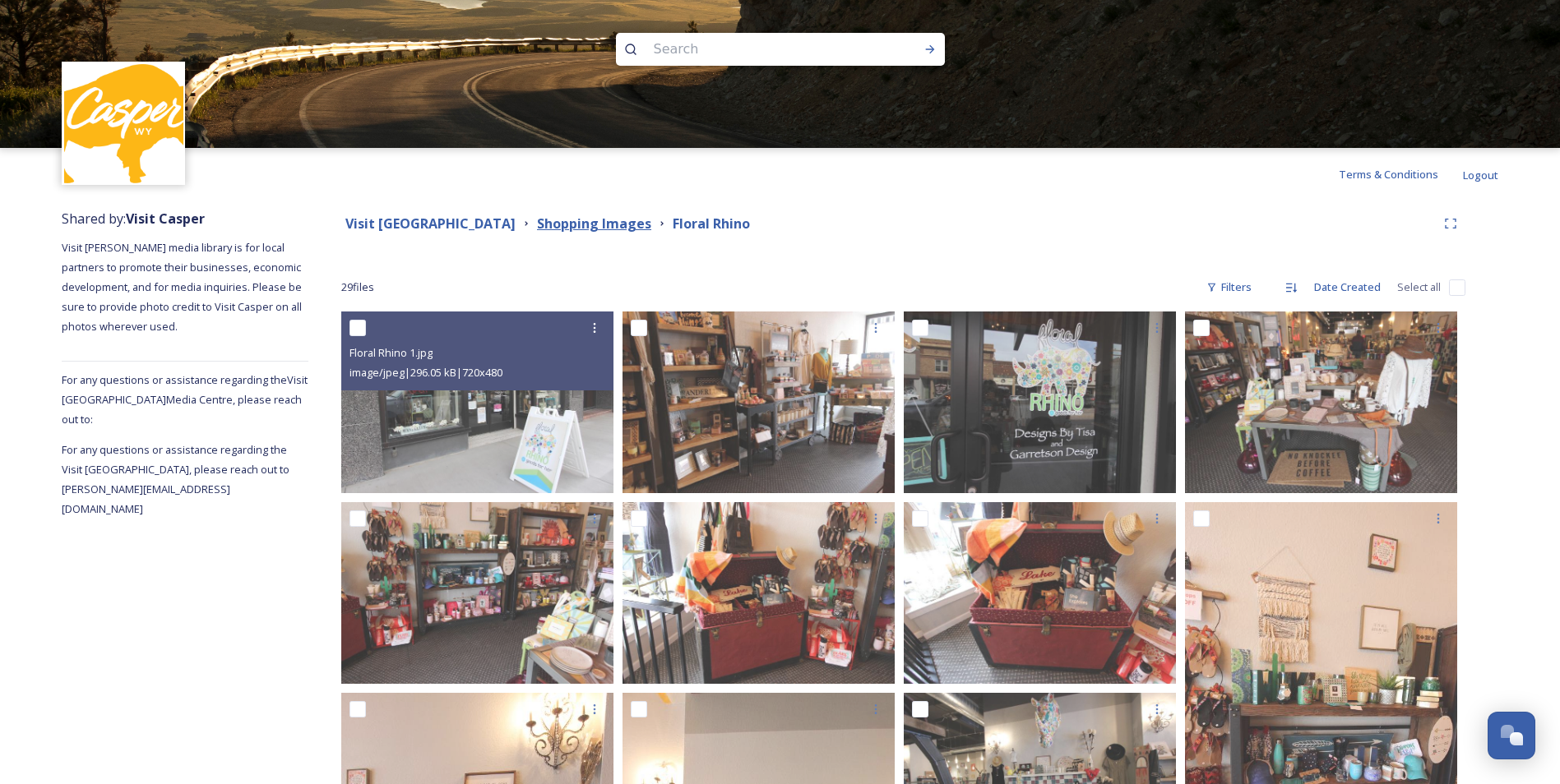
click at [608, 222] on strong "Shopping Images" at bounding box center [594, 224] width 114 height 18
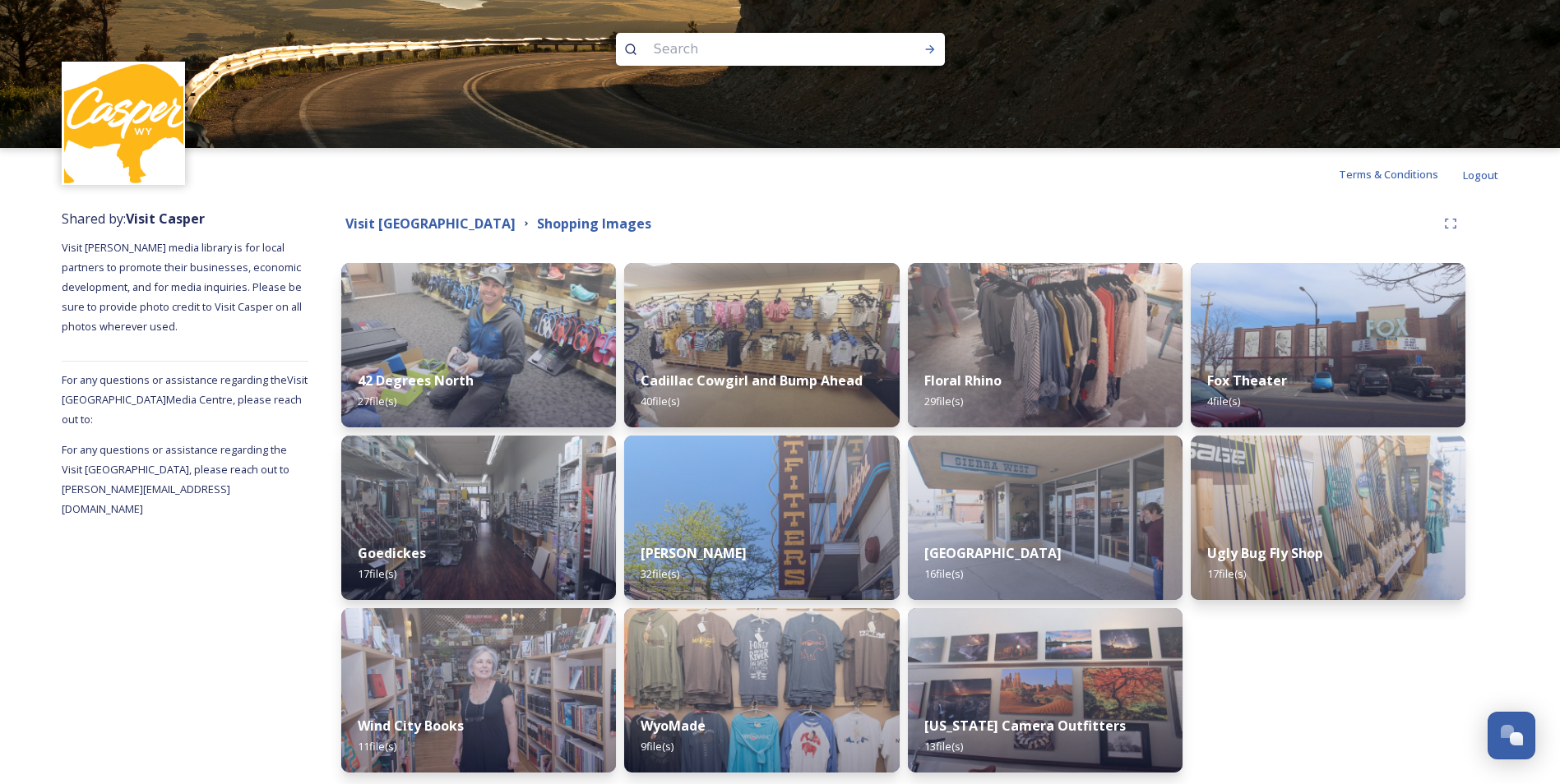
click at [979, 220] on div "Visit Casper Media Center Shopping Images" at bounding box center [889, 224] width 1095 height 21
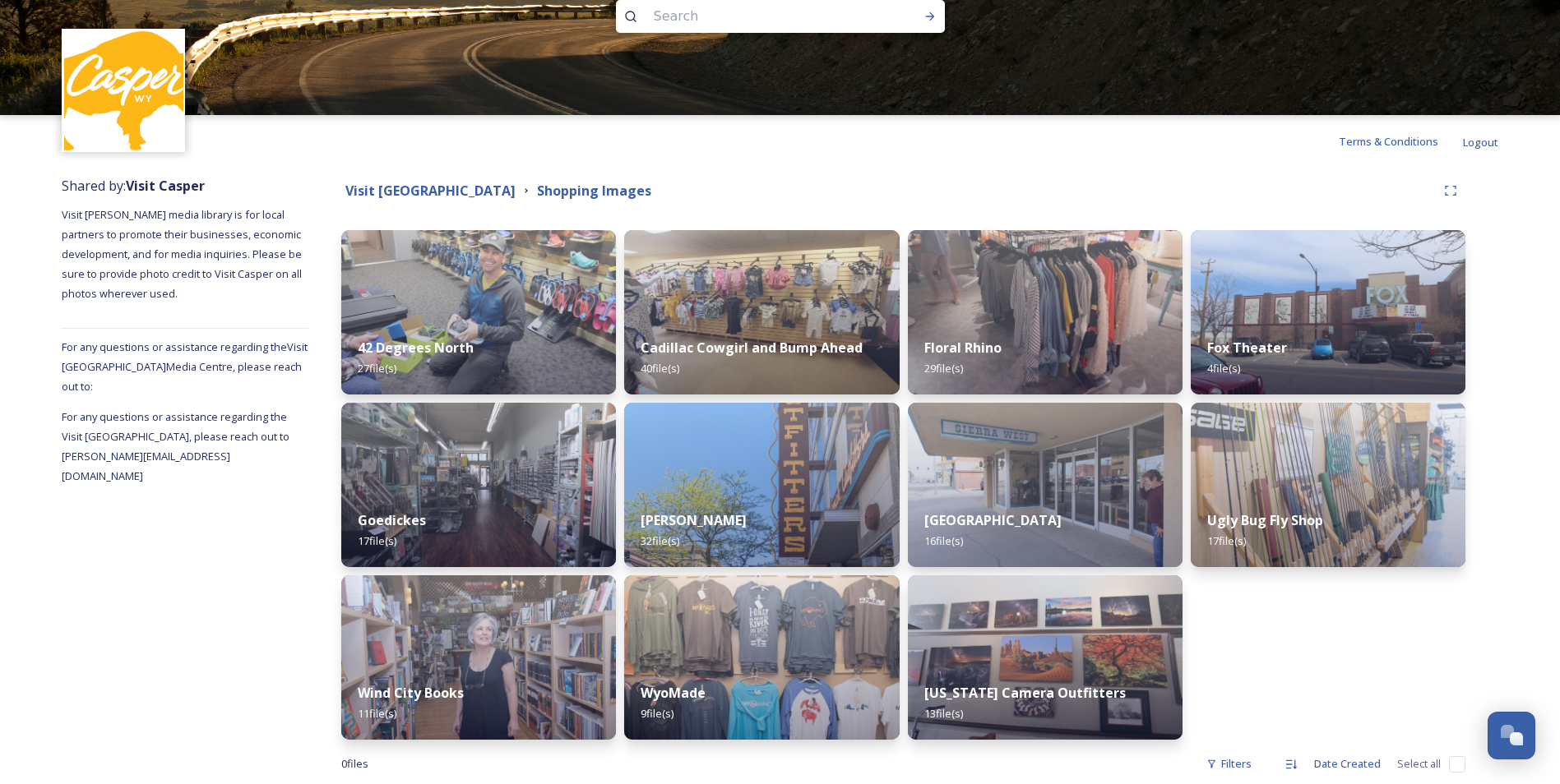
scroll to position [65, 0]
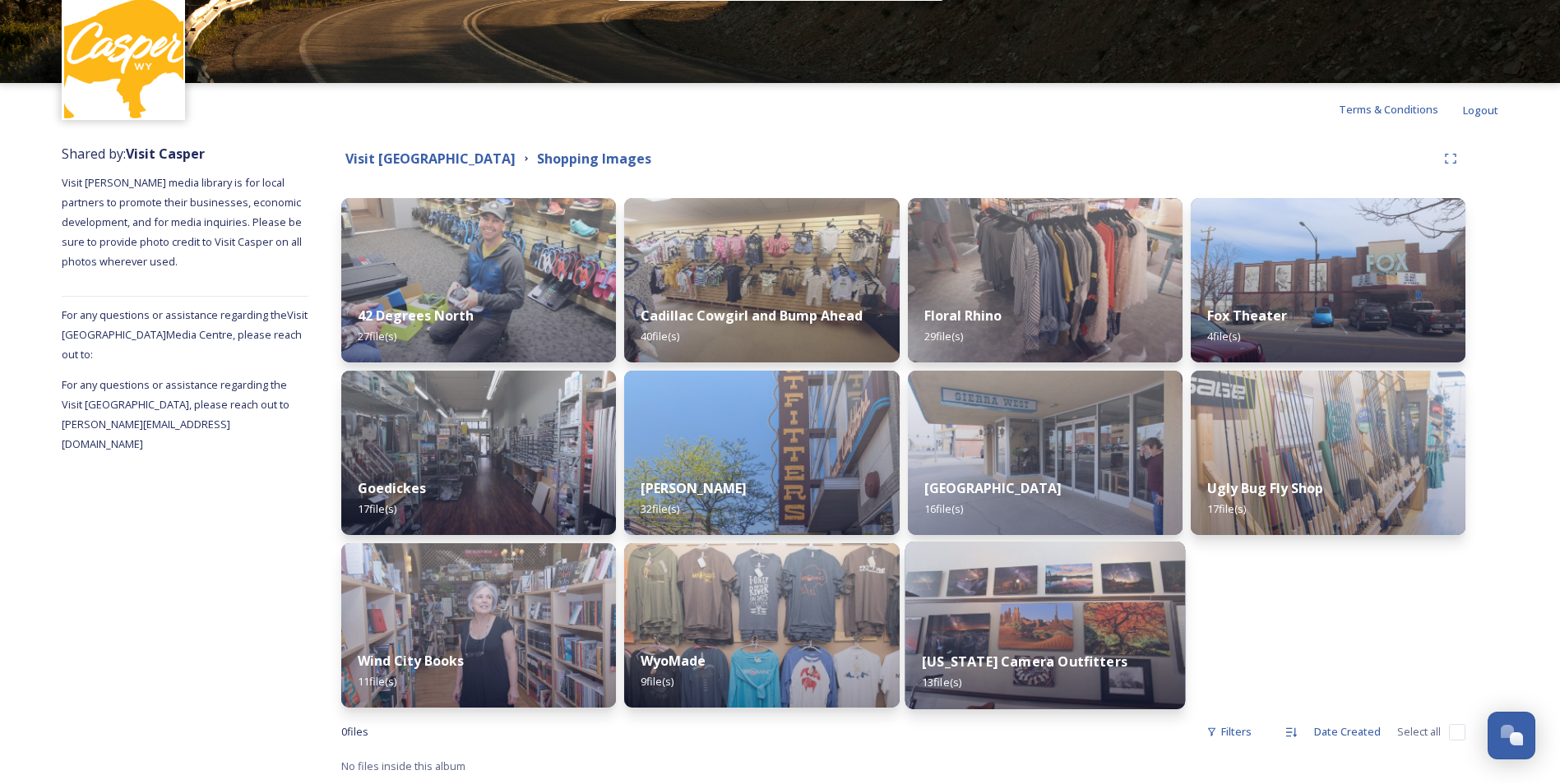
click at [1059, 670] on strong "[US_STATE] Camera Outfitters" at bounding box center [1025, 662] width 206 height 18
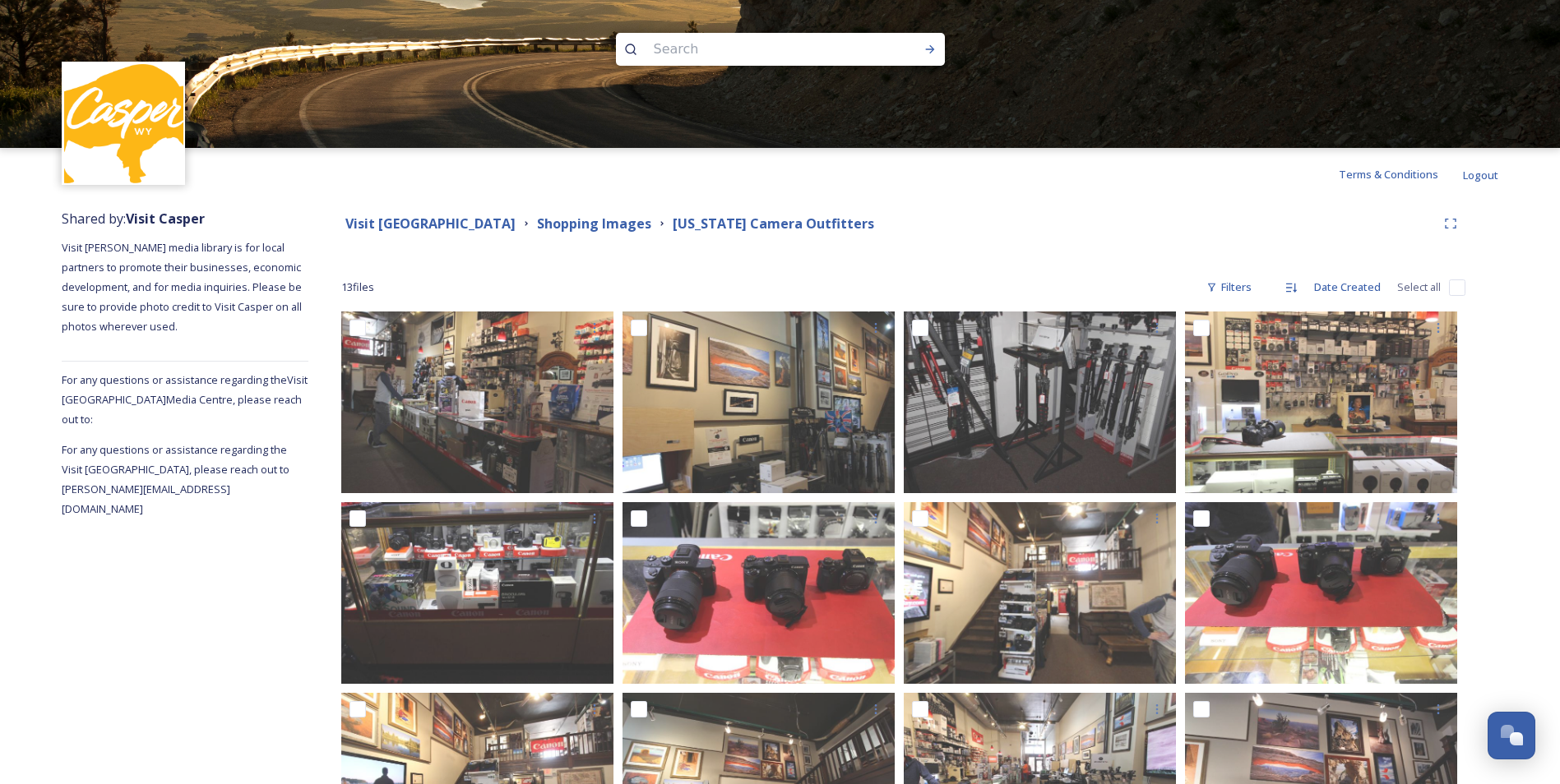
click at [235, 674] on div "Shared by: Visit [PERSON_NAME] Visit [PERSON_NAME] media library is for local p…" at bounding box center [185, 651] width 247 height 900
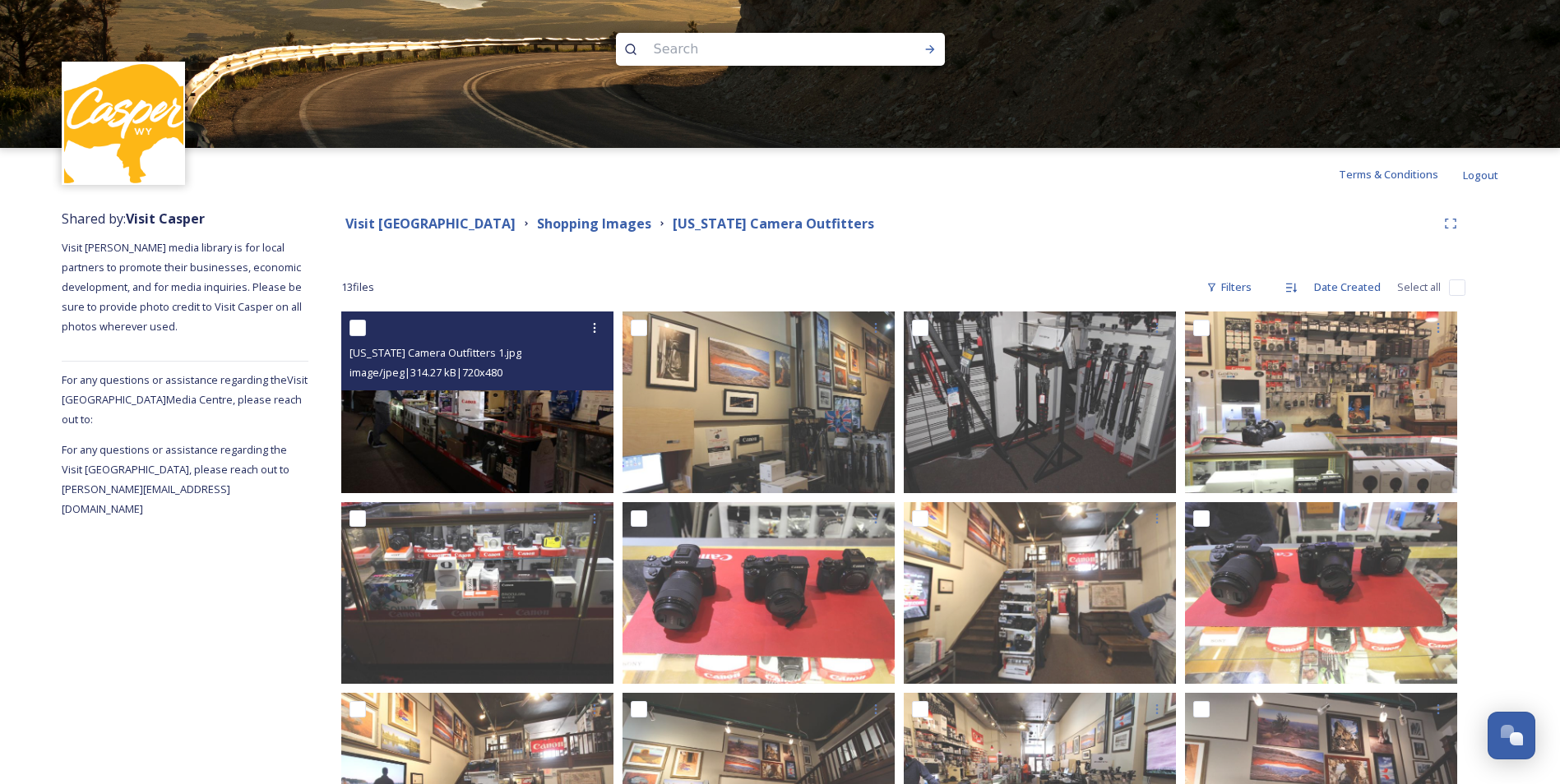
click at [458, 445] on img at bounding box center [477, 402] width 272 height 181
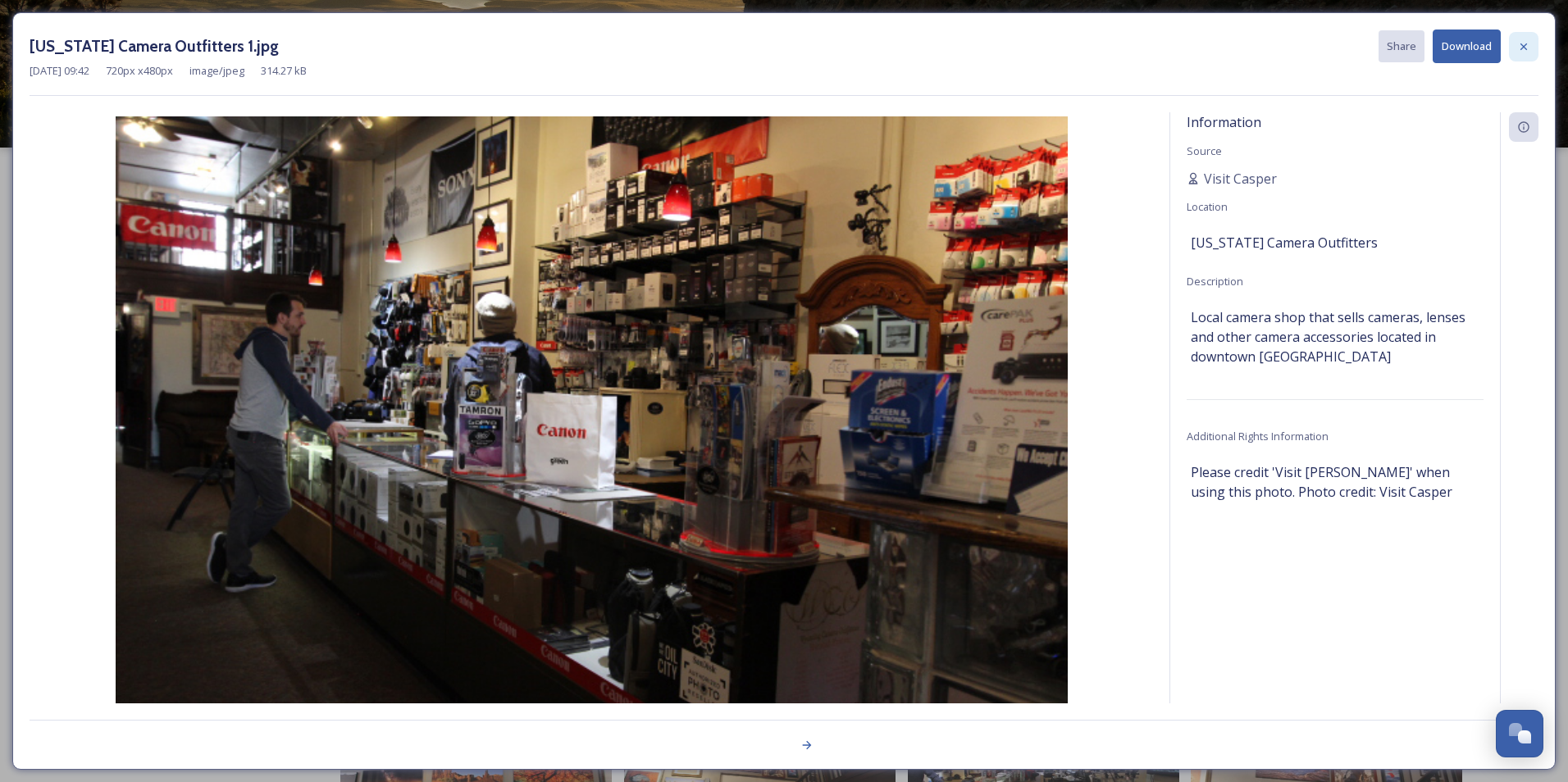
click at [1519, 50] on icon at bounding box center [1523, 47] width 13 height 13
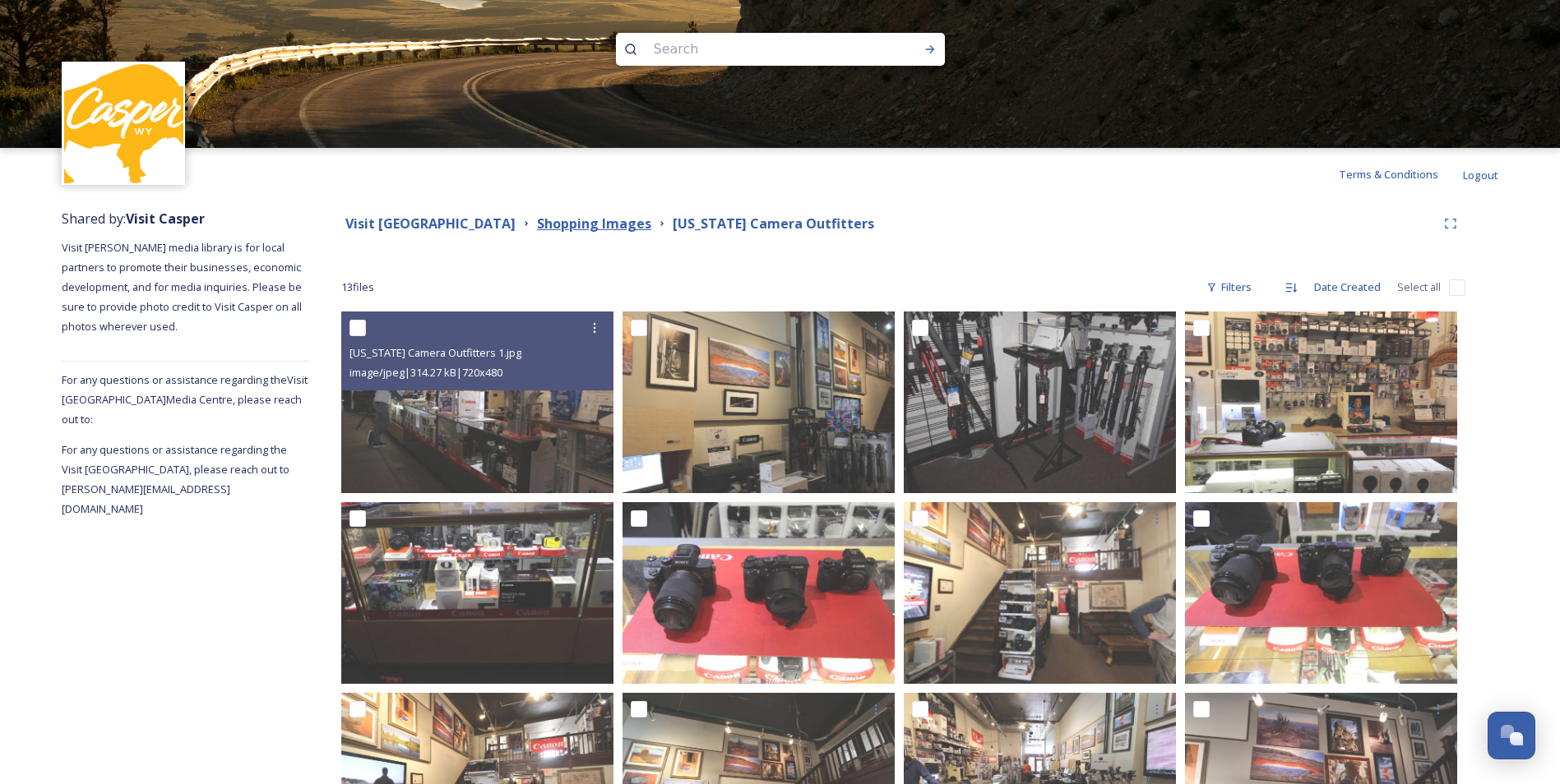
click at [582, 217] on strong "Shopping Images" at bounding box center [594, 224] width 114 height 18
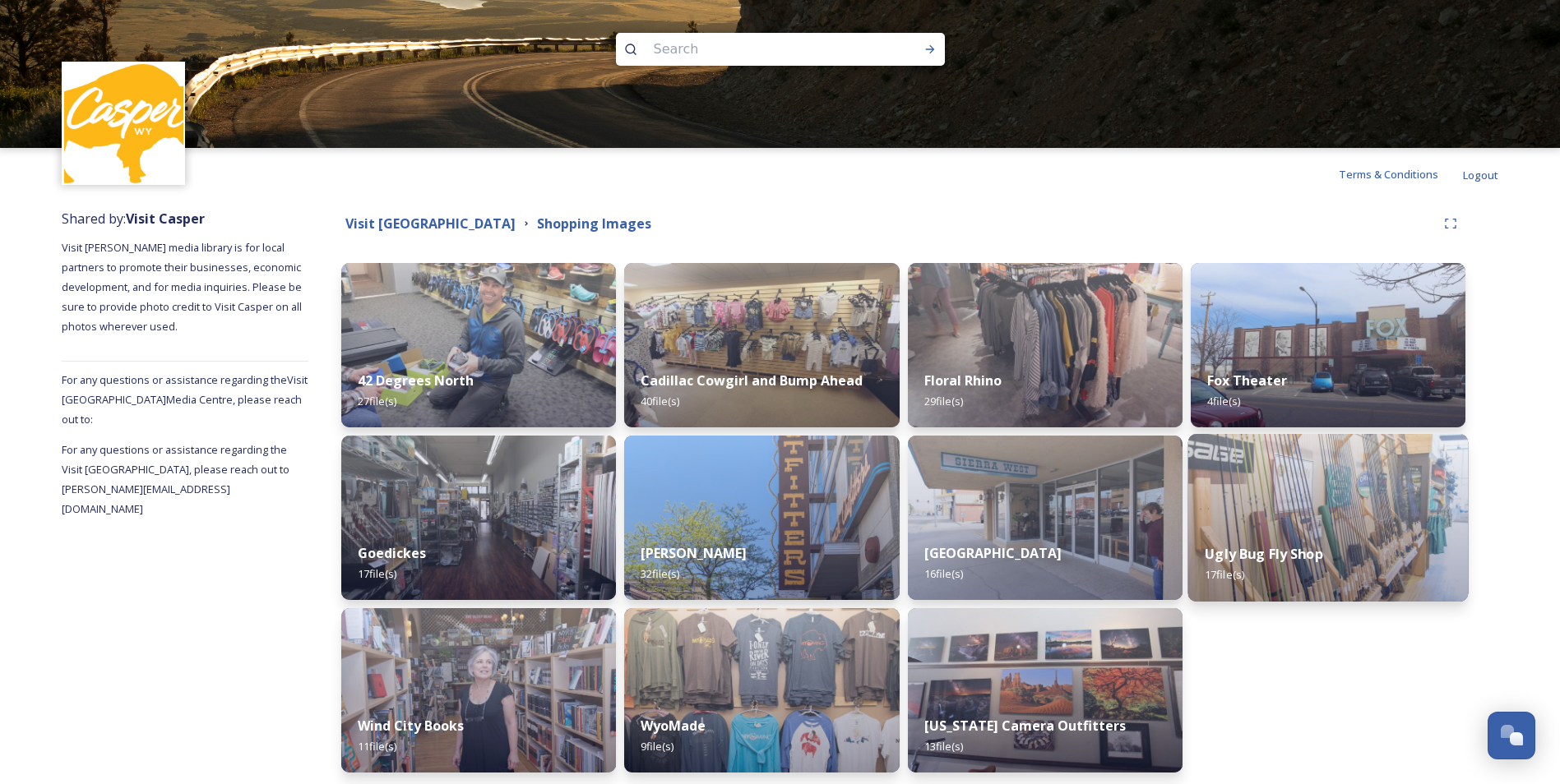
click at [1313, 527] on img at bounding box center [1328, 518] width 280 height 167
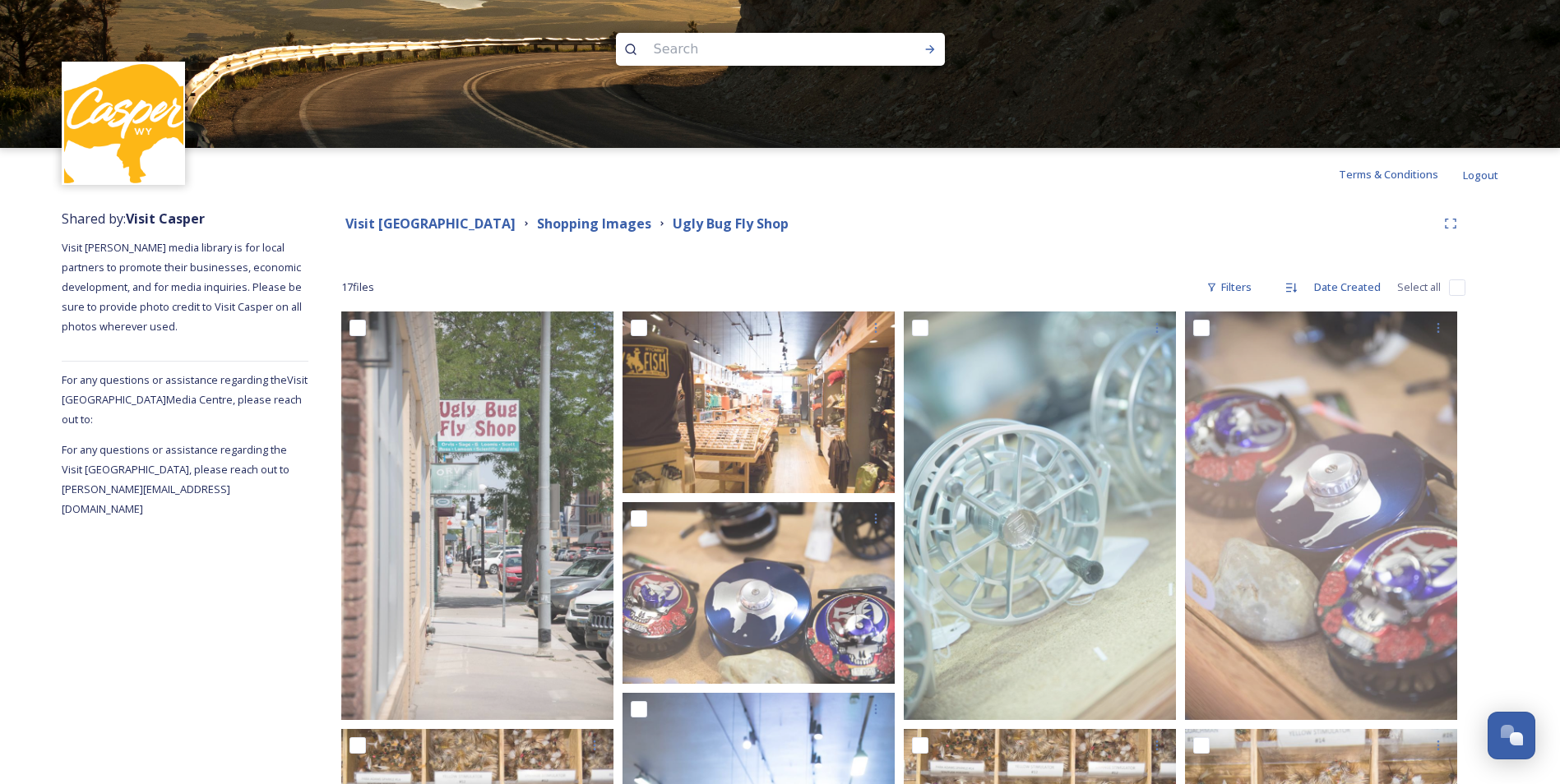
click at [1052, 225] on div "Visit Casper Media Center Shopping Images Ugly Bug Fly Shop" at bounding box center [889, 224] width 1095 height 21
click at [475, 230] on strong "Visit [GEOGRAPHIC_DATA]" at bounding box center [430, 224] width 170 height 18
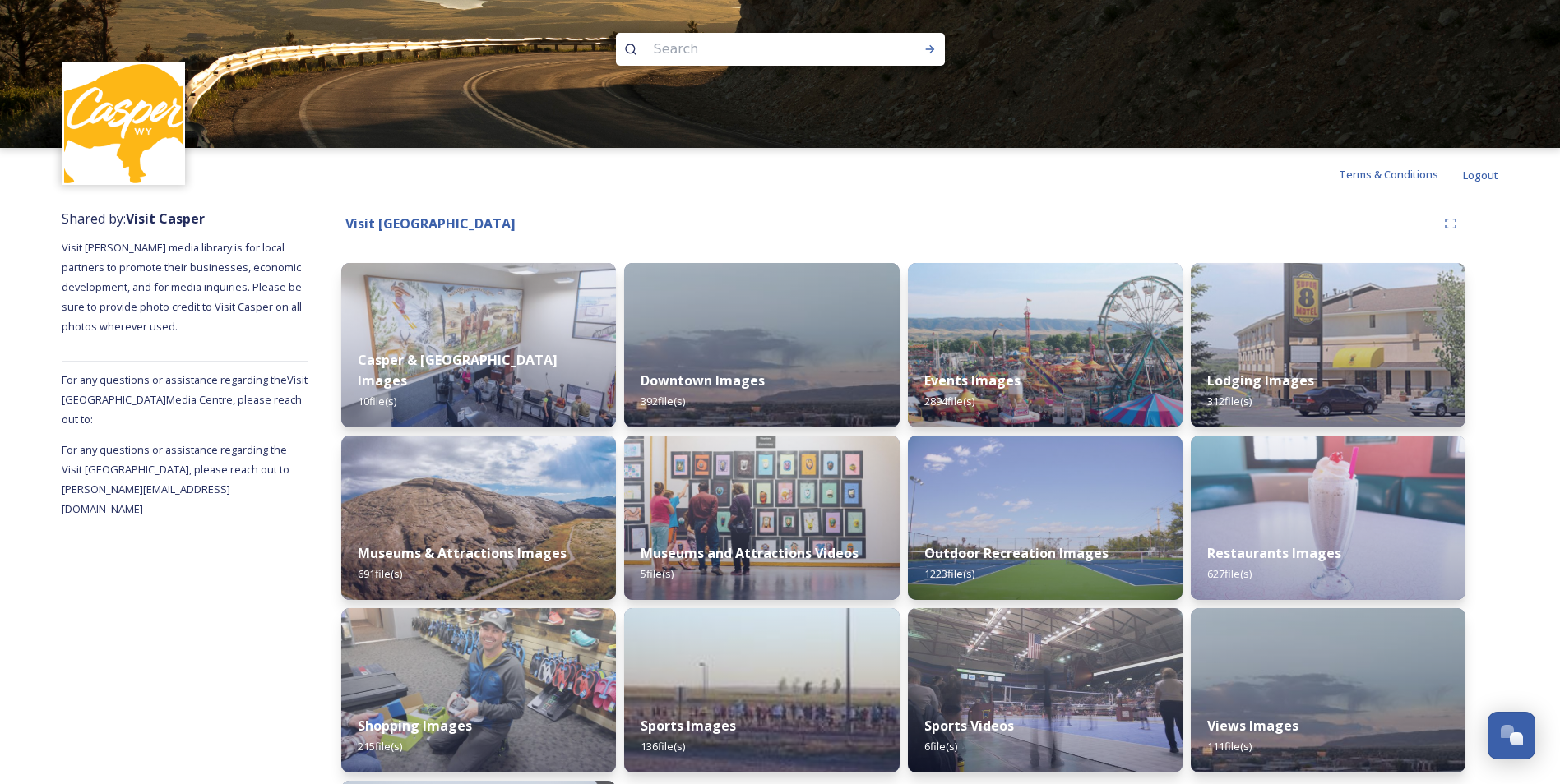
click at [1540, 405] on div "Shared by: Visit [PERSON_NAME] Visit [PERSON_NAME] media library is for local p…" at bounding box center [780, 581] width 1560 height 762
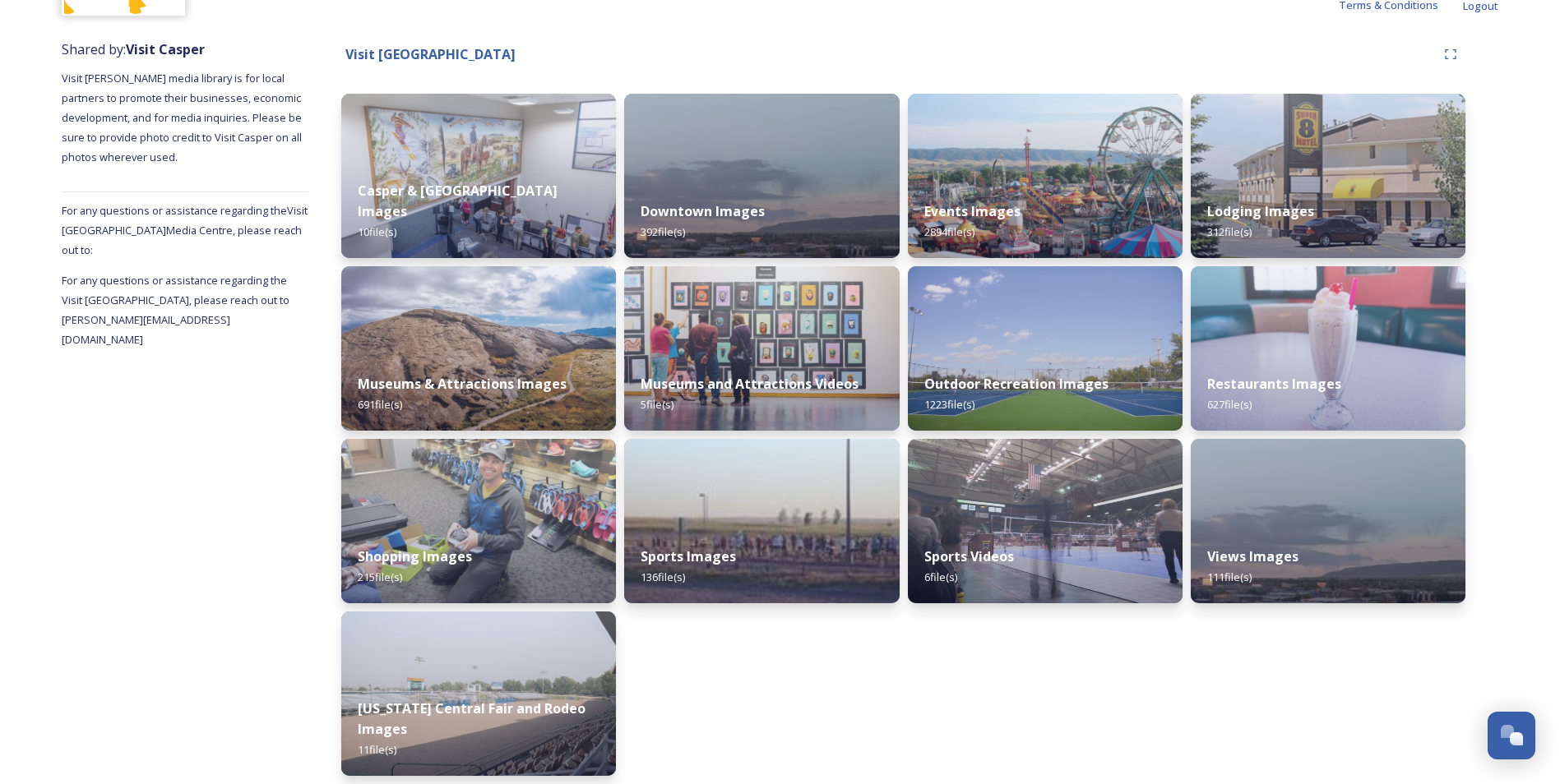
scroll to position [177, 0]
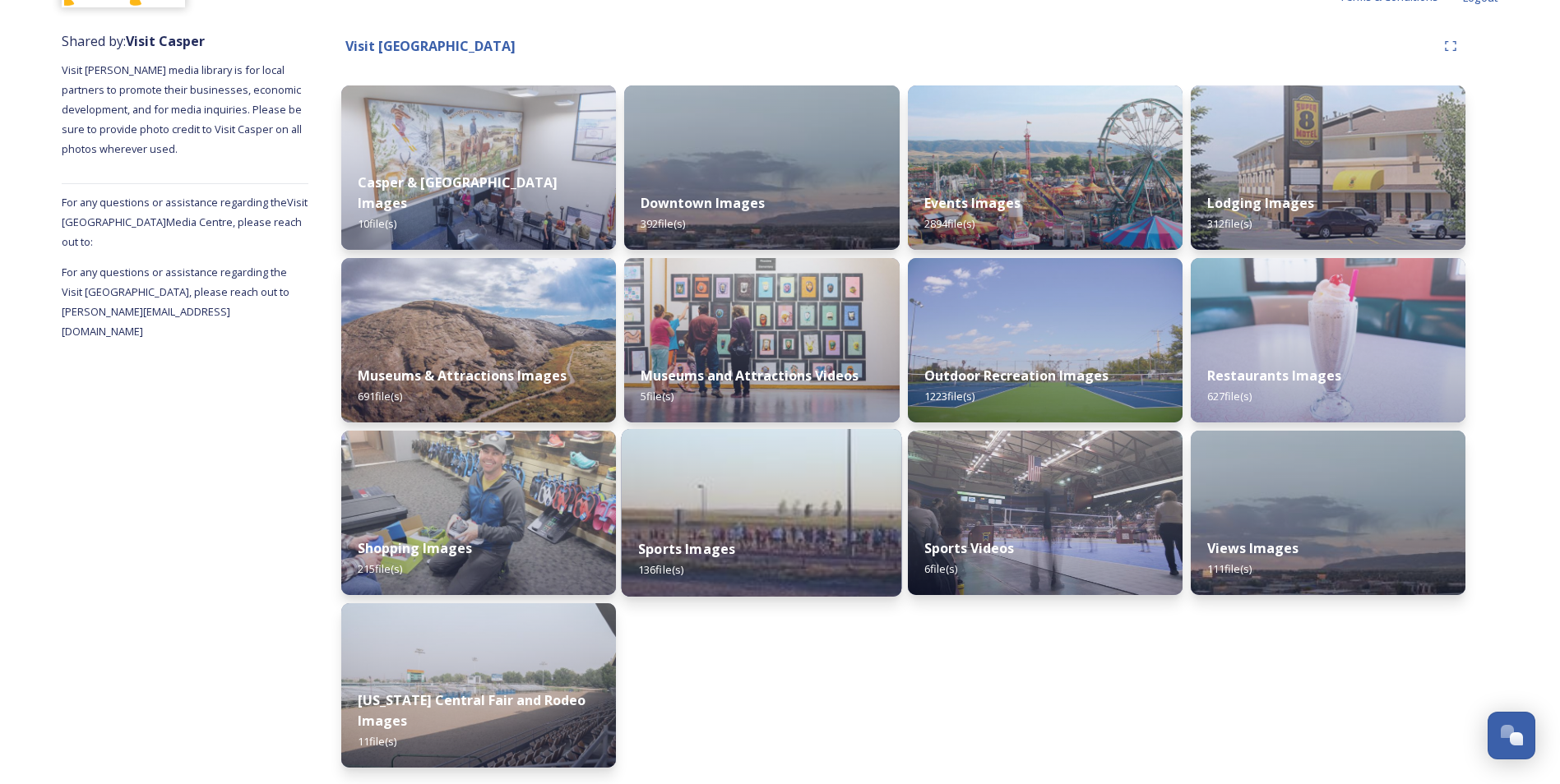
click at [715, 547] on strong "Sports Images" at bounding box center [686, 549] width 97 height 18
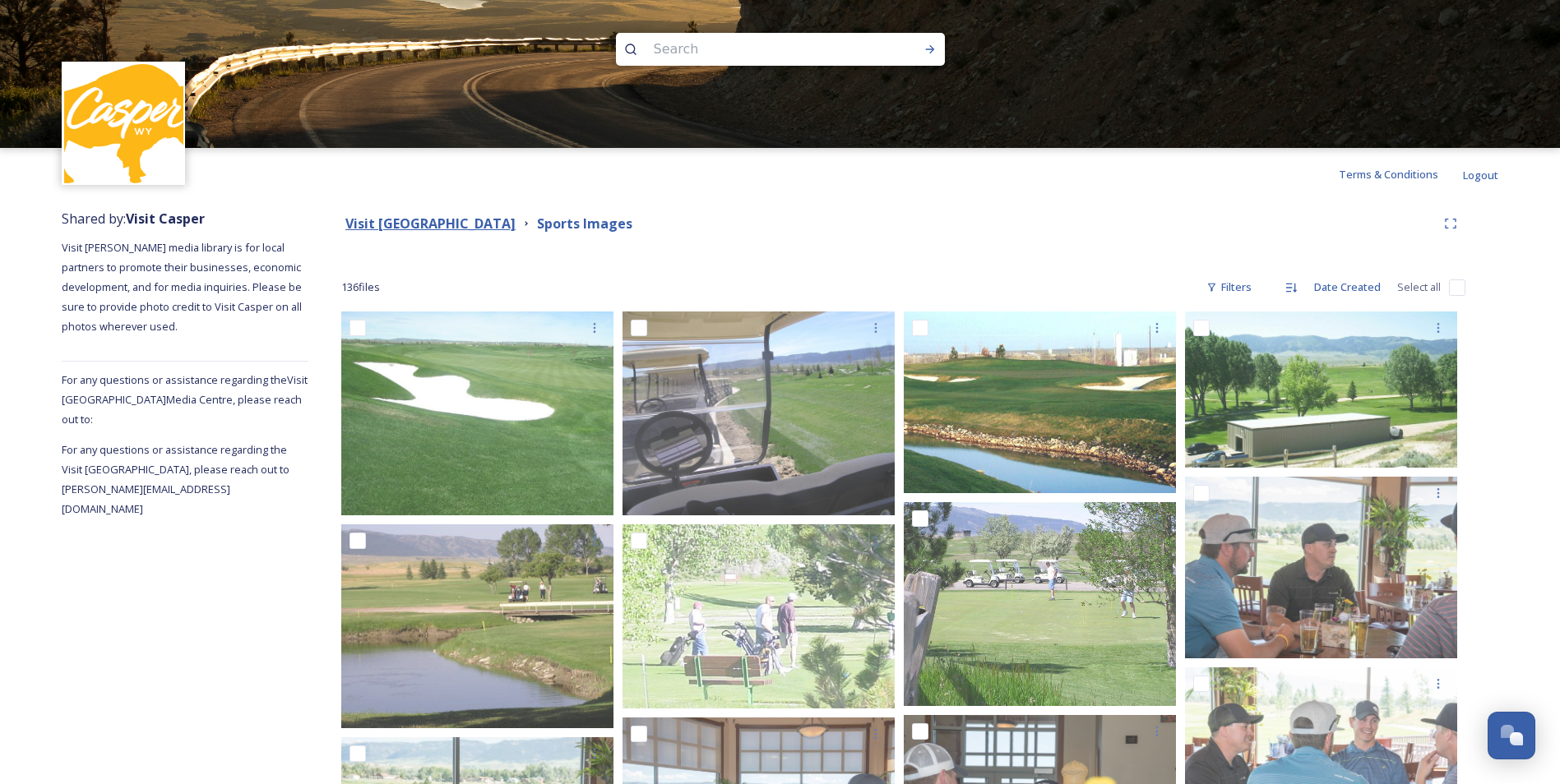
click at [452, 216] on strong "Visit [GEOGRAPHIC_DATA]" at bounding box center [430, 224] width 170 height 18
